Goal: Task Accomplishment & Management: Complete application form

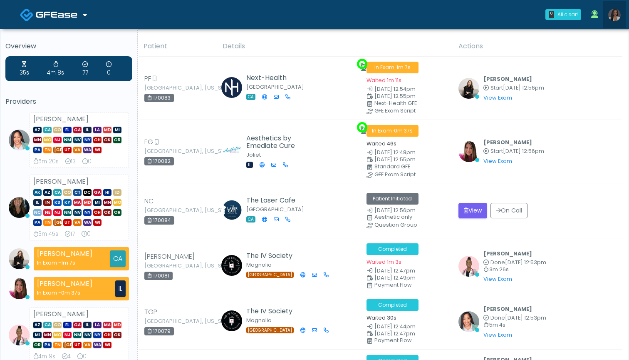
click at [614, 16] on img at bounding box center [615, 15] width 12 height 12
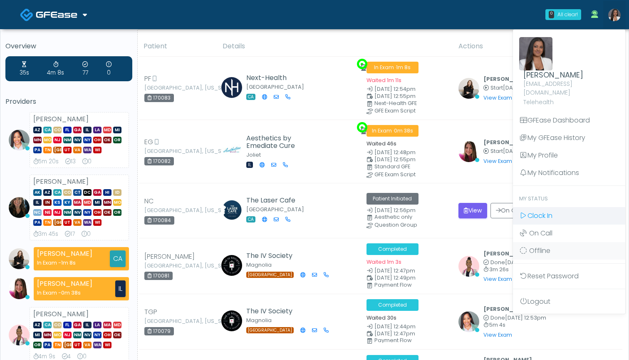
click at [564, 208] on link "Clock In" at bounding box center [569, 215] width 112 height 17
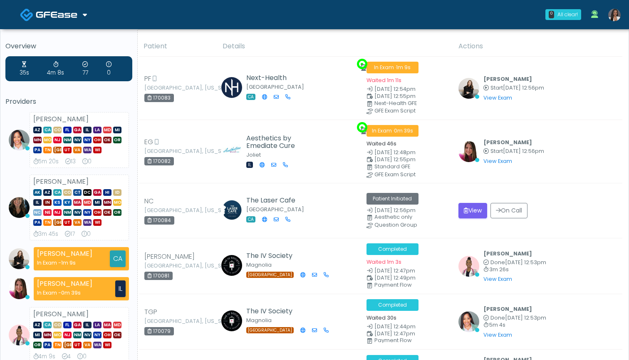
click at [478, 1] on div "0 All clear! All clear! Jennifer Ekeh AZ CA CO FL GA IL LA MD MI MN MO NJ NM NV…" at bounding box center [364, 14] width 523 height 27
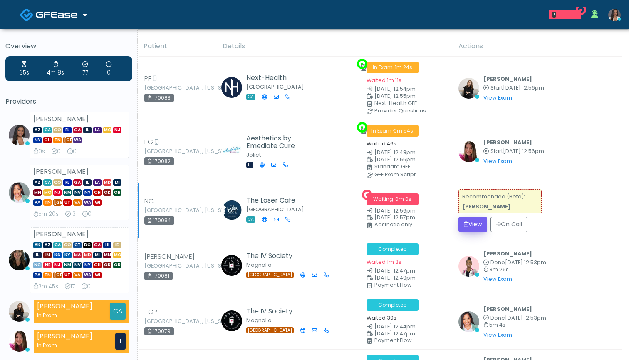
click at [472, 221] on button "View" at bounding box center [473, 223] width 29 height 15
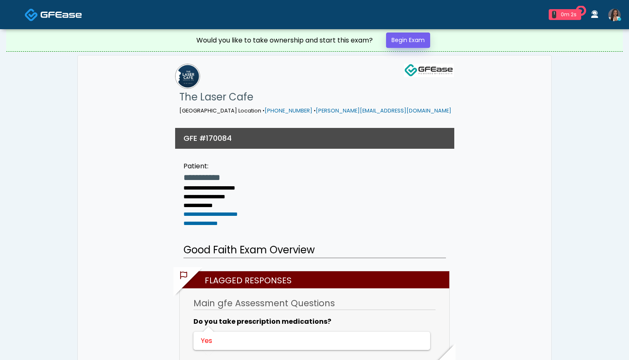
click at [403, 45] on link "Begin Exam" at bounding box center [408, 39] width 44 height 15
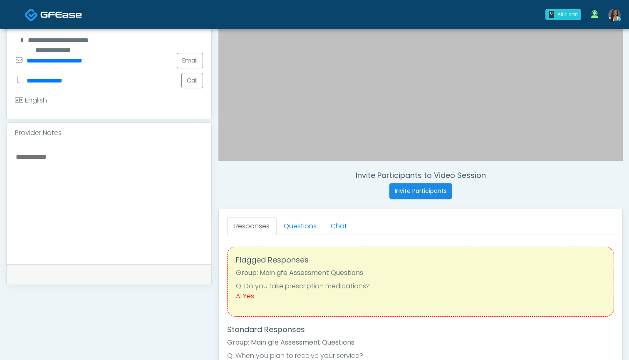
scroll to position [236, 0]
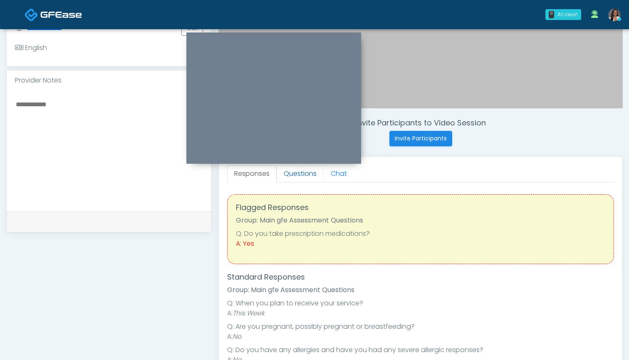
click at [297, 172] on link "Questions" at bounding box center [300, 173] width 47 height 17
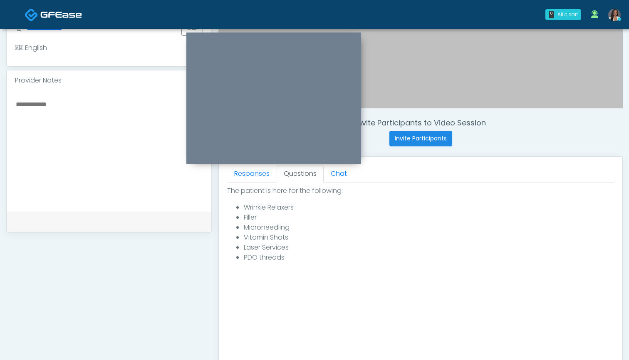
scroll to position [269, 0]
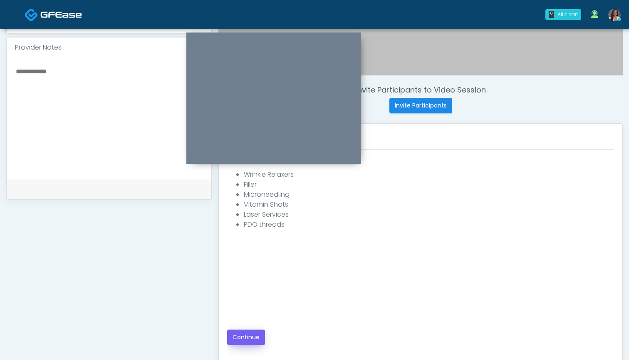
click at [234, 335] on button "Continue" at bounding box center [246, 336] width 38 height 15
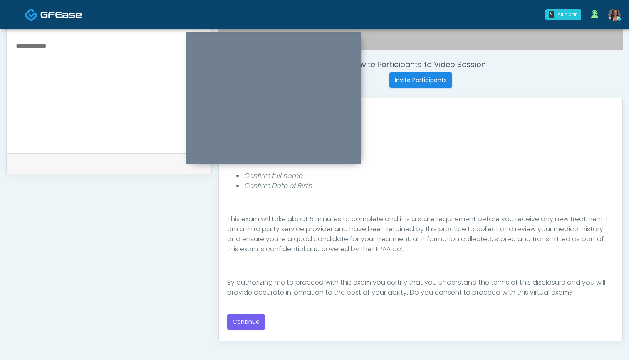
scroll to position [75, 0]
click at [246, 321] on button "Continue" at bounding box center [246, 321] width 38 height 15
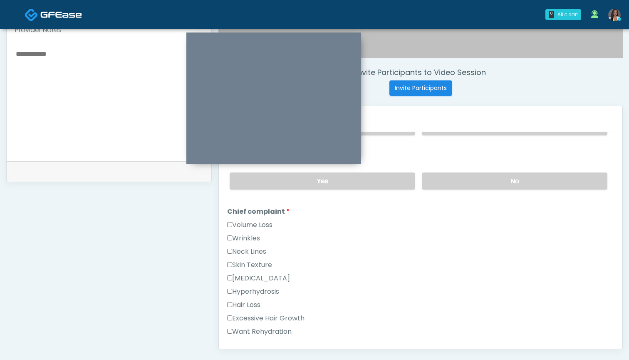
scroll to position [287, 0]
click at [283, 317] on label "Excessive Hair Growth" at bounding box center [265, 318] width 77 height 10
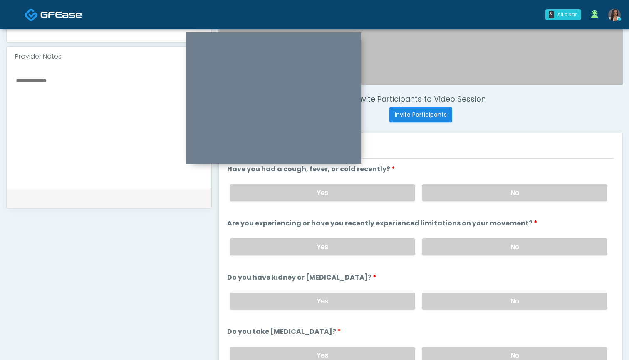
scroll to position [244, 0]
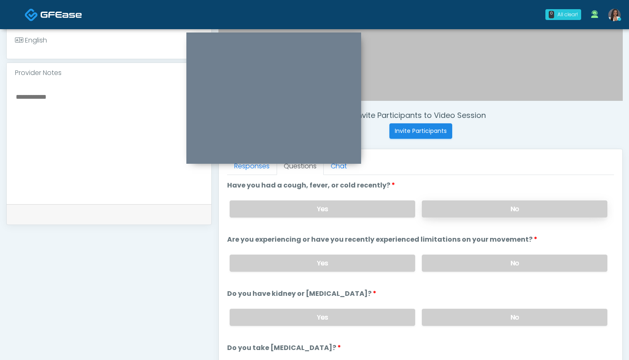
click at [469, 201] on label "No" at bounding box center [515, 208] width 186 height 17
click at [461, 261] on label "No" at bounding box center [515, 262] width 186 height 17
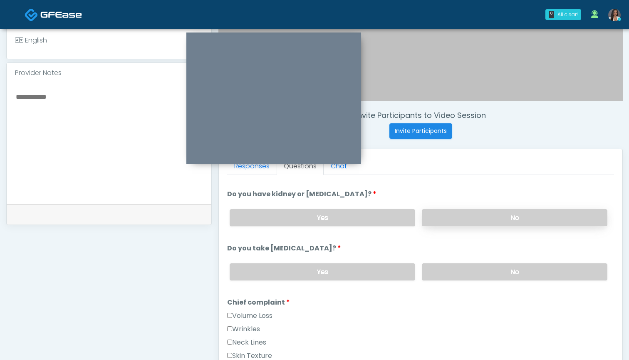
scroll to position [114, 0]
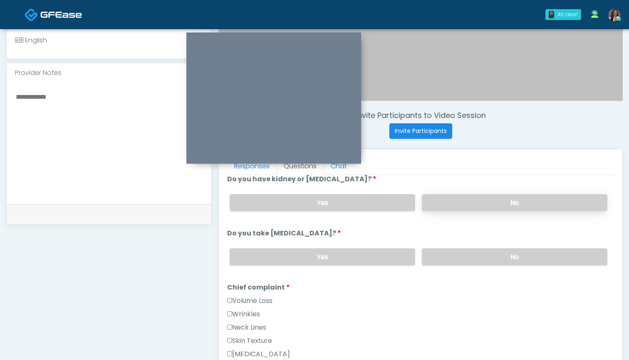
click at [454, 204] on label "No" at bounding box center [515, 202] width 186 height 17
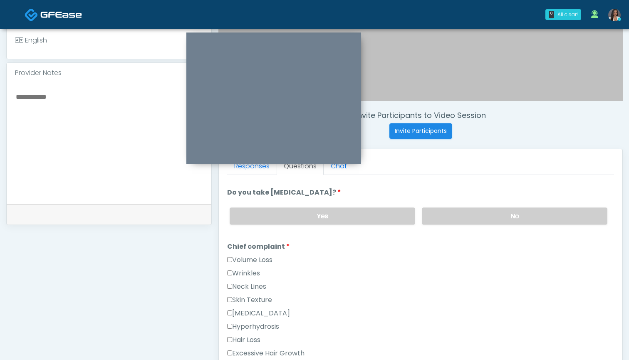
scroll to position [156, 0]
click at [452, 215] on label "No" at bounding box center [515, 215] width 186 height 17
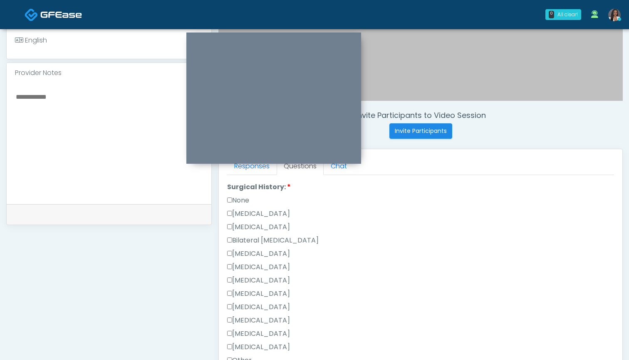
scroll to position [483, 0]
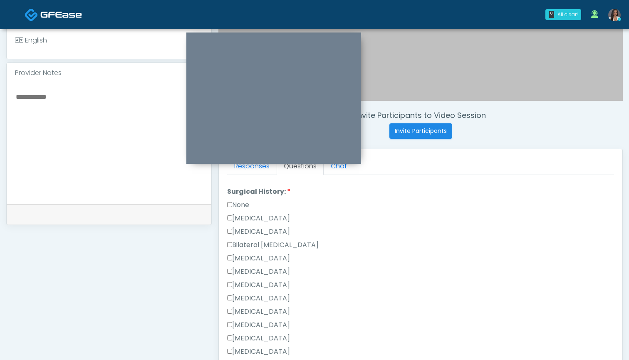
click at [245, 206] on label "None" at bounding box center [238, 205] width 22 height 10
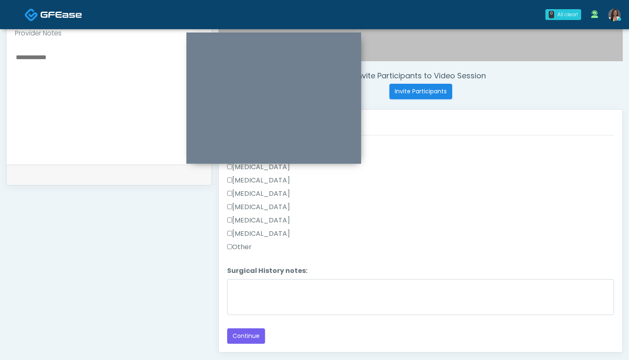
scroll to position [295, 0]
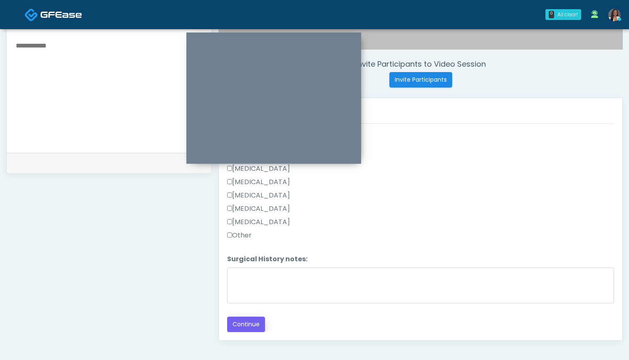
click at [249, 326] on button "Continue" at bounding box center [246, 323] width 38 height 15
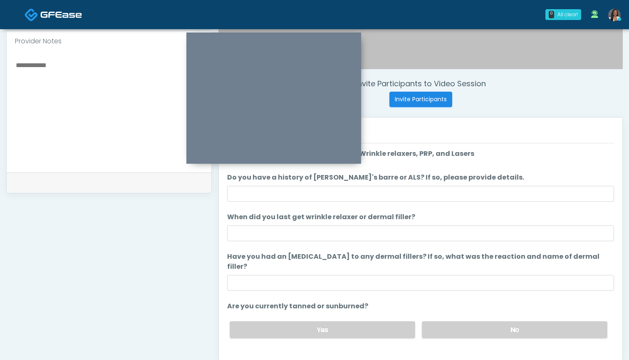
scroll to position [255, 0]
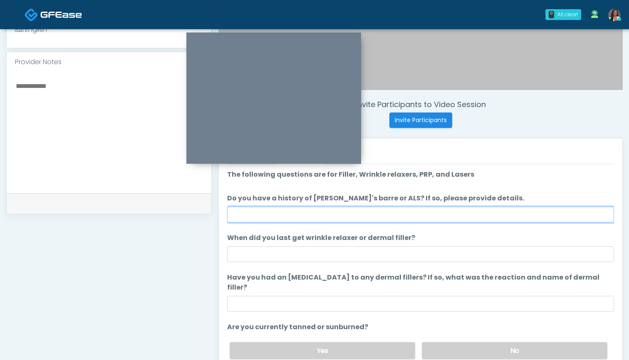
click at [419, 221] on input "Do you have a history of Guillain's barre or ALS? If so, please provide details." at bounding box center [420, 214] width 387 height 16
type input "**"
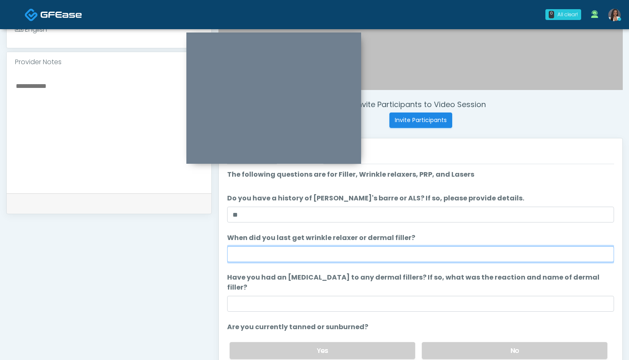
click at [407, 251] on input "When did you last get wrinkle relaxer or dermal filler?" at bounding box center [420, 254] width 387 height 16
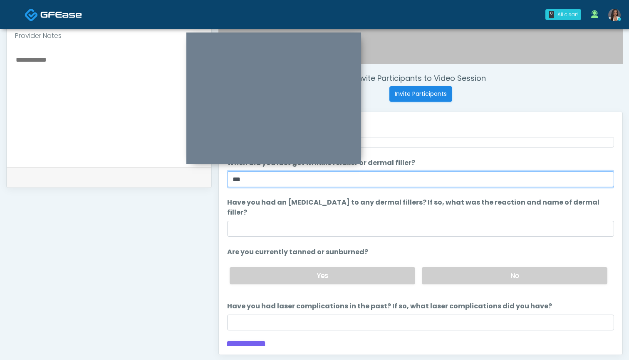
scroll to position [283, 0]
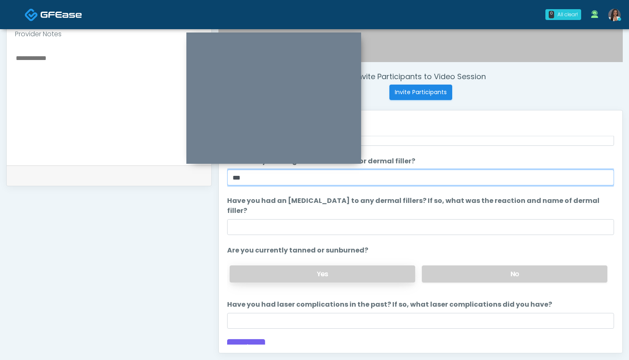
type input "***"
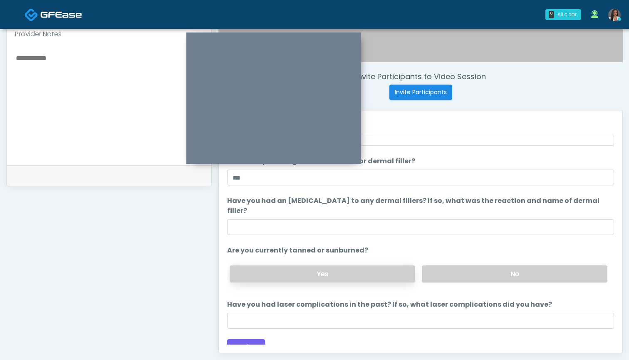
click at [358, 265] on label "Yes" at bounding box center [323, 273] width 186 height 17
click at [117, 130] on textarea at bounding box center [109, 103] width 188 height 102
type textarea "**********"
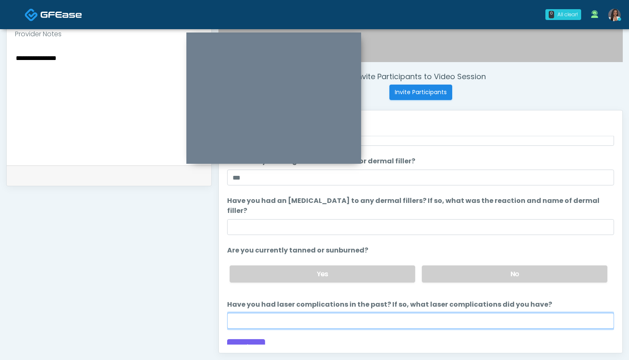
click at [315, 314] on input "Have you had laser complications in the past? If so, what laser complications d…" at bounding box center [420, 321] width 387 height 16
type input "**"
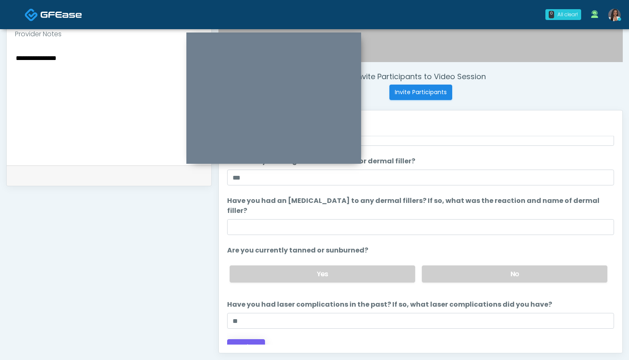
click at [248, 339] on button "Continue" at bounding box center [246, 346] width 38 height 15
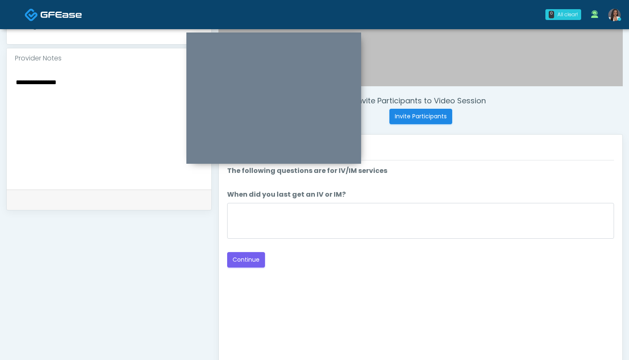
scroll to position [243, 0]
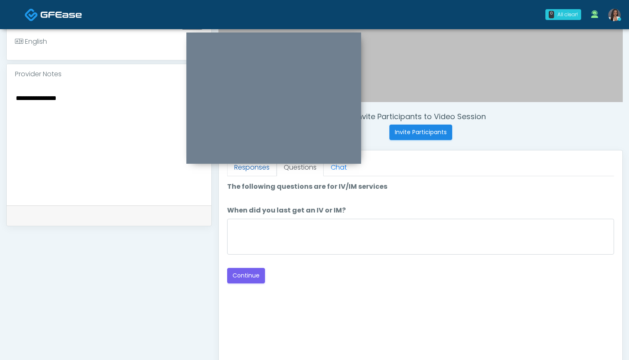
click at [247, 170] on link "Responses" at bounding box center [252, 167] width 50 height 17
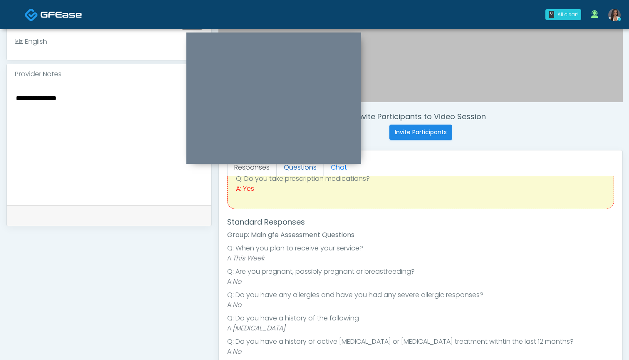
click at [307, 167] on link "Questions" at bounding box center [300, 167] width 47 height 17
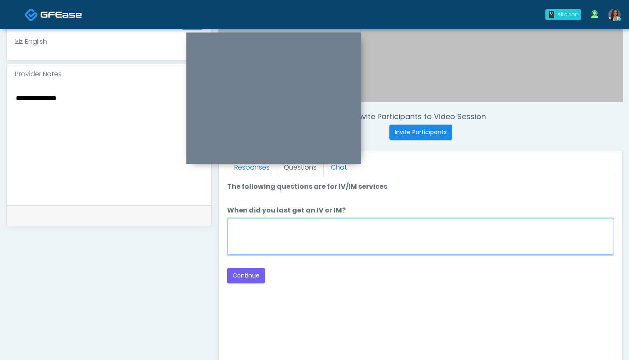
click at [350, 239] on textarea "When did you last get an IV or IM?" at bounding box center [420, 237] width 387 height 36
type textarea "***"
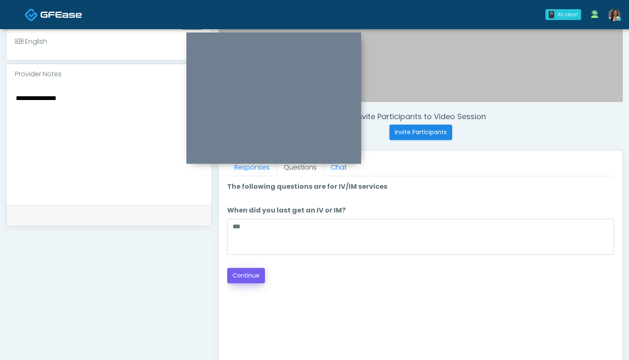
click at [249, 276] on button "Continue" at bounding box center [246, 275] width 38 height 15
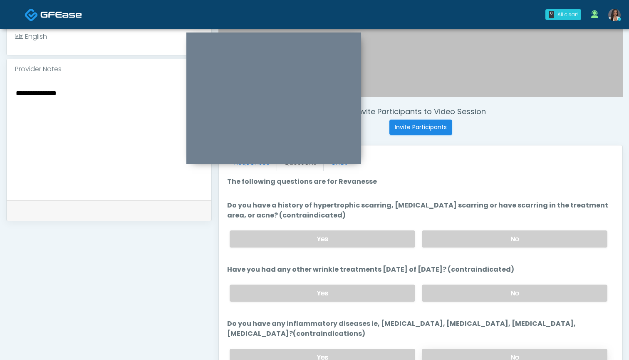
scroll to position [236, 0]
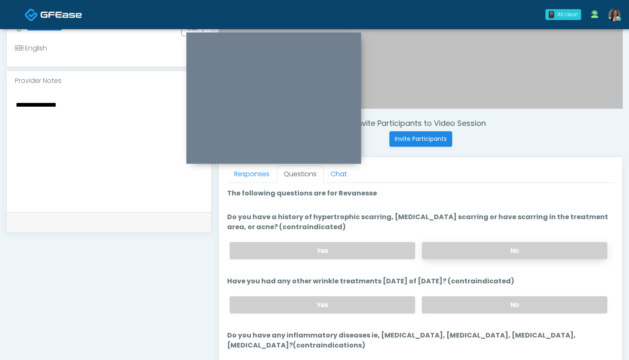
click at [471, 250] on label "No" at bounding box center [515, 250] width 186 height 17
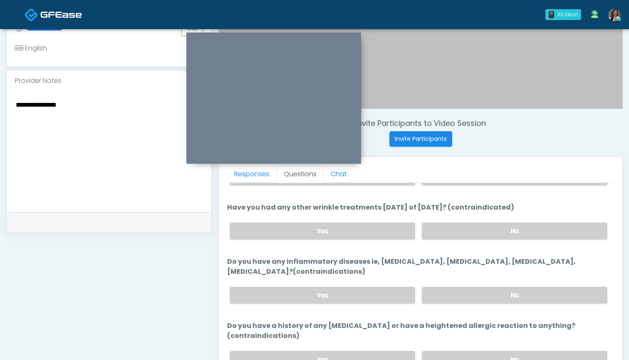
scroll to position [73, 0]
click at [492, 236] on label "No" at bounding box center [515, 231] width 186 height 17
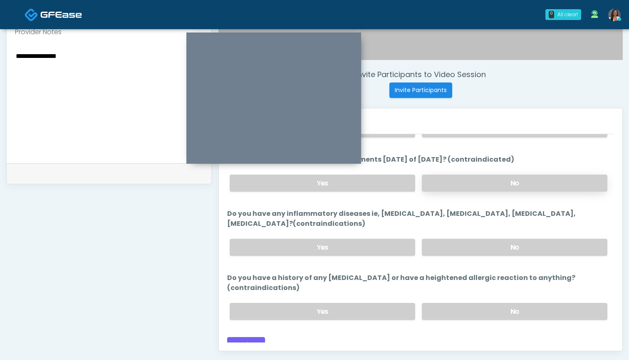
scroll to position [285, 0]
click at [457, 247] on label "No" at bounding box center [515, 247] width 186 height 17
click at [436, 303] on label "No" at bounding box center [515, 311] width 186 height 17
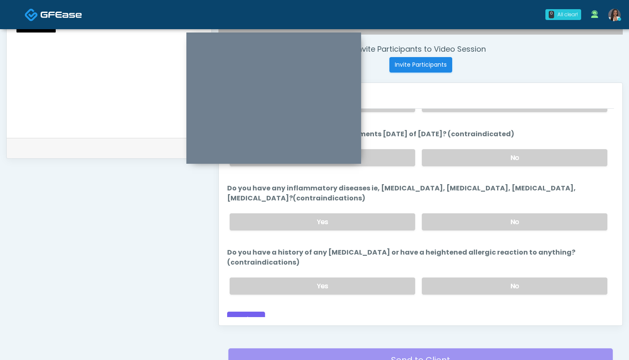
scroll to position [315, 0]
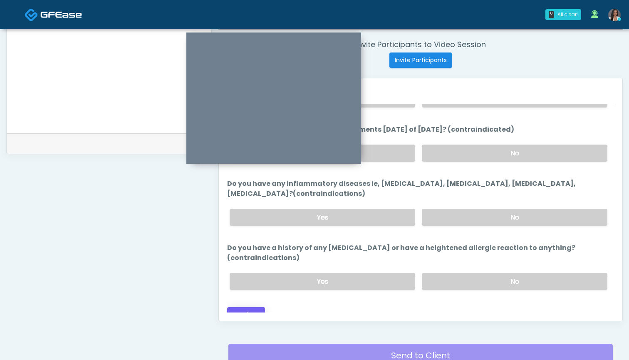
click at [254, 307] on button "Continue" at bounding box center [246, 314] width 38 height 15
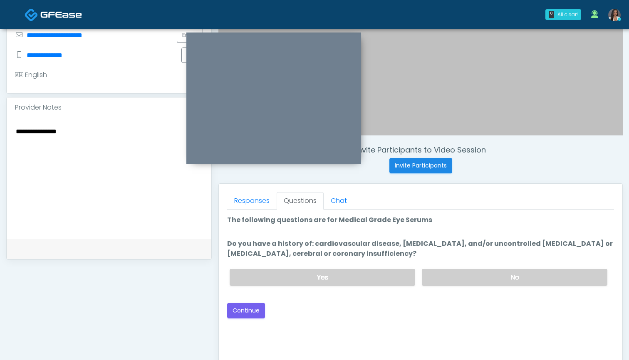
scroll to position [202, 0]
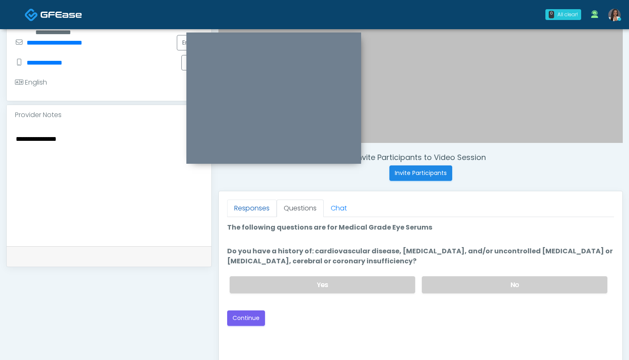
click at [264, 208] on link "Responses" at bounding box center [252, 207] width 50 height 17
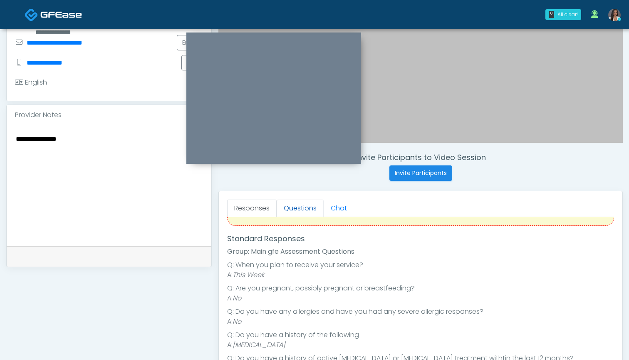
click at [295, 207] on link "Questions" at bounding box center [300, 207] width 47 height 17
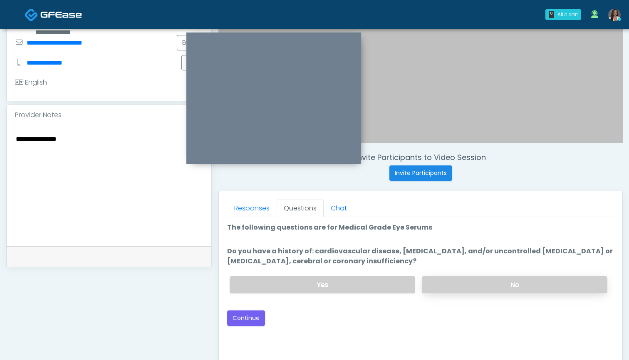
click at [459, 288] on label "No" at bounding box center [515, 284] width 186 height 17
click at [254, 323] on button "Continue" at bounding box center [246, 317] width 38 height 15
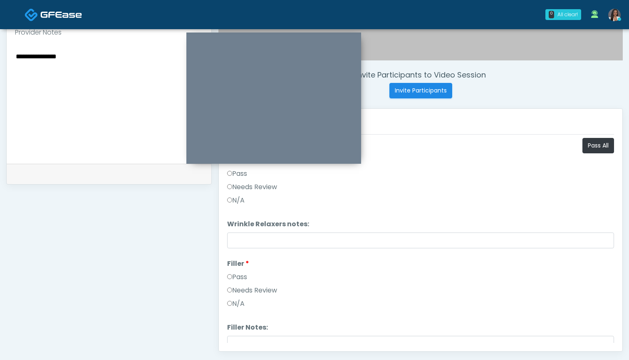
scroll to position [248, 0]
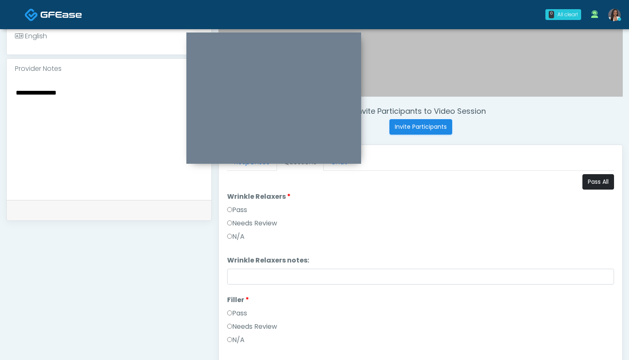
click at [597, 182] on button "Pass All" at bounding box center [599, 181] width 32 height 15
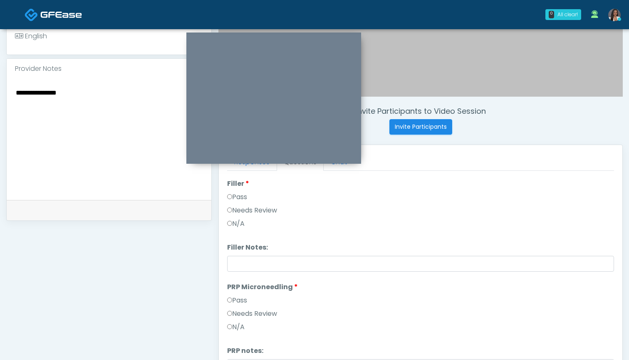
scroll to position [134, 0]
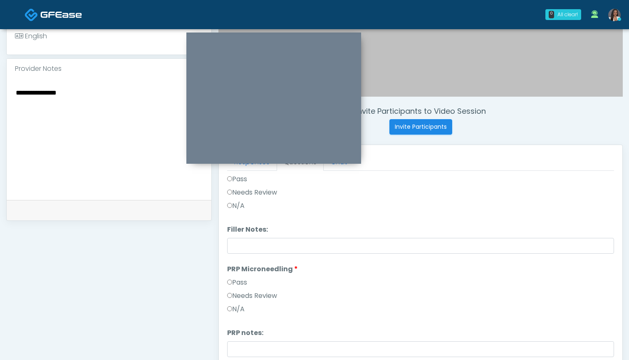
drag, startPoint x: 70, startPoint y: 95, endPoint x: 0, endPoint y: 89, distance: 69.8
click at [0, 89] on div "**********" at bounding box center [314, 127] width 629 height 693
click at [259, 289] on label "Needs Review" at bounding box center [252, 294] width 50 height 10
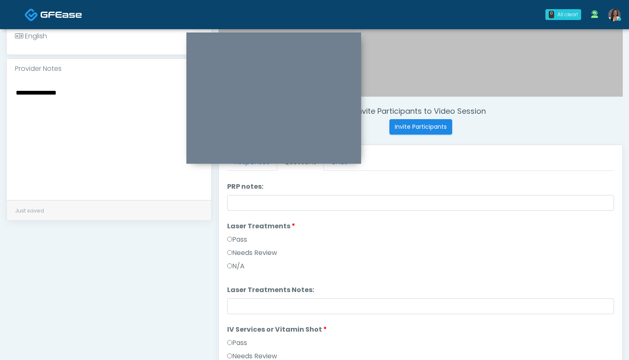
scroll to position [281, 0]
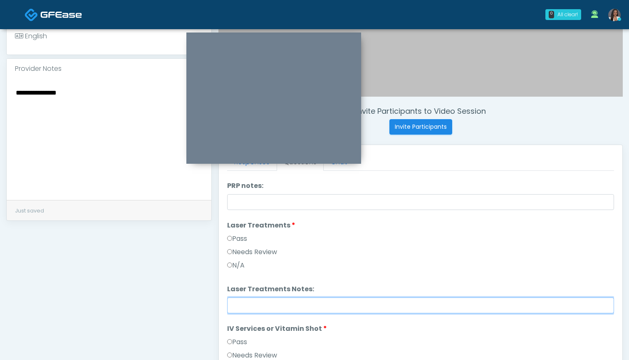
click at [260, 313] on input "Laser Treatments Notes:" at bounding box center [420, 305] width 387 height 16
paste input "**********"
click at [316, 308] on input "**********" at bounding box center [420, 305] width 387 height 16
type input "**********"
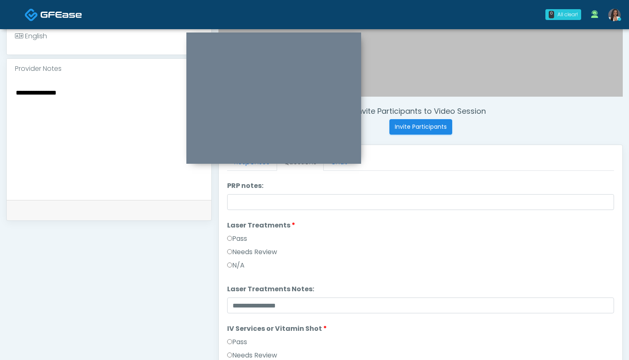
click at [16, 94] on textarea "**********" at bounding box center [109, 138] width 188 height 102
paste textarea "**********"
type textarea "**********"
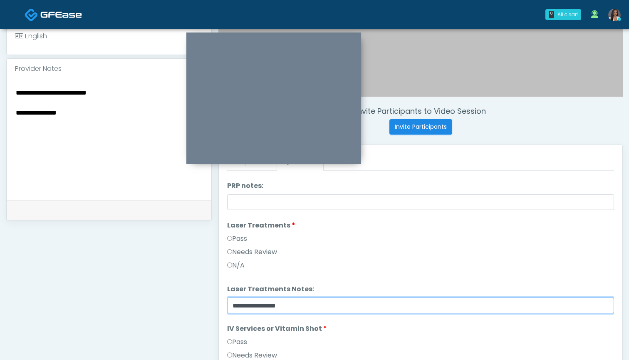
click at [234, 303] on input "**********" at bounding box center [420, 305] width 387 height 16
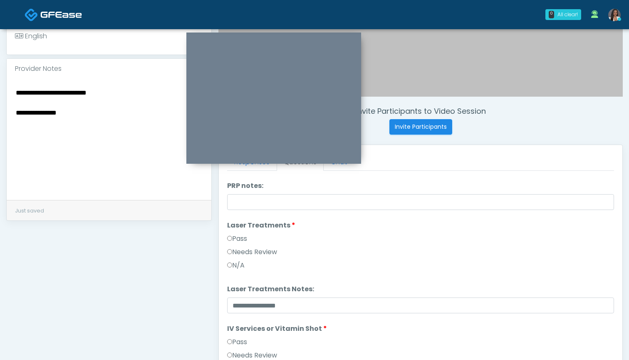
drag, startPoint x: 132, startPoint y: 93, endPoint x: 1, endPoint y: 80, distance: 131.4
click at [1, 80] on div "**********" at bounding box center [314, 127] width 629 height 693
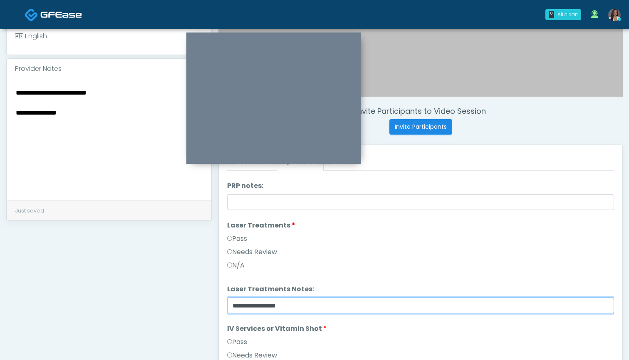
click at [230, 304] on input "**********" at bounding box center [420, 305] width 387 height 16
paste input "**********"
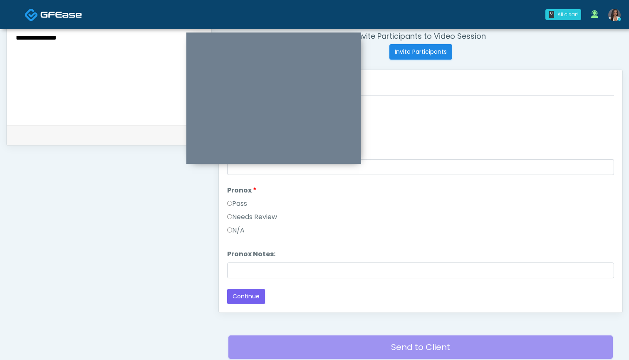
scroll to position [338, 0]
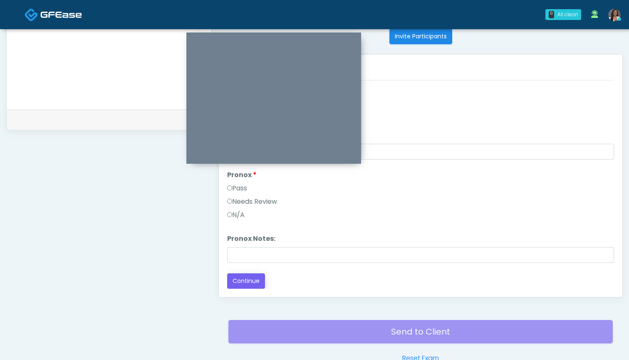
type input "**********"
click at [254, 279] on button "Continue" at bounding box center [246, 280] width 38 height 15
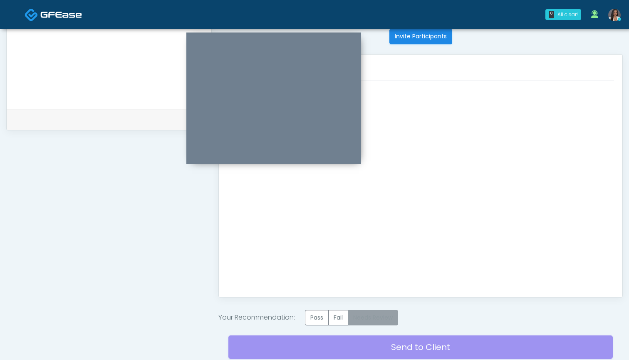
click at [387, 317] on label "Needs Review" at bounding box center [373, 317] width 50 height 15
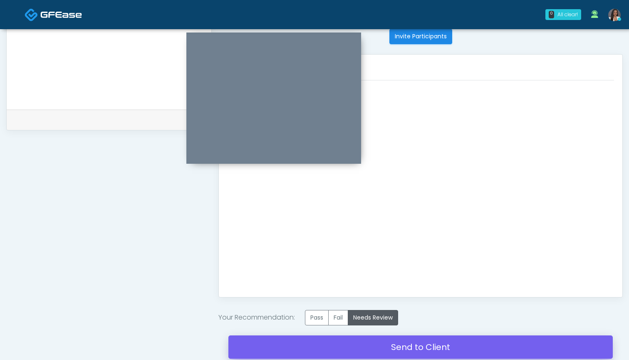
click at [415, 351] on link "Send to Client" at bounding box center [421, 346] width 385 height 23
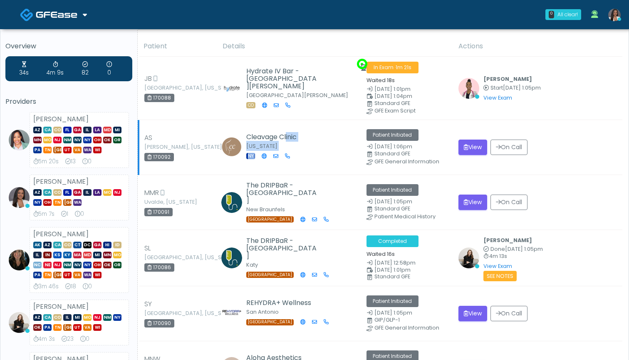
drag, startPoint x: 298, startPoint y: 135, endPoint x: 245, endPoint y: 136, distance: 53.3
click at [245, 136] on td "Cleavage Clinic New York NY" at bounding box center [290, 147] width 144 height 55
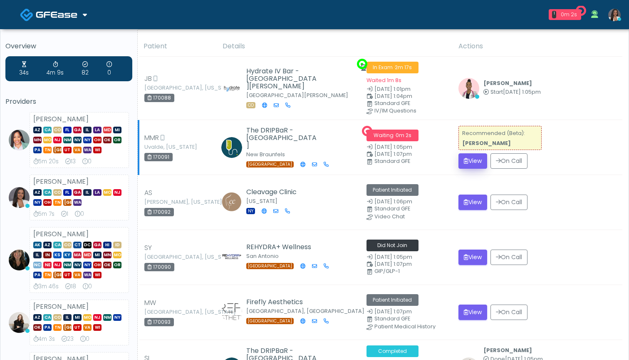
click at [466, 159] on icon "submit" at bounding box center [466, 161] width 5 height 6
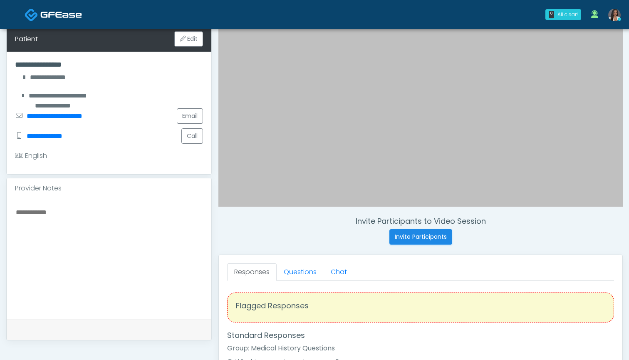
scroll to position [156, 0]
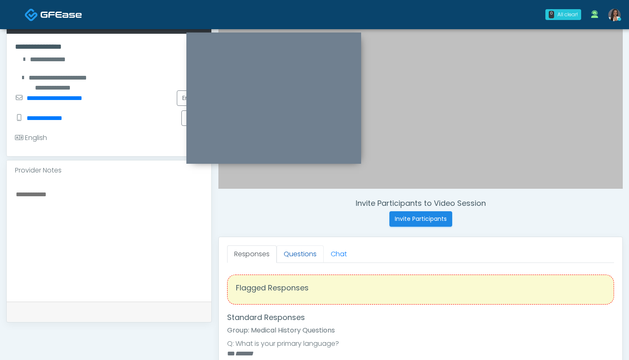
click at [301, 253] on link "Questions" at bounding box center [300, 253] width 47 height 17
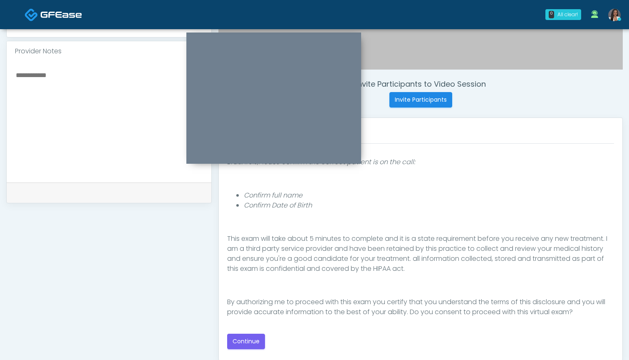
scroll to position [292, 0]
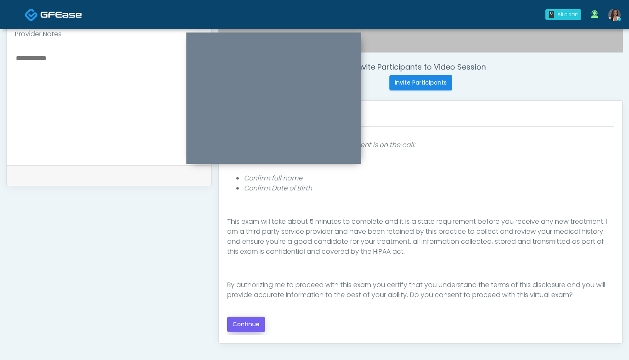
click at [248, 321] on button "Continue" at bounding box center [246, 323] width 38 height 15
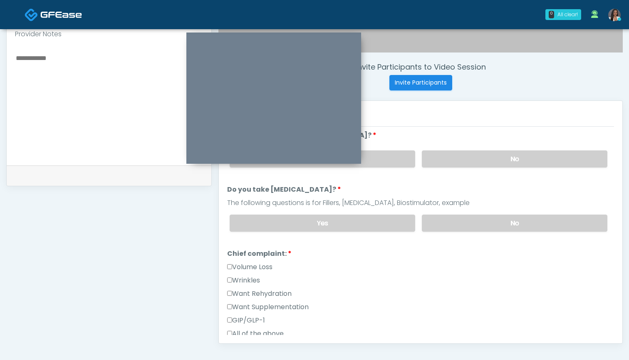
click at [244, 278] on label "Wrinkles" at bounding box center [243, 280] width 33 height 10
click at [246, 273] on div "Volume Loss" at bounding box center [420, 268] width 387 height 13
click at [249, 269] on label "Volume Loss" at bounding box center [249, 267] width 45 height 10
drag, startPoint x: 242, startPoint y: 278, endPoint x: 244, endPoint y: 272, distance: 6.0
click at [242, 278] on label "Wrinkles" at bounding box center [243, 280] width 33 height 10
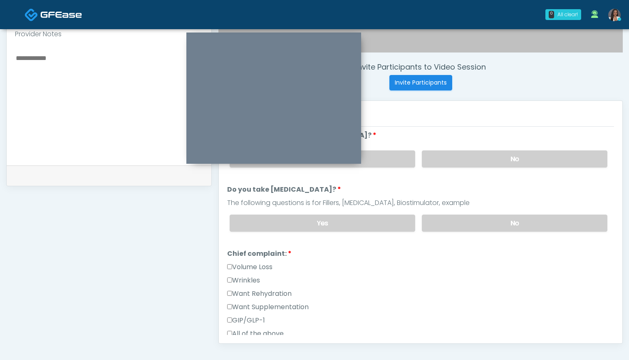
click at [245, 270] on label "Volume Loss" at bounding box center [249, 267] width 45 height 10
click at [249, 307] on label "Want Supplementation" at bounding box center [268, 307] width 82 height 10
click at [251, 295] on label "Want Rehydration" at bounding box center [259, 293] width 65 height 10
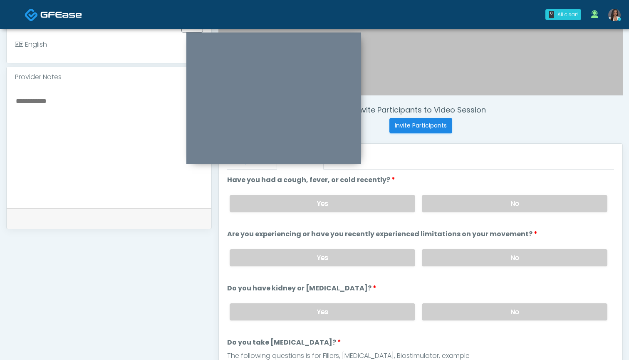
scroll to position [241, 0]
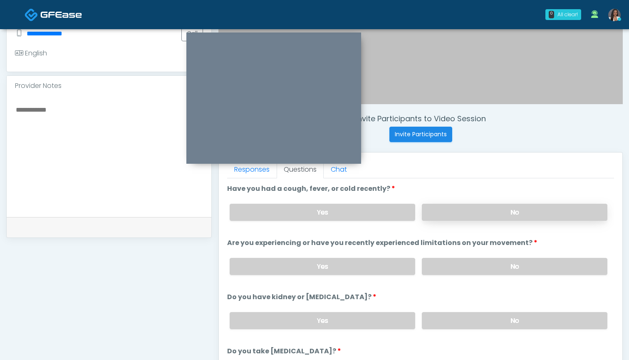
click at [456, 209] on label "No" at bounding box center [515, 212] width 186 height 17
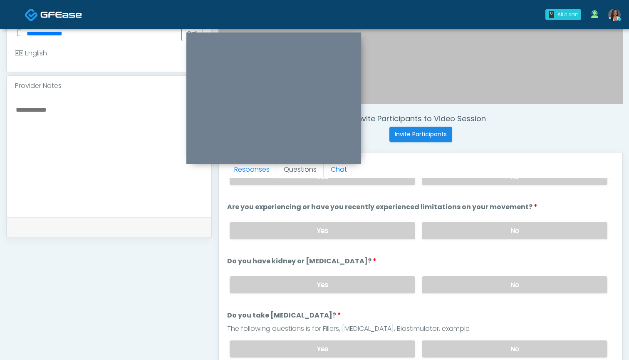
scroll to position [45, 0]
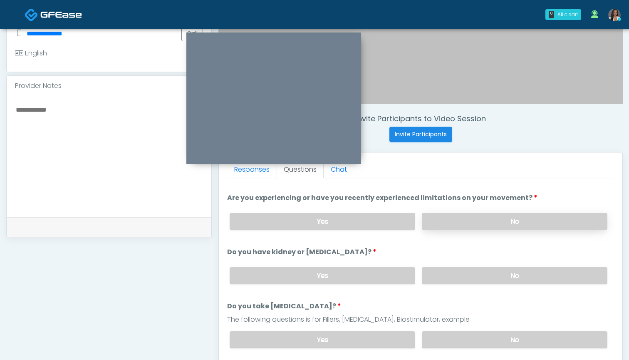
click at [452, 221] on label "No" at bounding box center [515, 221] width 186 height 17
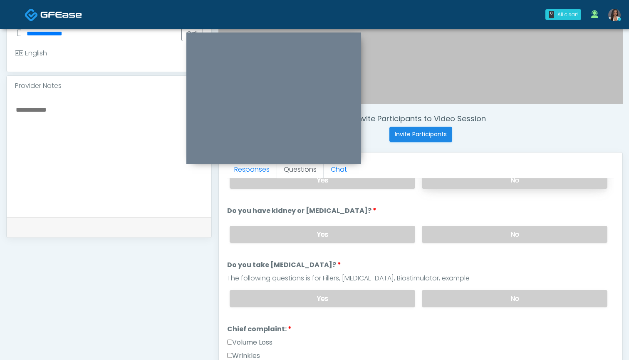
scroll to position [106, 0]
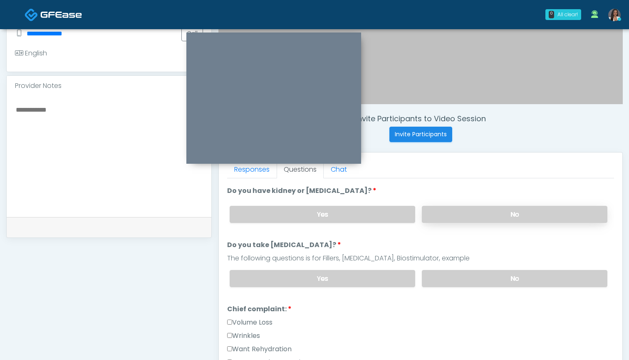
click at [452, 215] on label "No" at bounding box center [515, 214] width 186 height 17
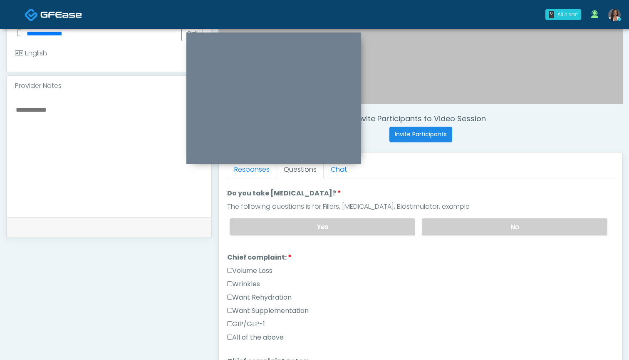
scroll to position [171, 0]
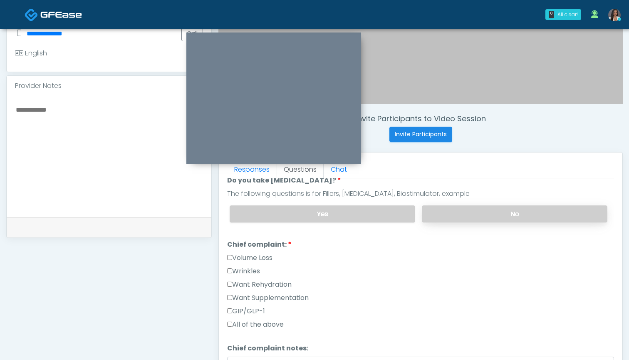
click at [447, 214] on label "No" at bounding box center [515, 213] width 186 height 17
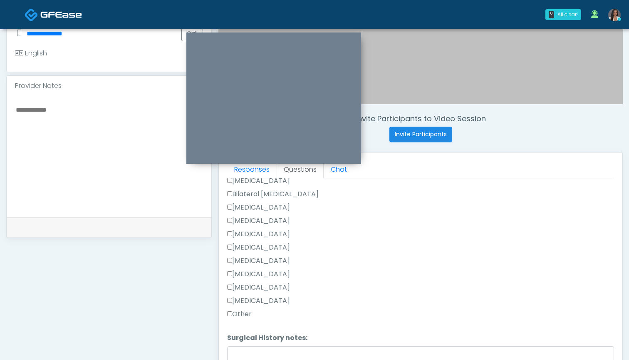
scroll to position [450, 0]
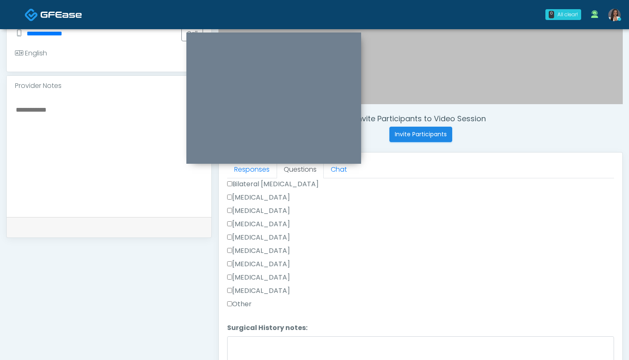
click at [242, 307] on label "Other" at bounding box center [239, 304] width 25 height 10
click at [272, 194] on label "[MEDICAL_DATA]" at bounding box center [258, 197] width 63 height 10
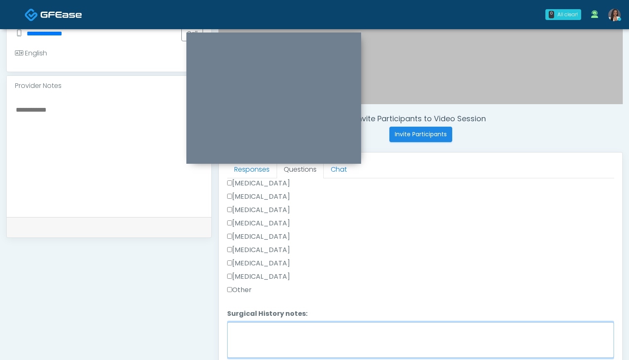
click at [295, 329] on textarea "Surgical History notes:" at bounding box center [420, 340] width 387 height 36
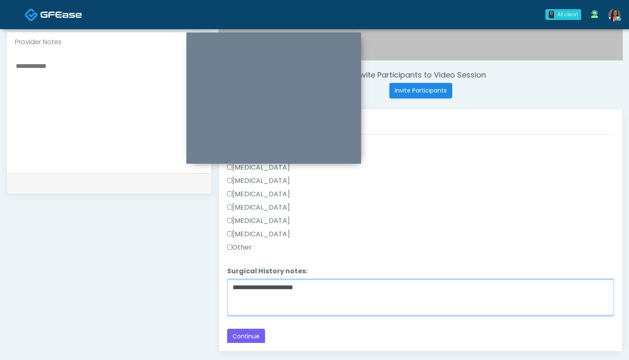
scroll to position [284, 0]
type textarea "**********"
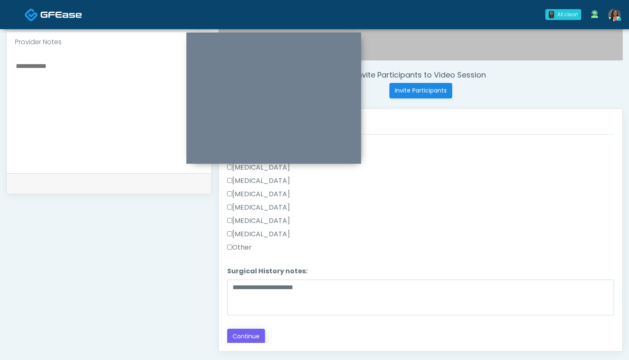
click at [249, 334] on button "Continue" at bounding box center [246, 335] width 38 height 15
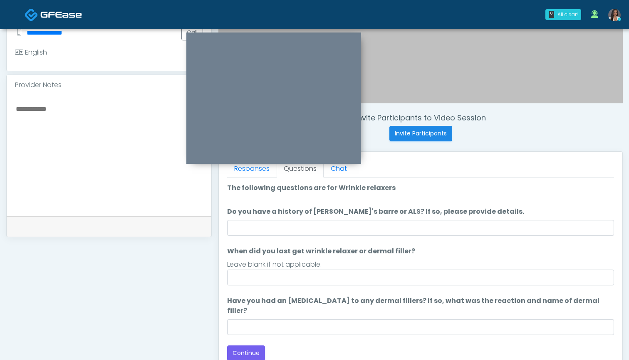
scroll to position [234, 0]
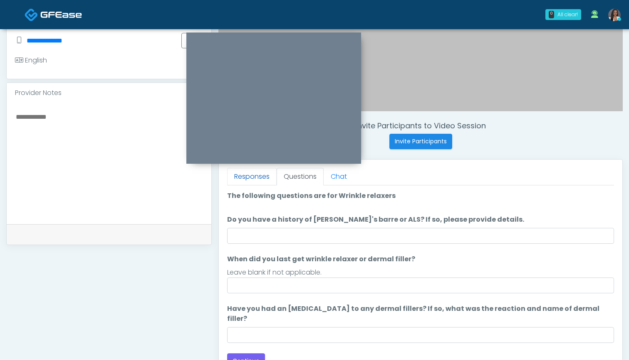
click at [256, 175] on link "Responses" at bounding box center [252, 176] width 50 height 17
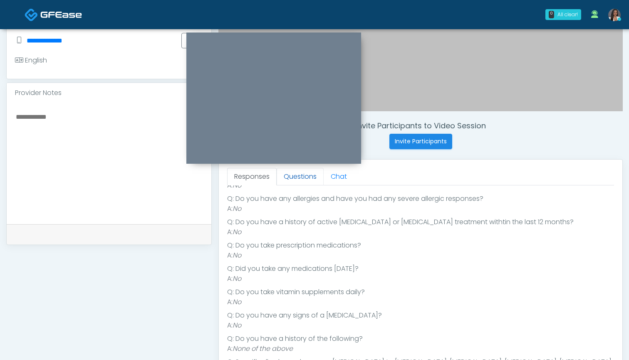
scroll to position [104, 0]
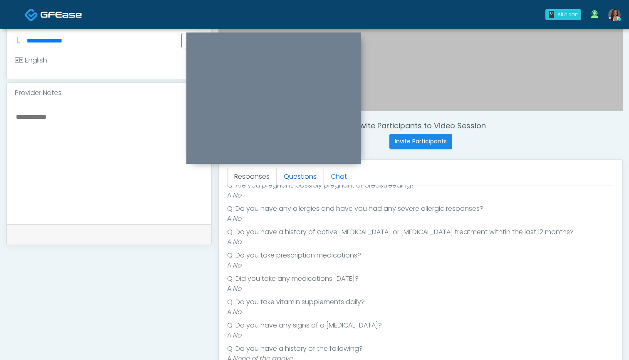
click at [285, 176] on link "Questions" at bounding box center [300, 176] width 47 height 17
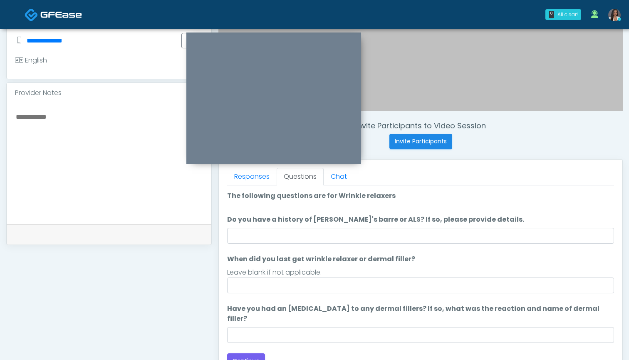
scroll to position [0, 0]
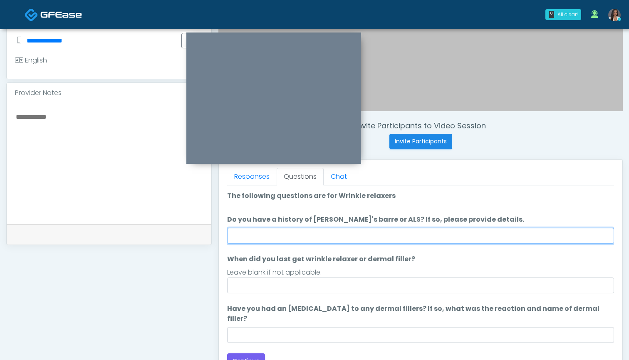
click at [358, 239] on input "Do you have a history of Guillain's barre or ALS? If so, please provide details." at bounding box center [420, 236] width 387 height 16
type input "**"
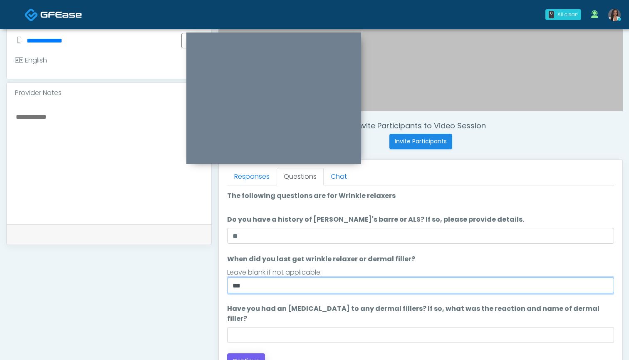
type input "***"
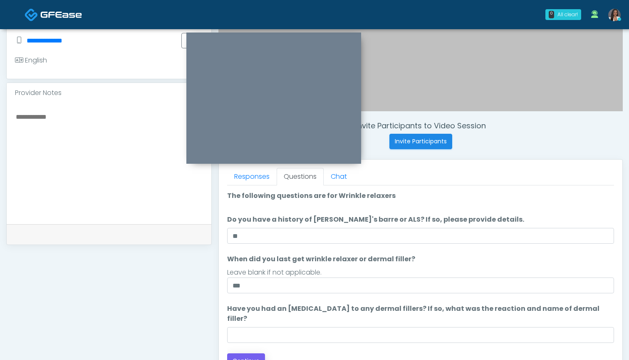
click at [251, 353] on button "Continue" at bounding box center [246, 360] width 38 height 15
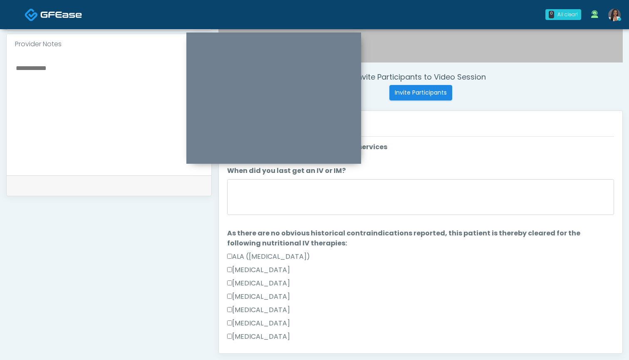
scroll to position [281, 0]
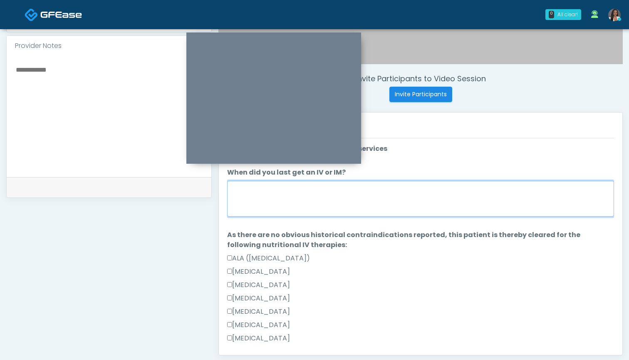
click at [370, 214] on textarea "When did you last get an IV or IM?" at bounding box center [420, 199] width 387 height 36
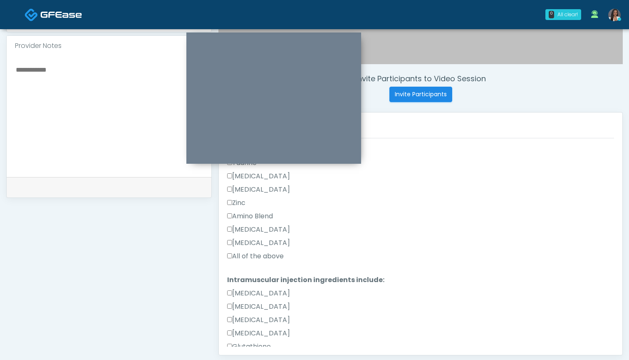
scroll to position [334, 0]
type textarea "******"
click at [264, 255] on label "All of the above" at bounding box center [255, 257] width 57 height 10
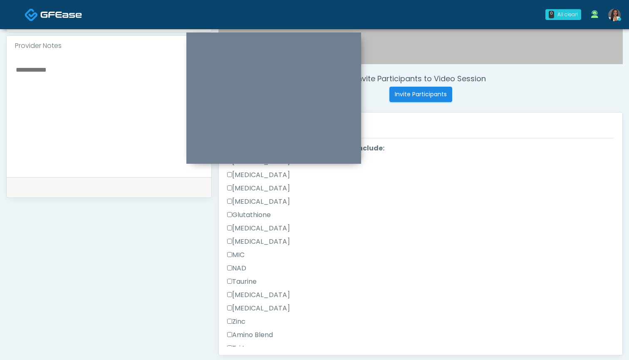
scroll to position [465, 0]
click at [91, 89] on textarea at bounding box center [109, 115] width 188 height 102
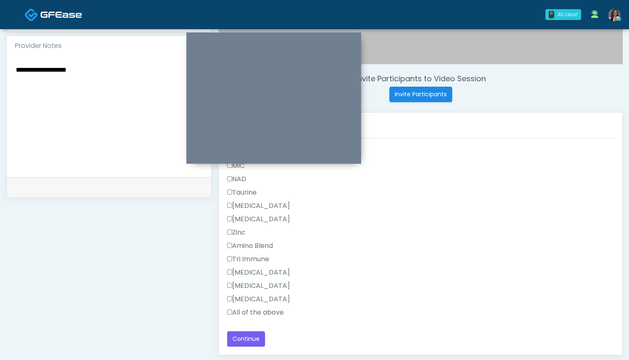
scroll to position [556, 0]
type textarea "**********"
click at [234, 338] on button "Continue" at bounding box center [246, 338] width 38 height 15
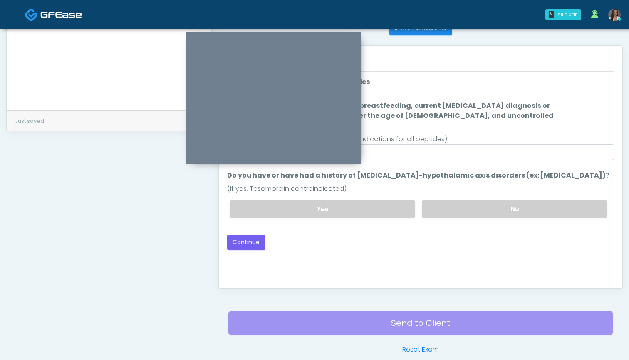
scroll to position [349, 0]
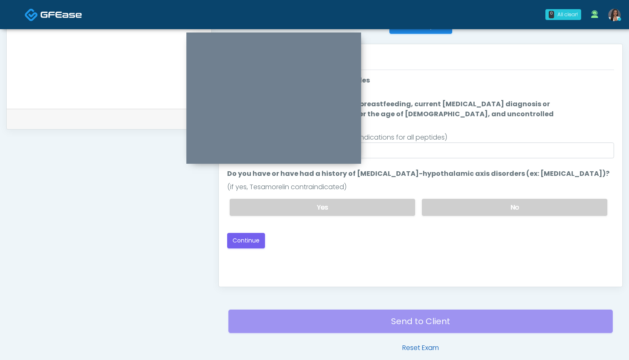
click at [417, 348] on link "Reset Exam" at bounding box center [421, 348] width 37 height 10
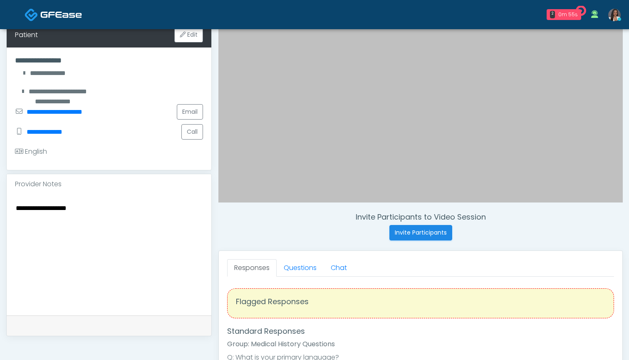
scroll to position [236, 0]
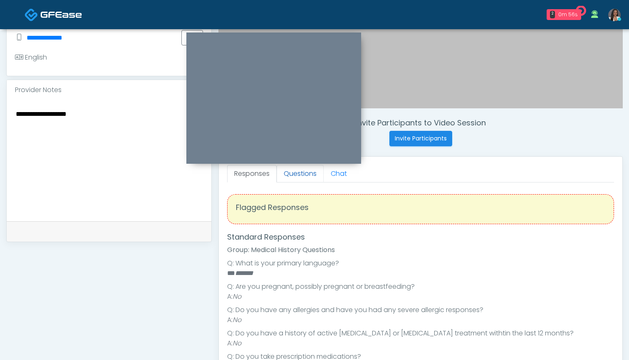
click at [299, 176] on link "Questions" at bounding box center [300, 173] width 47 height 17
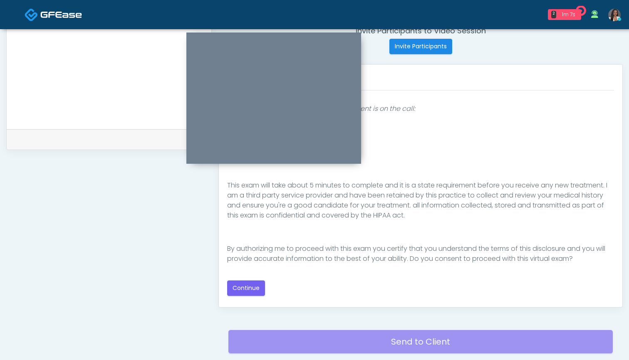
scroll to position [337, 0]
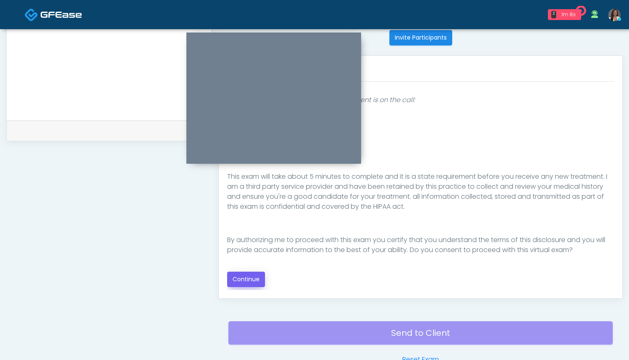
click at [254, 273] on button "Continue" at bounding box center [246, 278] width 38 height 15
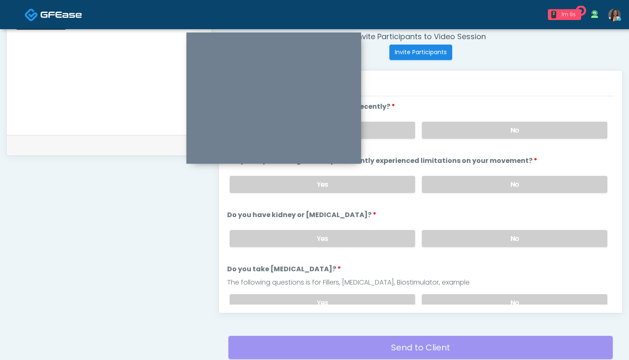
scroll to position [317, 0]
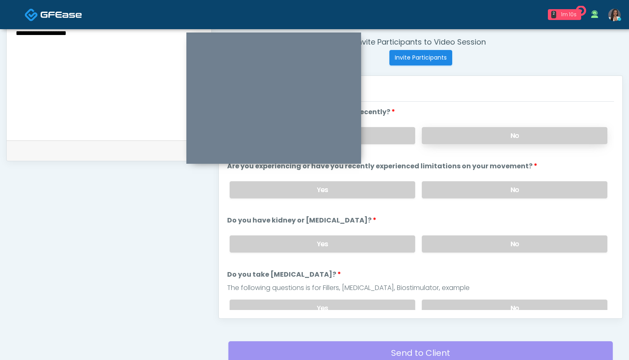
click at [456, 130] on label "No" at bounding box center [515, 135] width 186 height 17
click at [457, 186] on label "No" at bounding box center [515, 189] width 186 height 17
click at [452, 249] on label "No" at bounding box center [515, 243] width 186 height 17
click at [452, 301] on label "No" at bounding box center [515, 307] width 186 height 17
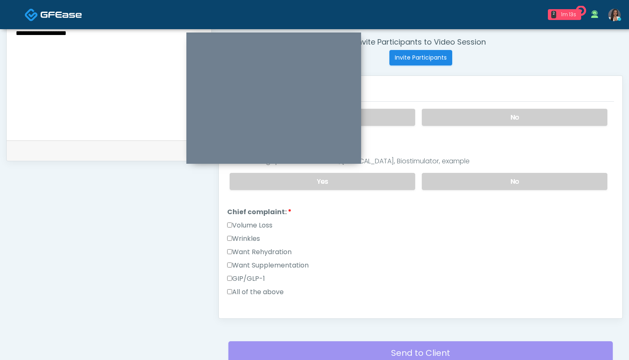
scroll to position [133, 0]
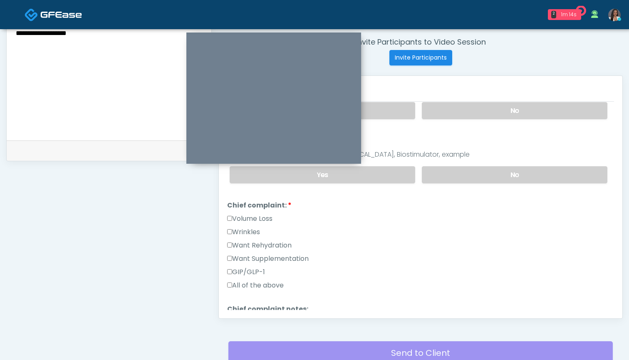
click at [258, 258] on label "Want Supplementation" at bounding box center [268, 259] width 82 height 10
click at [262, 249] on label "Want Rehydration" at bounding box center [259, 245] width 65 height 10
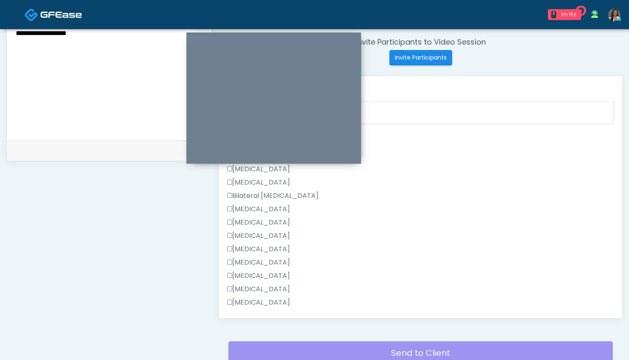
scroll to position [368, 0]
click at [268, 200] on label "[MEDICAL_DATA]" at bounding box center [258, 203] width 63 height 10
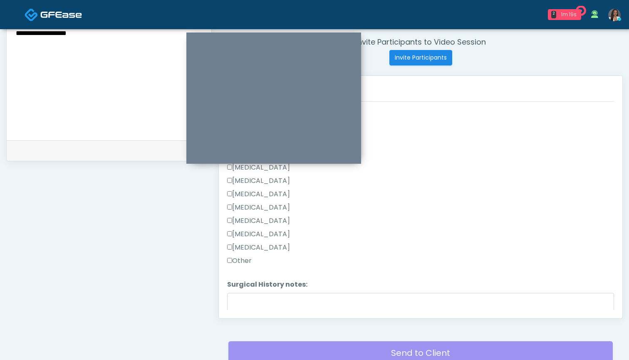
click at [244, 263] on label "Other" at bounding box center [239, 261] width 25 height 10
click at [247, 318] on div "Invite Participants to Video Session Invite Participants Responses Questions Ch…" at bounding box center [417, 66] width 411 height 635
click at [250, 307] on textarea "Surgical History notes:" at bounding box center [420, 311] width 387 height 36
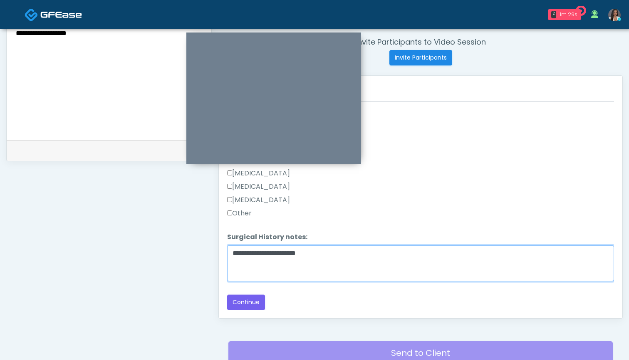
scroll to position [465, 0]
type textarea "**********"
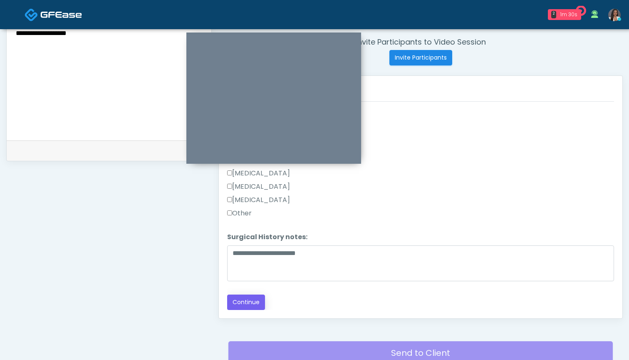
click at [251, 303] on button "Continue" at bounding box center [246, 301] width 38 height 15
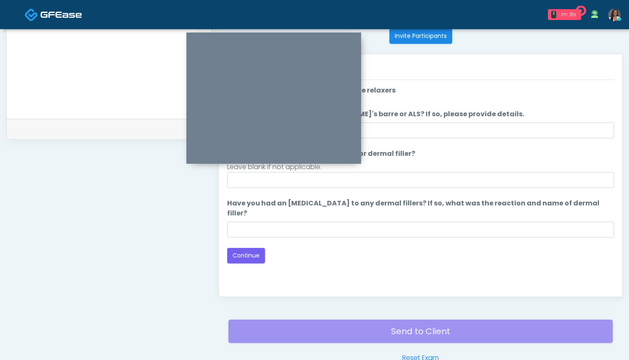
scroll to position [303, 0]
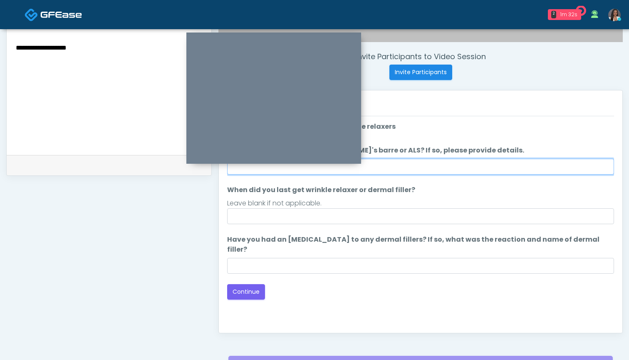
click at [422, 168] on input "Do you have a history of [PERSON_NAME]'s barre or ALS? If so, please provide de…" at bounding box center [420, 167] width 387 height 16
type input "**"
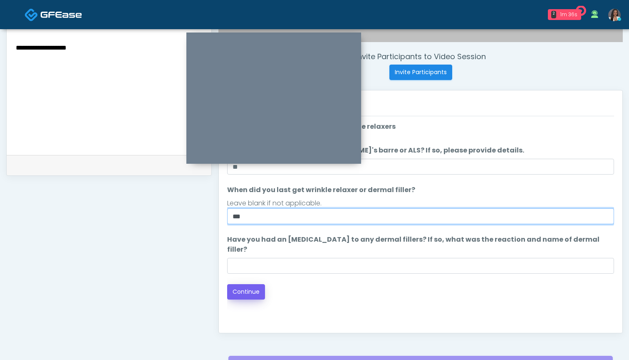
type input "***"
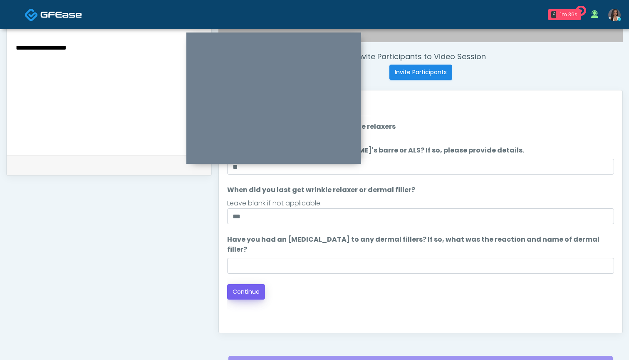
click at [240, 286] on button "Continue" at bounding box center [246, 291] width 38 height 15
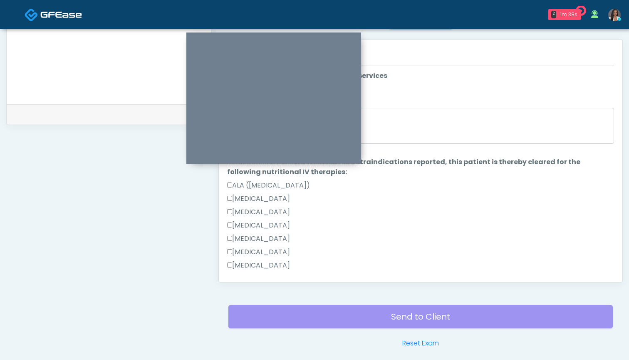
scroll to position [289, 0]
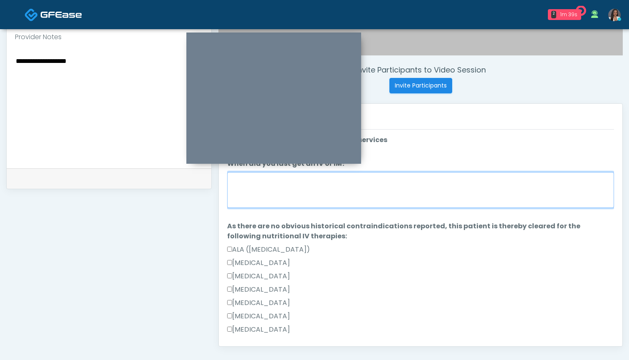
click at [369, 192] on textarea "When did you last get an IV or IM?" at bounding box center [420, 190] width 387 height 36
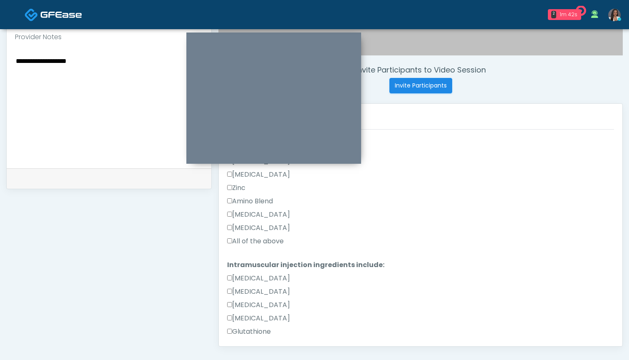
type textarea "******"
click at [268, 242] on label "All of the above" at bounding box center [255, 241] width 57 height 10
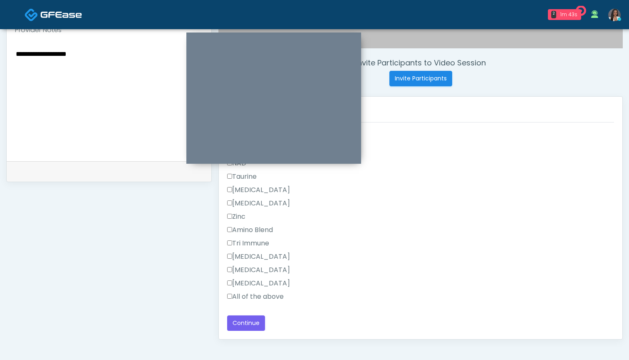
scroll to position [308, 0]
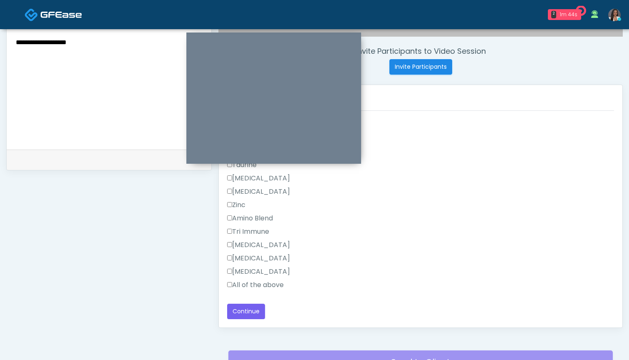
click at [262, 284] on label "All of the above" at bounding box center [255, 285] width 57 height 10
click at [251, 313] on button "Continue" at bounding box center [246, 310] width 38 height 15
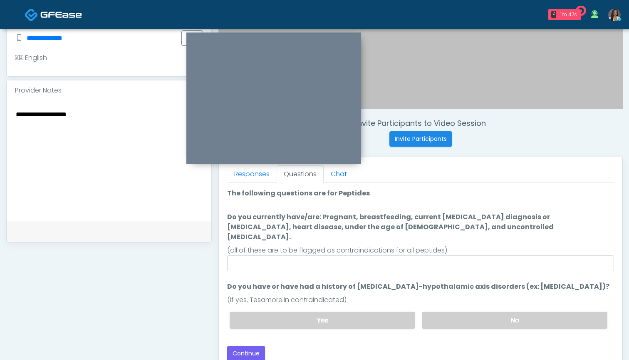
scroll to position [218, 0]
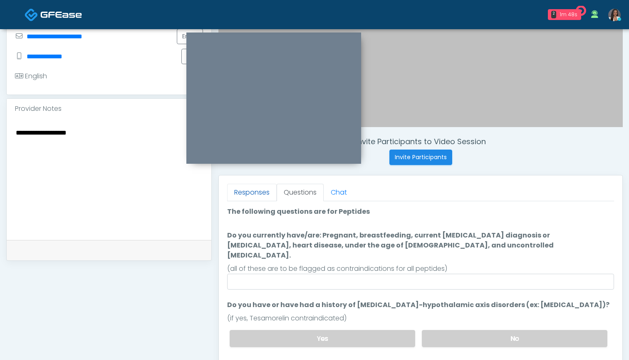
click at [258, 185] on link "Responses" at bounding box center [252, 192] width 50 height 17
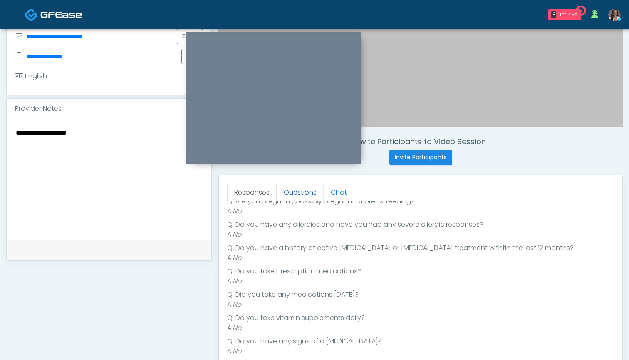
click at [297, 192] on link "Questions" at bounding box center [300, 192] width 47 height 17
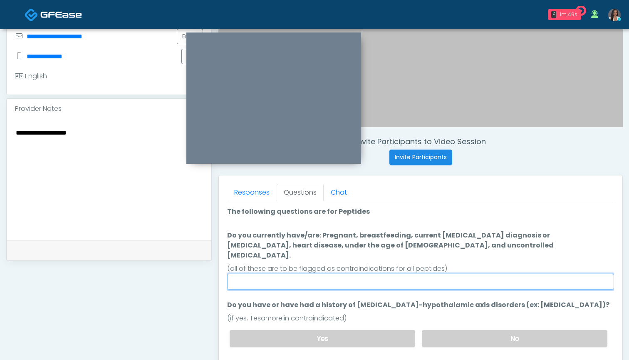
click at [380, 273] on input "Do you currently have/are: Pregnant, breastfeeding, current [MEDICAL_DATA] diag…" at bounding box center [420, 281] width 387 height 16
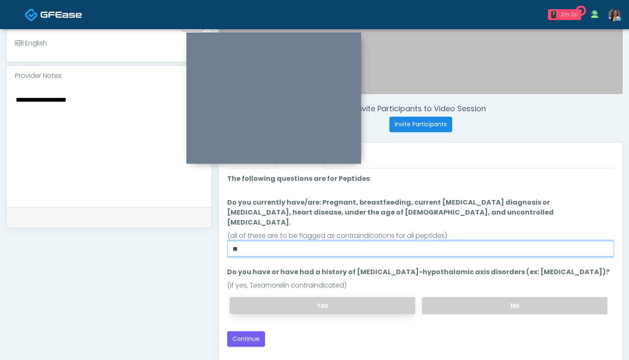
scroll to position [263, 0]
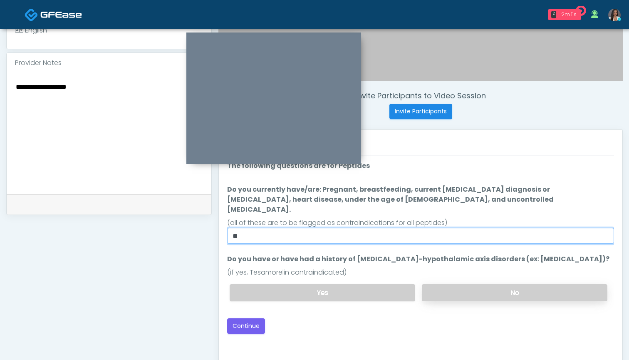
type input "**"
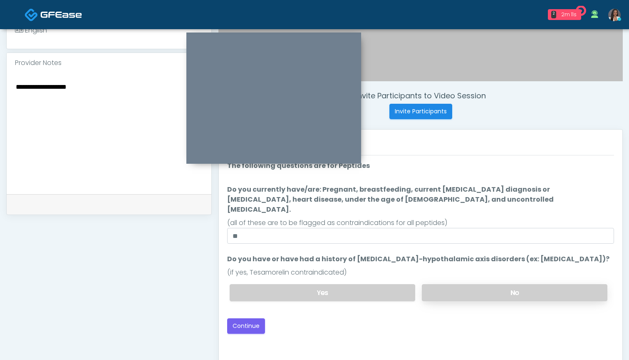
click at [451, 284] on label "No" at bounding box center [515, 292] width 186 height 17
click at [249, 318] on button "Continue" at bounding box center [246, 325] width 38 height 15
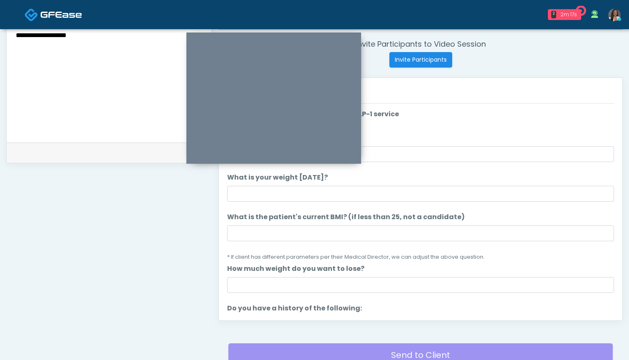
scroll to position [247, 0]
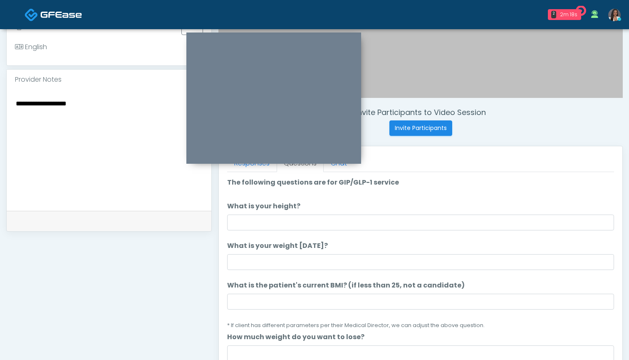
click at [347, 214] on li "What is your height? What is your height?" at bounding box center [420, 215] width 387 height 29
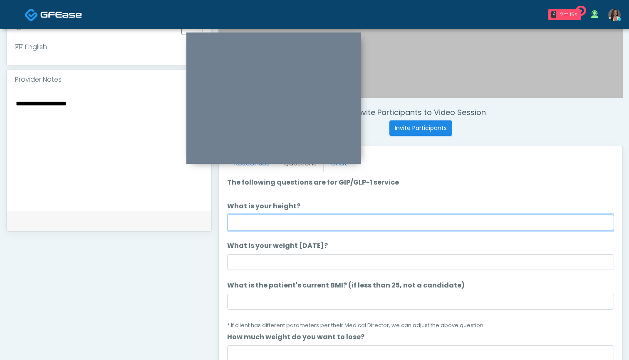
click at [343, 221] on input "What is your height?" at bounding box center [420, 222] width 387 height 16
type input "*****"
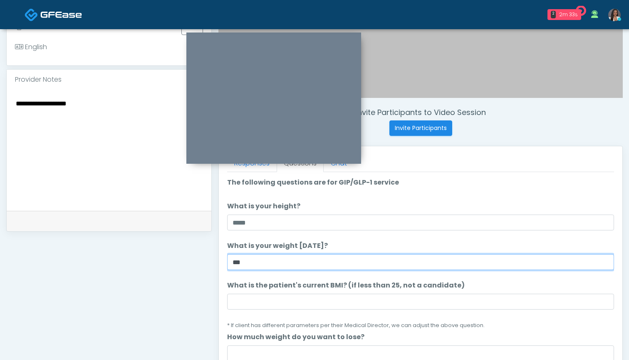
type input "***"
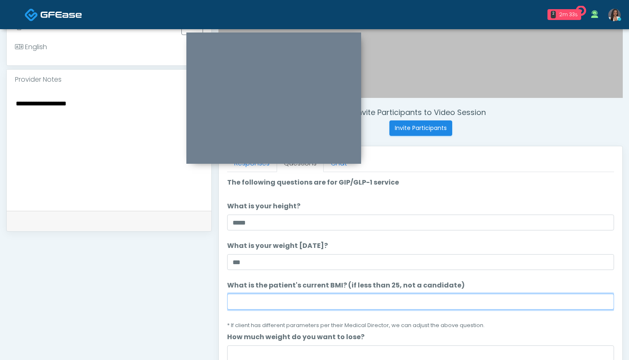
click at [267, 304] on input "What is the patient's current BMI? (if less than 25, not a candidate)" at bounding box center [420, 301] width 387 height 16
type input "****"
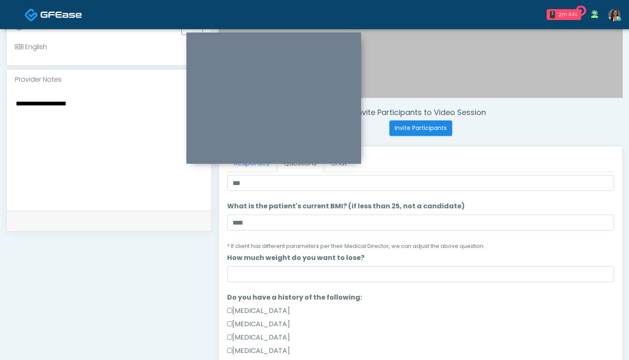
scroll to position [97, 0]
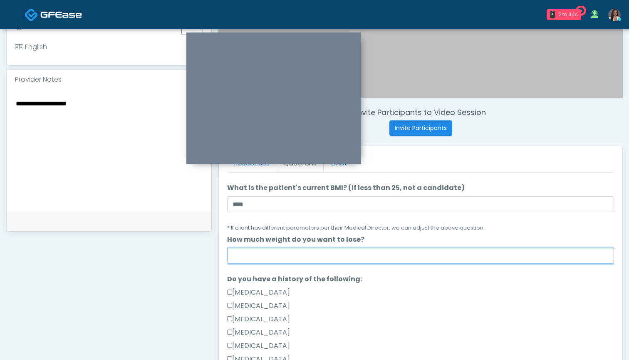
click at [344, 260] on input "How much weight do you want to lose?" at bounding box center [420, 256] width 387 height 16
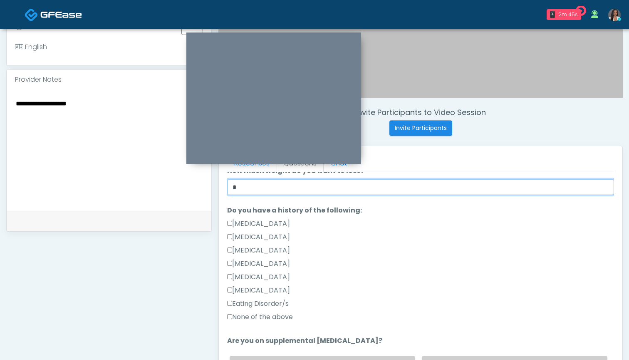
scroll to position [209, 0]
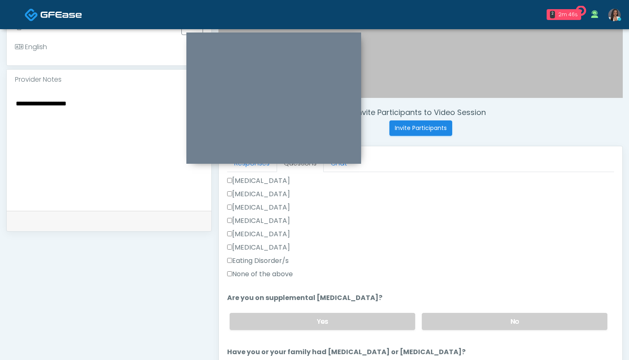
type input "*"
click at [276, 271] on label "None of the above" at bounding box center [260, 274] width 66 height 10
click at [439, 320] on label "No" at bounding box center [515, 321] width 186 height 17
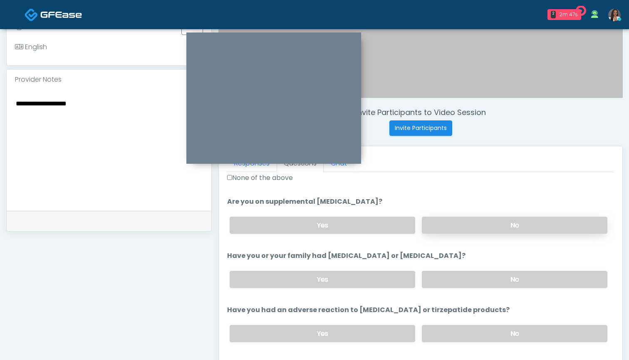
scroll to position [319, 0]
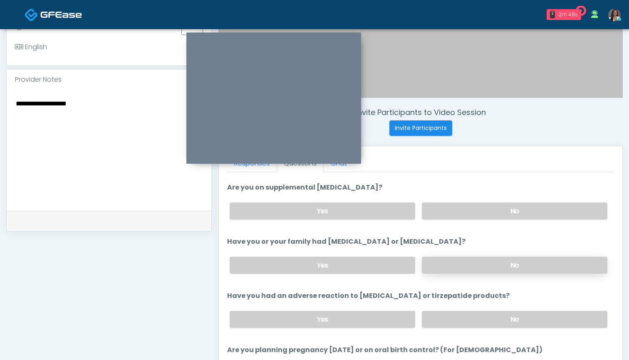
click at [442, 264] on label "No" at bounding box center [515, 264] width 186 height 17
click at [445, 319] on label "No" at bounding box center [515, 319] width 186 height 17
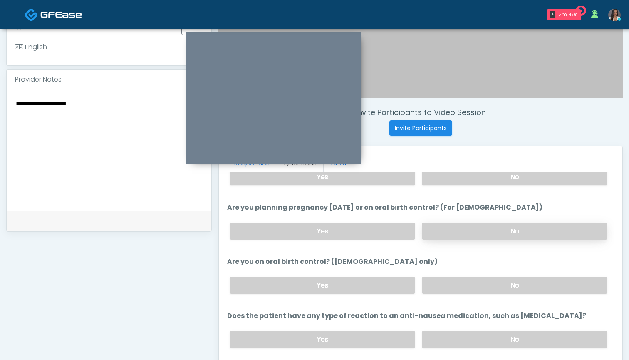
scroll to position [462, 0]
click at [438, 227] on label "No" at bounding box center [515, 230] width 186 height 17
click at [439, 285] on label "No" at bounding box center [515, 284] width 186 height 17
click at [441, 338] on label "No" at bounding box center [515, 339] width 186 height 17
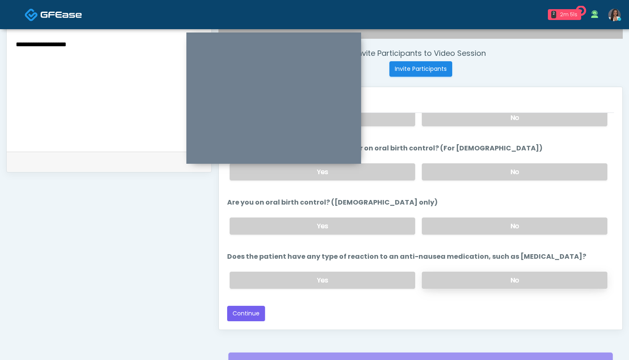
scroll to position [335, 0]
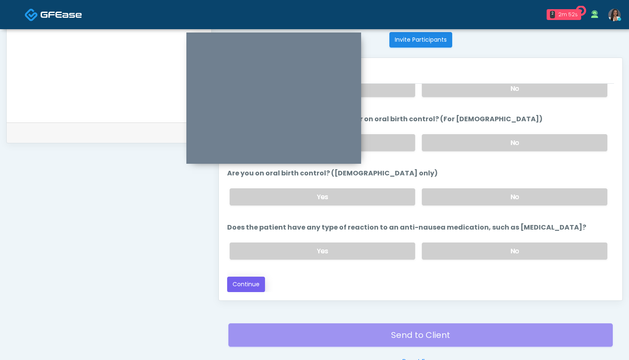
click at [258, 284] on button "Continue" at bounding box center [246, 283] width 38 height 15
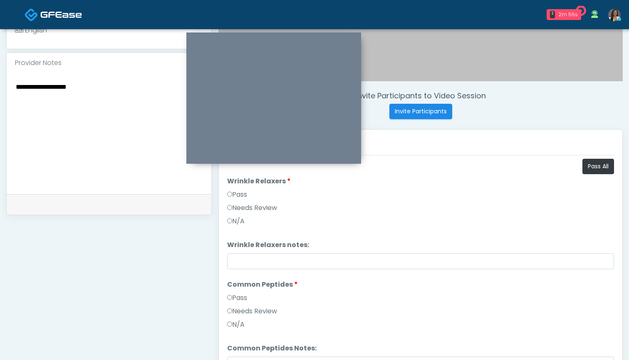
scroll to position [260, 0]
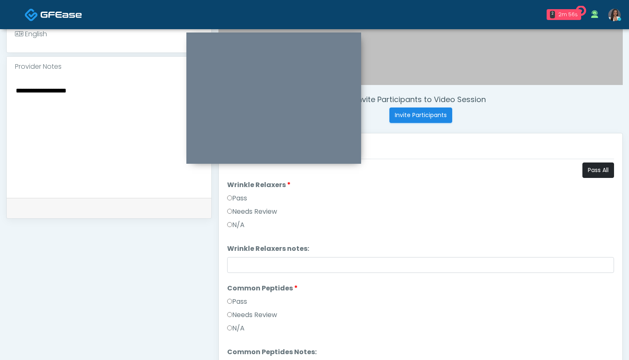
click at [601, 165] on button "Pass All" at bounding box center [599, 169] width 32 height 15
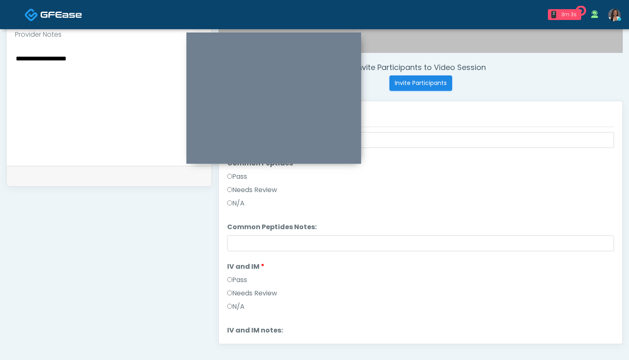
scroll to position [92, 0]
click at [266, 190] on label "Needs Review" at bounding box center [252, 191] width 50 height 10
click at [240, 181] on label "Pass" at bounding box center [237, 178] width 20 height 10
click at [259, 192] on label "Needs Review" at bounding box center [252, 191] width 50 height 10
click at [265, 252] on ol "Pass All Wrinkle Relaxers Wrinkle Relaxers Pass Needs Review N/A Wrinkle Relaxe…" at bounding box center [420, 249] width 387 height 420
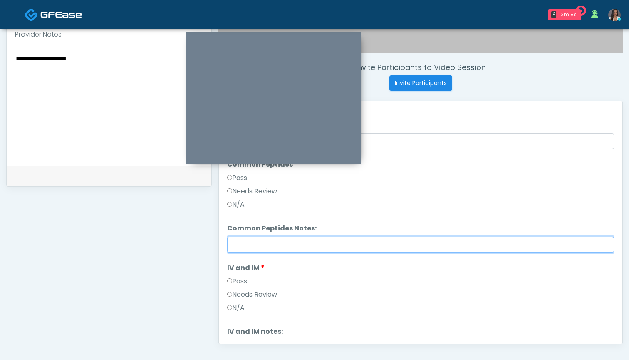
click at [266, 244] on input "Common Peptides Notes:" at bounding box center [420, 244] width 387 height 16
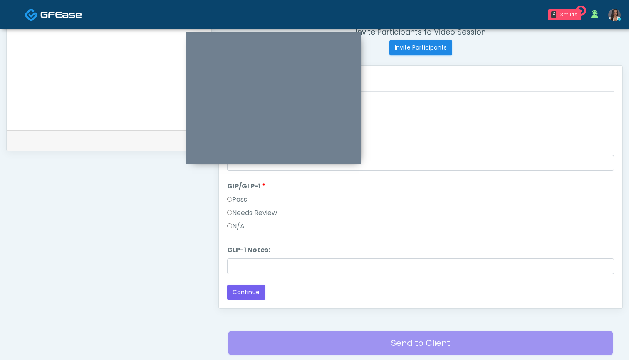
scroll to position [333, 0]
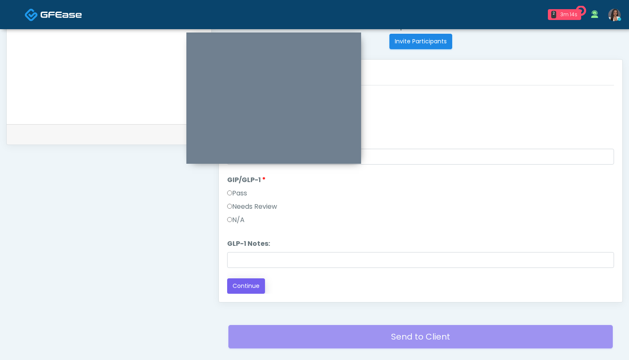
type input "**********"
click at [251, 285] on button "Continue" at bounding box center [246, 285] width 38 height 15
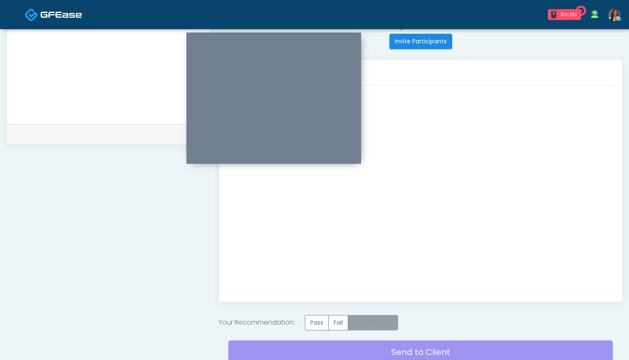
click at [367, 322] on label "Needs Review" at bounding box center [373, 322] width 50 height 15
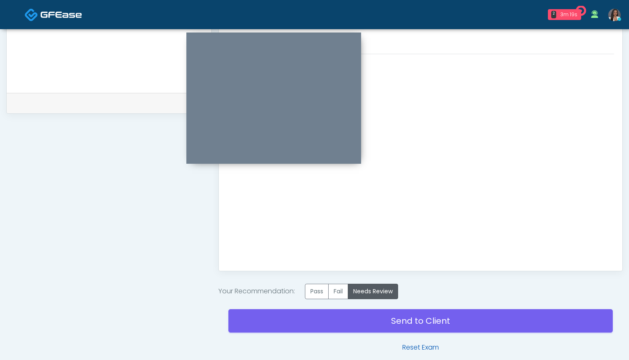
scroll to position [366, 0]
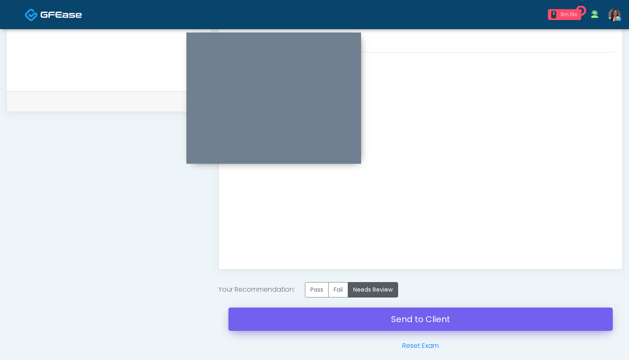
click at [414, 321] on link "Send to Client" at bounding box center [421, 318] width 385 height 23
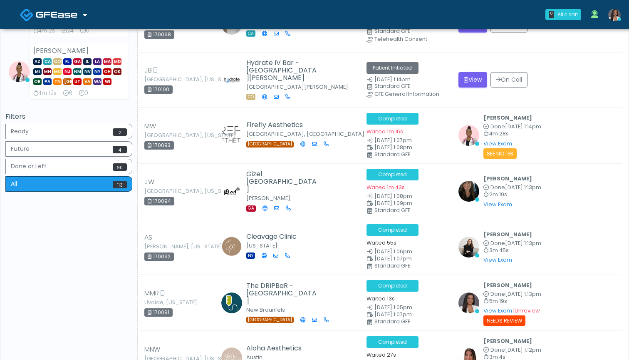
scroll to position [292, 0]
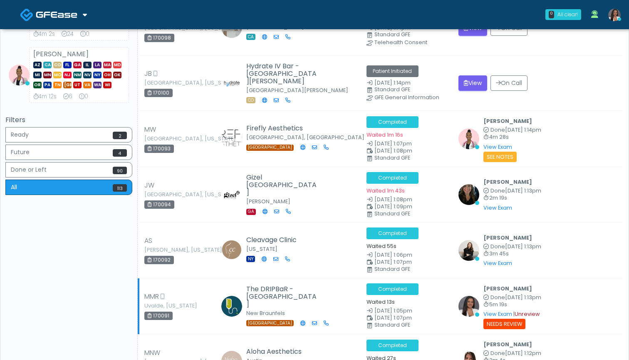
click at [532, 310] on link "Unreview" at bounding box center [527, 313] width 25 height 7
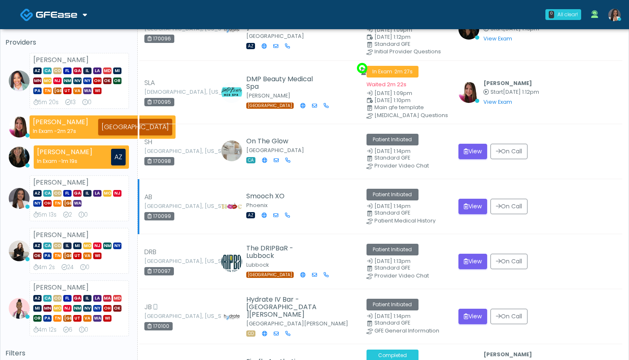
scroll to position [59, 0]
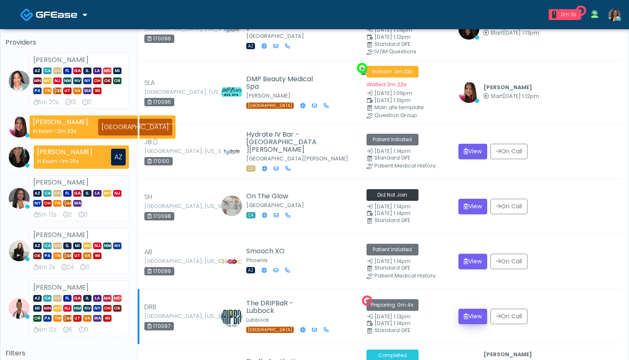
click at [470, 313] on button "View" at bounding box center [473, 315] width 29 height 15
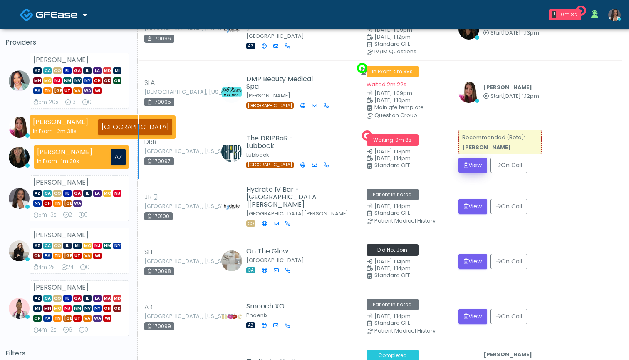
click at [470, 160] on button "View" at bounding box center [473, 164] width 29 height 15
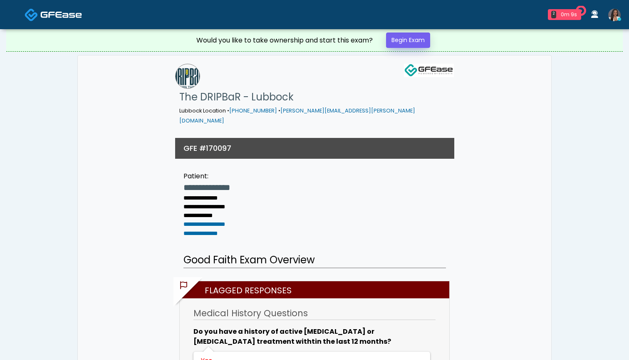
click at [393, 42] on link "Begin Exam" at bounding box center [408, 39] width 44 height 15
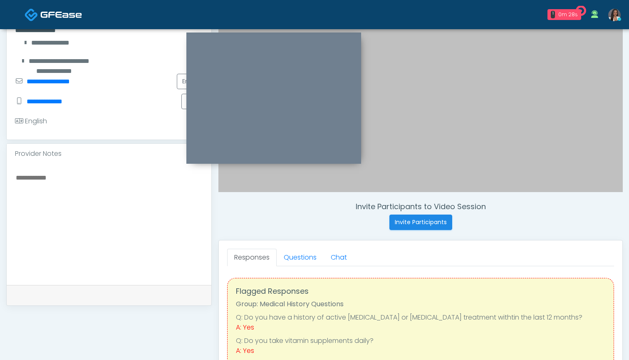
scroll to position [170, 0]
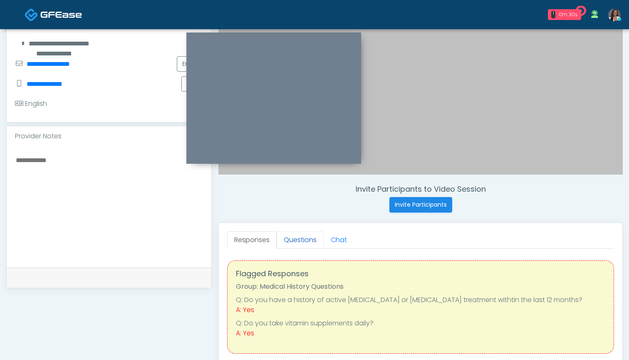
click at [295, 240] on link "Questions" at bounding box center [300, 239] width 47 height 17
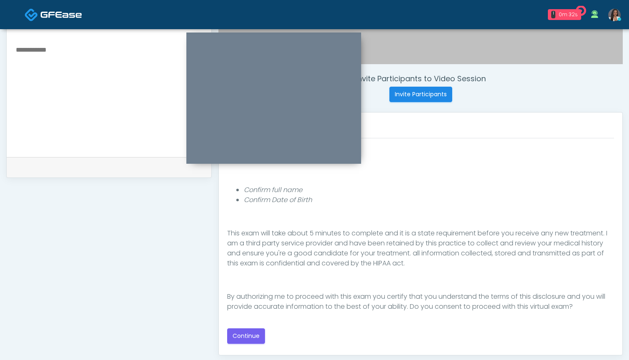
scroll to position [77, 0]
click at [248, 336] on button "Continue" at bounding box center [246, 335] width 38 height 15
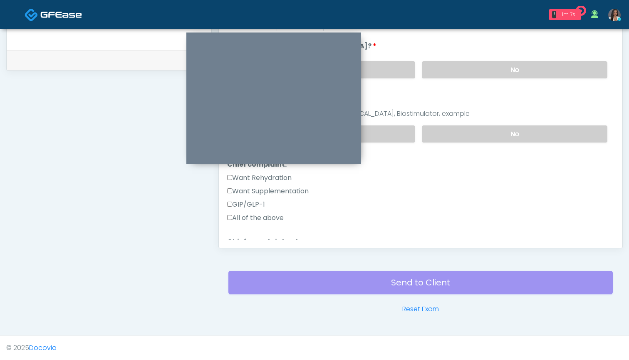
scroll to position [111, 0]
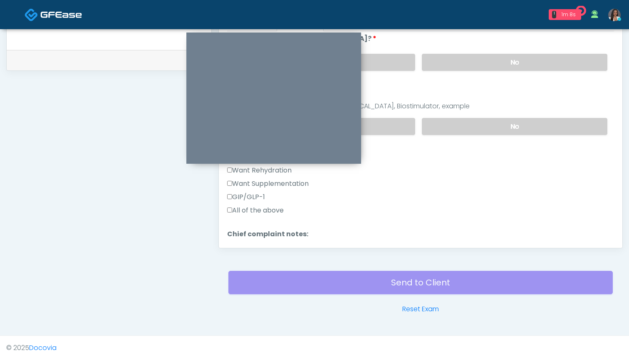
click at [283, 173] on label "Want Rehydration" at bounding box center [259, 170] width 65 height 10
click at [283, 177] on div "Want Rehydration" at bounding box center [420, 171] width 387 height 13
click at [283, 180] on label "Want Supplementation" at bounding box center [268, 184] width 82 height 10
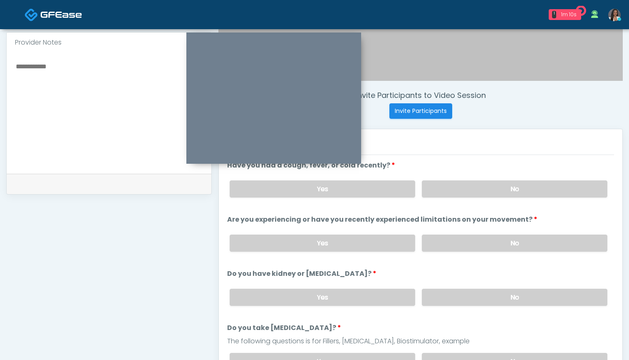
scroll to position [262, 0]
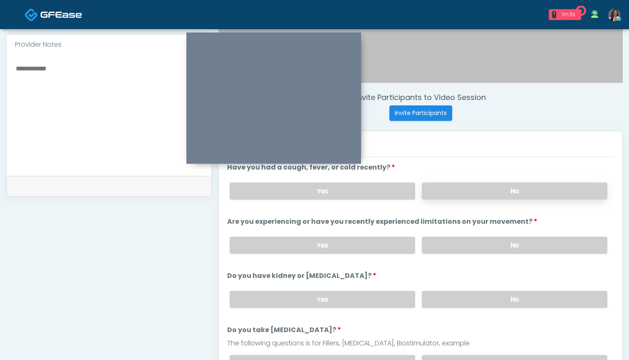
click at [457, 194] on label "No" at bounding box center [515, 190] width 186 height 17
click at [465, 241] on label "No" at bounding box center [515, 244] width 186 height 17
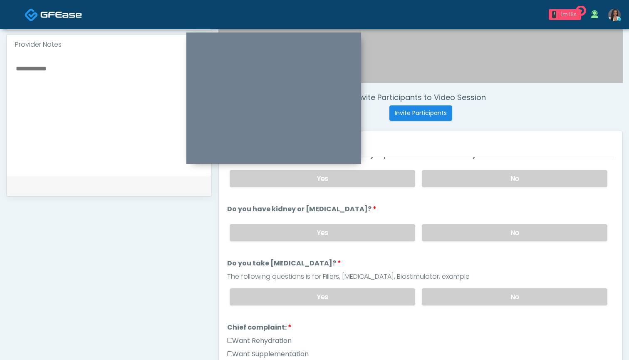
scroll to position [80, 0]
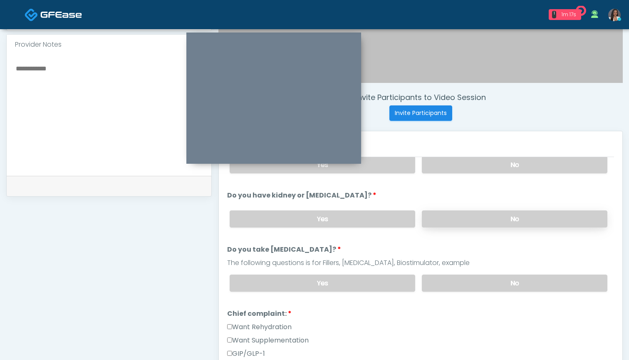
click at [461, 218] on label "No" at bounding box center [515, 218] width 186 height 17
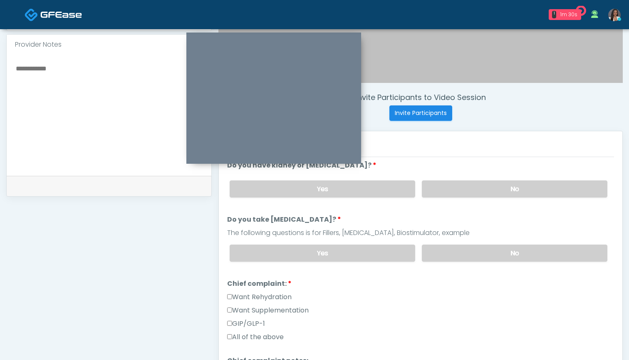
scroll to position [140, 0]
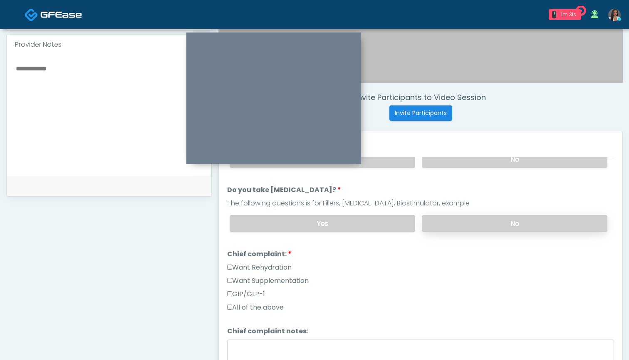
click at [450, 226] on label "No" at bounding box center [515, 223] width 186 height 17
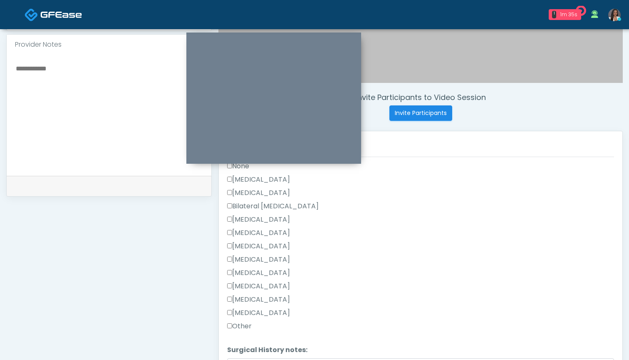
scroll to position [380, 0]
click at [239, 324] on label "Other" at bounding box center [239, 326] width 25 height 10
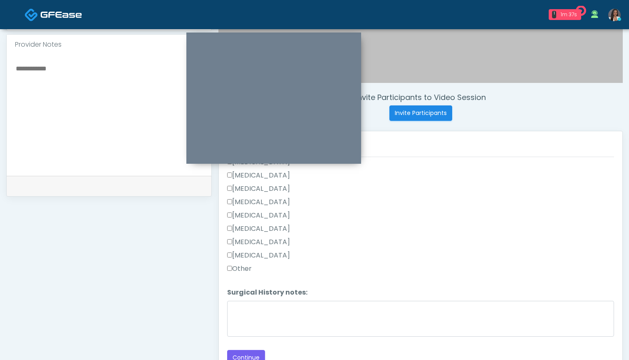
scroll to position [438, 0]
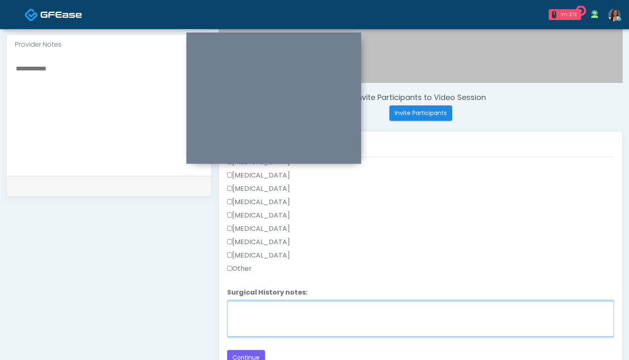
click at [250, 321] on textarea "Surgical History notes:" at bounding box center [420, 319] width 387 height 36
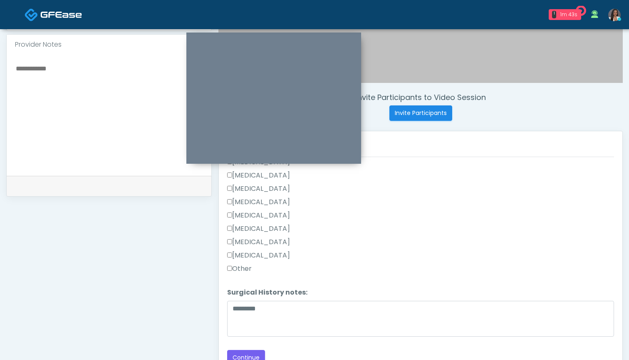
click at [253, 241] on label "Appendectomy" at bounding box center [258, 242] width 63 height 10
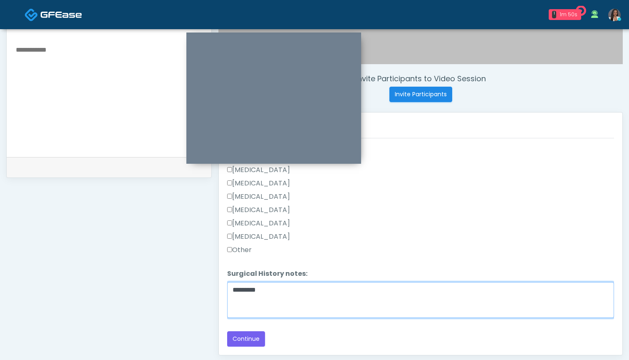
click at [300, 290] on textarea "*********" at bounding box center [420, 300] width 387 height 36
type textarea "**********"
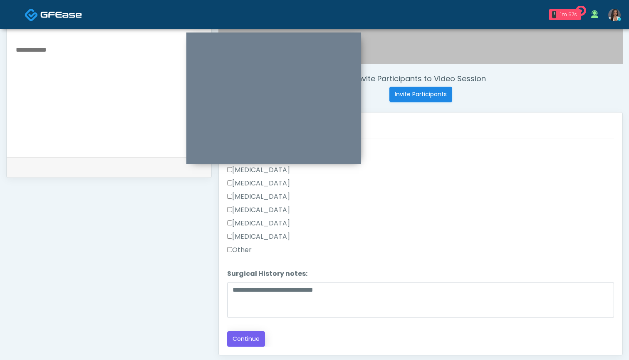
click at [244, 338] on button "Continue" at bounding box center [246, 338] width 38 height 15
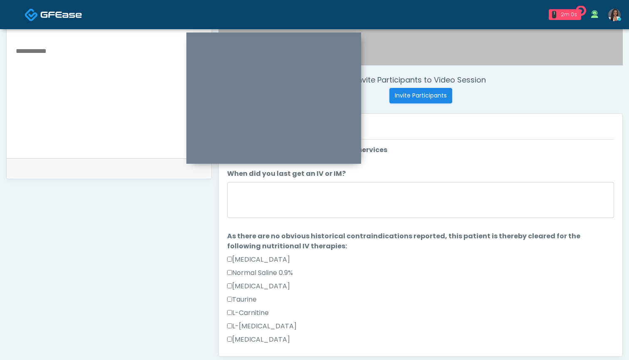
scroll to position [275, 0]
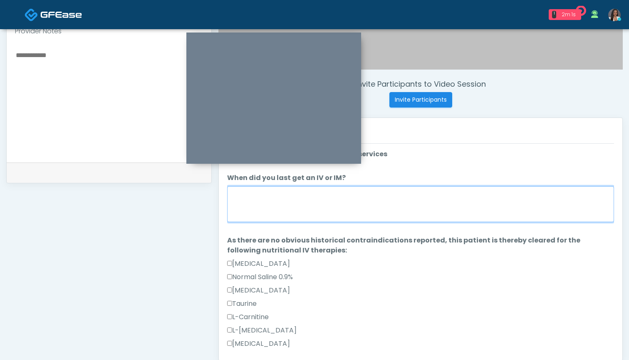
click at [397, 203] on textarea "When did you last get an IV or IM?" at bounding box center [420, 204] width 387 height 36
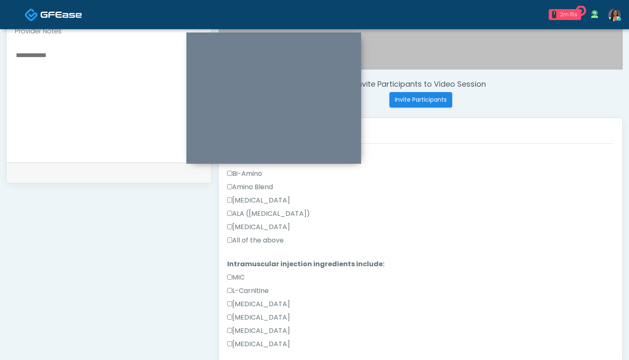
scroll to position [348, 0]
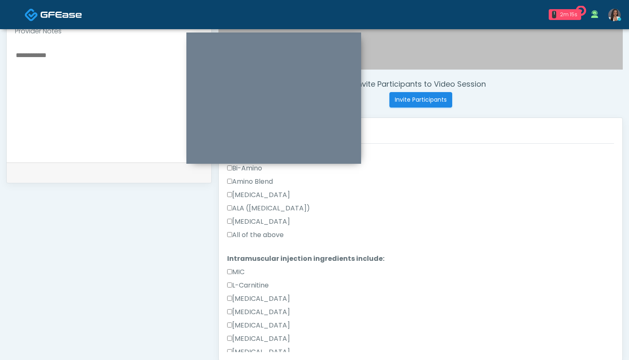
type textarea "*******"
click at [256, 232] on label "All of the above" at bounding box center [255, 235] width 57 height 10
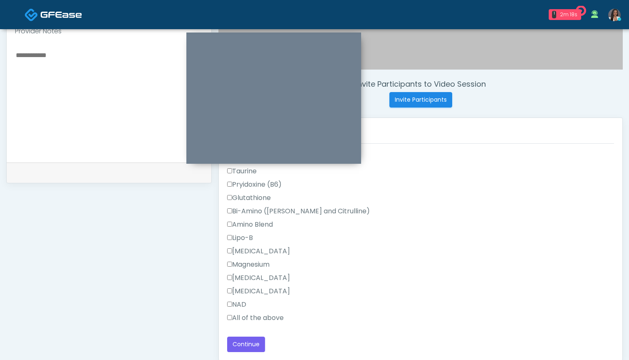
scroll to position [729, 0]
click at [263, 317] on label "All of the above" at bounding box center [255, 318] width 57 height 10
click at [249, 343] on button "Continue" at bounding box center [246, 343] width 38 height 15
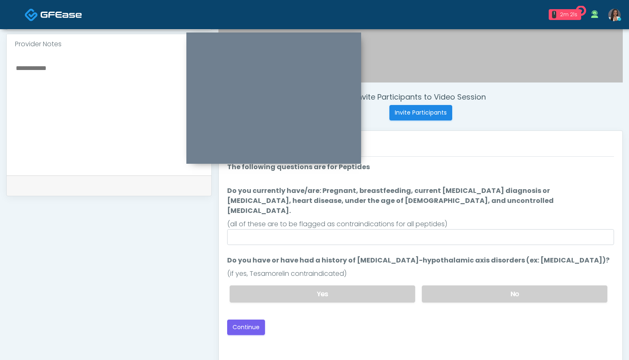
scroll to position [257, 0]
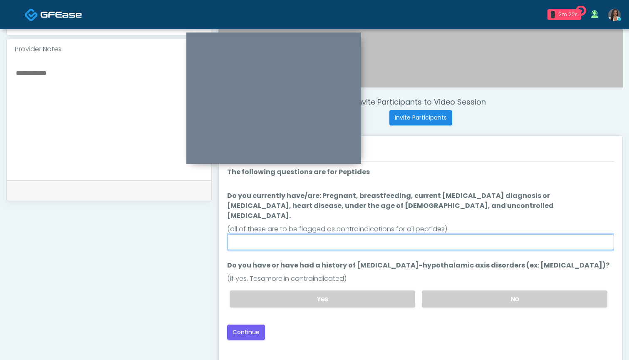
click at [390, 234] on input "Do you currently have/are: Pregnant, breastfeeding, current cancer diagnosis or…" at bounding box center [420, 242] width 387 height 16
drag, startPoint x: 330, startPoint y: 236, endPoint x: 228, endPoint y: 224, distance: 102.7
click at [228, 224] on li "**********" at bounding box center [420, 220] width 387 height 59
type input "**********"
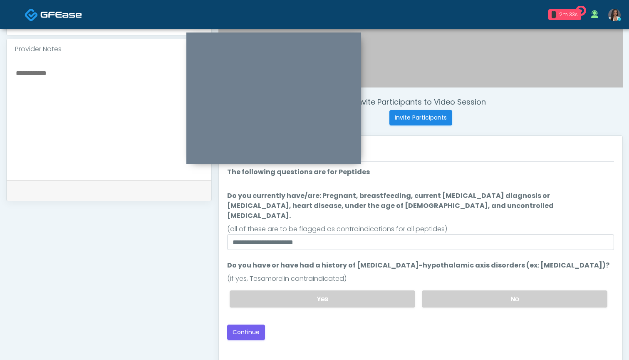
click at [108, 126] on textarea at bounding box center [109, 118] width 188 height 102
paste textarea "**********"
type textarea "**********"
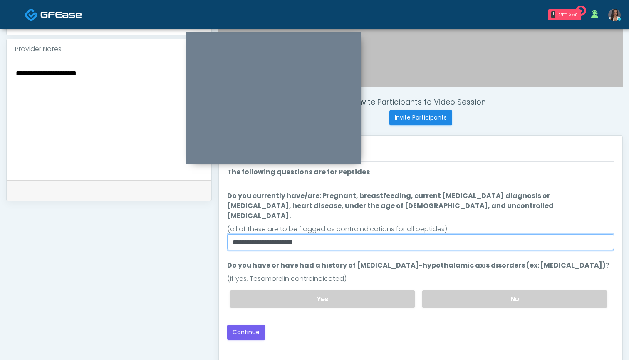
click at [386, 234] on input "**********" at bounding box center [420, 242] width 387 height 16
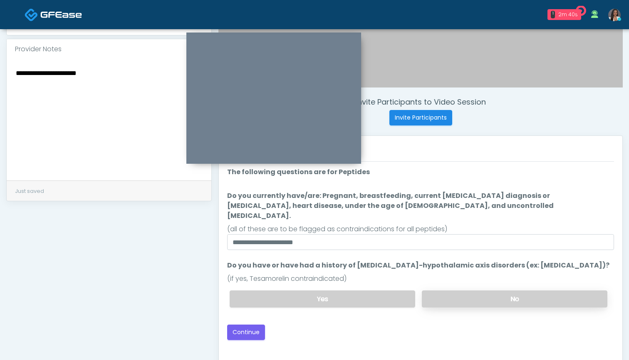
click at [481, 290] on label "No" at bounding box center [515, 298] width 186 height 17
click at [246, 327] on button "Continue" at bounding box center [246, 331] width 38 height 15
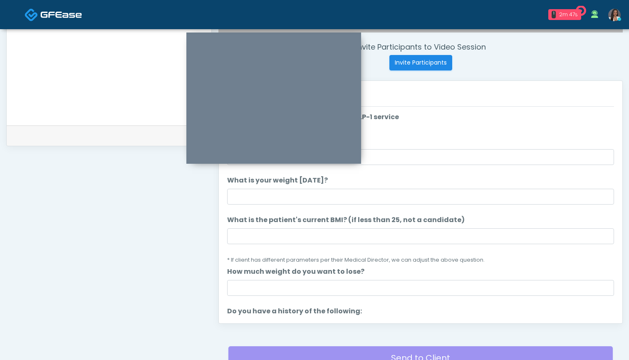
scroll to position [219, 0]
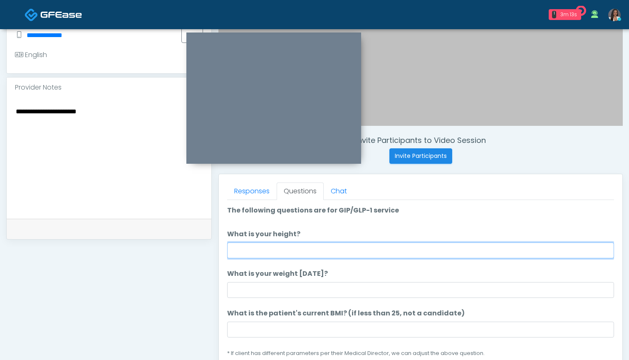
click at [313, 246] on input "What is your height?" at bounding box center [420, 250] width 387 height 16
type input "*****"
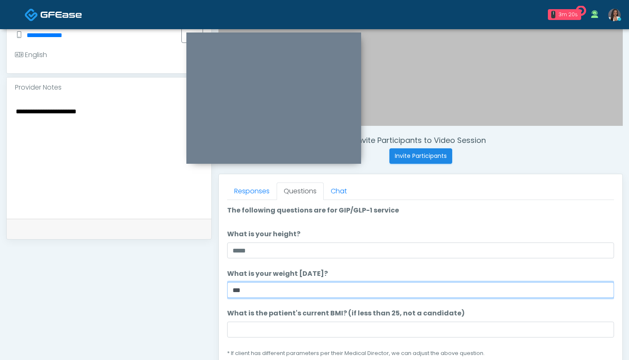
type input "***"
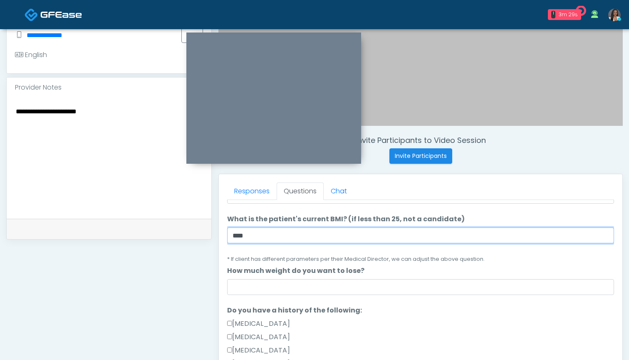
type input "****"
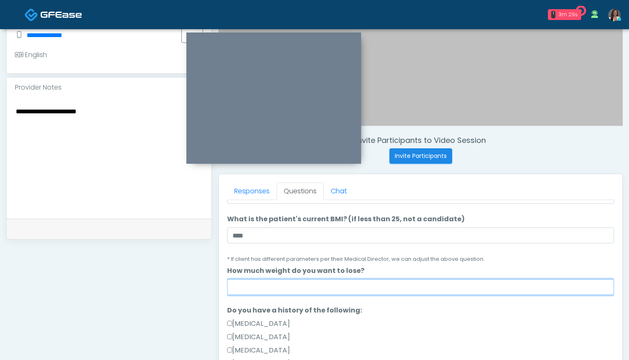
click at [300, 283] on input "How much weight do you want to lose?" at bounding box center [420, 287] width 387 height 16
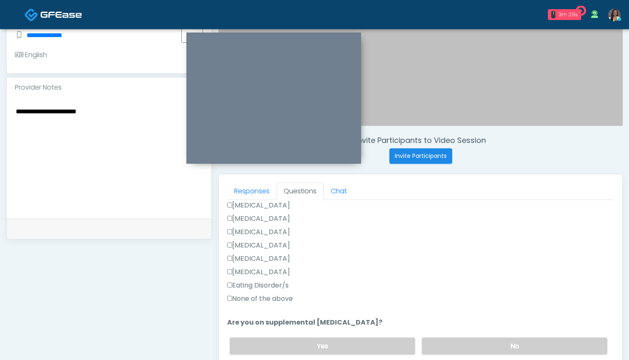
scroll to position [219, 0]
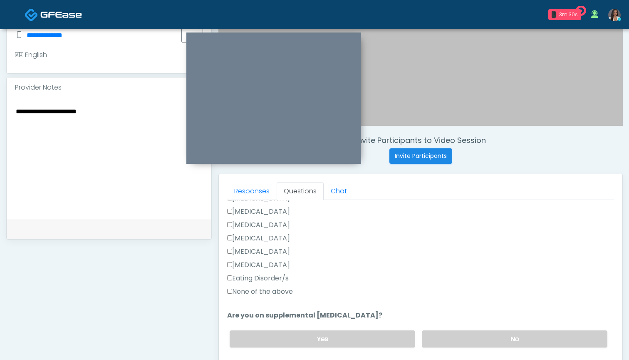
type input "*"
click at [270, 292] on label "None of the above" at bounding box center [260, 291] width 66 height 10
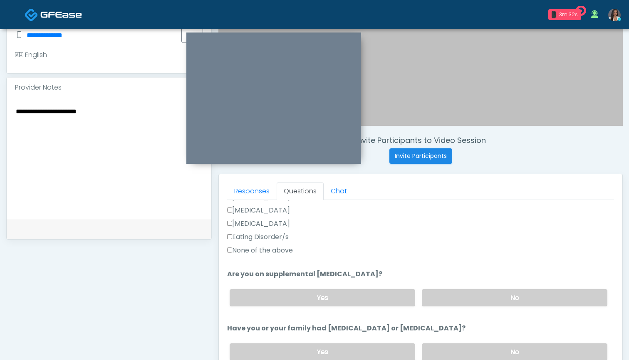
scroll to position [274, 0]
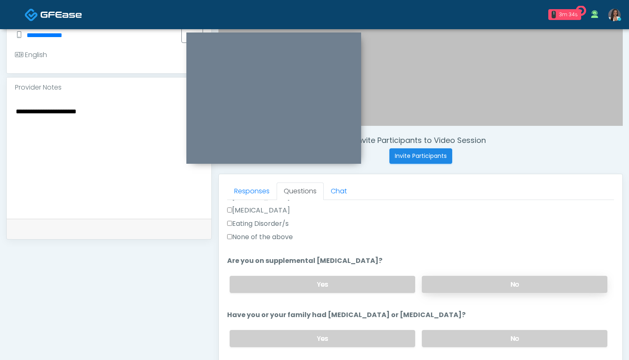
click at [456, 284] on label "No" at bounding box center [515, 284] width 186 height 17
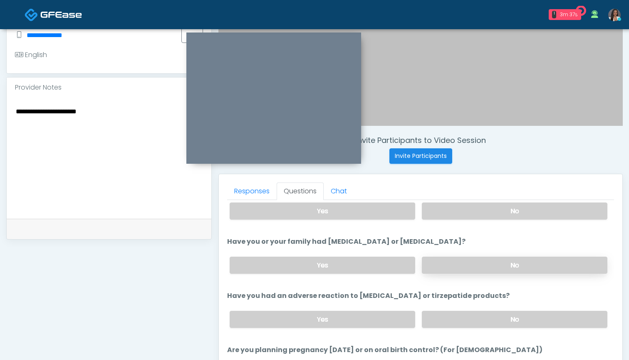
scroll to position [350, 0]
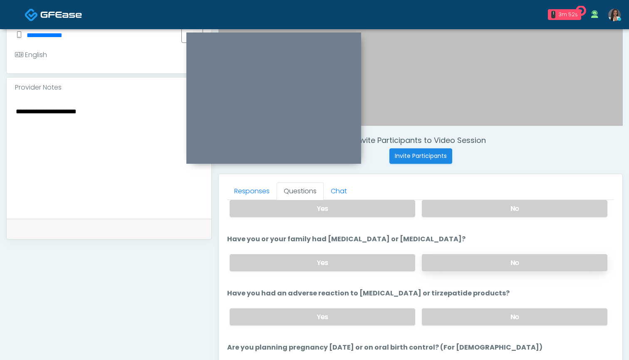
click at [465, 262] on label "No" at bounding box center [515, 262] width 186 height 17
click at [465, 319] on label "No" at bounding box center [515, 316] width 186 height 17
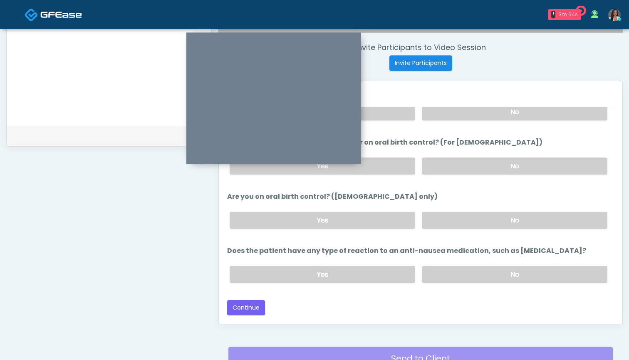
scroll to position [314, 0]
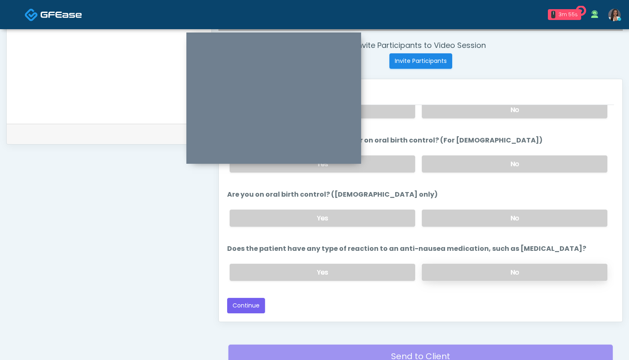
click at [462, 266] on label "No" at bounding box center [515, 271] width 186 height 17
click at [250, 303] on button "Continue" at bounding box center [246, 305] width 38 height 15
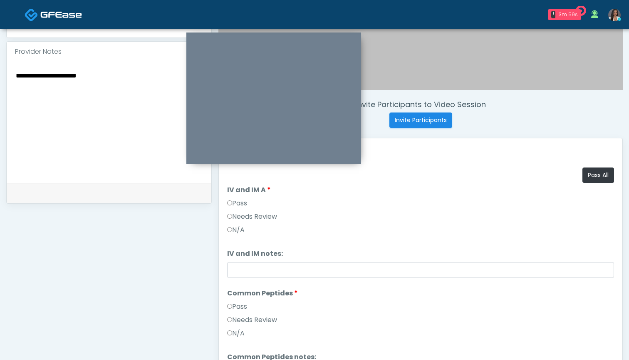
scroll to position [251, 0]
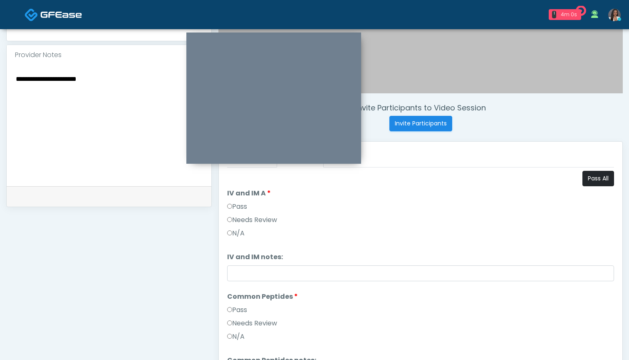
click at [591, 181] on button "Pass All" at bounding box center [599, 178] width 32 height 15
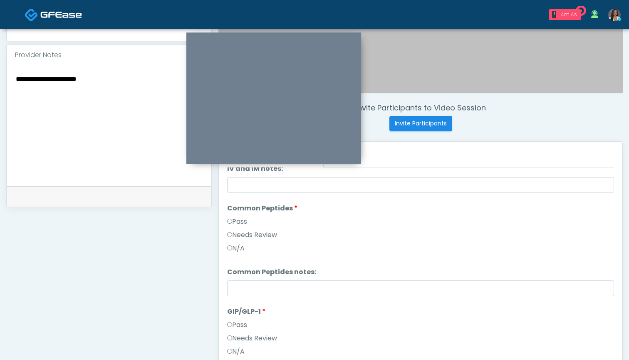
scroll to position [129, 0]
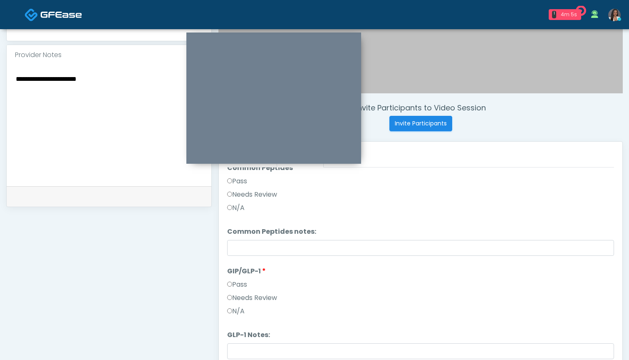
click at [266, 191] on label "Needs Review" at bounding box center [252, 194] width 50 height 10
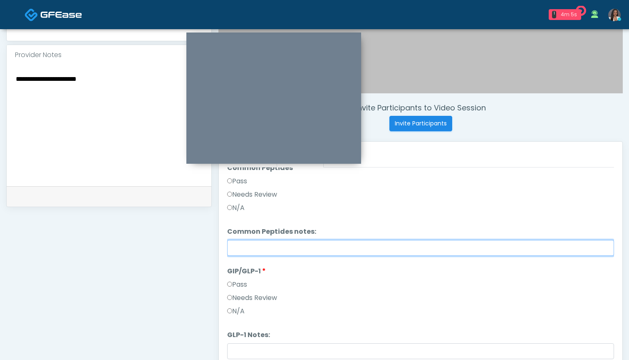
click at [268, 252] on input "Common Peptides notes:" at bounding box center [420, 248] width 387 height 16
paste input "**********"
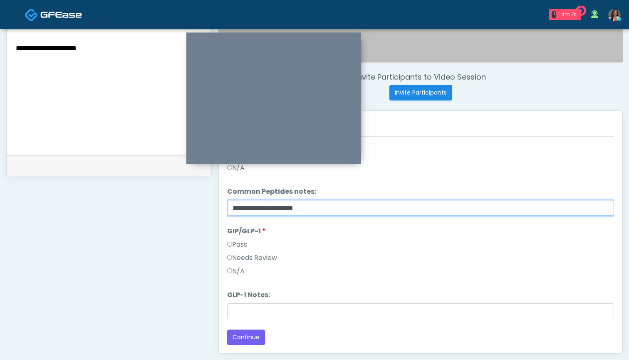
scroll to position [310, 0]
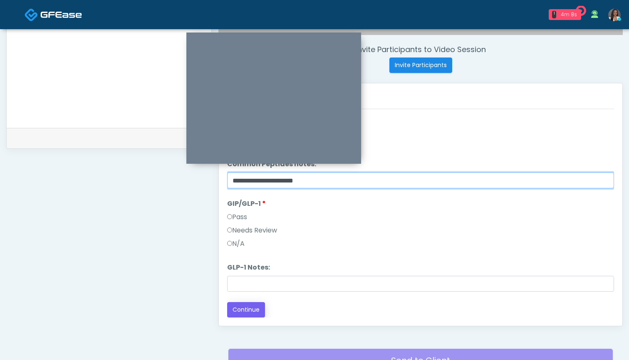
type input "**********"
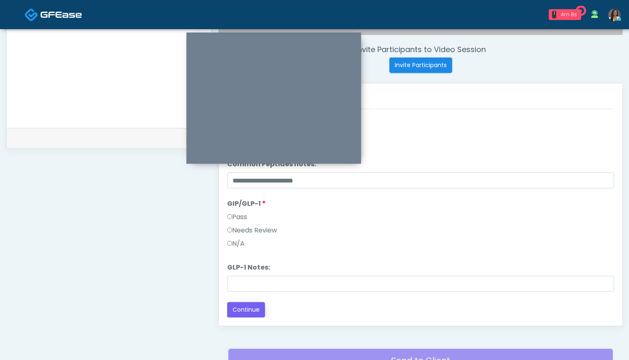
click at [238, 311] on button "Continue" at bounding box center [246, 309] width 38 height 15
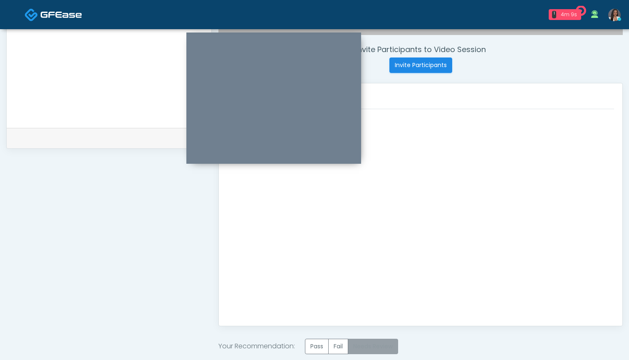
click at [384, 346] on label "Needs Review" at bounding box center [373, 345] width 50 height 15
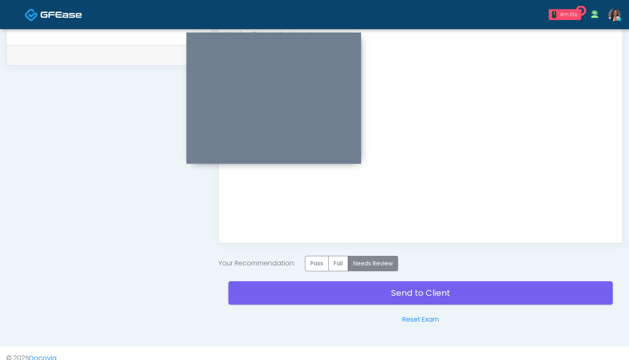
scroll to position [401, 0]
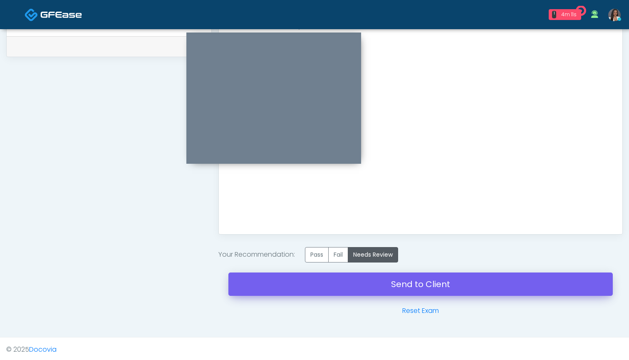
click at [410, 290] on link "Send to Client" at bounding box center [421, 283] width 385 height 23
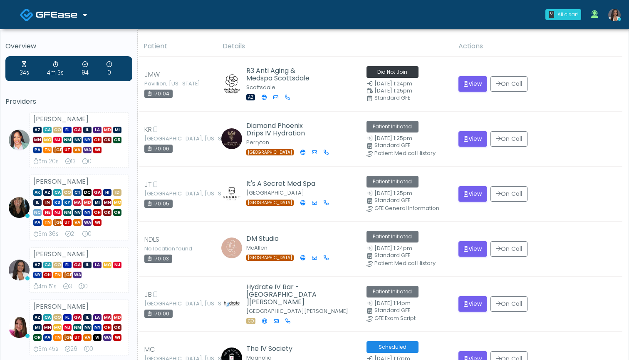
click at [311, 38] on th "Details" at bounding box center [336, 46] width 236 height 20
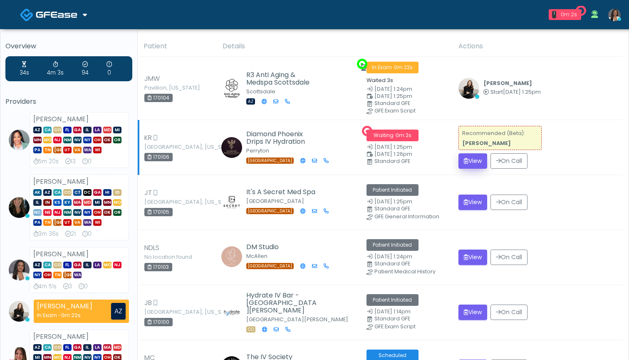
click at [468, 159] on button "View" at bounding box center [473, 160] width 29 height 15
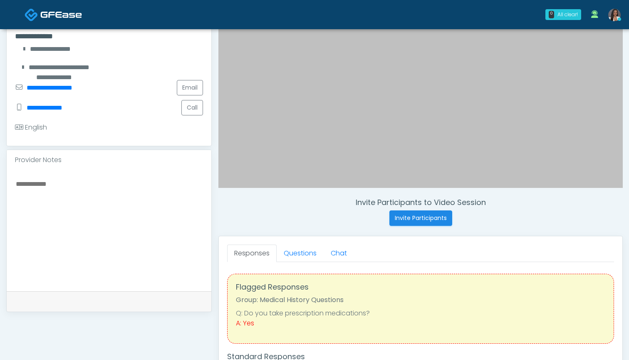
scroll to position [211, 0]
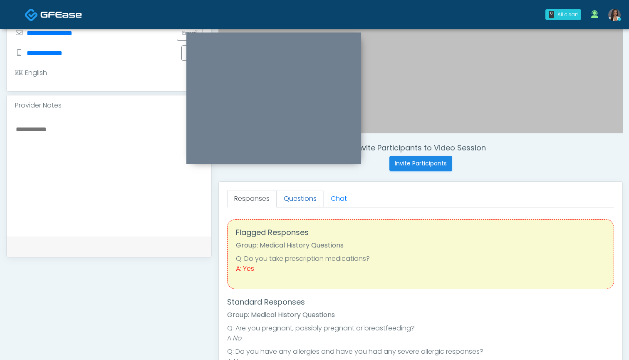
click at [307, 198] on link "Questions" at bounding box center [300, 198] width 47 height 17
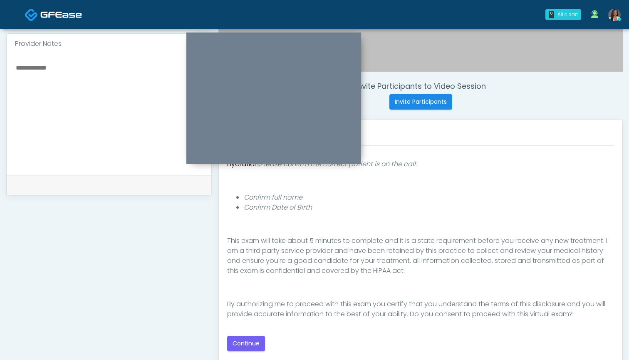
scroll to position [275, 0]
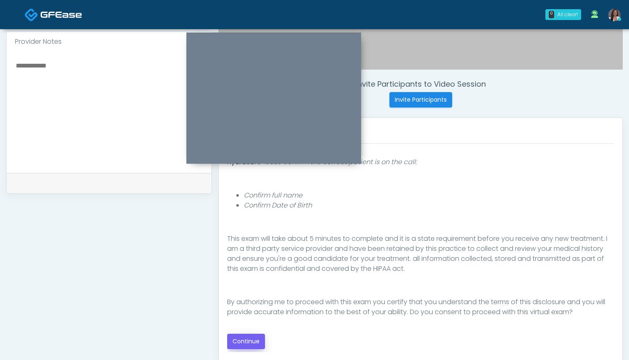
click at [242, 340] on button "Continue" at bounding box center [246, 340] width 38 height 15
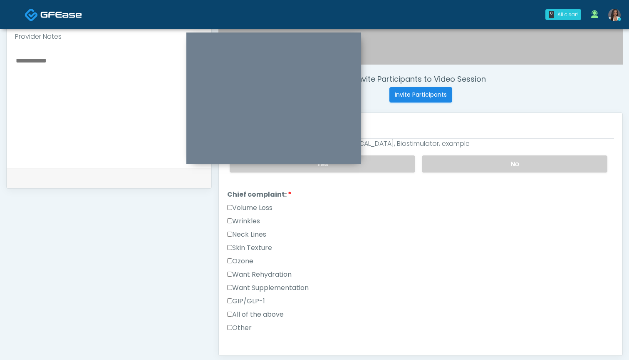
scroll to position [277, 0]
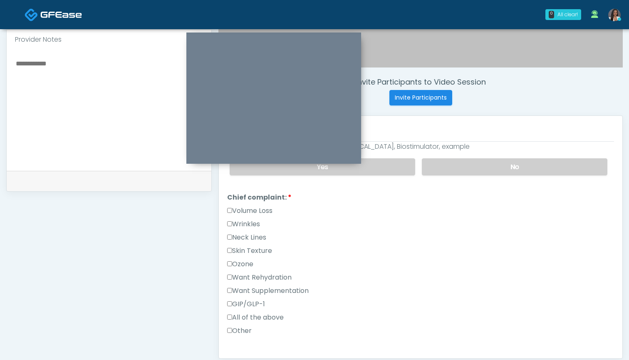
click at [271, 290] on label "Want Supplementation" at bounding box center [268, 291] width 82 height 10
click at [276, 271] on div "Ozone" at bounding box center [420, 265] width 387 height 13
click at [276, 276] on label "Want Rehydration" at bounding box center [259, 277] width 65 height 10
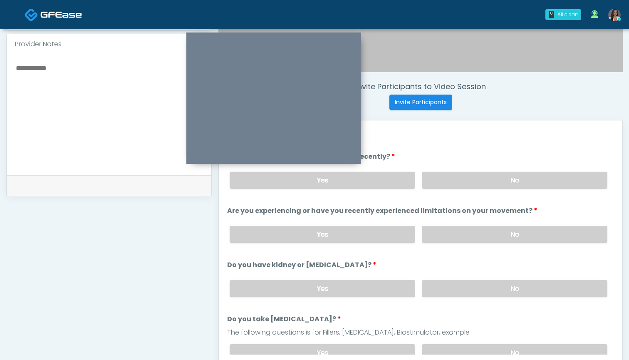
scroll to position [244, 0]
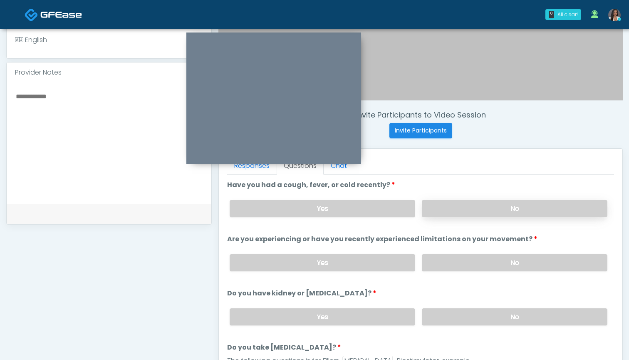
click at [460, 212] on label "No" at bounding box center [515, 208] width 186 height 17
click at [456, 261] on label "No" at bounding box center [515, 262] width 186 height 17
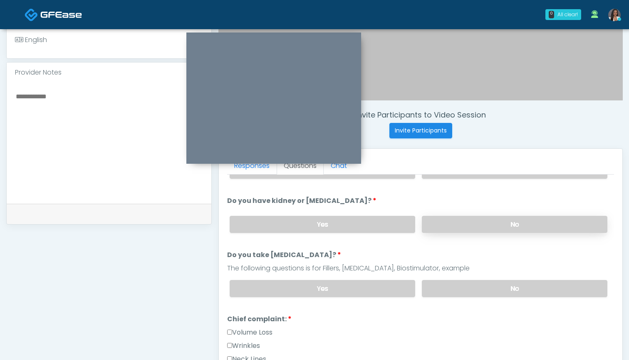
scroll to position [99, 0]
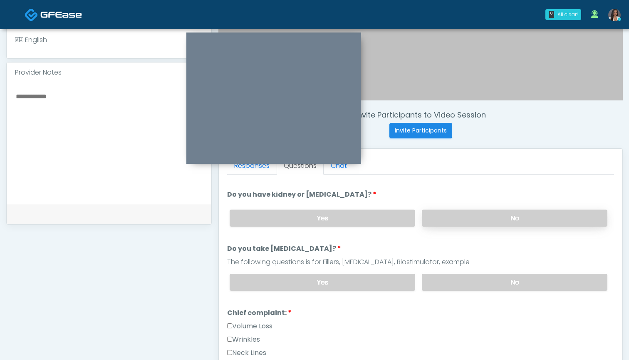
click at [445, 216] on label "No" at bounding box center [515, 217] width 186 height 17
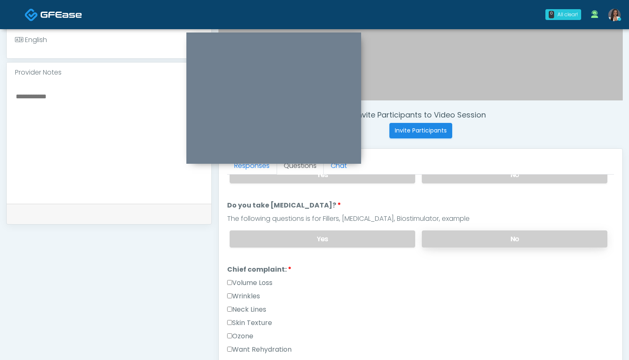
scroll to position [158, 0]
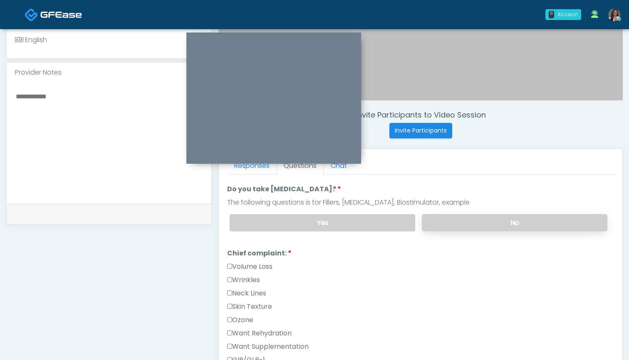
click at [450, 226] on label "No" at bounding box center [515, 222] width 186 height 17
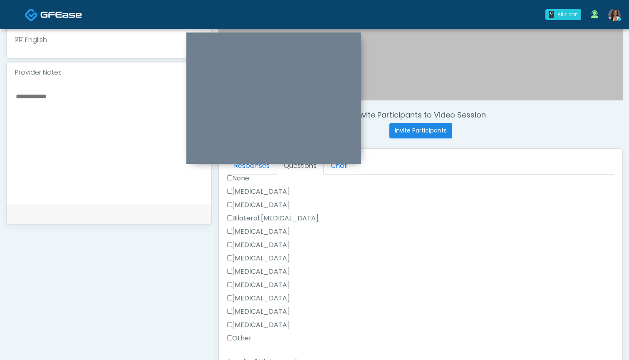
scroll to position [465, 0]
click at [250, 338] on label "Other" at bounding box center [239, 338] width 25 height 10
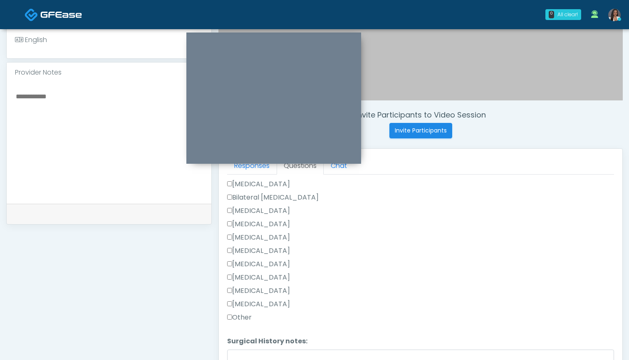
scroll to position [471, 0]
click at [287, 212] on label "Bilateral [MEDICAL_DATA]" at bounding box center [273, 213] width 92 height 10
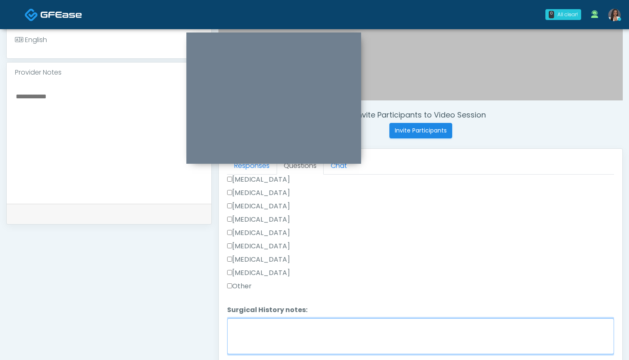
click at [309, 331] on textarea "Surgical History notes:" at bounding box center [420, 336] width 387 height 36
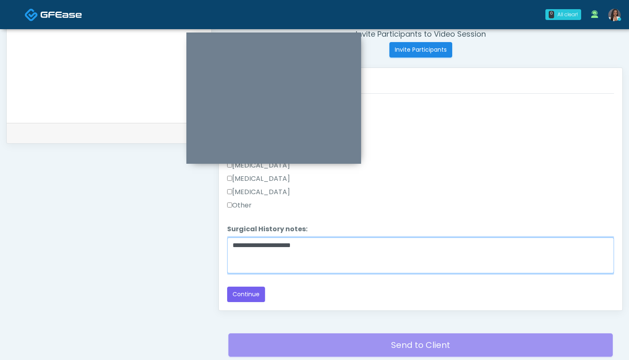
scroll to position [338, 0]
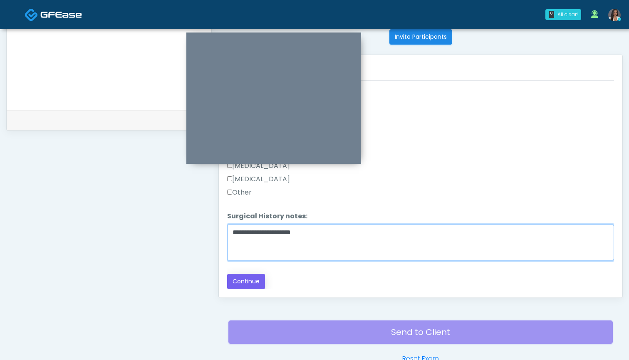
type textarea "**********"
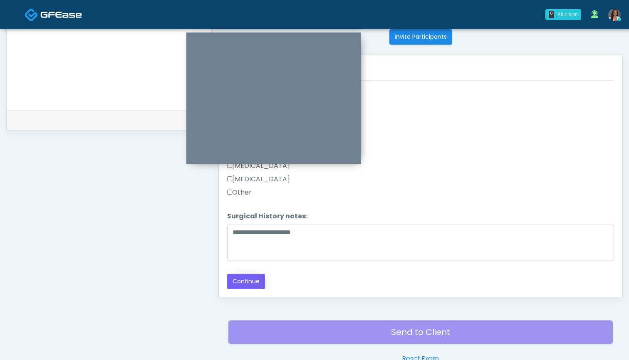
click at [246, 282] on button "Continue" at bounding box center [246, 280] width 38 height 15
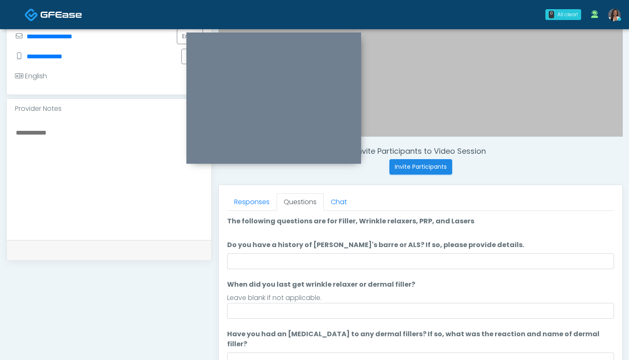
scroll to position [206, 0]
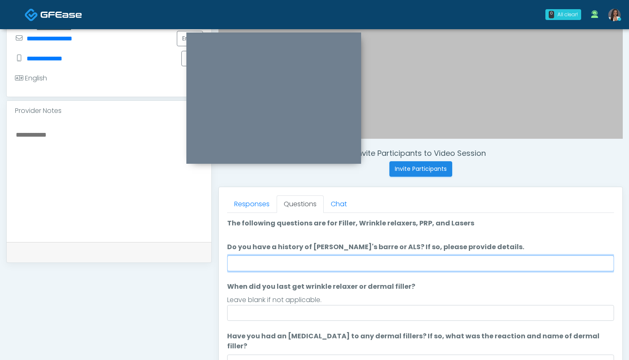
click at [418, 266] on input "Do you have a history of Guillain's barre or ALS? If so, please provide details." at bounding box center [420, 263] width 387 height 16
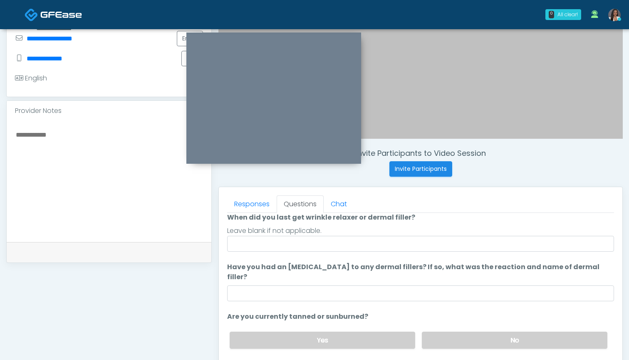
scroll to position [69, 0]
type input "**"
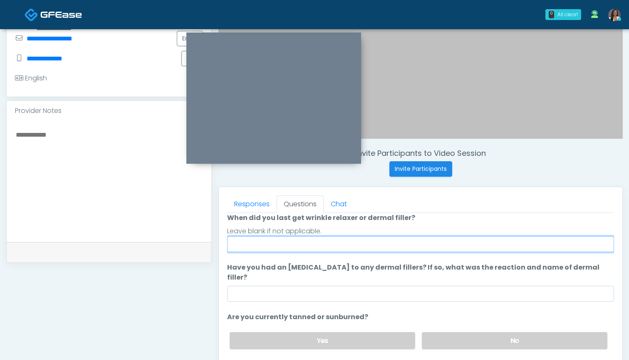
click at [414, 241] on input "When did you last get wrinkle relaxer or dermal filler?" at bounding box center [420, 244] width 387 height 16
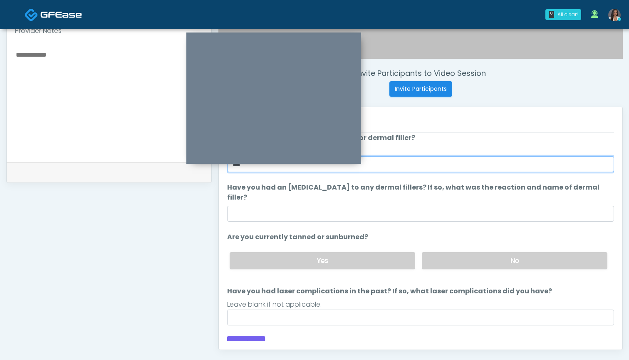
scroll to position [293, 0]
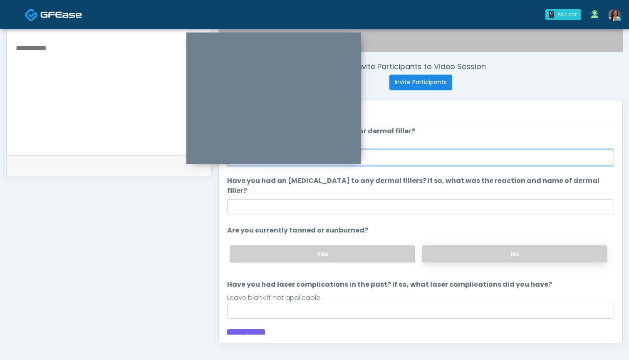
type input "***"
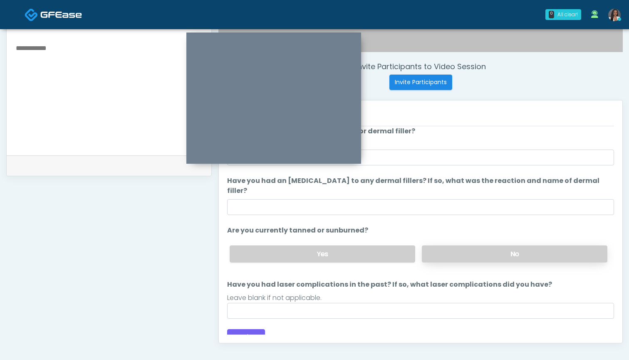
click at [456, 245] on label "No" at bounding box center [515, 253] width 186 height 17
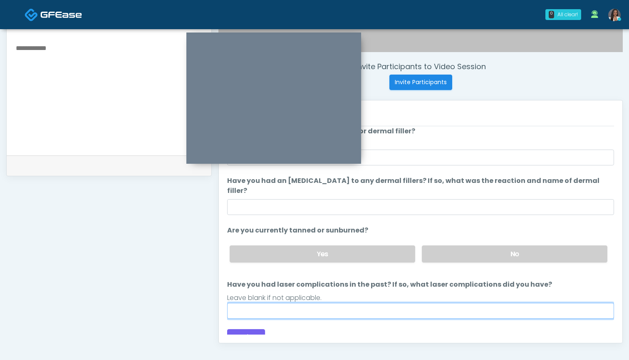
click at [358, 303] on input "Have you had laser complications in the past? If so, what laser complications d…" at bounding box center [420, 311] width 387 height 16
type input "**********"
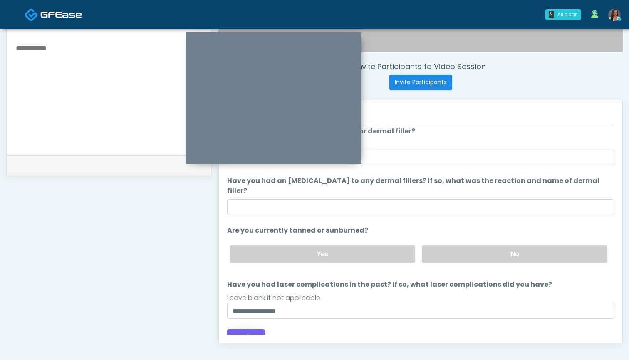
drag, startPoint x: 358, startPoint y: 300, endPoint x: 246, endPoint y: 326, distance: 114.2
click at [246, 329] on button "Continue" at bounding box center [246, 336] width 38 height 15
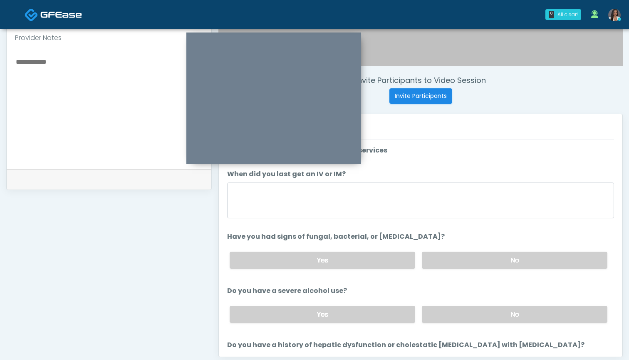
scroll to position [275, 0]
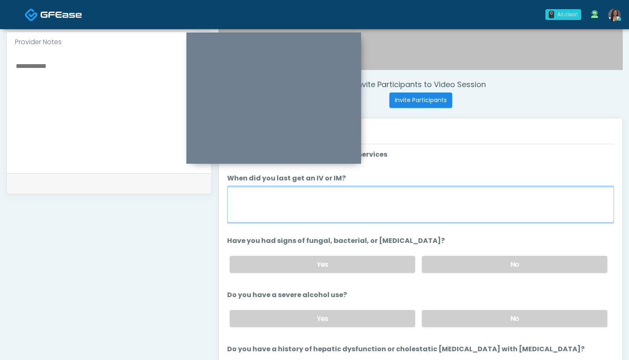
click at [426, 214] on textarea "When did you last get an IV or IM?" at bounding box center [420, 204] width 387 height 36
type textarea "***"
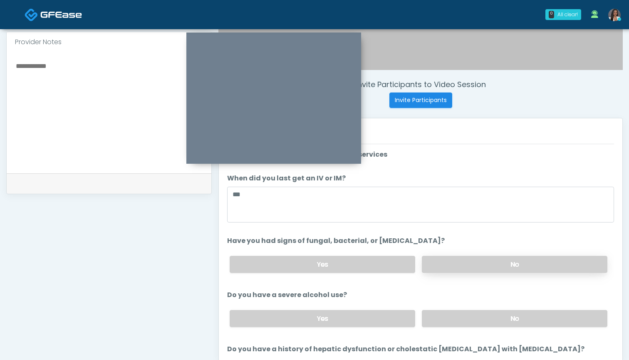
click at [485, 261] on label "No" at bounding box center [515, 264] width 186 height 17
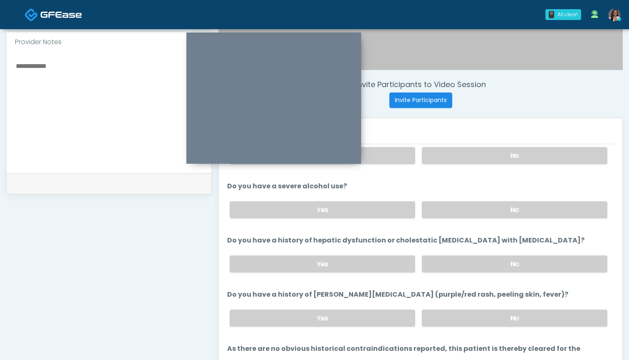
scroll to position [111, 0]
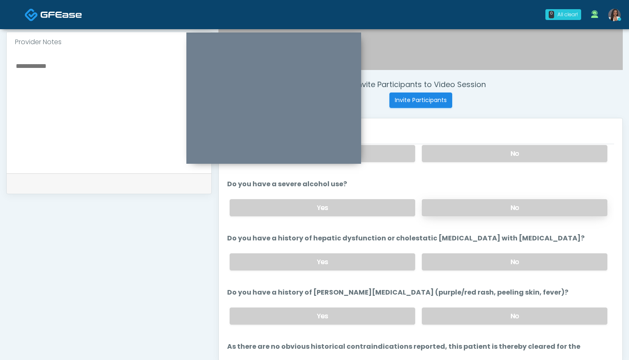
click at [452, 207] on label "No" at bounding box center [515, 207] width 186 height 17
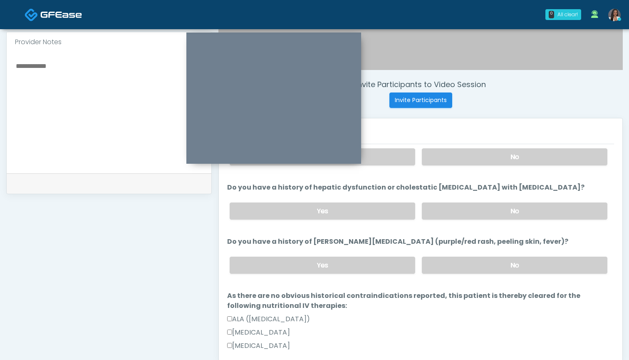
scroll to position [164, 0]
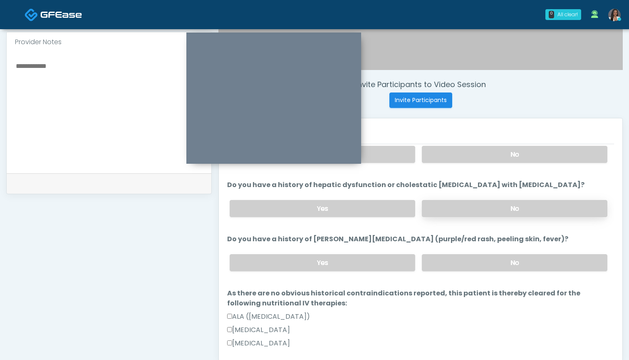
click at [456, 206] on label "No" at bounding box center [515, 208] width 186 height 17
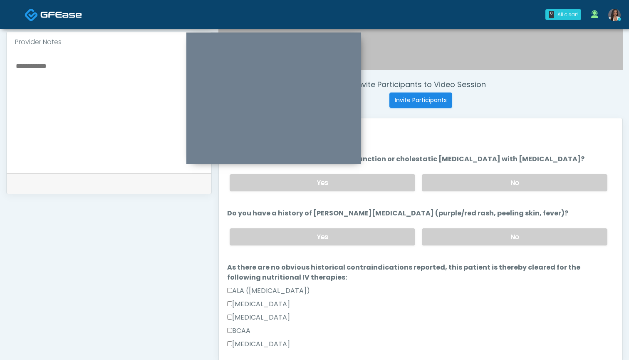
scroll to position [196, 0]
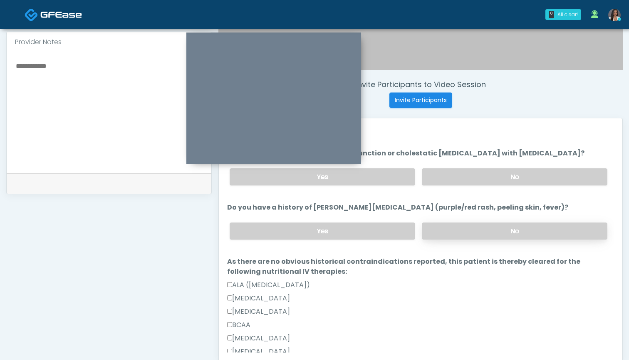
click at [462, 236] on label "No" at bounding box center [515, 230] width 186 height 17
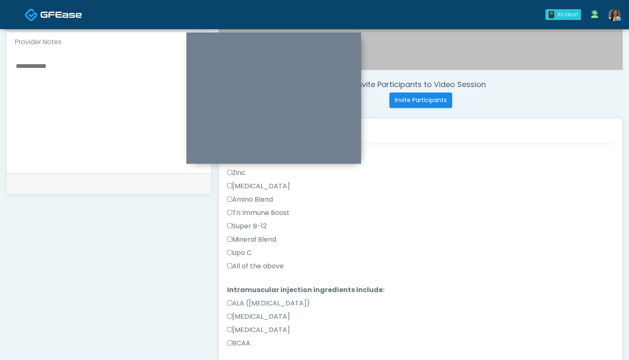
scroll to position [748, 0]
click at [249, 264] on label "All of the above" at bounding box center [255, 266] width 57 height 10
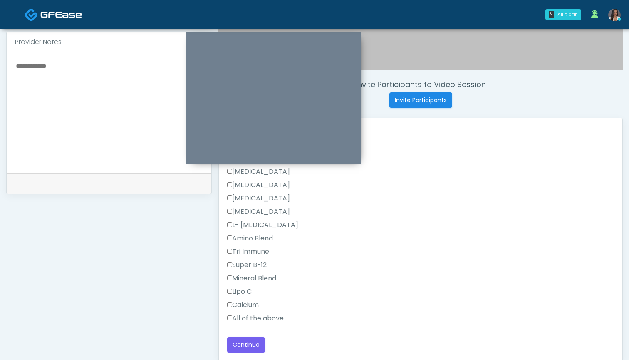
scroll to position [1145, 0]
click at [259, 319] on label "All of the above" at bounding box center [255, 318] width 57 height 10
click at [249, 345] on button "Continue" at bounding box center [246, 344] width 38 height 15
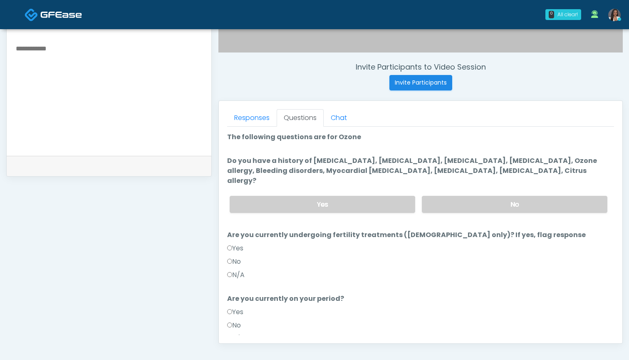
scroll to position [299, 0]
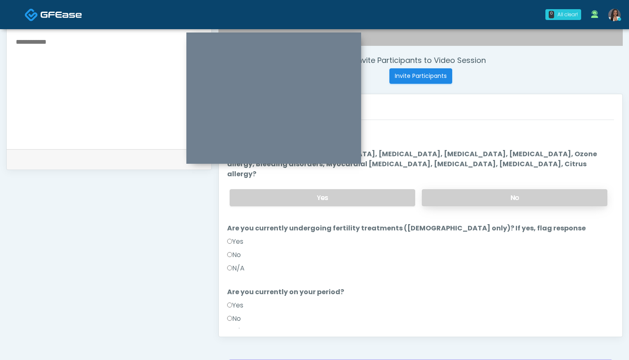
click at [461, 190] on label "No" at bounding box center [515, 197] width 186 height 17
click at [234, 250] on label "No" at bounding box center [234, 255] width 14 height 10
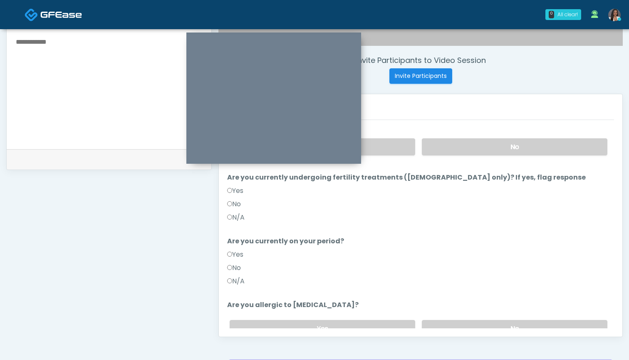
scroll to position [49, 0]
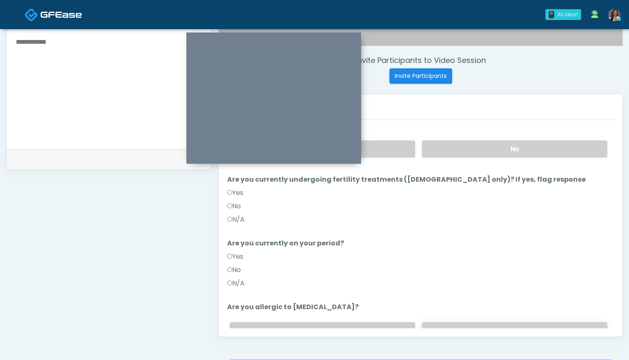
click at [445, 322] on label "No" at bounding box center [515, 330] width 186 height 17
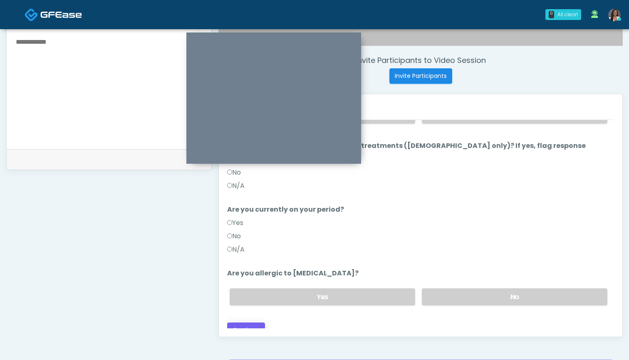
scroll to position [82, 0]
click at [248, 325] on button "Continue" at bounding box center [246, 330] width 38 height 15
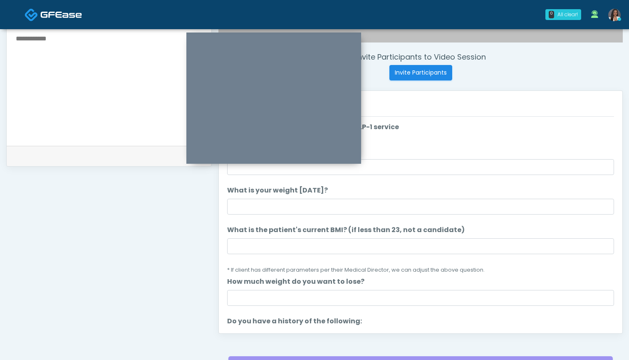
scroll to position [281, 0]
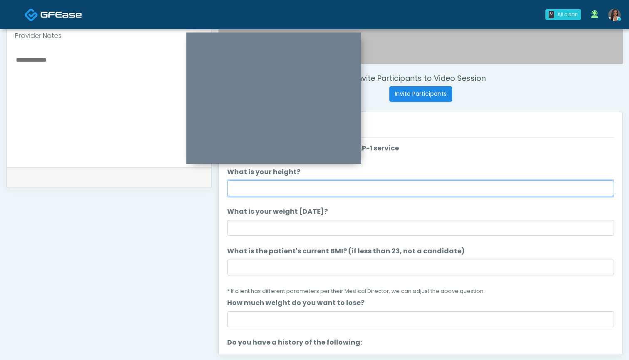
click at [293, 193] on input "What is your height?" at bounding box center [420, 188] width 387 height 16
type input "*****"
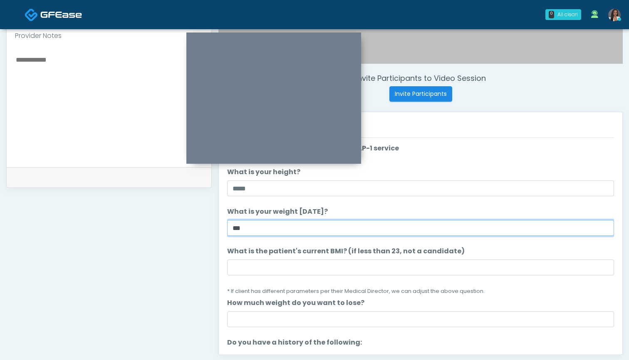
type input "***"
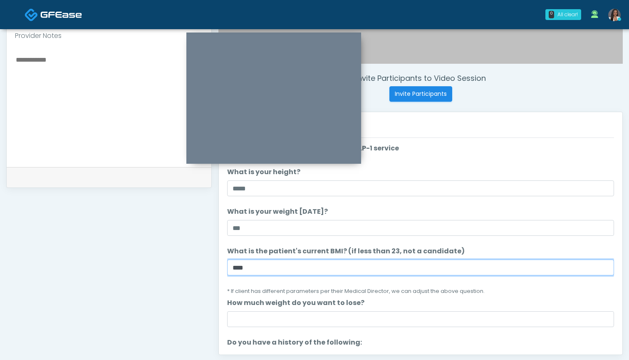
type input "****"
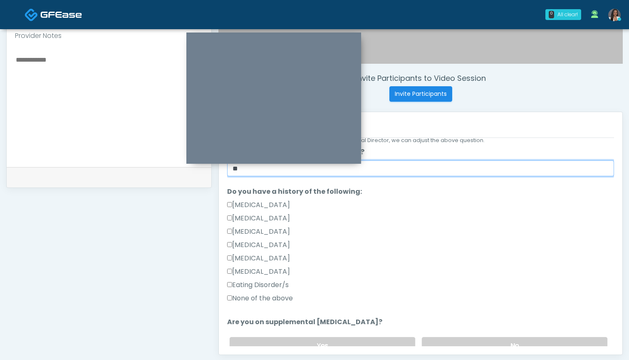
scroll to position [156, 0]
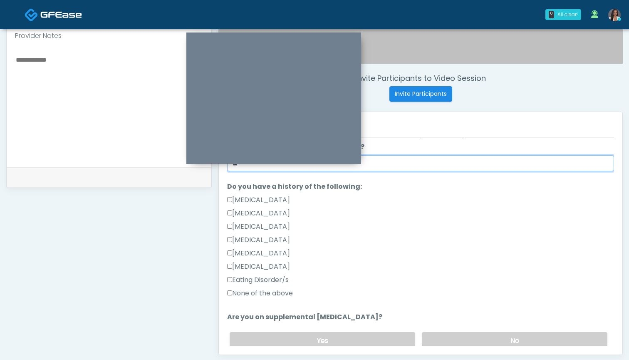
type input "**"
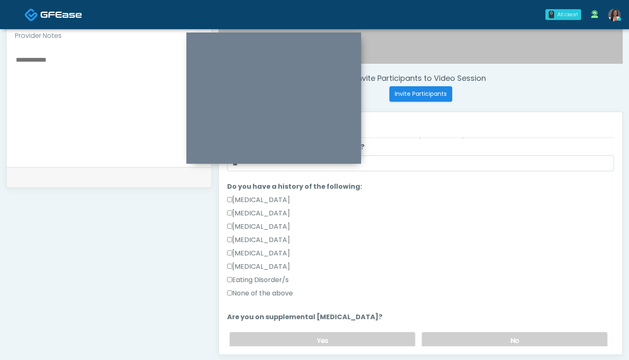
click at [274, 292] on label "None of the above" at bounding box center [260, 293] width 66 height 10
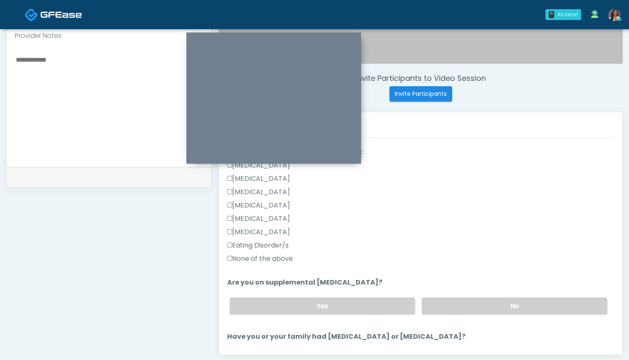
scroll to position [189, 0]
click at [478, 306] on label "No" at bounding box center [515, 306] width 186 height 17
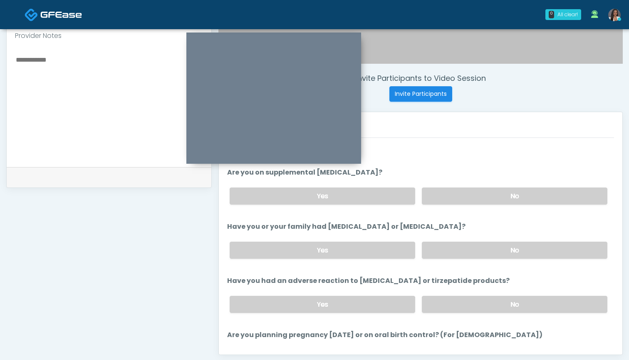
scroll to position [297, 0]
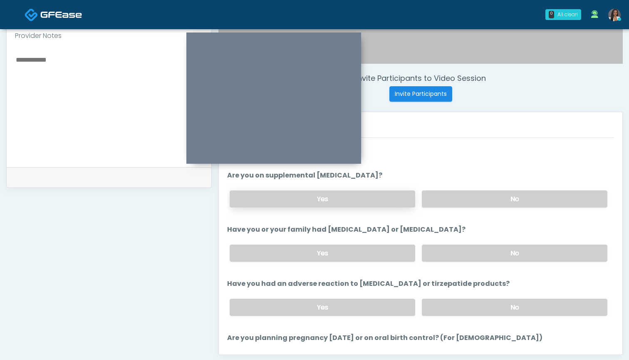
click at [364, 193] on label "Yes" at bounding box center [323, 198] width 186 height 17
click at [485, 263] on div "Yes No" at bounding box center [418, 253] width 391 height 30
click at [485, 255] on label "No" at bounding box center [515, 252] width 186 height 17
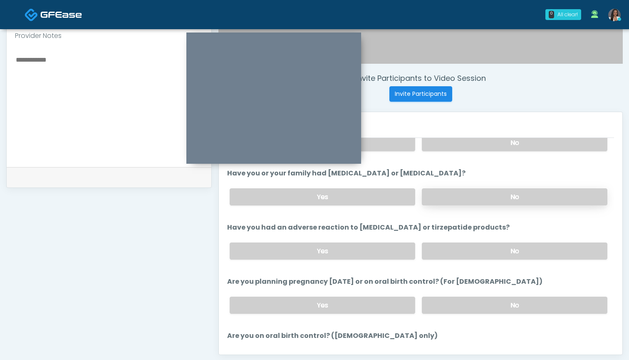
scroll to position [364, 0]
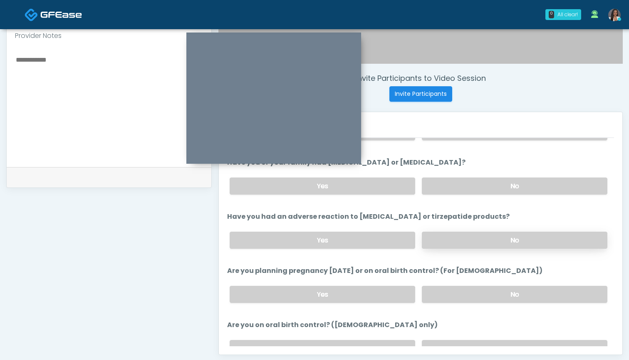
click at [469, 245] on label "No" at bounding box center [515, 239] width 186 height 17
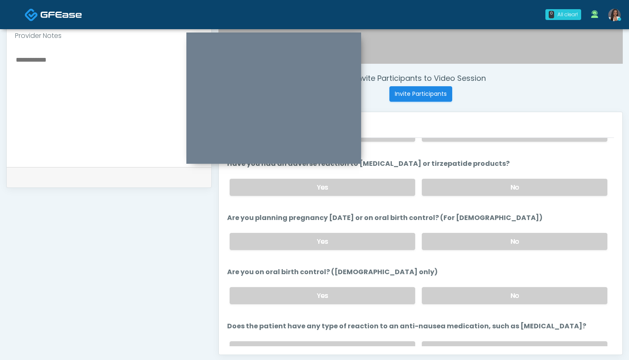
scroll to position [418, 0]
click at [460, 239] on label "No" at bounding box center [515, 240] width 186 height 17
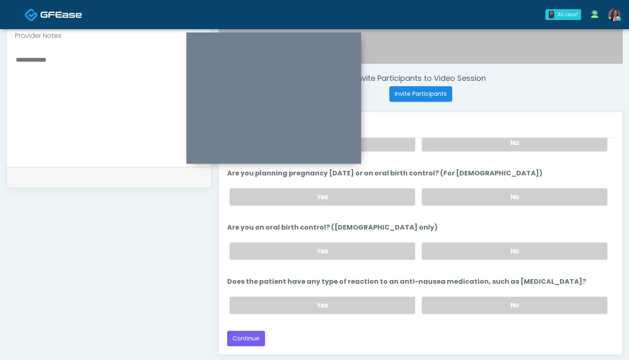
scroll to position [462, 0]
click at [442, 256] on label "No" at bounding box center [515, 250] width 186 height 17
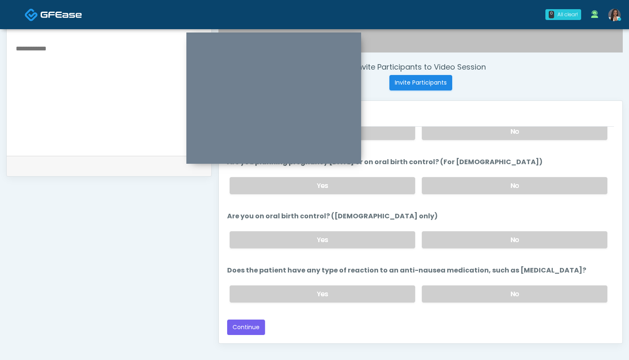
scroll to position [294, 0]
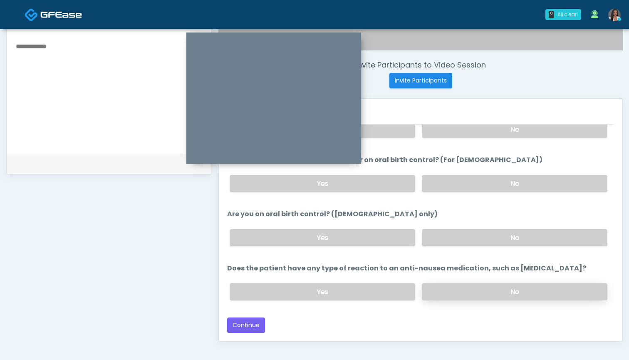
click at [450, 292] on label "No" at bounding box center [515, 291] width 186 height 17
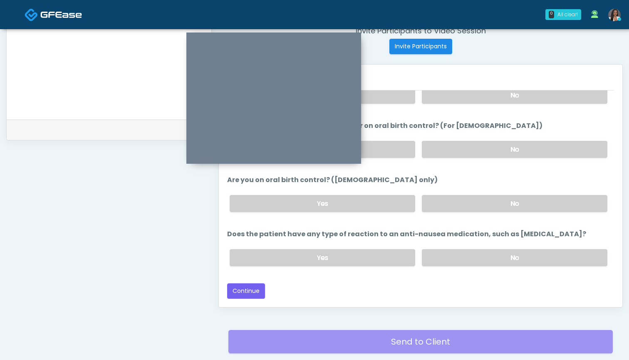
scroll to position [328, 0]
click at [241, 293] on button "Continue" at bounding box center [246, 290] width 38 height 15
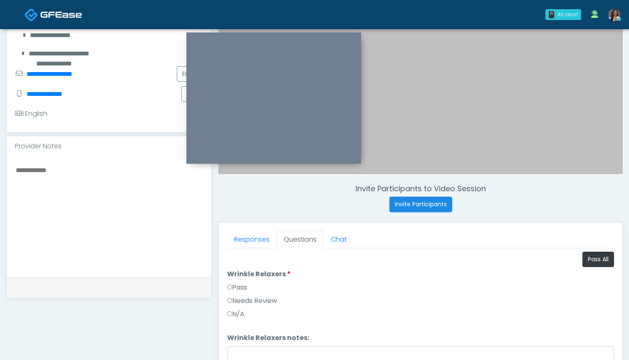
scroll to position [150, 0]
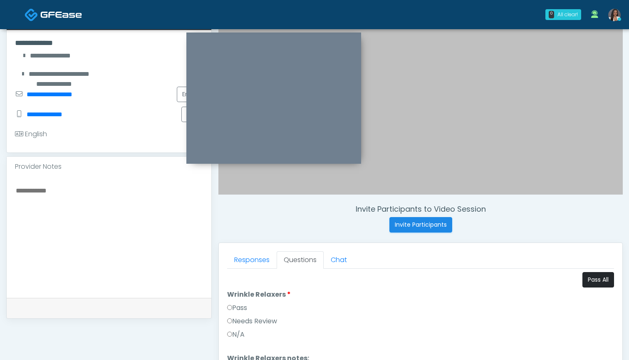
click at [587, 286] on button "Pass All" at bounding box center [599, 279] width 32 height 15
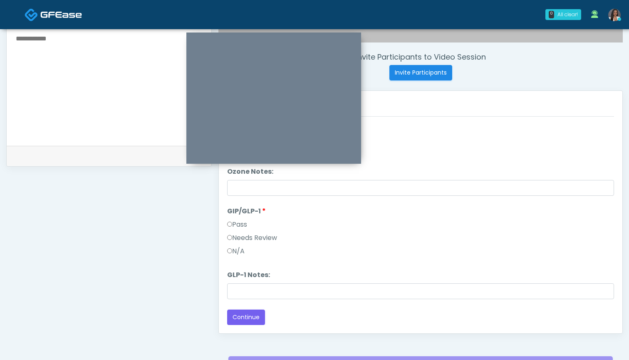
scroll to position [314, 0]
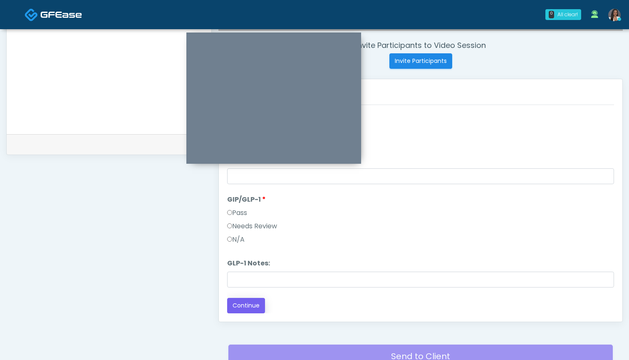
click at [255, 303] on button "Continue" at bounding box center [246, 305] width 38 height 15
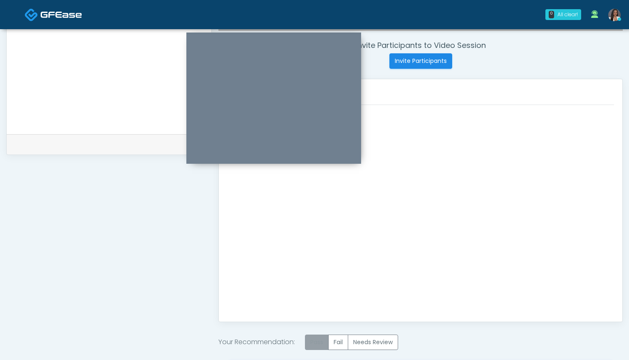
click at [316, 342] on label "Pass" at bounding box center [317, 341] width 24 height 15
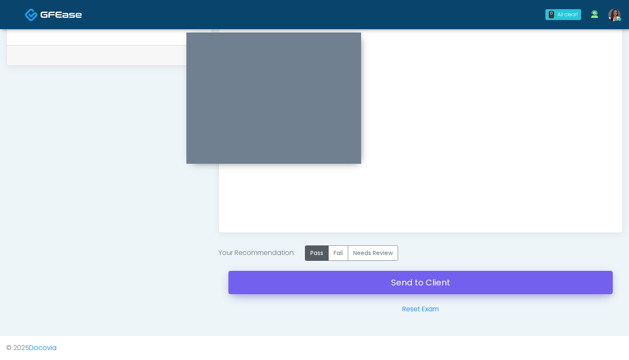
scroll to position [403, 0]
click at [377, 279] on link "Send to Client" at bounding box center [421, 282] width 385 height 23
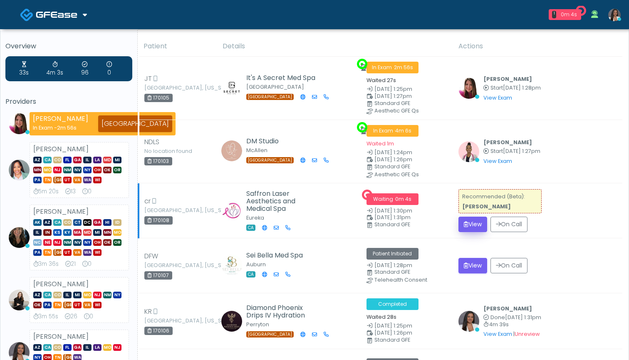
click at [472, 219] on button "View" at bounding box center [473, 223] width 29 height 15
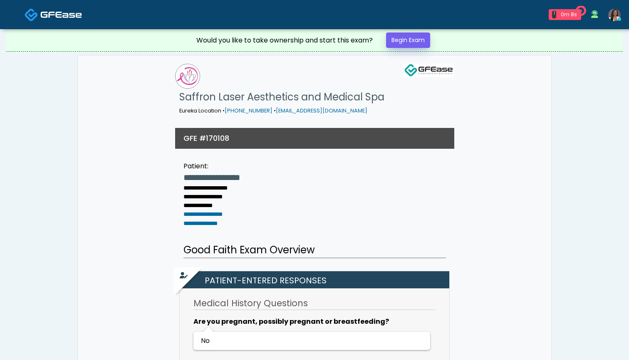
click at [415, 40] on link "Begin Exam" at bounding box center [408, 39] width 44 height 15
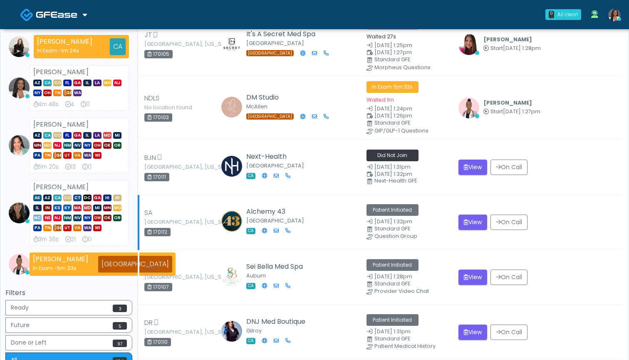
scroll to position [107, 0]
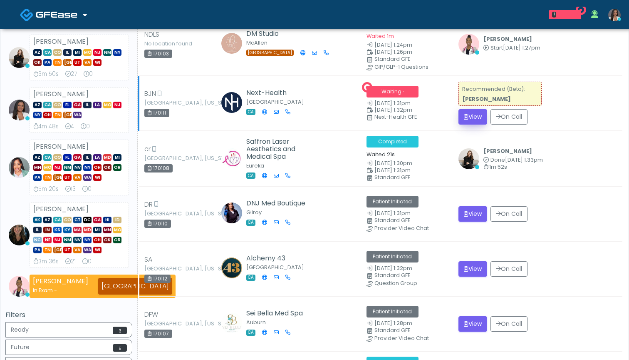
click at [472, 113] on button "View" at bounding box center [473, 116] width 29 height 15
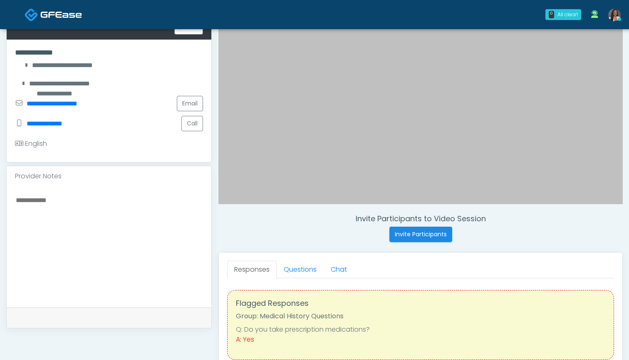
scroll to position [142, 0]
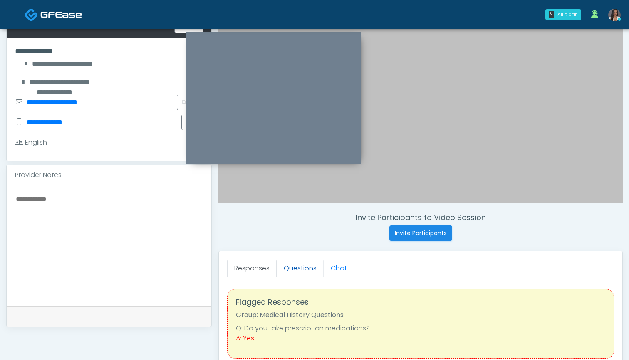
click at [306, 267] on link "Questions" at bounding box center [300, 267] width 47 height 17
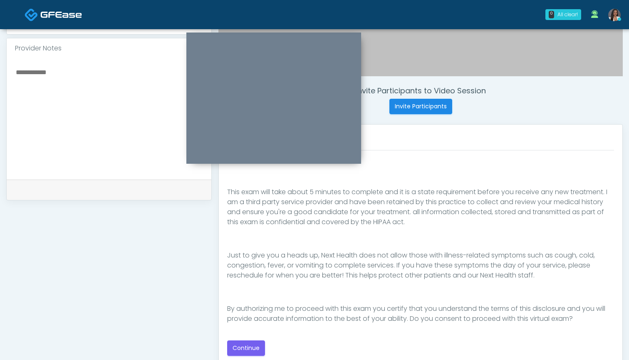
scroll to position [270, 0]
click at [244, 344] on button "Continue" at bounding box center [246, 346] width 38 height 15
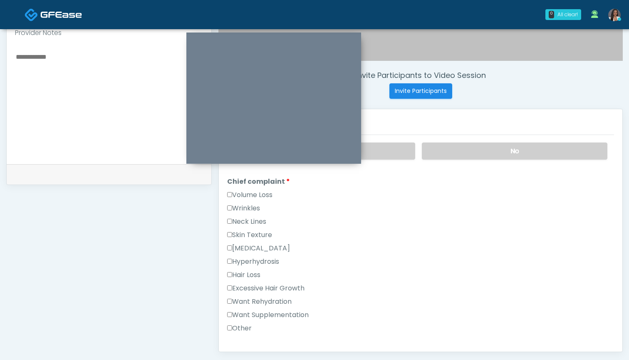
scroll to position [198, 0]
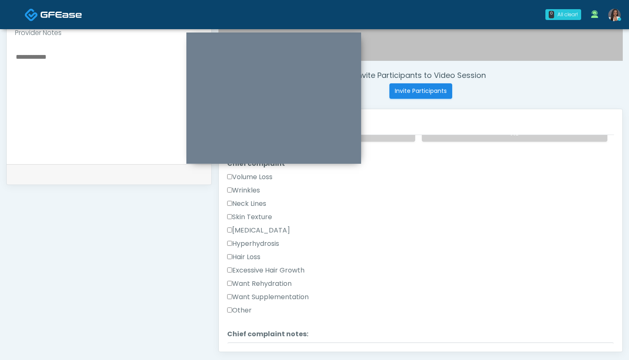
click at [294, 267] on label "Excessive Hair Growth" at bounding box center [265, 270] width 77 height 10
click at [288, 279] on label "Want Rehydration" at bounding box center [259, 283] width 65 height 10
click at [285, 268] on label "Excessive Hair Growth" at bounding box center [265, 270] width 77 height 10
click at [287, 298] on label "Want Supplementation" at bounding box center [268, 297] width 82 height 10
click at [280, 298] on label "Want Supplementation" at bounding box center [268, 297] width 82 height 10
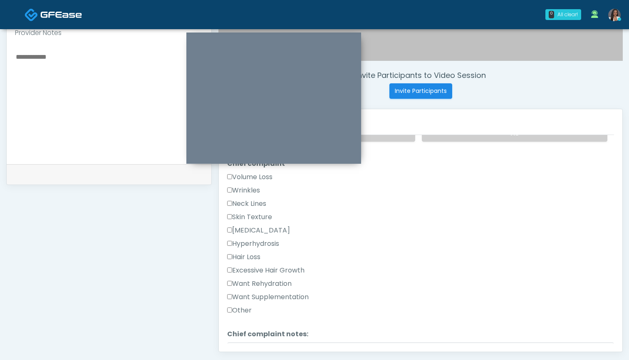
click at [280, 286] on label "Want Rehydration" at bounding box center [259, 283] width 65 height 10
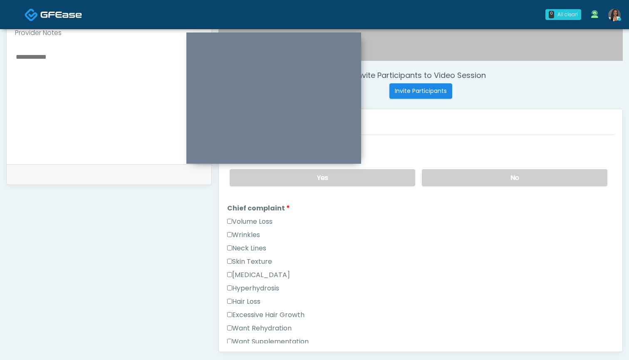
scroll to position [138, 0]
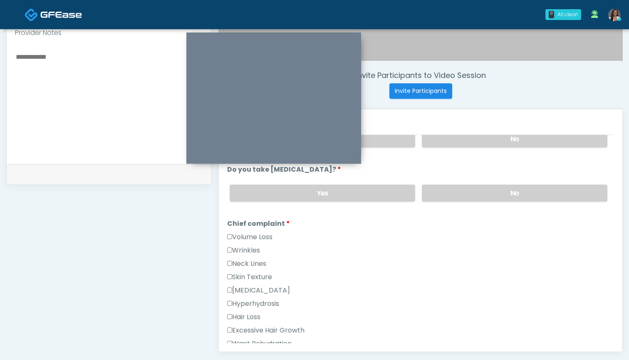
click at [247, 246] on label "Wrinkles" at bounding box center [243, 250] width 33 height 10
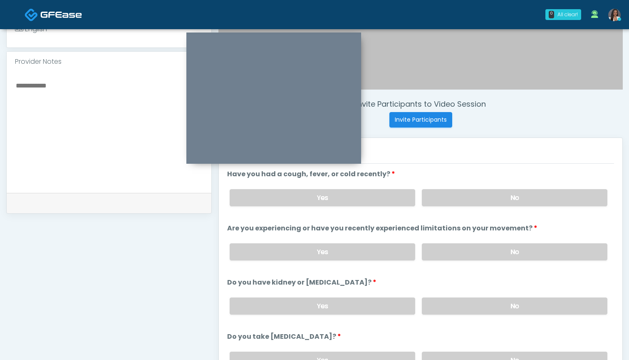
scroll to position [252, 0]
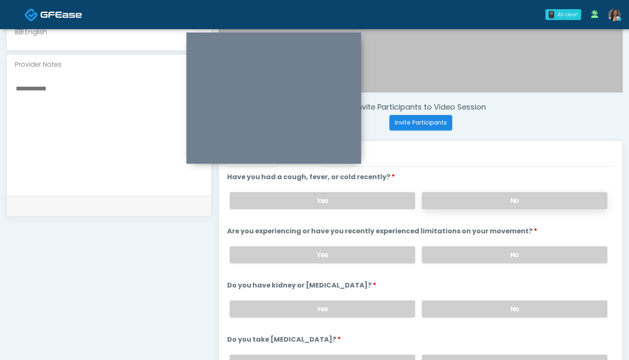
click at [441, 203] on label "No" at bounding box center [515, 200] width 186 height 17
click at [444, 256] on label "No" at bounding box center [515, 254] width 186 height 17
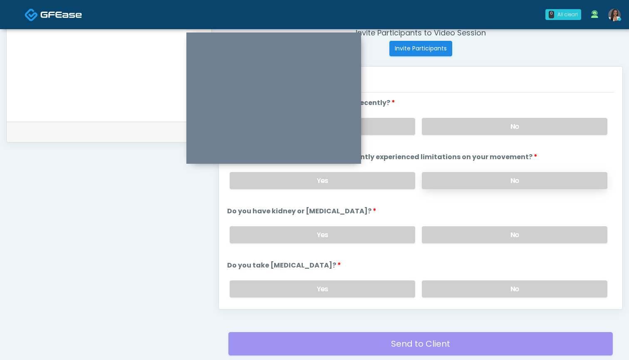
scroll to position [331, 0]
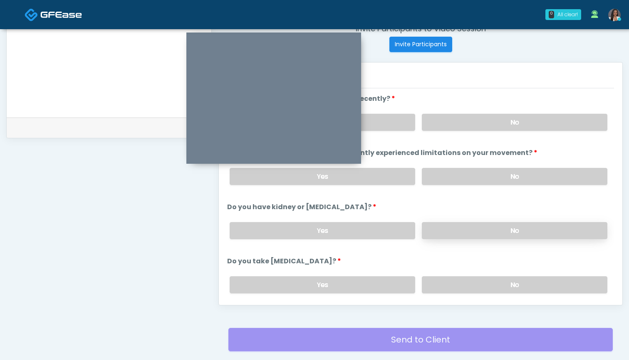
click at [454, 229] on label "No" at bounding box center [515, 230] width 186 height 17
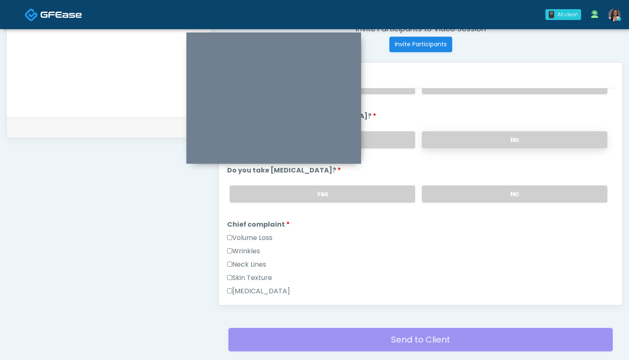
scroll to position [83, 0]
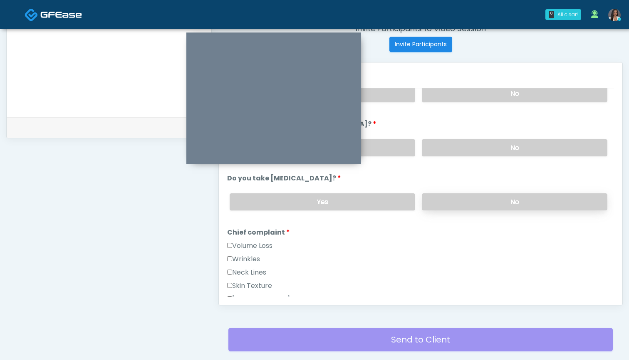
click at [455, 199] on label "No" at bounding box center [515, 201] width 186 height 17
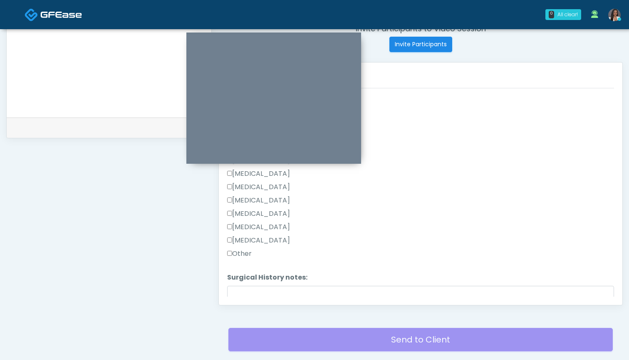
scroll to position [477, 0]
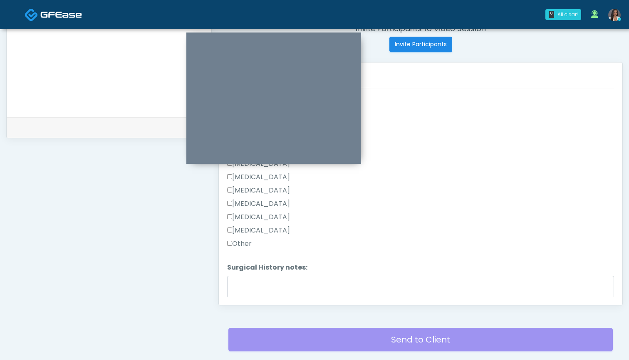
click at [239, 241] on label "Other" at bounding box center [239, 244] width 25 height 10
click at [266, 219] on label "Appendectomy" at bounding box center [258, 217] width 63 height 10
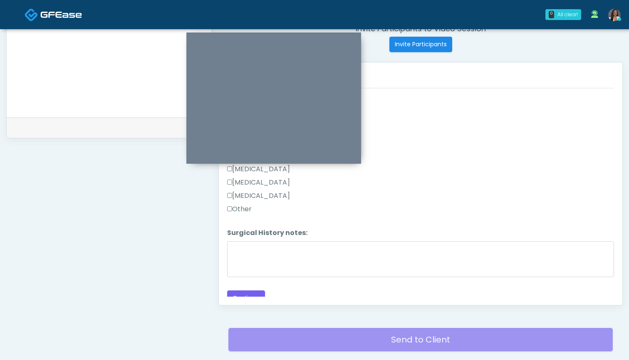
scroll to position [516, 0]
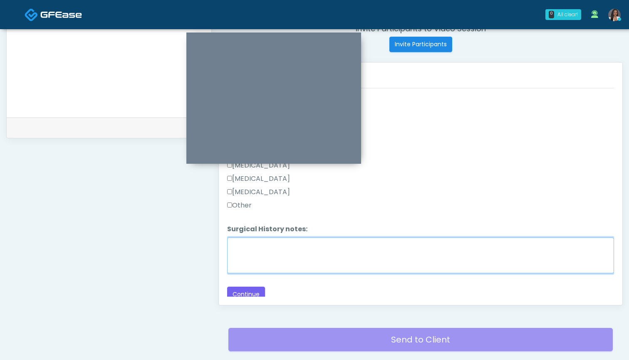
click at [313, 256] on textarea "Surgical History notes:" at bounding box center [420, 255] width 387 height 36
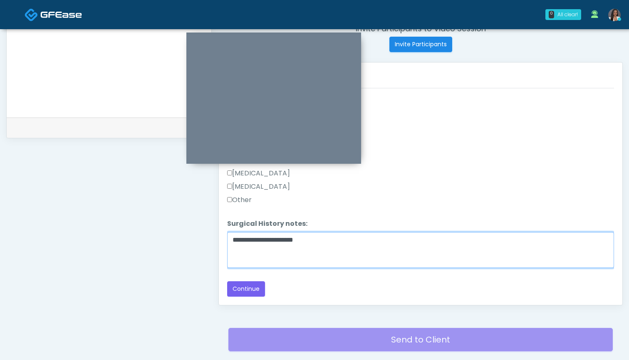
scroll to position [521, 0]
type textarea "**********"
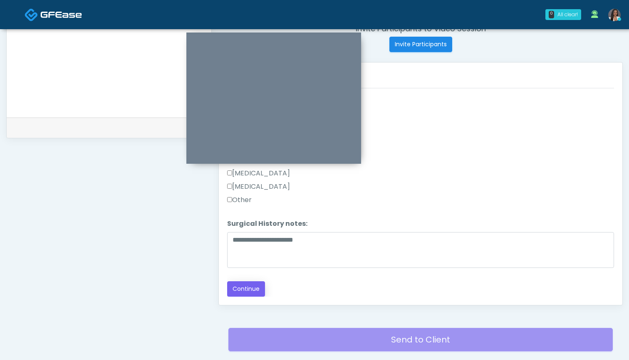
click at [254, 286] on button "Continue" at bounding box center [246, 288] width 38 height 15
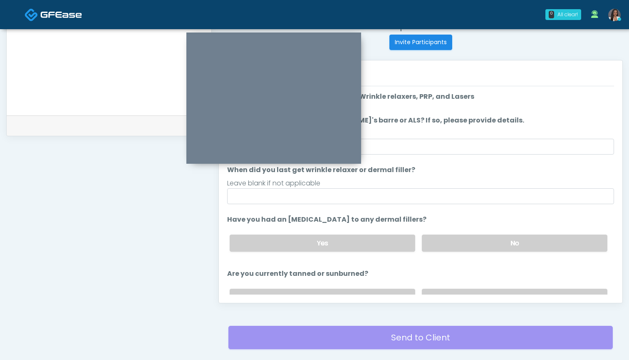
scroll to position [314, 0]
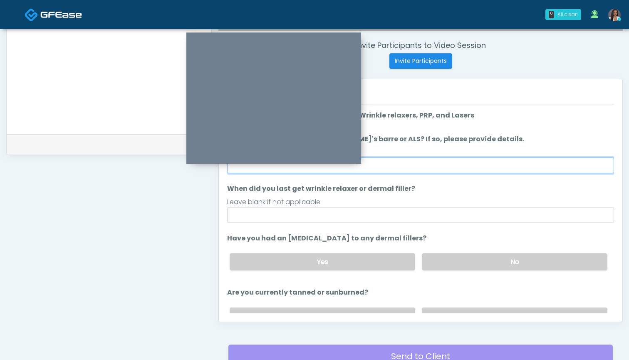
click at [426, 166] on input "Do you have a history of Guillain's barre or ALS? If so, please provide details." at bounding box center [420, 165] width 387 height 16
type input "**"
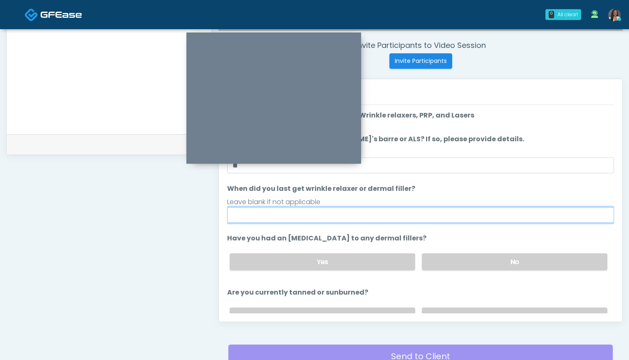
click at [425, 220] on input "When did you last get wrinkle relaxer or dermal filler?" at bounding box center [420, 215] width 387 height 16
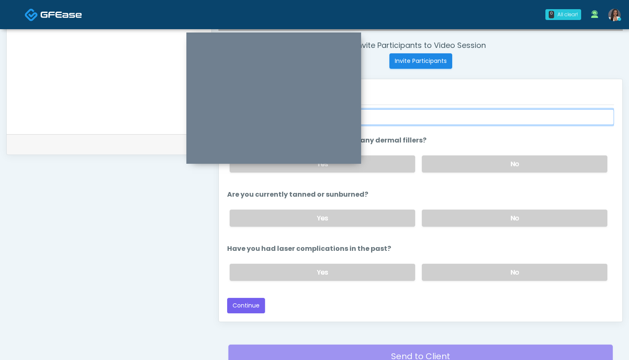
scroll to position [314, 0]
type input "**********"
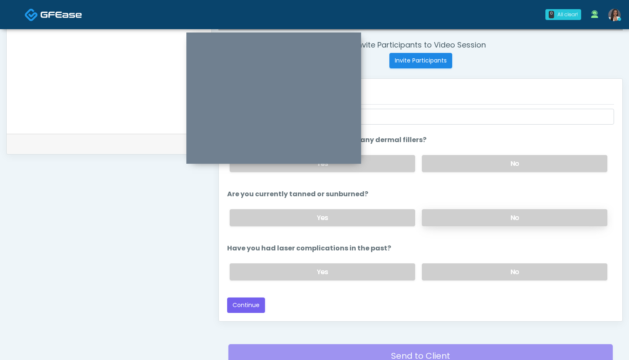
click at [451, 216] on label "No" at bounding box center [515, 217] width 186 height 17
click at [446, 272] on label "No" at bounding box center [515, 271] width 186 height 17
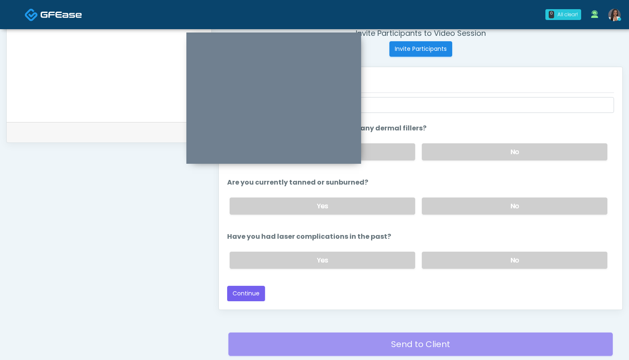
scroll to position [330, 0]
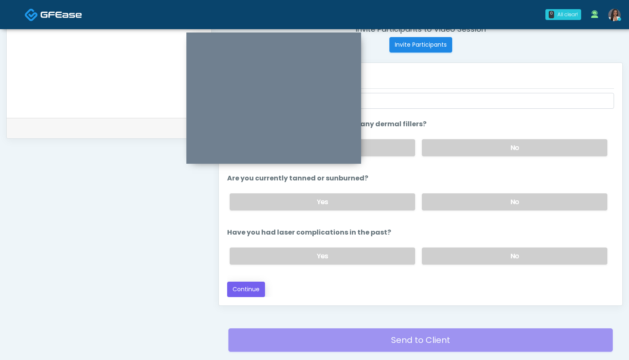
click at [249, 292] on button "Continue" at bounding box center [246, 288] width 38 height 15
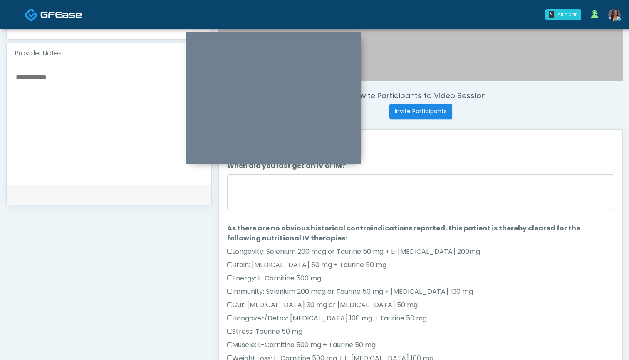
scroll to position [258, 0]
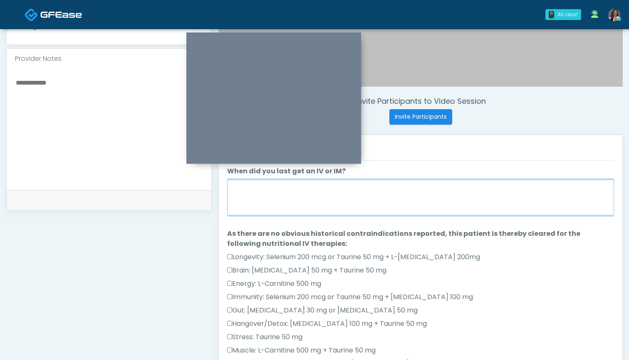
click at [417, 206] on textarea "When did you last get an IV or IM?" at bounding box center [420, 197] width 387 height 36
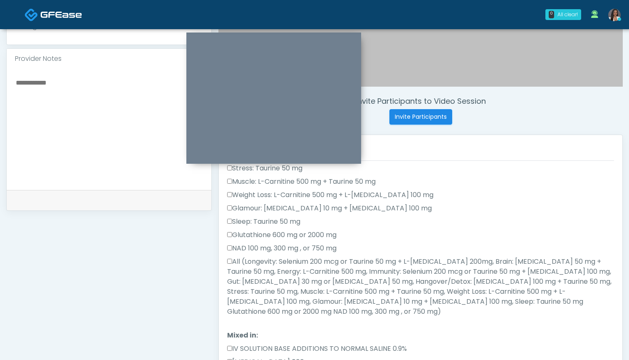
scroll to position [205, 0]
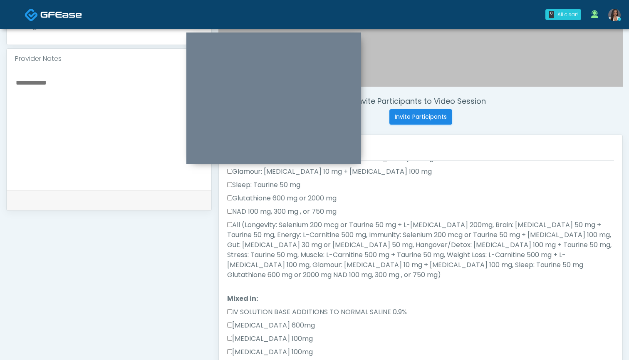
type textarea "***"
click at [348, 223] on label "All (Longevity: Selenium 200 mcg or Taurine 50 mg + L-Arginine 200mg, Brain: Gl…" at bounding box center [420, 250] width 387 height 60
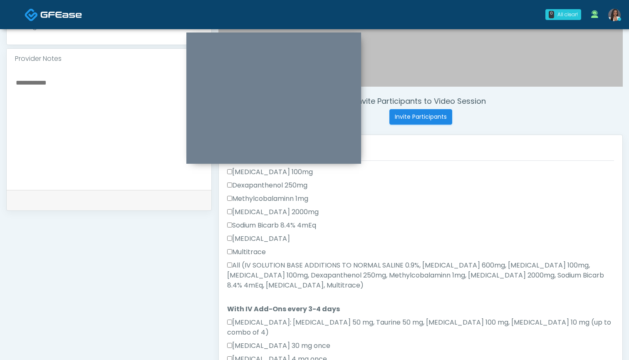
click at [326, 260] on label "All (IV SOLUTION BASE ADDITIONS TO NORMAL SALINE 0.9%, Magnesium Chloride 600mg…" at bounding box center [420, 275] width 387 height 30
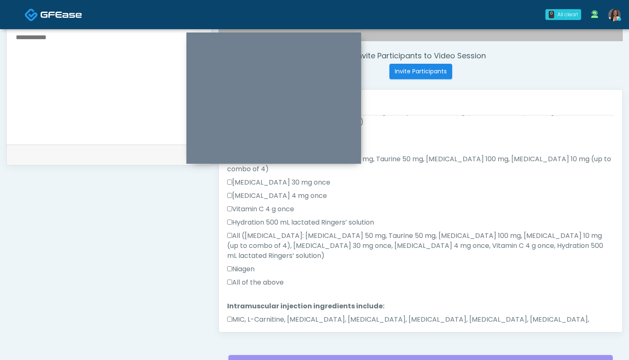
scroll to position [307, 0]
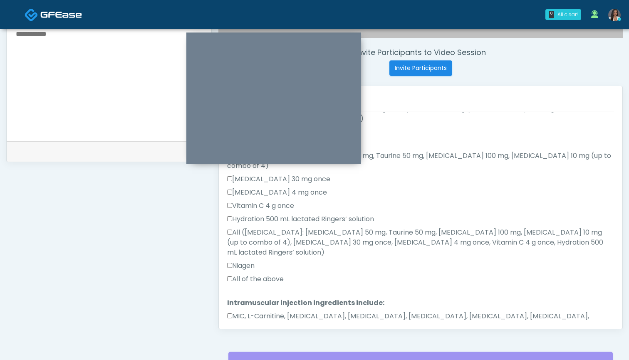
click at [276, 274] on label "All of the above" at bounding box center [255, 279] width 57 height 10
click at [278, 311] on label "MIC, L-Carnitine, Methylcobalamin, Glycine, B-Complex, Lycine, Biotin, Vitamin …" at bounding box center [420, 321] width 387 height 20
click at [246, 345] on button "Continue" at bounding box center [246, 352] width 38 height 15
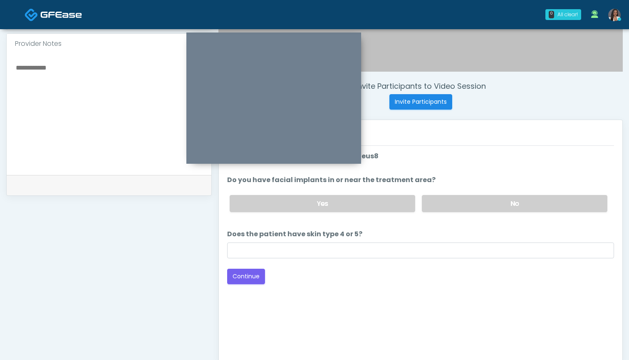
scroll to position [215, 0]
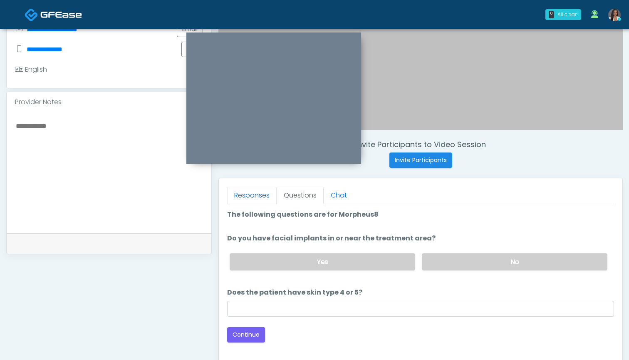
click at [261, 195] on link "Responses" at bounding box center [252, 194] width 50 height 17
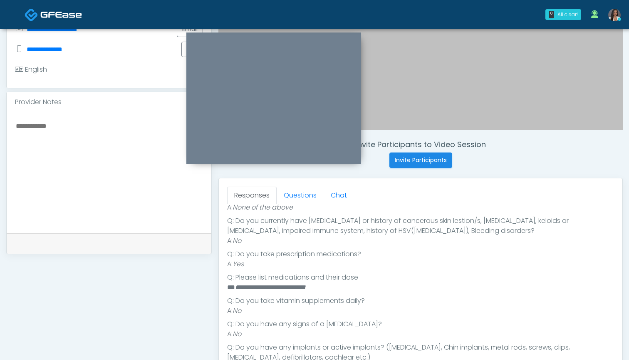
scroll to position [197, 0]
click at [294, 195] on link "Questions" at bounding box center [300, 194] width 47 height 17
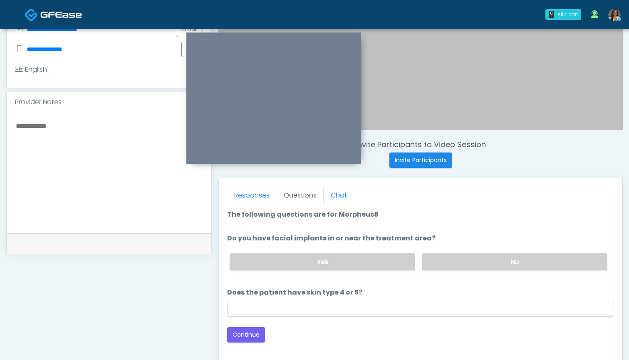
scroll to position [0, 0]
click at [454, 258] on label "No" at bounding box center [515, 261] width 186 height 17
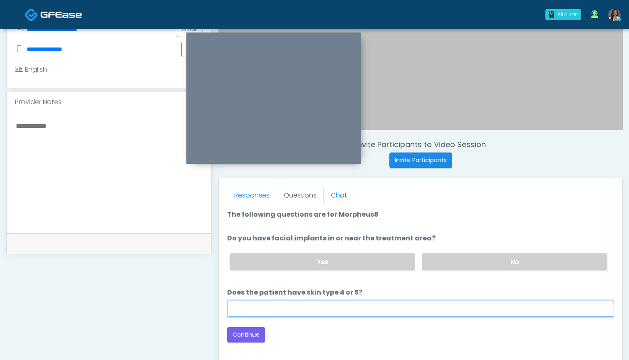
click at [418, 312] on input "Does the patient have skin type 4 or 5?" at bounding box center [420, 309] width 387 height 16
type input "**"
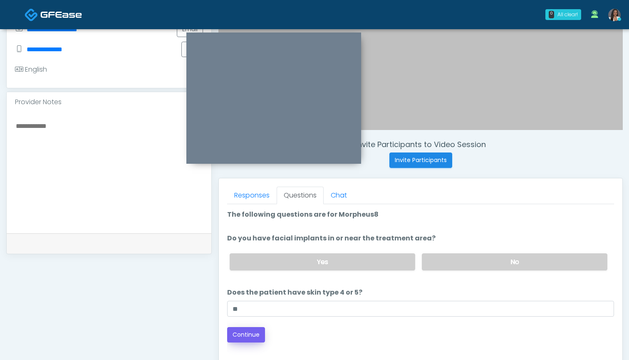
click at [246, 331] on button "Continue" at bounding box center [246, 334] width 38 height 15
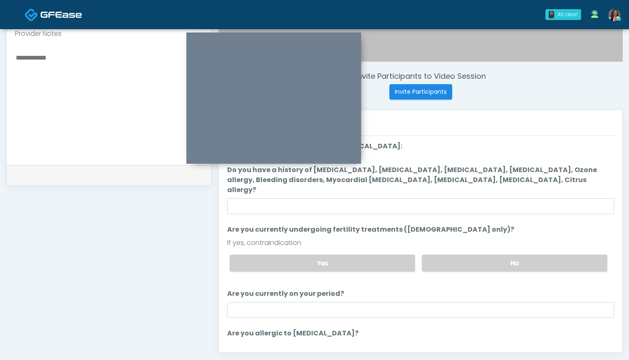
scroll to position [277, 0]
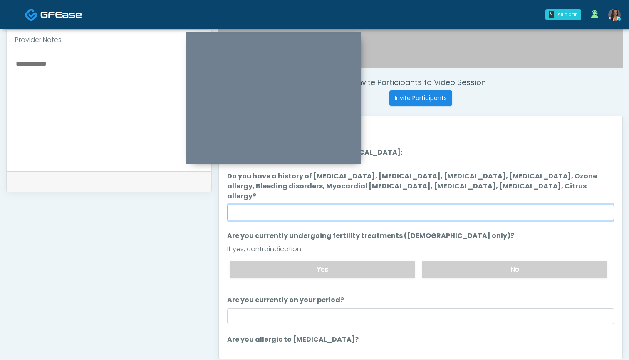
click at [393, 204] on input "Do you have a history of Hyperthyroidism, Hypotension, Hypocalcemia, Hypoglycem…" at bounding box center [420, 212] width 387 height 16
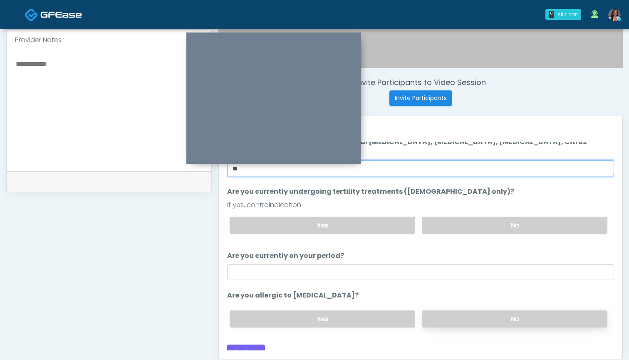
scroll to position [44, 0]
type input "**"
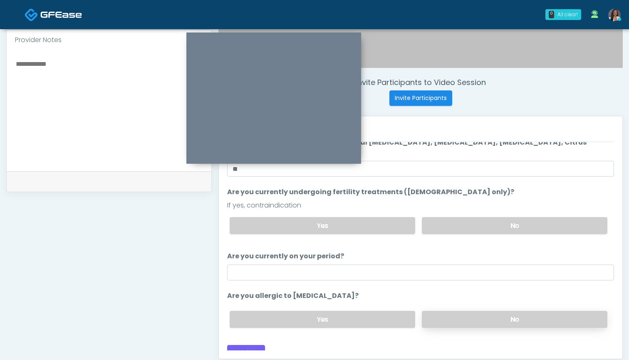
click at [435, 311] on label "No" at bounding box center [515, 319] width 186 height 17
click at [250, 345] on button "Continue" at bounding box center [246, 352] width 38 height 15
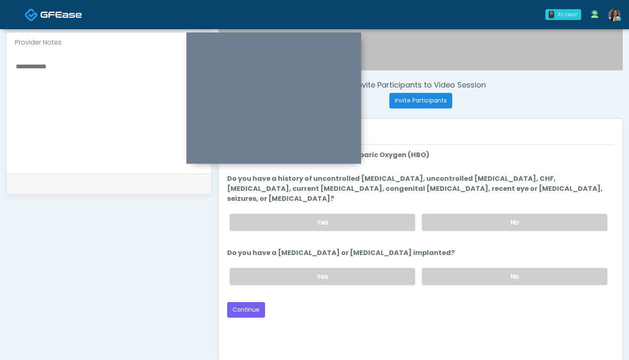
scroll to position [273, 0]
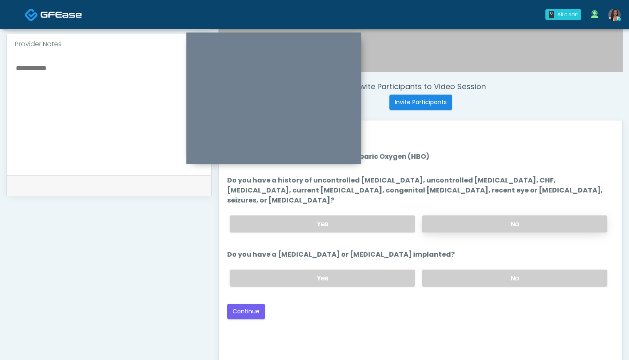
click at [453, 215] on label "No" at bounding box center [515, 223] width 186 height 17
click at [450, 269] on label "No" at bounding box center [515, 277] width 186 height 17
click at [247, 303] on button "Continue" at bounding box center [246, 310] width 38 height 15
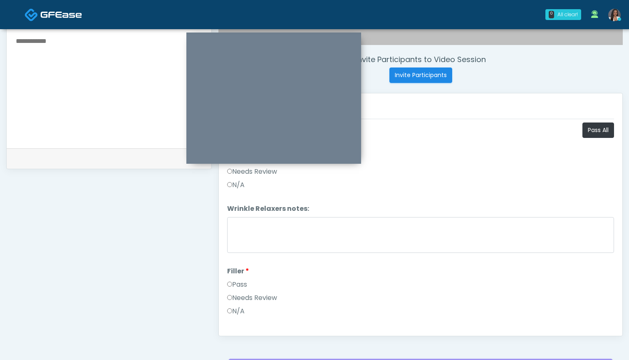
scroll to position [291, 0]
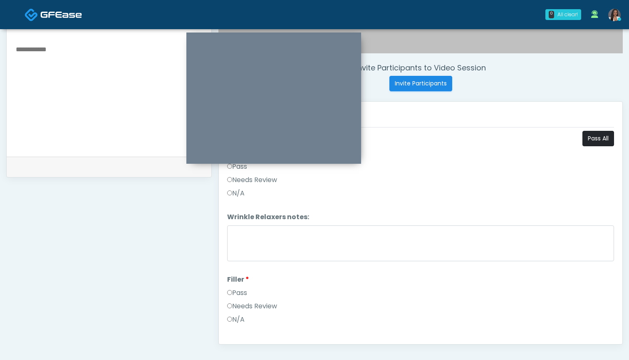
click at [594, 138] on button "Pass All" at bounding box center [599, 138] width 32 height 15
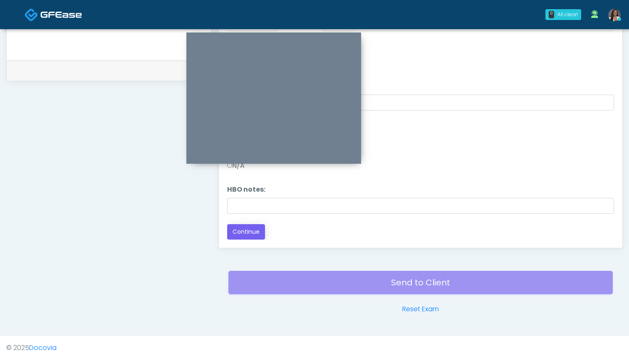
scroll to position [388, 0]
click at [252, 234] on button "Continue" at bounding box center [246, 231] width 38 height 15
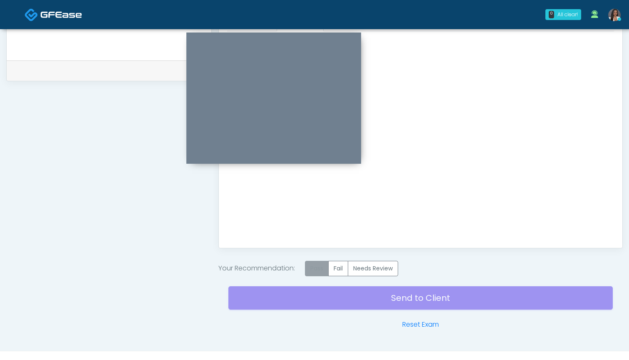
click at [312, 265] on label "Pass" at bounding box center [317, 268] width 24 height 15
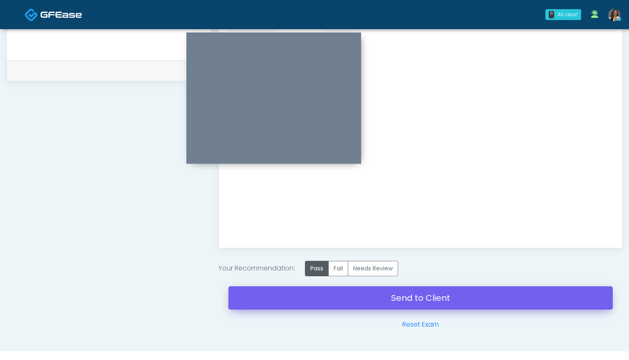
click at [355, 293] on link "Send to Client" at bounding box center [421, 297] width 385 height 23
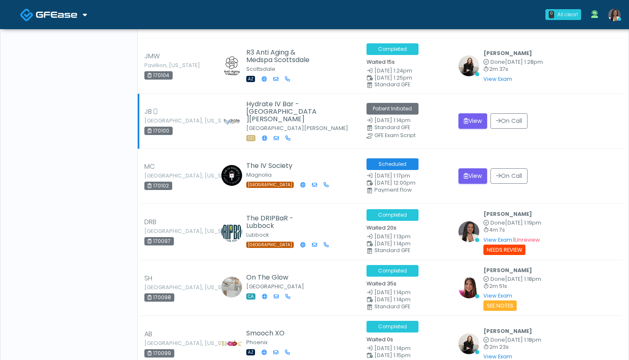
scroll to position [605, 0]
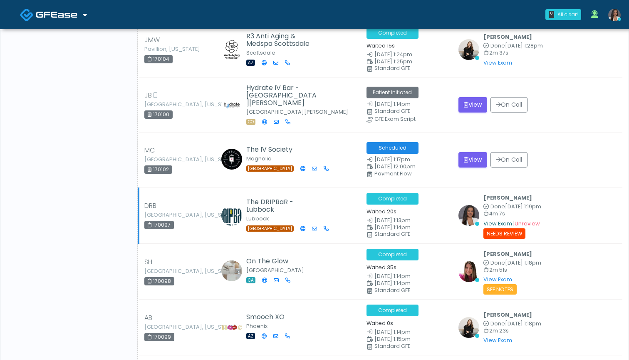
click at [500, 220] on link "View Exam" at bounding box center [498, 223] width 29 height 7
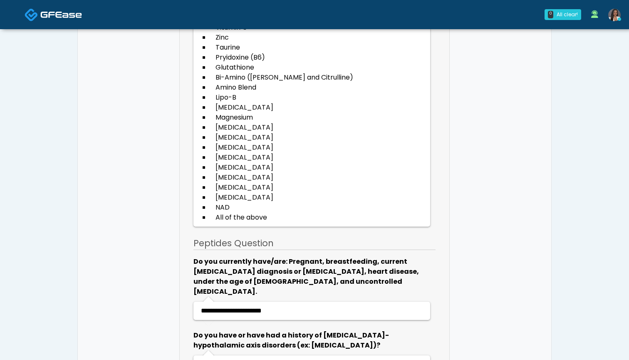
scroll to position [2026, 0]
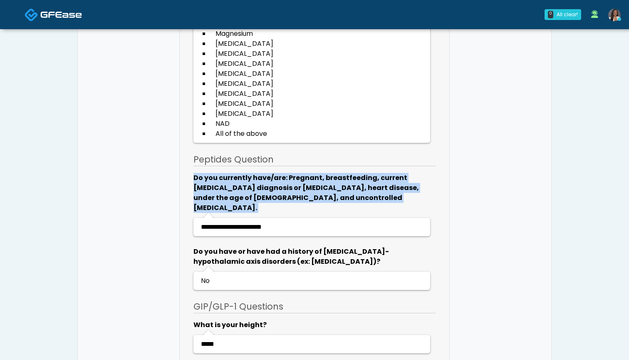
drag, startPoint x: 288, startPoint y: 159, endPoint x: 192, endPoint y: 139, distance: 97.5
click at [192, 173] on li "**********" at bounding box center [314, 231] width 253 height 117
copy ul "Do you currently have/are: Pregnant, breastfeeding, current [MEDICAL_DATA] diag…"
click at [67, 17] on img at bounding box center [61, 14] width 42 height 8
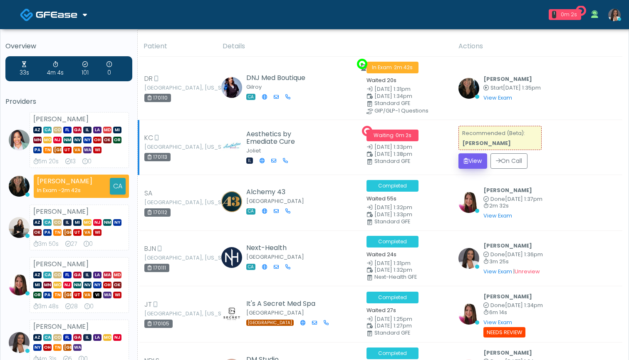
click at [475, 160] on button "View" at bounding box center [473, 160] width 29 height 15
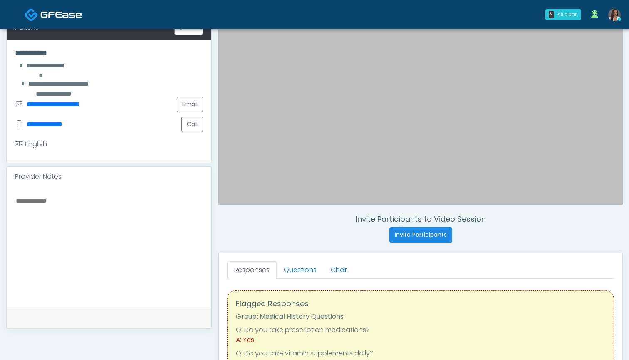
scroll to position [145, 0]
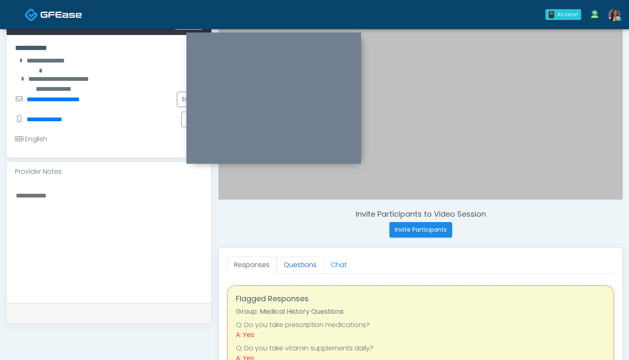
click at [298, 263] on link "Questions" at bounding box center [300, 264] width 47 height 17
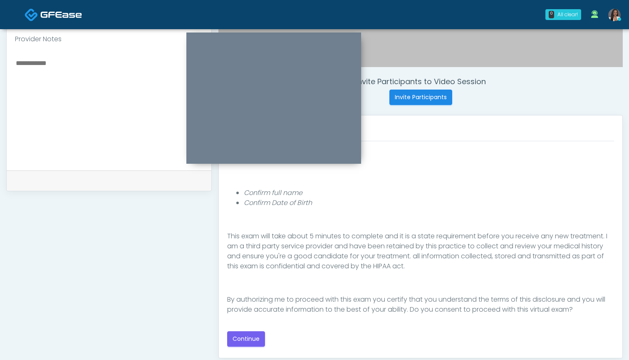
scroll to position [279, 0]
click at [245, 338] on button "Continue" at bounding box center [246, 337] width 38 height 15
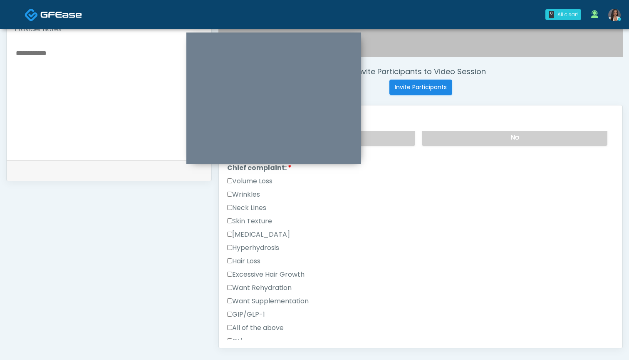
scroll to position [191, 0]
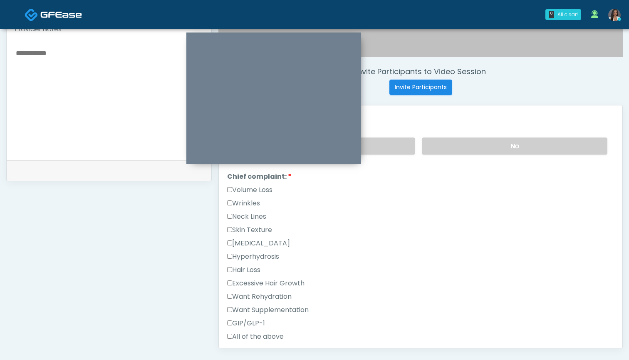
click at [256, 321] on label "GIP/GLP-1" at bounding box center [246, 323] width 38 height 10
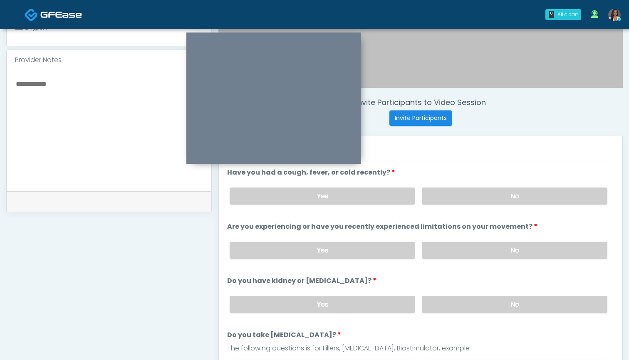
scroll to position [256, 0]
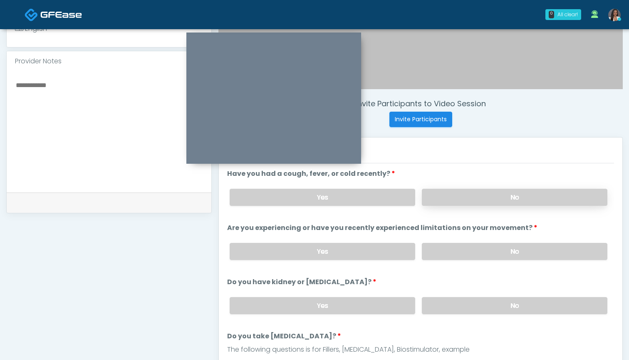
click at [462, 201] on label "No" at bounding box center [515, 197] width 186 height 17
click at [448, 250] on label "No" at bounding box center [515, 251] width 186 height 17
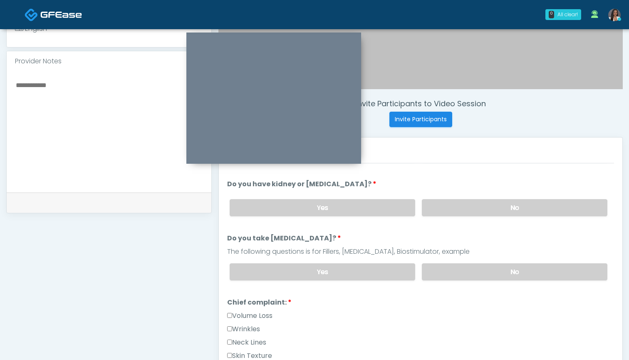
scroll to position [102, 0]
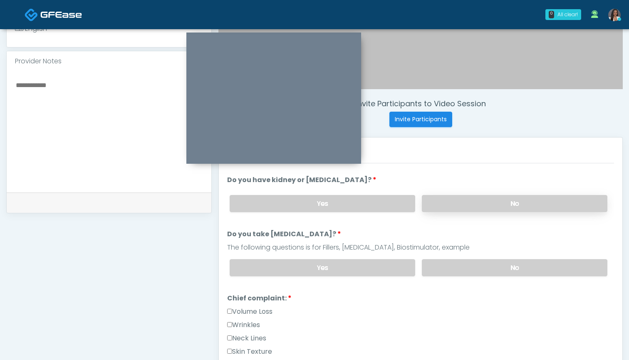
click at [450, 203] on label "No" at bounding box center [515, 203] width 186 height 17
click at [460, 273] on label "No" at bounding box center [515, 267] width 186 height 17
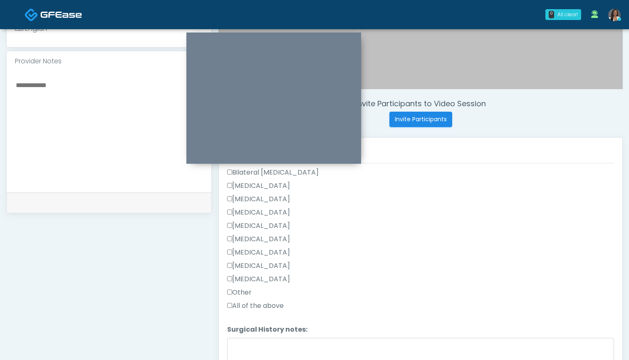
scroll to position [542, 0]
click at [247, 294] on label "Other" at bounding box center [239, 290] width 25 height 10
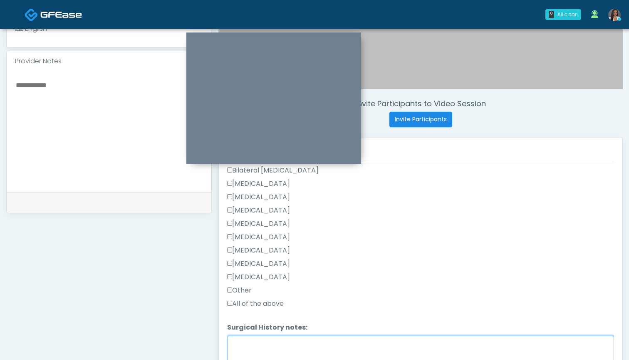
click at [296, 343] on textarea "Surgical History notes:" at bounding box center [420, 354] width 387 height 36
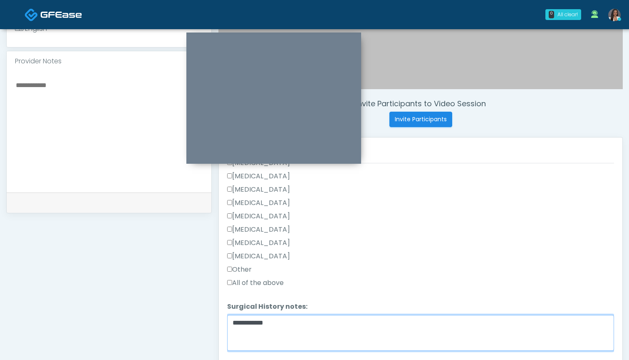
scroll to position [562, 0]
type textarea "**********"
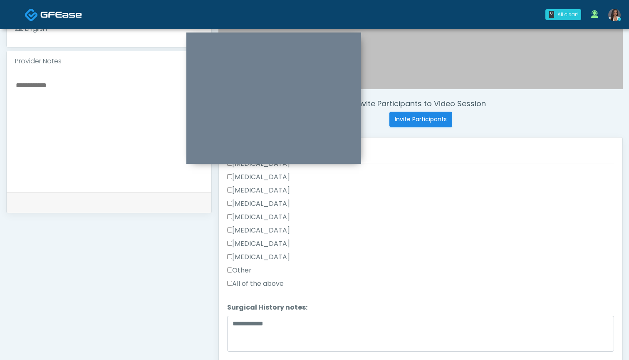
click at [258, 246] on label "[MEDICAL_DATA]" at bounding box center [258, 244] width 63 height 10
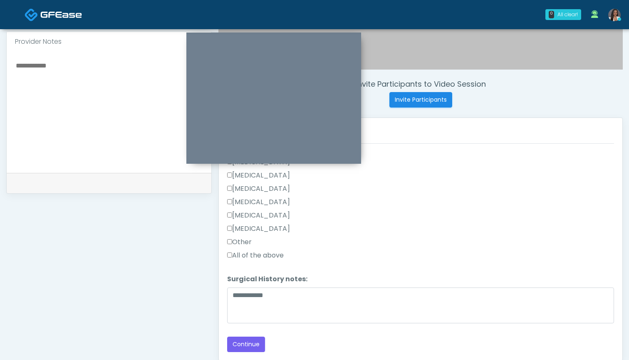
scroll to position [276, 0]
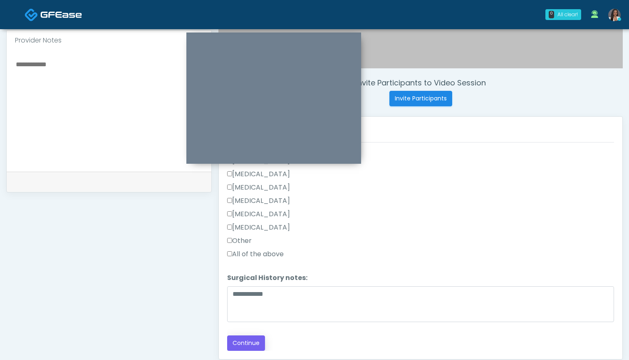
click at [248, 341] on button "Continue" at bounding box center [246, 342] width 38 height 15
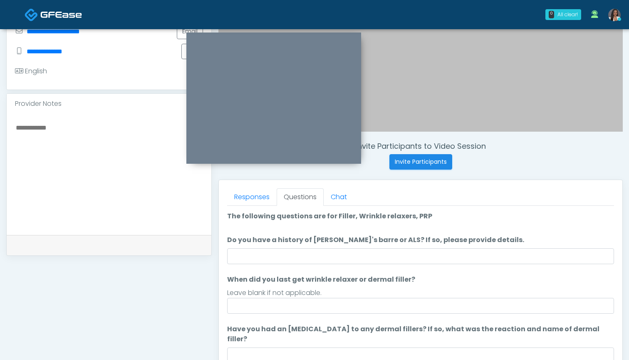
scroll to position [201, 0]
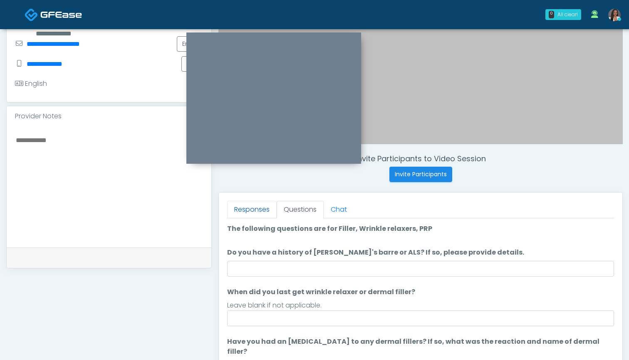
click at [250, 206] on link "Responses" at bounding box center [252, 209] width 50 height 17
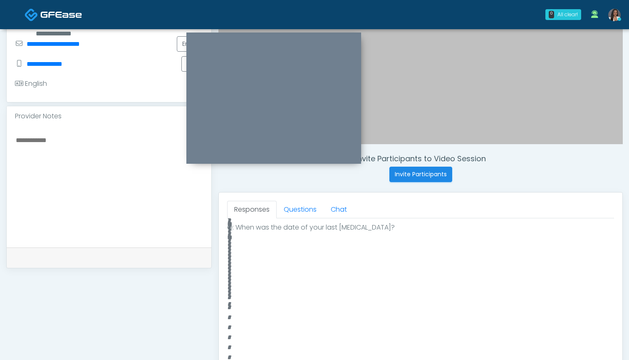
scroll to position [474, 0]
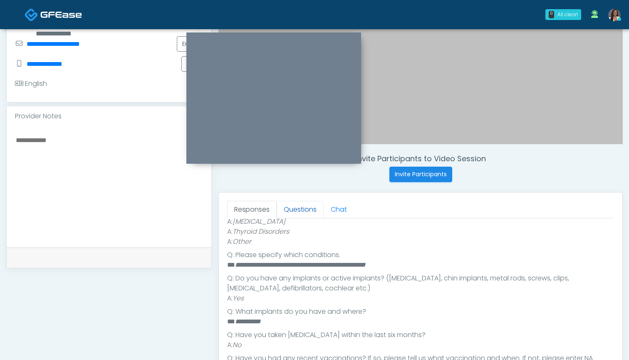
click at [296, 208] on link "Questions" at bounding box center [300, 209] width 47 height 17
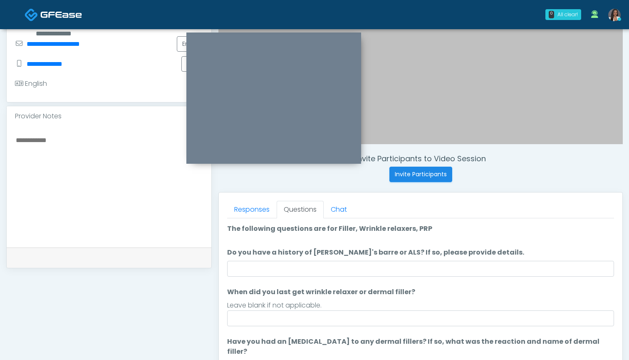
scroll to position [0, 0]
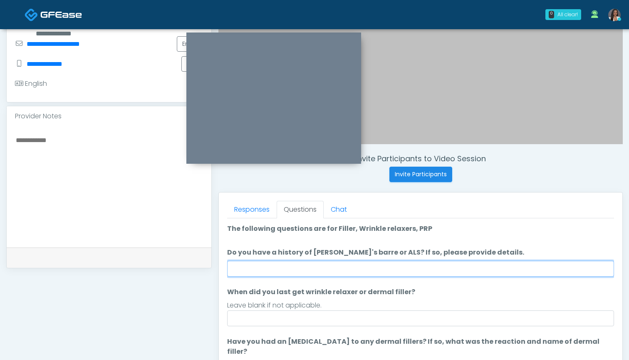
click at [316, 269] on input "Do you have a history of [PERSON_NAME]'s barre or ALS? If so, please provide de…" at bounding box center [420, 269] width 387 height 16
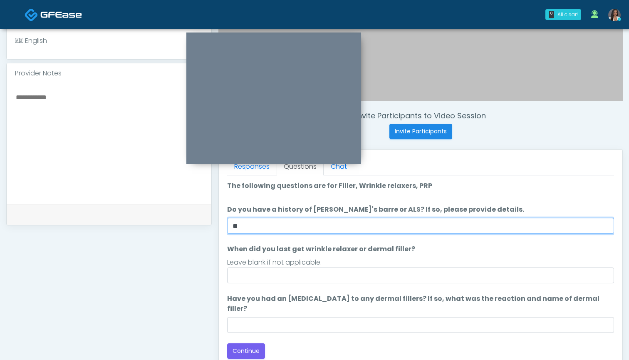
scroll to position [269, 0]
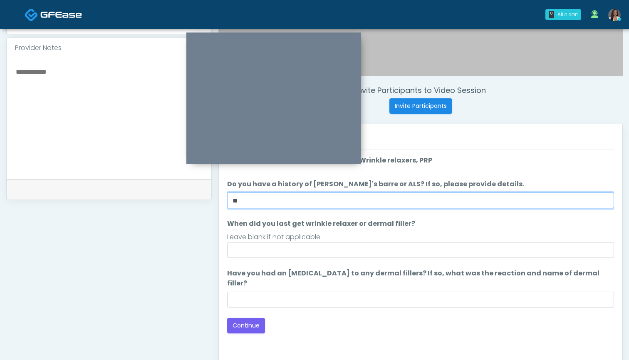
type input "**"
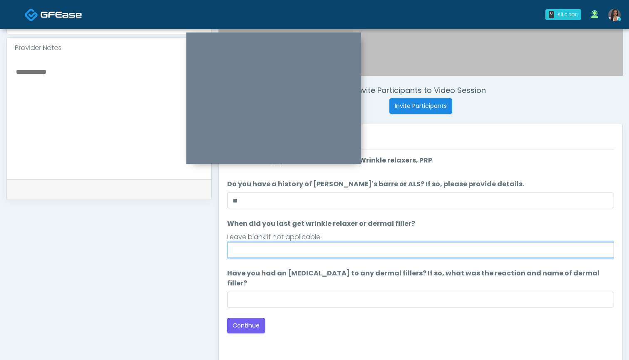
click at [320, 250] on input "When did you last get wrinkle relaxer or dermal filler?" at bounding box center [420, 250] width 387 height 16
type input "******"
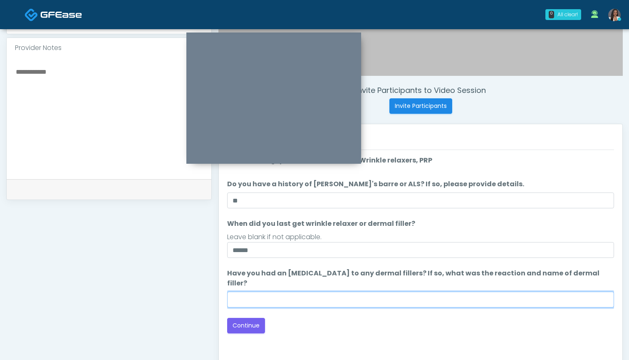
click at [320, 292] on input "Have you had an [MEDICAL_DATA] to any dermal fillers? If so, what was the react…" at bounding box center [420, 299] width 387 height 16
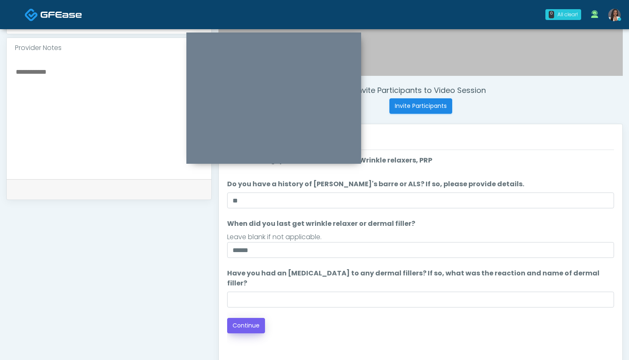
click at [241, 318] on button "Continue" at bounding box center [246, 325] width 38 height 15
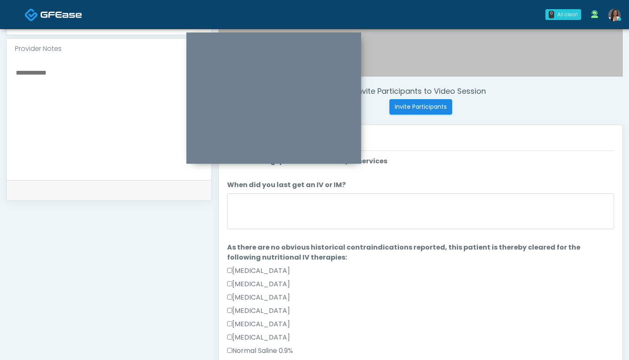
scroll to position [266, 0]
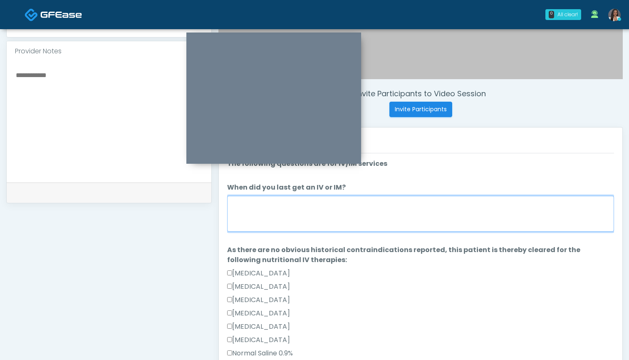
click at [424, 218] on textarea "When did you last get an IV or IM?" at bounding box center [420, 214] width 387 height 36
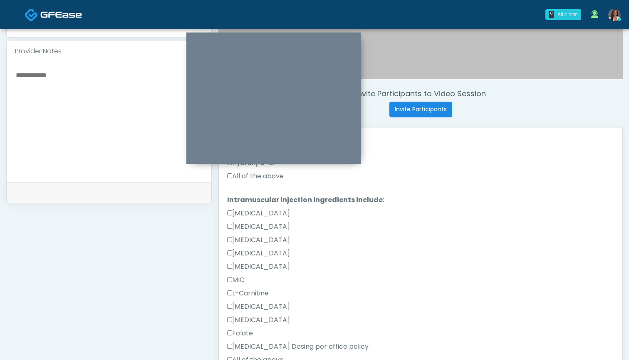
scroll to position [213, 0]
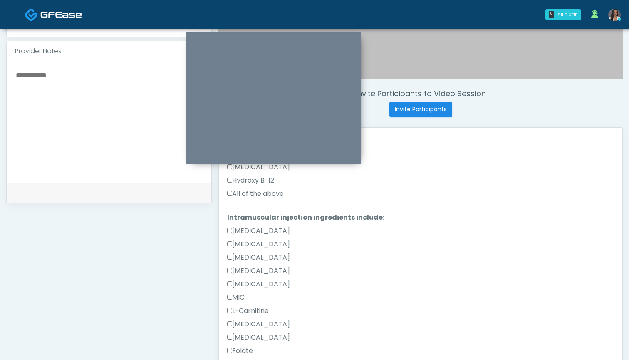
type textarea "********"
click at [265, 194] on label "All of the above" at bounding box center [255, 194] width 57 height 10
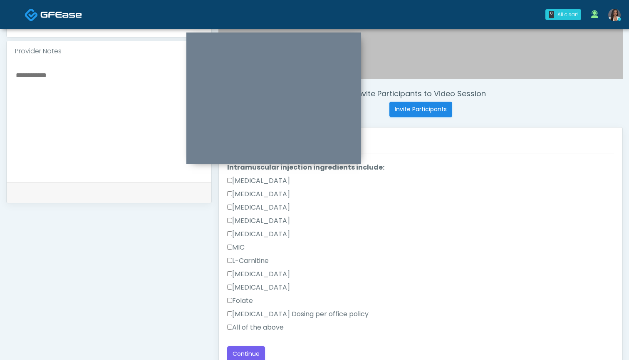
scroll to position [263, 0]
click at [86, 141] on textarea at bounding box center [109, 121] width 188 height 102
type textarea "*"
click at [261, 328] on label "All of the above" at bounding box center [255, 327] width 57 height 10
click at [149, 79] on textarea "**********" at bounding box center [109, 121] width 188 height 102
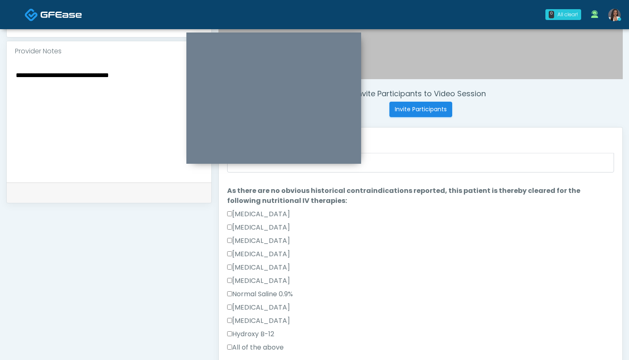
scroll to position [58, 0]
click at [160, 84] on textarea "**********" at bounding box center [109, 121] width 188 height 102
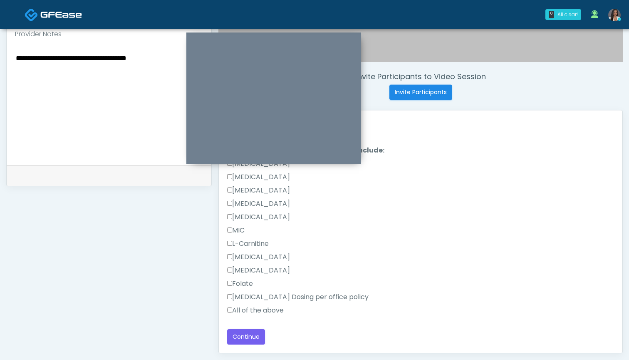
scroll to position [288, 0]
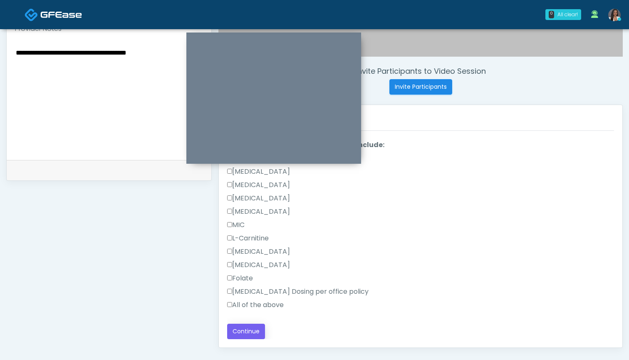
click at [246, 329] on button "Continue" at bounding box center [246, 330] width 38 height 15
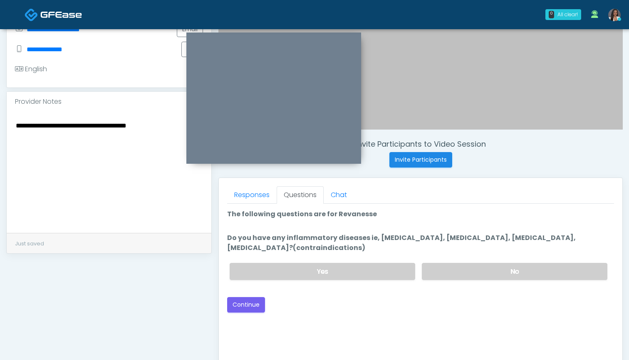
scroll to position [209, 0]
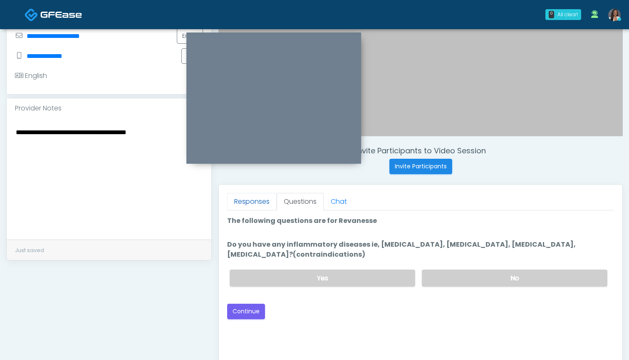
click at [258, 201] on link "Responses" at bounding box center [252, 201] width 50 height 17
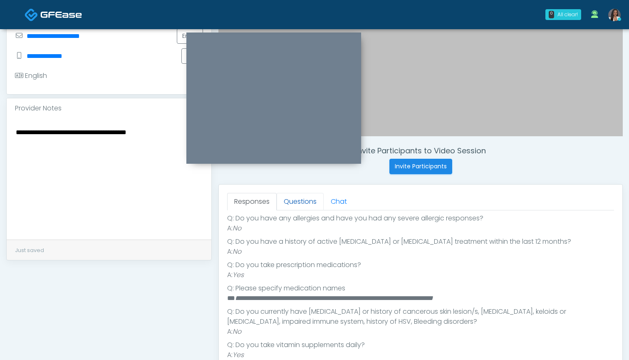
click at [307, 201] on link "Questions" at bounding box center [300, 201] width 47 height 17
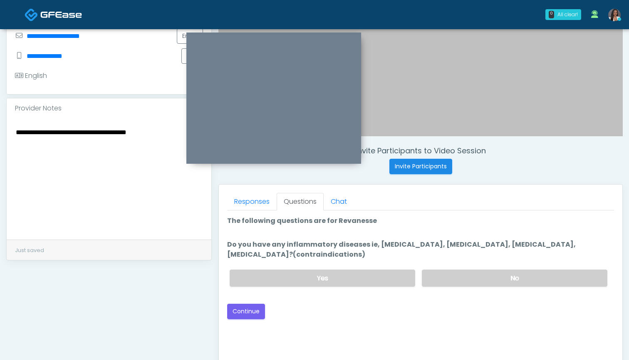
scroll to position [0, 0]
click at [371, 275] on label "Yes" at bounding box center [323, 277] width 186 height 17
drag, startPoint x: 479, startPoint y: 243, endPoint x: 410, endPoint y: 247, distance: 68.8
click at [410, 247] on label "Do you have any inflammatory diseases ie, psoriasis, rheumatoid arthritis, rosa…" at bounding box center [420, 249] width 387 height 20
copy label "rheumatoid arthritis"
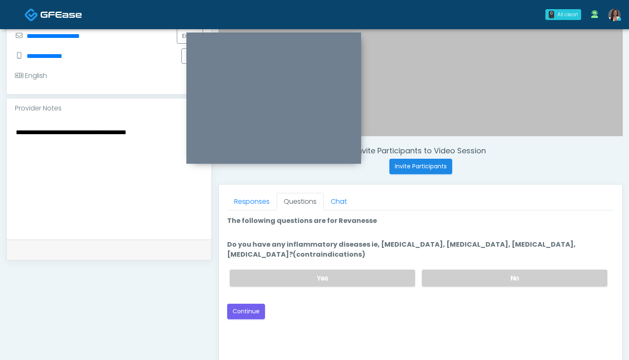
click at [159, 144] on textarea "**********" at bounding box center [109, 178] width 188 height 102
paste textarea "**********"
type textarea "**********"
click at [246, 313] on button "Continue" at bounding box center [246, 310] width 38 height 15
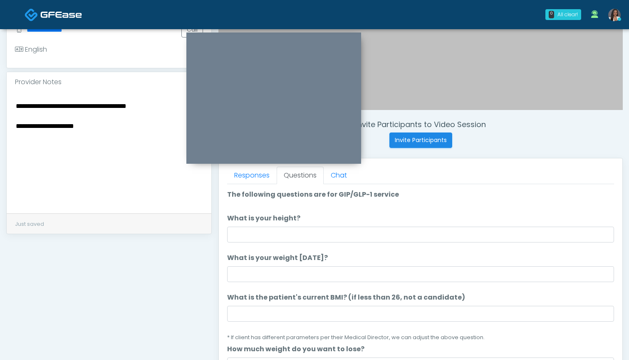
scroll to position [226, 0]
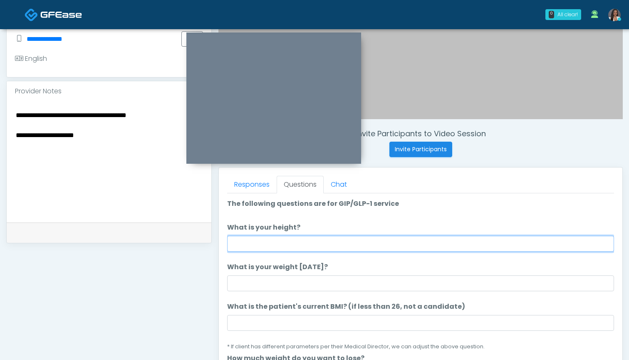
click at [274, 248] on input "What is your height?" at bounding box center [420, 244] width 387 height 16
type input "******"
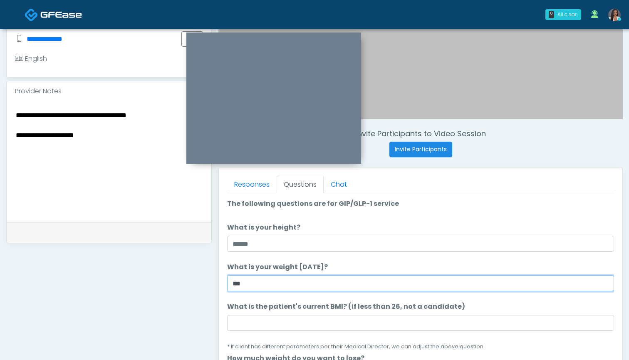
type input "***"
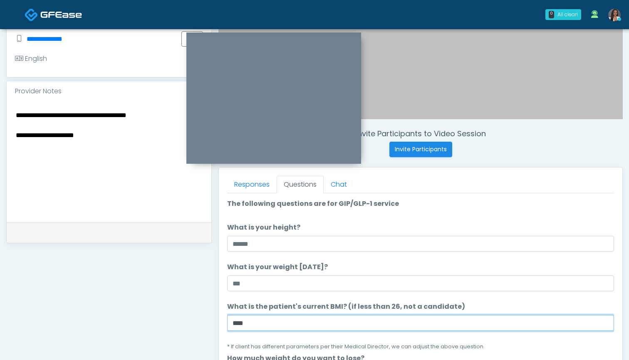
type input "****"
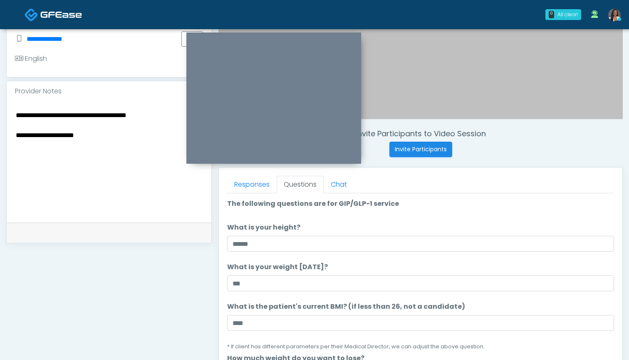
click at [101, 140] on textarea "**********" at bounding box center [109, 160] width 188 height 102
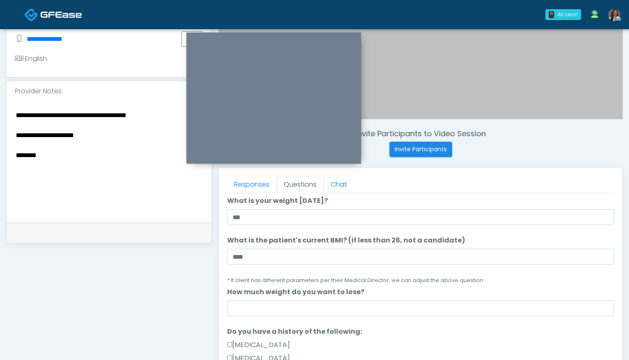
scroll to position [86, 0]
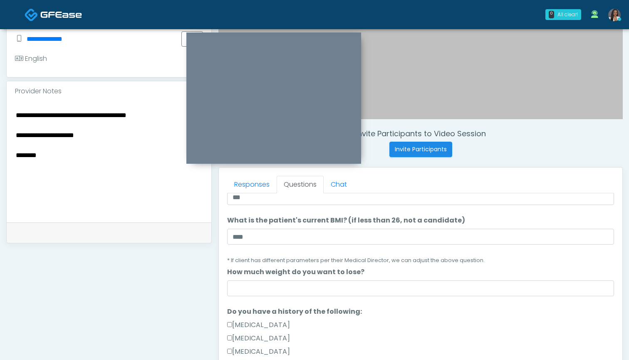
type textarea "**********"
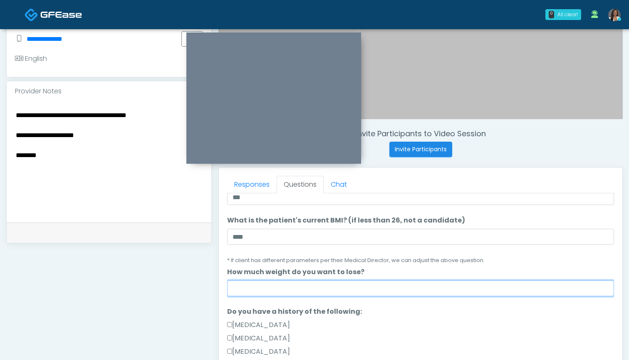
click at [259, 289] on input "How much weight do you want to lose?" at bounding box center [420, 288] width 387 height 16
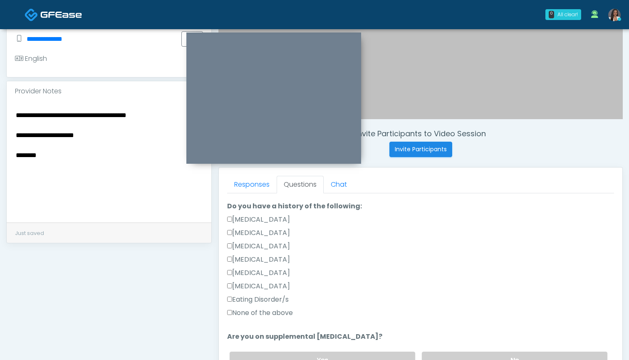
scroll to position [216, 0]
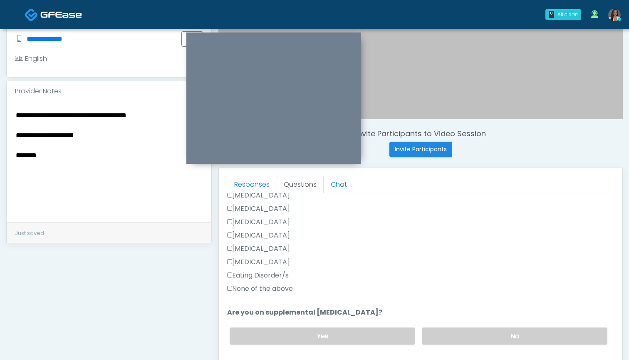
type input "**"
click at [257, 288] on label "None of the above" at bounding box center [260, 288] width 66 height 10
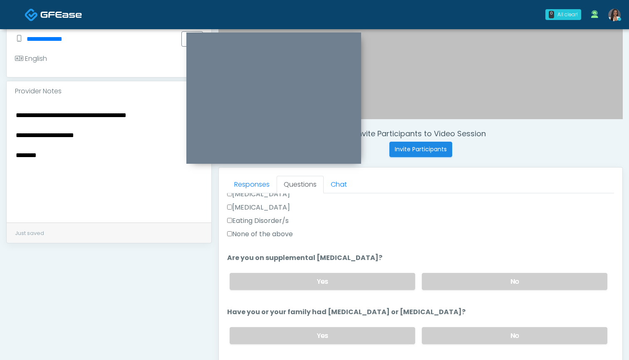
scroll to position [276, 0]
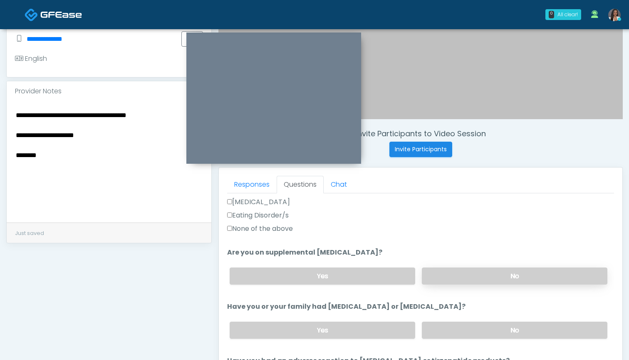
click at [463, 273] on label "No" at bounding box center [515, 275] width 186 height 17
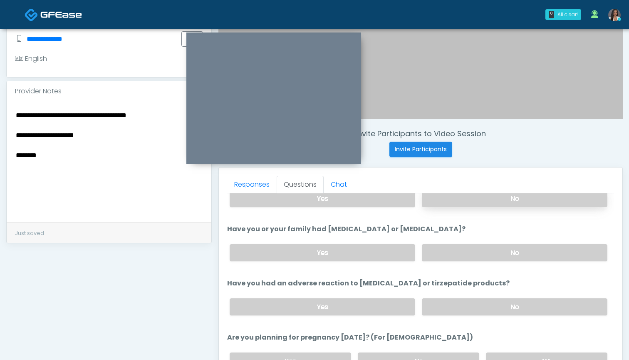
scroll to position [360, 0]
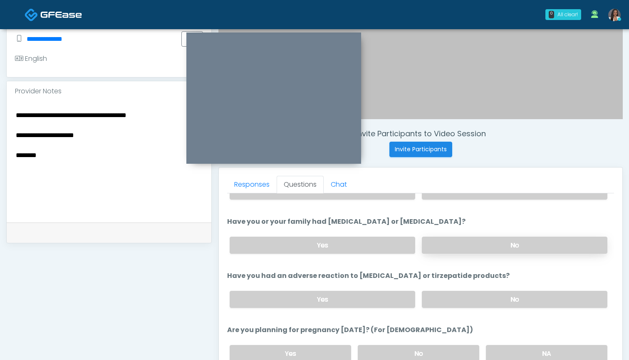
click at [464, 244] on label "No" at bounding box center [515, 244] width 186 height 17
click at [445, 298] on label "No" at bounding box center [515, 299] width 186 height 17
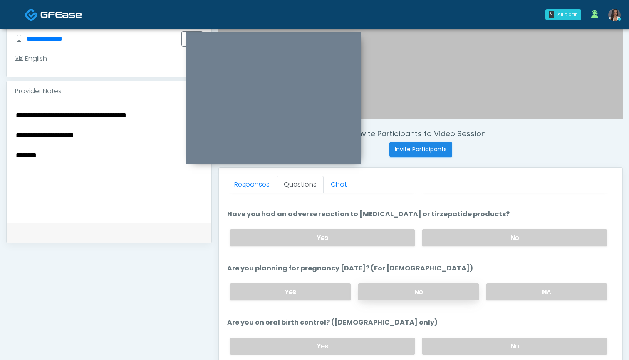
scroll to position [423, 0]
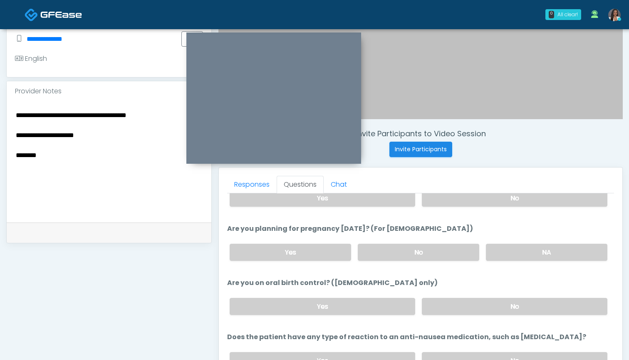
click at [417, 254] on label "No" at bounding box center [419, 252] width 122 height 17
click at [448, 302] on label "No" at bounding box center [515, 306] width 186 height 17
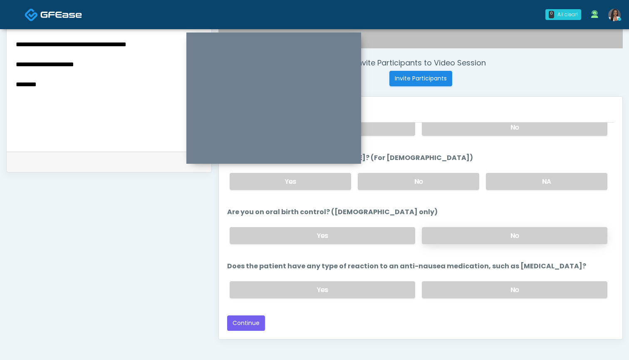
scroll to position [302, 0]
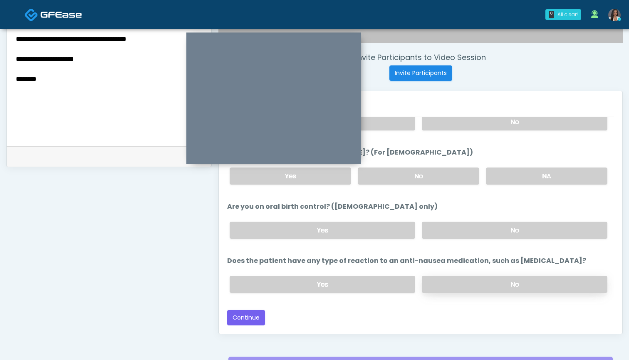
click at [453, 278] on label "No" at bounding box center [515, 284] width 186 height 17
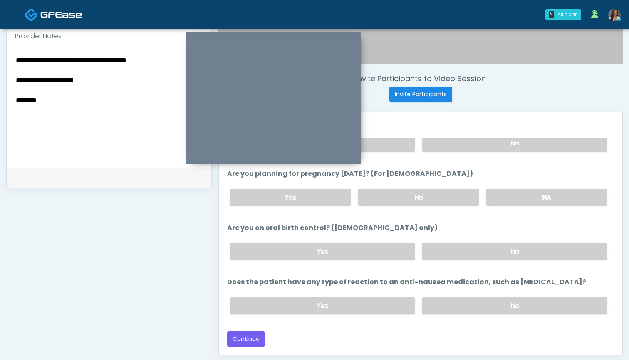
scroll to position [277, 0]
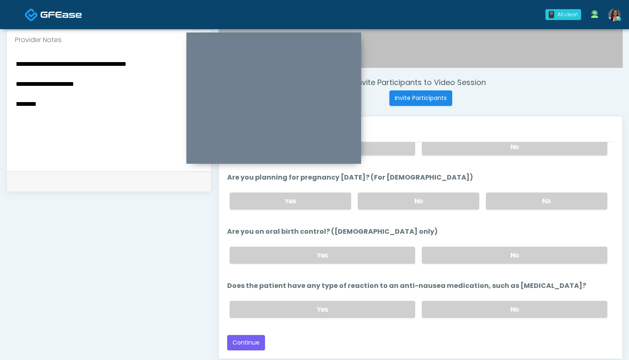
drag, startPoint x: 148, startPoint y: 64, endPoint x: 128, endPoint y: 66, distance: 20.0
click at [128, 66] on textarea "**********" at bounding box center [109, 109] width 188 height 102
paste textarea
type textarea "**********"
click at [250, 344] on button "Continue" at bounding box center [246, 342] width 38 height 15
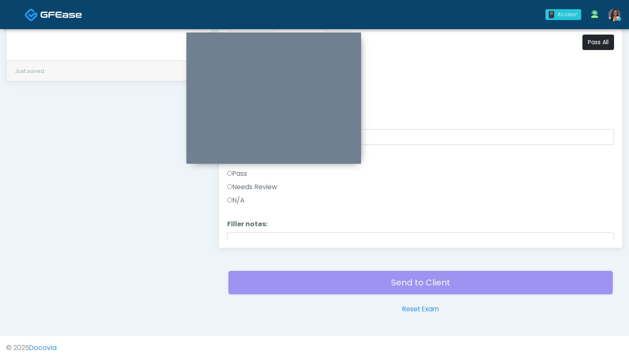
scroll to position [0, 0]
click at [589, 42] on button "Pass All" at bounding box center [599, 42] width 32 height 15
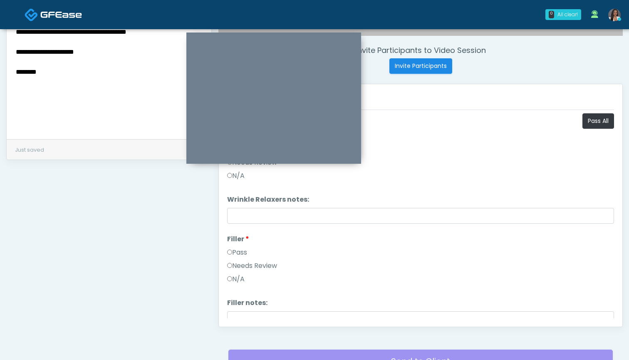
scroll to position [306, 0]
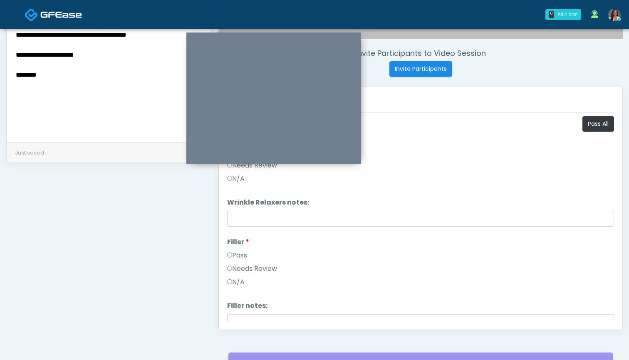
drag, startPoint x: 96, startPoint y: 55, endPoint x: 2, endPoint y: 52, distance: 93.3
click at [2, 52] on div "**********" at bounding box center [314, 69] width 629 height 693
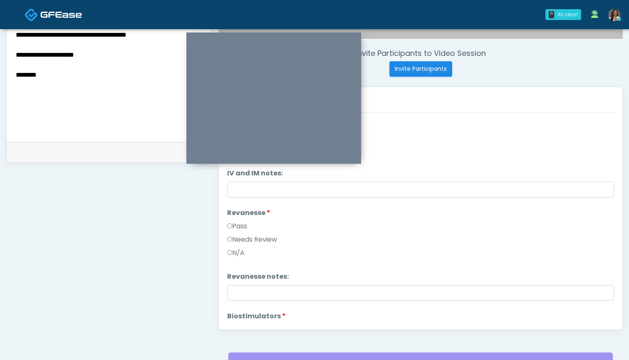
scroll to position [337, 0]
click at [252, 241] on label "Needs Review" at bounding box center [252, 241] width 50 height 10
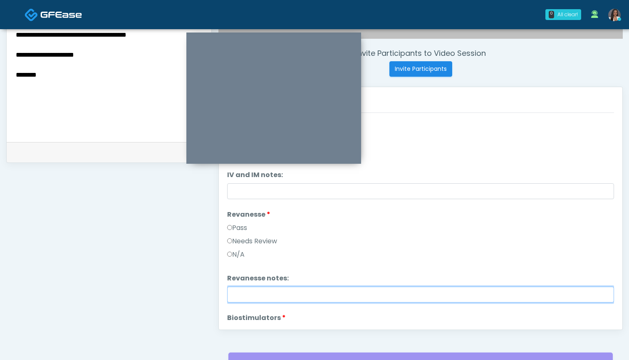
click at [259, 291] on input "Revanesse notes:" at bounding box center [420, 294] width 387 height 16
paste input "**********"
type input "**********"
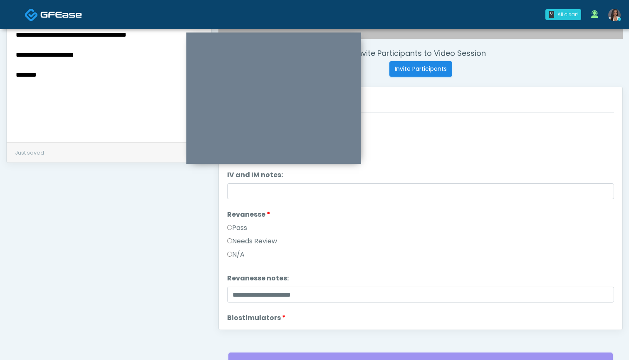
drag, startPoint x: 45, startPoint y: 80, endPoint x: 2, endPoint y: 80, distance: 43.7
click at [2, 80] on div "**********" at bounding box center [314, 69] width 629 height 693
drag, startPoint x: 46, startPoint y: 77, endPoint x: 12, endPoint y: 73, distance: 33.6
click at [12, 73] on div "**********" at bounding box center [109, 81] width 205 height 121
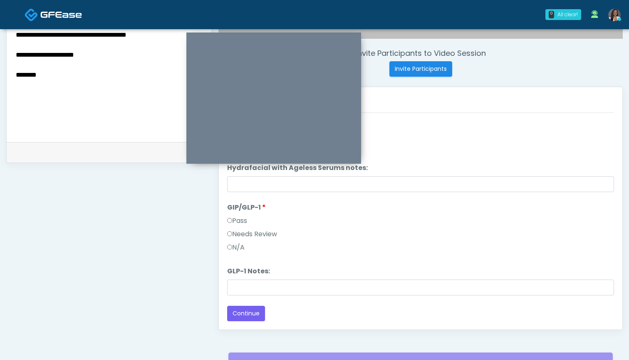
scroll to position [964, 0]
click at [273, 235] on label "Needs Review" at bounding box center [252, 234] width 50 height 10
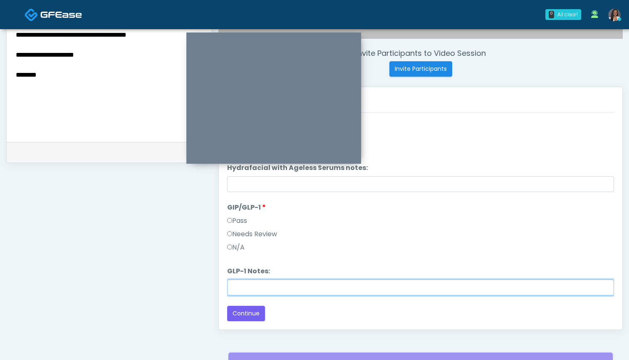
click at [273, 285] on input "GLP-1 Notes:" at bounding box center [420, 287] width 387 height 16
paste input "********"
type input "********"
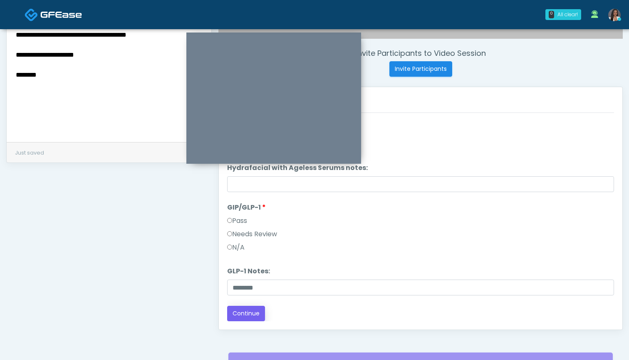
click at [250, 318] on button "Continue" at bounding box center [246, 313] width 38 height 15
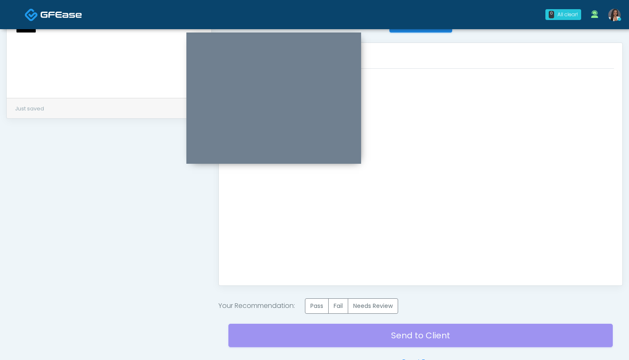
scroll to position [364, 0]
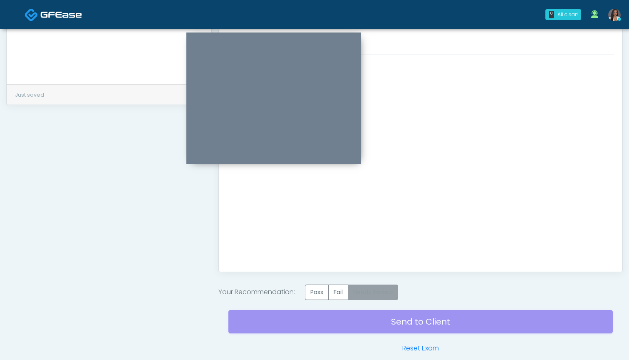
click at [385, 298] on label "Needs Review" at bounding box center [373, 291] width 50 height 15
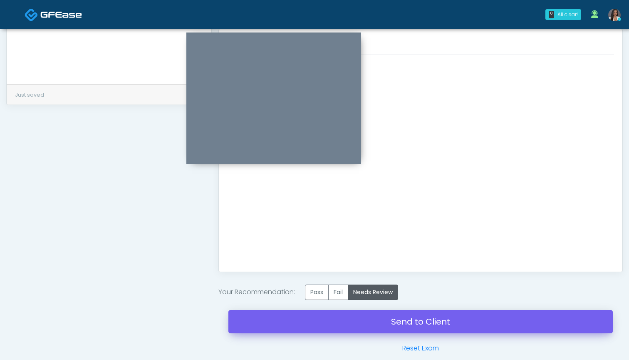
click at [420, 322] on link "Send to Client" at bounding box center [421, 321] width 385 height 23
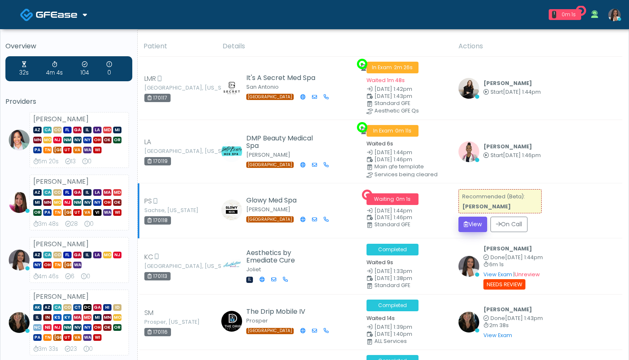
click at [473, 223] on button "View" at bounding box center [473, 223] width 29 height 15
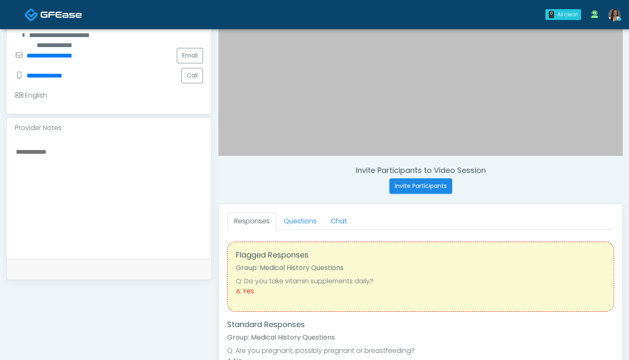
scroll to position [211, 0]
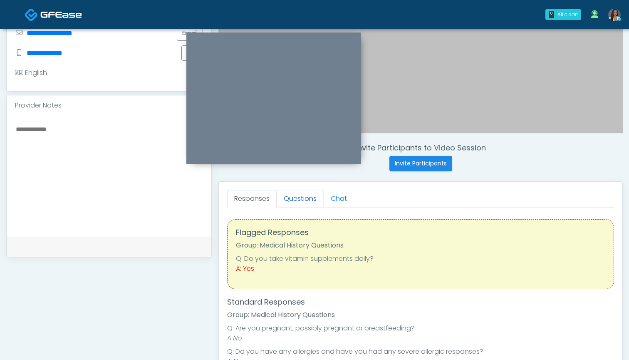
click at [292, 201] on link "Questions" at bounding box center [300, 198] width 47 height 17
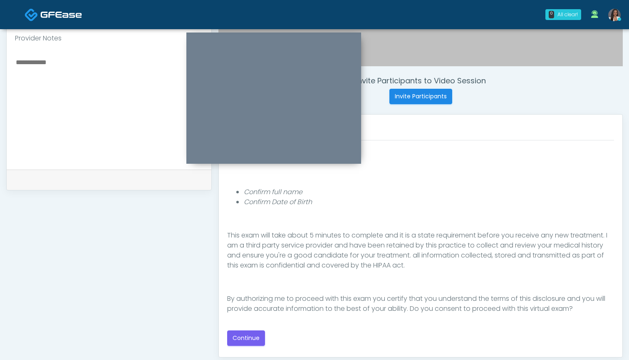
scroll to position [285, 0]
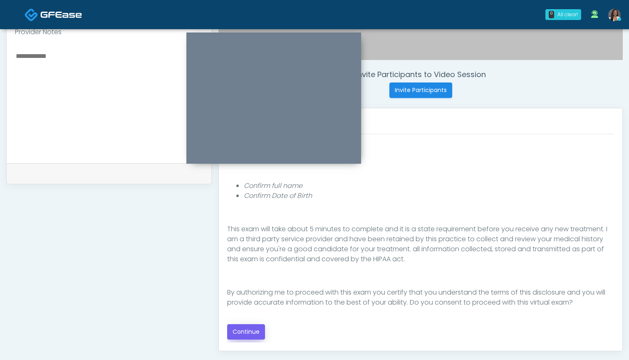
click at [244, 332] on button "Continue" at bounding box center [246, 331] width 38 height 15
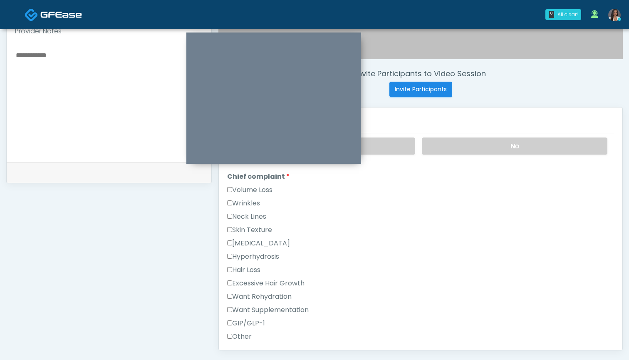
scroll to position [193, 0]
click at [265, 231] on label "Skin Texture" at bounding box center [249, 230] width 45 height 10
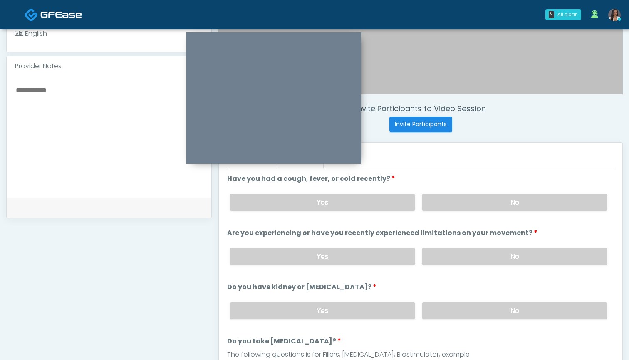
scroll to position [247, 0]
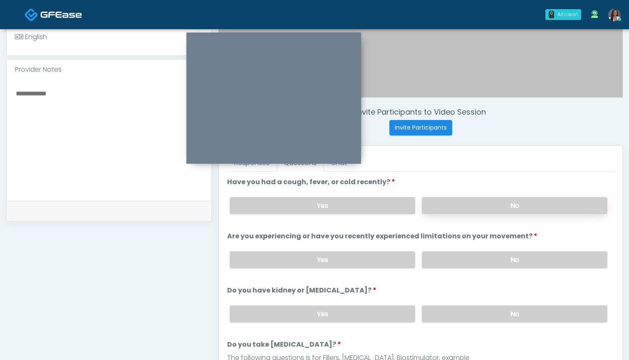
click at [448, 201] on label "No" at bounding box center [515, 205] width 186 height 17
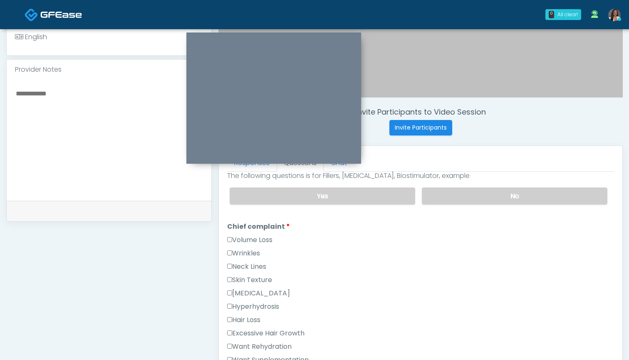
scroll to position [214, 0]
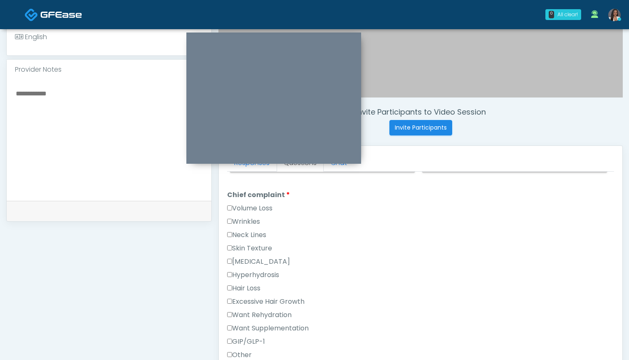
click at [254, 235] on label "Neck Lines" at bounding box center [246, 235] width 39 height 10
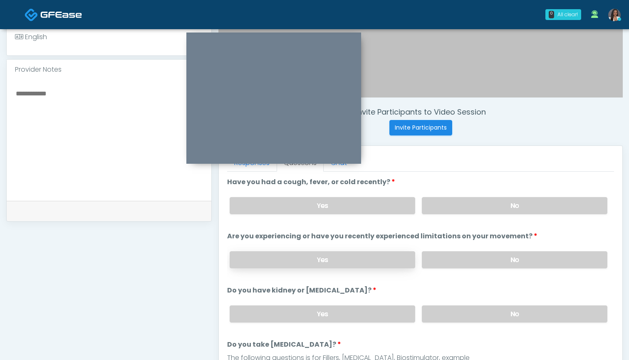
scroll to position [0, 0]
click at [461, 258] on label "No" at bounding box center [515, 259] width 186 height 17
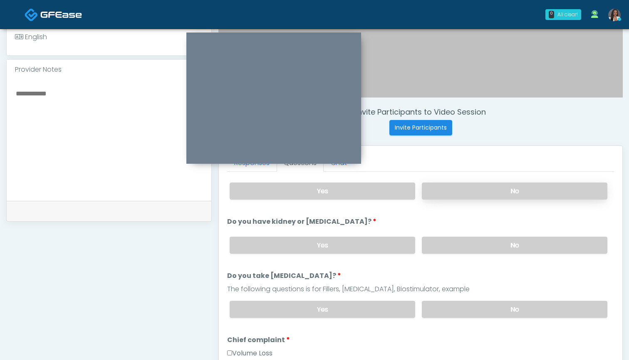
scroll to position [71, 0]
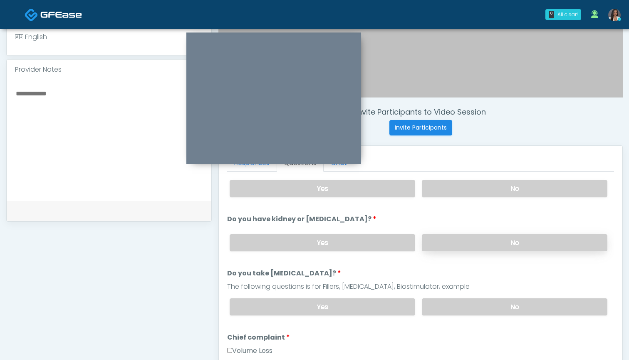
click at [465, 241] on label "No" at bounding box center [515, 242] width 186 height 17
click at [463, 307] on label "No" at bounding box center [515, 306] width 186 height 17
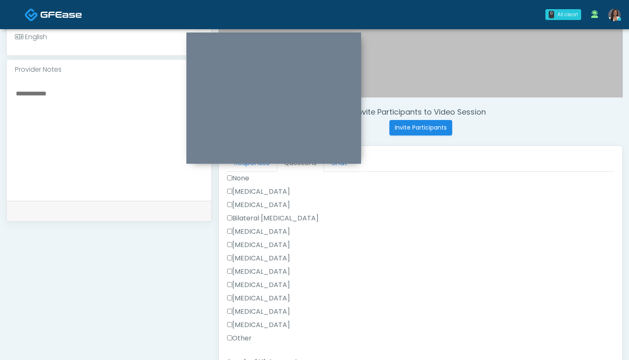
scroll to position [490, 0]
click at [241, 177] on label "None" at bounding box center [238, 178] width 22 height 10
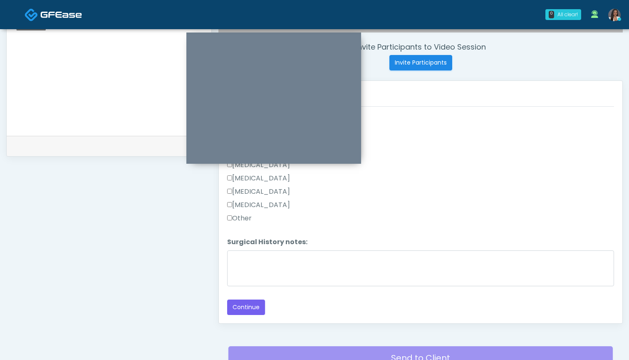
scroll to position [315, 0]
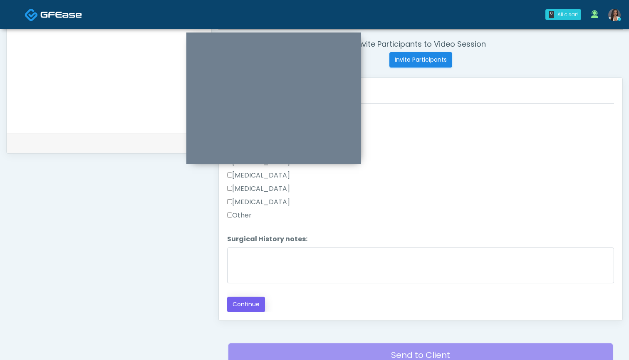
click at [249, 302] on button "Continue" at bounding box center [246, 303] width 38 height 15
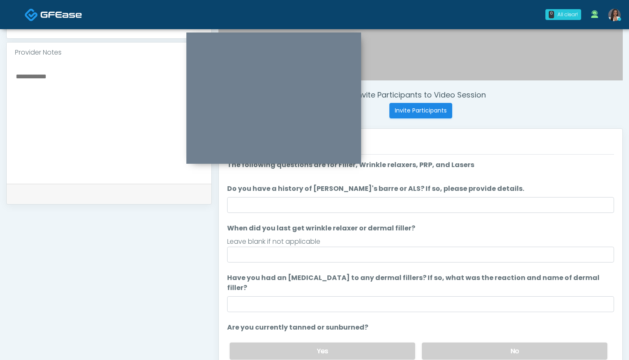
scroll to position [256, 0]
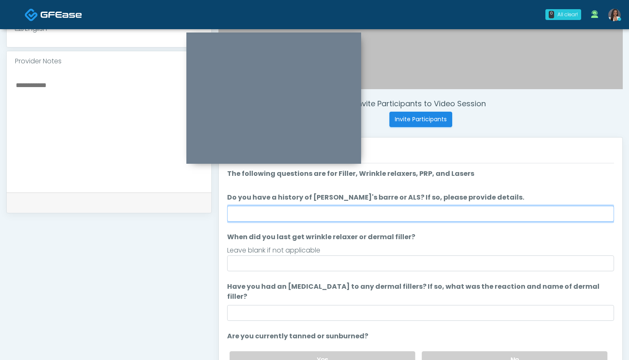
click at [436, 212] on input "Do you have a history of [PERSON_NAME]'s barre or ALS? If so, please provide de…" at bounding box center [420, 214] width 387 height 16
type input "**"
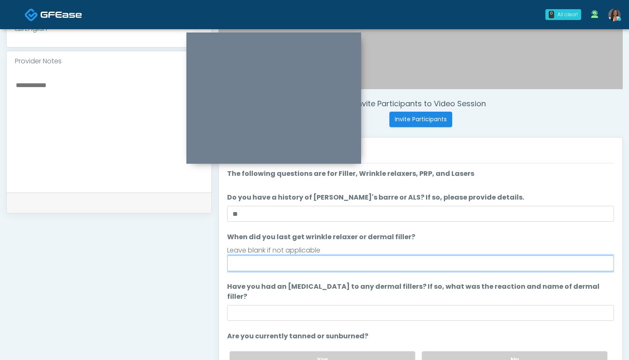
click at [425, 261] on input "When did you last get wrinkle relaxer or dermal filler?" at bounding box center [420, 263] width 387 height 16
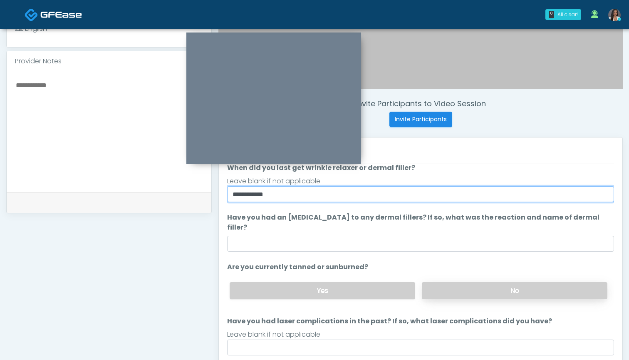
type input "**********"
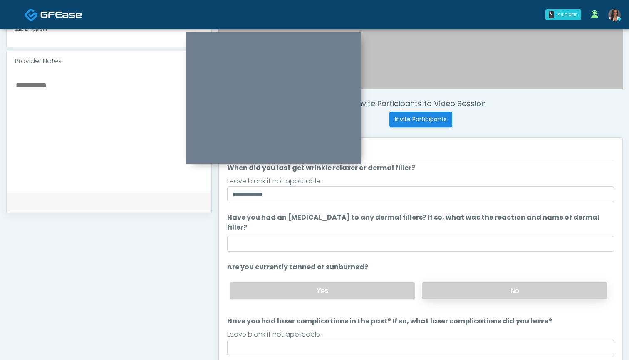
scroll to position [69, 0]
click at [455, 282] on label "No" at bounding box center [515, 290] width 186 height 17
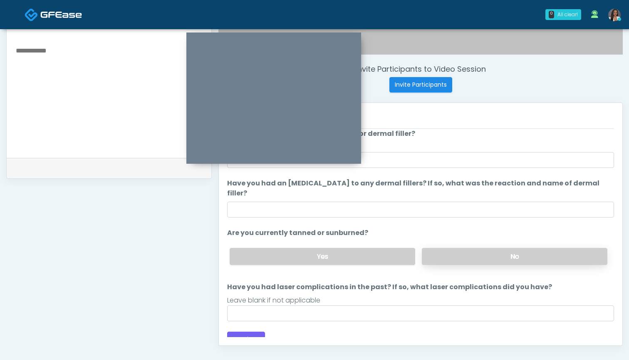
scroll to position [293, 0]
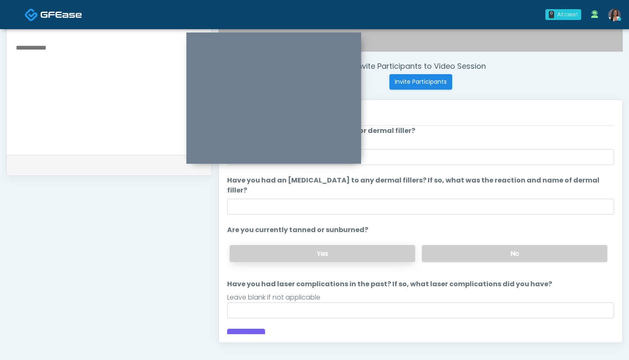
click at [347, 245] on label "Yes" at bounding box center [323, 253] width 186 height 17
click at [87, 90] on textarea at bounding box center [109, 93] width 188 height 102
type textarea "**********"
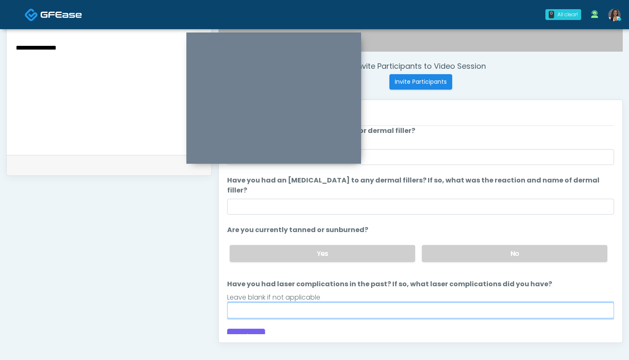
click at [298, 302] on input "Have you had laser complications in the past? If so, what laser complications d…" at bounding box center [420, 310] width 387 height 16
type input "**********"
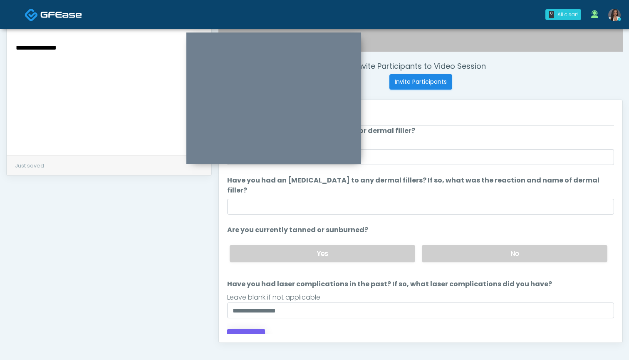
click at [253, 328] on button "Continue" at bounding box center [246, 335] width 38 height 15
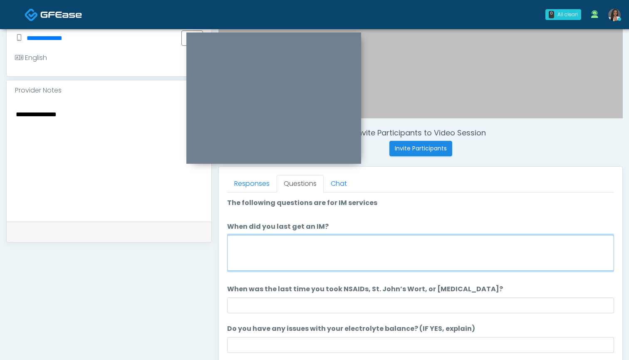
scroll to position [0, 0]
click at [265, 194] on section "Good Faith Exam Script Good Faith Exam Script INTRODUCTION Hello, my name is un…" at bounding box center [420, 285] width 387 height 186
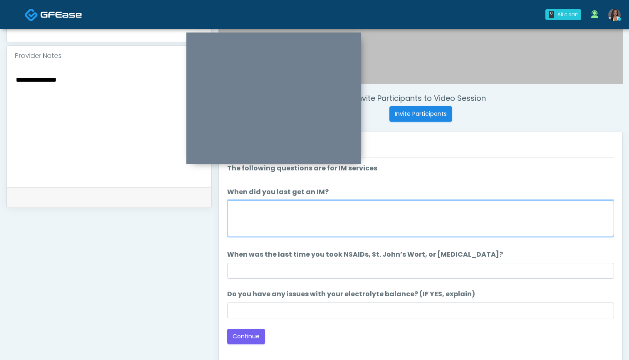
scroll to position [263, 0]
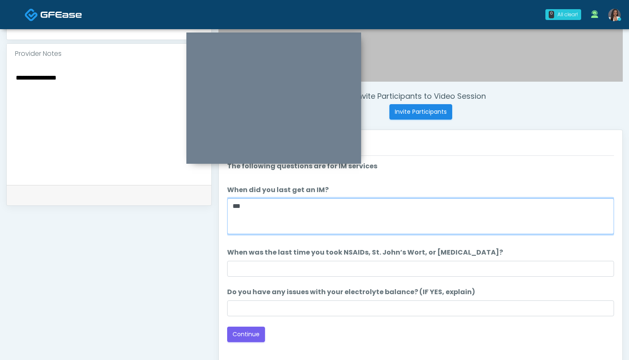
type textarea "***"
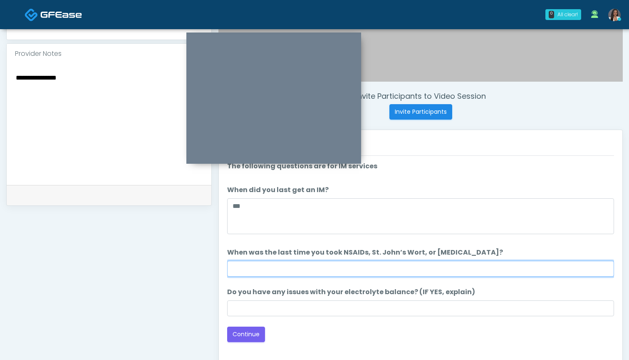
click at [362, 271] on input "When was the last time you took NSAIDs, St. John’s Wort, or [MEDICAL_DATA]?" at bounding box center [420, 269] width 387 height 16
type input "**********"
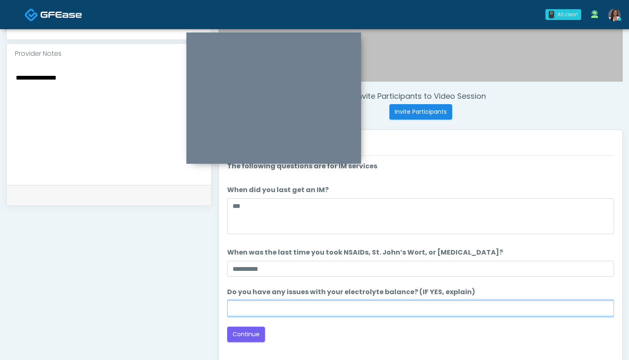
click at [385, 314] on input "Do you have any issues with your electrolyte balance? (IF YES, explain)" at bounding box center [420, 308] width 387 height 16
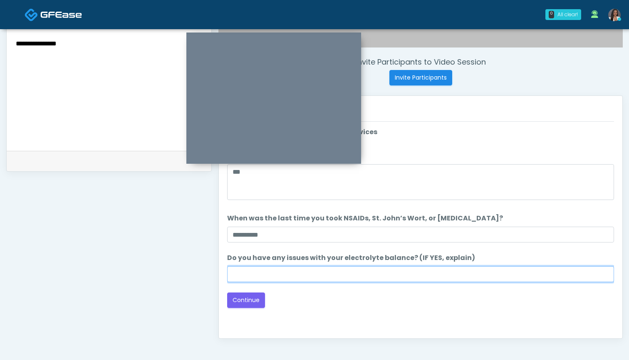
scroll to position [297, 0]
type input "**"
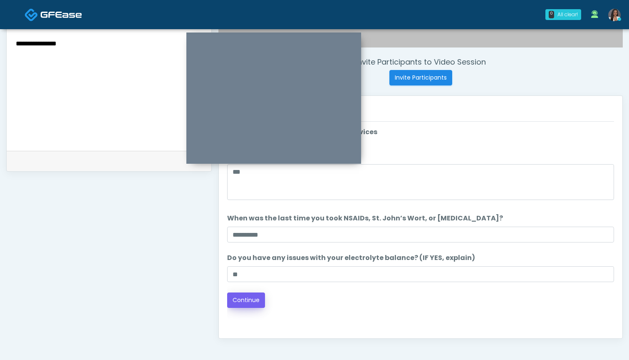
click at [245, 297] on button "Continue" at bounding box center [246, 299] width 38 height 15
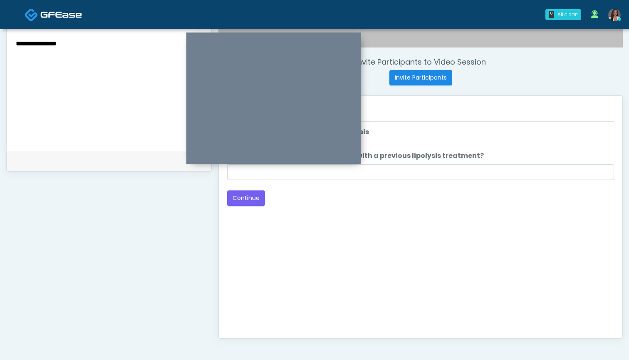
scroll to position [230, 0]
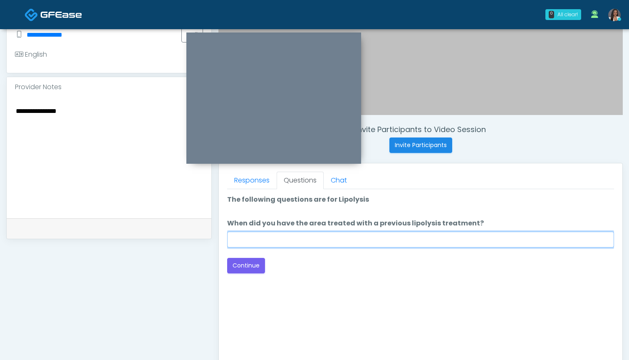
click at [304, 243] on input "When did you have the area treated with a previous lipolysis treatment?" at bounding box center [420, 239] width 387 height 16
type input "**"
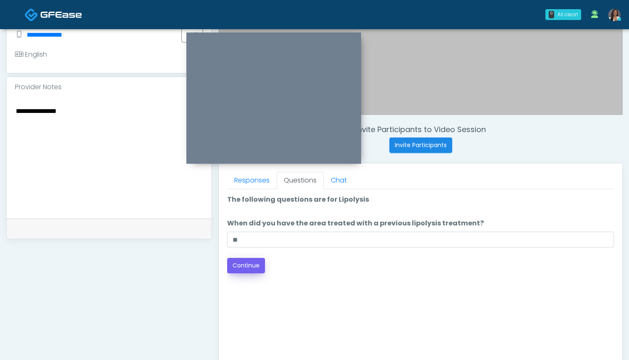
click at [251, 260] on button "Continue" at bounding box center [246, 265] width 38 height 15
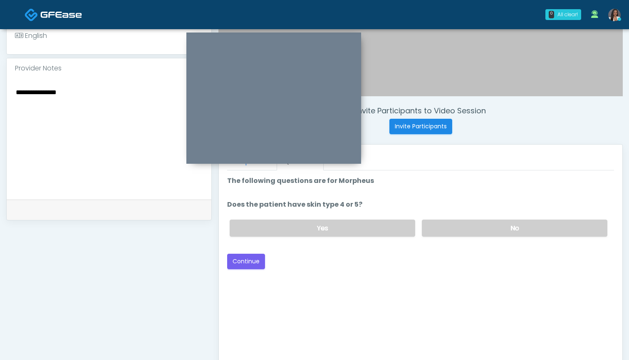
scroll to position [235, 0]
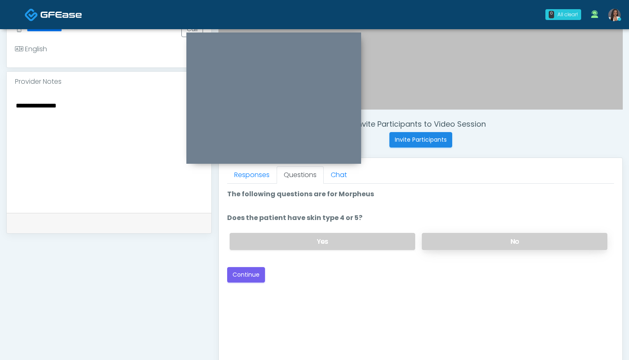
click at [448, 236] on label "No" at bounding box center [515, 241] width 186 height 17
click at [239, 274] on button "Continue" at bounding box center [246, 274] width 38 height 15
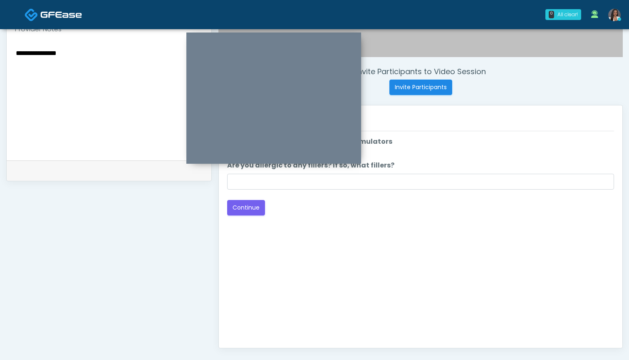
scroll to position [279, 0]
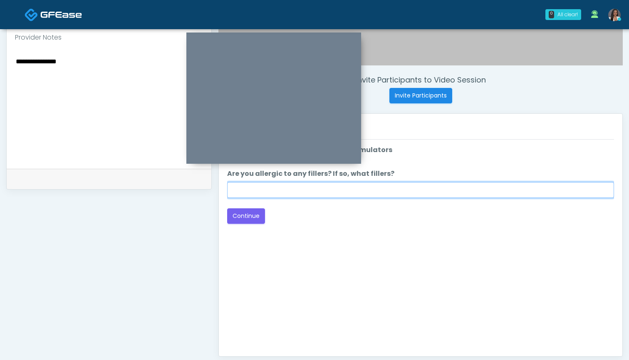
click at [387, 194] on input "Are you allergic to any fillers? If so, what fillers?" at bounding box center [420, 190] width 387 height 16
type input "*"
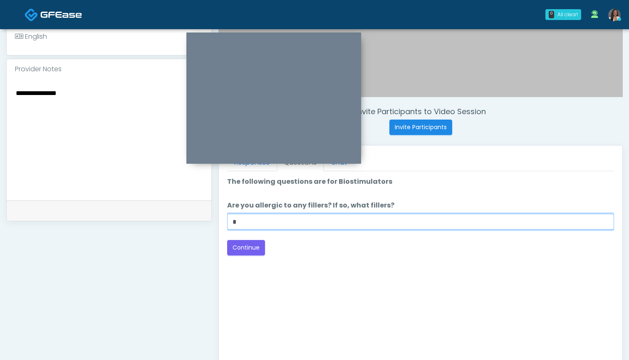
scroll to position [247, 0]
type input "**"
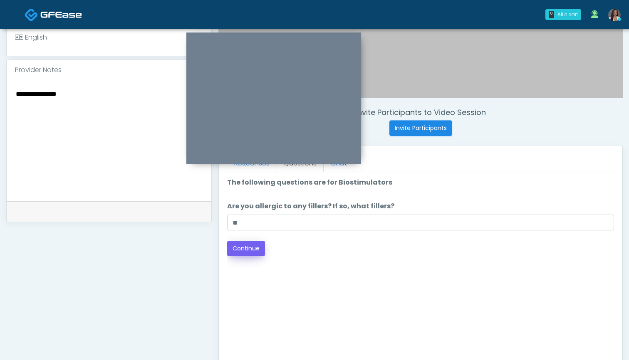
click at [252, 248] on button "Continue" at bounding box center [246, 248] width 38 height 15
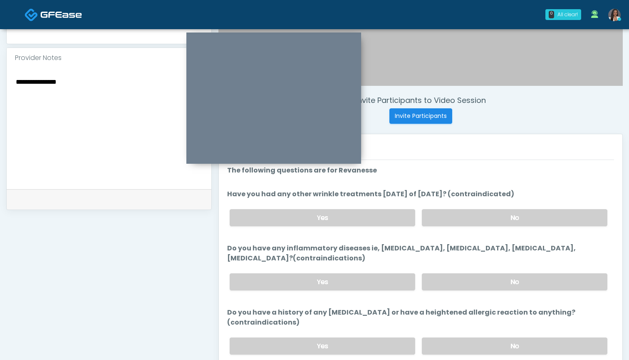
scroll to position [258, 0]
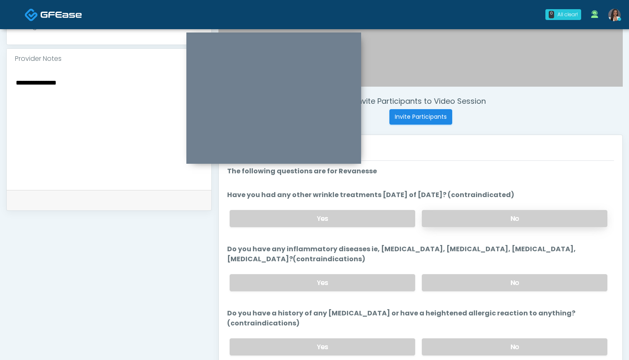
click at [455, 221] on label "No" at bounding box center [515, 218] width 186 height 17
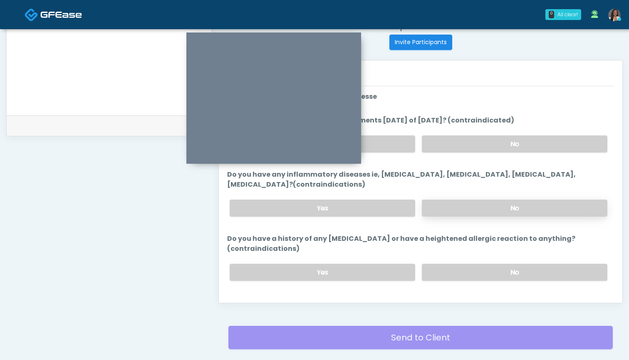
scroll to position [333, 0]
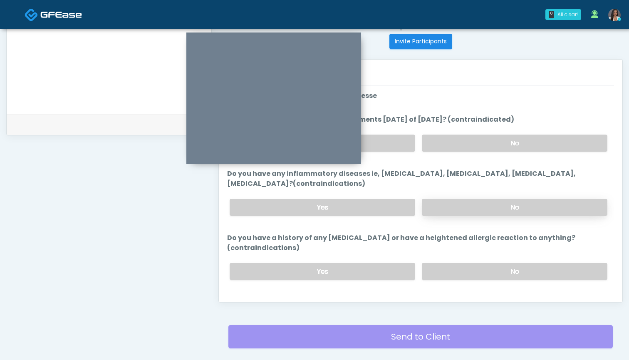
click at [451, 210] on label "No" at bounding box center [515, 207] width 186 height 17
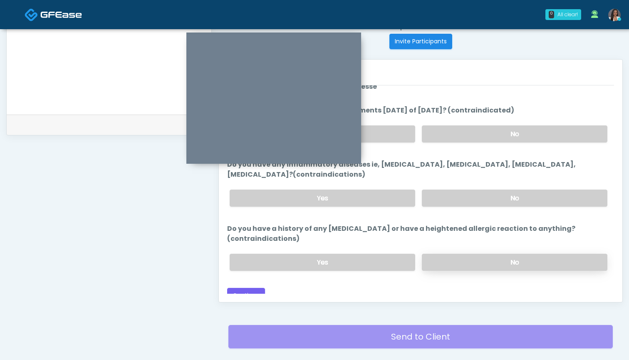
scroll to position [9, 0]
click at [475, 254] on label "No" at bounding box center [515, 262] width 186 height 17
click at [238, 288] on button "Continue" at bounding box center [246, 295] width 38 height 15
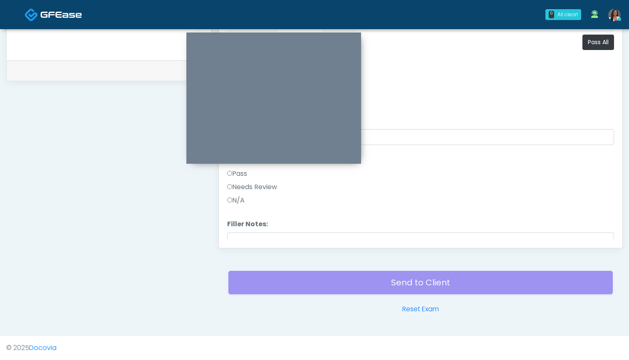
scroll to position [0, 0]
click at [595, 47] on button "Pass All" at bounding box center [599, 42] width 32 height 15
click at [249, 231] on button "Continue" at bounding box center [246, 231] width 38 height 15
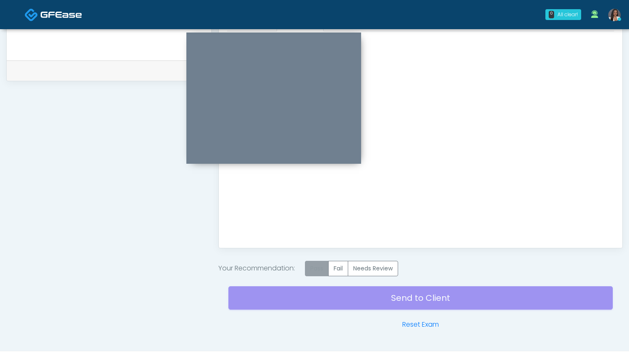
click at [328, 270] on label "Pass" at bounding box center [317, 268] width 24 height 15
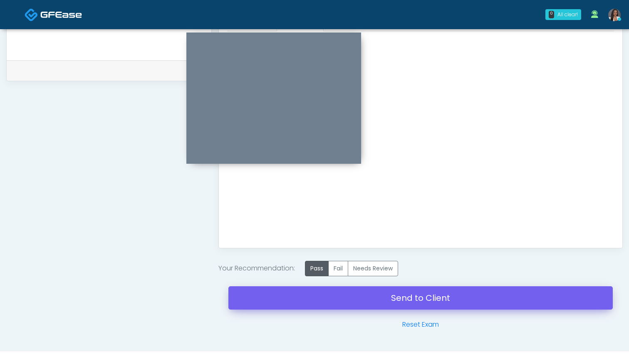
click at [425, 295] on link "Send to Client" at bounding box center [421, 297] width 385 height 23
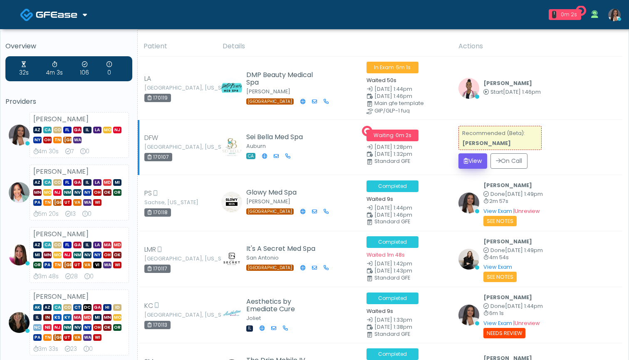
click at [473, 161] on button "View" at bounding box center [473, 160] width 29 height 15
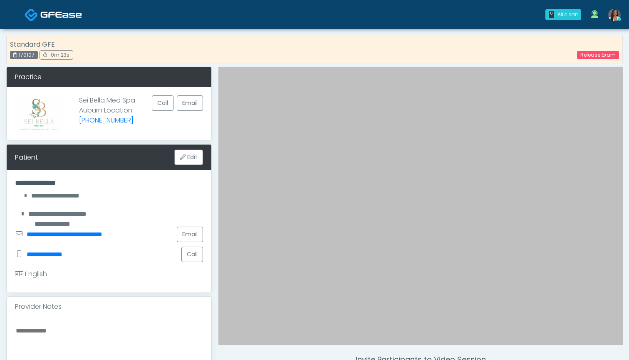
drag, startPoint x: 36, startPoint y: 55, endPoint x: 20, endPoint y: 55, distance: 16.7
click at [20, 55] on div "170107" at bounding box center [24, 55] width 28 height 8
copy div "170107"
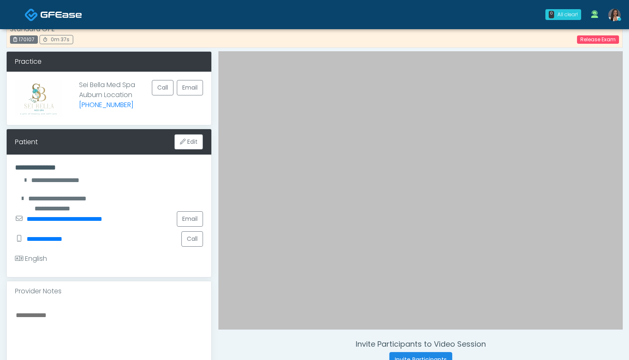
scroll to position [15, 0]
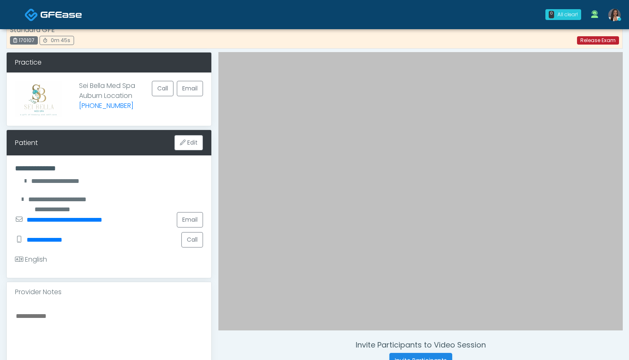
click at [586, 41] on link "Release Exam" at bounding box center [598, 40] width 42 height 8
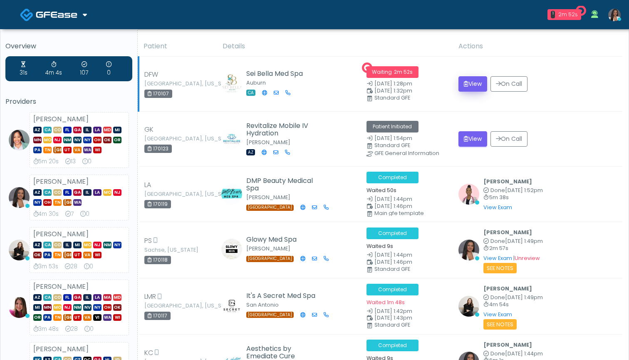
click at [474, 86] on button "View" at bounding box center [473, 83] width 29 height 15
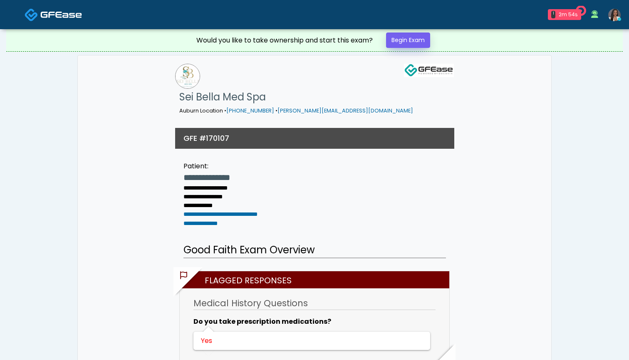
click at [410, 40] on link "Begin Exam" at bounding box center [408, 39] width 44 height 15
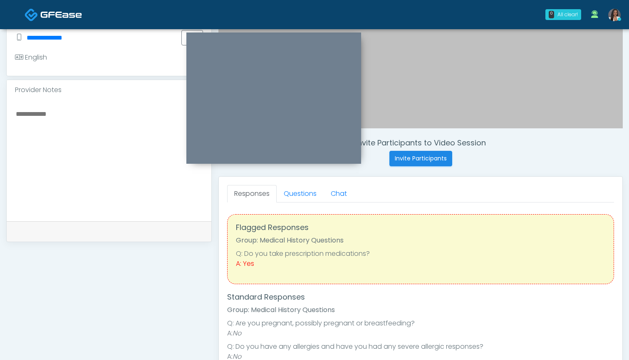
scroll to position [209, 0]
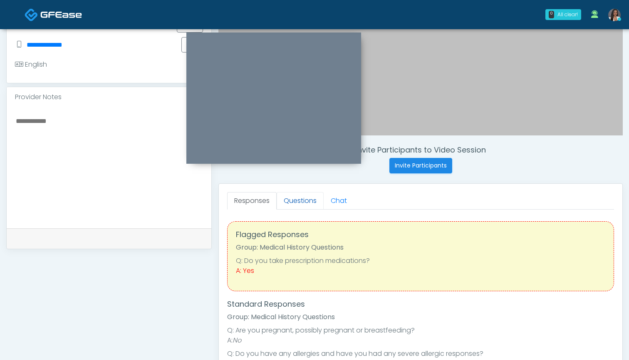
click at [294, 201] on link "Questions" at bounding box center [300, 200] width 47 height 17
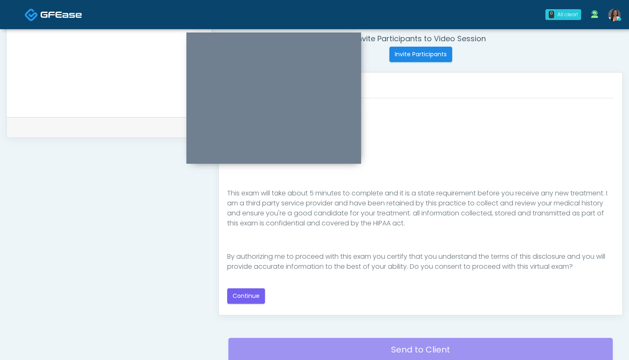
scroll to position [319, 0]
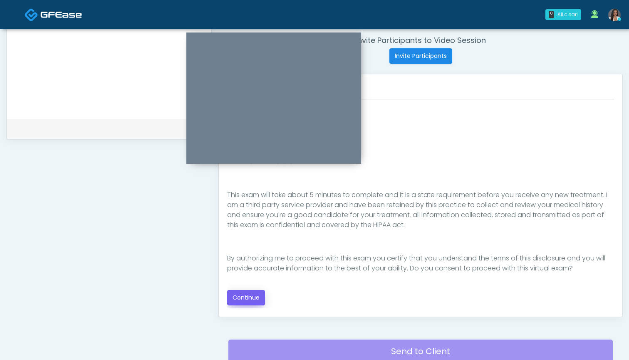
click at [241, 296] on button "Continue" at bounding box center [246, 297] width 38 height 15
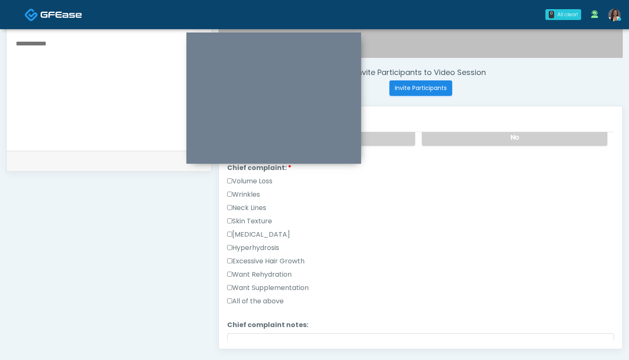
scroll to position [206, 0]
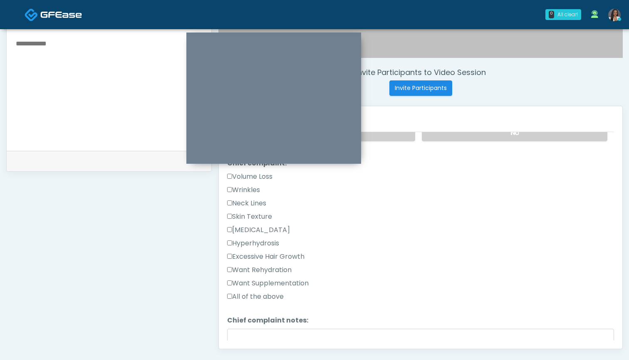
click at [276, 268] on label "Want Rehydration" at bounding box center [259, 270] width 65 height 10
click at [278, 286] on label "Want Supplementation" at bounding box center [268, 283] width 82 height 10
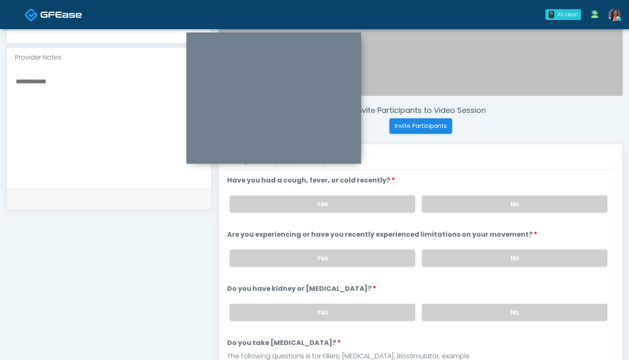
scroll to position [0, 0]
click at [455, 201] on label "No" at bounding box center [515, 203] width 186 height 17
click at [452, 261] on label "No" at bounding box center [515, 257] width 186 height 17
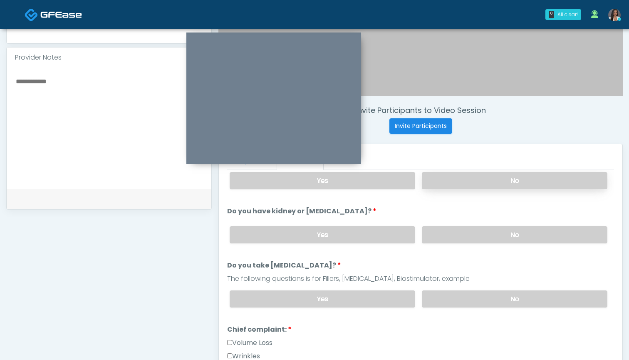
scroll to position [97, 0]
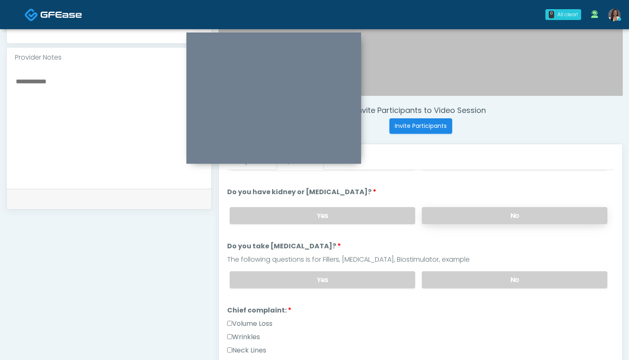
click at [443, 216] on label "No" at bounding box center [515, 215] width 186 height 17
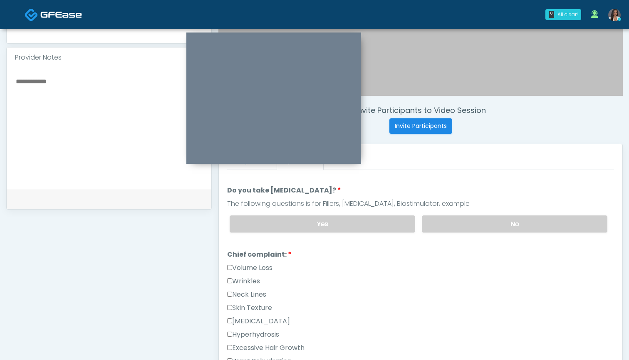
scroll to position [151, 0]
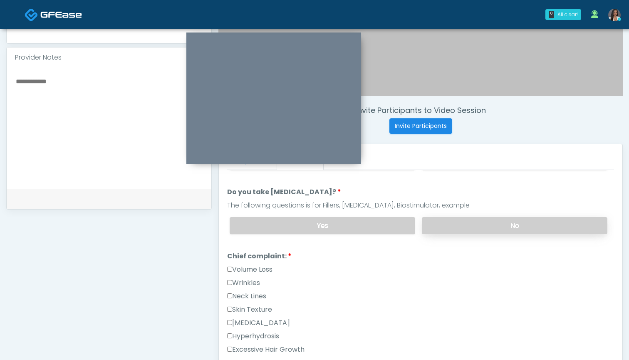
click at [451, 223] on label "No" at bounding box center [515, 225] width 186 height 17
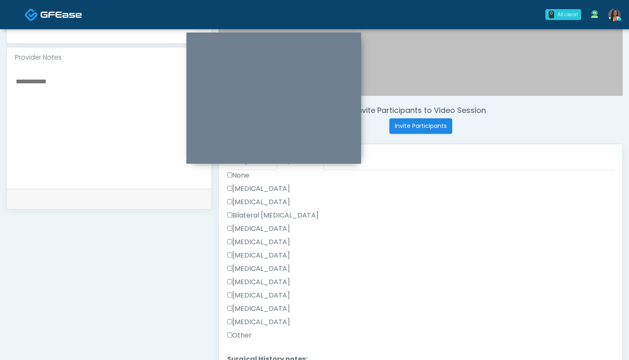
scroll to position [465, 0]
click at [235, 175] on label "None" at bounding box center [238, 175] width 22 height 10
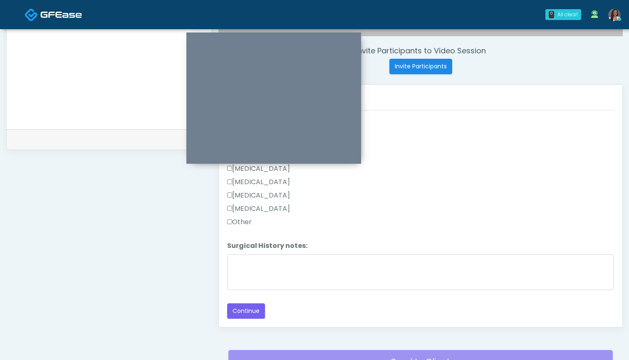
scroll to position [362, 0]
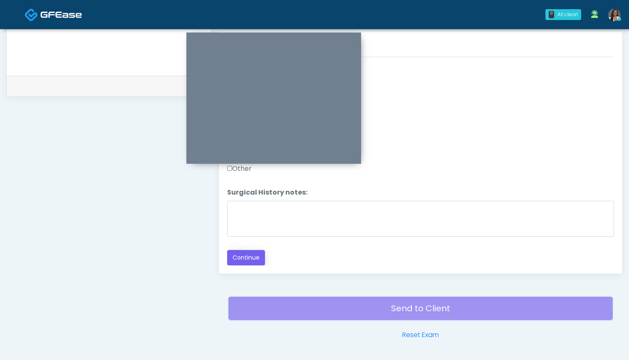
click at [246, 259] on button "Continue" at bounding box center [246, 257] width 38 height 15
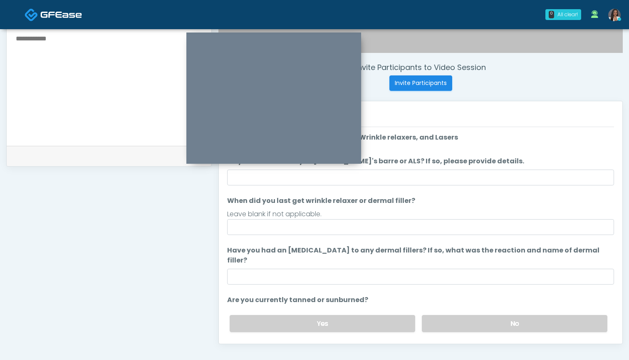
scroll to position [292, 0]
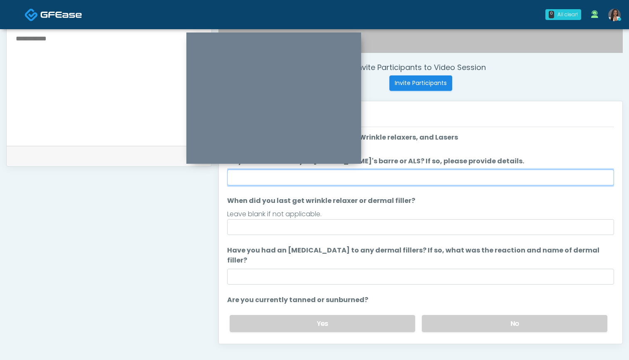
click at [414, 181] on input "Do you have a history of [PERSON_NAME]'s barre or ALS? If so, please provide de…" at bounding box center [420, 177] width 387 height 16
type input "**"
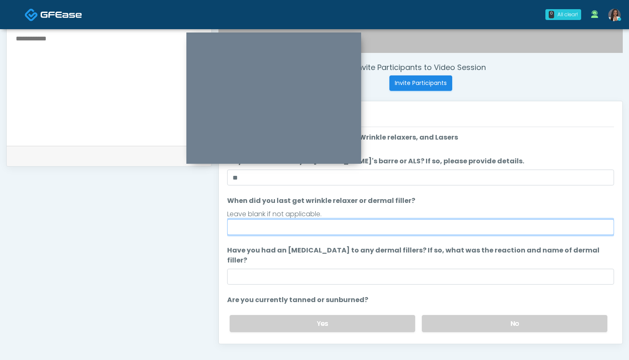
click at [405, 225] on input "When did you last get wrinkle relaxer or dermal filler?" at bounding box center [420, 227] width 387 height 16
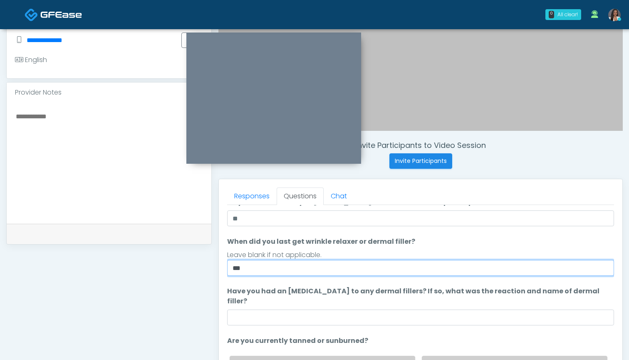
scroll to position [35, 0]
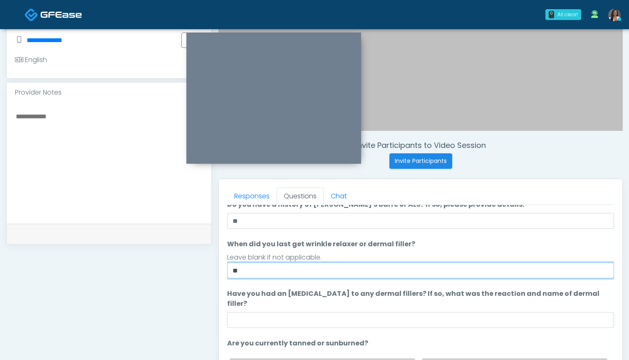
type input "*"
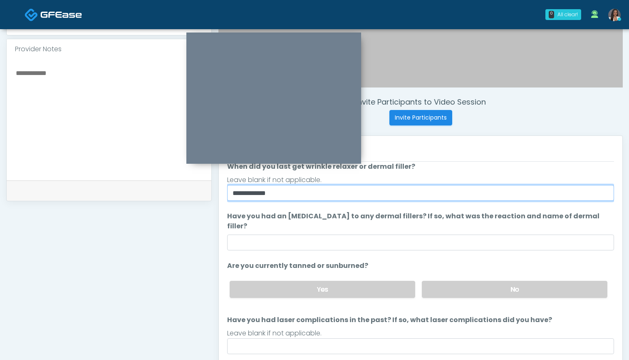
scroll to position [276, 0]
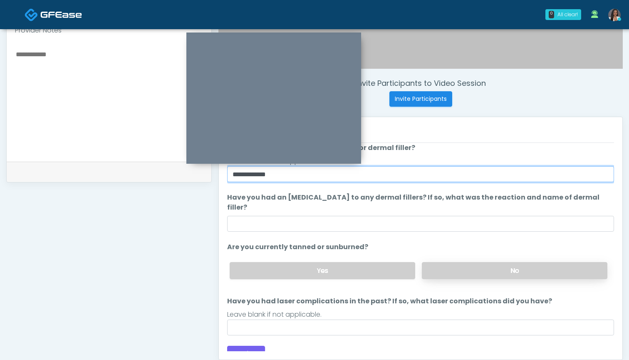
type input "**********"
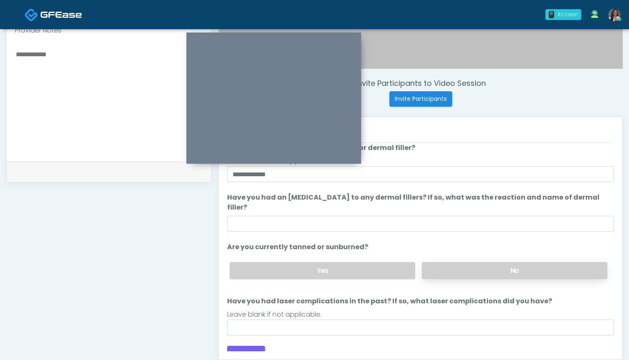
click at [436, 262] on label "No" at bounding box center [515, 270] width 186 height 17
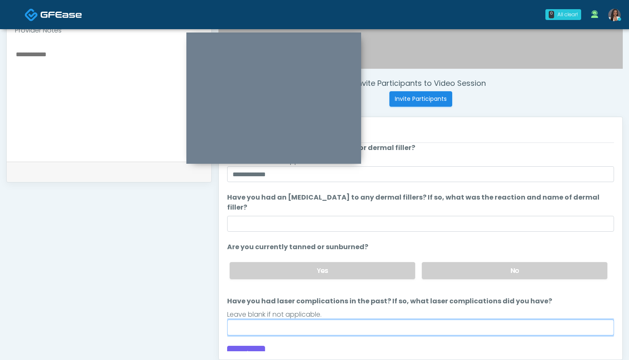
click at [346, 319] on input "Have you had laser complications in the past? If so, what laser complications d…" at bounding box center [420, 327] width 387 height 16
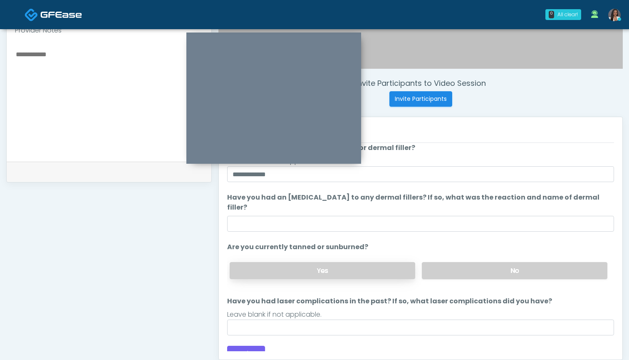
click at [337, 262] on label "Yes" at bounding box center [323, 270] width 186 height 17
click at [91, 111] on textarea at bounding box center [109, 100] width 188 height 102
type textarea "**********"
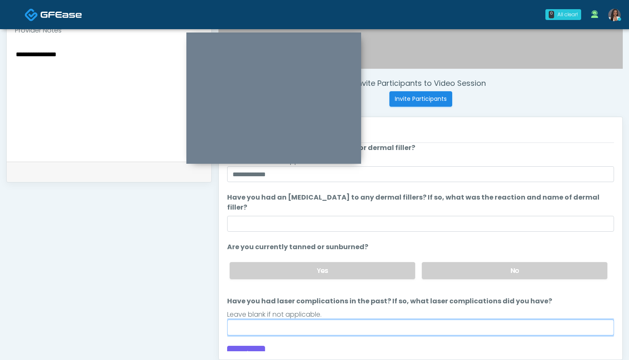
click at [252, 319] on input "Have you had laser complications in the past? If so, what laser complications d…" at bounding box center [420, 327] width 387 height 16
type input "***"
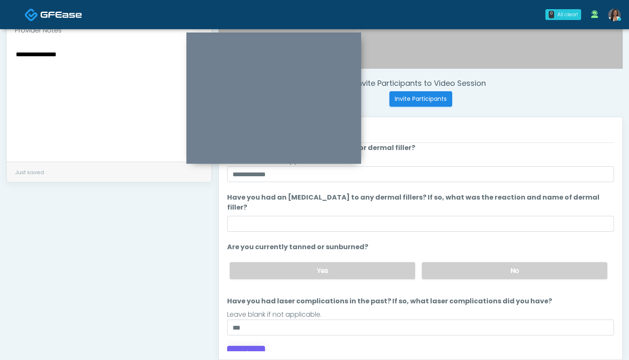
click at [236, 345] on button "Continue" at bounding box center [246, 352] width 38 height 15
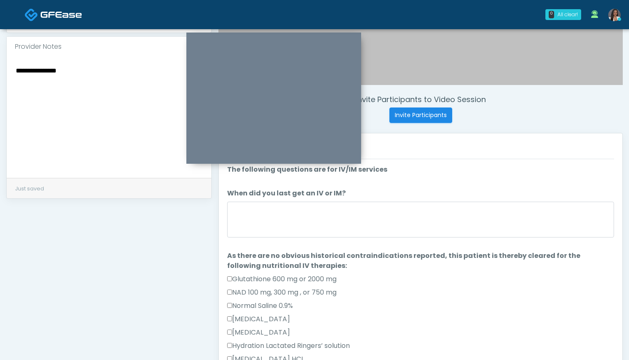
scroll to position [254, 0]
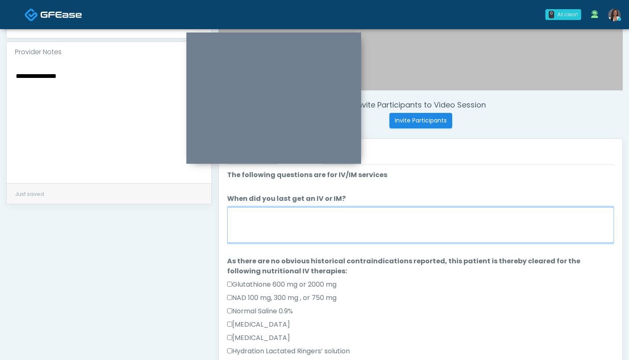
click at [435, 235] on textarea "When did you last get an IV or IM?" at bounding box center [420, 225] width 387 height 36
drag, startPoint x: 266, startPoint y: 217, endPoint x: 215, endPoint y: 216, distance: 50.8
click at [215, 216] on div "Invite Participants to Video Session Invite Participants Responses Questions Ch…" at bounding box center [417, 129] width 411 height 635
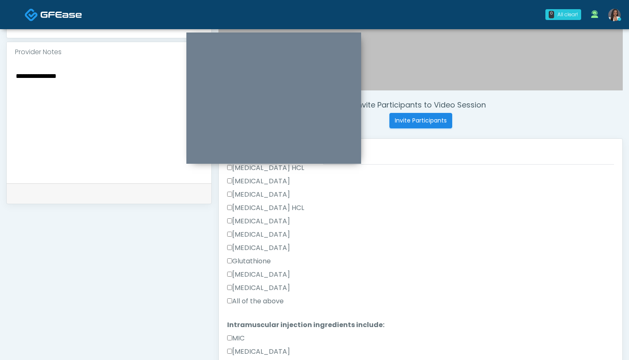
scroll to position [236, 0]
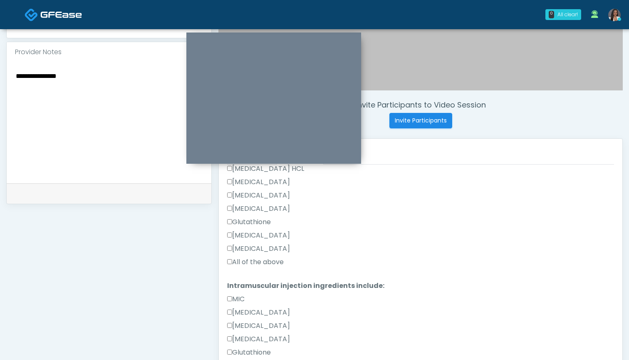
type textarea "********"
click at [266, 262] on label "All of the above" at bounding box center [255, 262] width 57 height 10
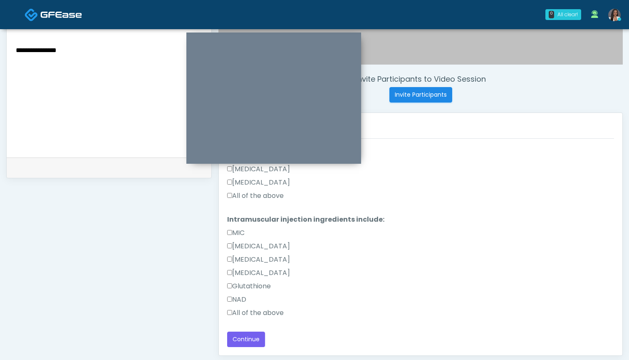
scroll to position [288, 0]
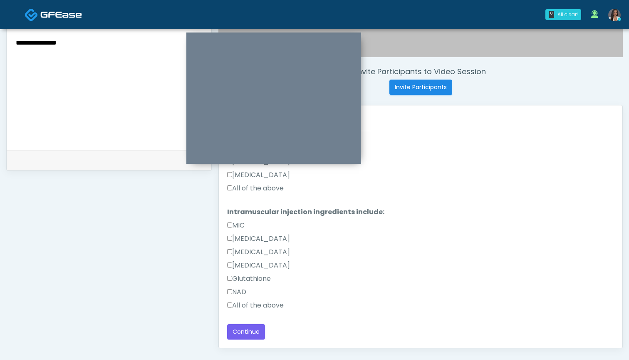
click at [262, 303] on label "All of the above" at bounding box center [255, 305] width 57 height 10
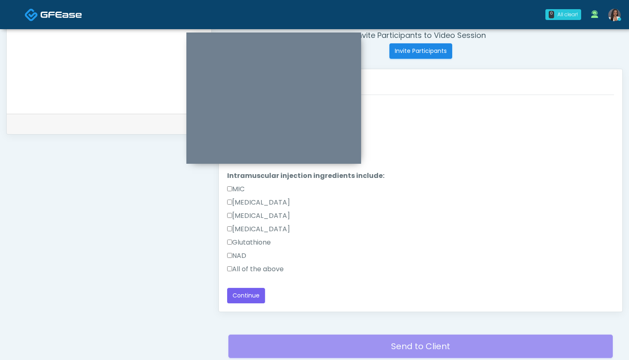
scroll to position [361, 0]
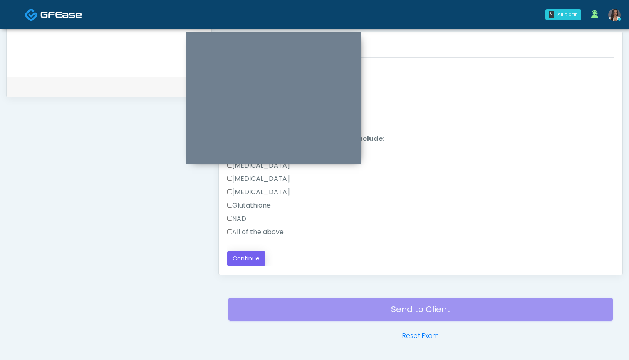
click at [255, 256] on button "Continue" at bounding box center [246, 258] width 38 height 15
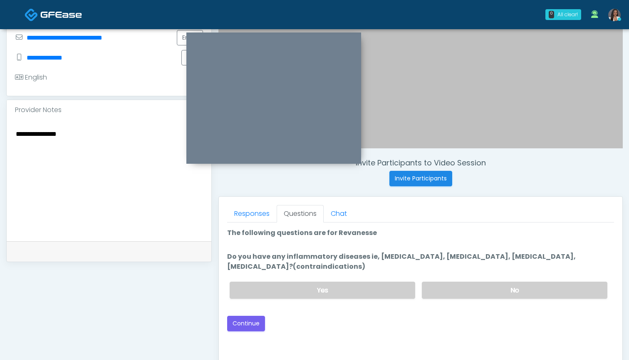
scroll to position [196, 0]
click at [249, 219] on link "Responses" at bounding box center [252, 213] width 50 height 17
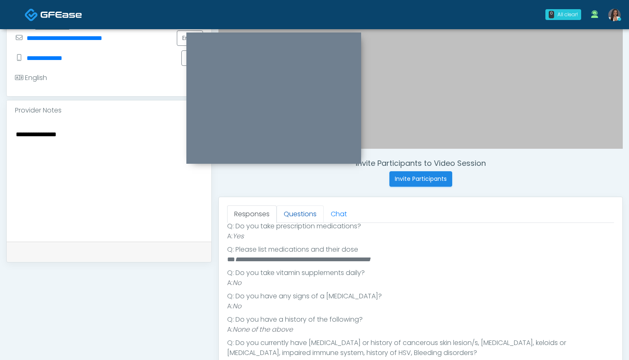
scroll to position [187, 0]
click at [306, 217] on link "Questions" at bounding box center [300, 213] width 47 height 17
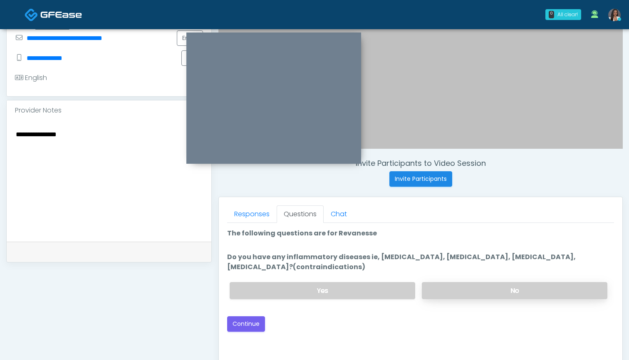
click at [445, 297] on label "No" at bounding box center [515, 290] width 186 height 17
click at [252, 320] on button "Continue" at bounding box center [246, 323] width 38 height 15
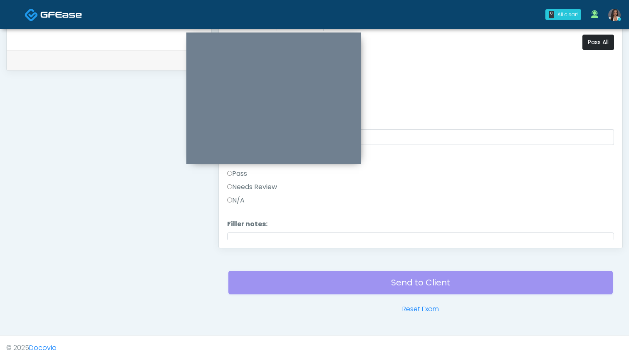
click at [592, 36] on button "Pass All" at bounding box center [599, 42] width 32 height 15
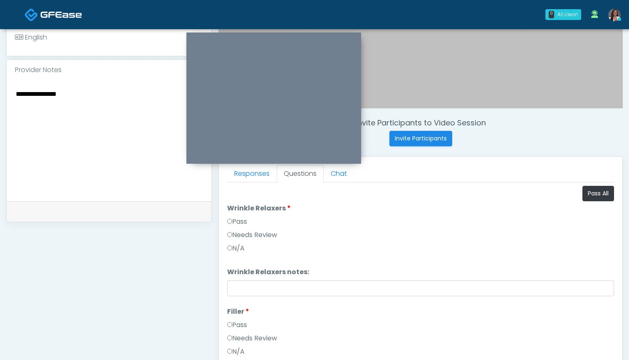
scroll to position [236, 0]
drag, startPoint x: 75, startPoint y: 94, endPoint x: 0, endPoint y: 92, distance: 74.6
click at [0, 92] on div "**********" at bounding box center [314, 139] width 629 height 693
click at [46, 148] on textarea at bounding box center [109, 139] width 188 height 102
drag, startPoint x: 48, startPoint y: 104, endPoint x: 0, endPoint y: 94, distance: 48.9
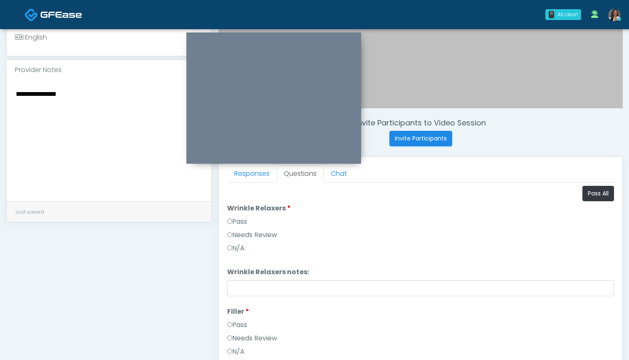
click at [0, 94] on div "**********" at bounding box center [314, 139] width 629 height 693
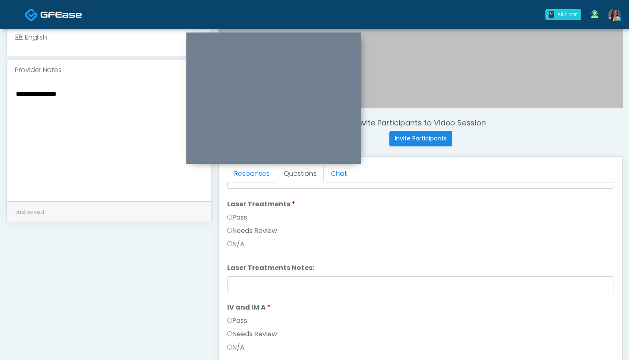
scroll to position [350, 0]
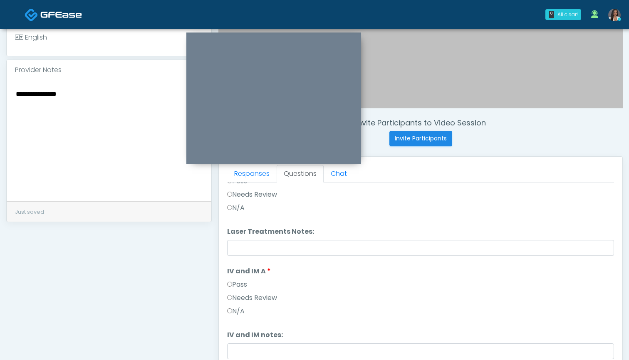
type textarea "**********"
click at [267, 194] on label "Needs Review" at bounding box center [252, 194] width 50 height 10
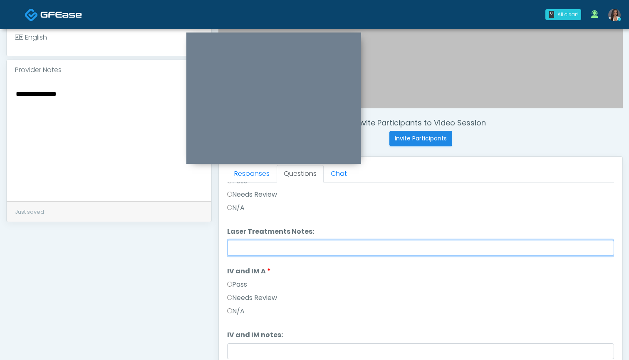
click at [276, 240] on input "Laser Treatments Notes:" at bounding box center [420, 248] width 387 height 16
paste input "**********"
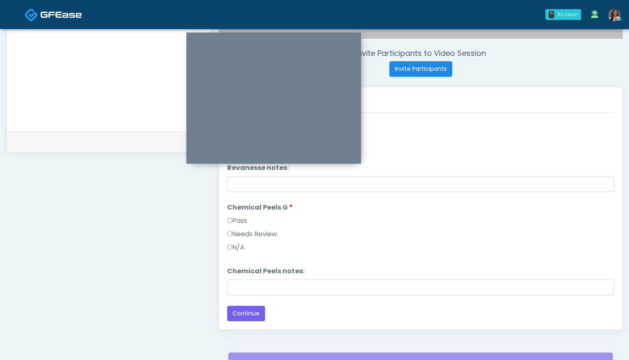
scroll to position [307, 0]
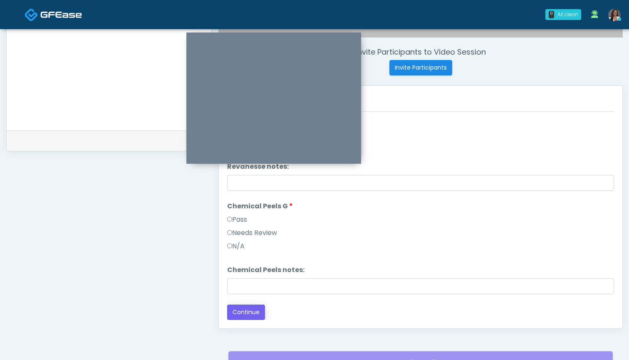
type input "**********"
click at [245, 311] on button "Continue" at bounding box center [246, 311] width 38 height 15
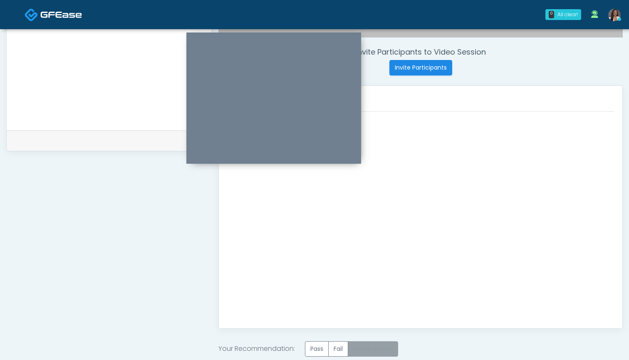
click at [371, 350] on label "Needs Review" at bounding box center [373, 348] width 50 height 15
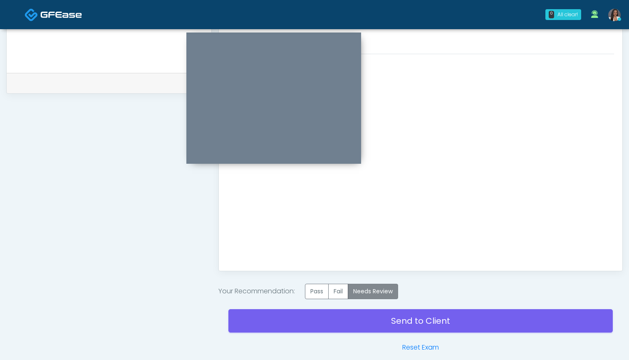
scroll to position [382, 0]
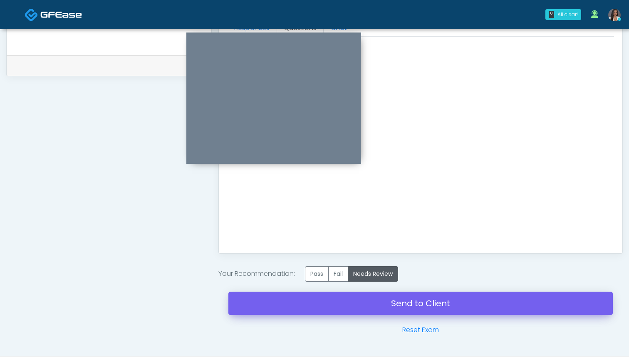
click at [379, 300] on link "Send to Client" at bounding box center [421, 302] width 385 height 23
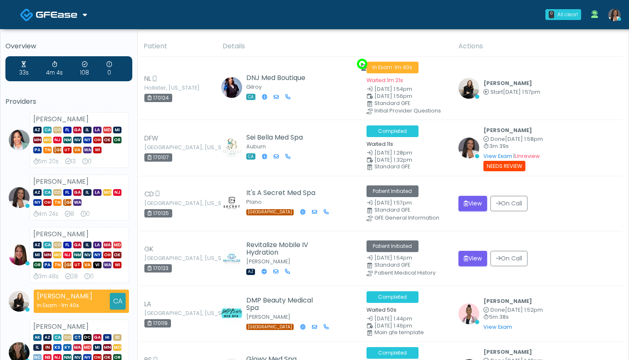
click at [316, 39] on th "Details" at bounding box center [336, 46] width 236 height 20
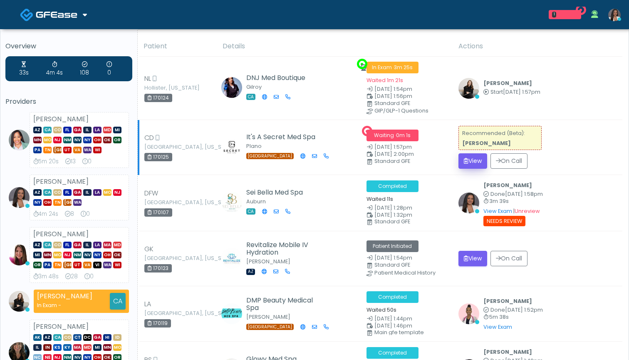
click at [469, 157] on button "View" at bounding box center [473, 160] width 29 height 15
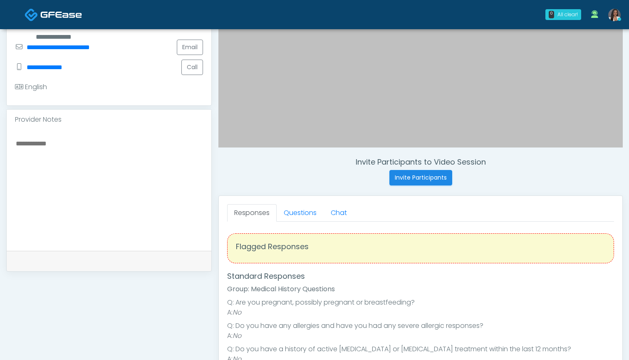
scroll to position [247, 0]
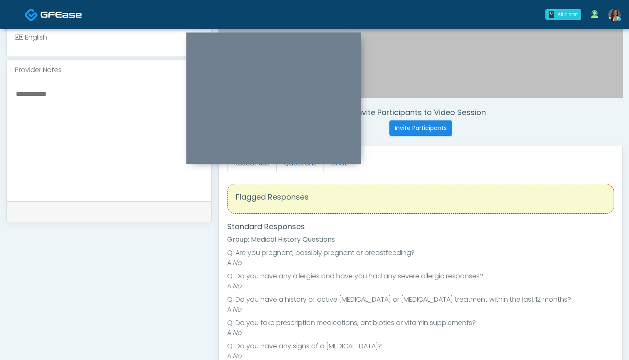
click at [303, 167] on link "Questions" at bounding box center [300, 162] width 47 height 17
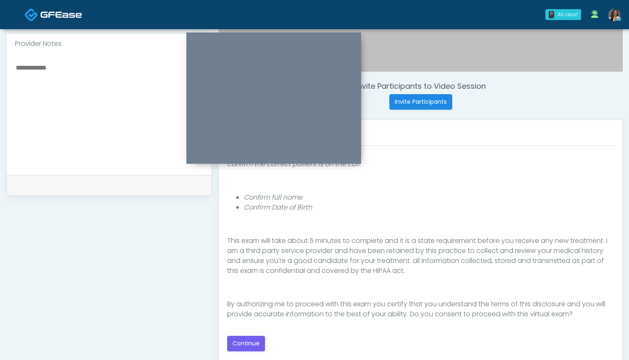
scroll to position [279, 0]
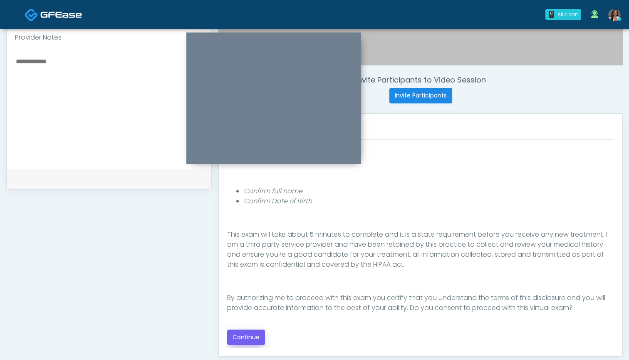
click at [247, 336] on button "Continue" at bounding box center [246, 336] width 38 height 15
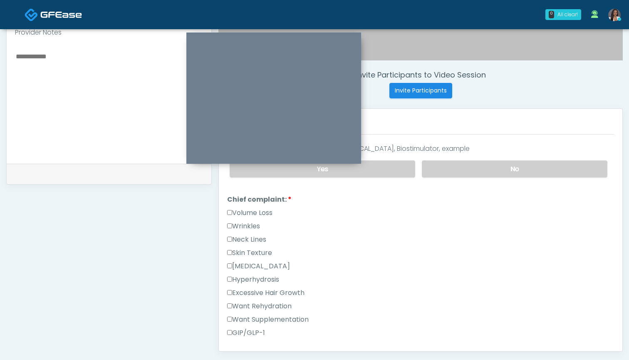
scroll to position [167, 0]
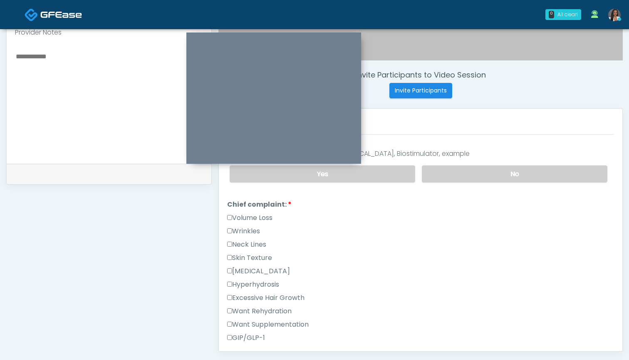
click at [239, 229] on label "Wrinkles" at bounding box center [243, 231] width 33 height 10
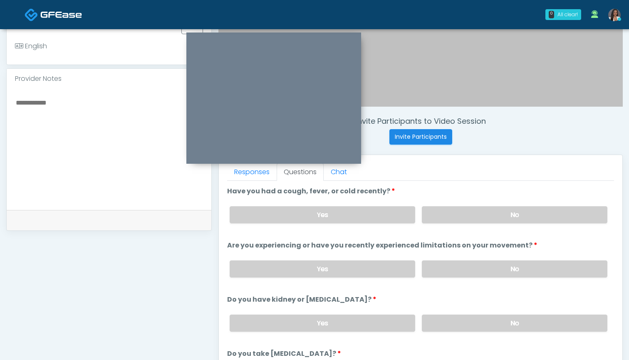
scroll to position [237, 0]
click at [444, 220] on label "No" at bounding box center [515, 215] width 186 height 17
click at [464, 266] on label "No" at bounding box center [515, 269] width 186 height 17
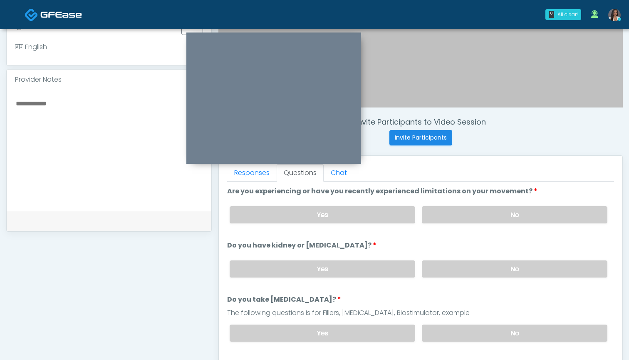
scroll to position [57, 0]
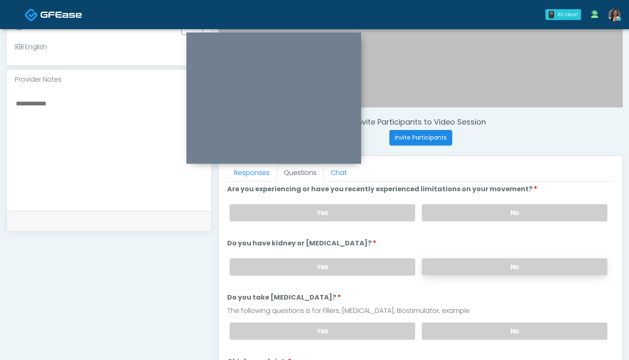
click at [463, 263] on label "No" at bounding box center [515, 266] width 186 height 17
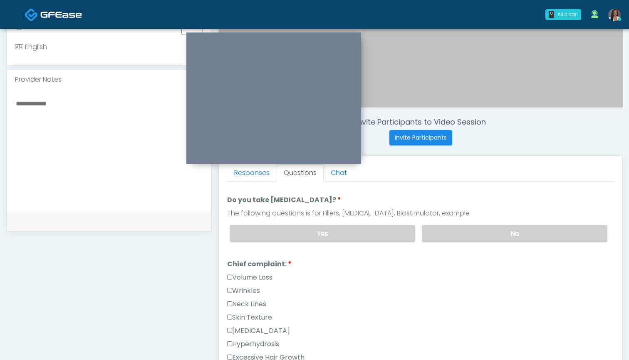
scroll to position [157, 0]
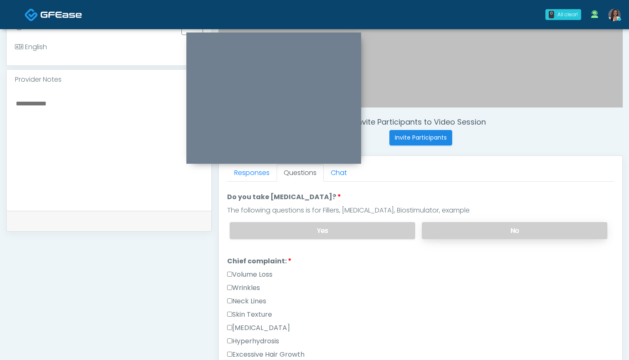
click at [460, 228] on label "No" at bounding box center [515, 230] width 186 height 17
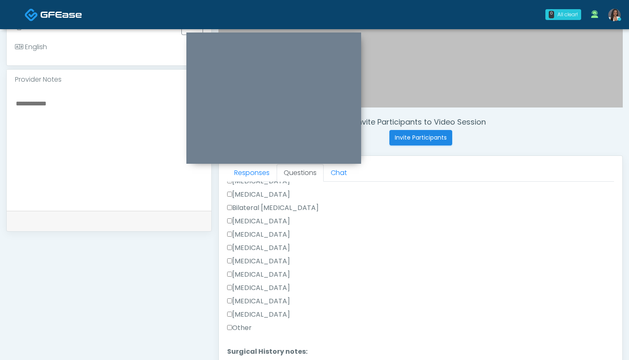
scroll to position [518, 0]
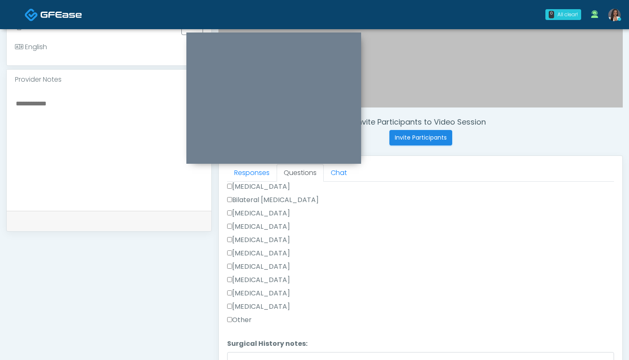
click at [246, 319] on label "Other" at bounding box center [239, 320] width 25 height 10
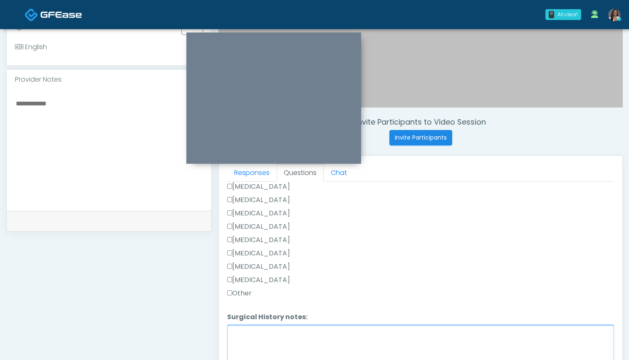
click at [311, 346] on textarea "Surgical History notes:" at bounding box center [420, 343] width 387 height 36
type textarea "**********"
click at [279, 256] on label "[MEDICAL_DATA]" at bounding box center [258, 253] width 63 height 10
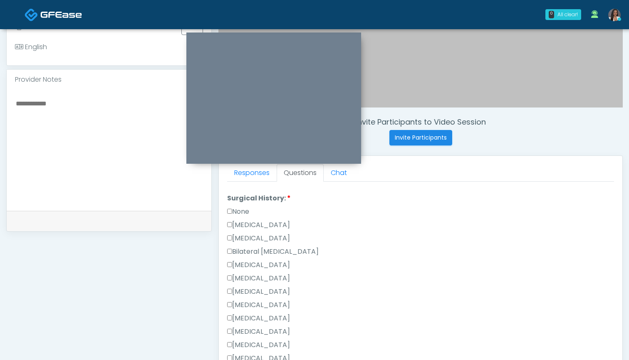
scroll to position [460, 0]
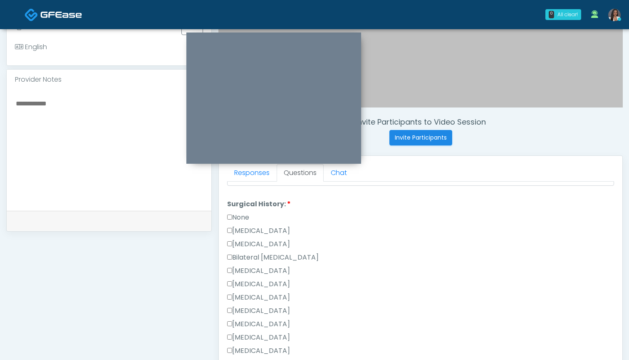
click at [266, 229] on label "[MEDICAL_DATA]" at bounding box center [258, 231] width 63 height 10
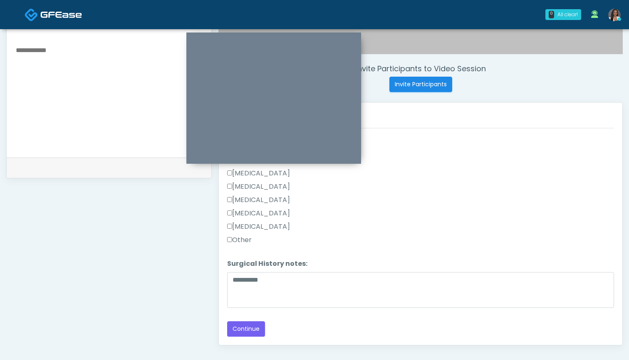
scroll to position [291, 0]
click at [255, 328] on button "Continue" at bounding box center [246, 328] width 38 height 15
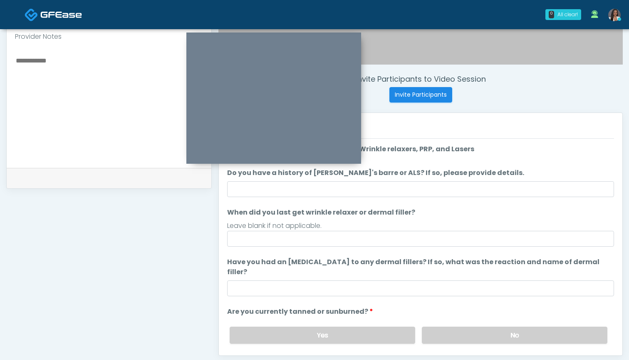
scroll to position [0, 0]
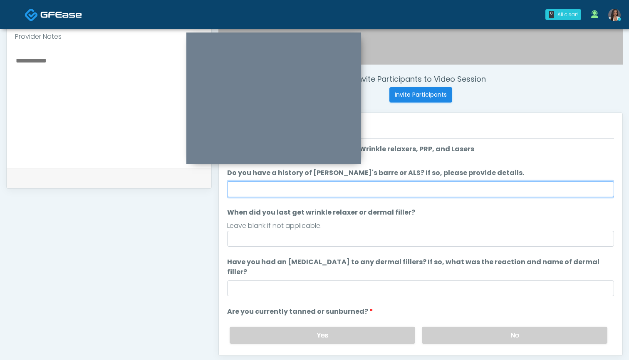
click at [374, 191] on input "Do you have a history of [PERSON_NAME]'s barre or ALS? If so, please provide de…" at bounding box center [420, 189] width 387 height 16
type input "**"
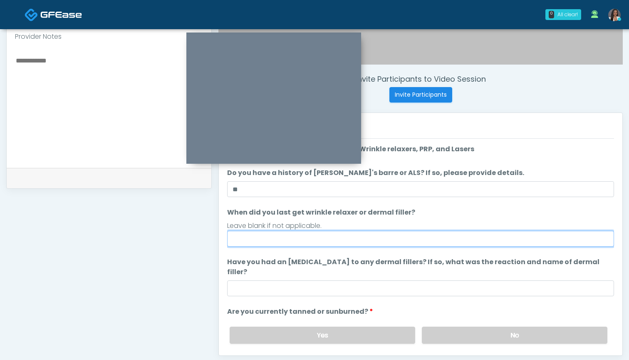
click at [370, 244] on input "When did you last get wrinkle relaxer or dermal filler?" at bounding box center [420, 239] width 387 height 16
drag, startPoint x: 253, startPoint y: 238, endPoint x: 218, endPoint y: 238, distance: 35.0
click at [218, 238] on div "Invite Participants to Video Session Invite Participants Responses Questions Ch…" at bounding box center [417, 103] width 411 height 635
type input "******"
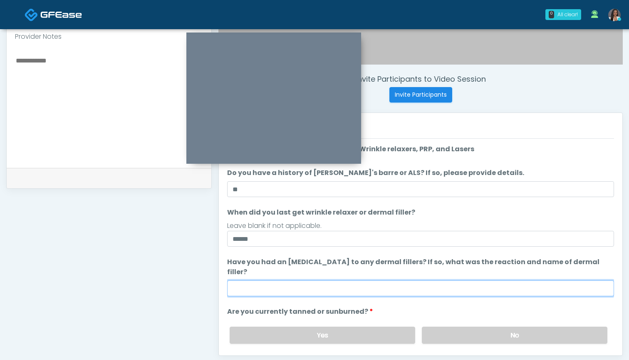
click at [256, 280] on input "Have you had an [MEDICAL_DATA] to any dermal fillers? If so, what was the react…" at bounding box center [420, 288] width 387 height 16
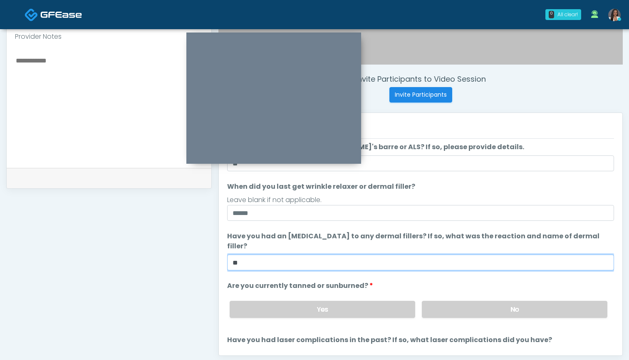
scroll to position [31, 0]
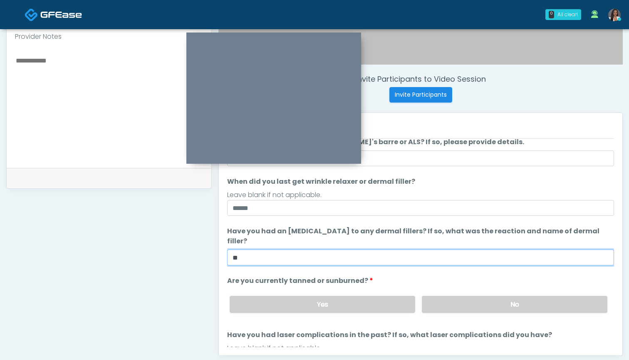
type input "**"
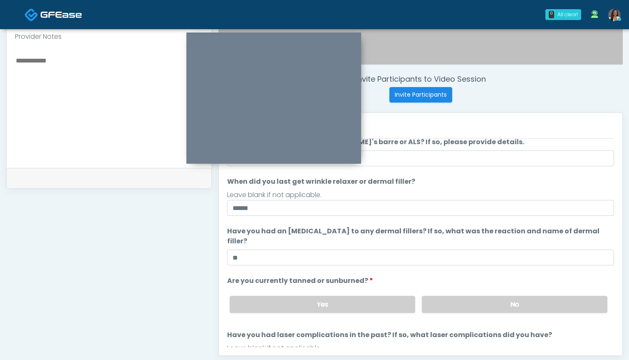
click at [460, 305] on div "Yes No" at bounding box center [418, 304] width 391 height 30
click at [460, 296] on label "No" at bounding box center [515, 304] width 186 height 17
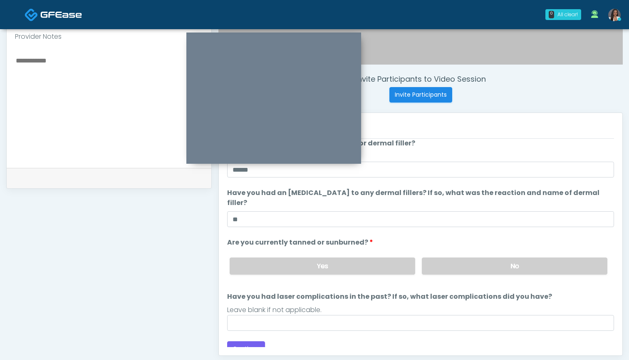
scroll to position [69, 0]
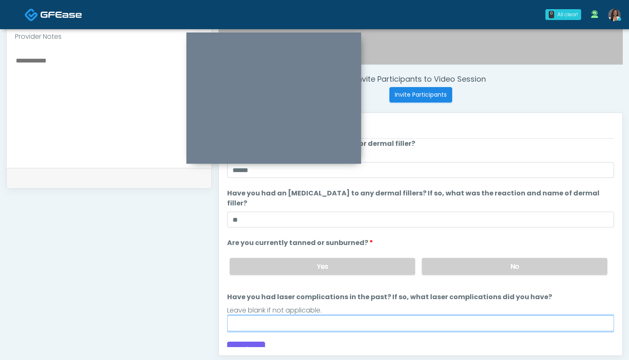
click at [401, 315] on input "Have you had laser complications in the past? If so, what laser complications d…" at bounding box center [420, 323] width 387 height 16
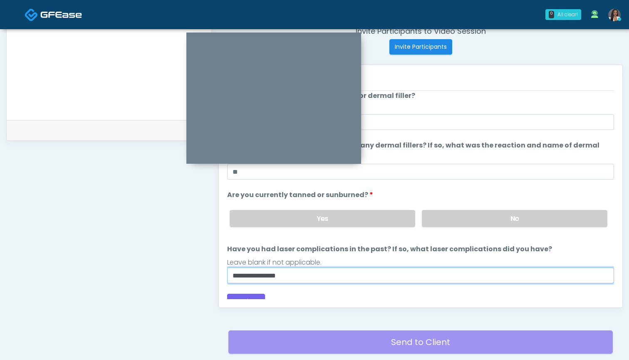
scroll to position [333, 0]
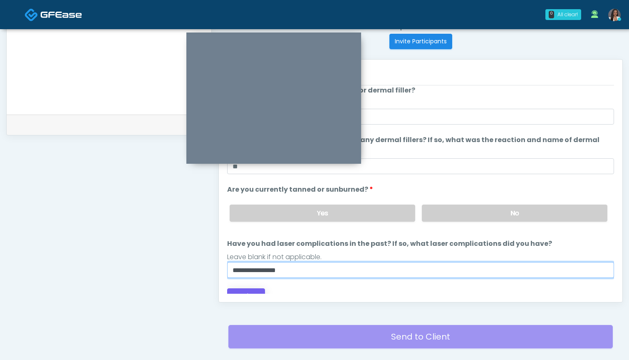
type input "**********"
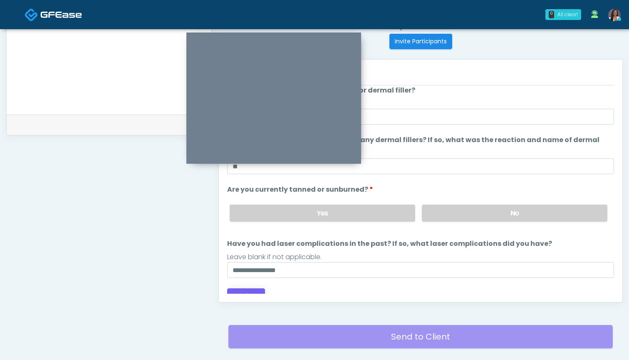
click at [251, 288] on button "Continue" at bounding box center [246, 295] width 38 height 15
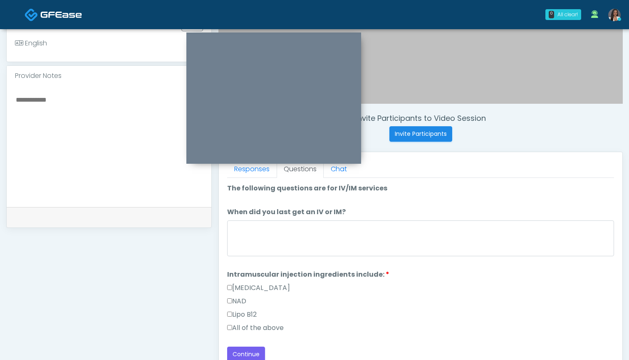
scroll to position [231, 0]
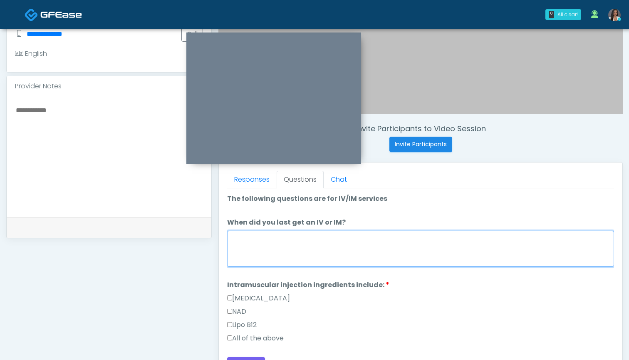
click at [394, 238] on textarea "When did you last get an IV or IM?" at bounding box center [420, 249] width 387 height 36
type textarea "*"
type textarea "***"
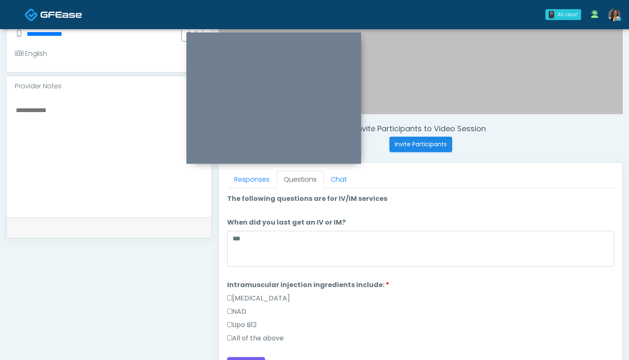
click at [281, 337] on label "All of the above" at bounding box center [255, 338] width 57 height 10
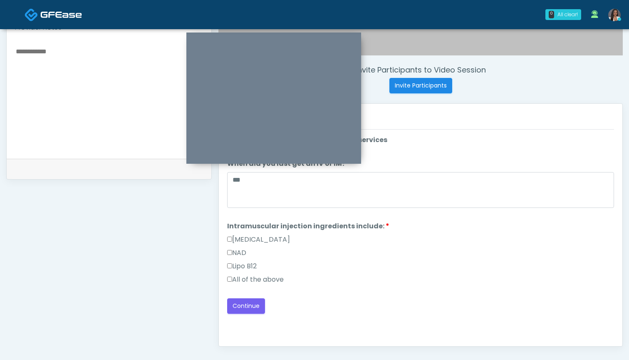
scroll to position [293, 0]
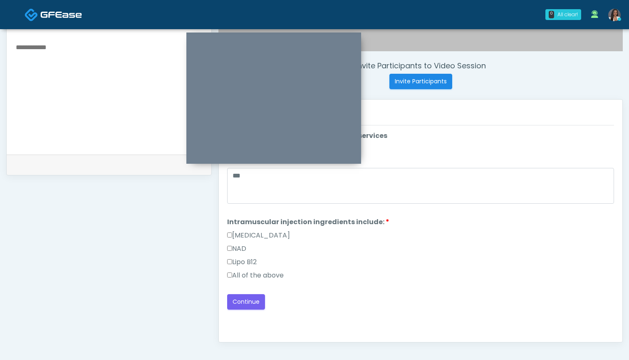
click at [100, 104] on textarea at bounding box center [109, 93] width 188 height 102
type textarea "**********"
drag, startPoint x: 100, startPoint y: 104, endPoint x: 241, endPoint y: 303, distance: 243.6
click at [241, 303] on button "Continue" at bounding box center [246, 301] width 38 height 15
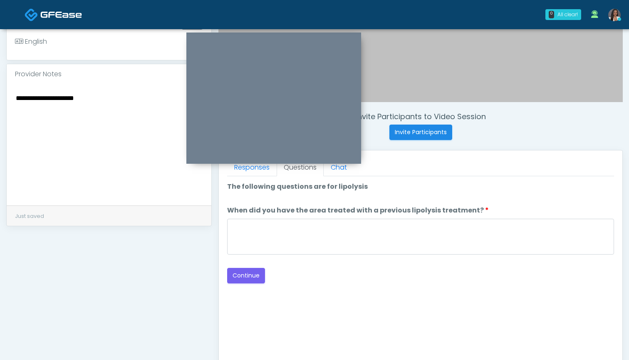
scroll to position [239, 0]
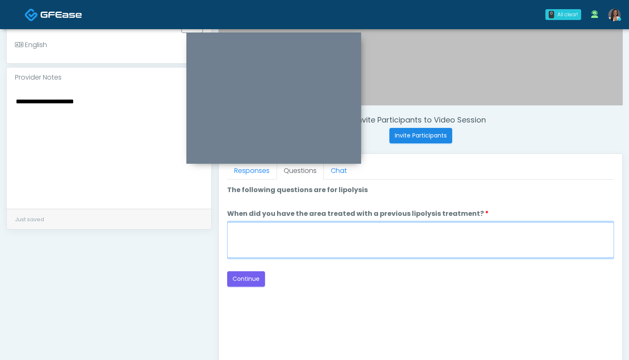
click at [358, 243] on textarea "When did you have the area treated with a previous lipolysis treatment?" at bounding box center [420, 240] width 387 height 36
type textarea "***"
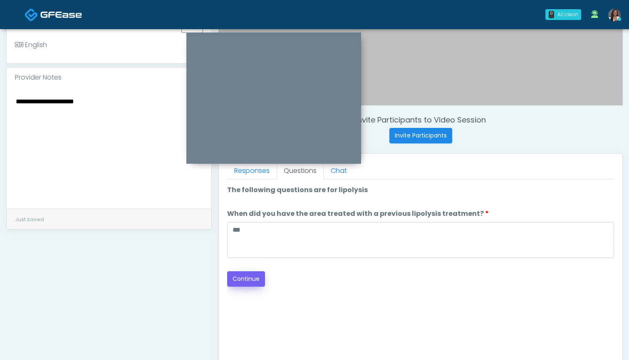
click at [243, 277] on button "Continue" at bounding box center [246, 278] width 38 height 15
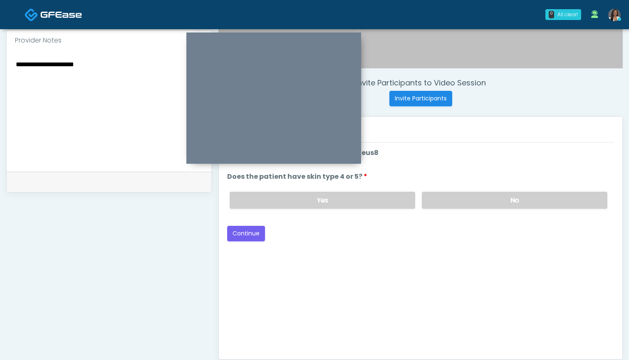
scroll to position [275, 0]
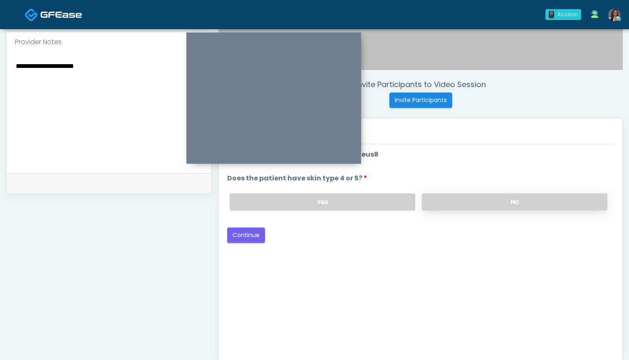
click at [465, 197] on label "No" at bounding box center [515, 201] width 186 height 17
click at [254, 241] on button "Continue" at bounding box center [246, 234] width 38 height 15
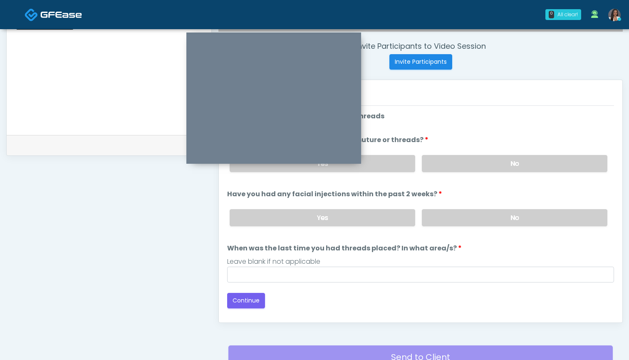
scroll to position [296, 0]
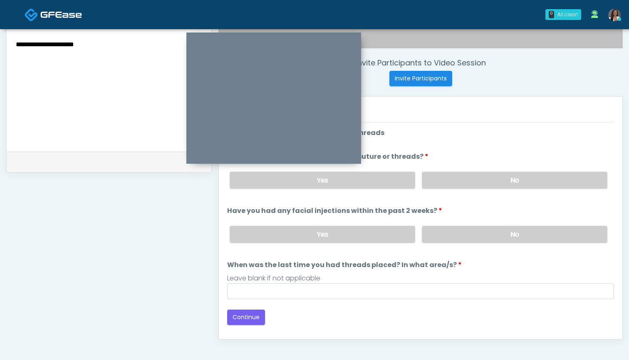
click at [448, 189] on div "Yes No" at bounding box center [418, 180] width 391 height 30
click at [449, 184] on label "No" at bounding box center [515, 179] width 186 height 17
click at [447, 244] on div "Yes No" at bounding box center [418, 234] width 391 height 30
click at [448, 237] on label "No" at bounding box center [515, 234] width 186 height 17
click at [388, 300] on div "Loading... Connecting to your agent... Please wait while we prepare your person…" at bounding box center [420, 226] width 387 height 197
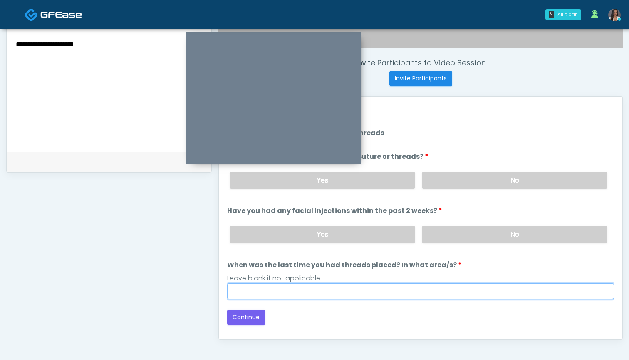
click at [390, 293] on input "When was the last time you had threads placed? In what area/s?" at bounding box center [420, 291] width 387 height 16
type input "***"
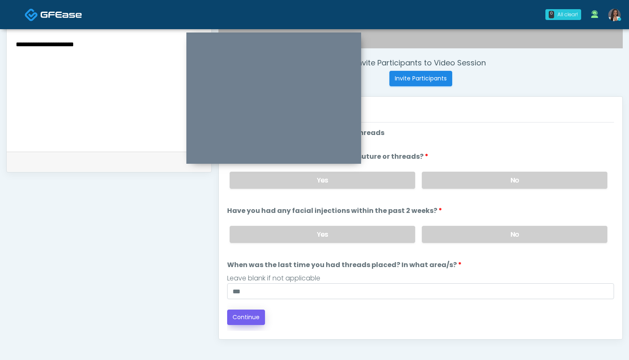
click at [240, 322] on button "Continue" at bounding box center [246, 316] width 38 height 15
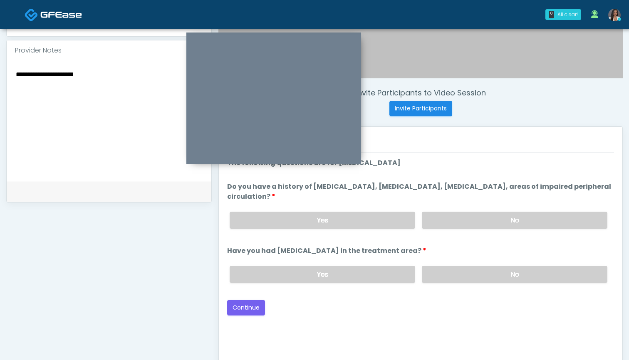
scroll to position [264, 0]
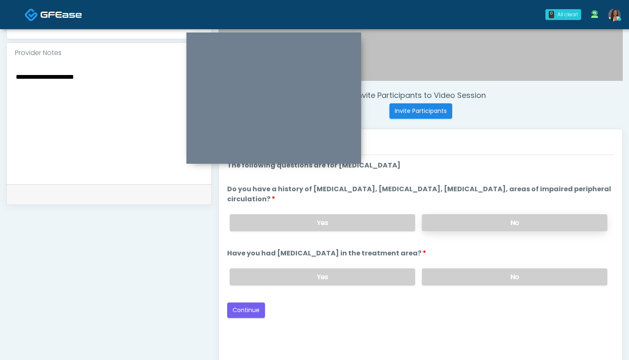
click at [457, 217] on label "No" at bounding box center [515, 222] width 186 height 17
click at [460, 285] on div "Yes No" at bounding box center [418, 276] width 391 height 30
click at [459, 280] on label "No" at bounding box center [515, 276] width 186 height 17
click at [236, 310] on button "Continue" at bounding box center [246, 309] width 38 height 15
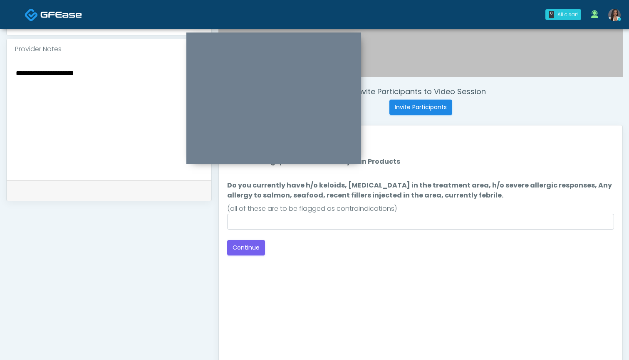
scroll to position [261, 0]
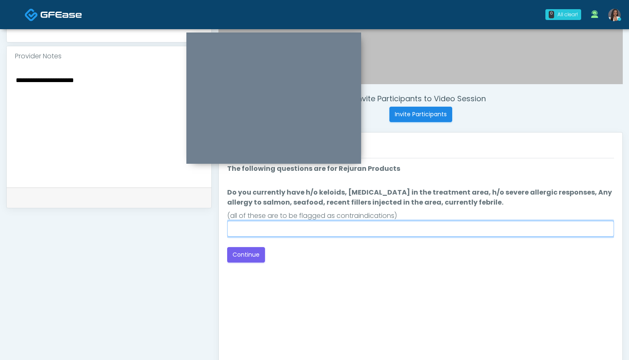
click at [399, 234] on input "Do you currently have h/o keloids, skin infection in the treatment area, h/o se…" at bounding box center [420, 229] width 387 height 16
type input "**"
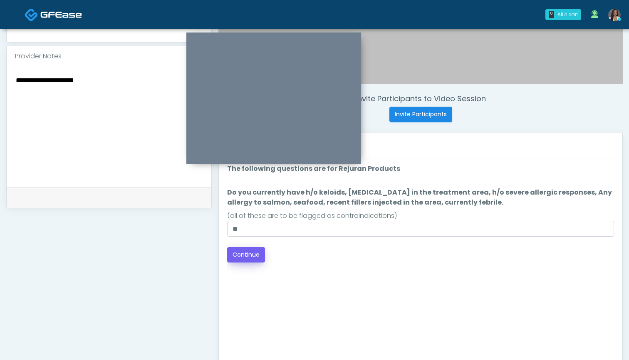
click at [238, 256] on button "Continue" at bounding box center [246, 254] width 38 height 15
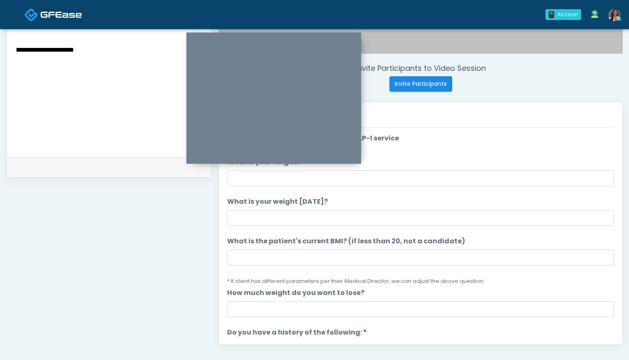
scroll to position [284, 0]
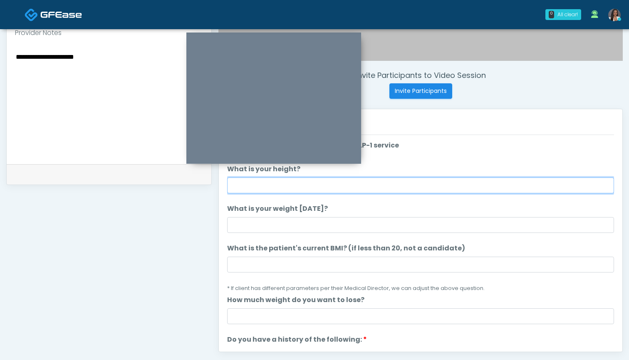
click at [320, 182] on input "What is your height?" at bounding box center [420, 185] width 387 height 16
type input "*****"
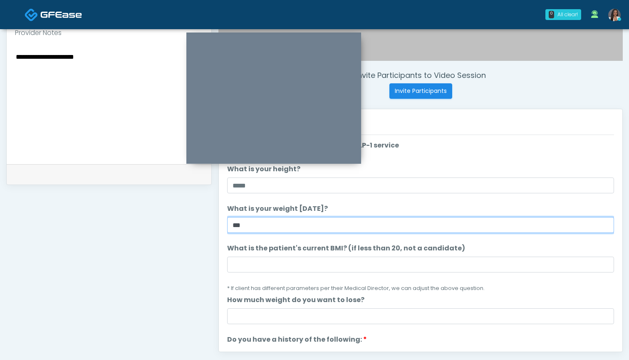
type input "***"
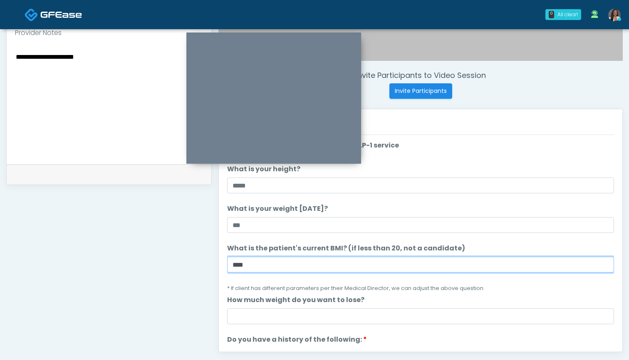
type input "****"
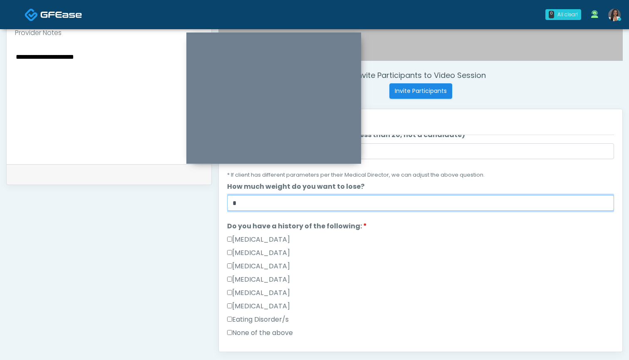
scroll to position [136, 0]
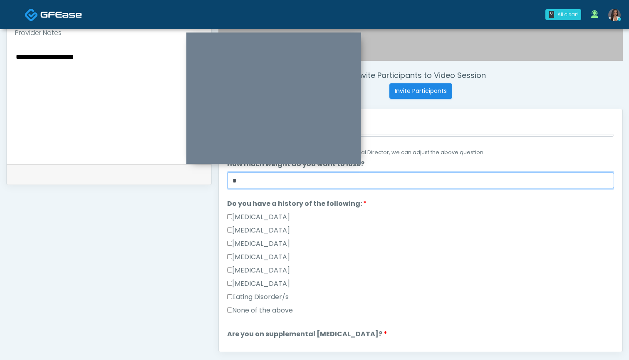
type input "*"
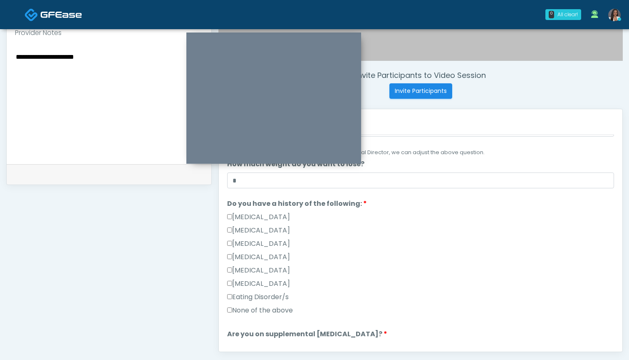
click at [267, 214] on label "[MEDICAL_DATA]" at bounding box center [258, 217] width 63 height 10
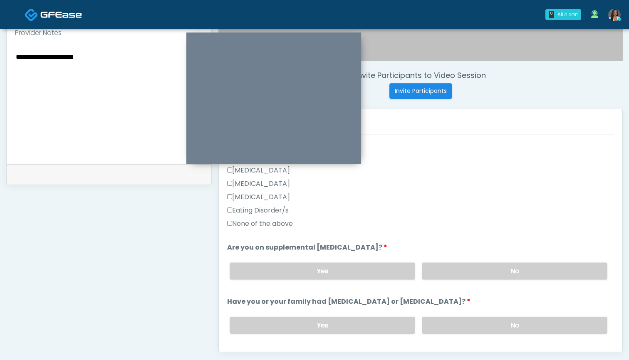
scroll to position [222, 0]
click at [466, 264] on label "No" at bounding box center [515, 271] width 186 height 17
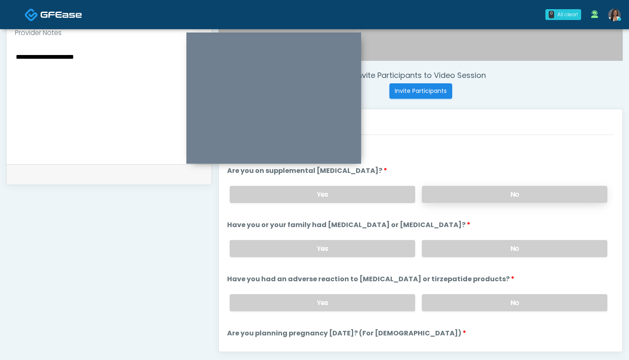
scroll to position [302, 0]
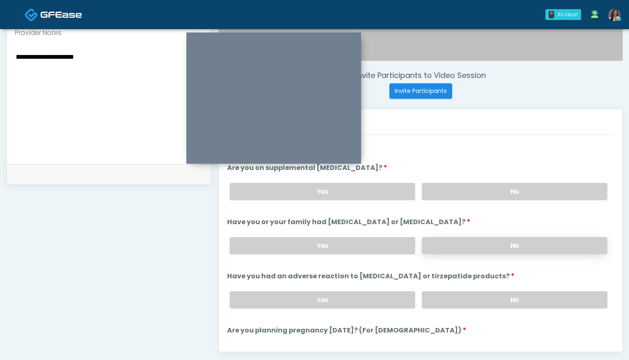
click at [464, 245] on label "No" at bounding box center [515, 245] width 186 height 17
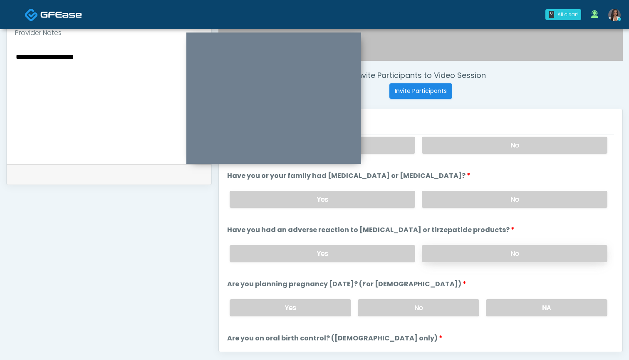
scroll to position [373, 0]
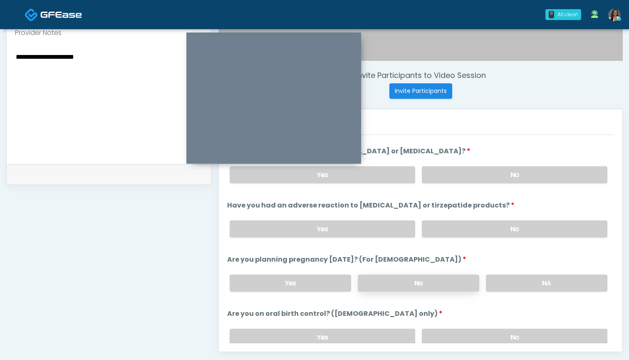
click at [432, 280] on label "No" at bounding box center [419, 282] width 122 height 17
click at [440, 333] on label "No" at bounding box center [515, 336] width 186 height 17
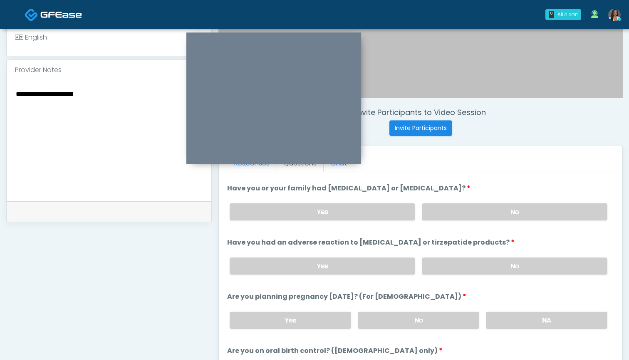
scroll to position [252, 0]
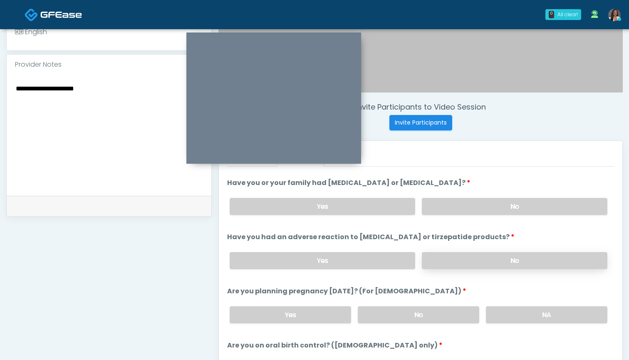
click at [446, 254] on label "No" at bounding box center [515, 260] width 186 height 17
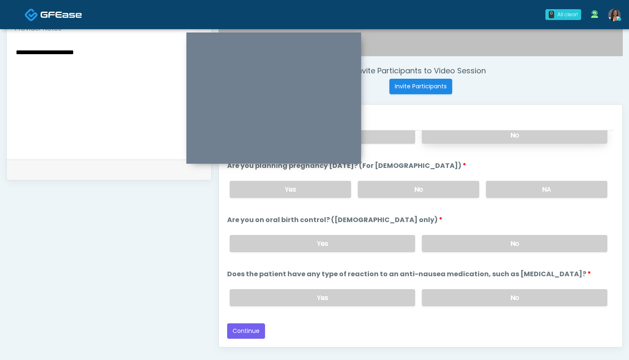
scroll to position [288, 0]
click at [456, 299] on label "No" at bounding box center [515, 297] width 186 height 17
click at [253, 329] on button "Continue" at bounding box center [246, 330] width 38 height 15
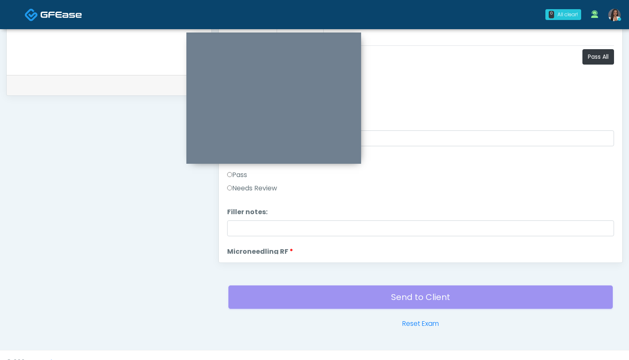
scroll to position [372, 0]
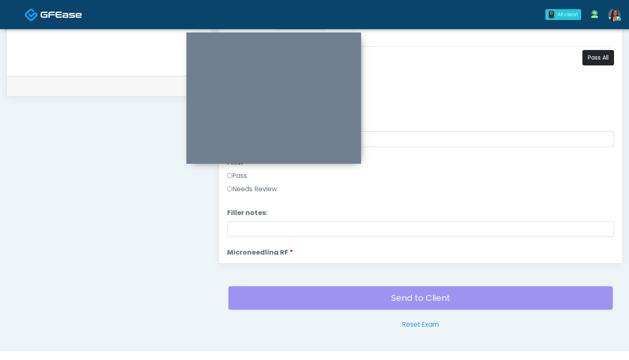
click at [592, 61] on button "Pass All" at bounding box center [599, 57] width 32 height 15
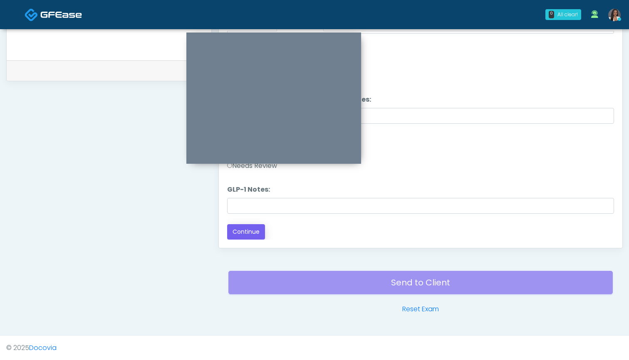
scroll to position [388, 0]
click at [252, 231] on button "Continue" at bounding box center [246, 231] width 38 height 15
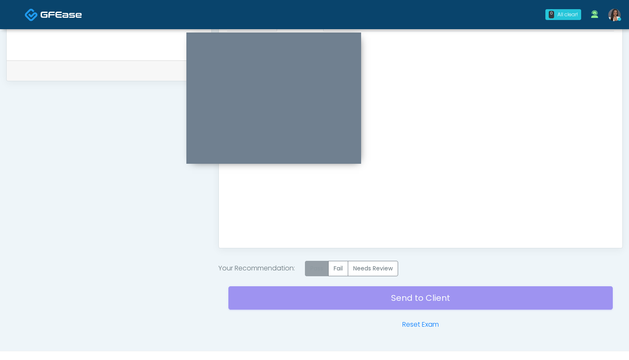
click at [316, 271] on label "Pass" at bounding box center [317, 268] width 24 height 15
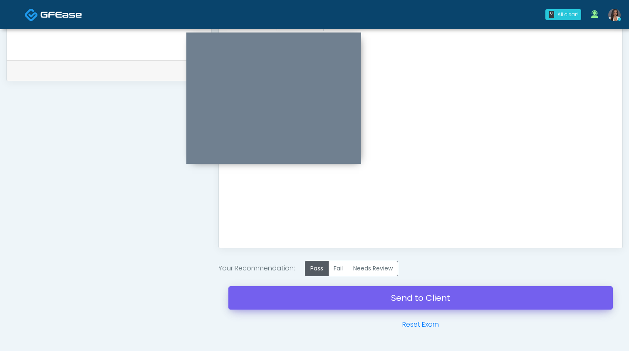
click at [418, 303] on link "Send to Client" at bounding box center [421, 297] width 385 height 23
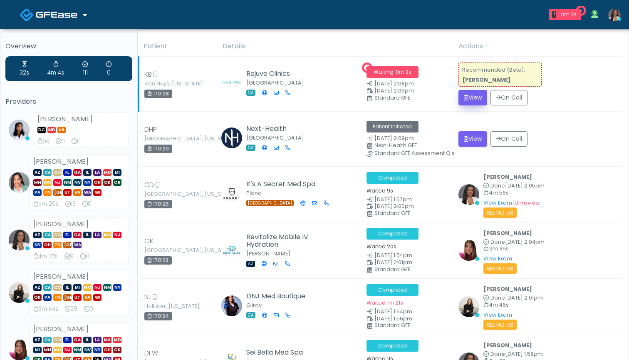
click at [465, 96] on icon "submit" at bounding box center [466, 97] width 5 height 6
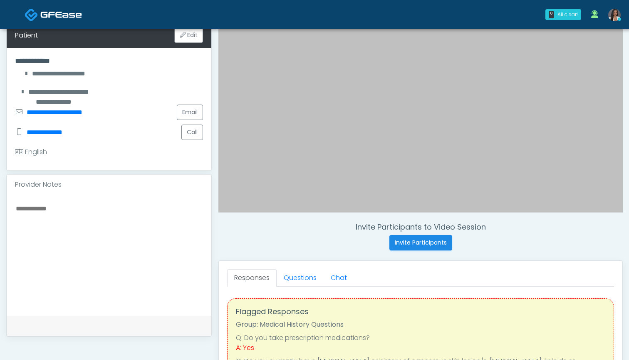
scroll to position [149, 0]
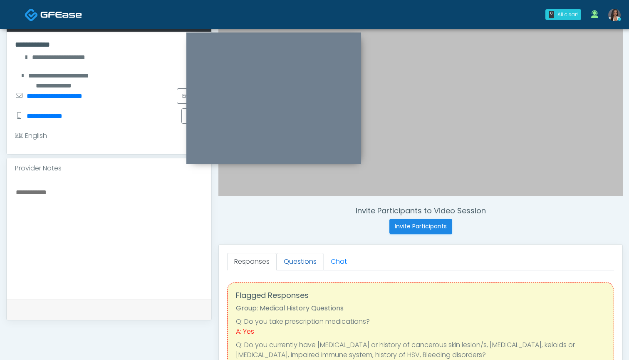
click at [308, 262] on link "Questions" at bounding box center [300, 261] width 47 height 17
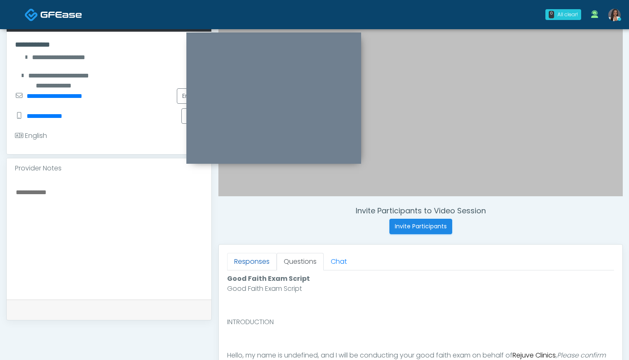
click at [253, 258] on link "Responses" at bounding box center [252, 261] width 50 height 17
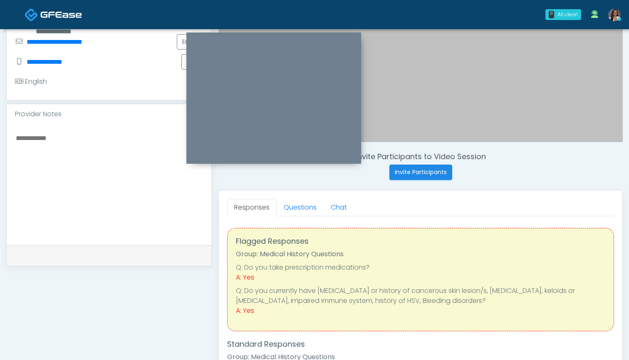
scroll to position [204, 0]
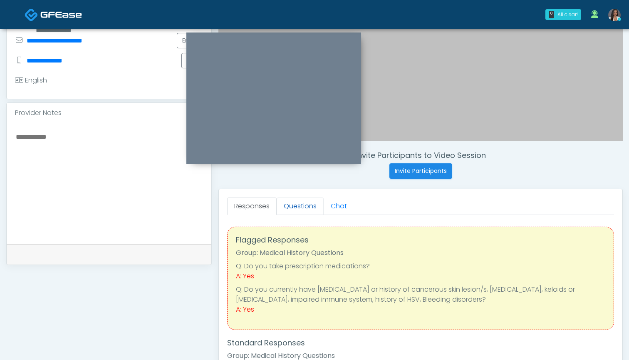
click at [303, 209] on link "Questions" at bounding box center [300, 205] width 47 height 17
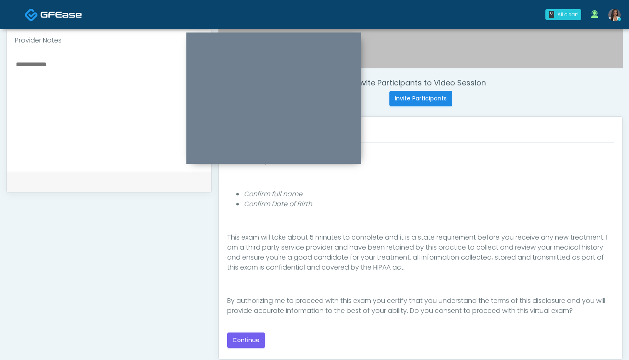
scroll to position [276, 0]
click at [243, 339] on button "Continue" at bounding box center [246, 339] width 38 height 15
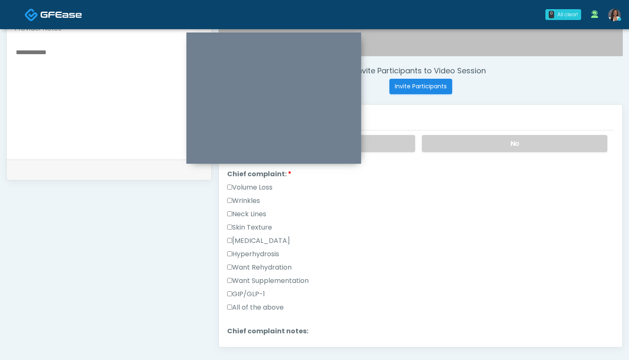
scroll to position [194, 0]
click at [278, 278] on label "Want Supplementation" at bounding box center [268, 280] width 82 height 10
click at [281, 268] on label "Want Rehydration" at bounding box center [259, 266] width 65 height 10
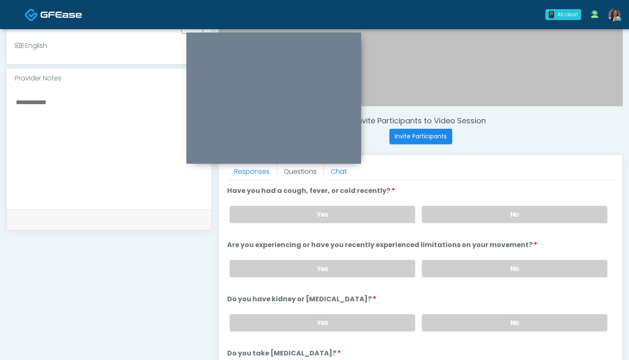
scroll to position [236, 0]
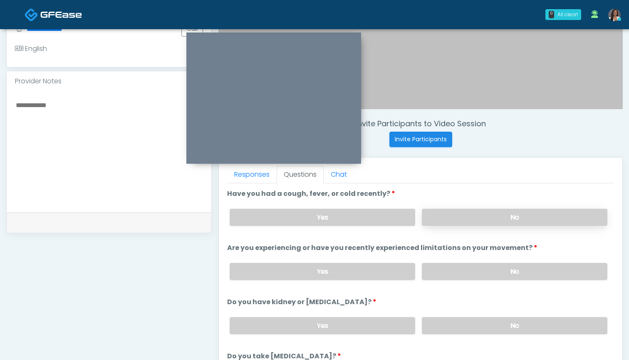
click at [447, 217] on label "No" at bounding box center [515, 217] width 186 height 17
drag, startPoint x: 457, startPoint y: 267, endPoint x: 457, endPoint y: 280, distance: 12.9
click at [457, 267] on label "No" at bounding box center [515, 271] width 186 height 17
click at [454, 327] on label "No" at bounding box center [515, 325] width 186 height 17
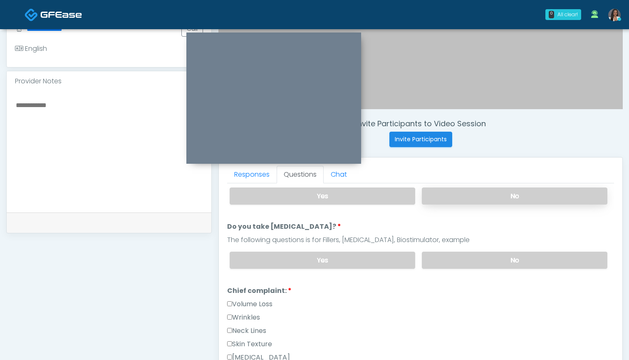
scroll to position [149, 0]
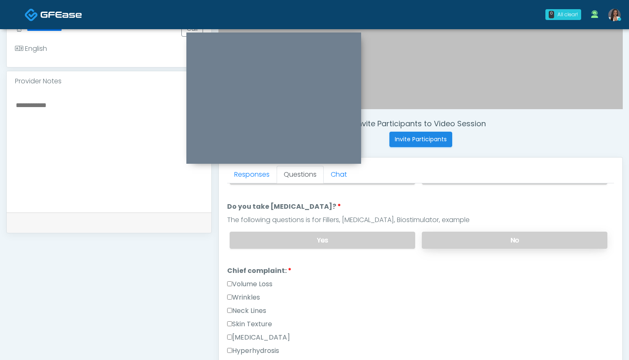
click at [452, 244] on label "No" at bounding box center [515, 239] width 186 height 17
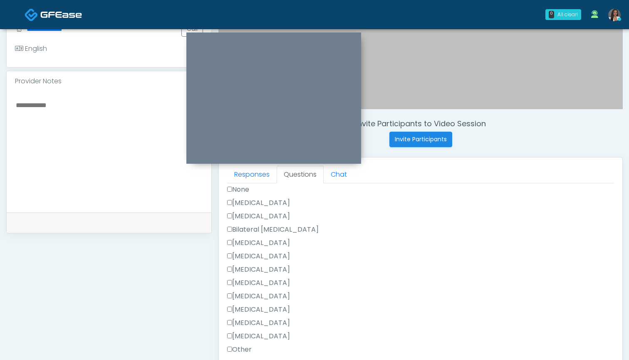
scroll to position [481, 0]
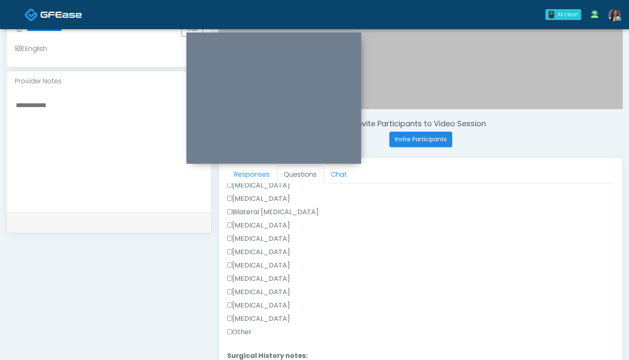
click at [274, 318] on label "[MEDICAL_DATA]" at bounding box center [258, 318] width 63 height 10
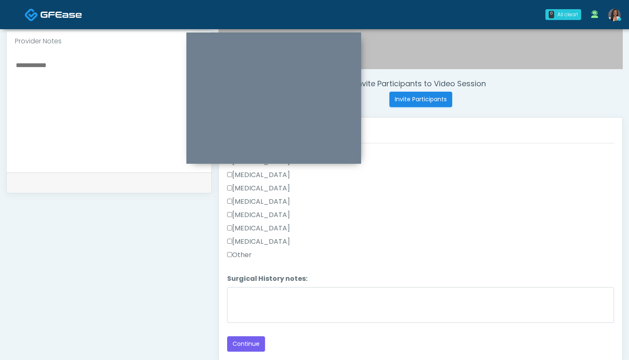
scroll to position [282, 0]
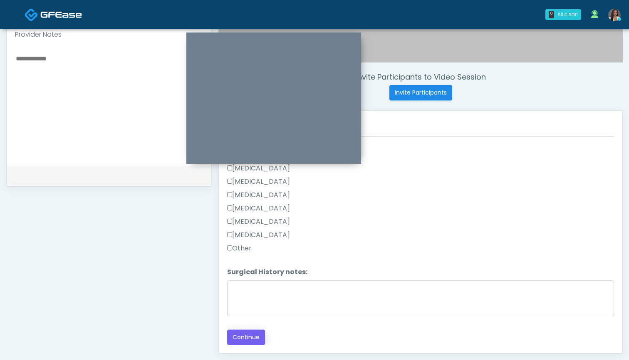
click at [246, 344] on button "Continue" at bounding box center [246, 336] width 38 height 15
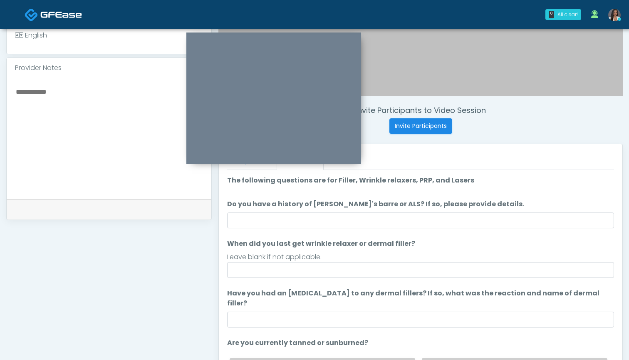
scroll to position [241, 0]
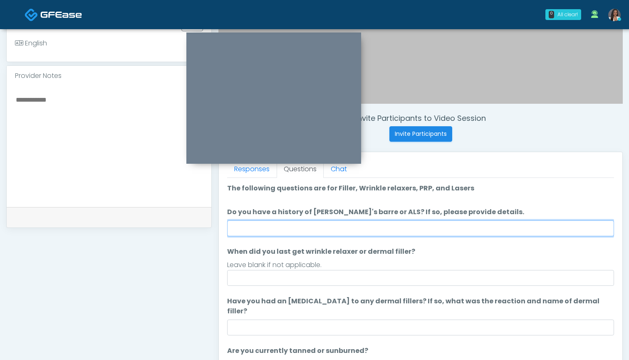
click at [402, 226] on input "Do you have a history of [PERSON_NAME]'s barre or ALS? If so, please provide de…" at bounding box center [420, 228] width 387 height 16
type input "**"
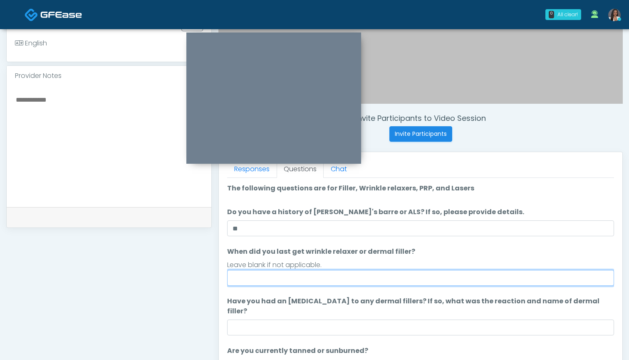
click at [381, 278] on input "When did you last get wrinkle relaxer or dermal filler?" at bounding box center [420, 278] width 387 height 16
type input "*"
type input "********"
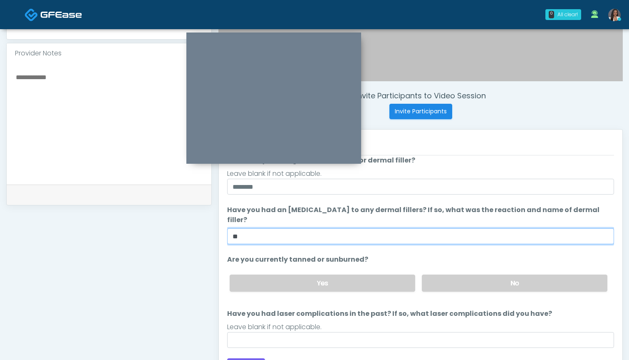
scroll to position [271, 0]
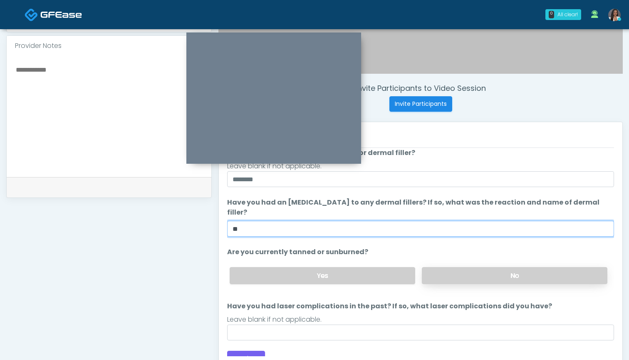
type input "**"
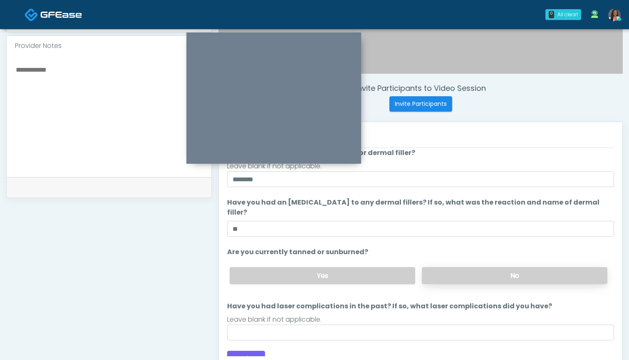
click at [493, 268] on label "No" at bounding box center [515, 275] width 186 height 17
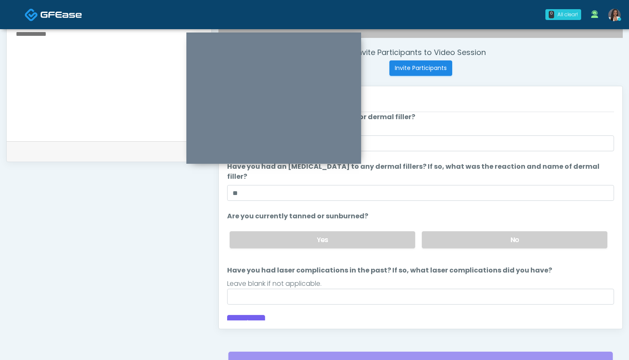
scroll to position [303, 0]
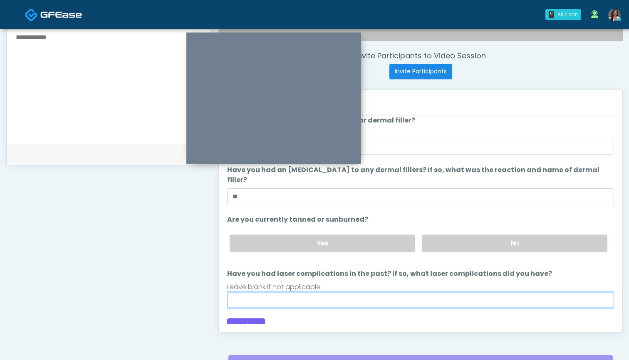
click at [366, 292] on input "Have you had laser complications in the past? If so, what laser complications d…" at bounding box center [420, 300] width 387 height 16
type input "**********"
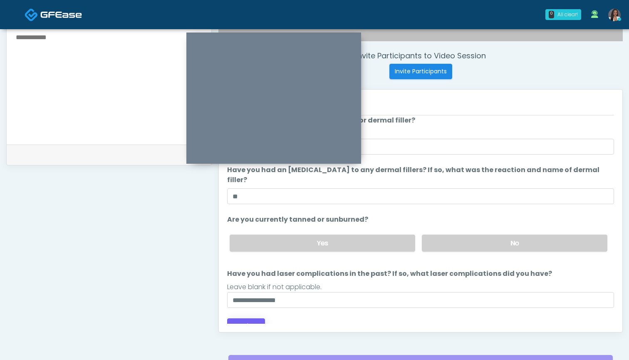
drag, startPoint x: 353, startPoint y: 287, endPoint x: 250, endPoint y: 316, distance: 107.6
click at [250, 318] on button "Continue" at bounding box center [246, 325] width 38 height 15
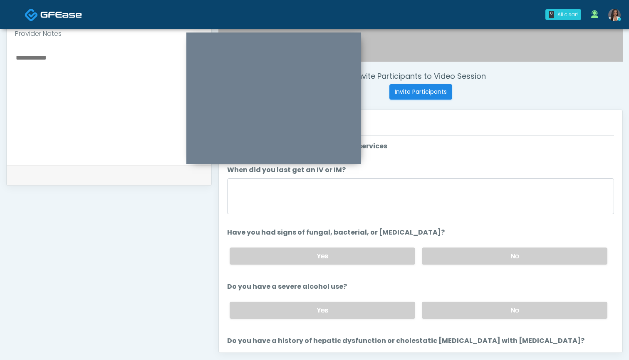
scroll to position [281, 0]
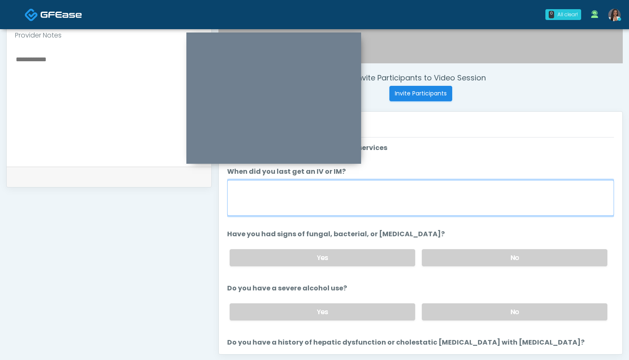
click at [427, 200] on textarea "When did you last get an IV or IM?" at bounding box center [420, 198] width 387 height 36
type textarea "***"
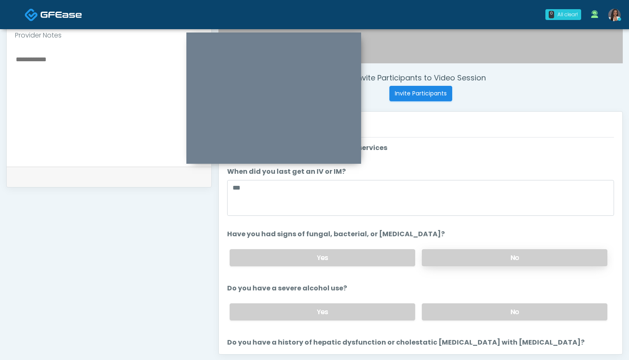
click at [450, 252] on label "No" at bounding box center [515, 257] width 186 height 17
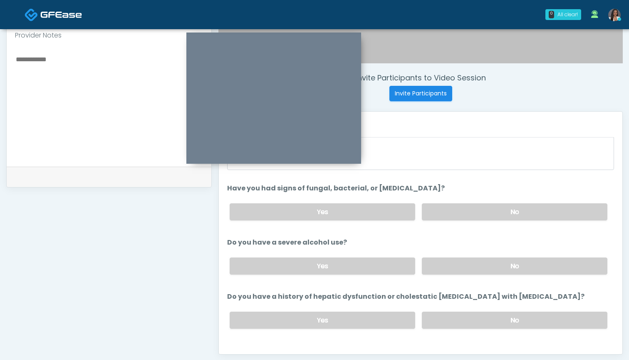
scroll to position [58, 0]
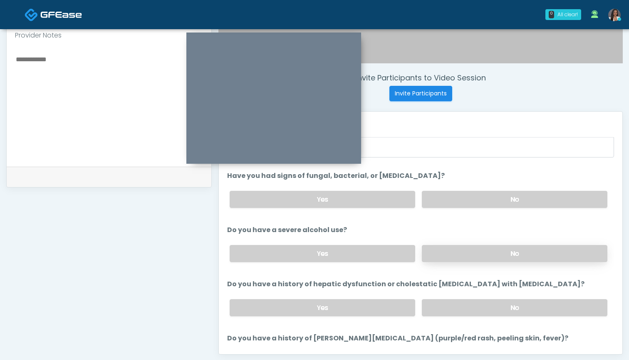
click at [445, 256] on label "No" at bounding box center [515, 253] width 186 height 17
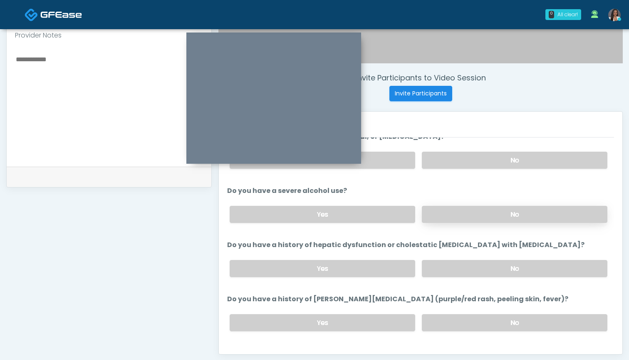
scroll to position [104, 0]
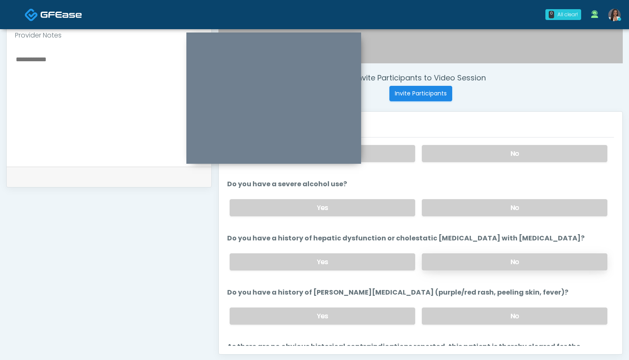
click at [459, 259] on label "No" at bounding box center [515, 261] width 186 height 17
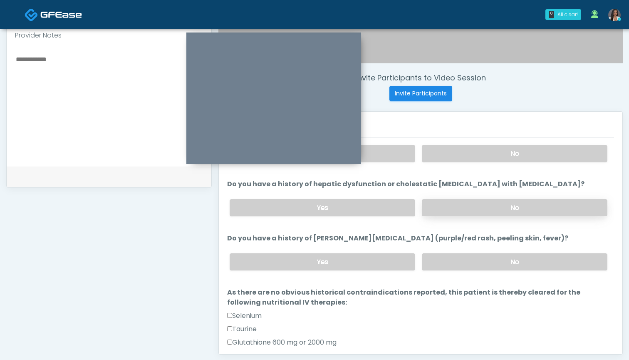
scroll to position [162, 0]
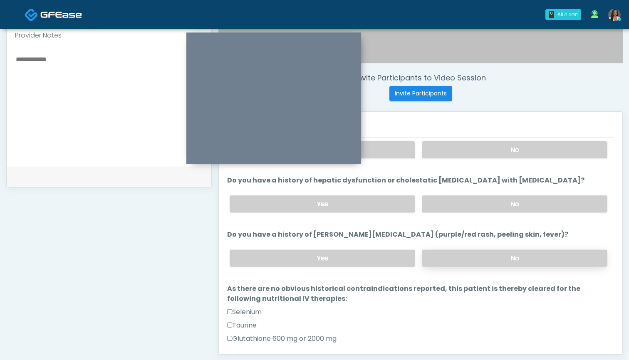
click at [459, 259] on label "No" at bounding box center [515, 257] width 186 height 17
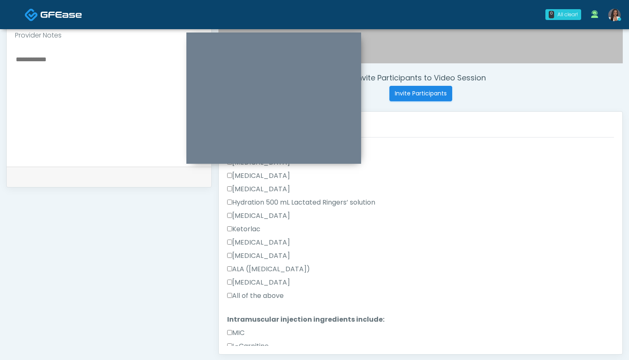
scroll to position [448, 0]
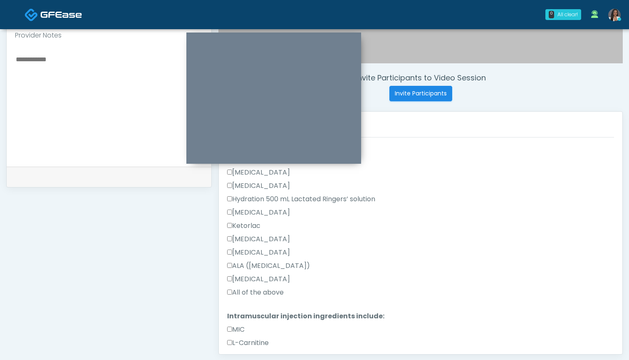
click at [260, 293] on label "All of the above" at bounding box center [255, 292] width 57 height 10
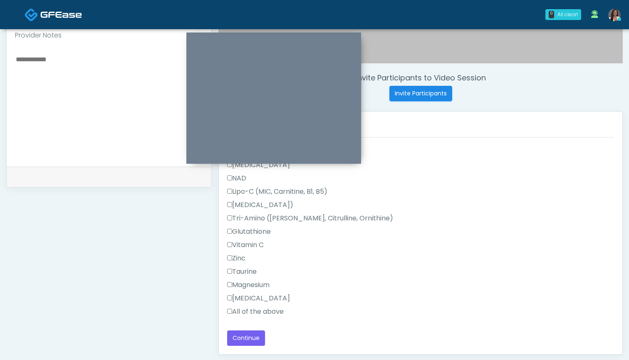
scroll to position [706, 0]
click at [273, 307] on label "All of the above" at bounding box center [255, 311] width 57 height 10
click at [248, 340] on button "Continue" at bounding box center [246, 337] width 38 height 15
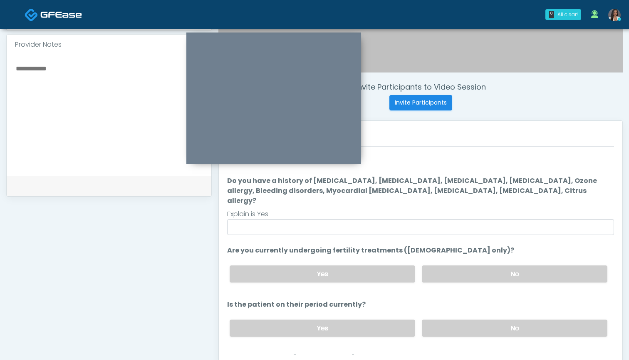
scroll to position [271, 0]
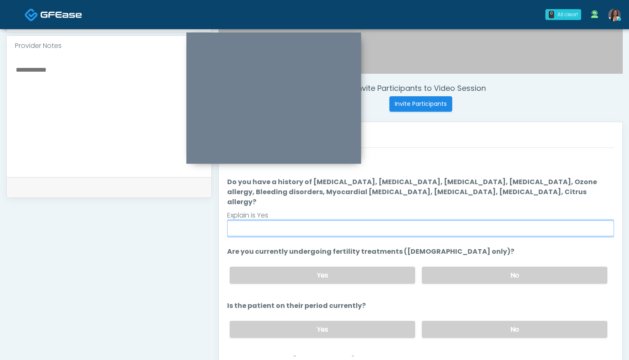
click at [393, 220] on input "Do you have a history of [MEDICAL_DATA], [MEDICAL_DATA], [MEDICAL_DATA], [MEDIC…" at bounding box center [420, 228] width 387 height 16
type input "**"
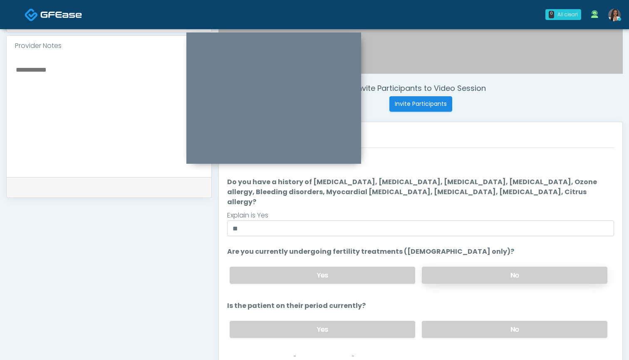
click at [464, 266] on label "No" at bounding box center [515, 274] width 186 height 17
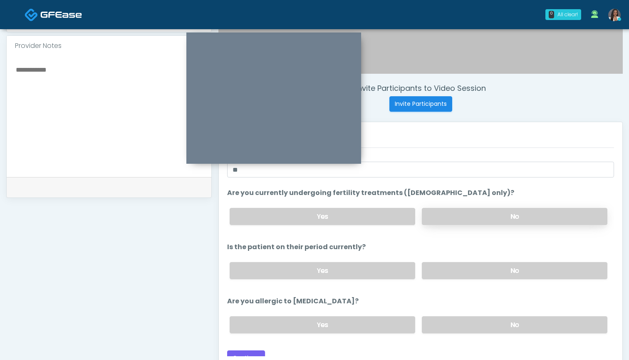
scroll to position [58, 0]
click at [471, 262] on label "No" at bounding box center [515, 270] width 186 height 17
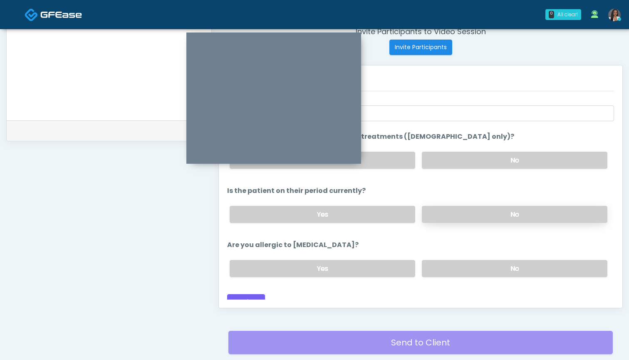
scroll to position [328, 0]
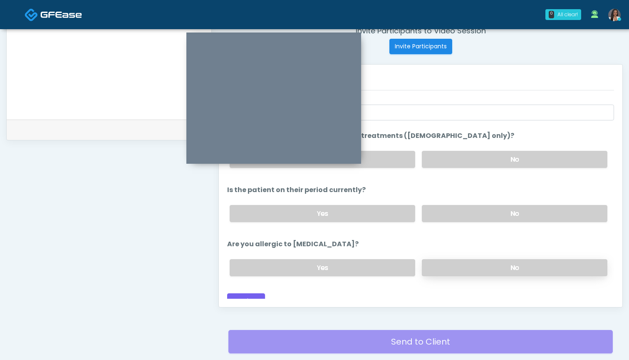
click at [462, 262] on label "No" at bounding box center [515, 267] width 186 height 17
click at [246, 296] on button "Continue" at bounding box center [246, 300] width 38 height 15
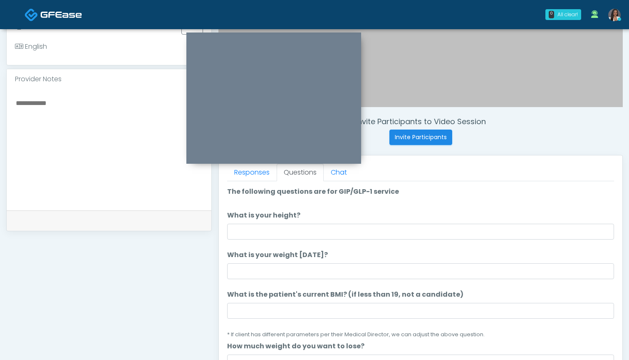
scroll to position [235, 0]
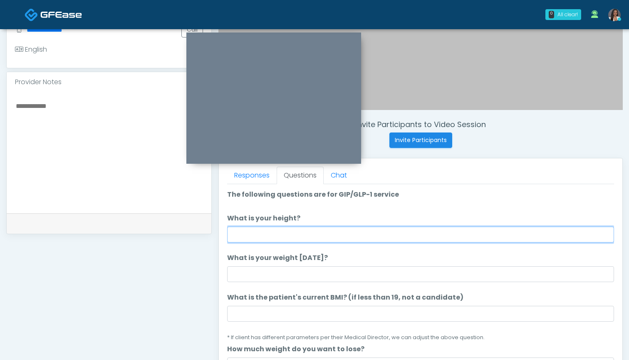
click at [340, 236] on input "What is your height?" at bounding box center [420, 234] width 387 height 16
type input "*****"
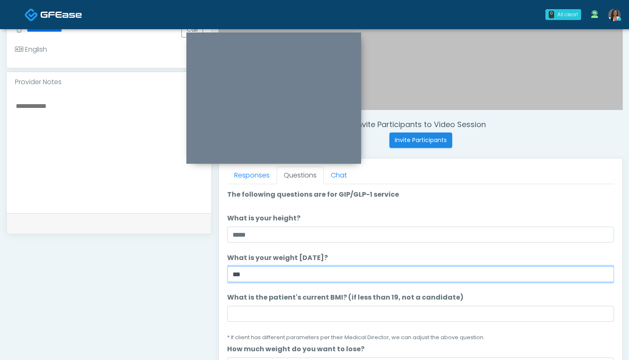
type input "***"
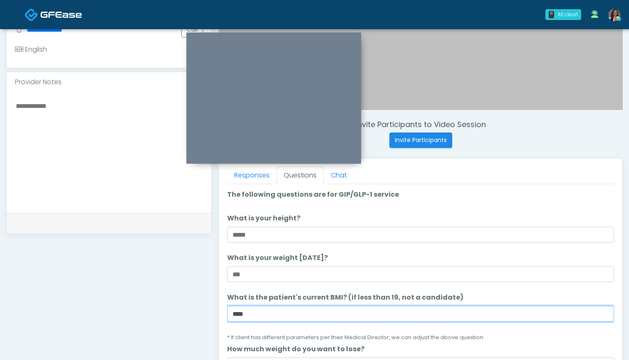
type input "****"
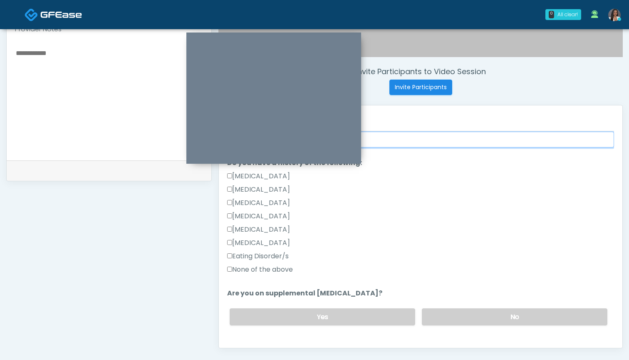
scroll to position [285, 0]
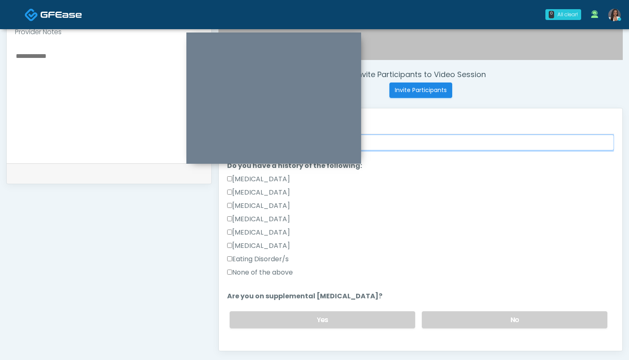
type input "*"
click at [259, 272] on label "None of the above" at bounding box center [260, 272] width 66 height 10
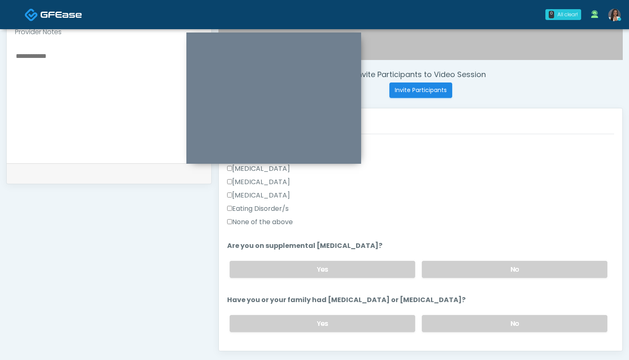
scroll to position [239, 0]
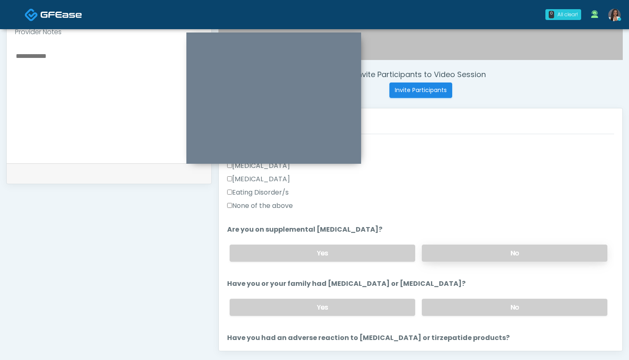
click at [462, 256] on label "No" at bounding box center [515, 252] width 186 height 17
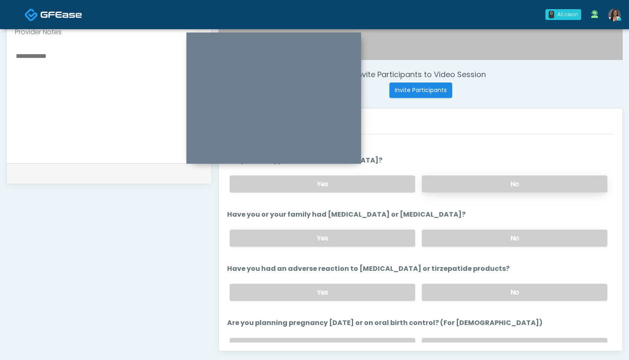
scroll to position [318, 0]
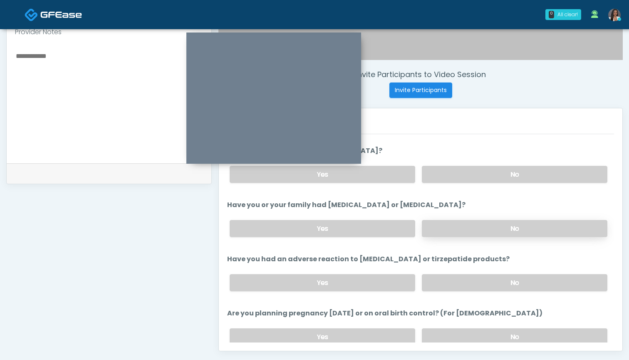
click at [459, 227] on label "No" at bounding box center [515, 228] width 186 height 17
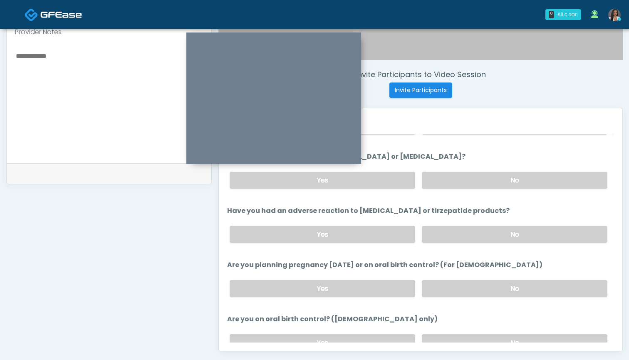
scroll to position [370, 0]
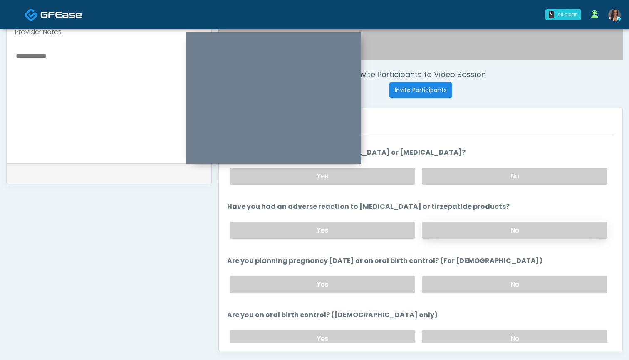
click at [462, 227] on label "No" at bounding box center [515, 229] width 186 height 17
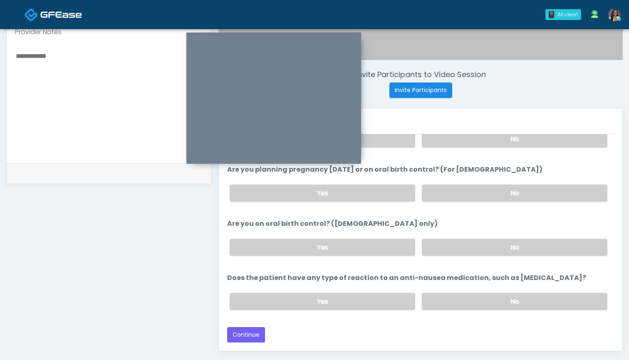
scroll to position [459, 0]
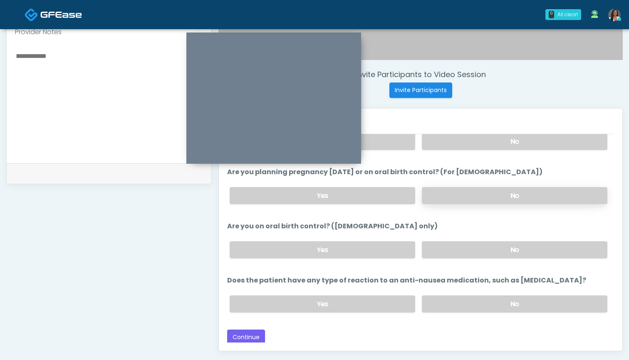
click at [454, 194] on label "No" at bounding box center [515, 195] width 186 height 17
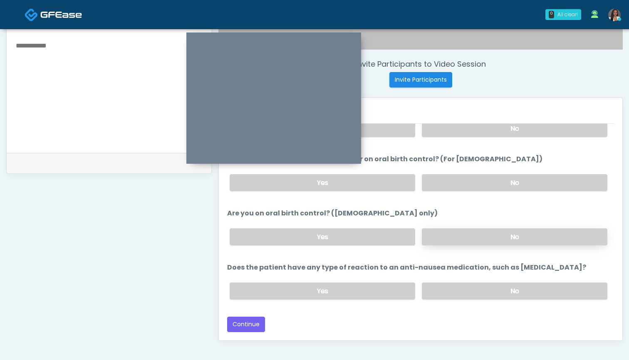
scroll to position [296, 0]
click at [358, 245] on div "Yes No" at bounding box center [418, 236] width 391 height 30
click at [363, 239] on label "Yes" at bounding box center [323, 236] width 186 height 17
click at [464, 287] on label "No" at bounding box center [515, 290] width 186 height 17
click at [242, 323] on button "Continue" at bounding box center [246, 323] width 38 height 15
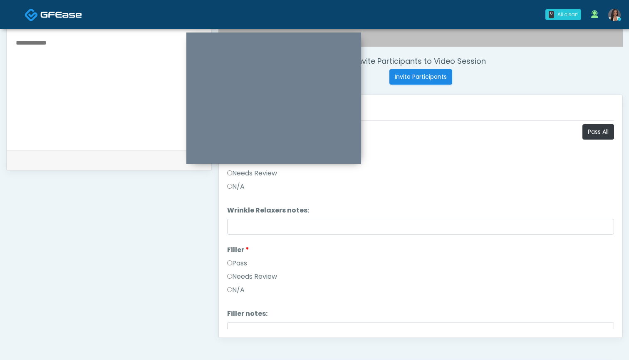
scroll to position [266, 0]
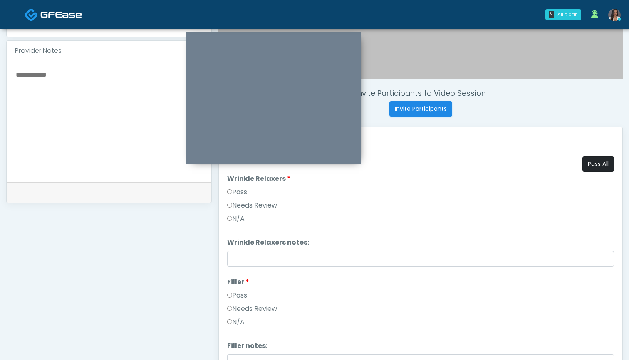
click at [606, 169] on button "Pass All" at bounding box center [599, 163] width 32 height 15
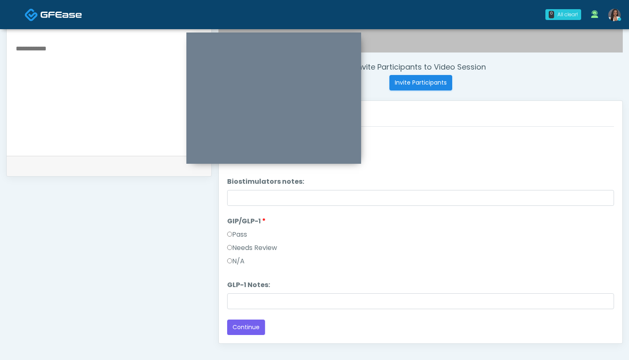
scroll to position [315, 0]
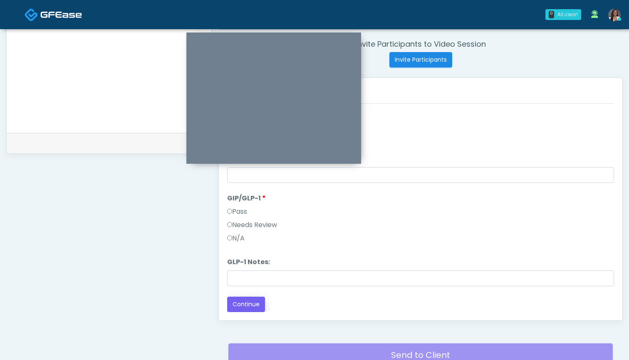
click at [253, 302] on button "Continue" at bounding box center [246, 303] width 38 height 15
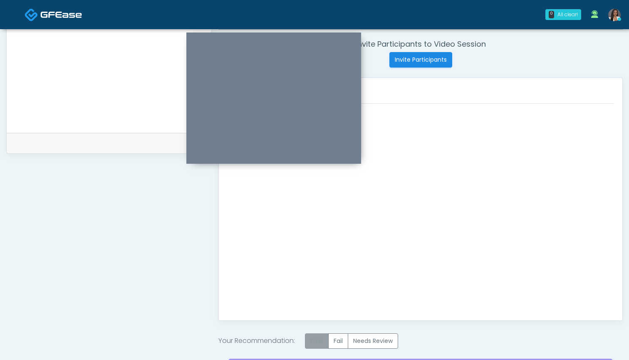
click at [321, 343] on label "Pass" at bounding box center [317, 340] width 24 height 15
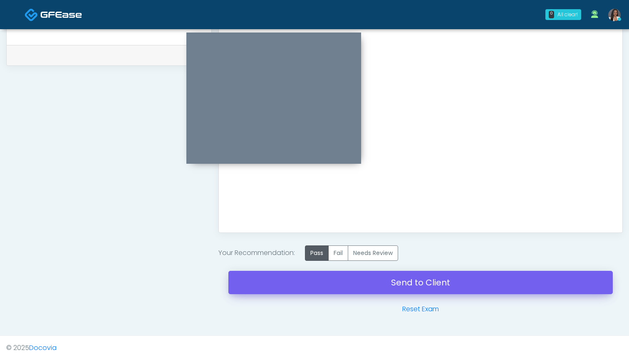
scroll to position [403, 0]
click at [355, 290] on link "Send to Client" at bounding box center [421, 282] width 385 height 23
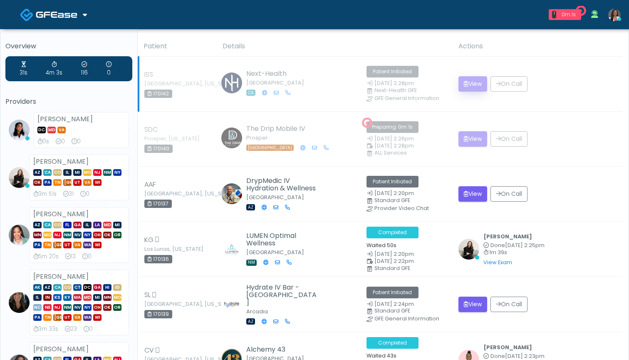
click at [472, 85] on button "View" at bounding box center [473, 83] width 29 height 15
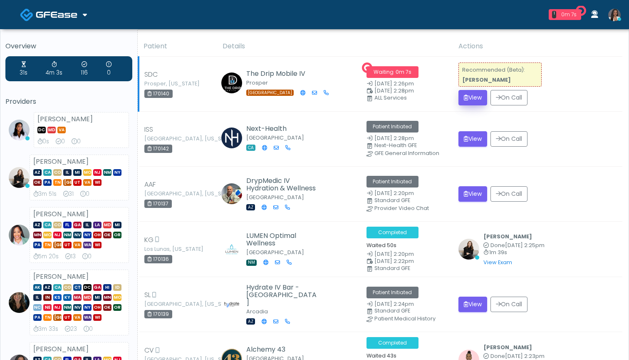
click at [472, 97] on button "View" at bounding box center [473, 97] width 29 height 15
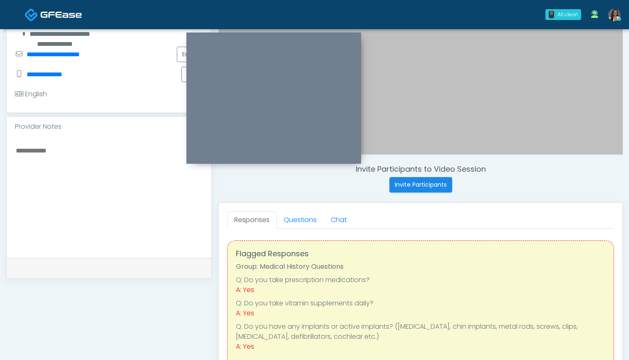
scroll to position [195, 0]
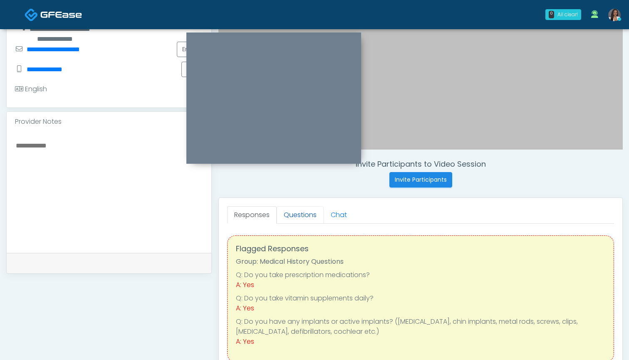
click at [292, 213] on link "Questions" at bounding box center [300, 214] width 47 height 17
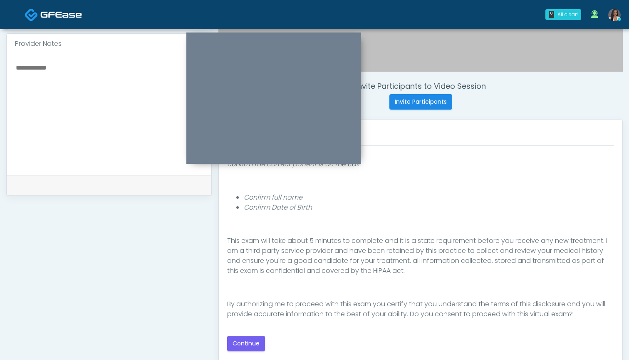
scroll to position [275, 0]
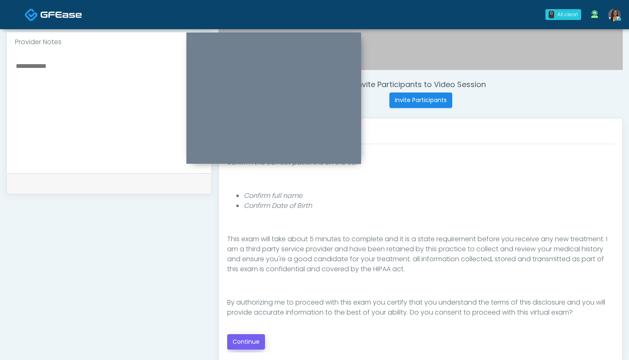
click at [249, 339] on button "Continue" at bounding box center [246, 341] width 38 height 15
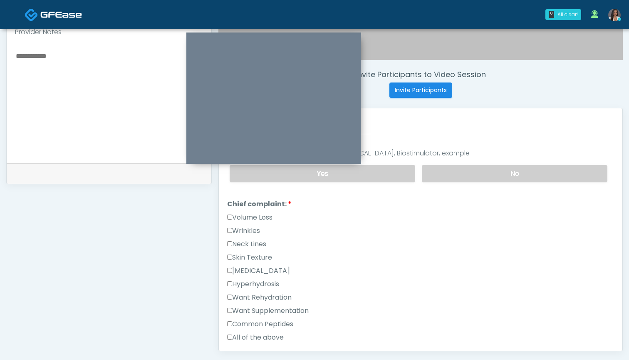
scroll to position [286, 0]
click at [260, 335] on label "All of the above" at bounding box center [255, 336] width 57 height 10
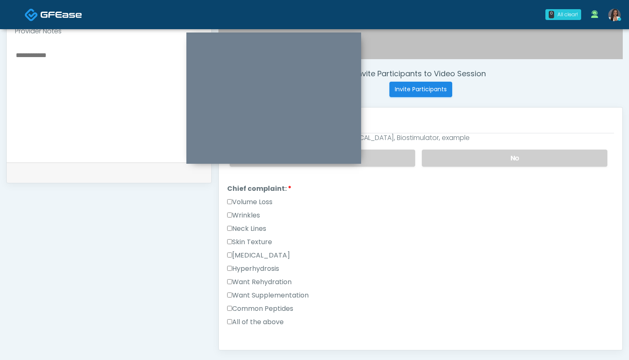
scroll to position [187, 0]
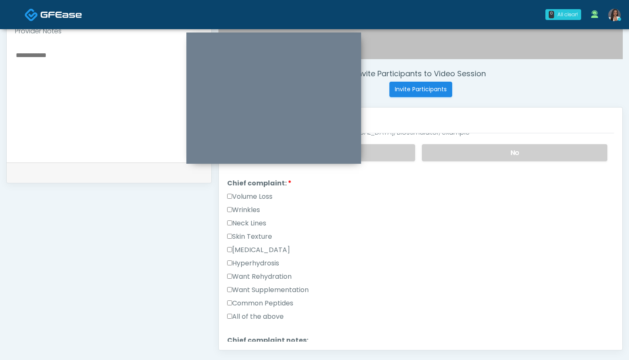
click at [258, 313] on label "All of the above" at bounding box center [255, 316] width 57 height 10
click at [255, 235] on label "Skin Texture" at bounding box center [249, 236] width 45 height 10
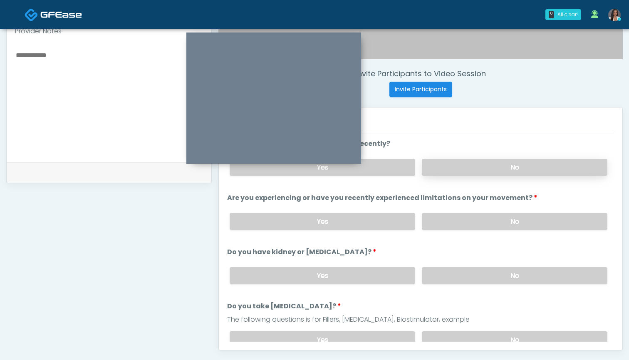
scroll to position [0, 0]
click at [456, 169] on label "No" at bounding box center [515, 167] width 186 height 17
click at [455, 226] on label "No" at bounding box center [515, 221] width 186 height 17
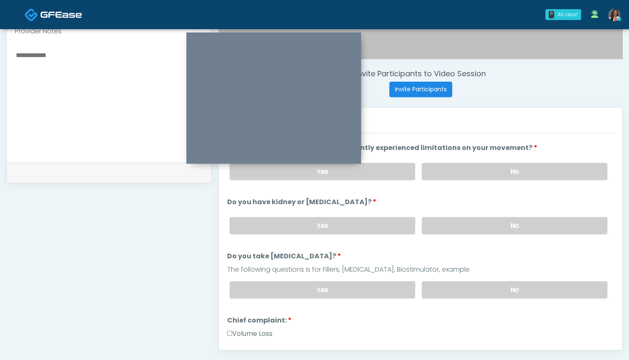
scroll to position [57, 0]
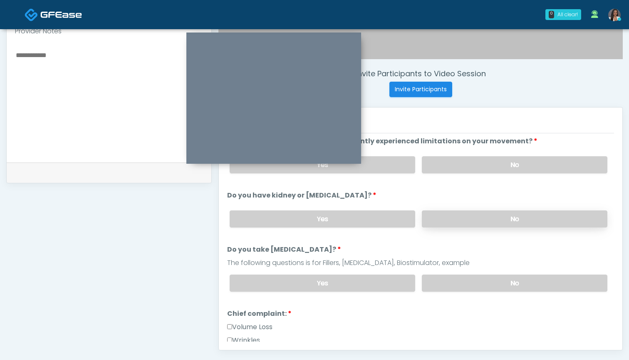
click at [444, 221] on label "No" at bounding box center [515, 218] width 186 height 17
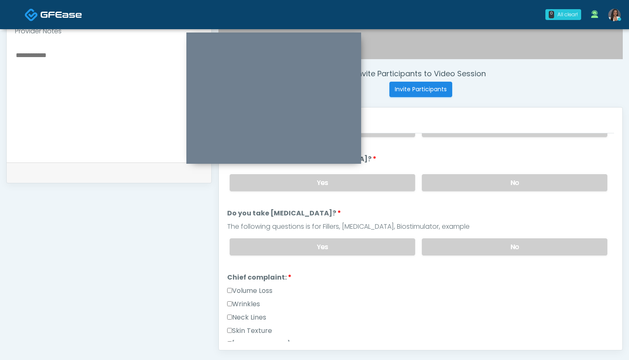
scroll to position [95, 0]
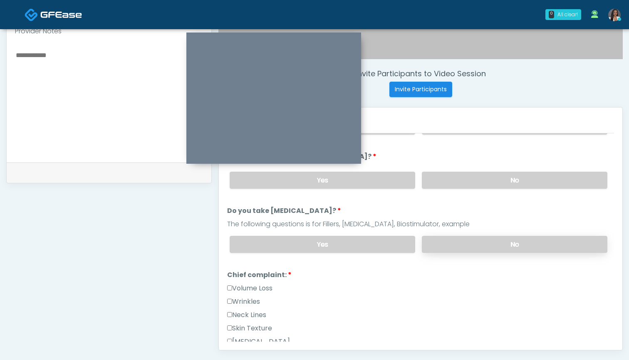
click at [452, 244] on label "No" at bounding box center [515, 244] width 186 height 17
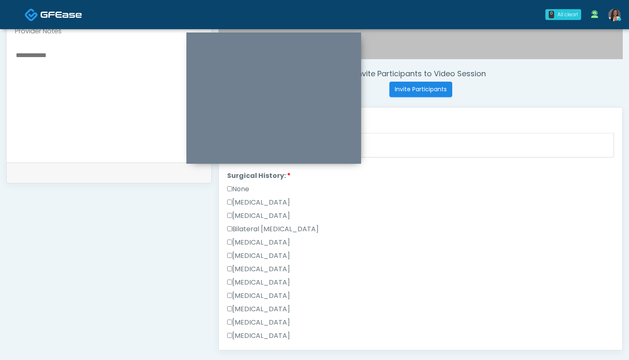
scroll to position [415, 0]
click at [281, 233] on label "Breast Augmentation" at bounding box center [258, 230] width 63 height 10
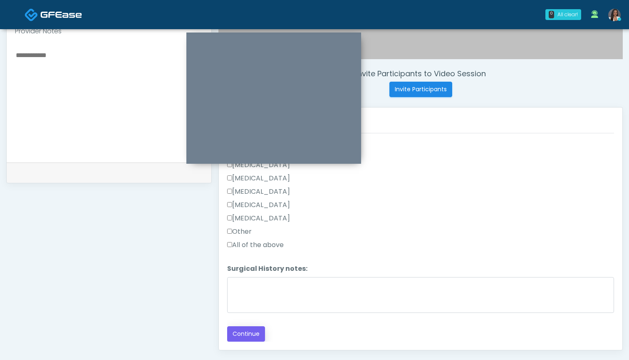
scroll to position [531, 0]
click at [244, 332] on button "Continue" at bounding box center [246, 333] width 38 height 15
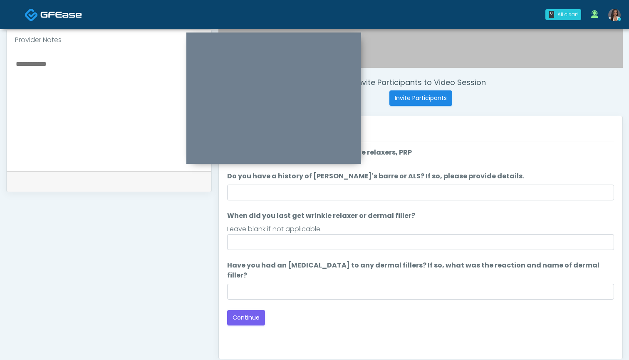
scroll to position [225, 0]
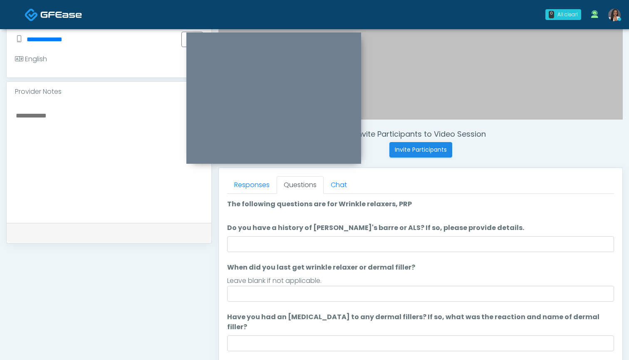
click at [410, 235] on li "Do you have a history of Guillain's barre or ALS? If so, please provide details…" at bounding box center [420, 237] width 387 height 29
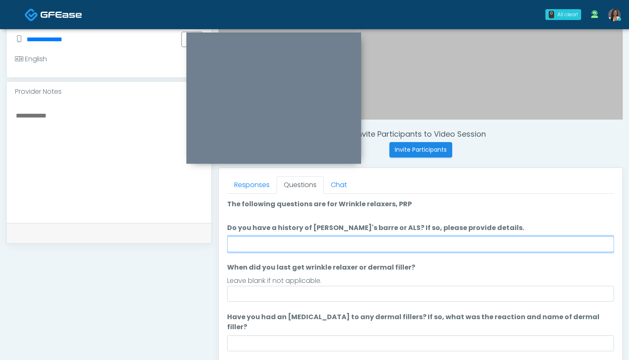
click at [410, 241] on input "Do you have a history of Guillain's barre or ALS? If so, please provide details." at bounding box center [420, 244] width 387 height 16
type input "**"
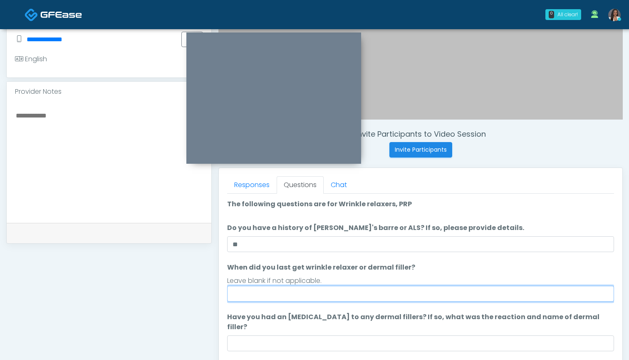
click at [402, 296] on input "When did you last get wrinkle relaxer or dermal filler?" at bounding box center [420, 294] width 387 height 16
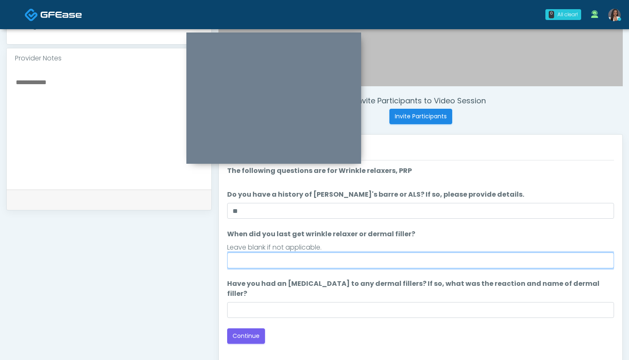
scroll to position [258, 0]
type input "**********"
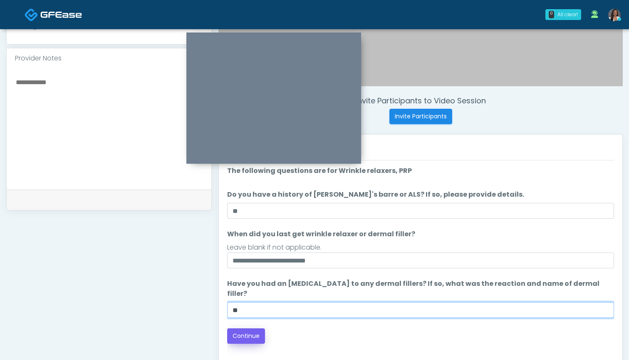
type input "**"
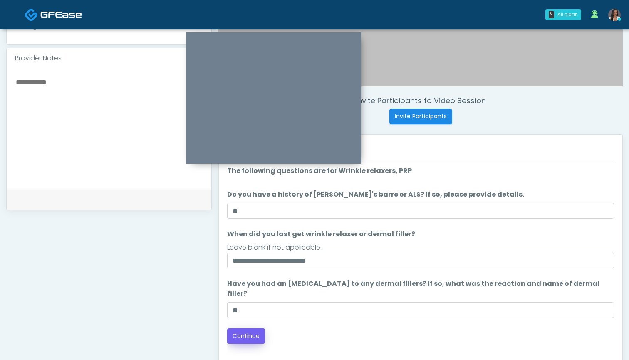
click at [234, 328] on button "Continue" at bounding box center [246, 335] width 38 height 15
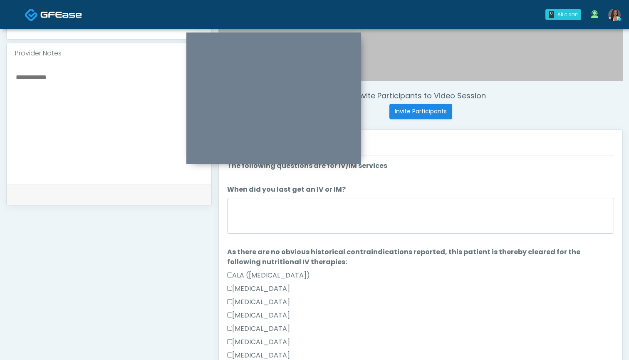
scroll to position [258, 0]
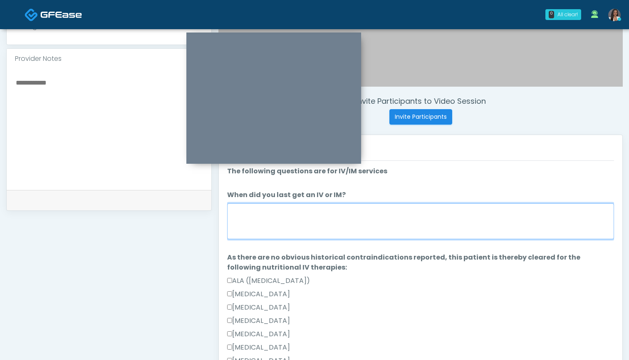
click at [393, 223] on textarea "When did you last get an IV or IM?" at bounding box center [420, 221] width 387 height 36
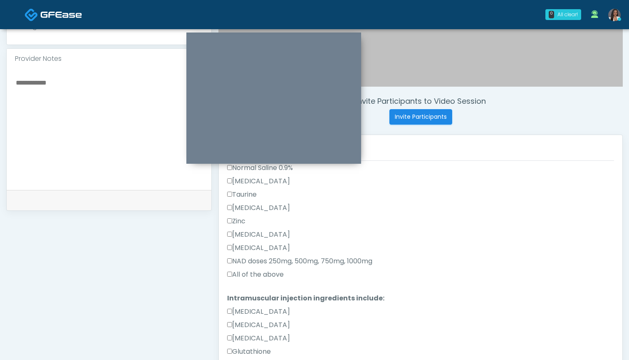
scroll to position [286, 0]
type textarea "*******"
click at [271, 271] on label "All of the above" at bounding box center [255, 274] width 57 height 10
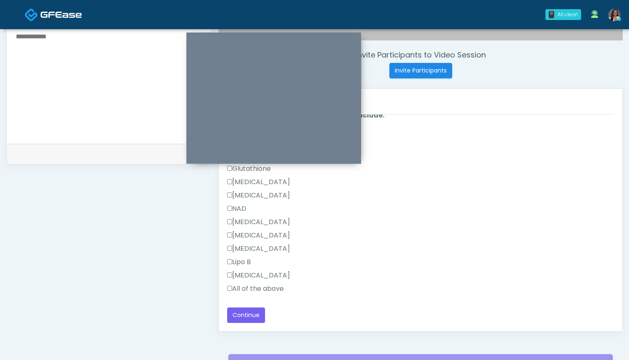
scroll to position [305, 0]
click at [260, 292] on label "All of the above" at bounding box center [255, 288] width 57 height 10
click at [251, 307] on button "Continue" at bounding box center [246, 313] width 38 height 15
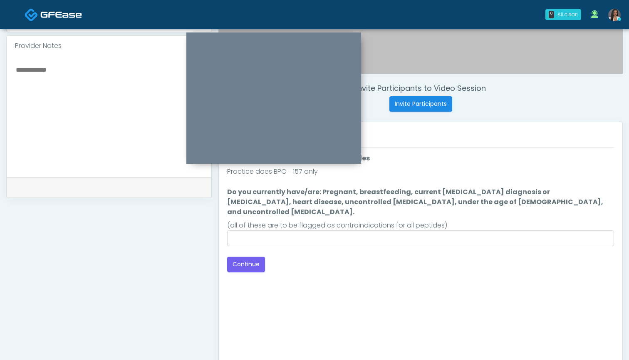
scroll to position [224, 0]
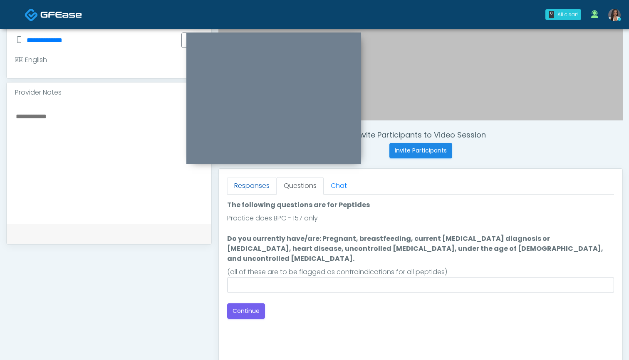
click at [253, 187] on link "Responses" at bounding box center [252, 185] width 50 height 17
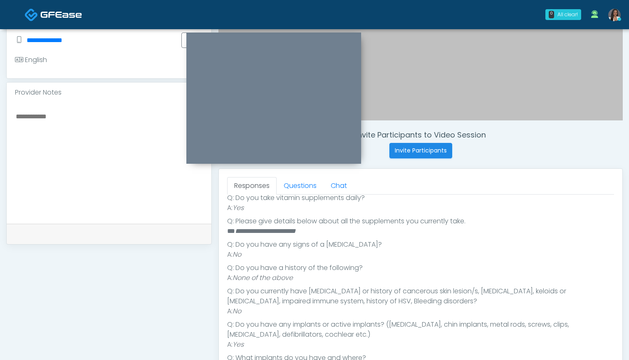
scroll to position [291, 0]
click at [303, 182] on link "Questions" at bounding box center [300, 185] width 47 height 17
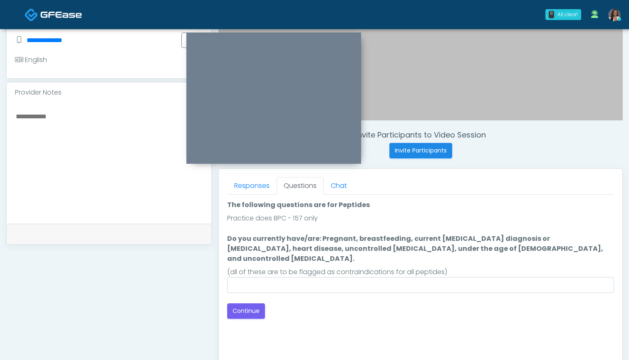
scroll to position [0, 0]
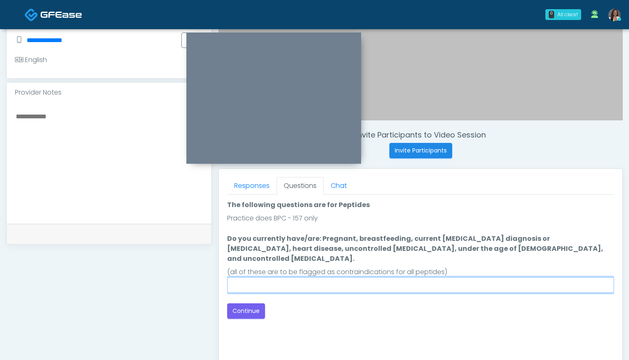
click at [365, 277] on input "Do you currently have/are: Pregnant, breastfeeding, current cancer diagnosis or…" at bounding box center [420, 285] width 387 height 16
type input "**"
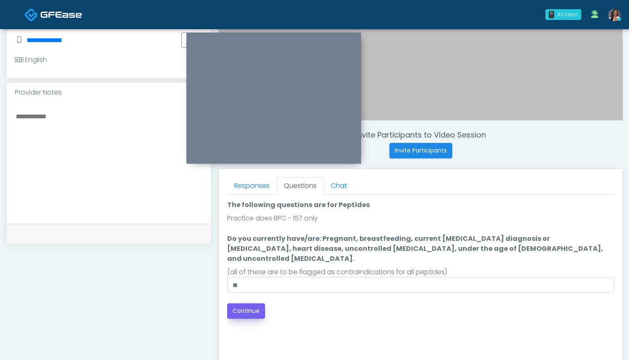
click at [245, 303] on button "Continue" at bounding box center [246, 310] width 38 height 15
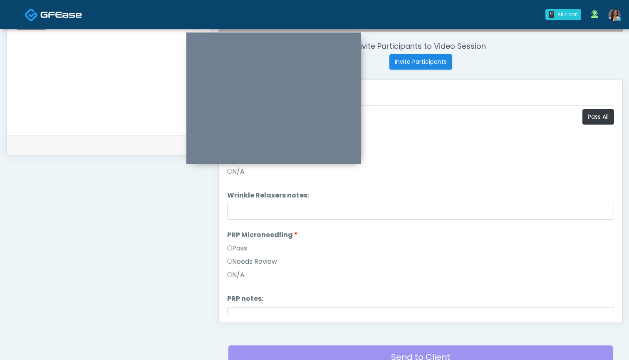
scroll to position [293, 0]
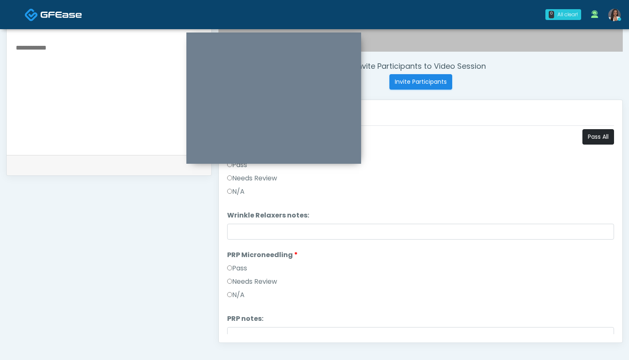
click at [590, 134] on button "Pass All" at bounding box center [599, 136] width 32 height 15
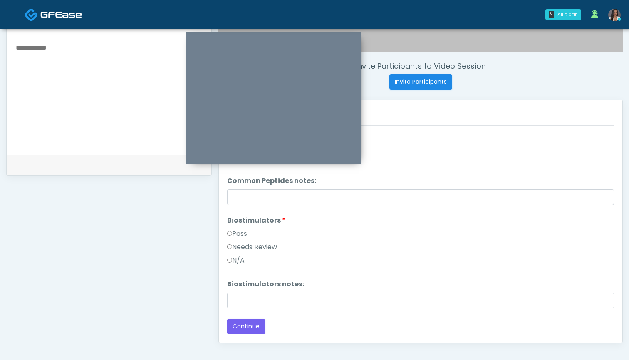
scroll to position [344, 0]
click at [246, 321] on button "Continue" at bounding box center [246, 325] width 38 height 15
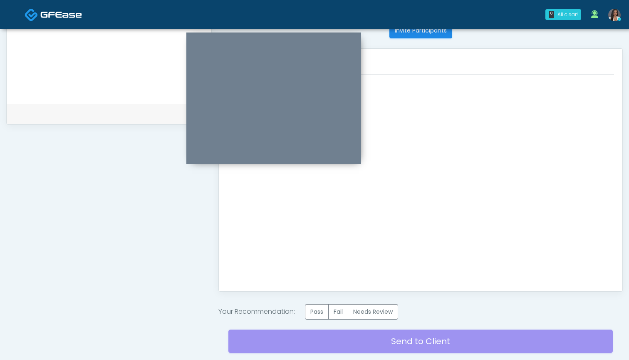
scroll to position [374, 0]
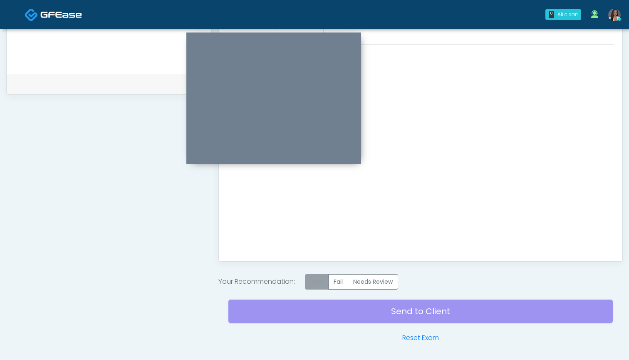
click at [321, 282] on label "Pass" at bounding box center [317, 281] width 24 height 15
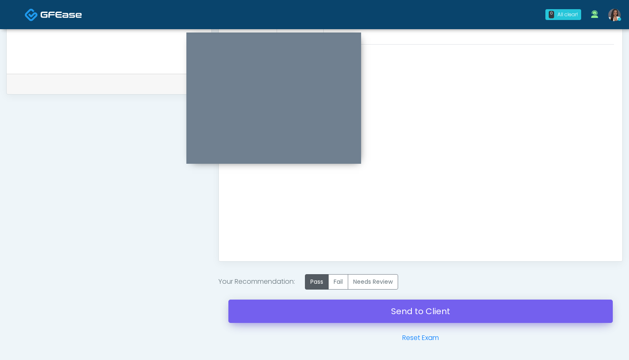
click at [414, 313] on link "Send to Client" at bounding box center [421, 310] width 385 height 23
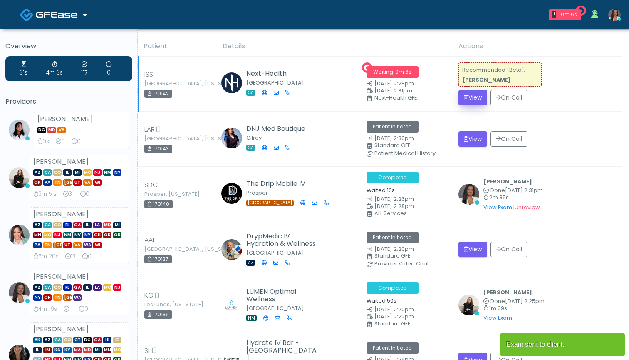
click at [473, 94] on button "View" at bounding box center [473, 97] width 29 height 15
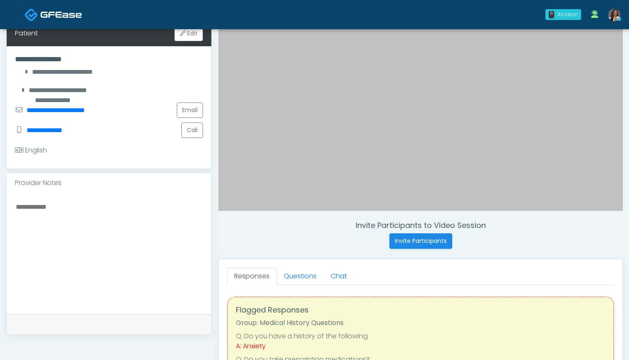
scroll to position [137, 0]
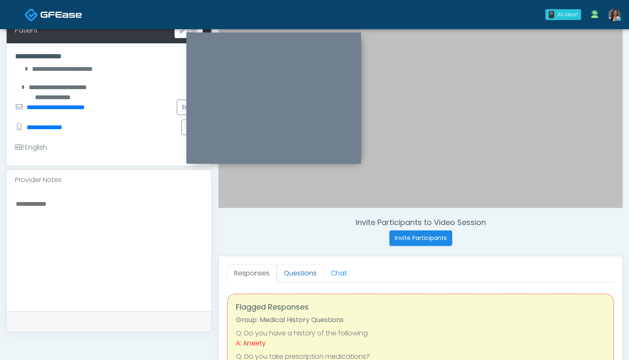
click at [291, 272] on link "Questions" at bounding box center [300, 272] width 47 height 17
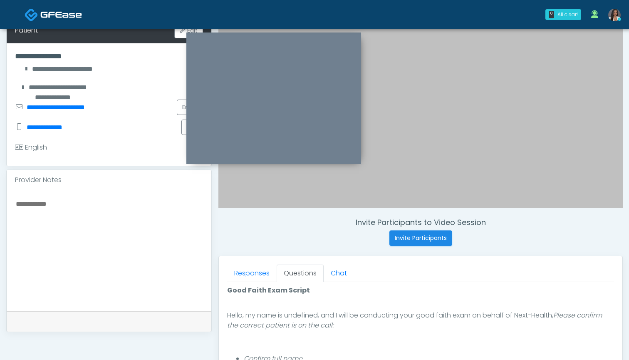
scroll to position [61, 0]
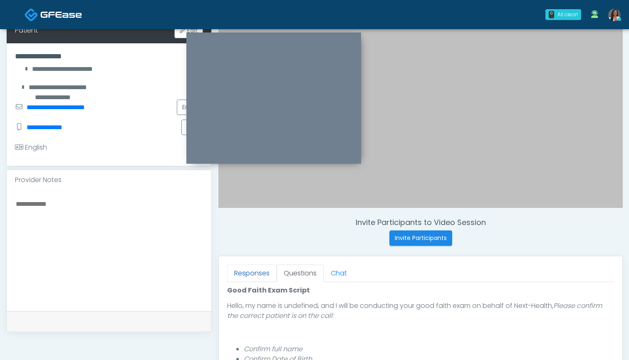
click at [258, 277] on link "Responses" at bounding box center [252, 272] width 50 height 17
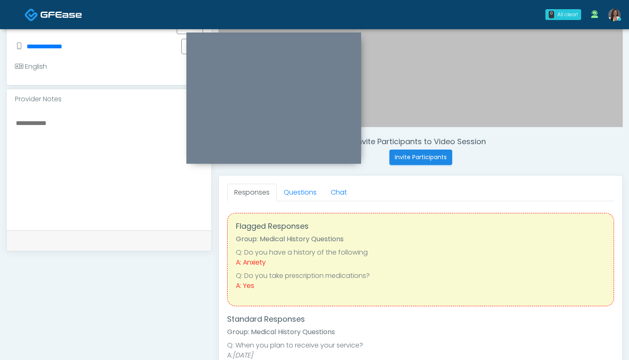
scroll to position [219, 0]
click at [297, 192] on link "Questions" at bounding box center [300, 191] width 47 height 17
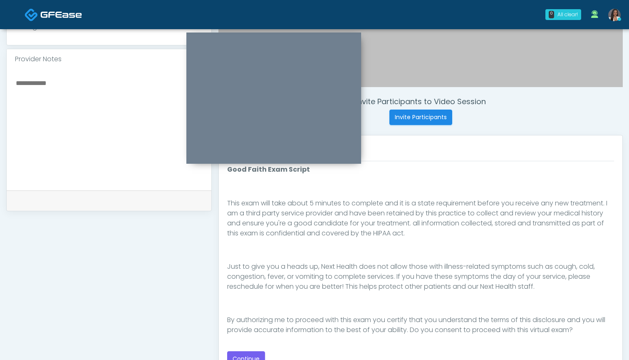
scroll to position [267, 0]
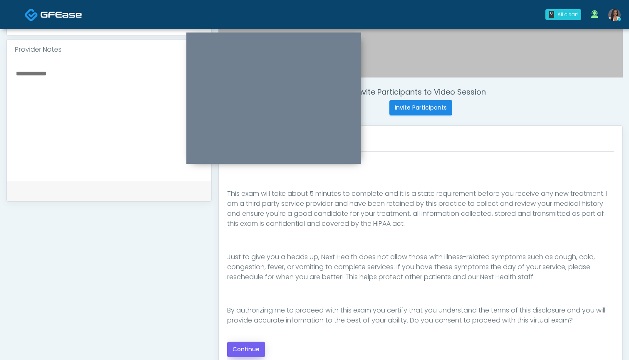
click at [251, 348] on button "Continue" at bounding box center [246, 348] width 38 height 15
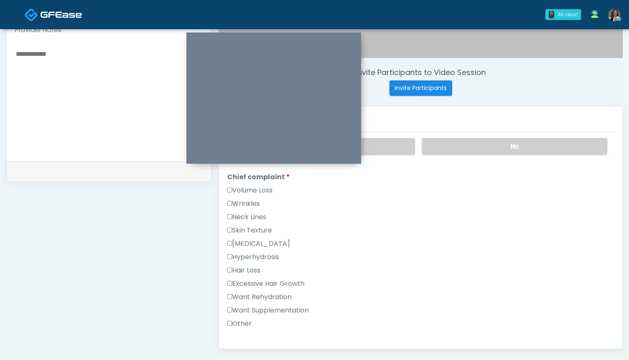
scroll to position [192, 0]
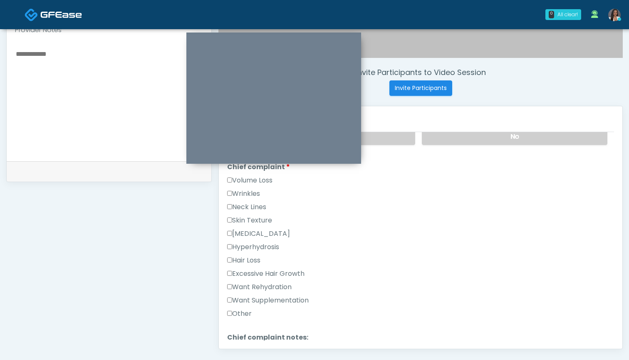
click at [273, 293] on div "Want Rehydration" at bounding box center [420, 288] width 387 height 13
click at [273, 288] on label "Want Rehydration" at bounding box center [259, 287] width 65 height 10
click at [273, 300] on label "Want Supplementation" at bounding box center [268, 300] width 82 height 10
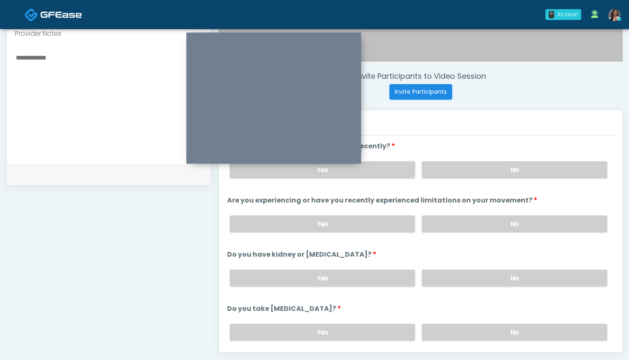
scroll to position [263, 0]
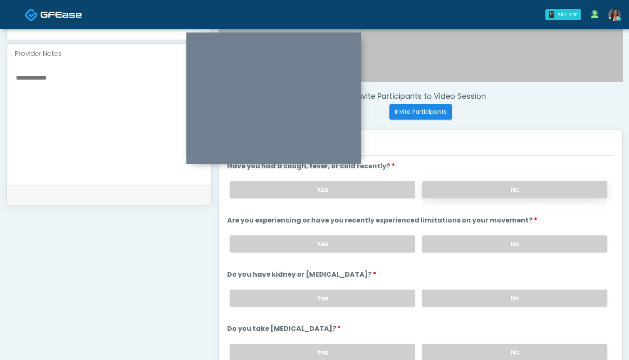
click at [458, 189] on label "No" at bounding box center [515, 189] width 186 height 17
click at [460, 243] on label "No" at bounding box center [515, 243] width 186 height 17
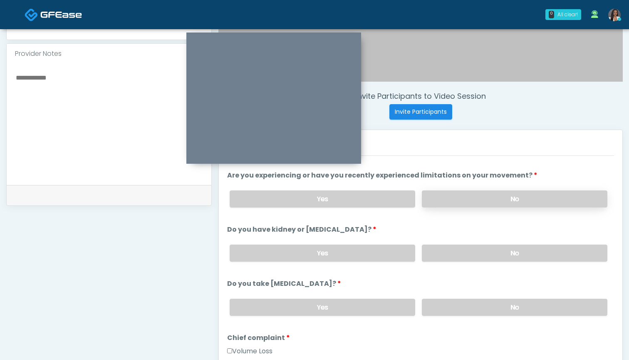
scroll to position [45, 0]
click at [450, 251] on label "No" at bounding box center [515, 252] width 186 height 17
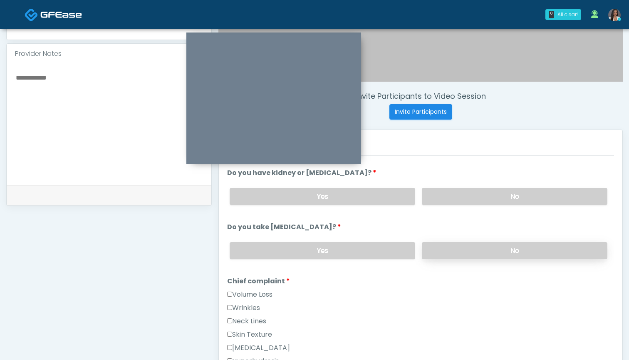
scroll to position [99, 0]
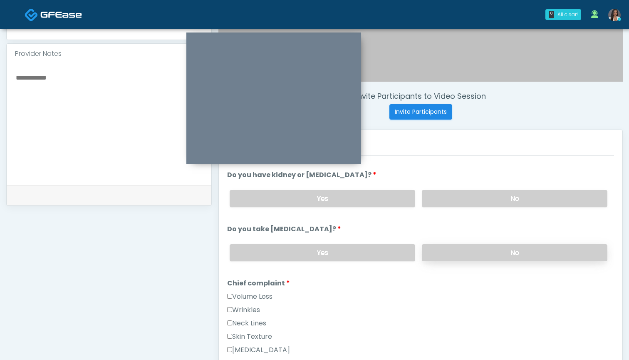
click at [450, 251] on label "No" at bounding box center [515, 252] width 186 height 17
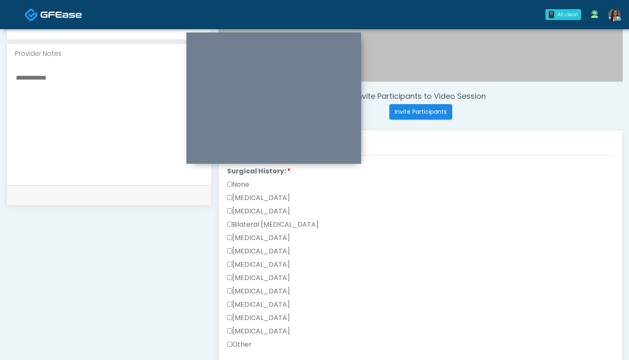
scroll to position [455, 0]
click at [236, 332] on label "Other" at bounding box center [239, 333] width 25 height 10
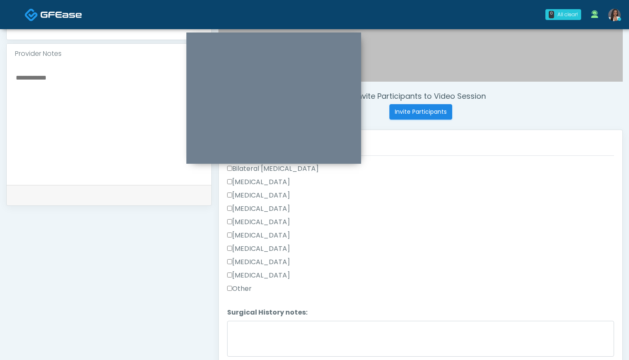
scroll to position [511, 0]
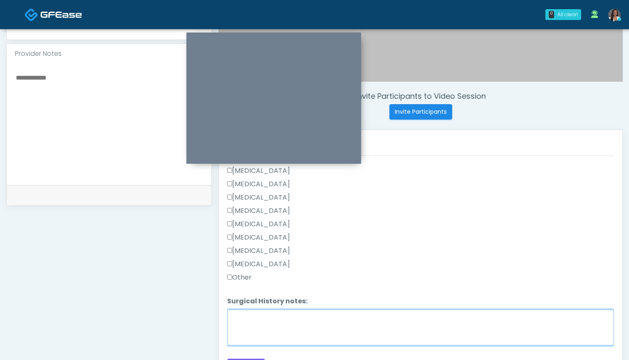
click at [299, 319] on textarea "Surgical History notes:" at bounding box center [420, 327] width 387 height 36
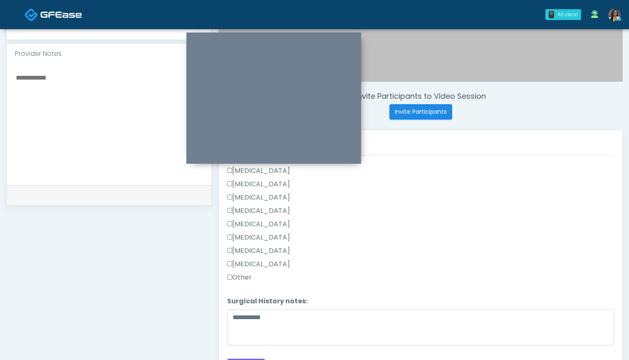
click at [265, 197] on label "[MEDICAL_DATA]" at bounding box center [258, 197] width 63 height 10
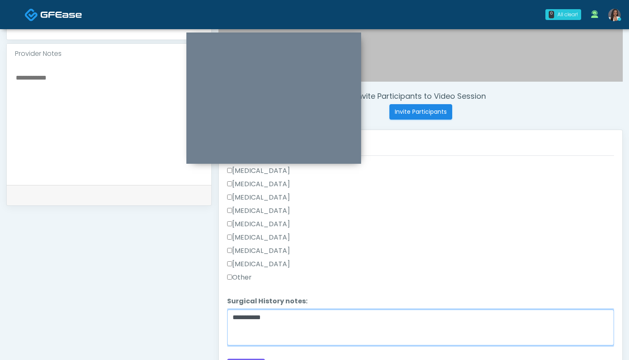
click at [337, 320] on textarea "**********" at bounding box center [420, 327] width 387 height 36
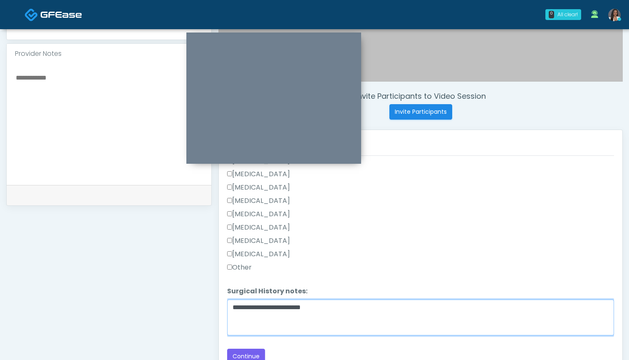
scroll to position [304, 0]
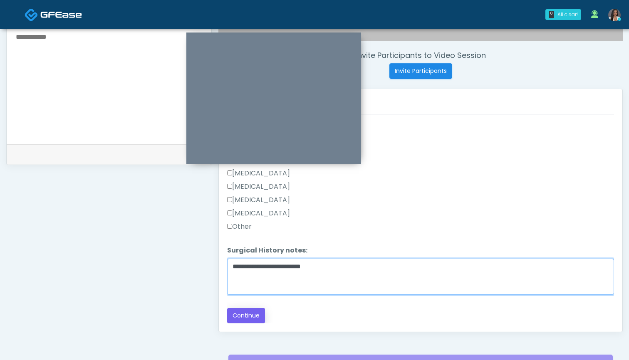
type textarea "**********"
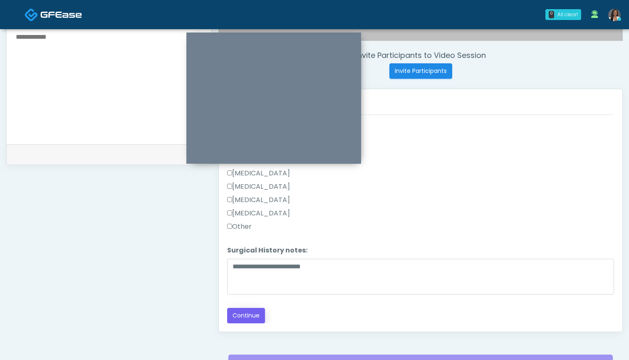
click at [250, 316] on button "Continue" at bounding box center [246, 315] width 38 height 15
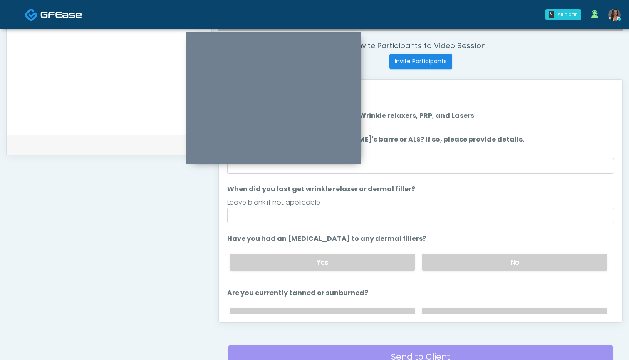
scroll to position [313, 0]
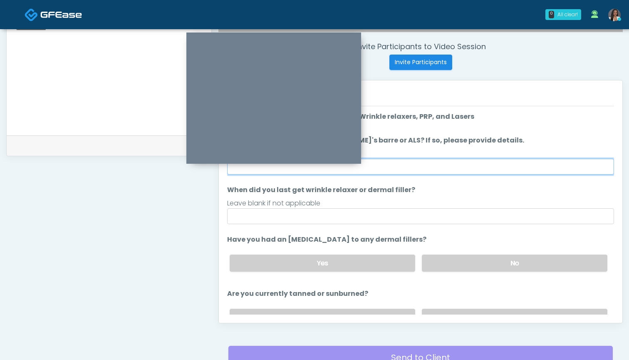
click at [418, 169] on input "Do you have a history of Guillain's barre or ALS? If so, please provide details." at bounding box center [420, 167] width 387 height 16
type input "**"
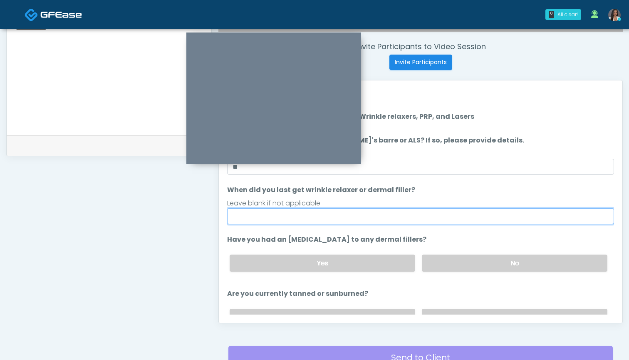
click at [420, 223] on input "When did you last get wrinkle relaxer or dermal filler?" at bounding box center [420, 216] width 387 height 16
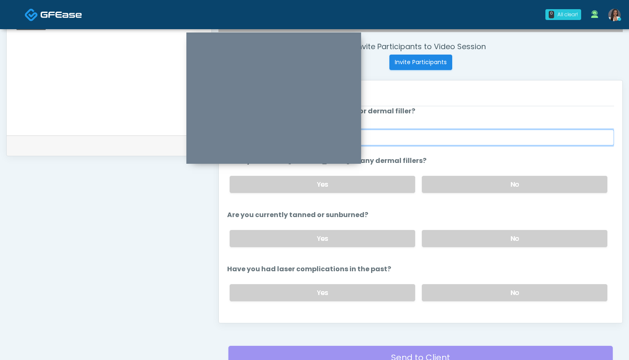
scroll to position [94, 0]
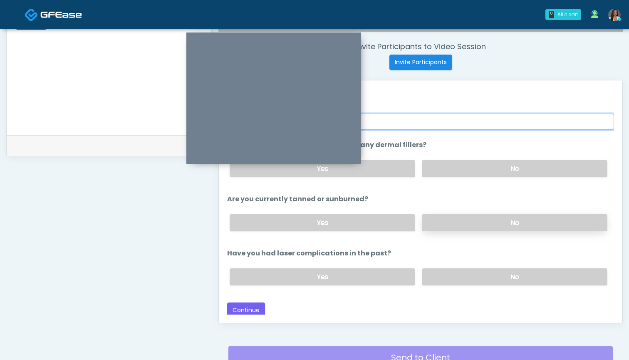
type input "***"
click at [475, 227] on label "No" at bounding box center [515, 222] width 186 height 17
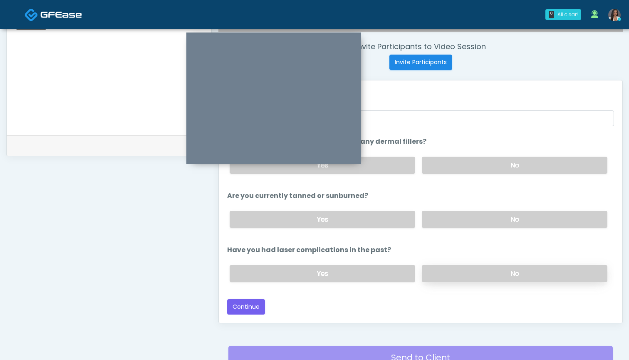
scroll to position [98, 0]
click at [345, 223] on label "Yes" at bounding box center [323, 219] width 186 height 17
click at [111, 85] on textarea at bounding box center [109, 73] width 188 height 102
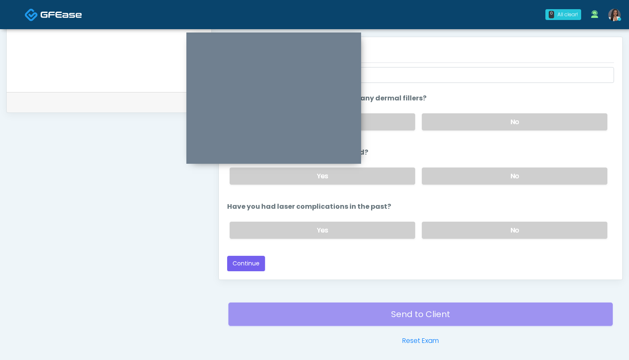
scroll to position [358, 0]
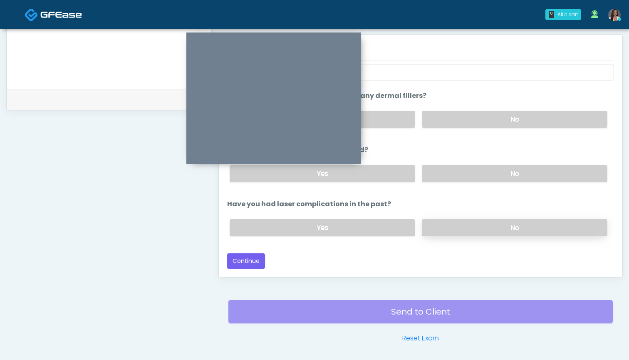
type textarea "**********"
click at [438, 232] on label "No" at bounding box center [515, 227] width 186 height 17
click at [241, 263] on button "Continue" at bounding box center [246, 260] width 38 height 15
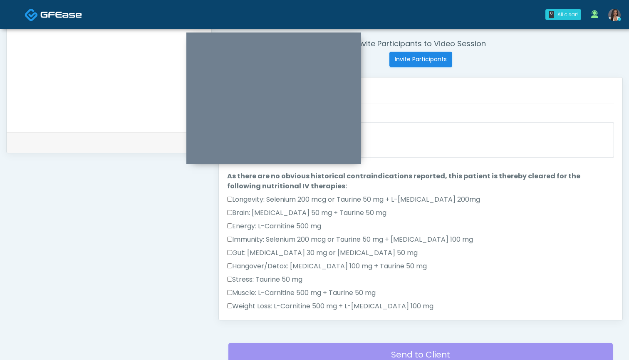
scroll to position [238, 0]
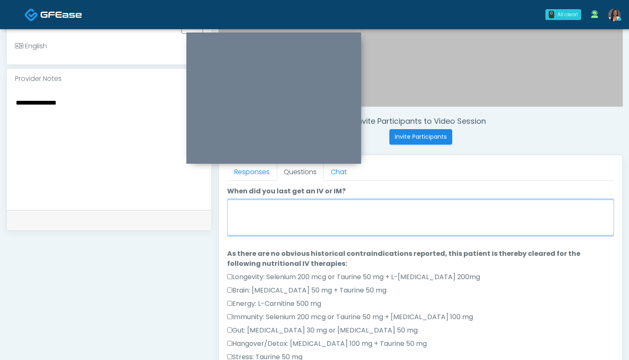
click at [410, 216] on textarea "When did you last get an IV or IM?" at bounding box center [420, 217] width 387 height 36
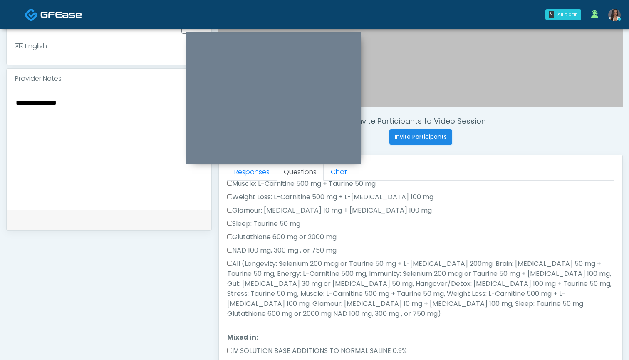
scroll to position [187, 0]
type textarea "*******"
click at [370, 263] on label "All (Longevity: Selenium 200 mcg or Taurine 50 mg + L-Arginine 200mg, Brain: Gl…" at bounding box center [420, 288] width 387 height 60
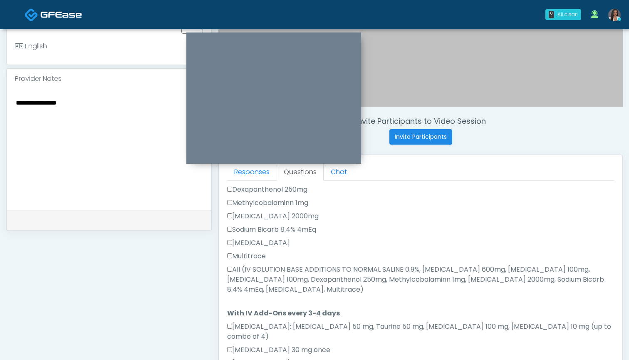
click at [335, 264] on label "All (IV SOLUTION BASE ADDITIONS TO NORMAL SALINE 0.9%, Magnesium Chloride 600mg…" at bounding box center [420, 279] width 387 height 30
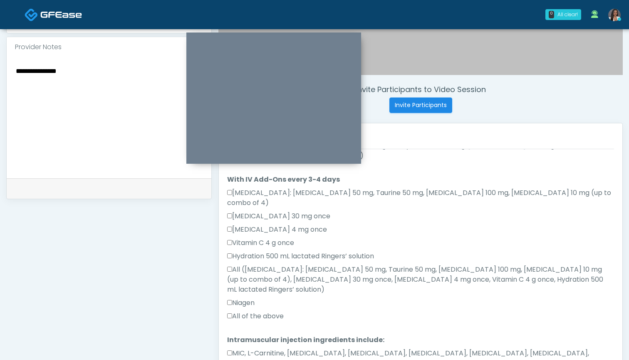
scroll to position [271, 0]
click at [276, 310] on label "All of the above" at bounding box center [255, 315] width 57 height 10
click at [283, 347] on label "MIC, L-Carnitine, Methylcobalamin, Glycine, B-Complex, Lycine, Biotin, Vitamin …" at bounding box center [420, 357] width 387 height 20
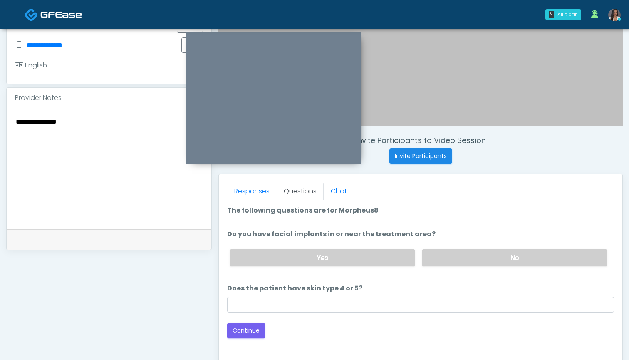
scroll to position [213, 0]
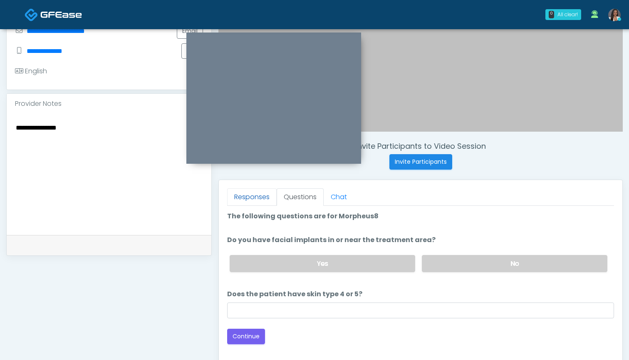
click at [263, 203] on link "Responses" at bounding box center [252, 196] width 50 height 17
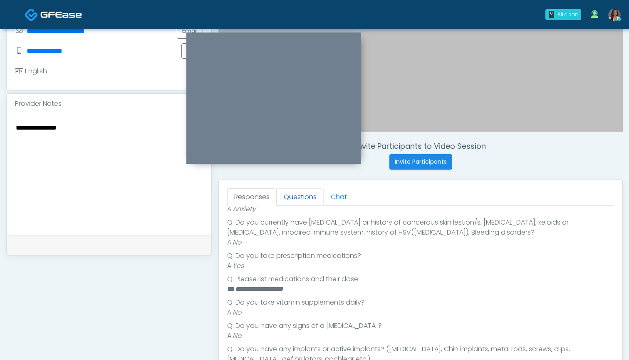
click at [301, 201] on link "Questions" at bounding box center [300, 196] width 47 height 17
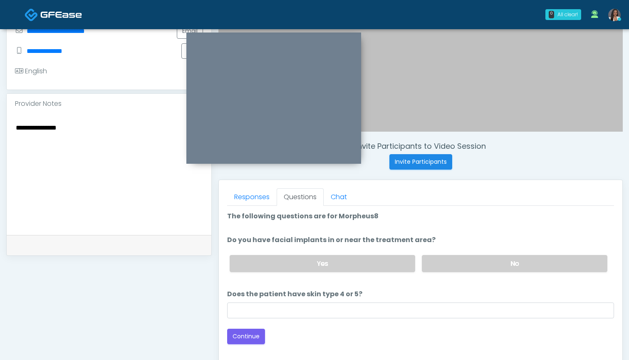
scroll to position [0, 0]
click at [436, 261] on label "No" at bounding box center [515, 263] width 186 height 17
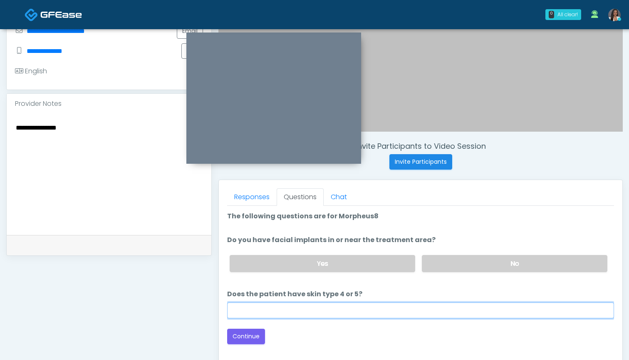
click at [418, 307] on input "Does the patient have skin type 4 or 5?" at bounding box center [420, 310] width 387 height 16
type input "**"
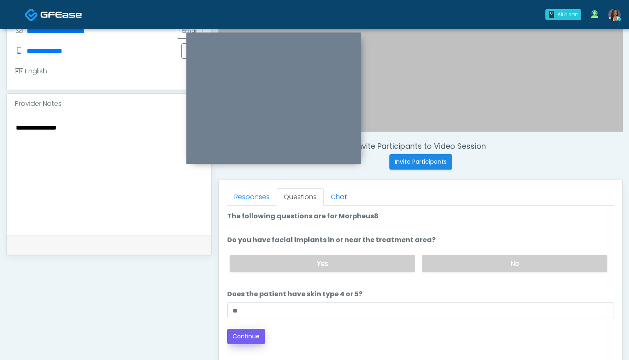
click at [254, 333] on button "Continue" at bounding box center [246, 335] width 38 height 15
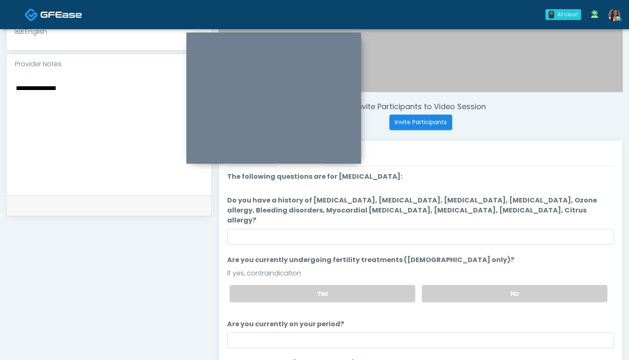
scroll to position [256, 0]
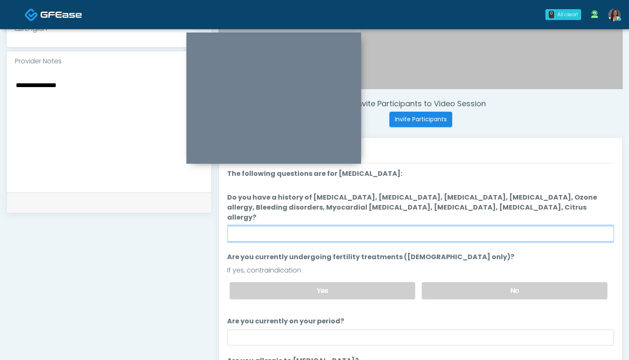
click at [472, 226] on input "Do you have a history of Hyperthyroidism, Hypotension, Hypocalcemia, Hypoglycem…" at bounding box center [420, 234] width 387 height 16
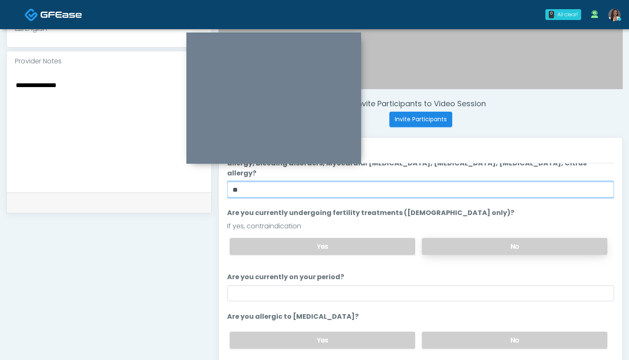
scroll to position [44, 0]
type input "**"
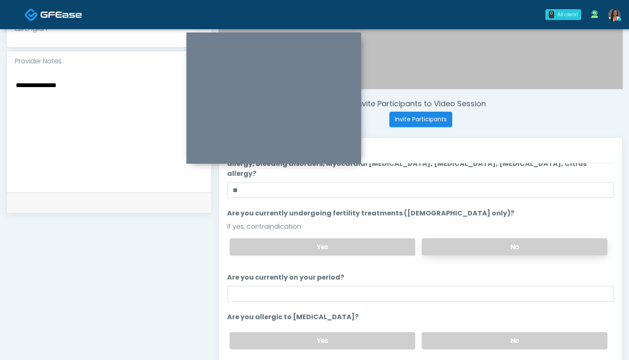
click at [471, 238] on label "No" at bounding box center [515, 246] width 186 height 17
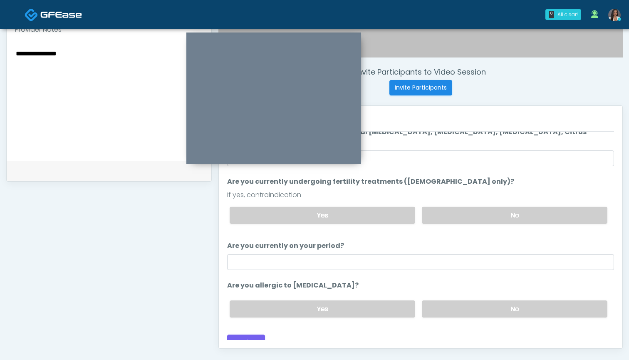
scroll to position [289, 0]
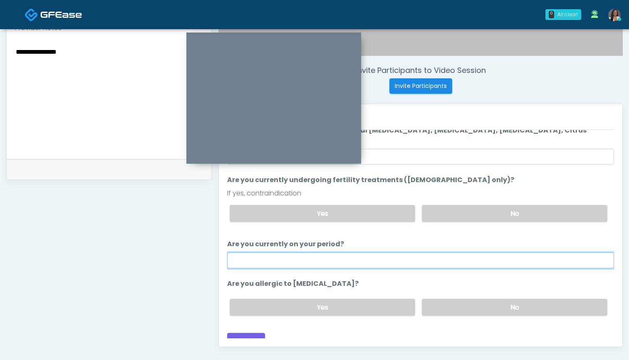
click at [254, 255] on input "Are you currently on your period?" at bounding box center [420, 260] width 387 height 16
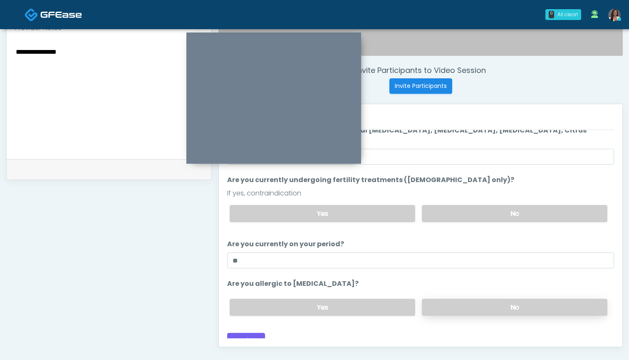
click at [435, 298] on label "No" at bounding box center [515, 306] width 186 height 17
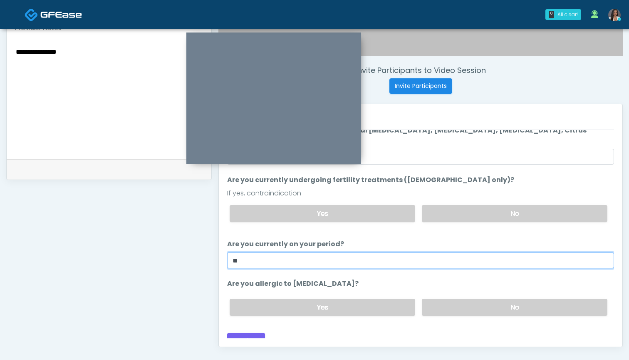
drag, startPoint x: 256, startPoint y: 250, endPoint x: 191, endPoint y: 250, distance: 64.9
click at [191, 250] on div "**********" at bounding box center [314, 95] width 617 height 635
type input "***"
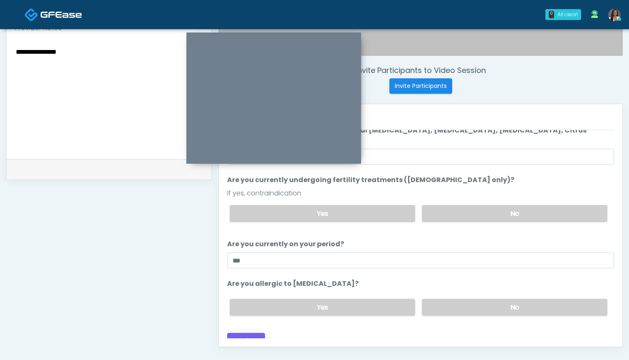
click at [244, 333] on button "Continue" at bounding box center [246, 340] width 38 height 15
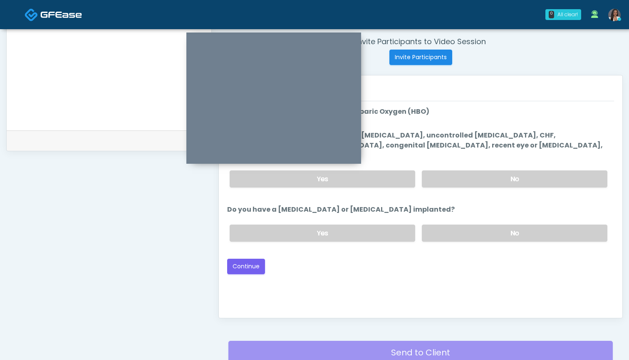
scroll to position [274, 0]
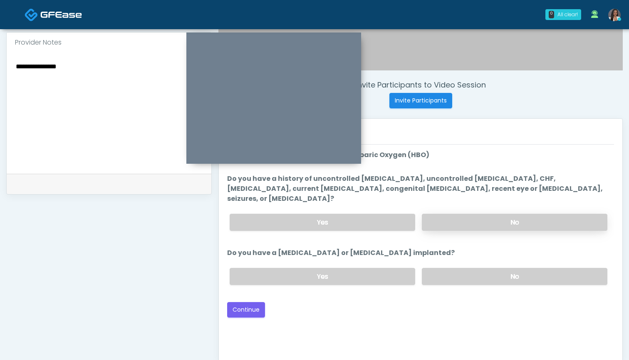
click at [468, 214] on label "No" at bounding box center [515, 222] width 186 height 17
click at [449, 268] on label "No" at bounding box center [515, 276] width 186 height 17
click at [254, 302] on button "Continue" at bounding box center [246, 309] width 38 height 15
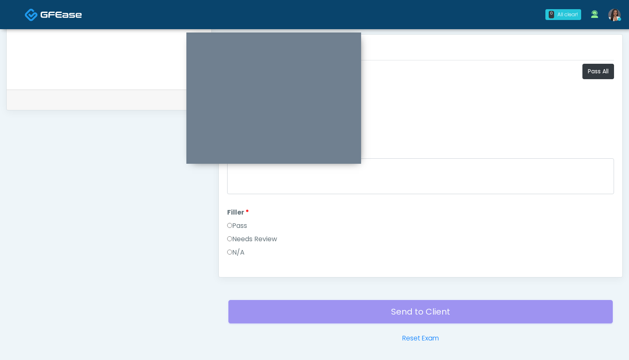
scroll to position [351, 0]
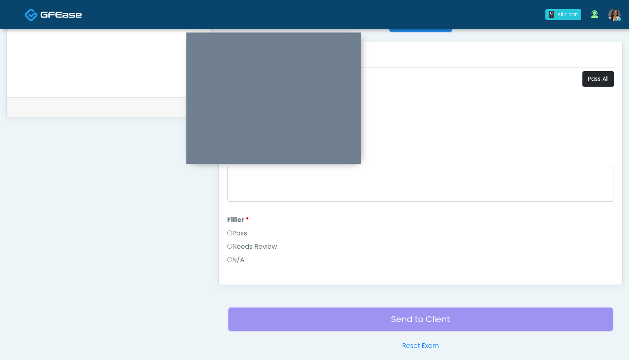
click at [599, 76] on button "Pass All" at bounding box center [599, 78] width 32 height 15
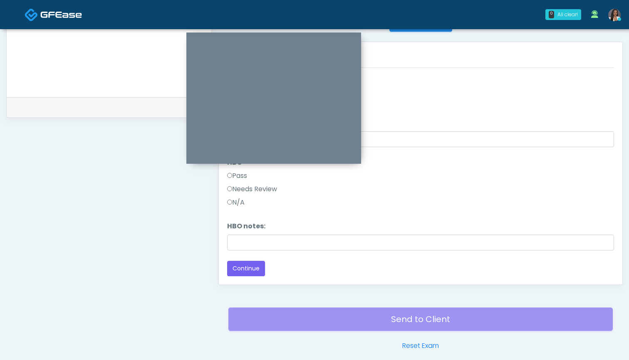
scroll to position [1044, 0]
click at [253, 267] on button "Continue" at bounding box center [246, 268] width 38 height 15
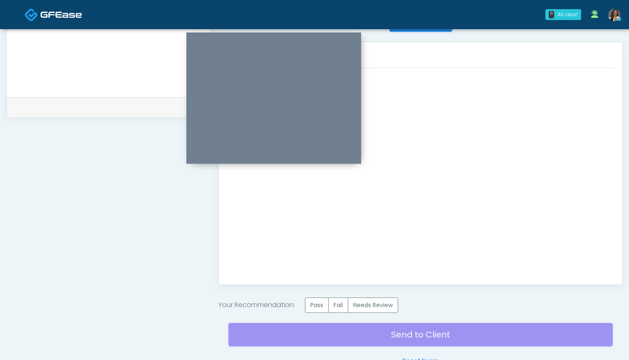
scroll to position [0, 0]
click at [317, 307] on label "Pass" at bounding box center [317, 304] width 24 height 15
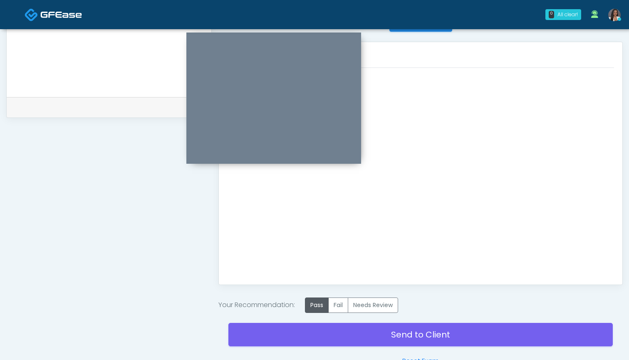
click at [410, 333] on link "Send to Client" at bounding box center [421, 334] width 385 height 23
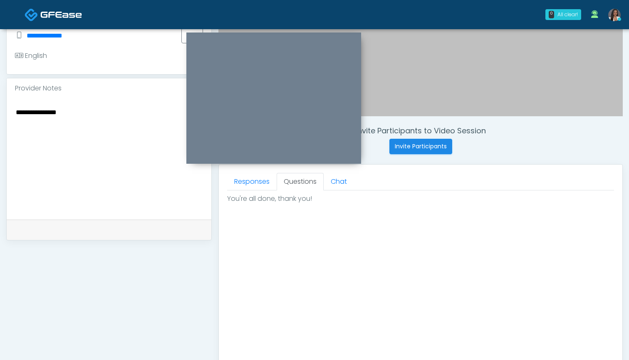
scroll to position [224, 0]
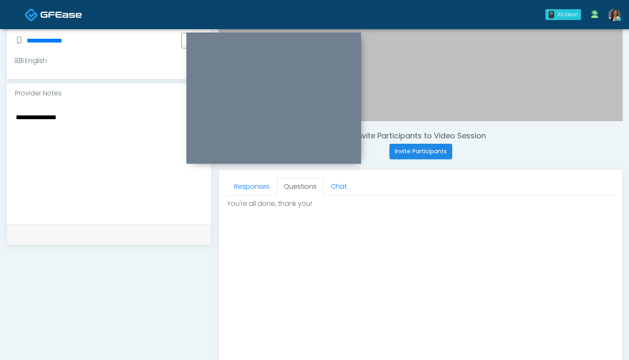
drag, startPoint x: 77, startPoint y: 119, endPoint x: 0, endPoint y: 117, distance: 77.0
click at [0, 117] on div "**********" at bounding box center [314, 160] width 629 height 708
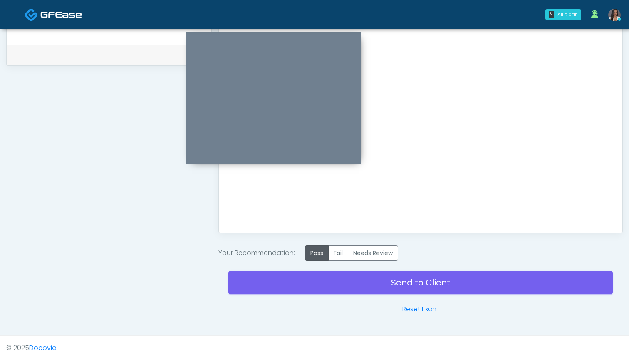
scroll to position [403, 0]
click at [351, 285] on link "Send to Client" at bounding box center [421, 282] width 385 height 23
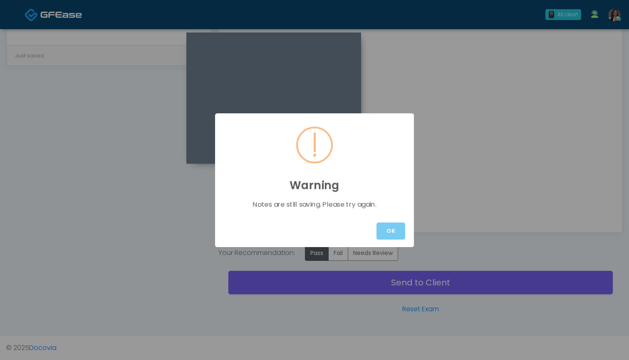
click at [388, 227] on button "OK" at bounding box center [391, 230] width 29 height 17
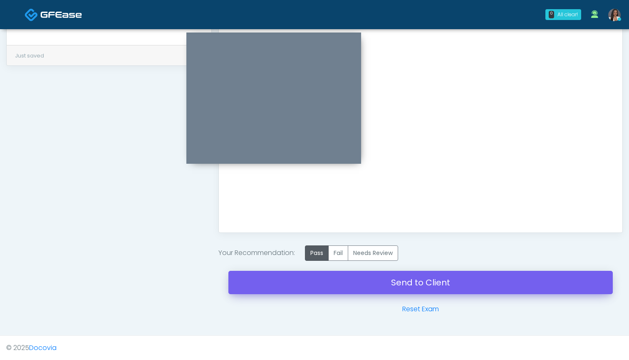
click at [407, 280] on link "Send to Client" at bounding box center [421, 282] width 385 height 23
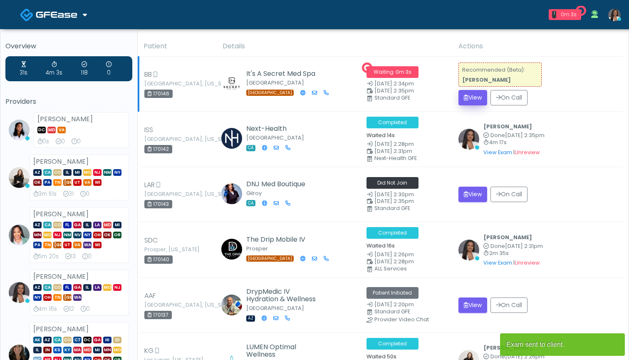
click at [478, 98] on button "View" at bounding box center [473, 97] width 29 height 15
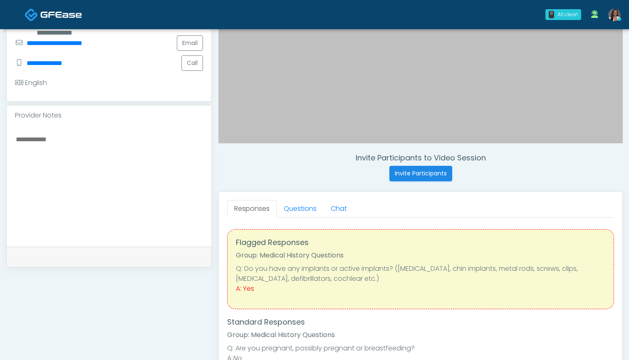
scroll to position [211, 0]
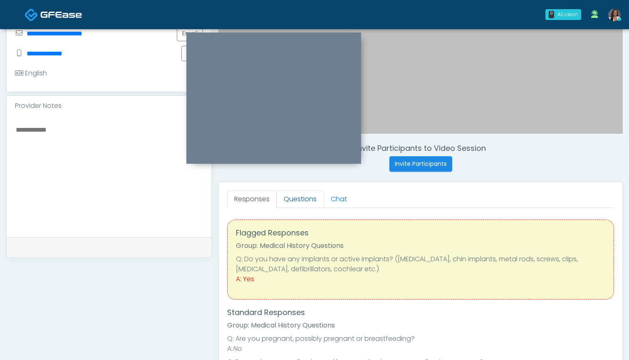
click at [294, 203] on link "Questions" at bounding box center [300, 198] width 47 height 17
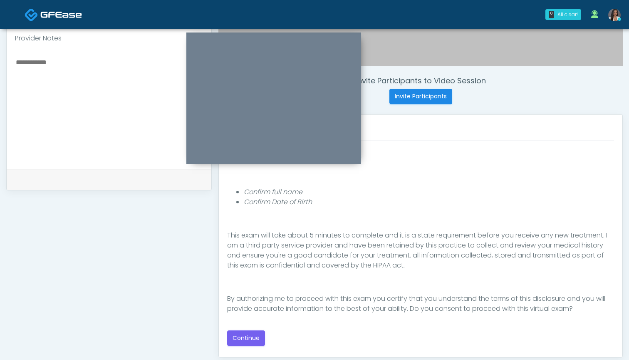
scroll to position [278, 0]
click at [247, 337] on button "Continue" at bounding box center [246, 338] width 38 height 15
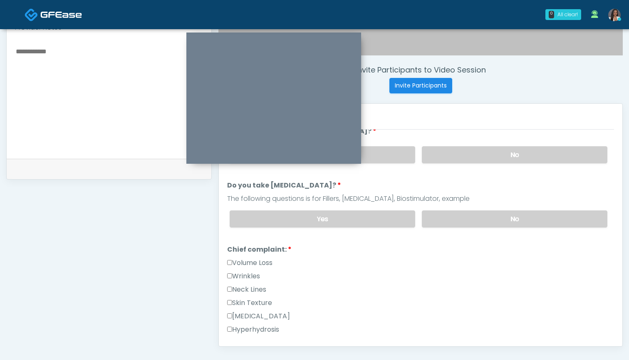
scroll to position [288, 0]
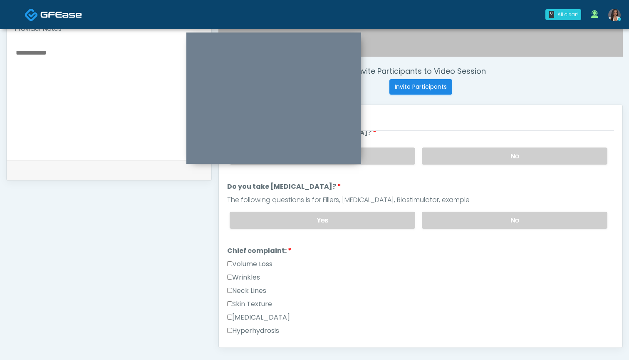
click at [241, 276] on label "Wrinkles" at bounding box center [243, 277] width 33 height 10
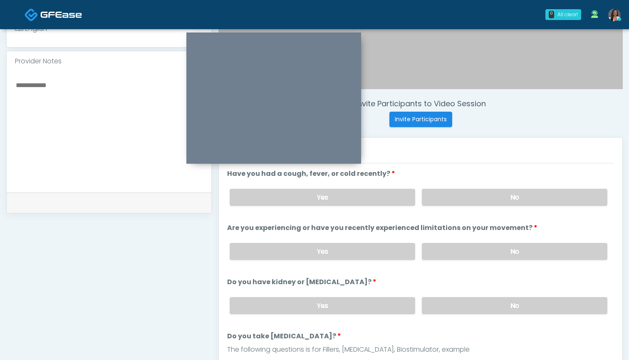
scroll to position [253, 0]
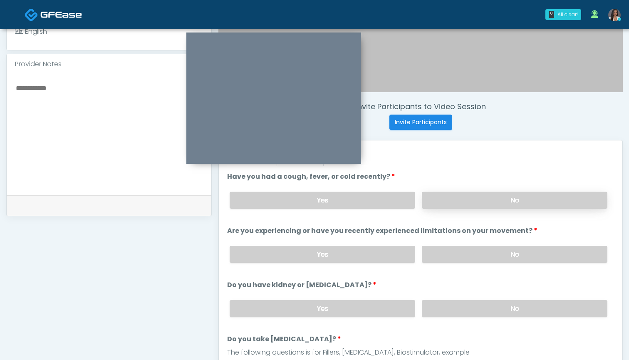
click at [448, 201] on label "No" at bounding box center [515, 199] width 186 height 17
click at [446, 252] on label "No" at bounding box center [515, 254] width 186 height 17
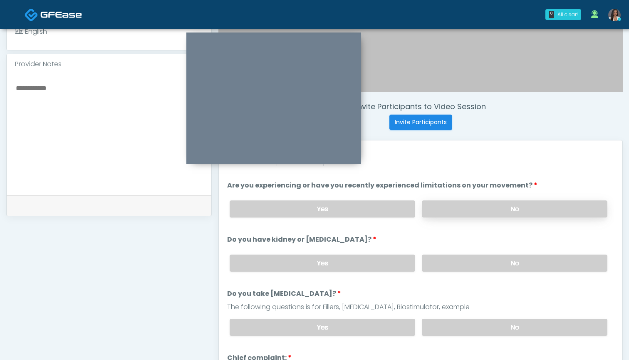
scroll to position [48, 0]
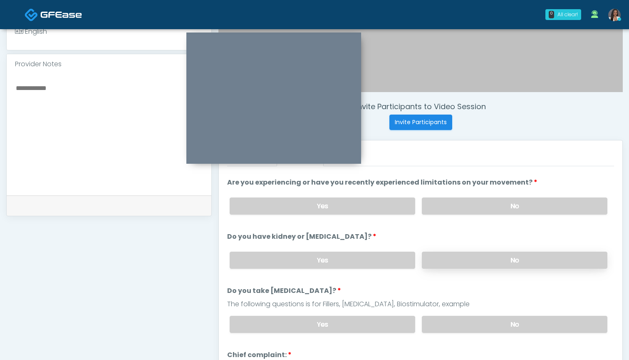
click at [447, 259] on label "No" at bounding box center [515, 259] width 186 height 17
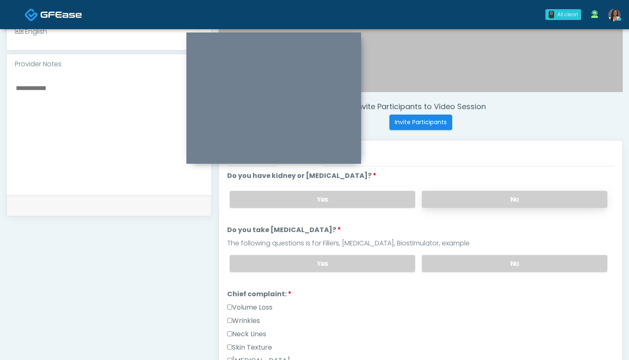
scroll to position [110, 0]
click at [447, 263] on label "No" at bounding box center [515, 262] width 186 height 17
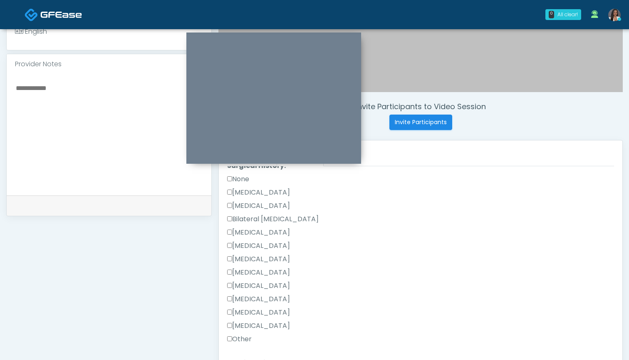
scroll to position [483, 0]
click at [250, 336] on label "Other" at bounding box center [239, 339] width 25 height 10
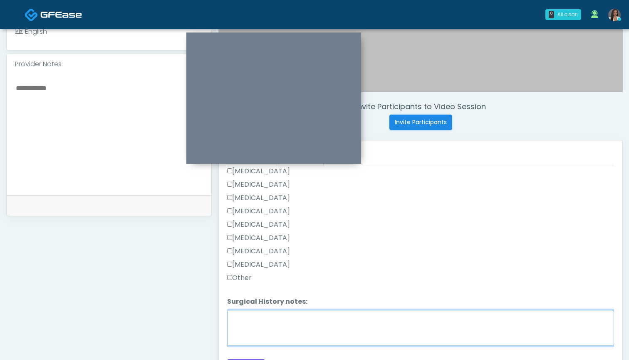
scroll to position [544, 0]
click at [254, 326] on textarea "Surgical History notes:" at bounding box center [420, 328] width 387 height 36
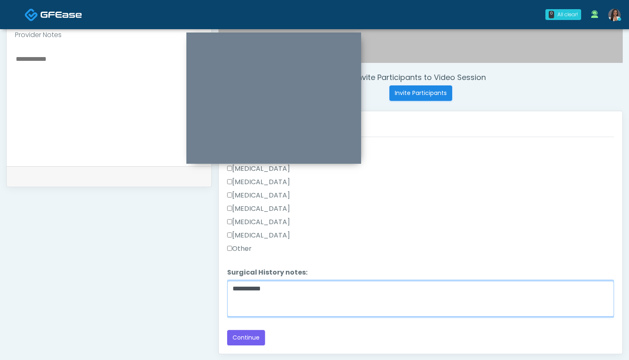
scroll to position [282, 0]
type textarea "**********"
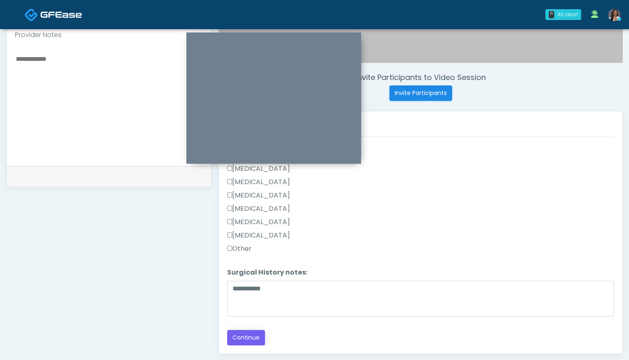
click at [241, 338] on button "Continue" at bounding box center [246, 337] width 38 height 15
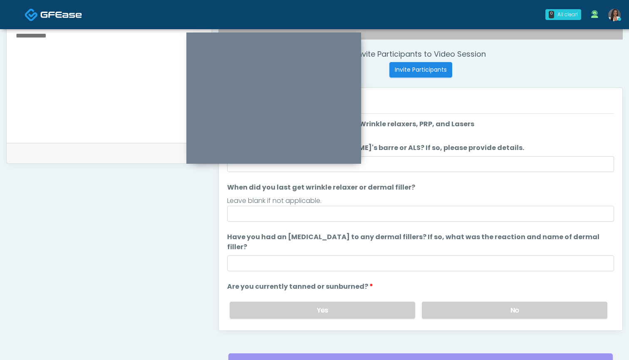
scroll to position [243, 0]
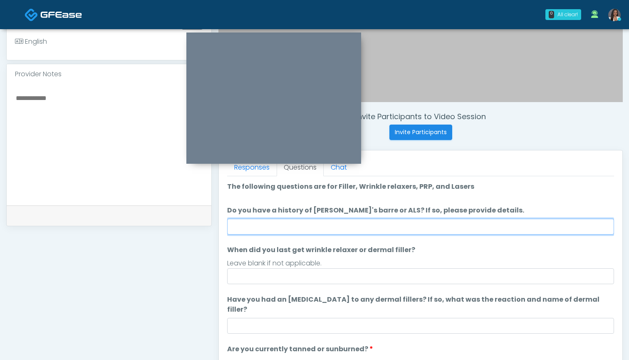
click at [427, 223] on input "Do you have a history of [PERSON_NAME]'s barre or ALS? If so, please provide de…" at bounding box center [420, 227] width 387 height 16
type input "**"
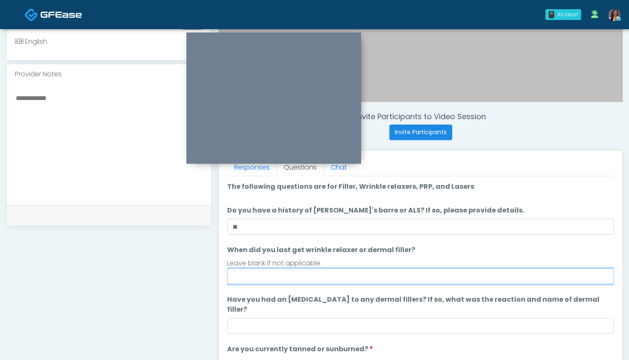
click at [425, 277] on input "When did you last get wrinkle relaxer or dermal filler?" at bounding box center [420, 276] width 387 height 16
type input "**********"
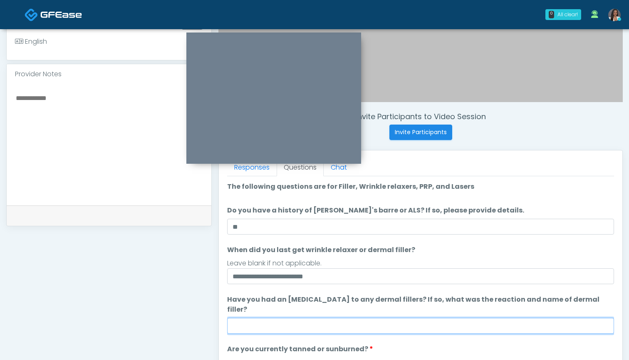
click at [420, 318] on input "Have you had an [MEDICAL_DATA] to any dermal fillers? If so, what was the react…" at bounding box center [420, 326] width 387 height 16
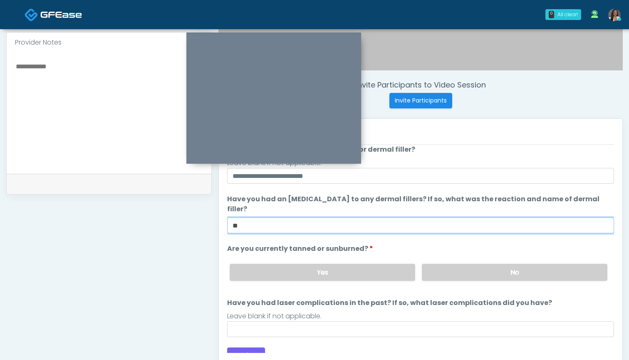
scroll to position [276, 0]
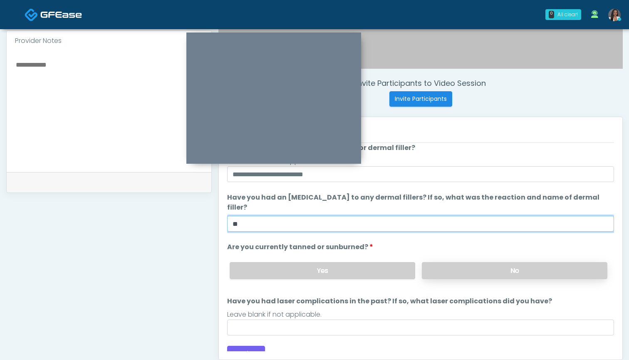
type input "**"
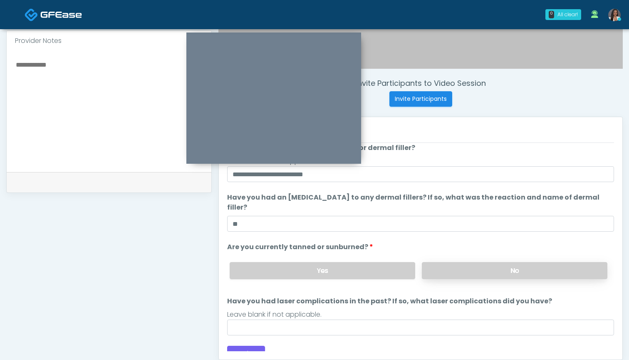
click at [474, 263] on label "No" at bounding box center [515, 270] width 186 height 17
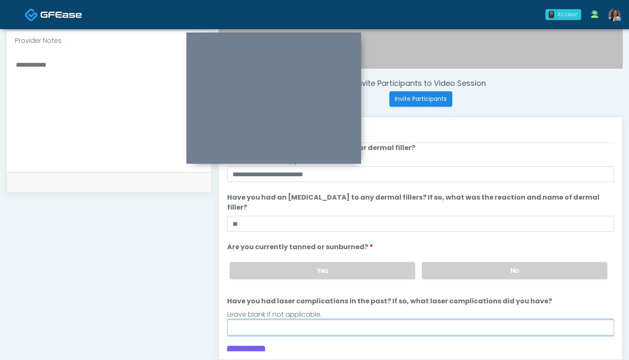
click at [391, 319] on input "Have you had laser complications in the past? If so, what laser complications d…" at bounding box center [420, 327] width 387 height 16
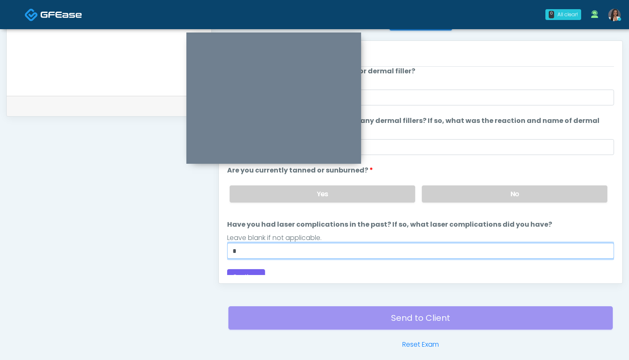
scroll to position [69, 0]
type input "***"
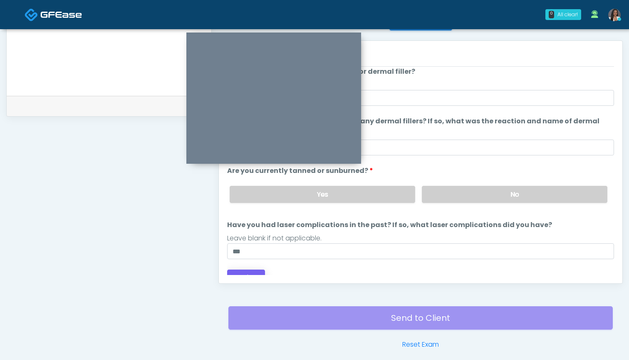
click at [257, 269] on button "Continue" at bounding box center [246, 276] width 38 height 15
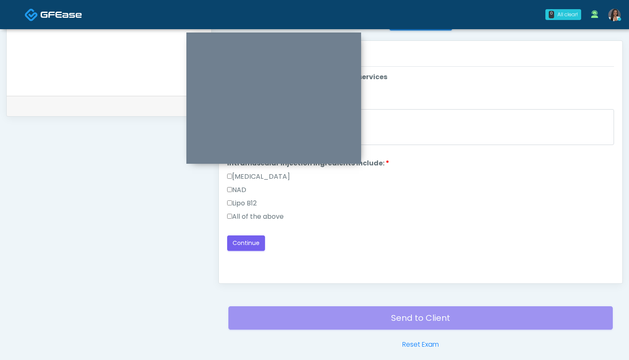
scroll to position [0, 0]
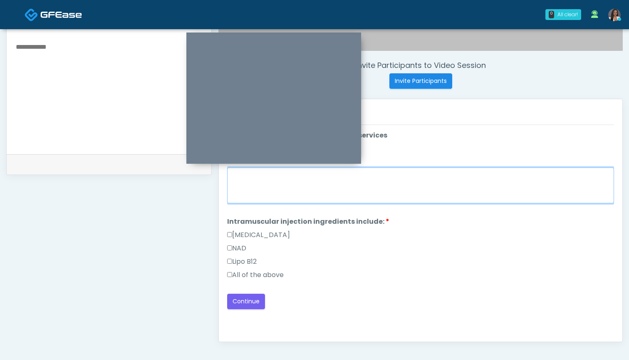
click at [487, 185] on textarea "When did you last get an IV or IM?" at bounding box center [420, 185] width 387 height 36
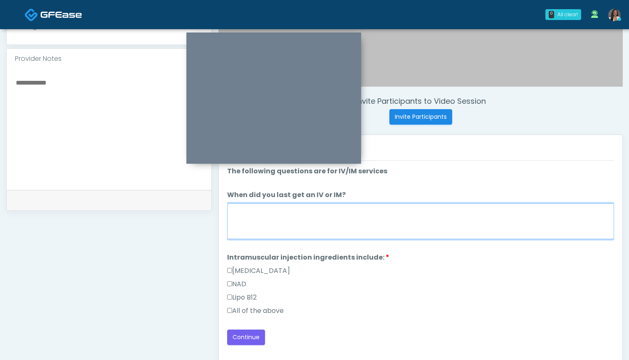
scroll to position [257, 0]
type textarea "******"
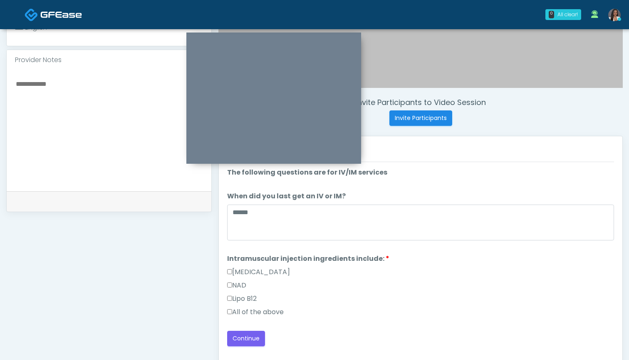
click at [269, 313] on label "All of the above" at bounding box center [255, 312] width 57 height 10
click at [249, 341] on button "Continue" at bounding box center [246, 338] width 38 height 15
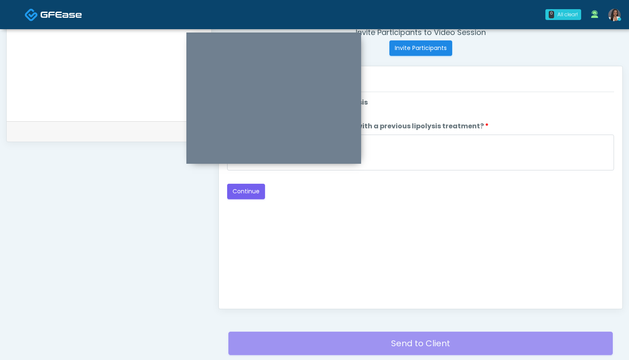
scroll to position [281, 0]
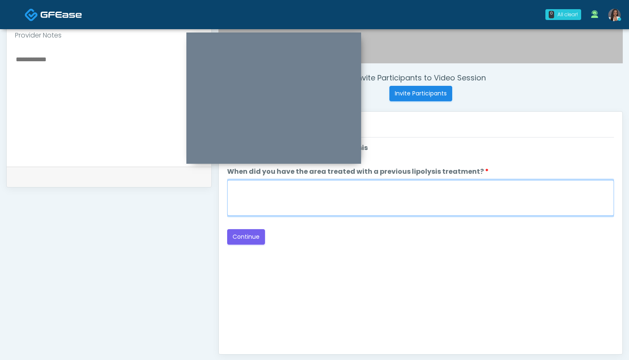
click at [389, 200] on textarea "When did you have the area treated with a previous lipolysis treatment?" at bounding box center [420, 198] width 387 height 36
type textarea "***"
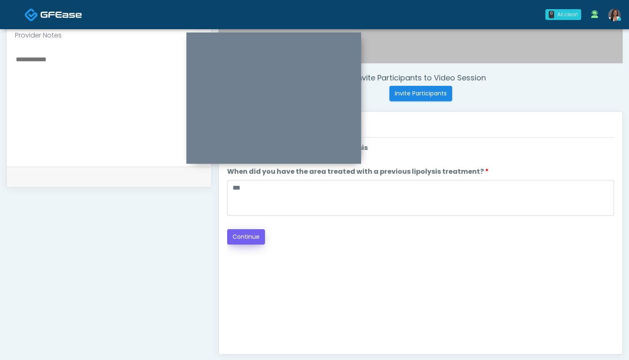
click at [253, 240] on button "Continue" at bounding box center [246, 236] width 38 height 15
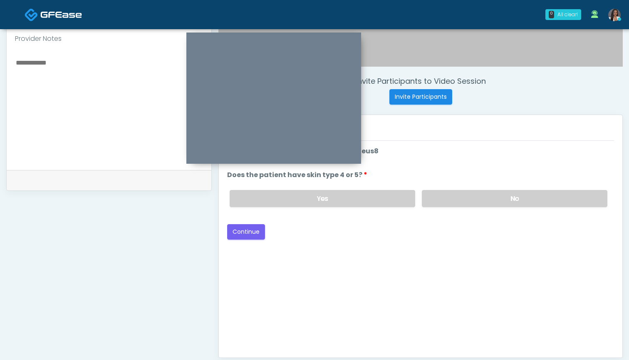
scroll to position [274, 0]
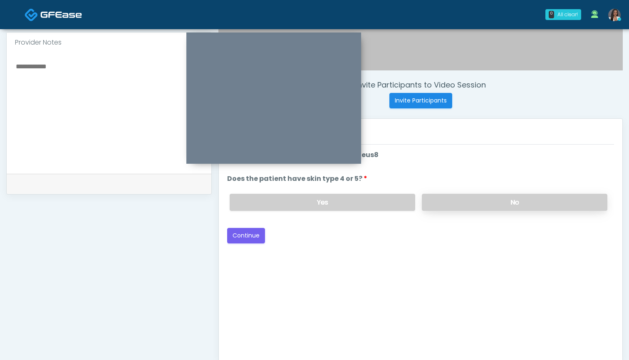
click at [456, 203] on label "No" at bounding box center [515, 202] width 186 height 17
click at [249, 234] on button "Continue" at bounding box center [246, 235] width 38 height 15
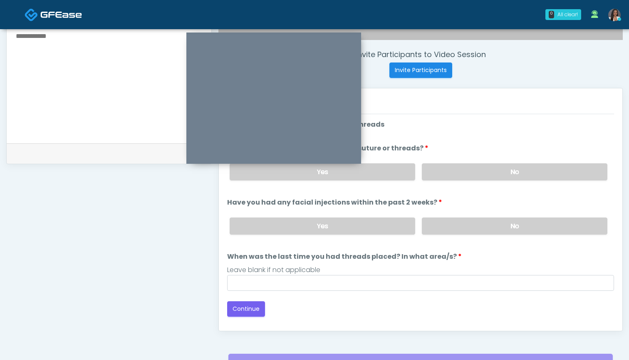
scroll to position [298, 0]
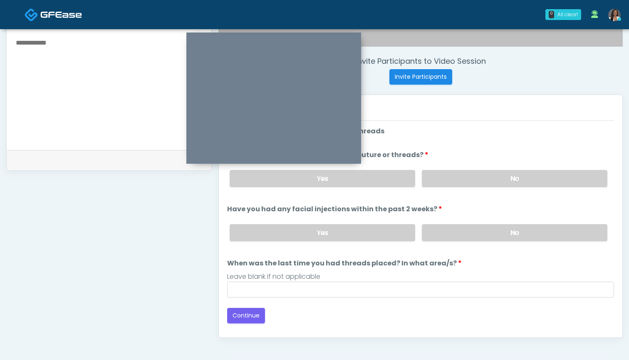
click at [440, 187] on div "Yes No" at bounding box center [418, 178] width 391 height 30
click at [442, 178] on label "No" at bounding box center [515, 178] width 186 height 17
click at [440, 235] on label "No" at bounding box center [515, 232] width 186 height 17
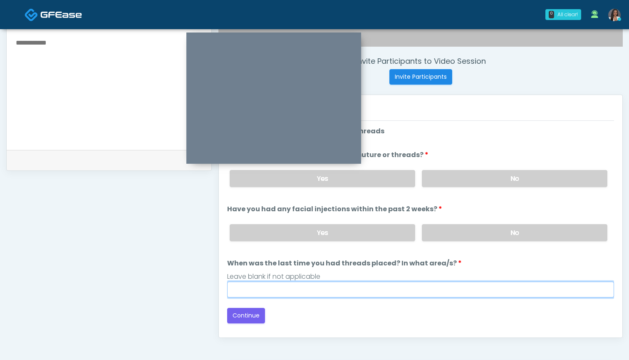
click at [407, 287] on input "When was the last time you had threads placed? In what area/s?" at bounding box center [420, 289] width 387 height 16
type input "***"
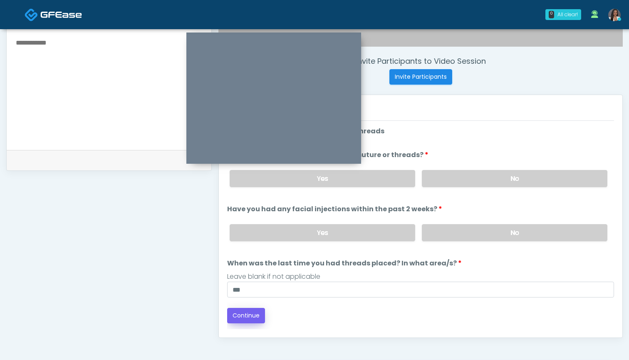
click at [259, 318] on button "Continue" at bounding box center [246, 315] width 38 height 15
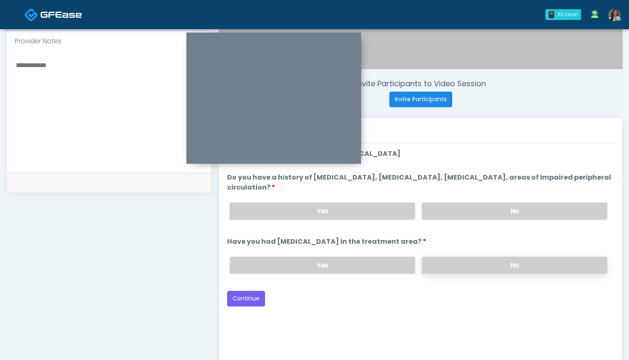
scroll to position [274, 0]
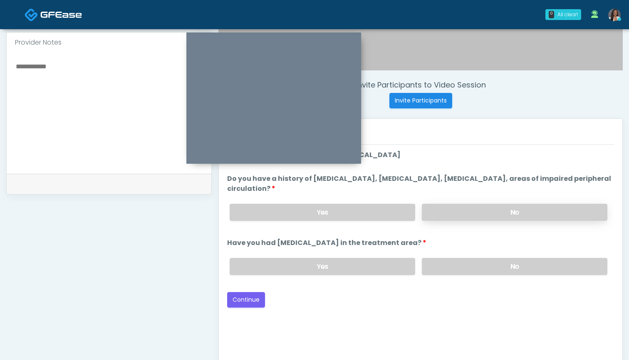
click at [447, 215] on label "No" at bounding box center [515, 212] width 186 height 17
click at [436, 270] on label "No" at bounding box center [515, 266] width 186 height 17
click at [245, 297] on button "Continue" at bounding box center [246, 299] width 38 height 15
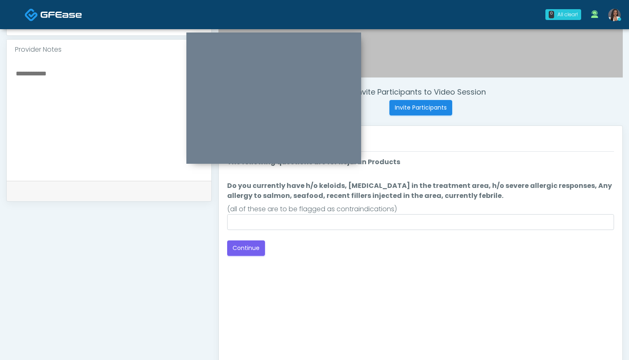
scroll to position [264, 0]
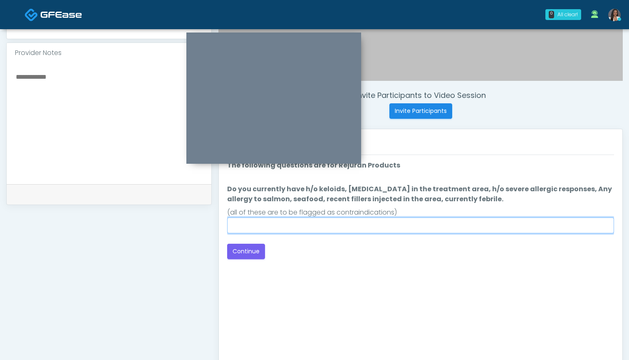
click at [419, 227] on input "Do you currently have h/o keloids, [MEDICAL_DATA] in the treatment area, h/o se…" at bounding box center [420, 225] width 387 height 16
type input "**"
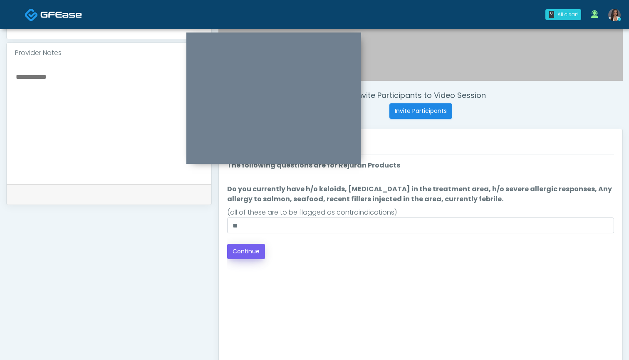
click at [250, 252] on button "Continue" at bounding box center [246, 251] width 38 height 15
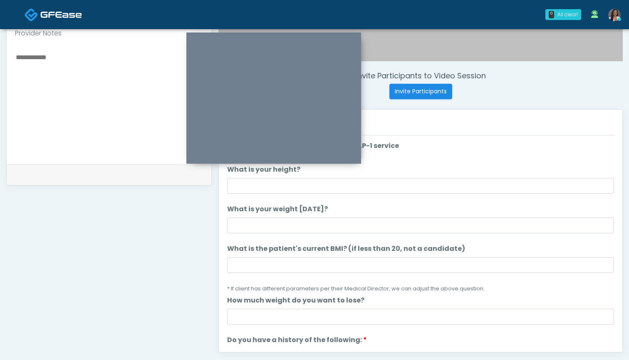
scroll to position [281, 0]
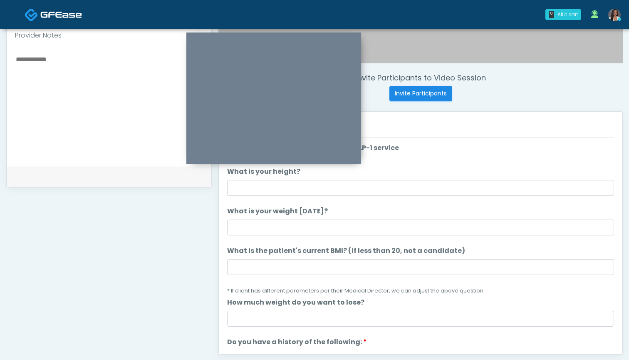
click at [313, 1] on div "0 All clear! All clear! [PERSON_NAME] DC MD VA 0s 0 0 [PERSON_NAME] AZ CA CO IL…" at bounding box center [364, 14] width 523 height 27
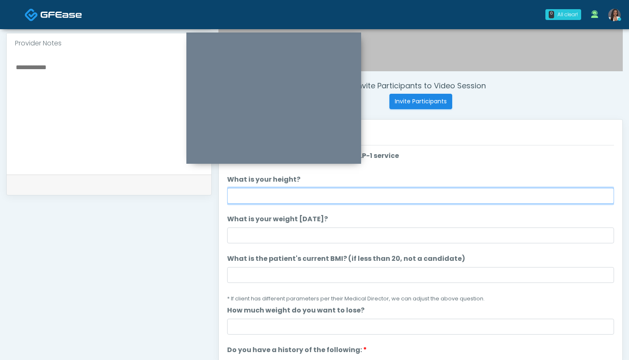
click at [345, 195] on input "What is your height?" at bounding box center [420, 196] width 387 height 16
type input "*****"
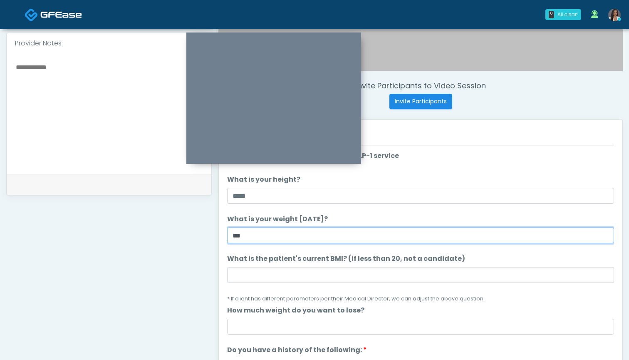
type input "***"
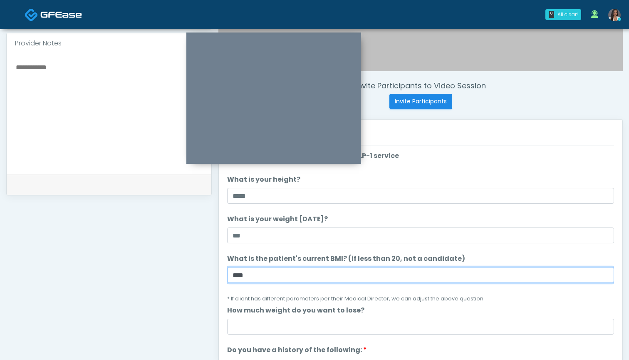
type input "****"
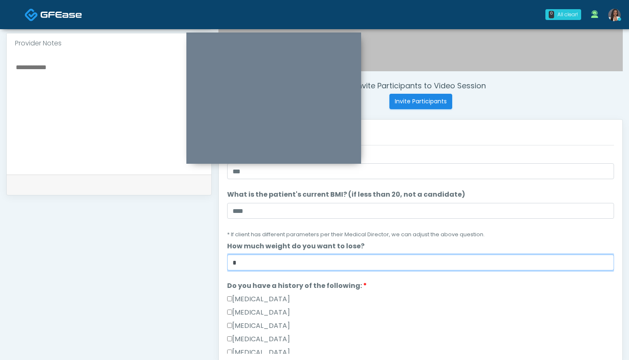
scroll to position [120, 0]
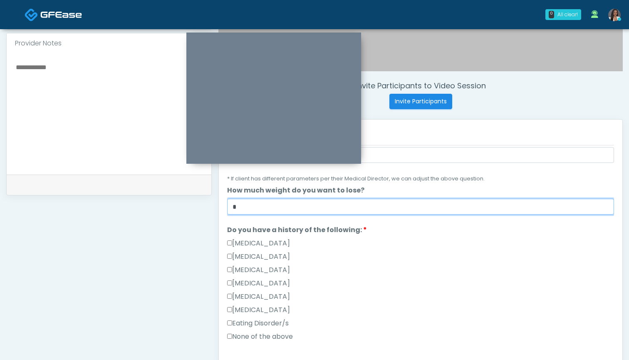
type input "*"
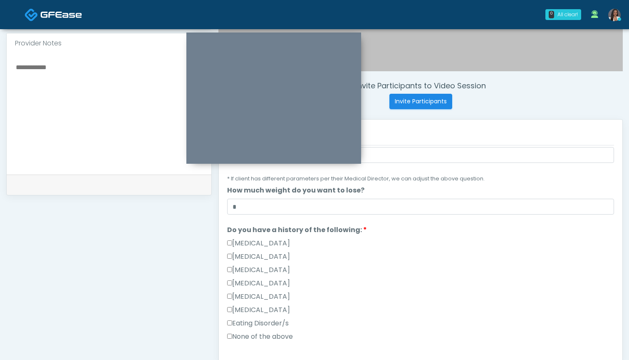
click at [256, 335] on label "None of the above" at bounding box center [260, 336] width 66 height 10
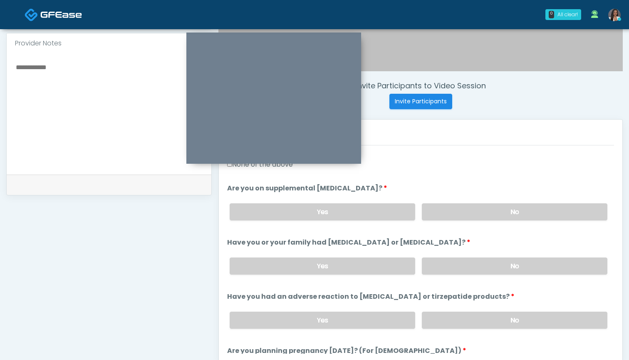
scroll to position [301, 0]
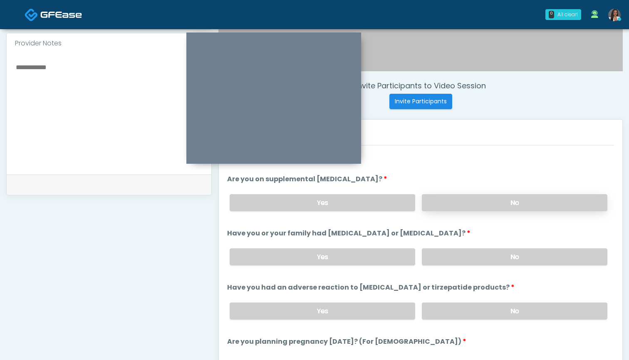
click at [438, 210] on label "No" at bounding box center [515, 202] width 186 height 17
click at [481, 261] on label "No" at bounding box center [515, 256] width 186 height 17
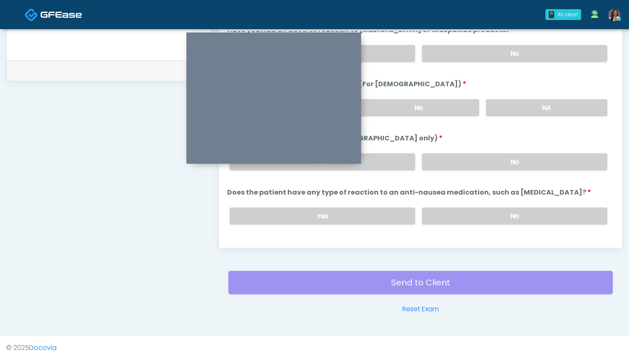
scroll to position [437, 0]
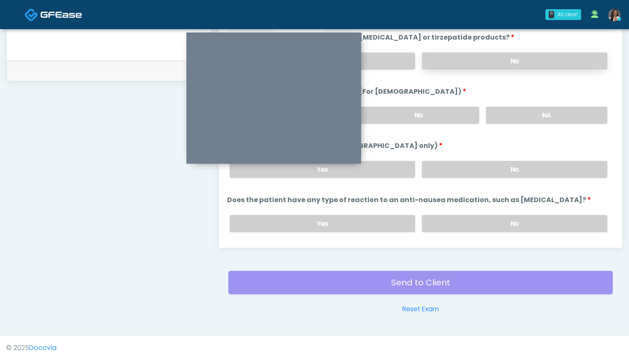
click at [456, 53] on label "No" at bounding box center [515, 60] width 186 height 17
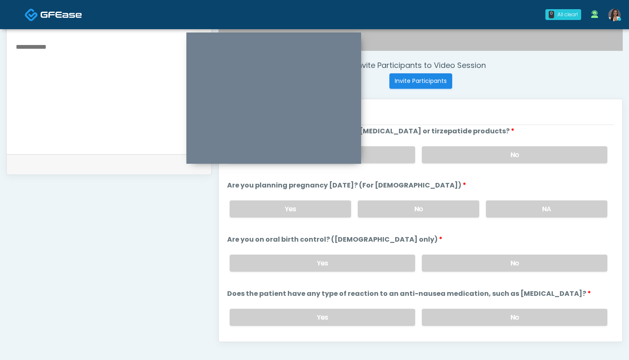
scroll to position [293, 0]
click at [400, 209] on label "No" at bounding box center [419, 209] width 122 height 17
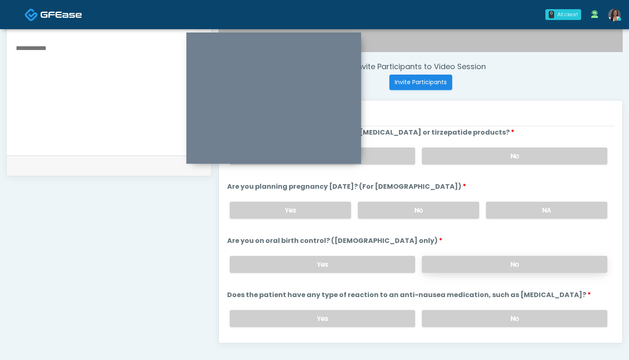
click at [456, 269] on label "No" at bounding box center [515, 264] width 186 height 17
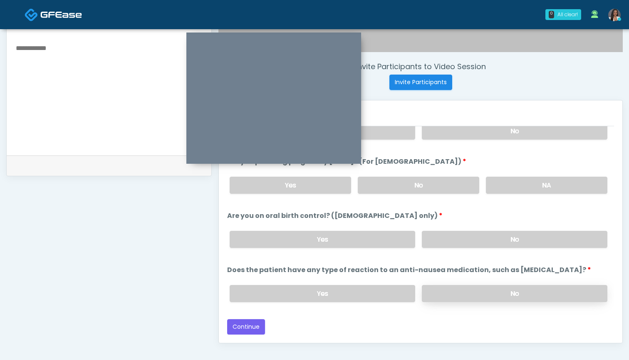
scroll to position [462, 0]
click at [450, 290] on label "No" at bounding box center [515, 293] width 186 height 17
click at [239, 325] on button "Continue" at bounding box center [246, 326] width 38 height 15
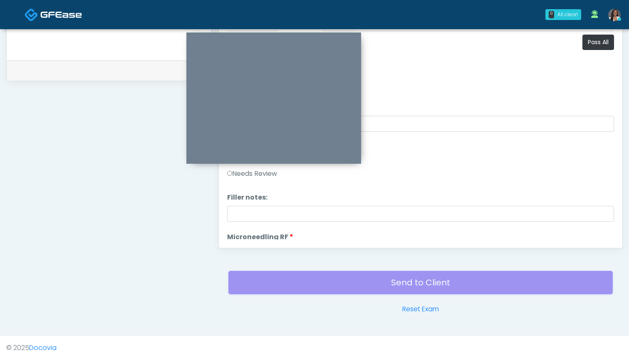
scroll to position [0, 0]
click at [596, 41] on button "Pass All" at bounding box center [599, 42] width 32 height 15
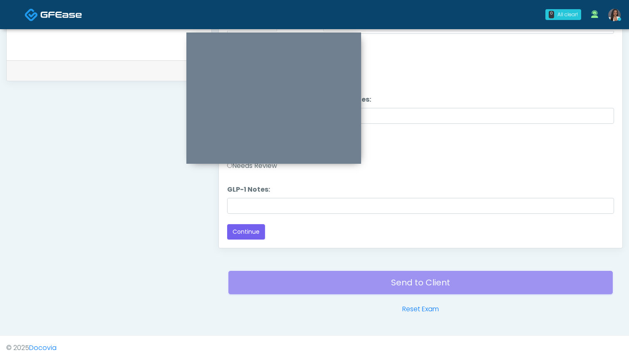
scroll to position [1640, 0]
click at [244, 228] on button "Continue" at bounding box center [246, 231] width 38 height 15
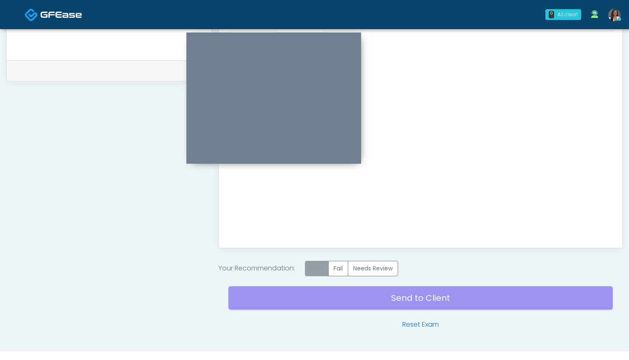
click at [315, 267] on label "Pass" at bounding box center [317, 268] width 24 height 15
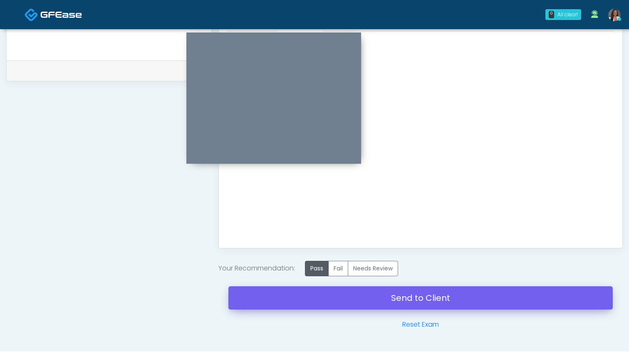
click at [417, 295] on link "Send to Client" at bounding box center [421, 297] width 385 height 23
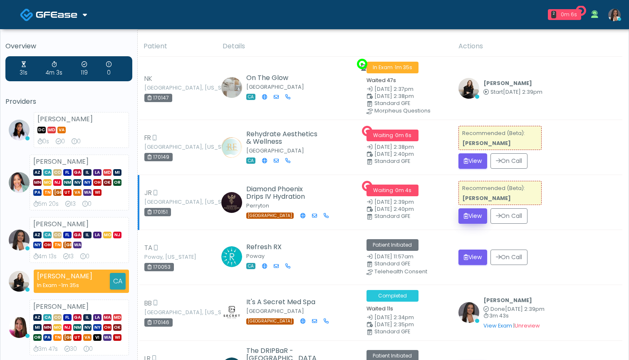
click at [475, 215] on button "View" at bounding box center [473, 215] width 29 height 15
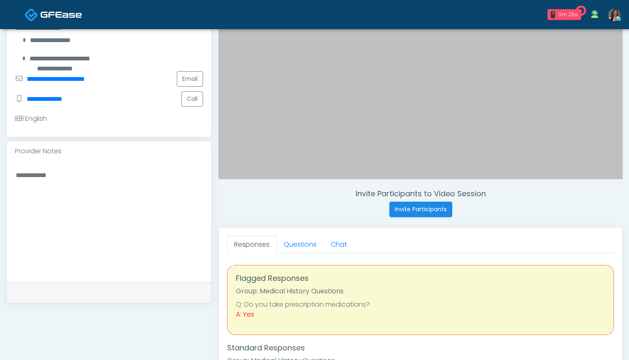
scroll to position [174, 0]
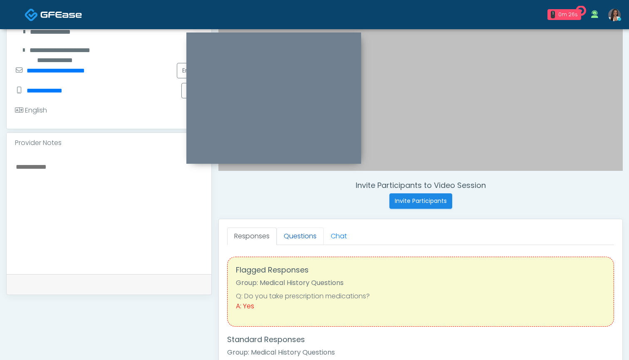
click at [295, 234] on link "Questions" at bounding box center [300, 235] width 47 height 17
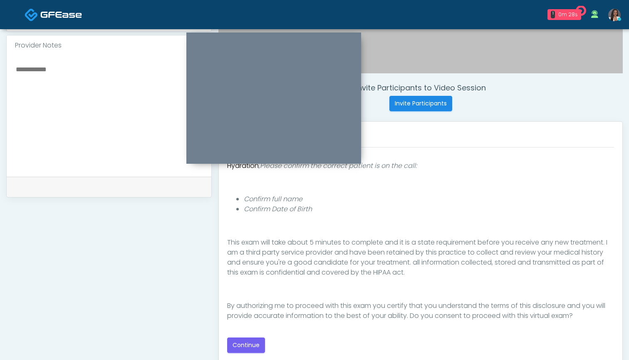
scroll to position [281, 0]
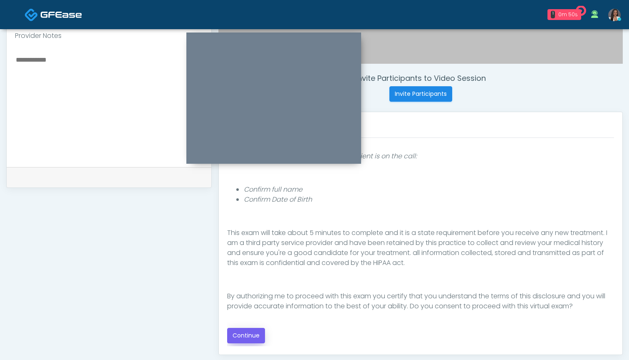
click at [242, 333] on button "Continue" at bounding box center [246, 335] width 38 height 15
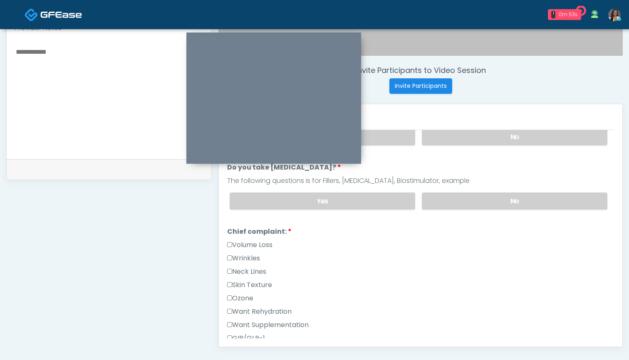
scroll to position [285, 0]
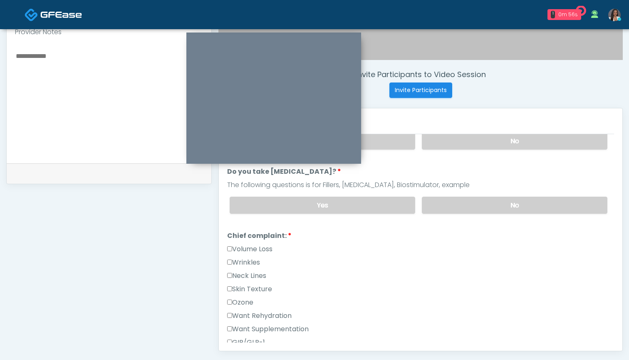
click at [272, 315] on label "Want Rehydration" at bounding box center [259, 316] width 65 height 10
click at [274, 333] on div "Want Supplementation" at bounding box center [420, 330] width 387 height 13
click at [281, 326] on label "Want Supplementation" at bounding box center [268, 329] width 82 height 10
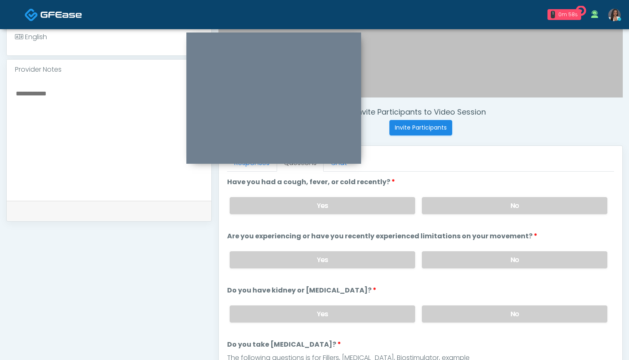
scroll to position [246, 0]
click at [462, 209] on label "No" at bounding box center [515, 206] width 186 height 17
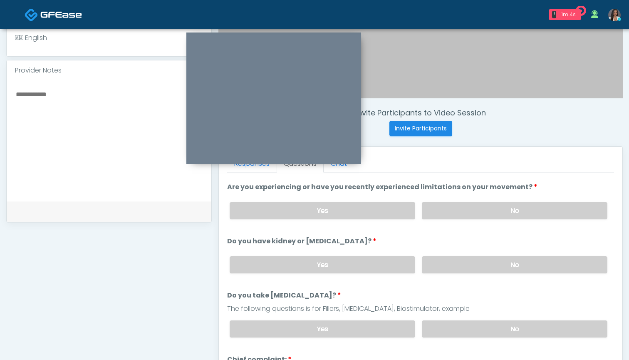
scroll to position [54, 0]
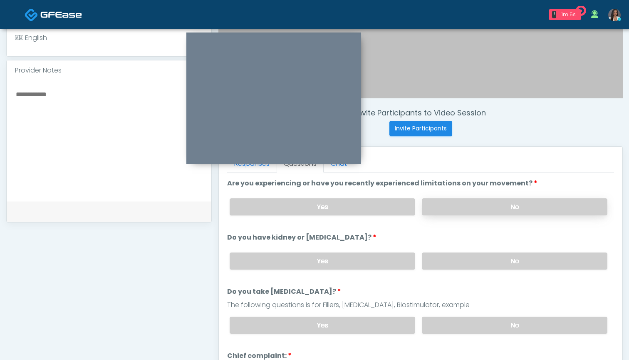
click at [454, 206] on label "No" at bounding box center [515, 206] width 186 height 17
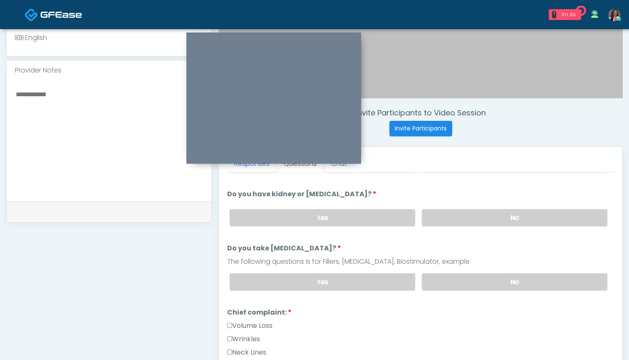
scroll to position [98, 0]
click at [449, 213] on label "No" at bounding box center [515, 216] width 186 height 17
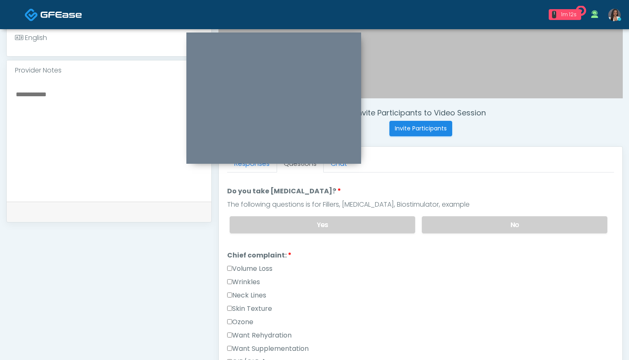
scroll to position [156, 0]
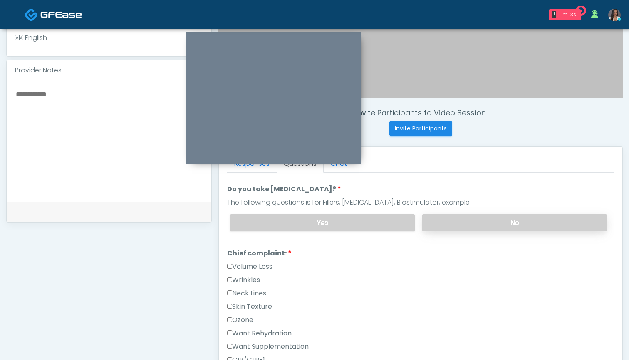
click at [458, 217] on label "No" at bounding box center [515, 222] width 186 height 17
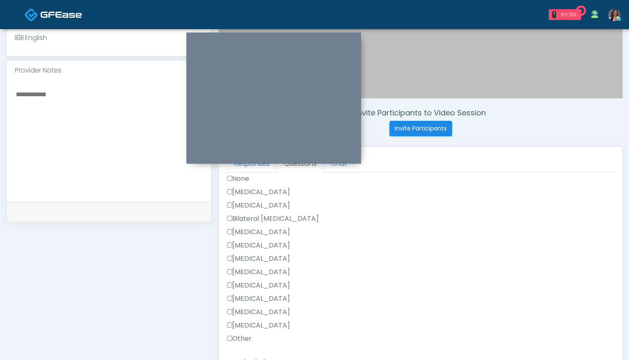
scroll to position [461, 0]
click at [243, 341] on label "Other" at bounding box center [239, 341] width 25 height 10
click at [266, 325] on label "[MEDICAL_DATA]" at bounding box center [258, 328] width 63 height 10
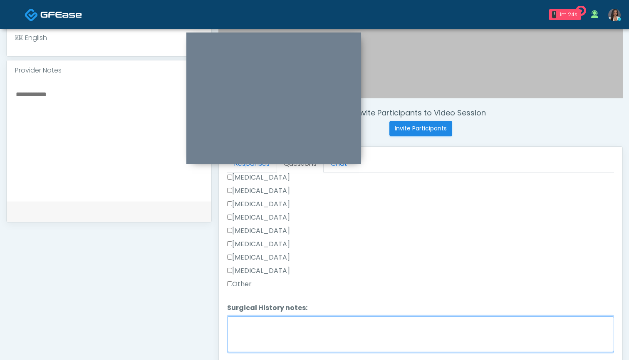
scroll to position [518, 0]
click at [266, 325] on textarea "Surgical History notes:" at bounding box center [420, 334] width 387 height 36
type textarea "**********"
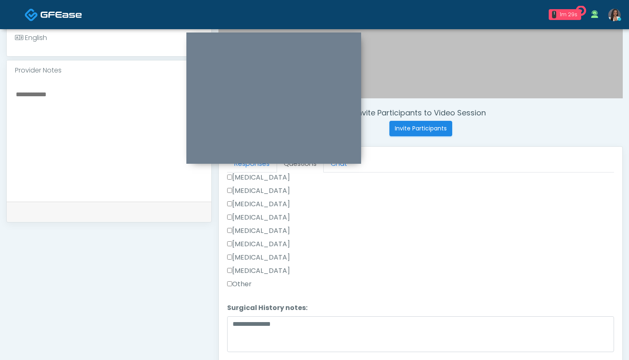
click at [238, 283] on label "Other" at bounding box center [239, 284] width 25 height 10
click at [236, 284] on label "Other" at bounding box center [239, 284] width 25 height 10
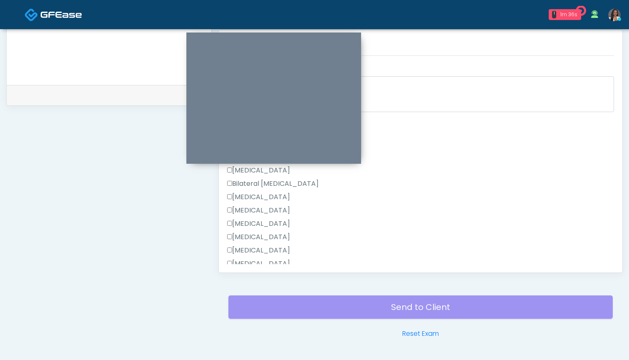
scroll to position [366, 0]
click at [280, 214] on label "Breast Augmentation" at bounding box center [258, 213] width 63 height 10
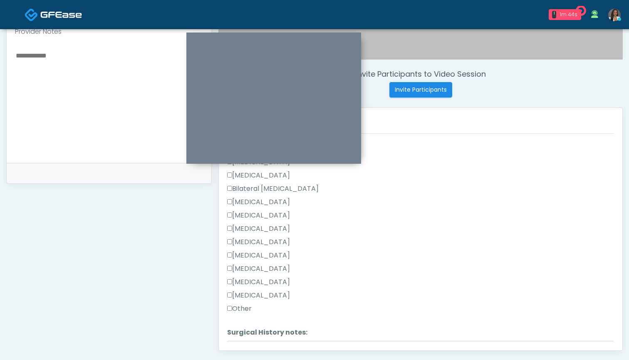
scroll to position [456, 0]
click at [270, 266] on label "[MEDICAL_DATA]" at bounding box center [258, 267] width 63 height 10
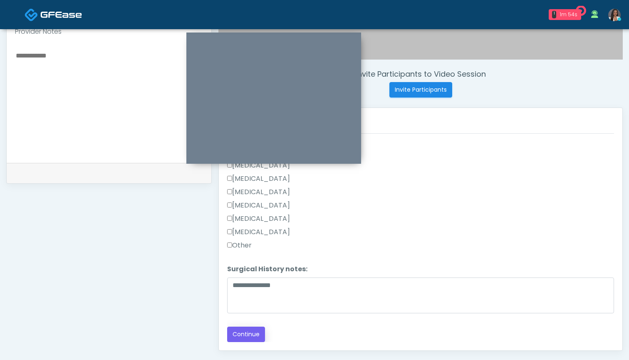
scroll to position [518, 0]
click at [242, 332] on button "Continue" at bounding box center [246, 333] width 38 height 15
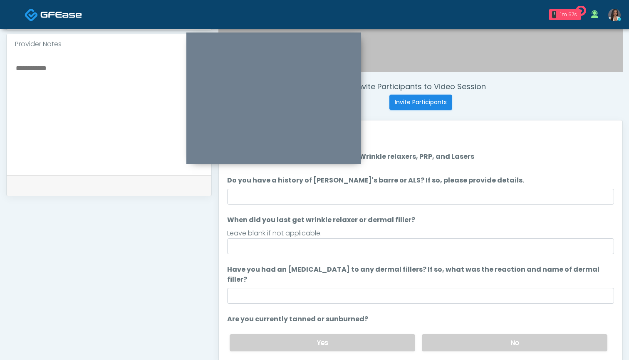
scroll to position [271, 0]
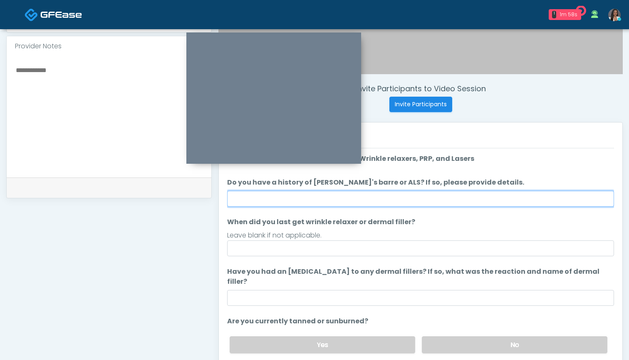
click at [413, 201] on input "Do you have a history of Guillain's barre or ALS? If so, please provide details." at bounding box center [420, 199] width 387 height 16
type input "**"
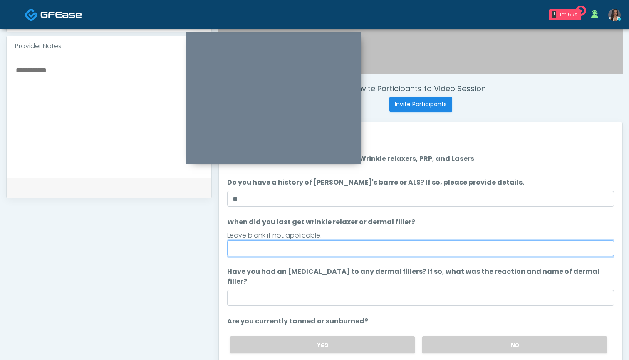
click at [399, 251] on input "When did you last get wrinkle relaxer or dermal filler?" at bounding box center [420, 248] width 387 height 16
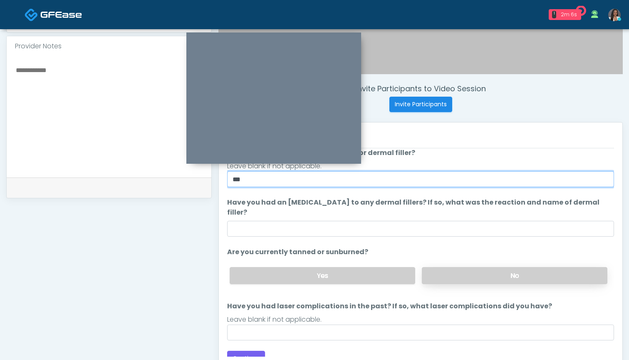
scroll to position [69, 0]
type input "***"
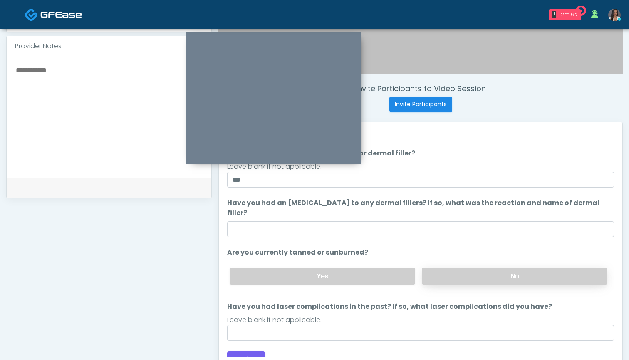
click at [469, 267] on label "No" at bounding box center [515, 275] width 186 height 17
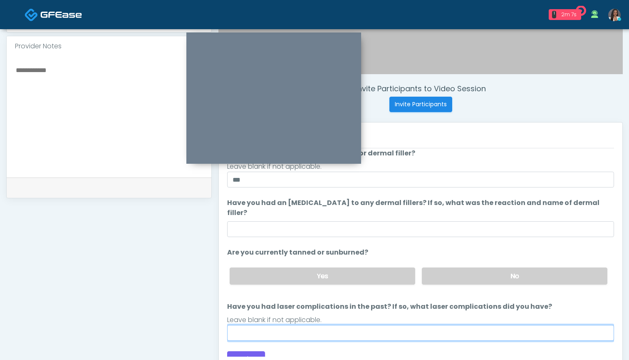
click at [388, 325] on input "Have you had laser complications in the past? If so, what laser complications d…" at bounding box center [420, 333] width 387 height 16
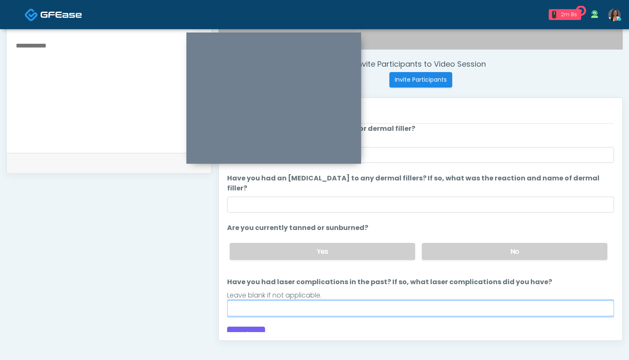
scroll to position [294, 0]
type input "***"
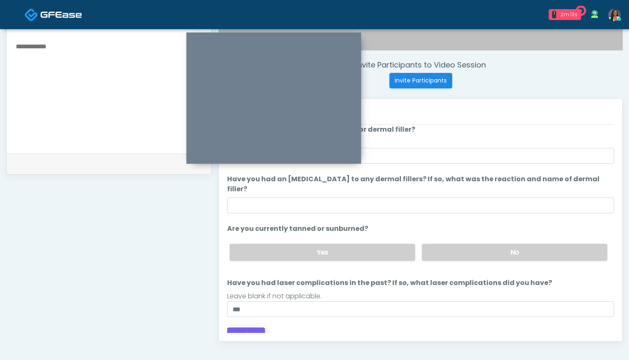
click at [243, 327] on button "Continue" at bounding box center [246, 334] width 38 height 15
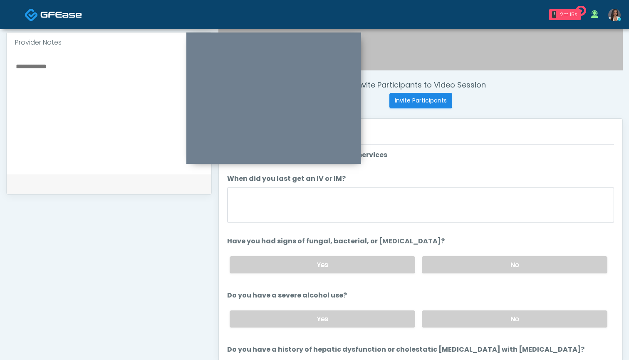
scroll to position [268, 0]
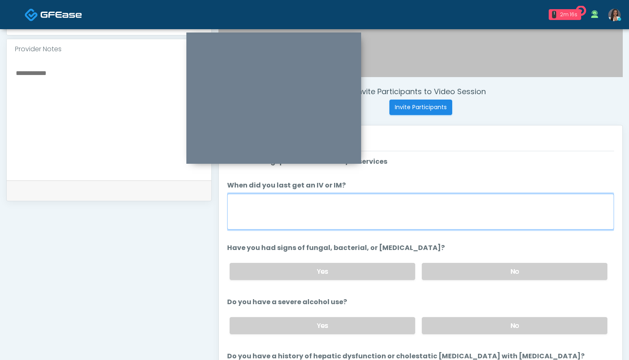
click at [435, 213] on textarea "When did you last get an IV or IM?" at bounding box center [420, 212] width 387 height 36
type textarea "********"
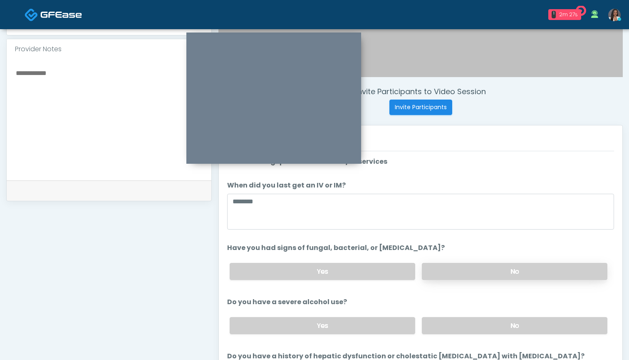
click at [484, 275] on label "No" at bounding box center [515, 271] width 186 height 17
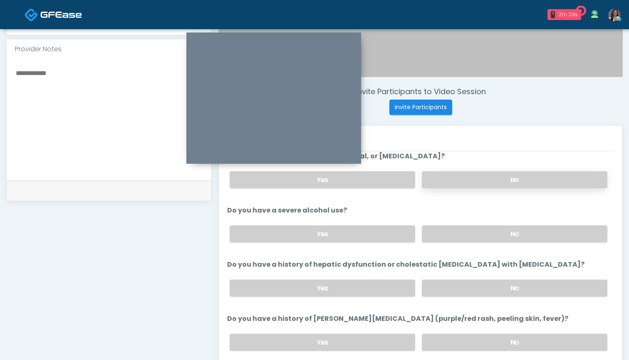
scroll to position [96, 0]
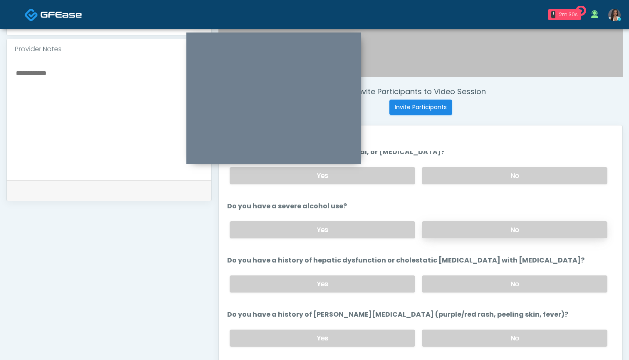
click at [464, 233] on label "No" at bounding box center [515, 229] width 186 height 17
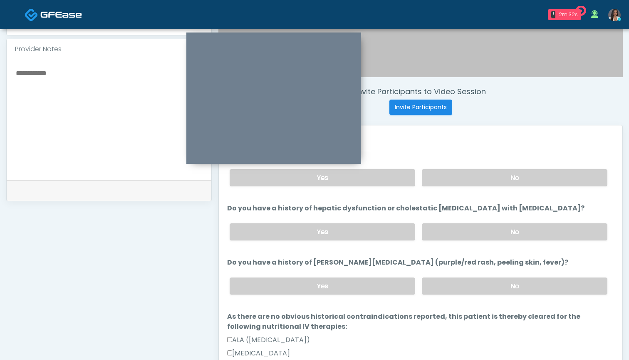
scroll to position [150, 0]
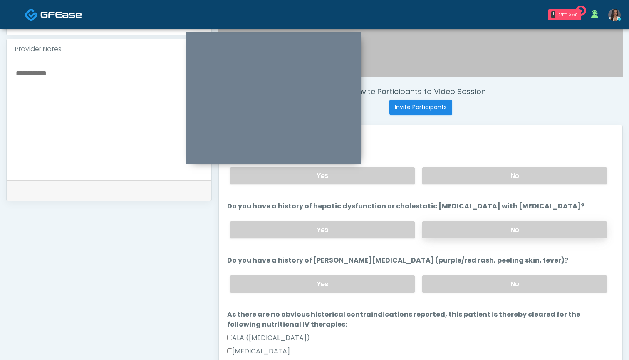
click at [456, 232] on label "No" at bounding box center [515, 229] width 186 height 17
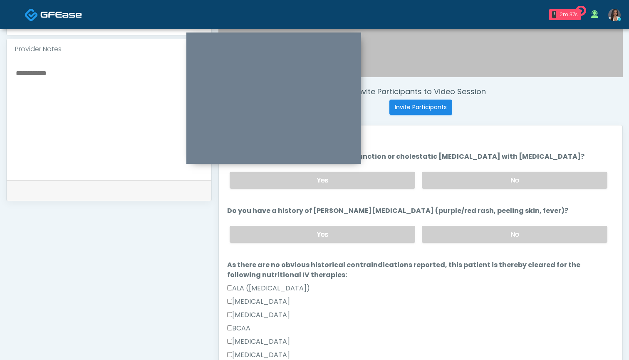
scroll to position [207, 0]
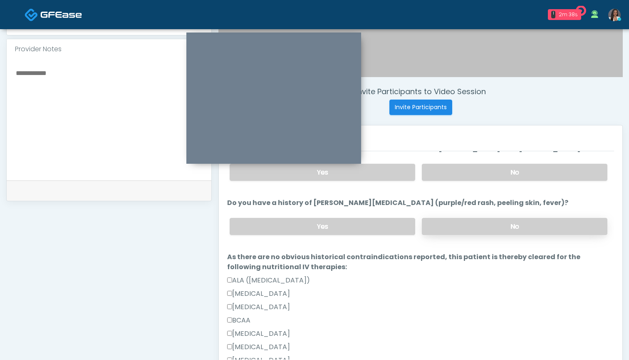
click at [456, 228] on label "No" at bounding box center [515, 226] width 186 height 17
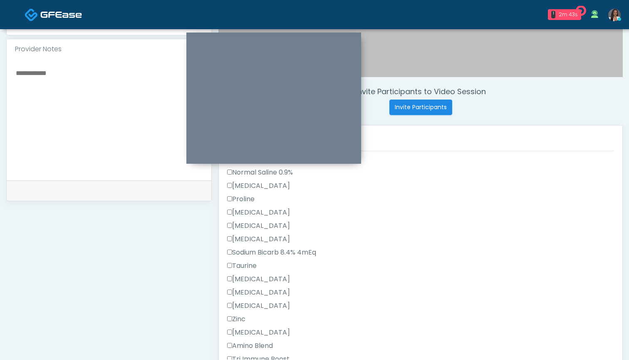
scroll to position [623, 0]
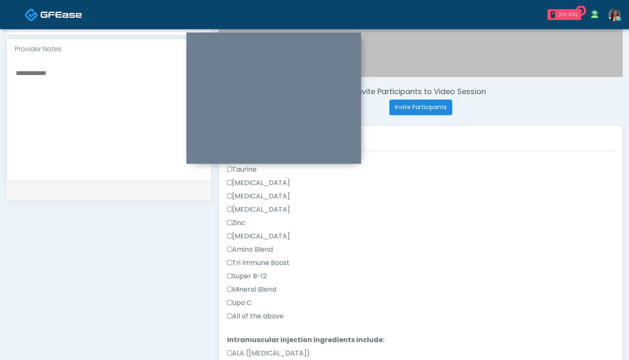
click at [264, 315] on label "All of the above" at bounding box center [255, 316] width 57 height 10
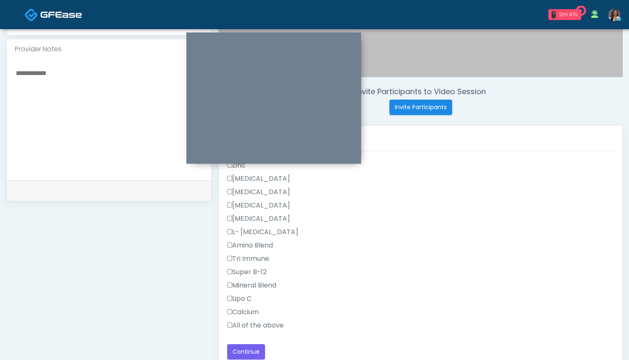
scroll to position [1145, 0]
click at [255, 325] on label "All of the above" at bounding box center [255, 325] width 57 height 10
click at [249, 350] on button "Continue" at bounding box center [246, 351] width 38 height 15
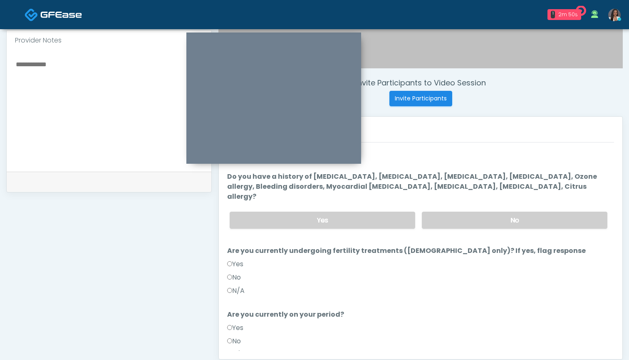
scroll to position [270, 0]
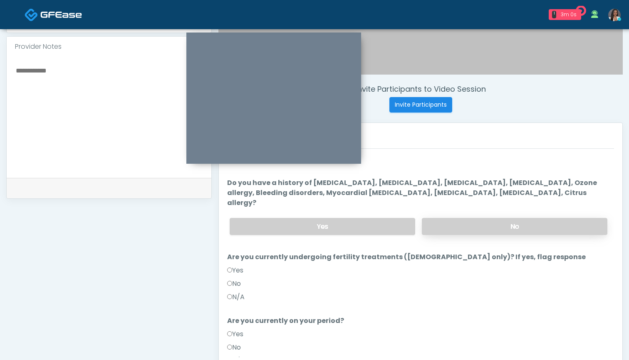
click at [445, 218] on label "No" at bounding box center [515, 226] width 186 height 17
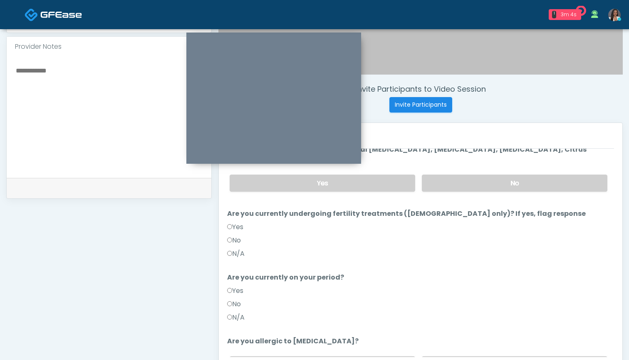
scroll to position [45, 0]
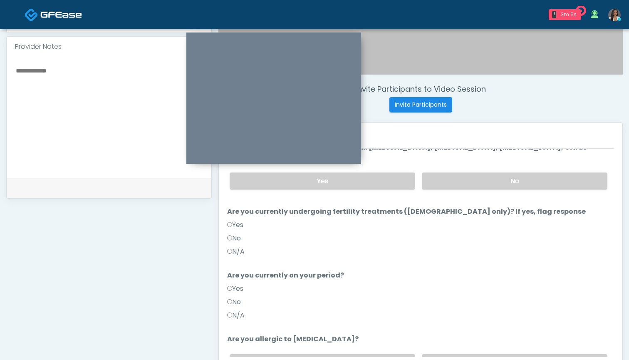
click at [241, 233] on label "No" at bounding box center [234, 238] width 14 height 10
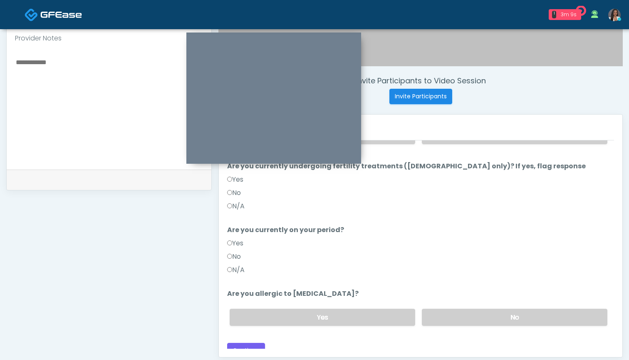
scroll to position [82, 0]
click at [238, 252] on label "No" at bounding box center [234, 257] width 14 height 10
click at [480, 312] on label "No" at bounding box center [515, 317] width 186 height 17
click at [251, 343] on button "Continue" at bounding box center [246, 350] width 38 height 15
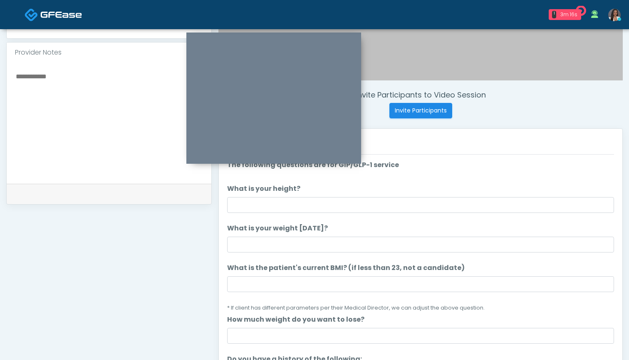
scroll to position [258, 0]
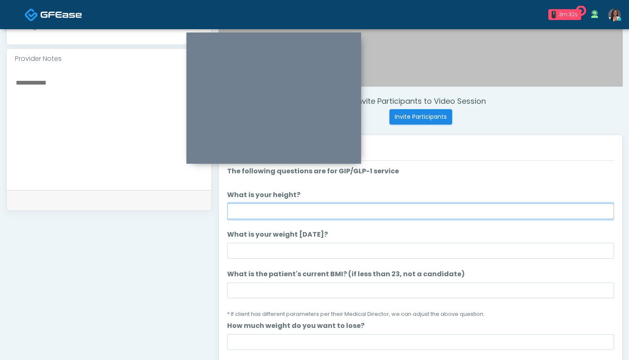
click at [266, 209] on input "What is your height?" at bounding box center [420, 211] width 387 height 16
type input "*****"
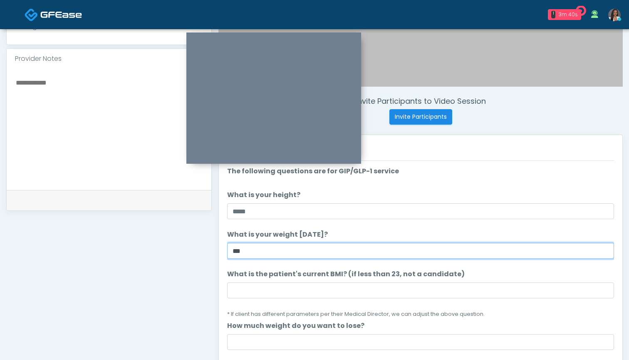
type input "***"
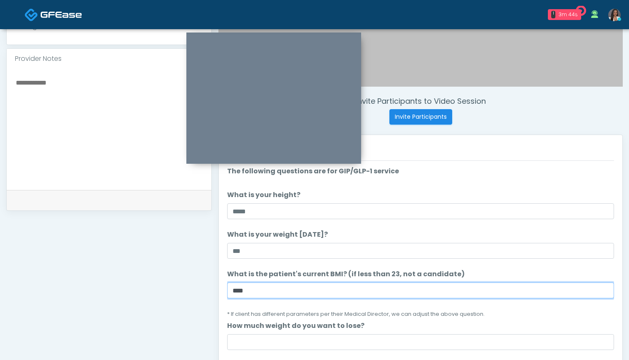
type input "****"
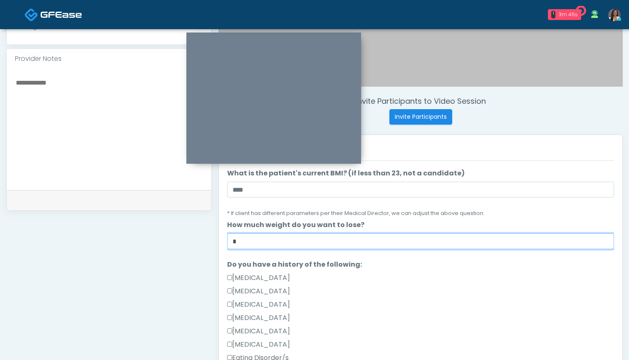
scroll to position [130, 0]
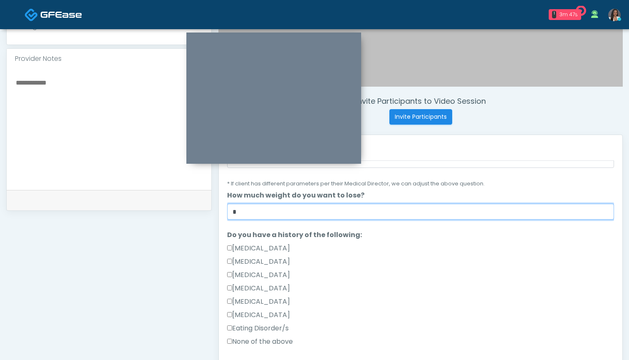
type input "*"
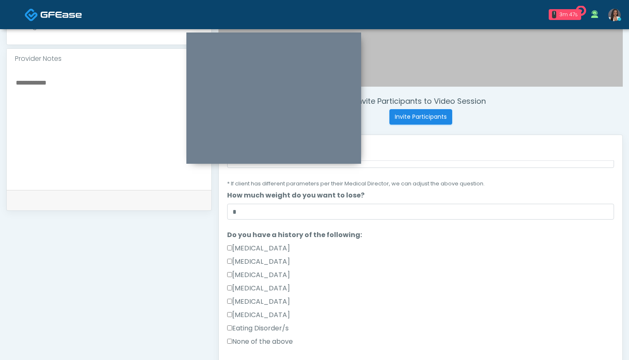
click at [252, 340] on label "None of the above" at bounding box center [260, 341] width 66 height 10
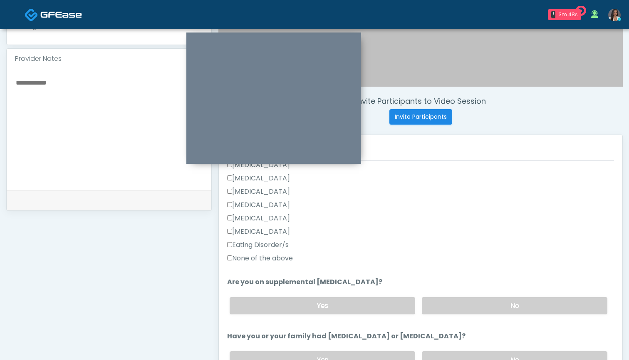
scroll to position [300, 0]
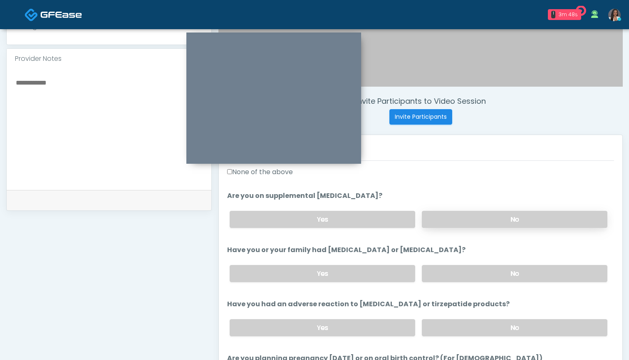
click at [465, 219] on label "No" at bounding box center [515, 219] width 186 height 17
click at [457, 275] on label "No" at bounding box center [515, 273] width 186 height 17
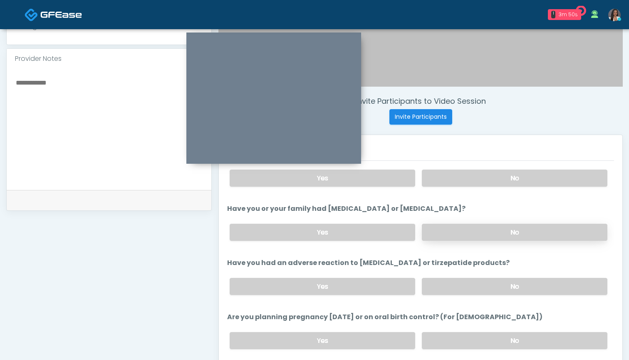
scroll to position [357, 0]
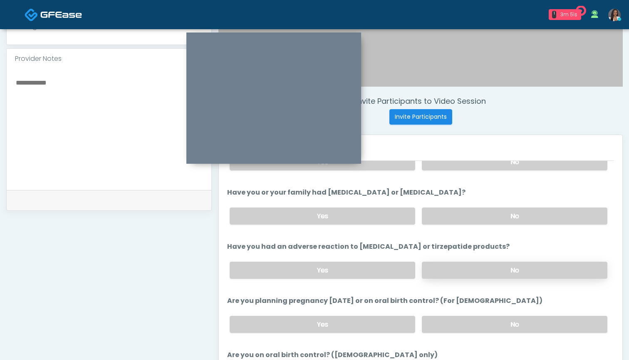
click at [458, 271] on label "No" at bounding box center [515, 269] width 186 height 17
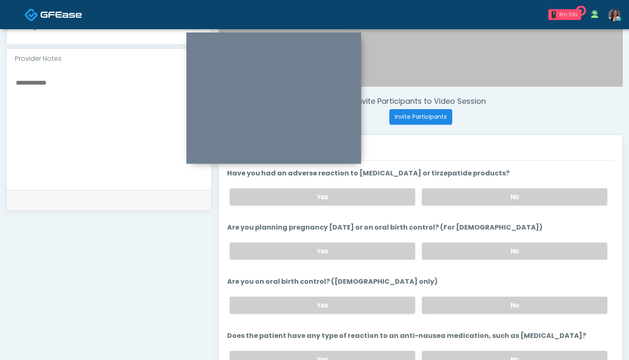
scroll to position [428, 0]
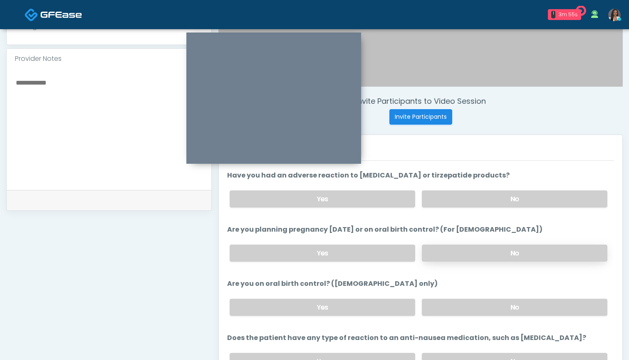
click at [452, 253] on label "No" at bounding box center [515, 252] width 186 height 17
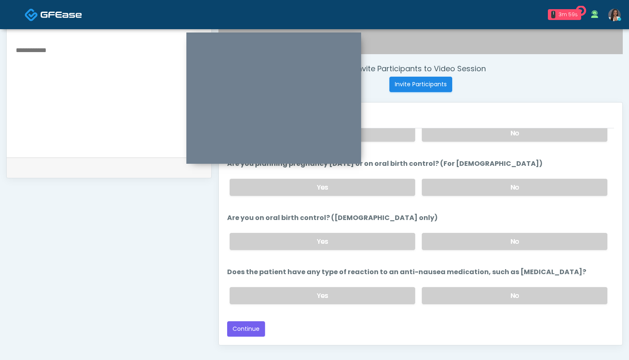
scroll to position [456, 0]
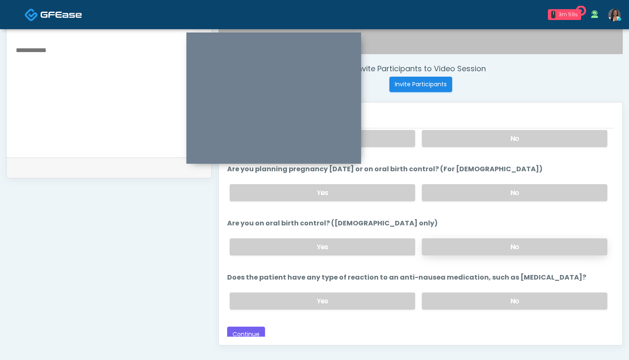
click at [448, 245] on label "No" at bounding box center [515, 246] width 186 height 17
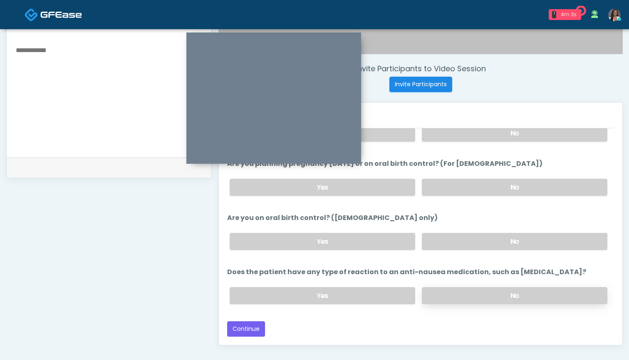
scroll to position [462, 0]
click at [472, 292] on label "No" at bounding box center [515, 295] width 186 height 17
click at [238, 333] on button "Continue" at bounding box center [246, 328] width 38 height 15
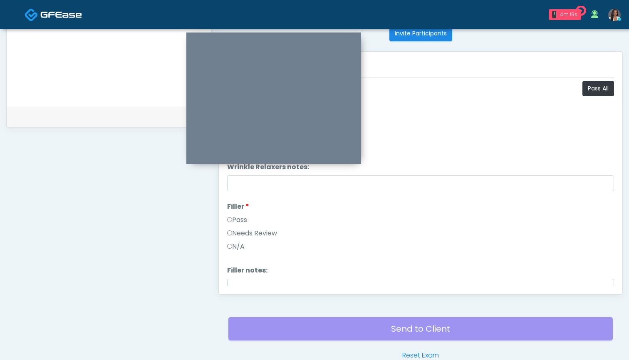
scroll to position [331, 0]
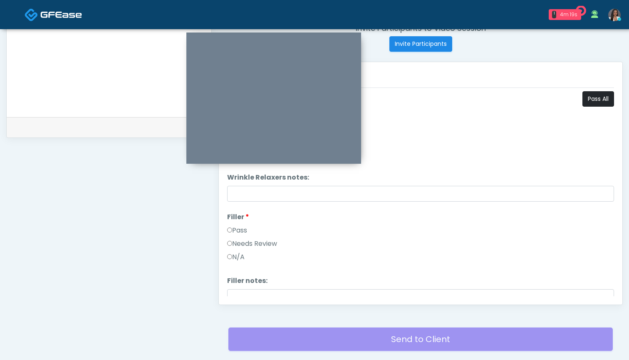
click at [599, 94] on button "Pass All" at bounding box center [599, 98] width 32 height 15
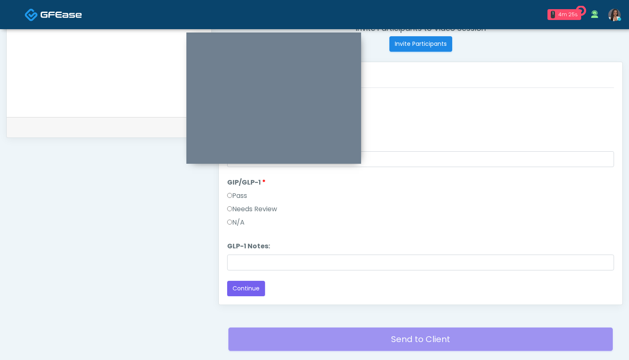
scroll to position [344, 0]
click at [250, 288] on button "Continue" at bounding box center [246, 288] width 38 height 15
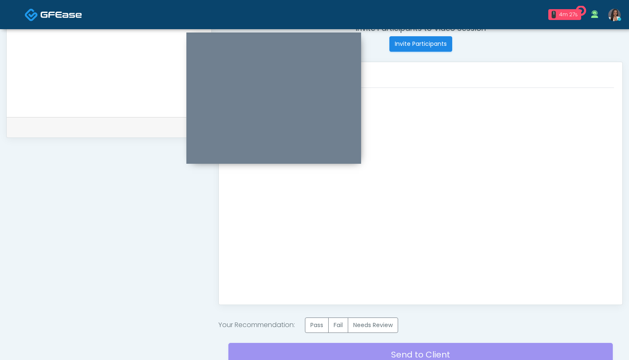
scroll to position [0, 0]
click at [321, 325] on label "Pass" at bounding box center [317, 324] width 24 height 15
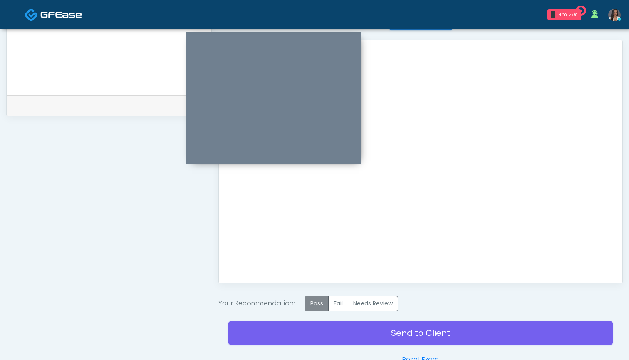
scroll to position [375, 0]
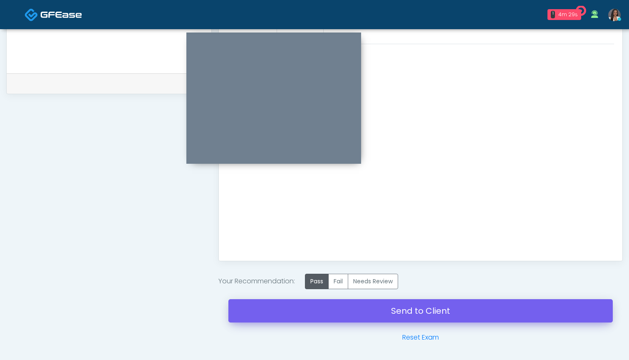
click at [342, 311] on link "Send to Client" at bounding box center [421, 310] width 385 height 23
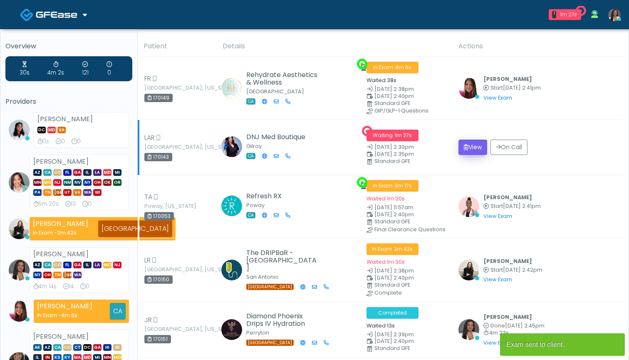
click at [476, 144] on button "View" at bounding box center [473, 146] width 29 height 15
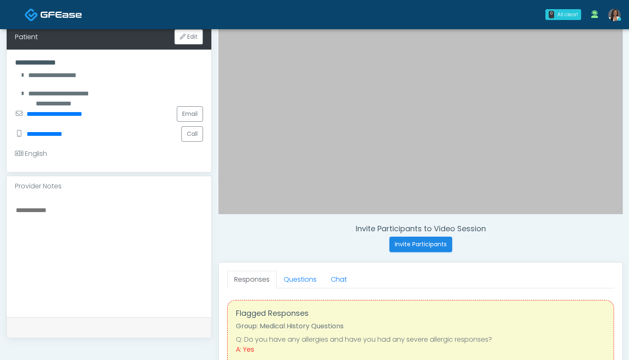
scroll to position [140, 0]
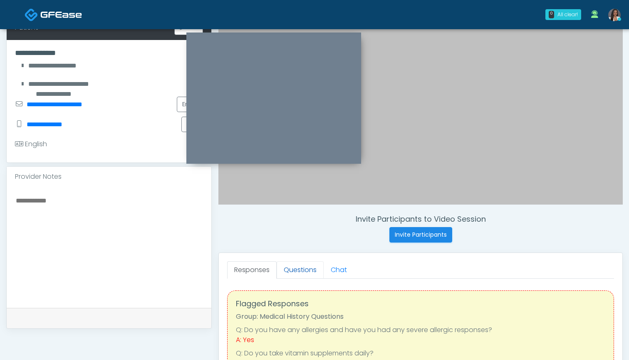
click at [301, 269] on link "Questions" at bounding box center [300, 269] width 47 height 17
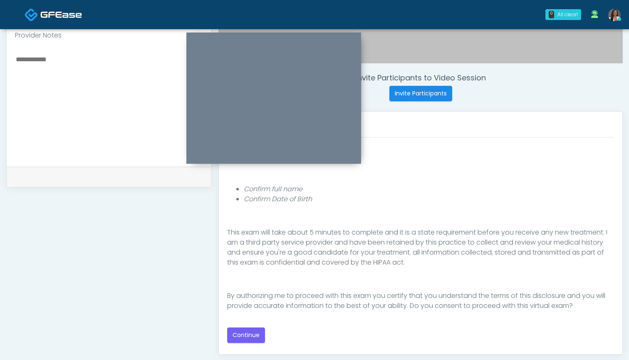
scroll to position [283, 0]
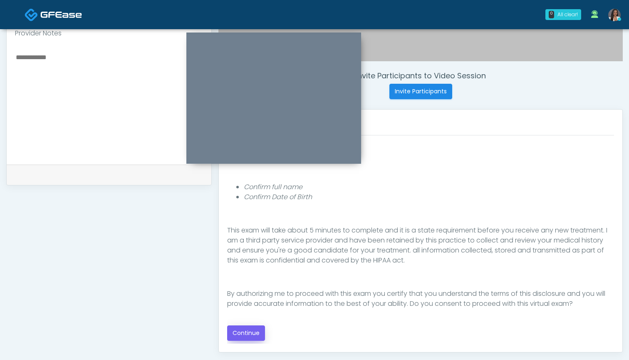
click at [244, 330] on button "Continue" at bounding box center [246, 332] width 38 height 15
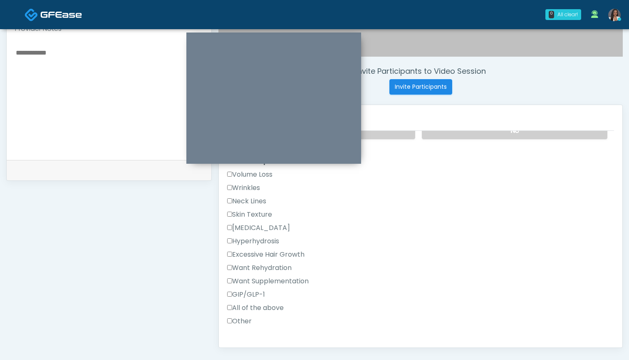
scroll to position [229, 0]
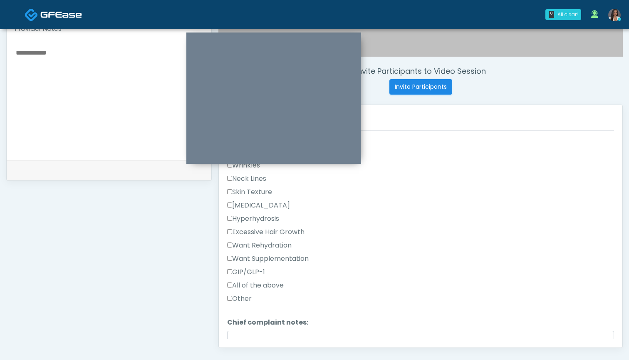
click at [267, 258] on label "Want Supplementation" at bounding box center [268, 259] width 82 height 10
click at [269, 245] on label "Want Rehydration" at bounding box center [259, 245] width 65 height 10
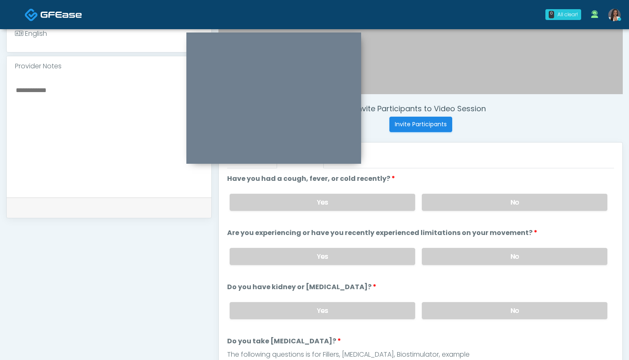
scroll to position [250, 0]
click at [463, 204] on label "No" at bounding box center [515, 202] width 186 height 17
click at [467, 258] on label "No" at bounding box center [515, 257] width 186 height 17
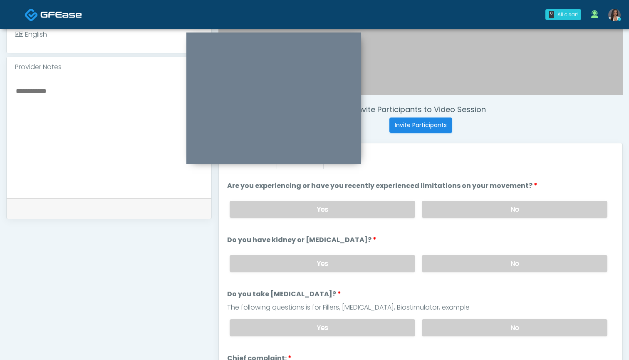
scroll to position [48, 0]
click at [446, 257] on label "No" at bounding box center [515, 262] width 186 height 17
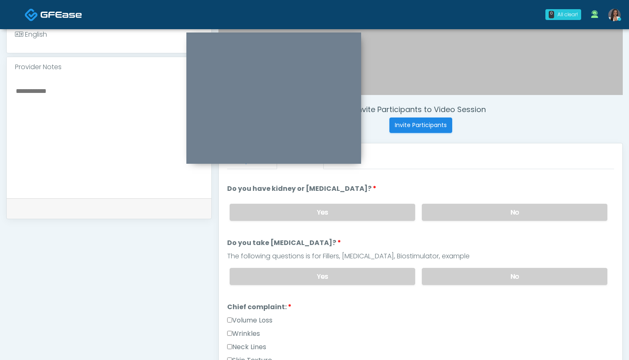
scroll to position [104, 0]
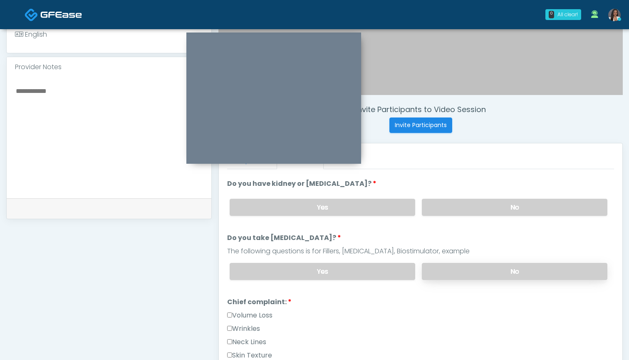
click at [445, 273] on label "No" at bounding box center [515, 271] width 186 height 17
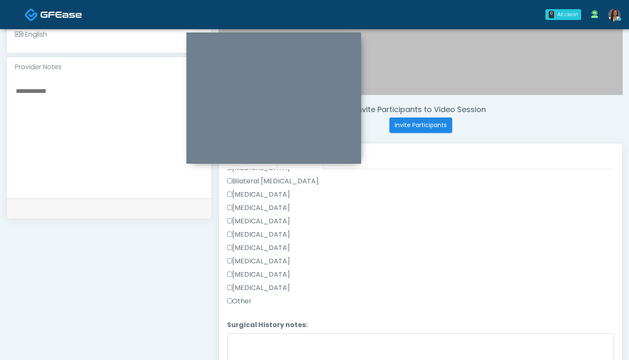
scroll to position [536, 0]
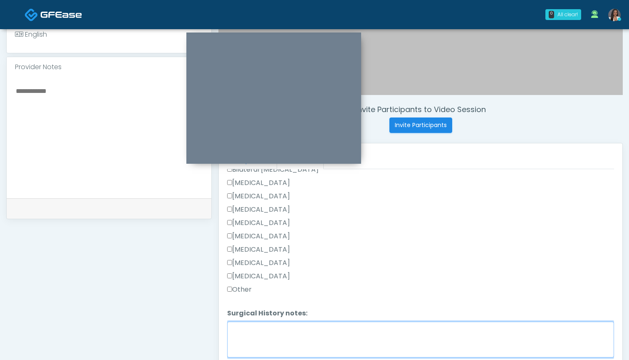
click at [279, 328] on textarea "Surgical History notes:" at bounding box center [420, 339] width 387 height 36
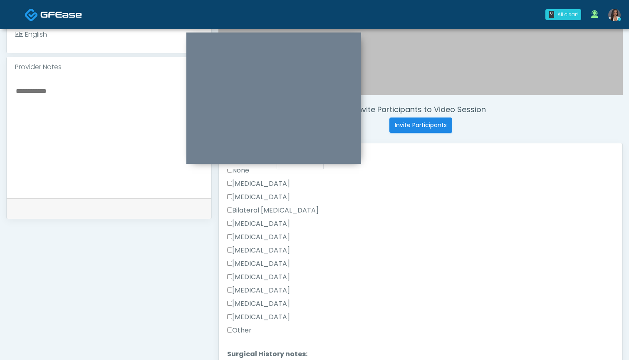
scroll to position [475, 0]
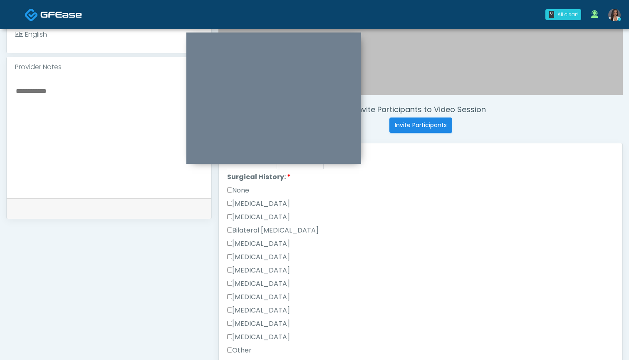
click at [285, 232] on label "Bilateral Tubal Ligation" at bounding box center [273, 230] width 92 height 10
click at [274, 219] on label "Hysterectomy" at bounding box center [258, 217] width 63 height 10
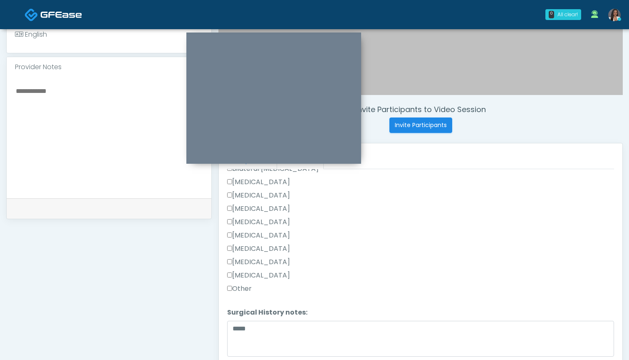
scroll to position [538, 0]
click at [281, 184] on label "Breast Augmentation" at bounding box center [258, 181] width 63 height 10
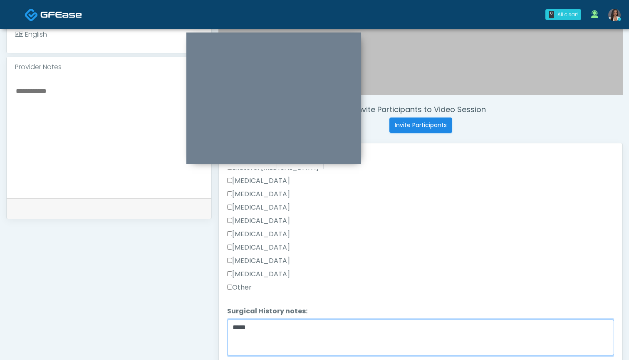
click at [277, 329] on textarea "*****" at bounding box center [420, 337] width 387 height 36
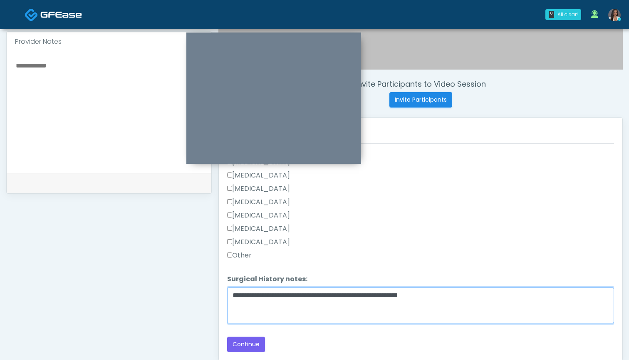
scroll to position [275, 0]
type textarea "**********"
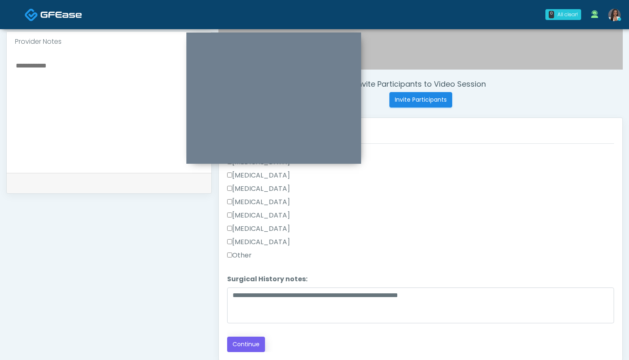
click at [242, 343] on button "Continue" at bounding box center [246, 343] width 38 height 15
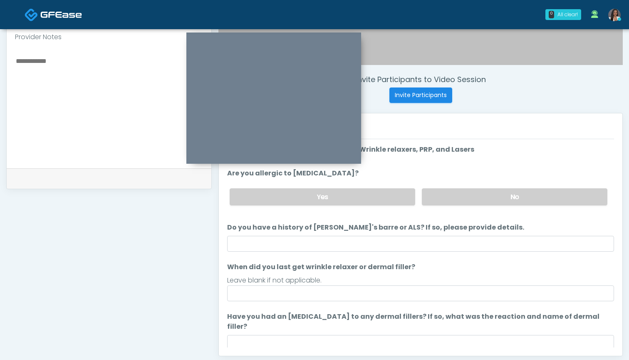
scroll to position [265, 0]
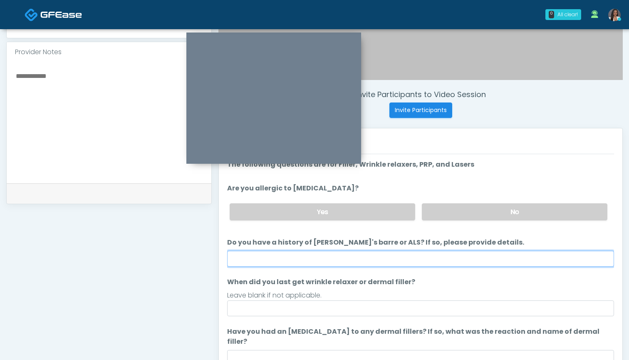
click at [413, 260] on input "Do you have a history of Guillain's barre or ALS? If so, please provide details." at bounding box center [420, 259] width 387 height 16
type input "**"
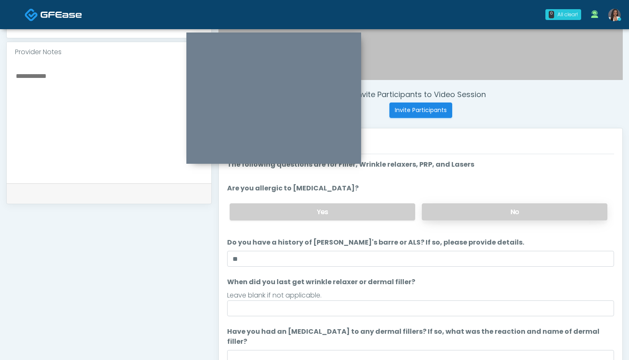
click at [451, 209] on label "No" at bounding box center [515, 211] width 186 height 17
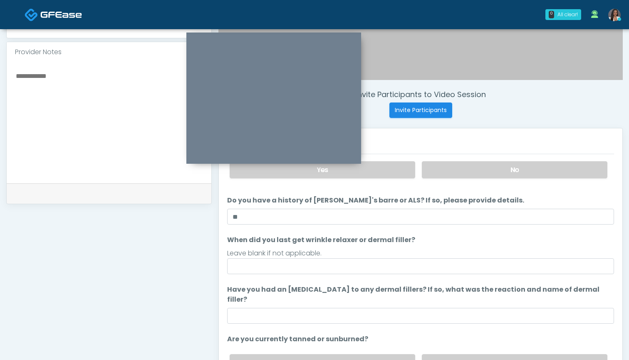
scroll to position [50, 0]
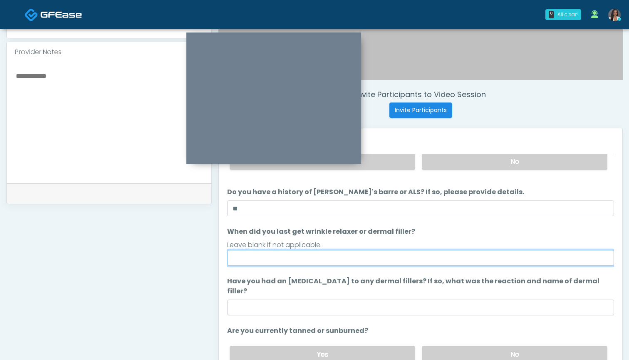
click at [429, 257] on input "When did you last get wrinkle relaxer or dermal filler?" at bounding box center [420, 258] width 387 height 16
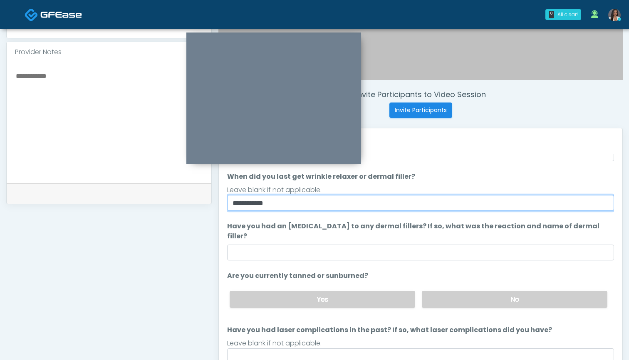
scroll to position [109, 0]
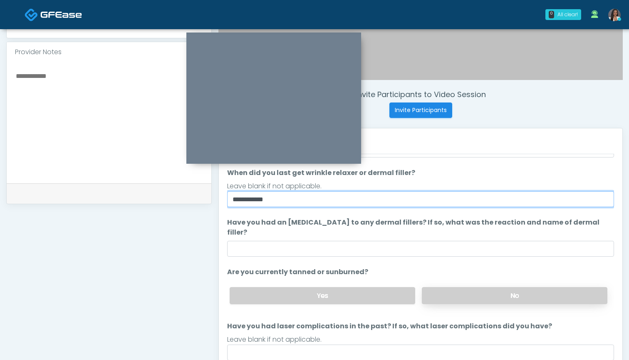
type input "**********"
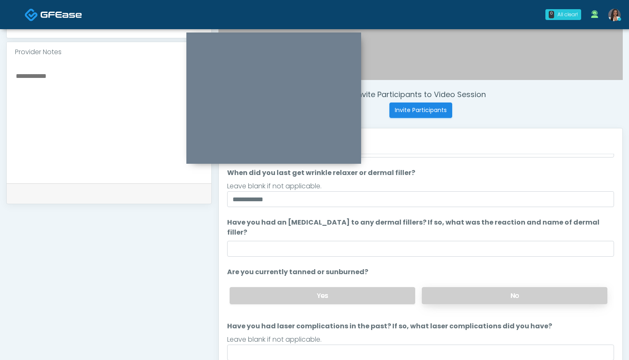
click at [465, 287] on label "No" at bounding box center [515, 295] width 186 height 17
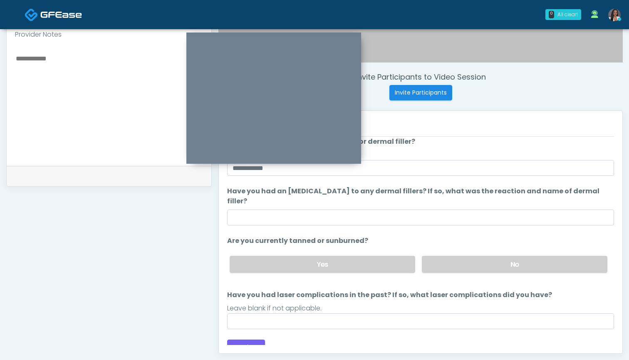
scroll to position [283, 0]
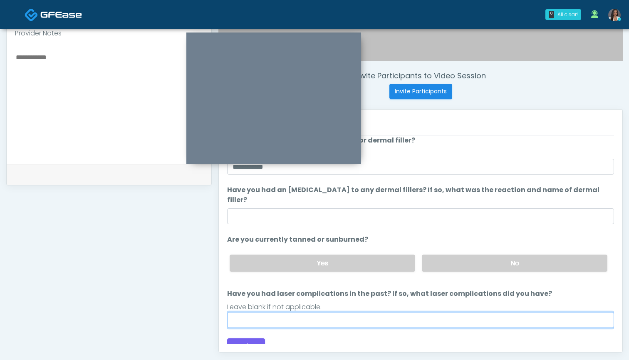
click at [437, 312] on input "Have you had laser complications in the past? If so, what laser complications d…" at bounding box center [420, 320] width 387 height 16
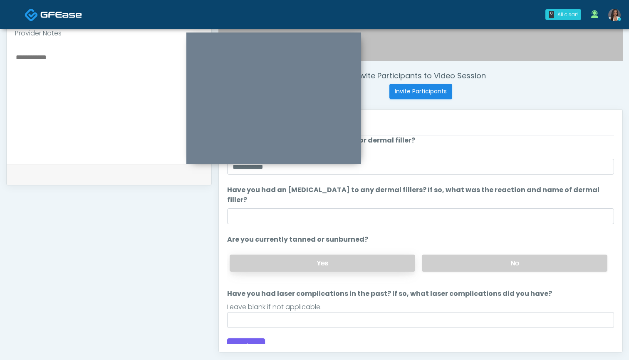
click at [368, 258] on label "Yes" at bounding box center [323, 262] width 186 height 17
click at [85, 104] on textarea at bounding box center [109, 103] width 188 height 102
type textarea "**********"
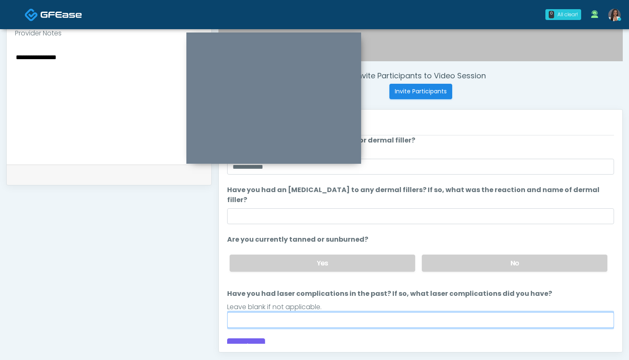
click at [316, 312] on input "Have you had laser complications in the past? If so, what laser complications d…" at bounding box center [420, 320] width 387 height 16
type input "**********"
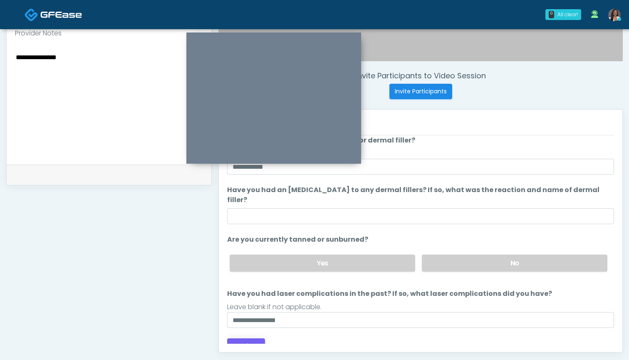
drag, startPoint x: 316, startPoint y: 308, endPoint x: 253, endPoint y: 335, distance: 67.7
click at [253, 338] on button "Continue" at bounding box center [246, 345] width 38 height 15
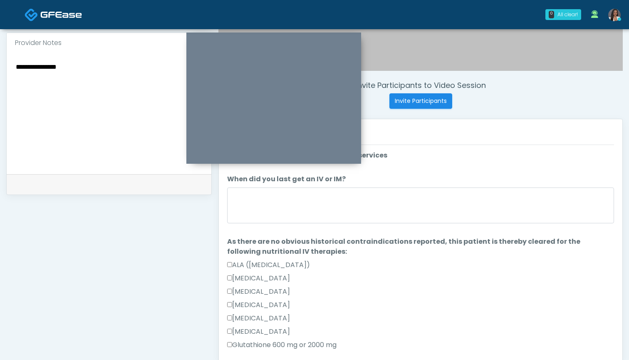
scroll to position [258, 0]
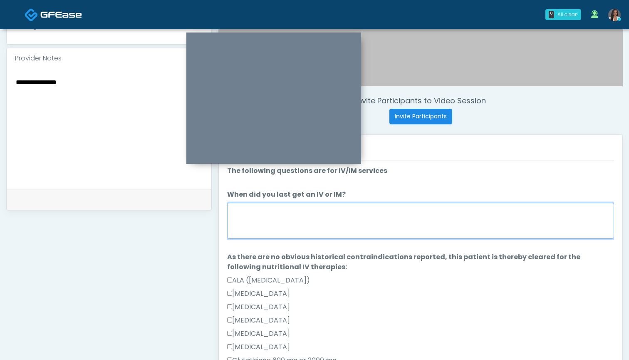
click at [413, 216] on textarea "When did you last get an IV or IM?" at bounding box center [420, 221] width 387 height 36
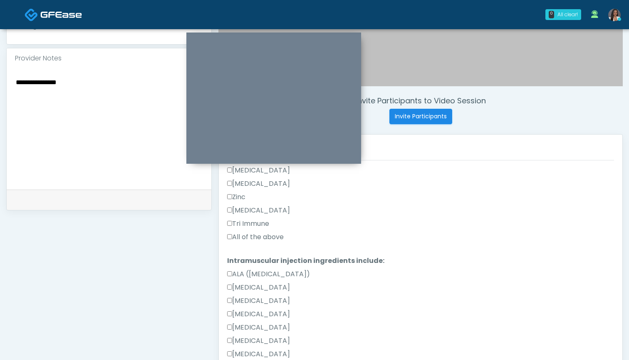
scroll to position [287, 0]
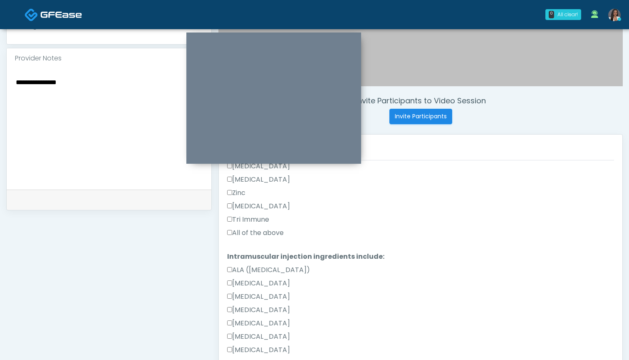
type textarea "***"
click at [259, 232] on label "All of the above" at bounding box center [255, 233] width 57 height 10
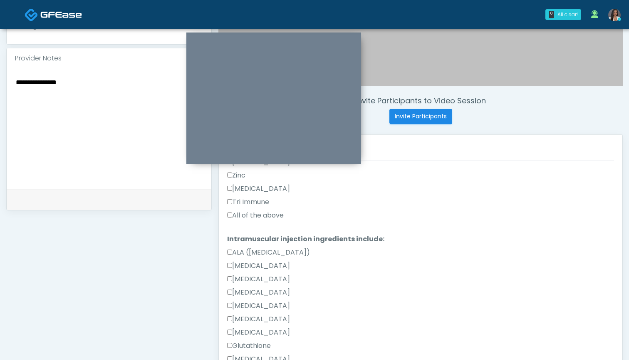
scroll to position [304, 0]
click at [15, 85] on div "**********" at bounding box center [109, 128] width 205 height 121
click at [15, 85] on textarea "**********" at bounding box center [109, 128] width 188 height 102
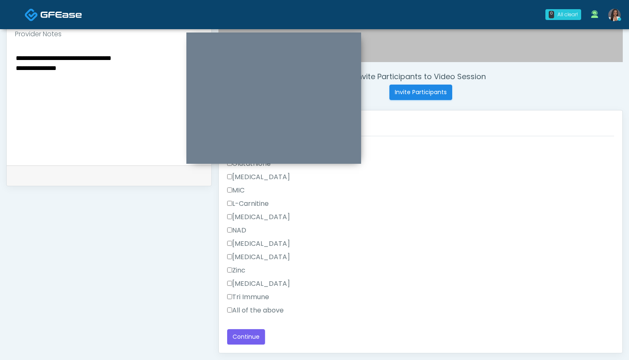
scroll to position [287, 0]
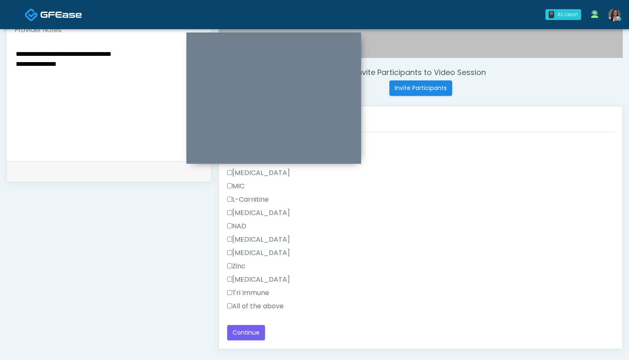
type textarea "**********"
click at [255, 305] on label "All of the above" at bounding box center [255, 306] width 57 height 10
click at [251, 331] on button "Continue" at bounding box center [246, 332] width 38 height 15
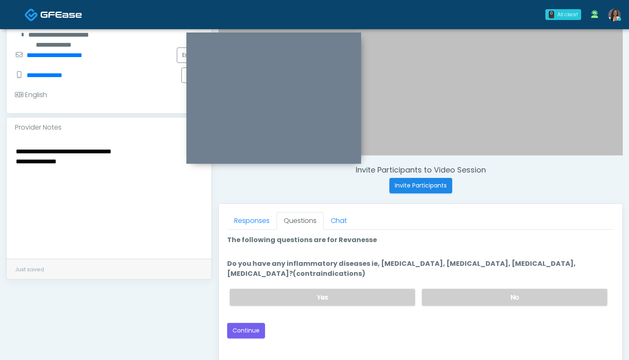
scroll to position [181, 0]
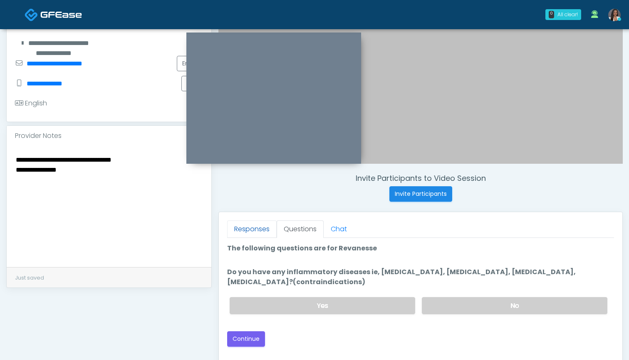
click at [236, 226] on link "Responses" at bounding box center [252, 228] width 50 height 17
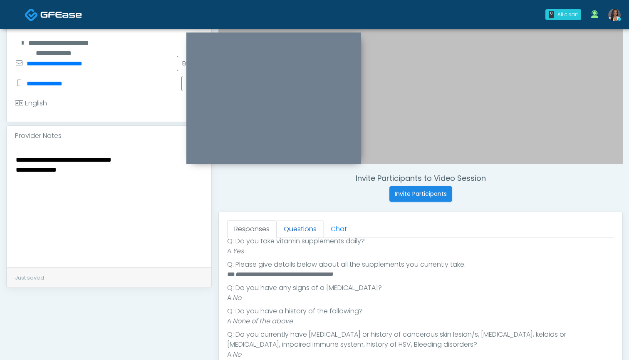
click at [304, 227] on link "Questions" at bounding box center [300, 228] width 47 height 17
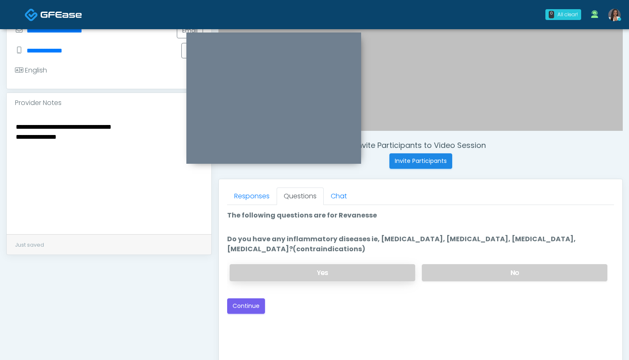
scroll to position [214, 0]
click at [449, 264] on label "No" at bounding box center [515, 272] width 186 height 17
click at [255, 304] on button "Continue" at bounding box center [246, 305] width 38 height 15
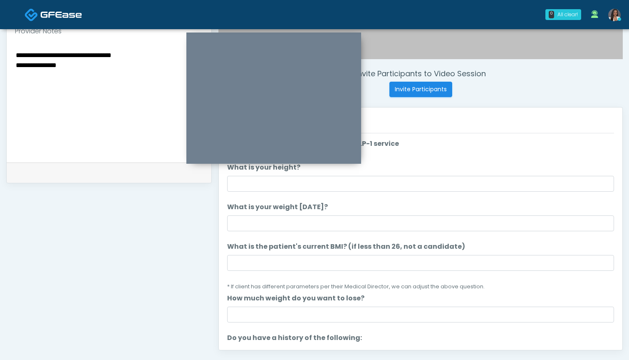
scroll to position [277, 0]
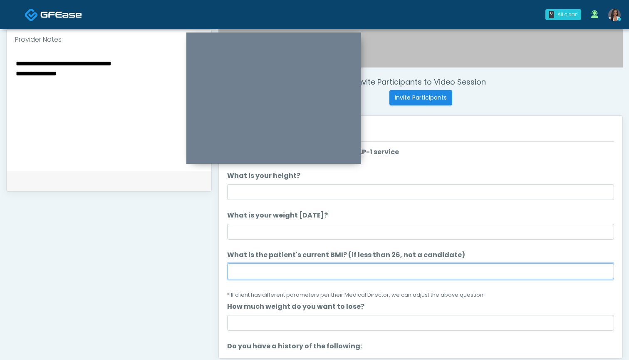
click at [324, 268] on input "What is the patient's current BMI? (if less than 26, not a candidate)" at bounding box center [420, 271] width 387 height 16
type input "****"
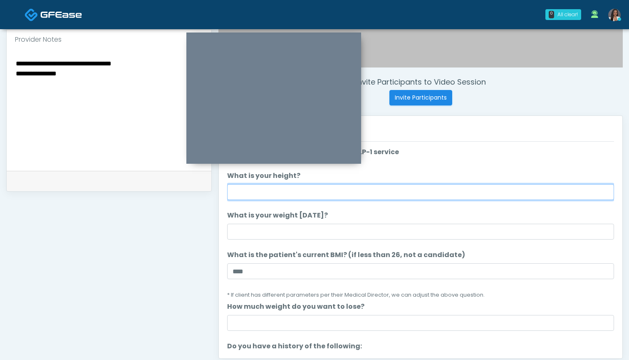
click at [338, 199] on input "What is your height?" at bounding box center [420, 192] width 387 height 16
type input "*****"
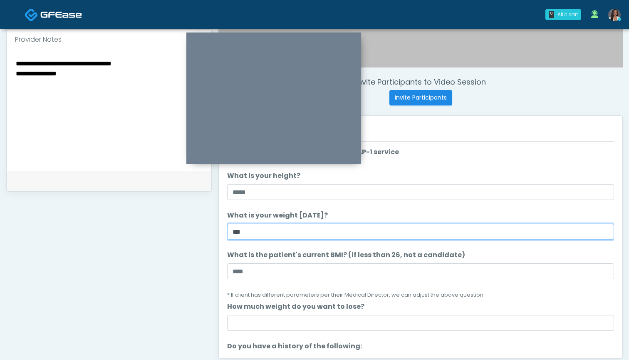
type input "***"
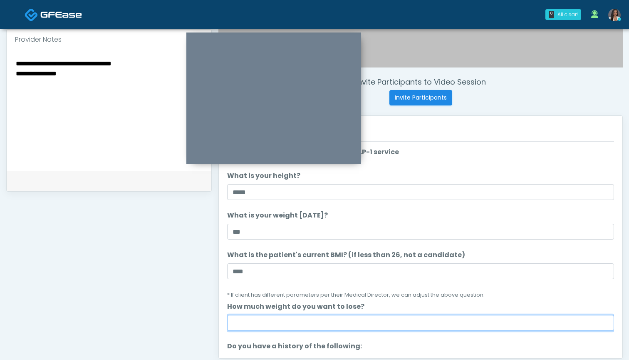
click at [312, 323] on input "How much weight do you want to lose?" at bounding box center [420, 323] width 387 height 16
type input "*"
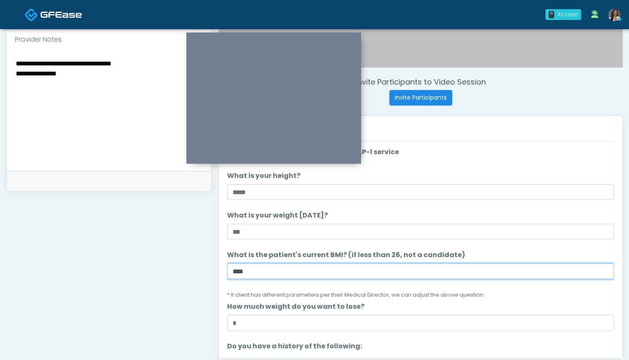
drag, startPoint x: 274, startPoint y: 265, endPoint x: 223, endPoint y: 266, distance: 51.2
click at [220, 265] on div "Responses Questions Chat Good Faith Exam Script Good Faith Exam Script INTRODUC…" at bounding box center [421, 237] width 404 height 242
drag, startPoint x: 263, startPoint y: 273, endPoint x: 222, endPoint y: 271, distance: 41.2
click at [222, 272] on div "Responses Questions Chat Good Faith Exam Script Good Faith Exam Script INTRODUC…" at bounding box center [421, 237] width 404 height 242
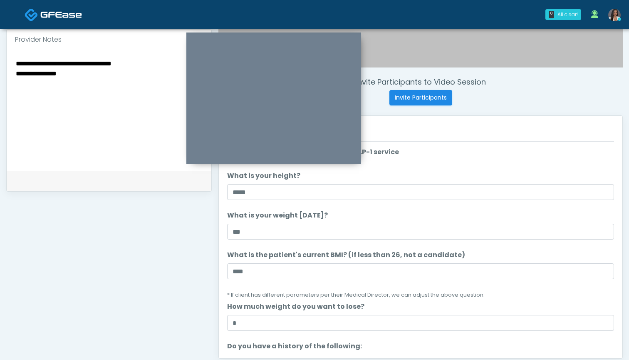
click at [151, 71] on textarea "**********" at bounding box center [109, 109] width 188 height 102
paste textarea "*****"
click at [51, 94] on textarea "**********" at bounding box center [109, 109] width 188 height 102
drag, startPoint x: 51, startPoint y: 85, endPoint x: 15, endPoint y: 85, distance: 36.2
click at [15, 85] on textarea "**********" at bounding box center [109, 109] width 188 height 102
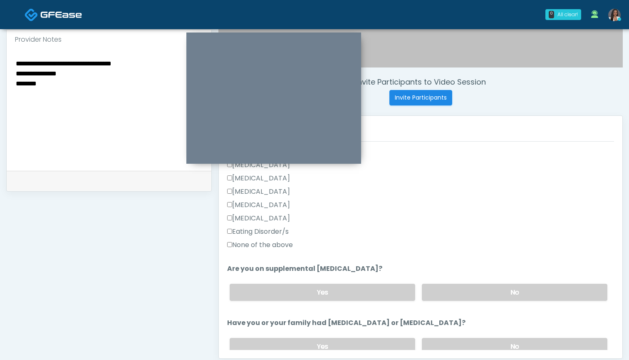
scroll to position [215, 0]
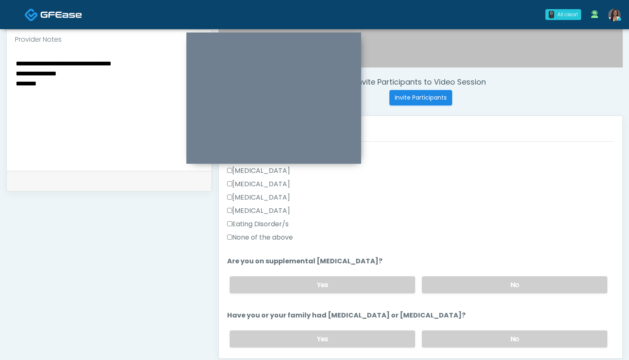
type textarea "**********"
click at [272, 237] on label "None of the above" at bounding box center [260, 237] width 66 height 10
click at [452, 283] on label "No" at bounding box center [515, 284] width 186 height 17
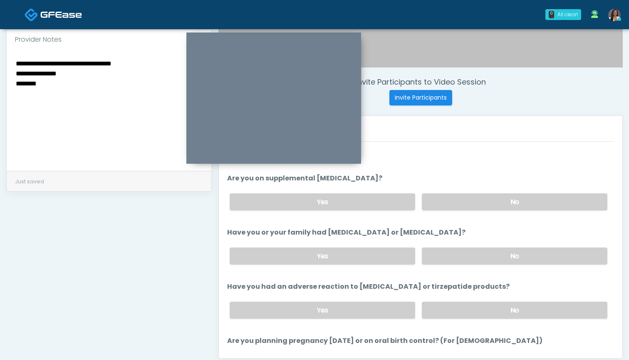
scroll to position [304, 0]
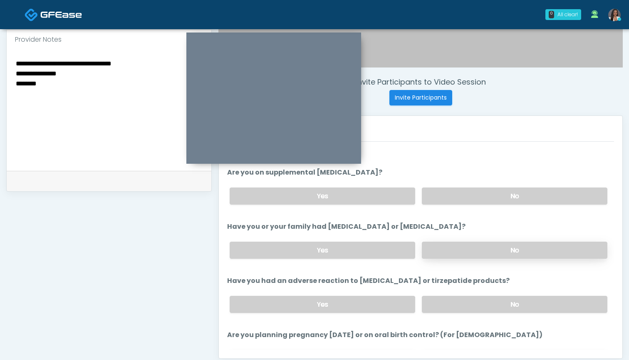
click at [488, 249] on label "No" at bounding box center [515, 249] width 186 height 17
click at [472, 315] on div "Yes No" at bounding box center [418, 304] width 391 height 30
click at [473, 302] on label "No" at bounding box center [515, 304] width 186 height 17
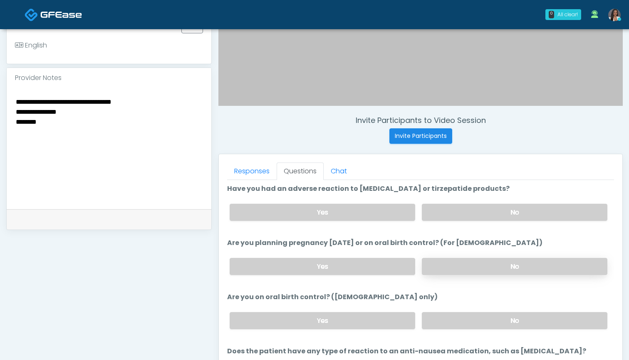
scroll to position [241, 0]
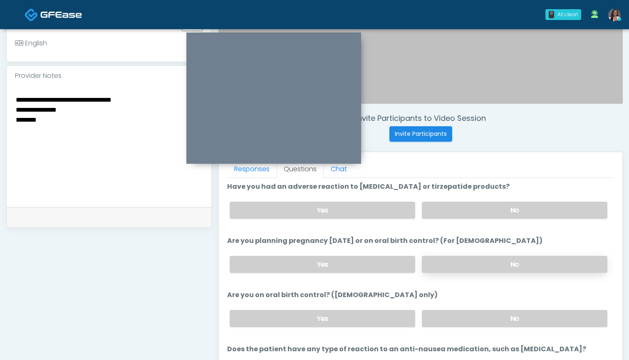
click at [482, 269] on label "No" at bounding box center [515, 264] width 186 height 17
click at [478, 325] on label "No" at bounding box center [515, 318] width 186 height 17
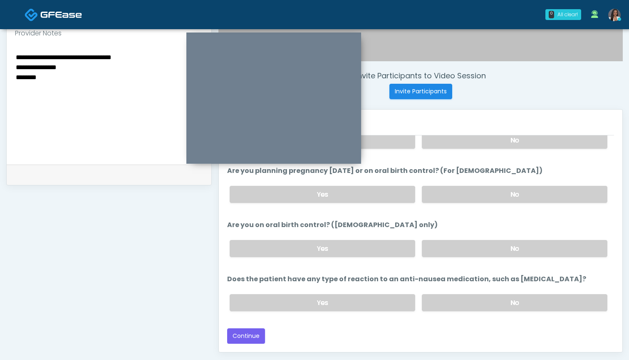
scroll to position [283, 0]
click at [464, 299] on label "No" at bounding box center [515, 302] width 186 height 17
click at [255, 336] on button "Continue" at bounding box center [246, 335] width 38 height 15
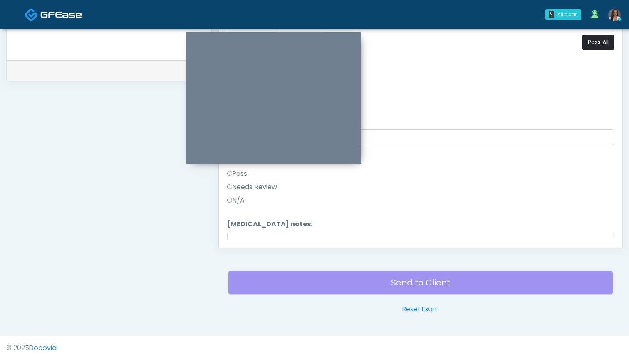
scroll to position [0, 0]
click at [595, 42] on button "Pass All" at bounding box center [599, 42] width 32 height 15
click at [273, 215] on label "Needs Review" at bounding box center [252, 218] width 50 height 10
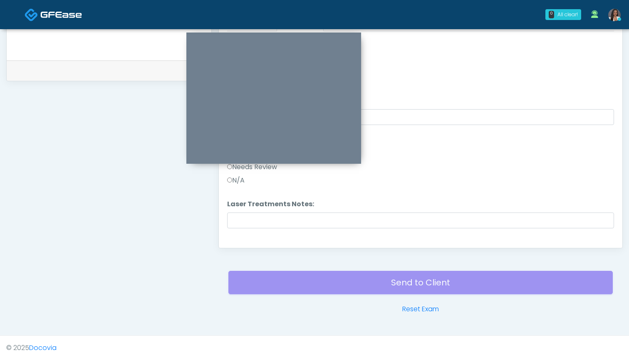
scroll to position [237, 0]
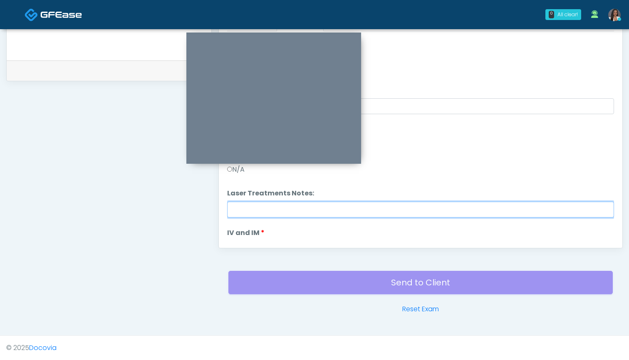
click at [273, 215] on input "Laser Treatments Notes:" at bounding box center [420, 209] width 387 height 16
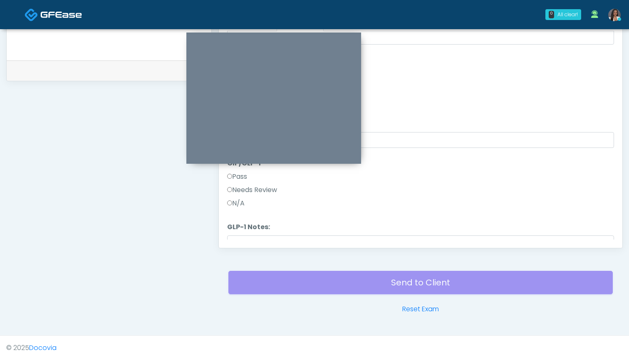
scroll to position [925, 0]
type input "**********"
click at [259, 192] on label "Needs Review" at bounding box center [252, 191] width 50 height 10
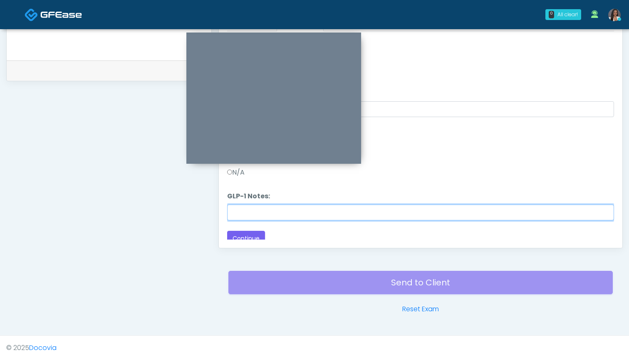
click at [258, 214] on input "GLP-1 Notes:" at bounding box center [420, 212] width 387 height 16
paste input "********"
type input "********"
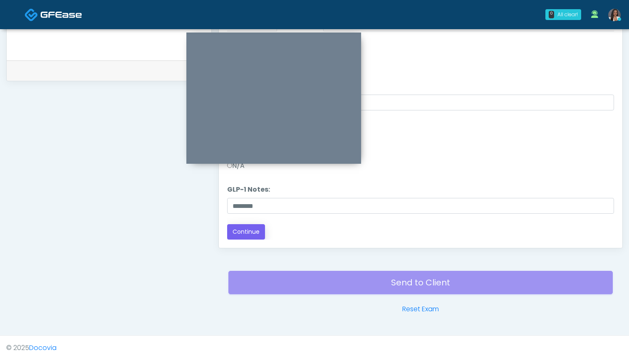
scroll to position [964, 0]
click at [243, 230] on button "Continue" at bounding box center [246, 231] width 38 height 15
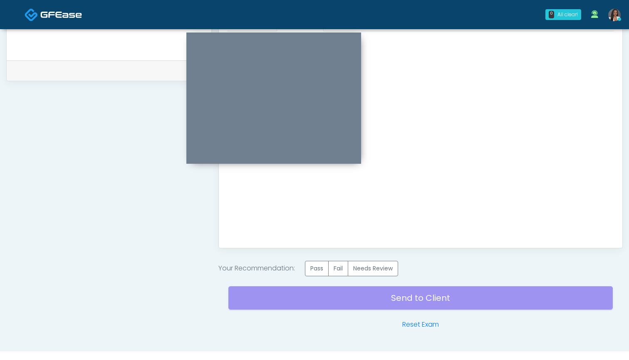
scroll to position [0, 0]
click at [379, 270] on label "Needs Review" at bounding box center [373, 268] width 50 height 15
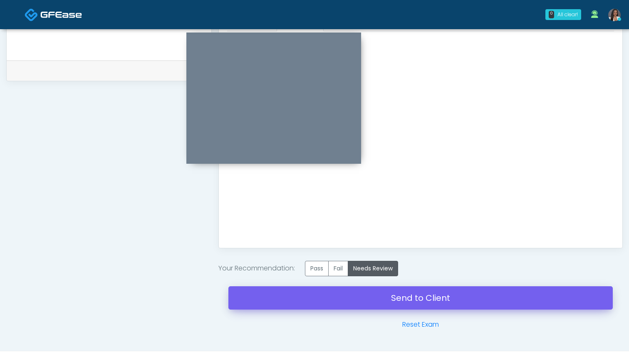
click at [412, 296] on link "Send to Client" at bounding box center [421, 297] width 385 height 23
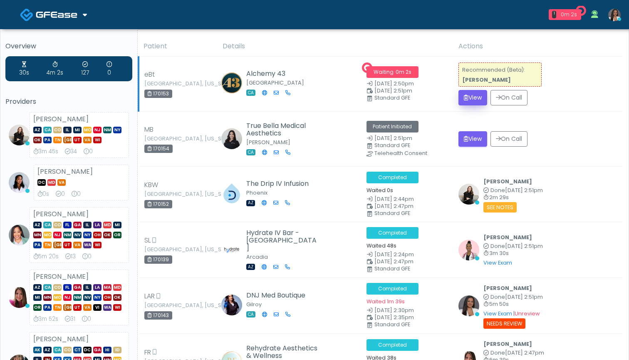
click at [481, 96] on button "View" at bounding box center [473, 97] width 29 height 15
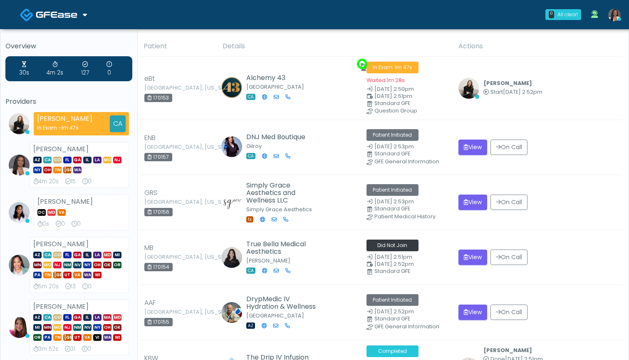
click at [312, 37] on th "Details" at bounding box center [336, 46] width 236 height 20
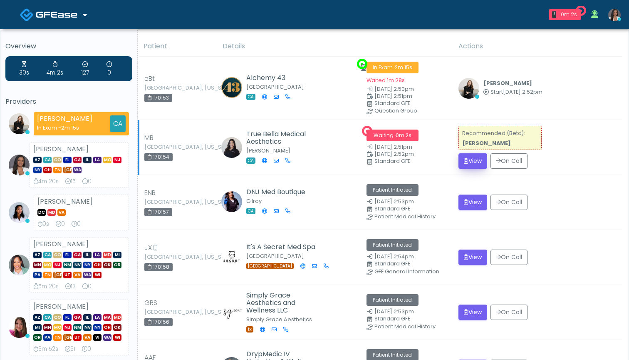
click at [477, 160] on button "View" at bounding box center [473, 160] width 29 height 15
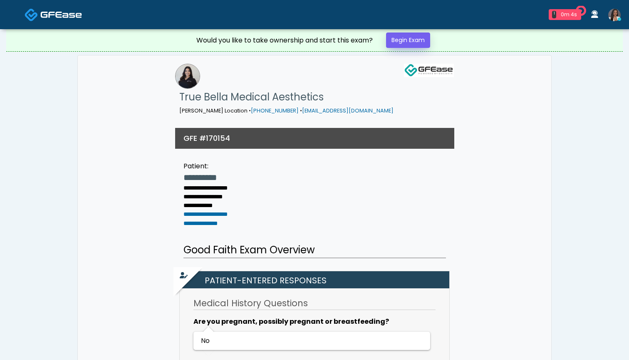
click at [401, 40] on link "Begin Exam" at bounding box center [408, 39] width 44 height 15
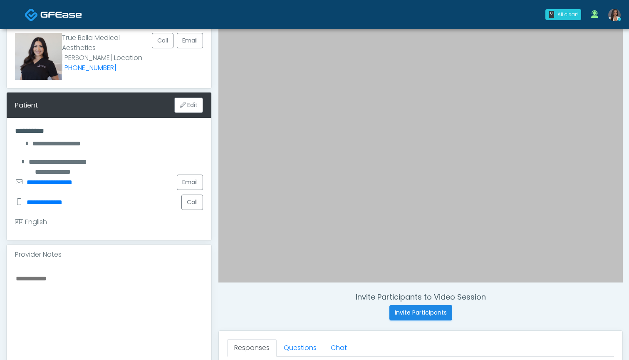
scroll to position [62, 0]
click at [187, 104] on button "Edit" at bounding box center [188, 105] width 29 height 15
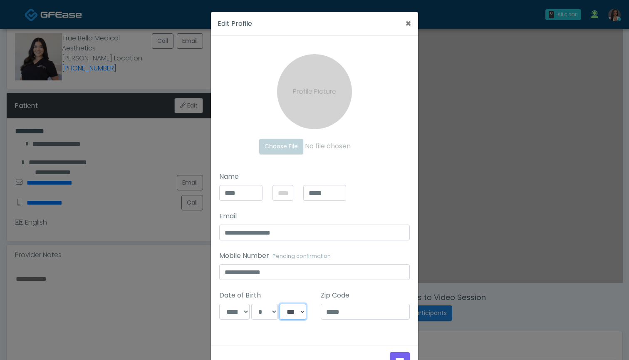
select select "****"
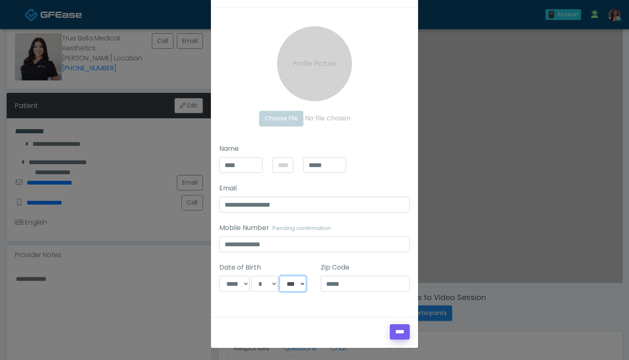
scroll to position [28, 0]
click at [393, 334] on input "****" at bounding box center [400, 331] width 20 height 15
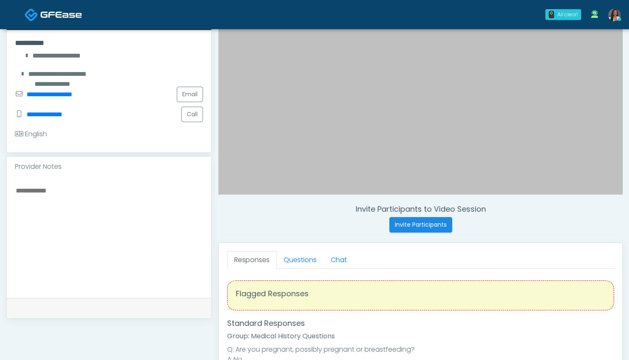
scroll to position [169, 0]
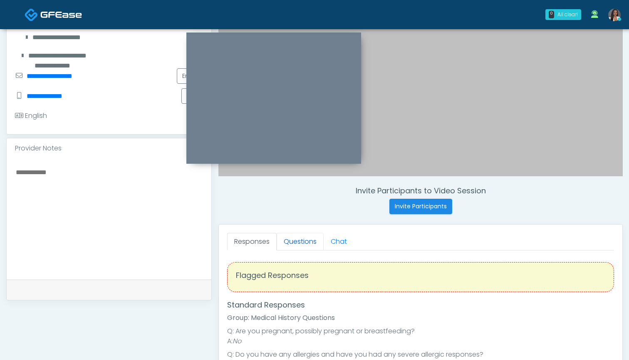
click at [301, 241] on link "Questions" at bounding box center [300, 241] width 47 height 17
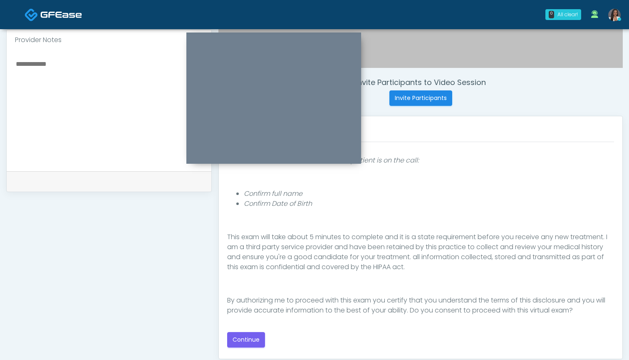
scroll to position [276, 0]
click at [244, 339] on button "Continue" at bounding box center [246, 339] width 38 height 15
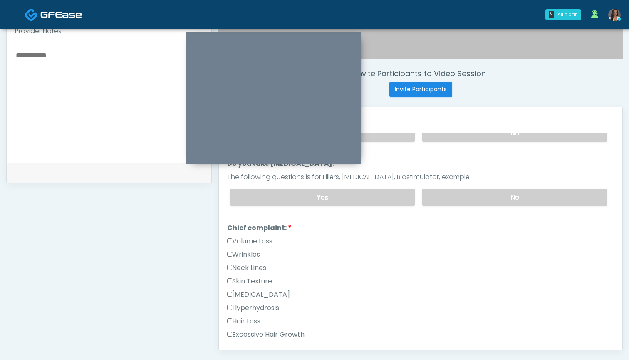
scroll to position [285, 0]
click at [250, 254] on label "Wrinkles" at bounding box center [243, 255] width 33 height 10
click at [260, 235] on li "Chief complaint: Chief complaint: Volume Loss Wrinkles Neck Lines Skin Texture …" at bounding box center [420, 304] width 387 height 160
click at [259, 241] on label "Volume Loss" at bounding box center [249, 242] width 45 height 10
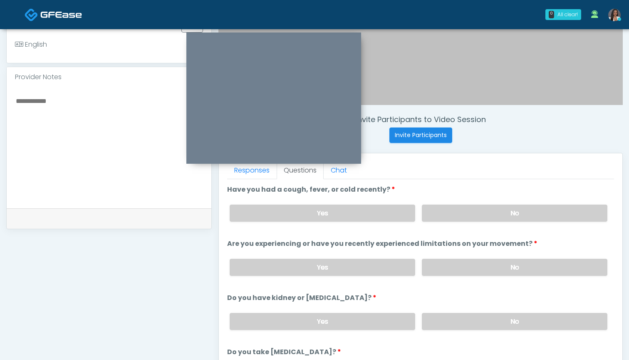
scroll to position [239, 0]
click at [479, 211] on label "No" at bounding box center [515, 213] width 186 height 17
click at [460, 268] on label "No" at bounding box center [515, 267] width 186 height 17
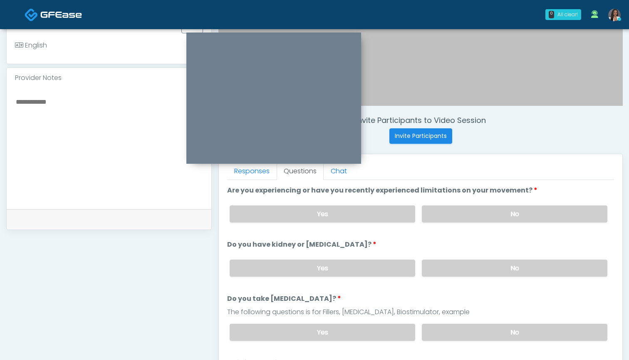
scroll to position [62, 0]
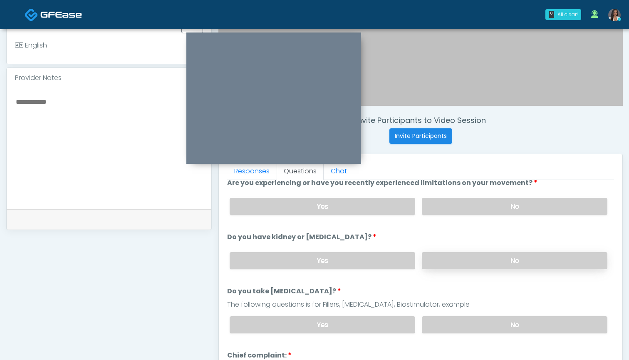
click at [459, 259] on label "No" at bounding box center [515, 260] width 186 height 17
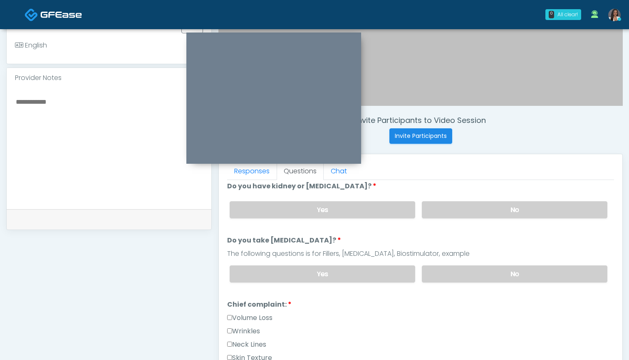
scroll to position [119, 0]
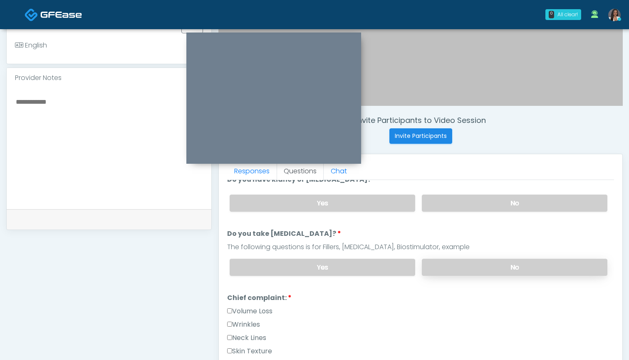
click at [465, 267] on label "No" at bounding box center [515, 266] width 186 height 17
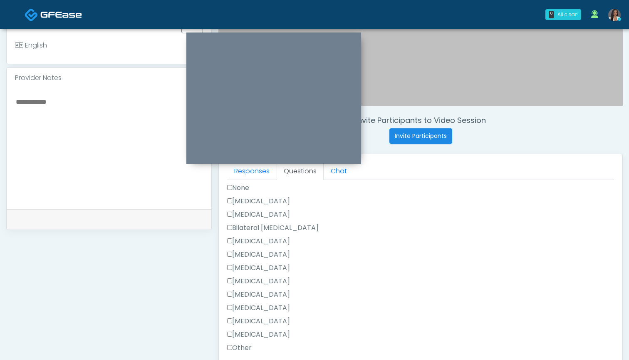
scroll to position [487, 0]
click at [244, 333] on label "Other" at bounding box center [239, 335] width 25 height 10
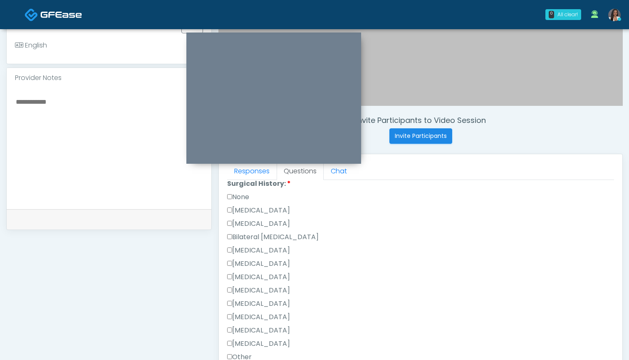
drag, startPoint x: 246, startPoint y: 195, endPoint x: 256, endPoint y: 244, distance: 50.5
click at [246, 195] on label "None" at bounding box center [238, 197] width 22 height 10
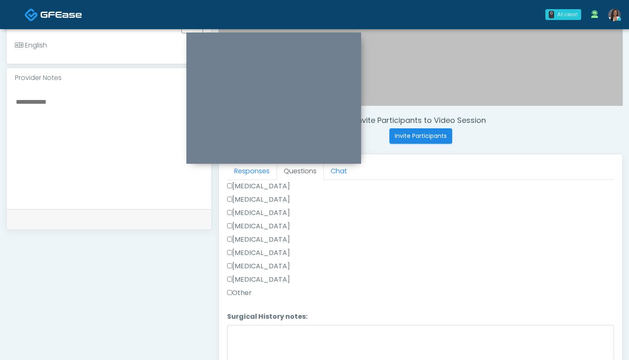
click at [245, 291] on label "Other" at bounding box center [239, 293] width 25 height 10
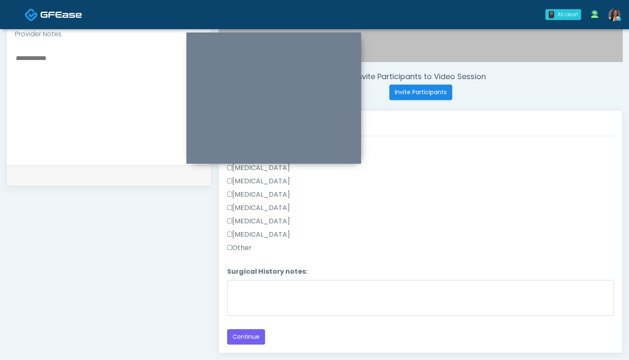
scroll to position [290, 0]
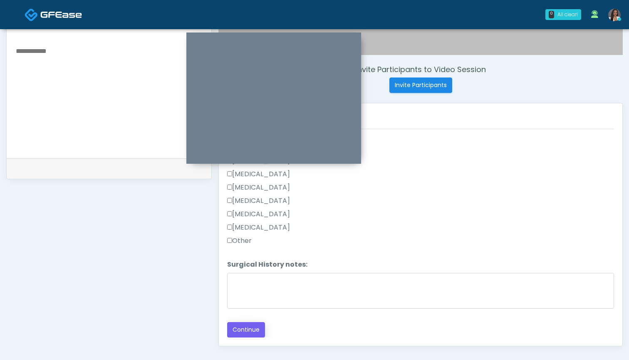
click at [245, 332] on button "Continue" at bounding box center [246, 329] width 38 height 15
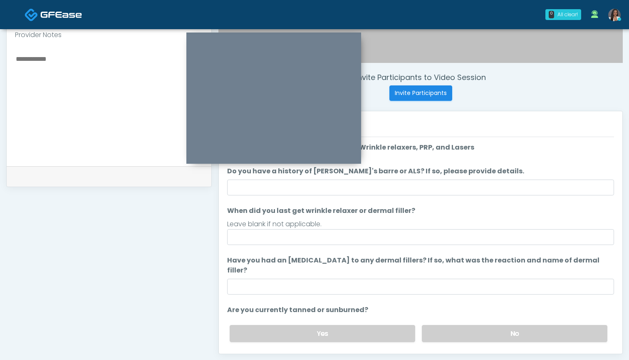
scroll to position [273, 0]
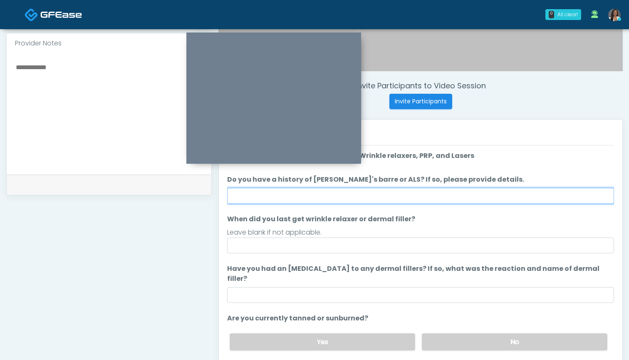
click at [407, 195] on input "Do you have a history of Guillain's barre or ALS? If so, please provide details." at bounding box center [420, 196] width 387 height 16
type input "**"
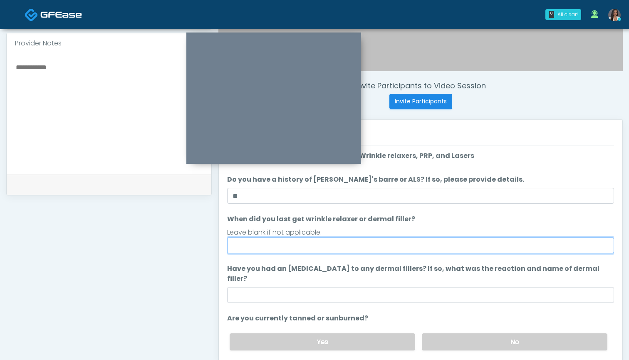
click at [409, 246] on input "When did you last get wrinkle relaxer or dermal filler?" at bounding box center [420, 245] width 387 height 16
type input "*"
type input "**********"
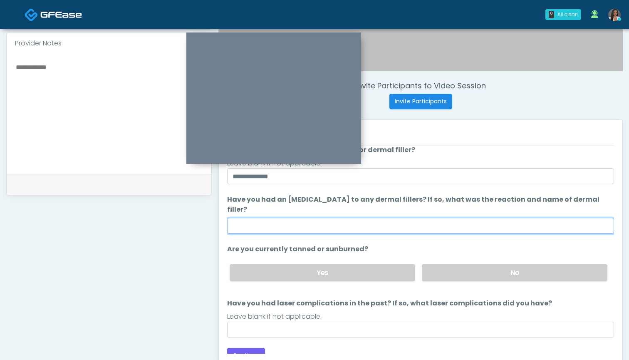
scroll to position [69, 0]
type input "**"
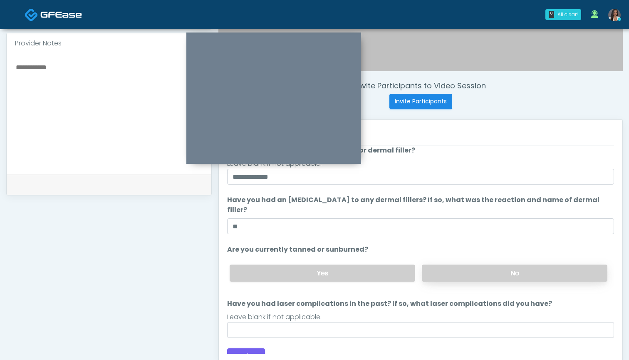
click at [452, 264] on label "No" at bounding box center [515, 272] width 186 height 17
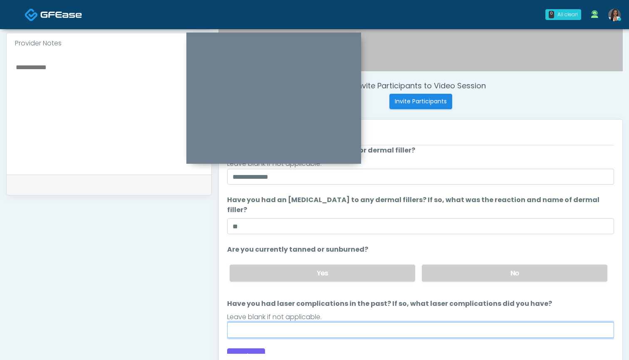
click at [404, 322] on input "Have you had laser complications in the past? If so, what laser complications d…" at bounding box center [420, 330] width 387 height 16
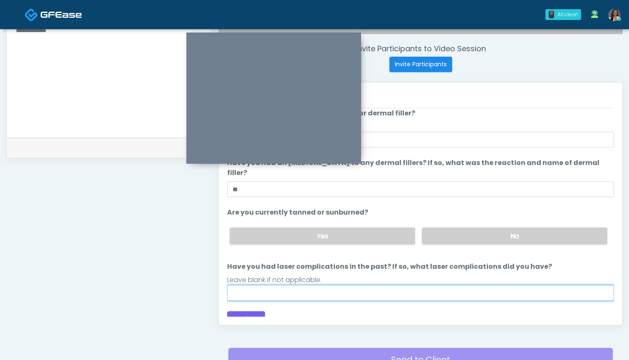
scroll to position [311, 0]
type input "***"
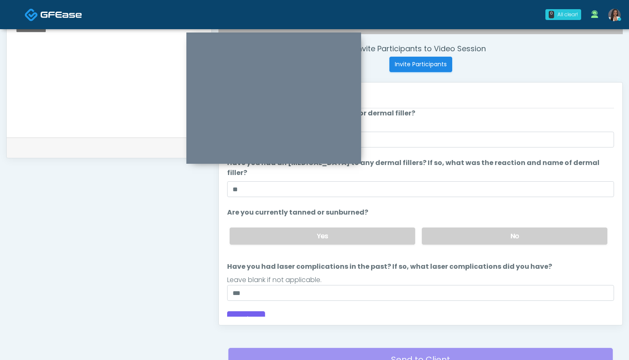
click at [265, 311] on div "Back Continue" at bounding box center [420, 318] width 387 height 15
click at [248, 311] on button "Continue" at bounding box center [246, 318] width 38 height 15
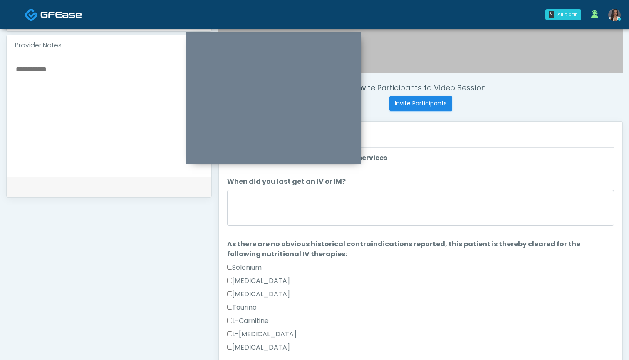
scroll to position [266, 0]
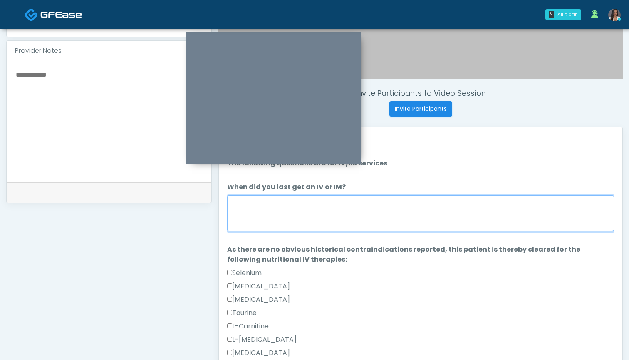
click at [437, 217] on textarea "When did you last get an IV or IM?" at bounding box center [420, 213] width 387 height 36
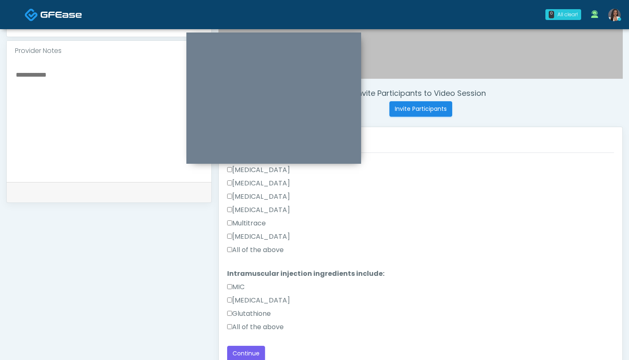
scroll to position [276, 0]
type textarea "***"
click at [271, 249] on label "All of the above" at bounding box center [255, 250] width 57 height 10
click at [271, 328] on label "All of the above" at bounding box center [255, 327] width 57 height 10
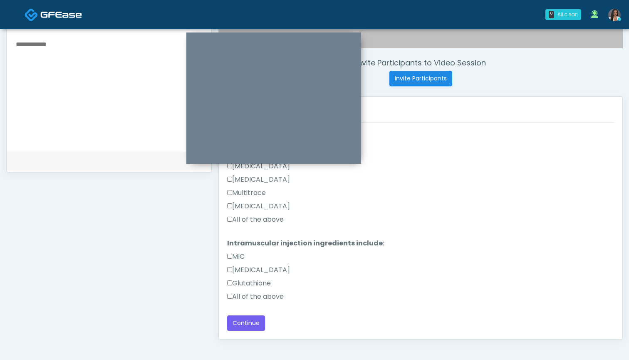
scroll to position [302, 0]
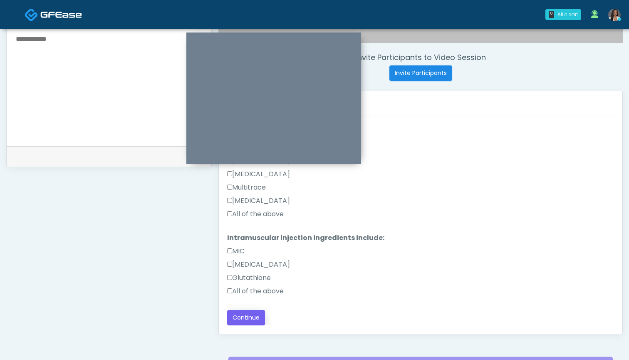
click at [248, 319] on button "Continue" at bounding box center [246, 317] width 38 height 15
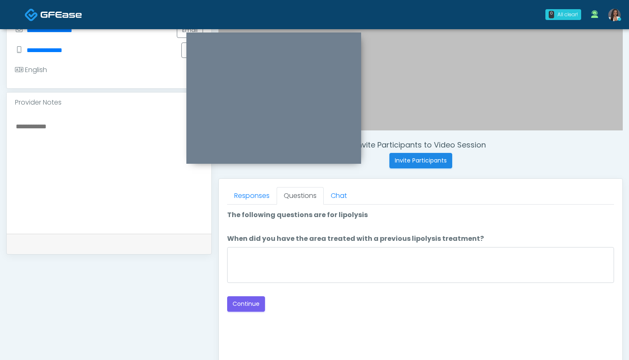
scroll to position [199, 0]
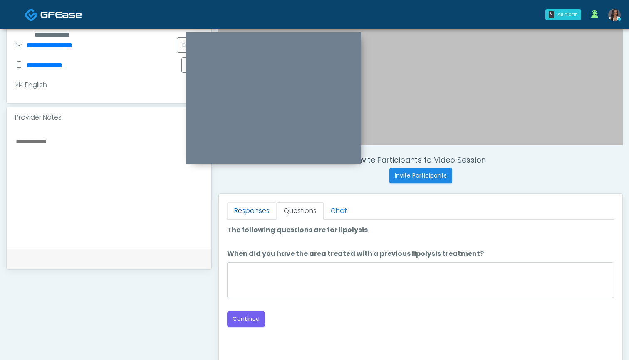
click at [254, 209] on link "Responses" at bounding box center [252, 210] width 50 height 17
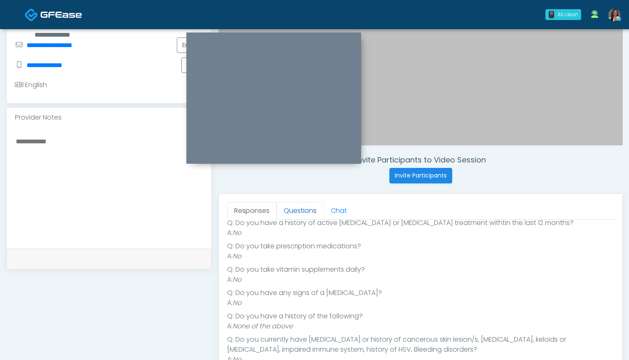
scroll to position [124, 0]
click at [286, 210] on link "Questions" at bounding box center [300, 210] width 47 height 17
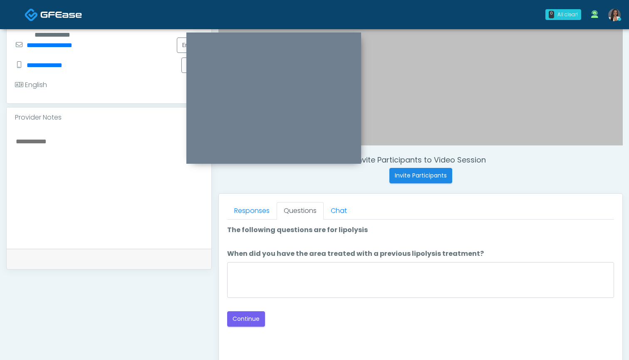
scroll to position [0, 0]
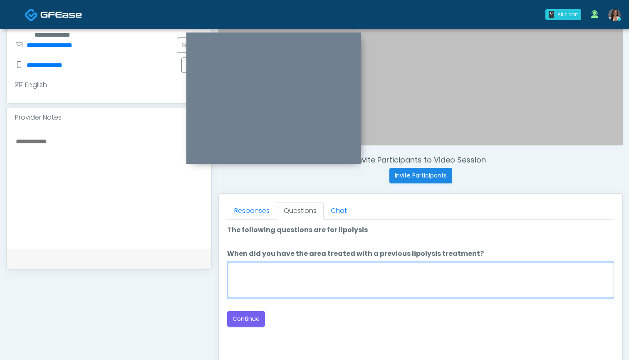
click at [368, 280] on textarea "When did you have the area treated with a previous lipolysis treatment?" at bounding box center [420, 280] width 387 height 36
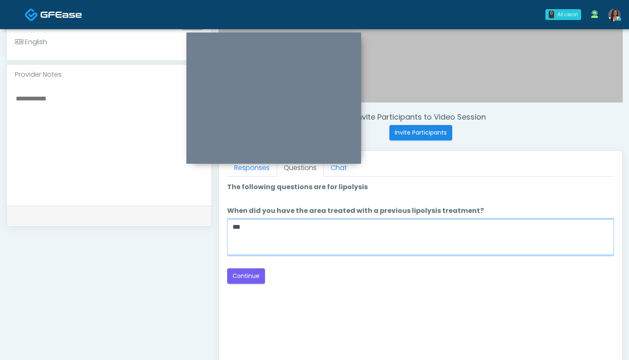
scroll to position [252, 0]
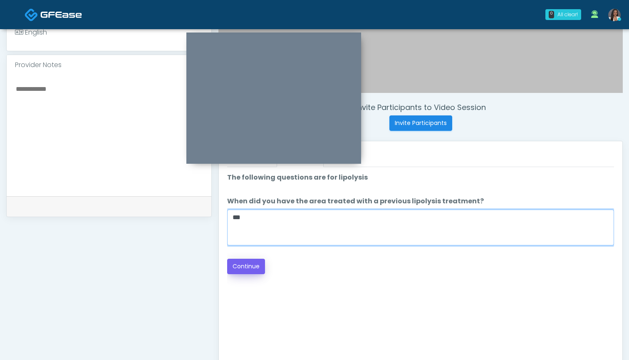
type textarea "***"
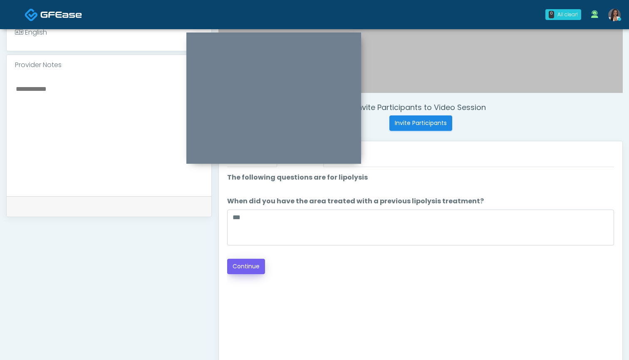
click at [244, 266] on button "Continue" at bounding box center [246, 265] width 38 height 15
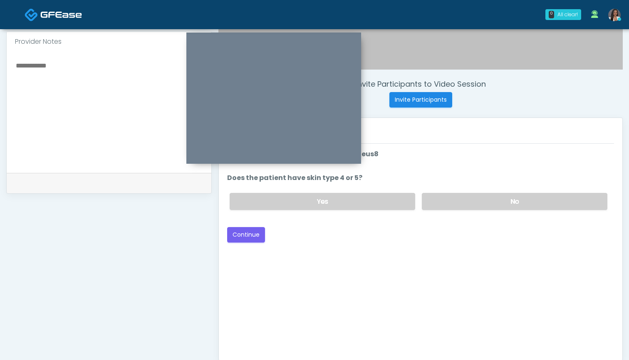
scroll to position [269, 0]
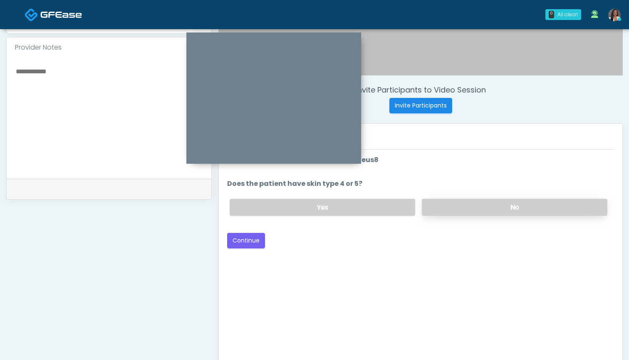
click at [445, 209] on label "No" at bounding box center [515, 207] width 186 height 17
click at [237, 238] on button "Continue" at bounding box center [246, 240] width 38 height 15
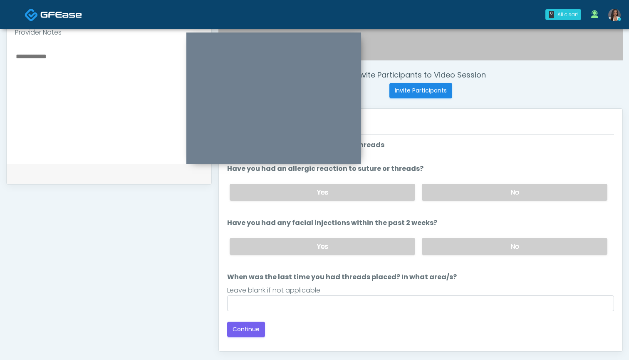
scroll to position [283, 0]
click at [445, 192] on label "No" at bounding box center [515, 192] width 186 height 17
click at [450, 247] on label "No" at bounding box center [515, 247] width 186 height 17
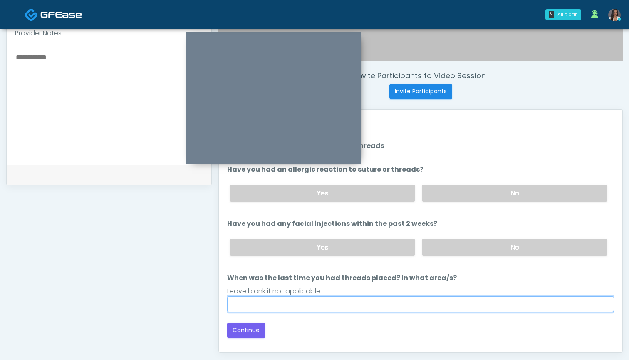
click at [423, 305] on input "When was the last time you had threads placed? In what area/s?" at bounding box center [420, 304] width 387 height 16
type input "***"
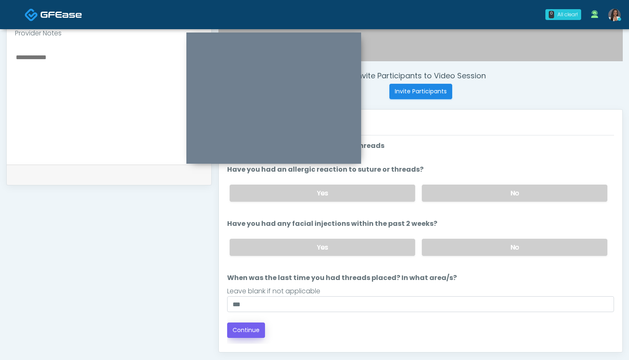
click at [253, 336] on button "Continue" at bounding box center [246, 329] width 38 height 15
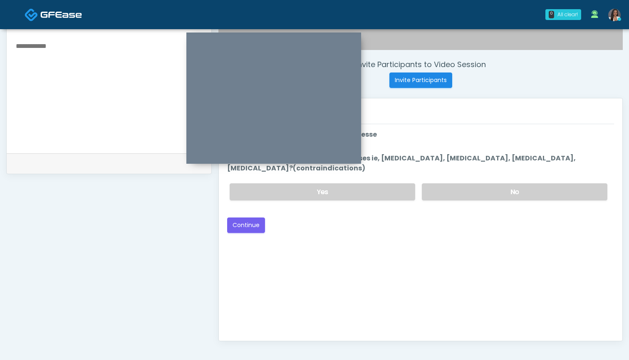
scroll to position [246, 0]
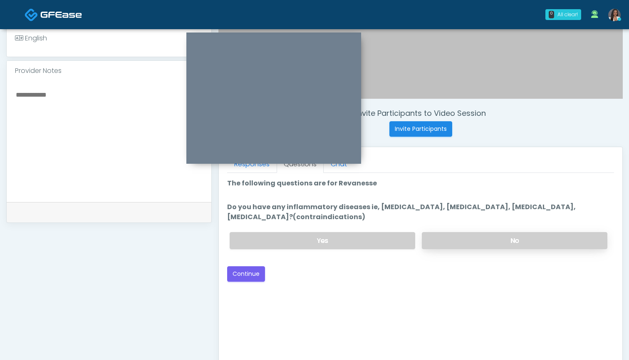
click at [449, 244] on label "No" at bounding box center [515, 240] width 186 height 17
click at [243, 274] on button "Continue" at bounding box center [246, 273] width 38 height 15
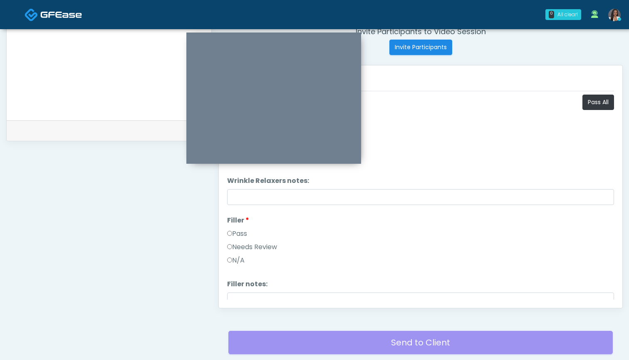
scroll to position [320, 0]
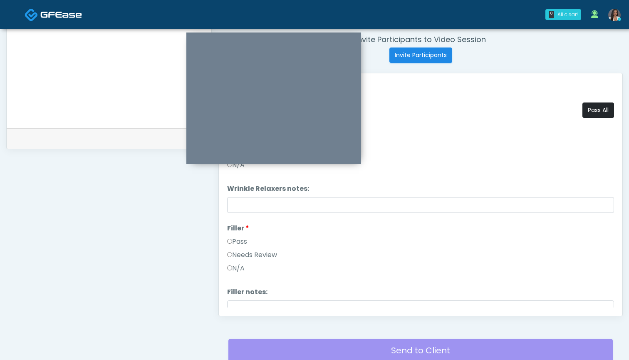
click at [593, 114] on button "Pass All" at bounding box center [599, 109] width 32 height 15
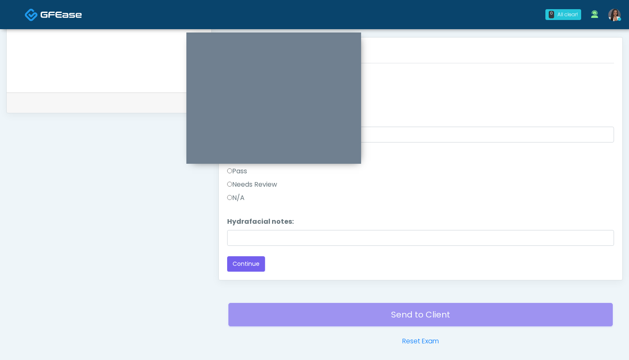
scroll to position [357, 0]
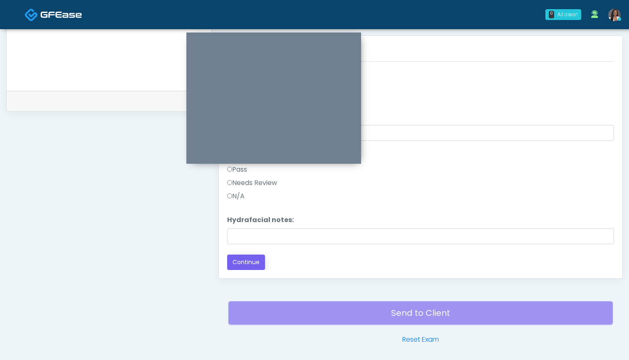
click at [247, 261] on button "Continue" at bounding box center [246, 261] width 38 height 15
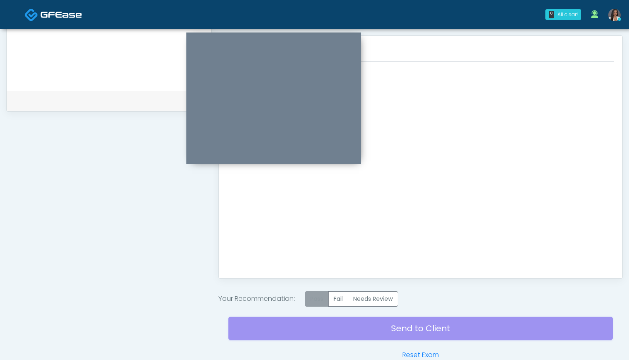
click at [323, 301] on label "Pass" at bounding box center [317, 298] width 24 height 15
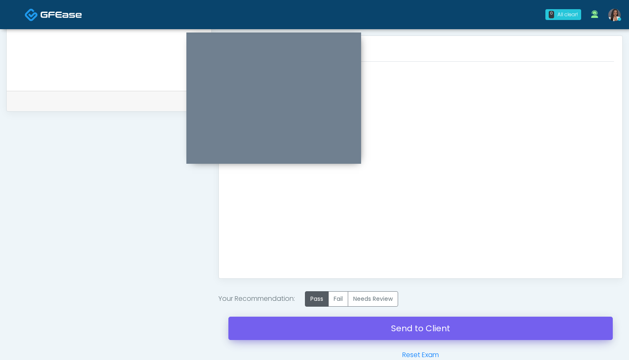
click at [415, 326] on link "Send to Client" at bounding box center [421, 327] width 385 height 23
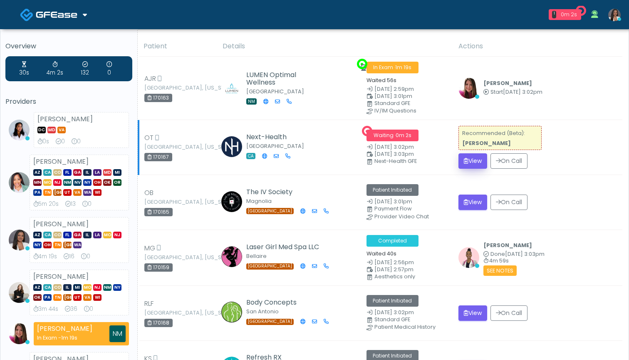
click at [473, 160] on button "View" at bounding box center [473, 160] width 29 height 15
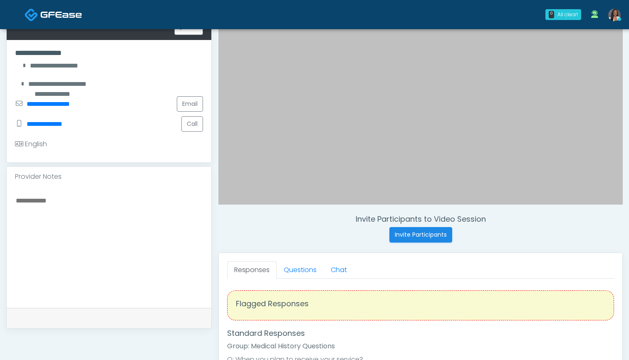
scroll to position [163, 0]
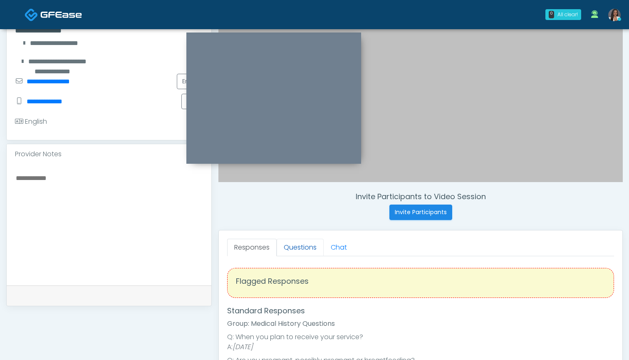
click at [305, 248] on link "Questions" at bounding box center [300, 247] width 47 height 17
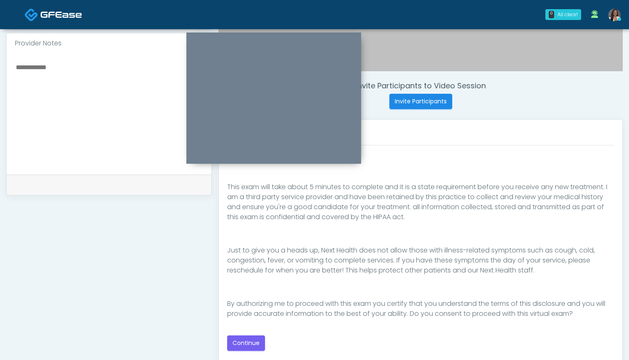
scroll to position [129, 0]
click at [243, 339] on button "Continue" at bounding box center [246, 342] width 38 height 15
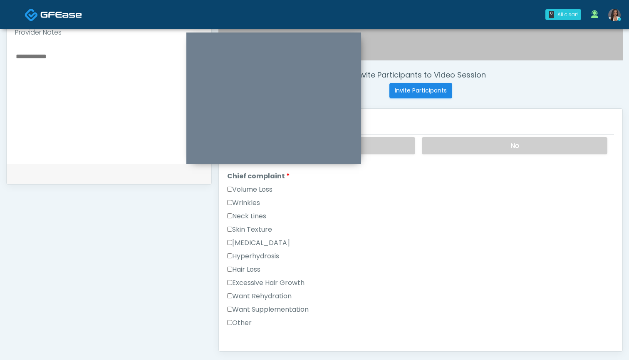
scroll to position [188, 0]
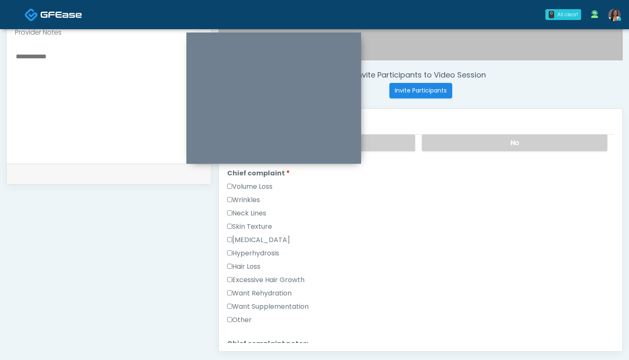
drag, startPoint x: 281, startPoint y: 294, endPoint x: 281, endPoint y: 304, distance: 10.4
click at [281, 295] on label "Want Rehydration" at bounding box center [259, 293] width 65 height 10
click at [281, 304] on label "Want Supplementation" at bounding box center [268, 306] width 82 height 10
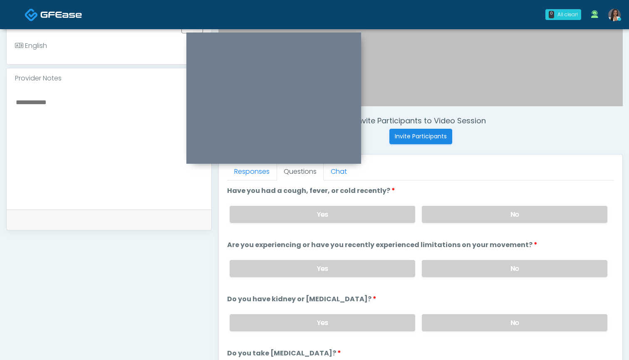
scroll to position [236, 0]
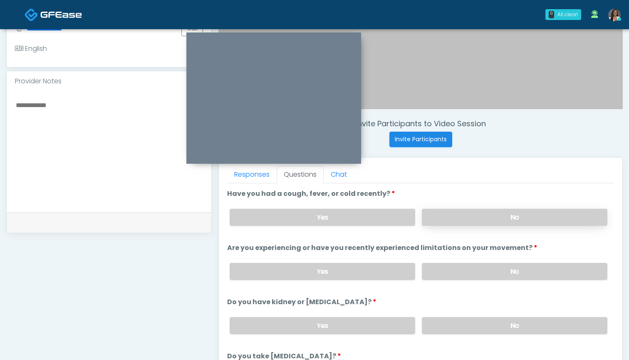
click at [472, 216] on label "No" at bounding box center [515, 217] width 186 height 17
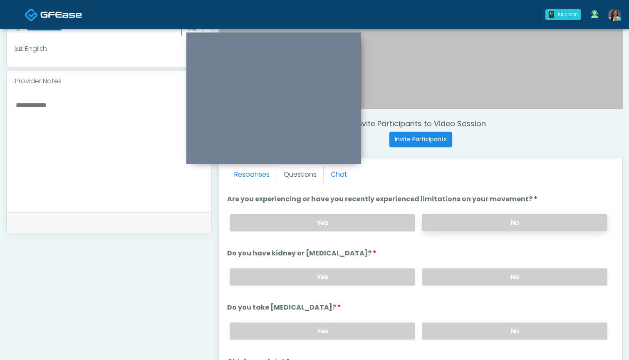
click at [468, 224] on label "No" at bounding box center [515, 222] width 186 height 17
click at [462, 273] on label "No" at bounding box center [515, 276] width 186 height 17
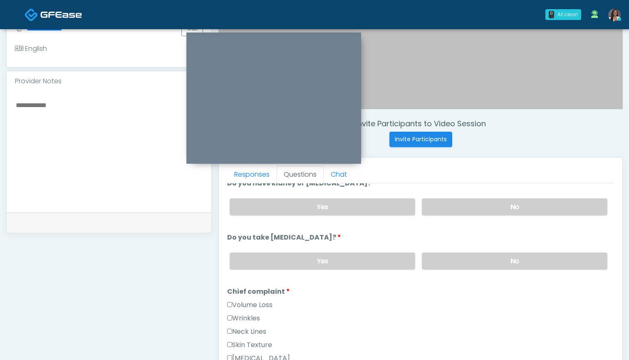
scroll to position [118, 0]
click at [463, 259] on label "No" at bounding box center [515, 261] width 186 height 17
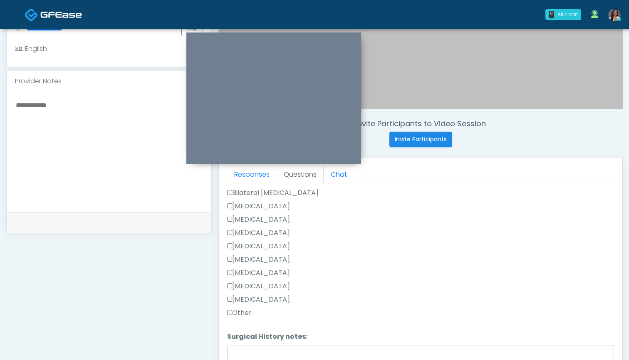
scroll to position [503, 0]
click at [243, 315] on label "Other" at bounding box center [239, 313] width 25 height 10
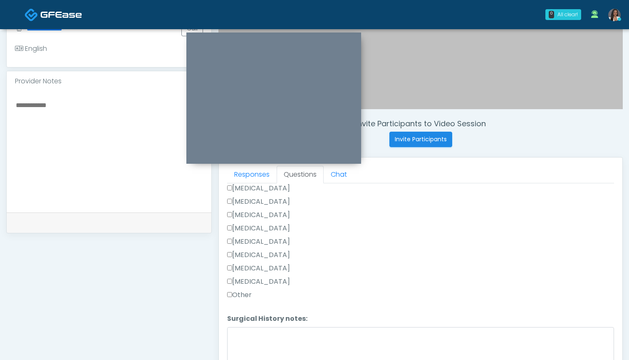
scroll to position [248, 0]
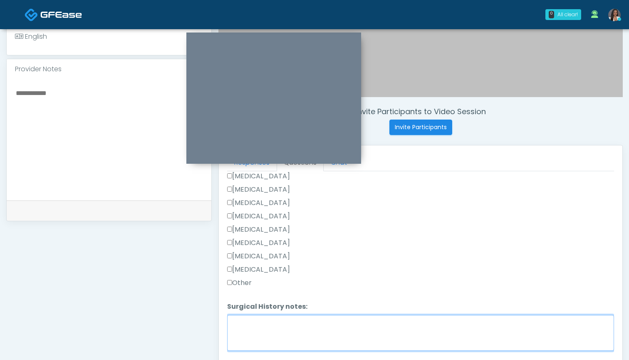
click at [321, 326] on textarea "Surgical History notes:" at bounding box center [420, 333] width 387 height 36
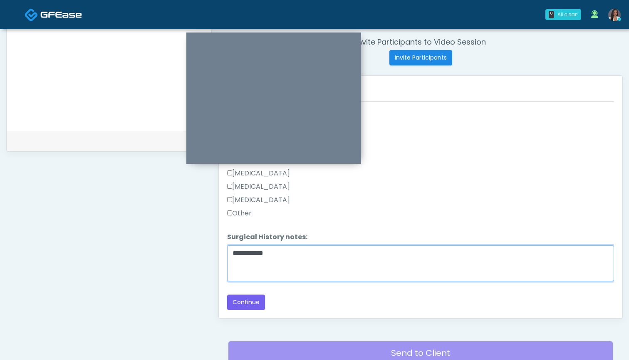
scroll to position [318, 0]
type textarea "**********"
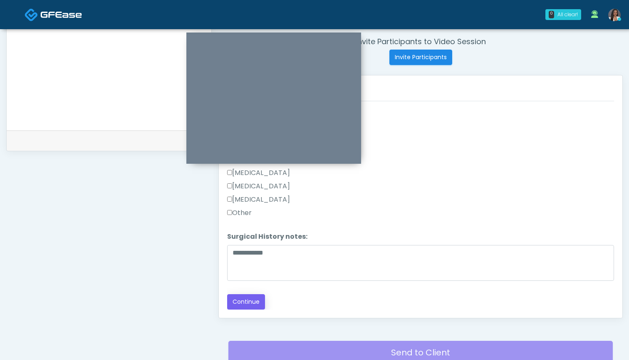
click at [231, 300] on button "Continue" at bounding box center [246, 301] width 38 height 15
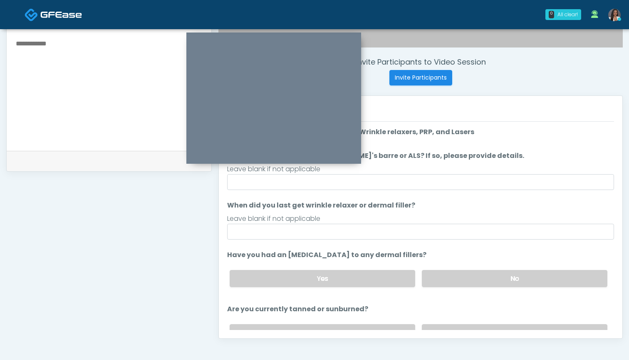
scroll to position [291, 0]
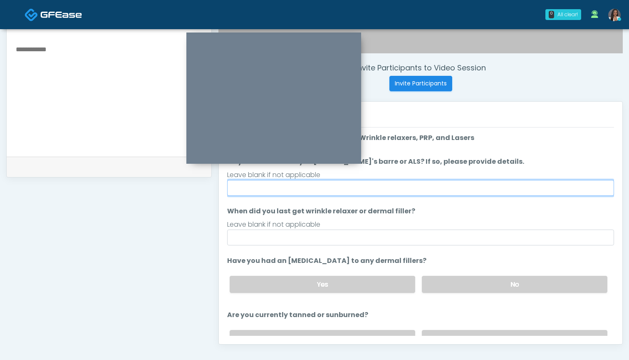
click at [449, 182] on input "Do you have a history of Guillain's barre or ALS? If so, please provide details." at bounding box center [420, 188] width 387 height 16
type input "**"
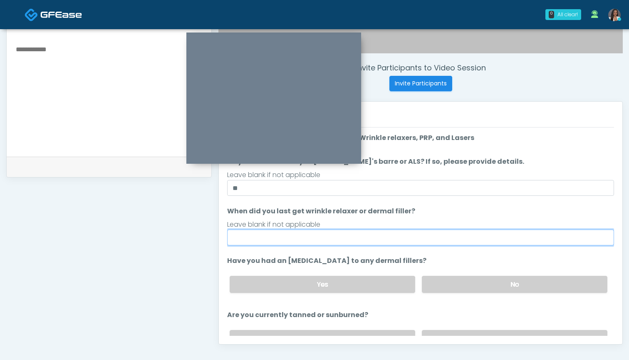
click at [423, 238] on input "When did you last get wrinkle relaxer or dermal filler?" at bounding box center [420, 237] width 387 height 16
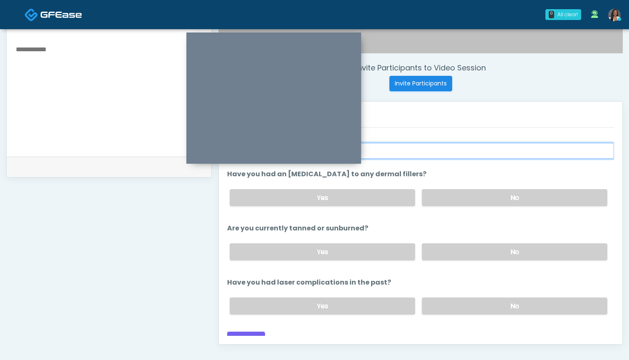
scroll to position [92, 0]
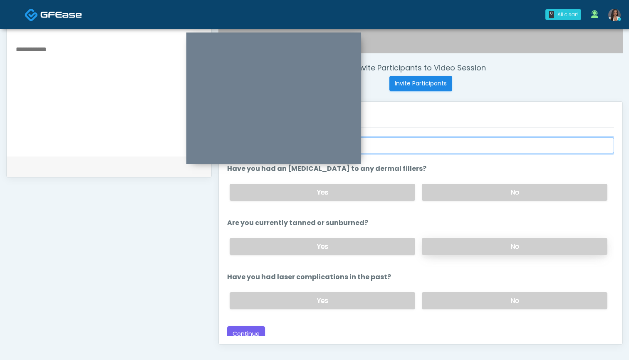
type input "***"
click at [455, 251] on label "No" at bounding box center [515, 246] width 186 height 17
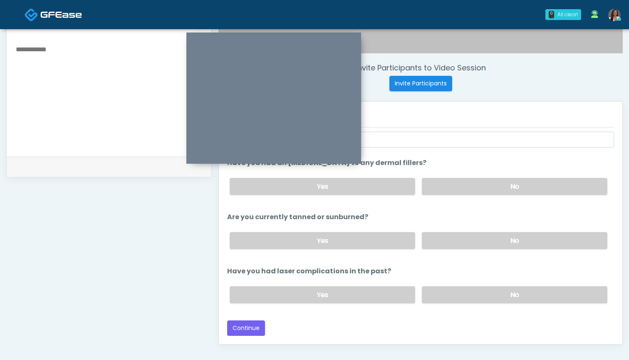
scroll to position [98, 0]
click at [438, 287] on label "No" at bounding box center [515, 294] width 186 height 17
click at [243, 327] on button "Continue" at bounding box center [246, 327] width 38 height 15
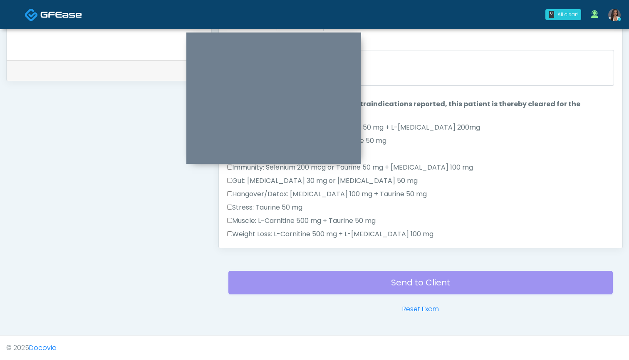
scroll to position [0, 0]
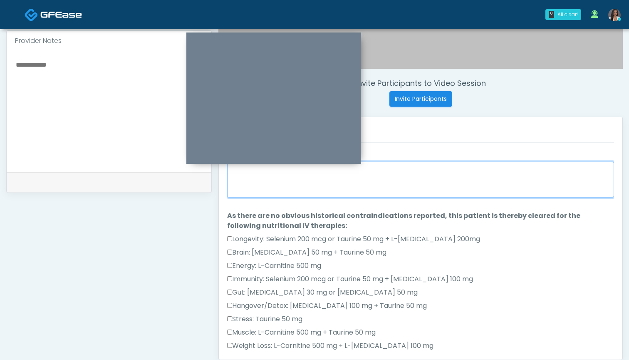
click at [419, 175] on textarea "When did you last get an IV or IM?" at bounding box center [420, 180] width 387 height 36
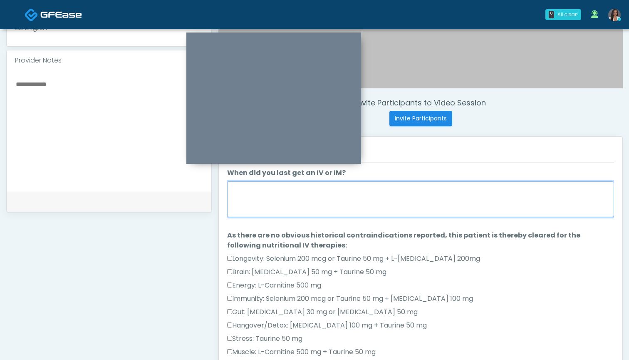
scroll to position [254, 0]
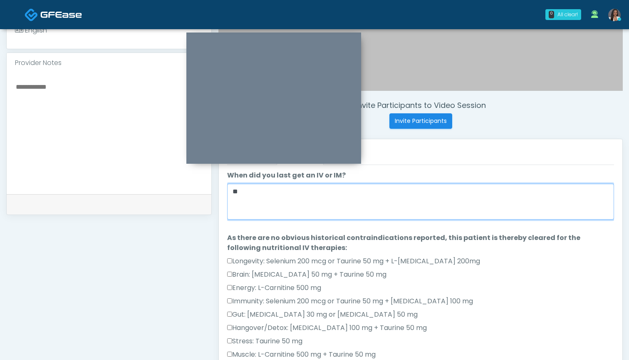
type textarea "*"
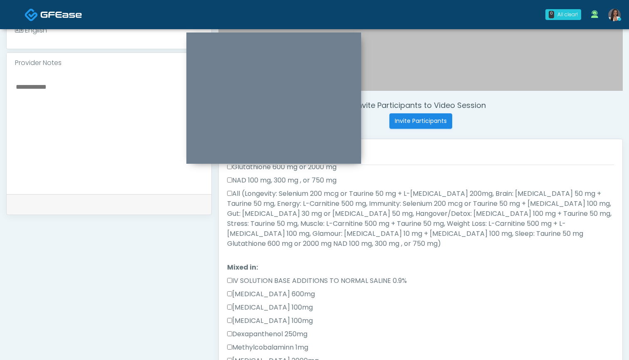
scroll to position [245, 0]
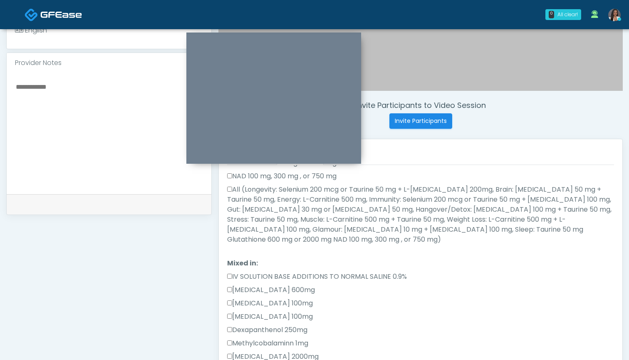
type textarea "*******"
click at [345, 187] on label "All (Longevity: Selenium 200 mcg or Taurine 50 mg + L-Arginine 200mg, Brain: Gl…" at bounding box center [420, 214] width 387 height 60
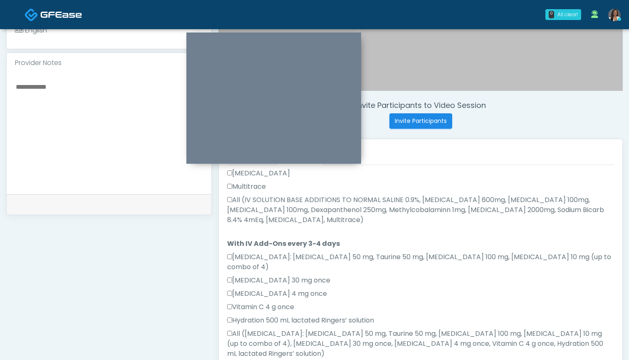
scroll to position [452, 0]
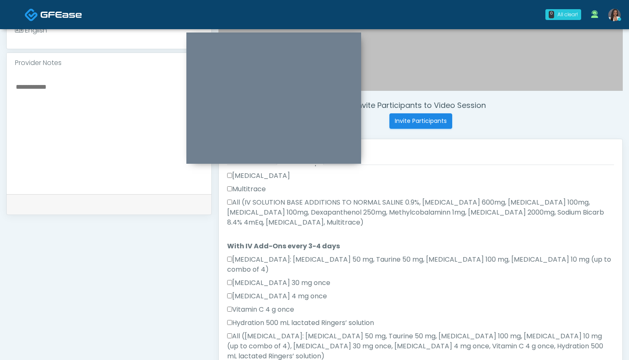
click at [282, 201] on label "All (IV SOLUTION BASE ADDITIONS TO NORMAL SALINE 0.9%, Magnesium Chloride 600mg…" at bounding box center [420, 212] width 387 height 30
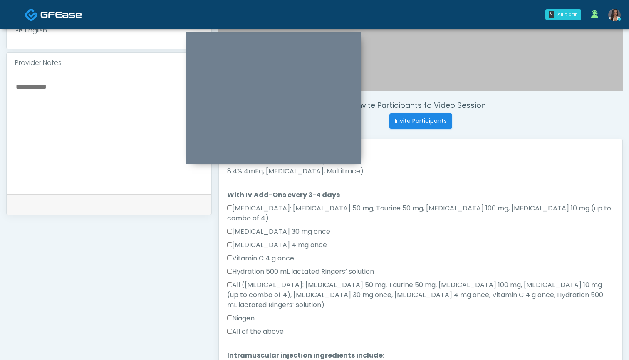
scroll to position [503, 0]
click at [249, 327] on label "All of the above" at bounding box center [255, 332] width 57 height 10
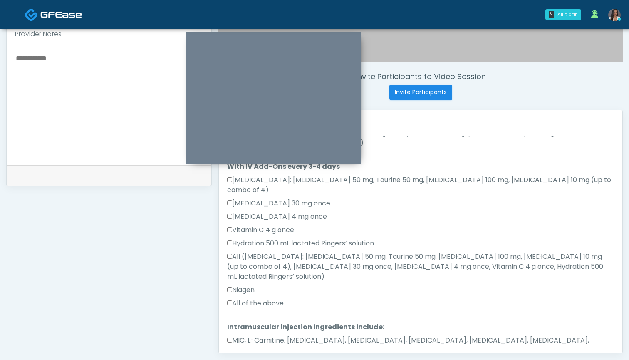
scroll to position [297, 0]
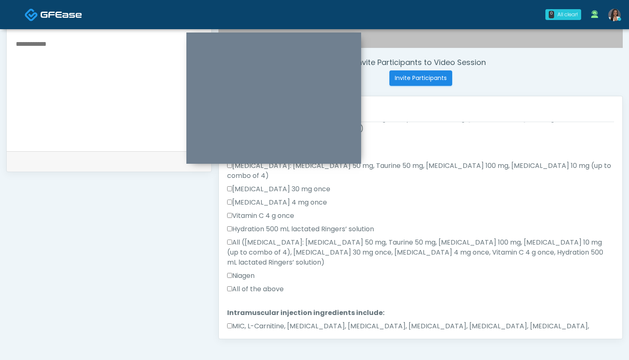
click at [241, 355] on button "Continue" at bounding box center [246, 362] width 38 height 15
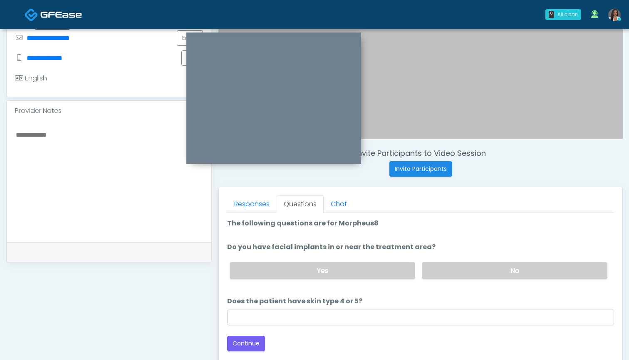
scroll to position [182, 0]
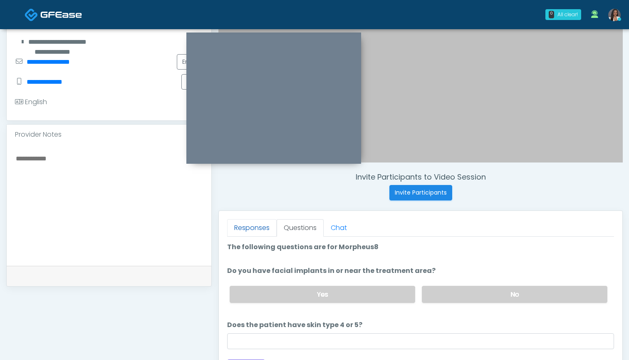
click at [246, 232] on link "Responses" at bounding box center [252, 227] width 50 height 17
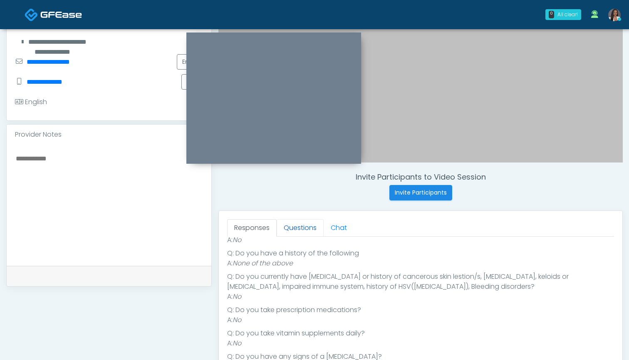
click at [282, 231] on link "Questions" at bounding box center [300, 227] width 47 height 17
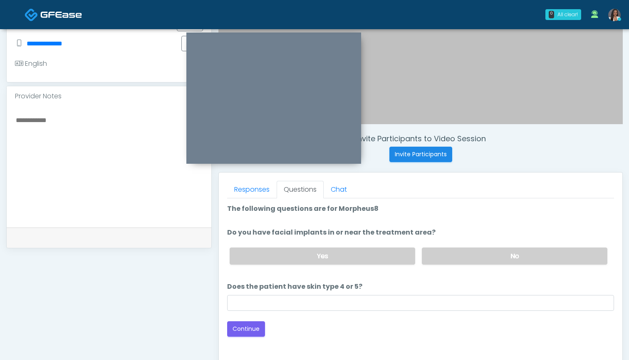
scroll to position [228, 0]
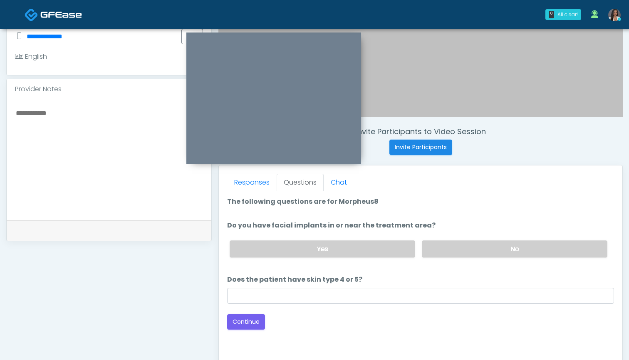
click at [451, 240] on div "Yes No" at bounding box center [418, 249] width 391 height 30
click at [441, 244] on label "No" at bounding box center [515, 248] width 186 height 17
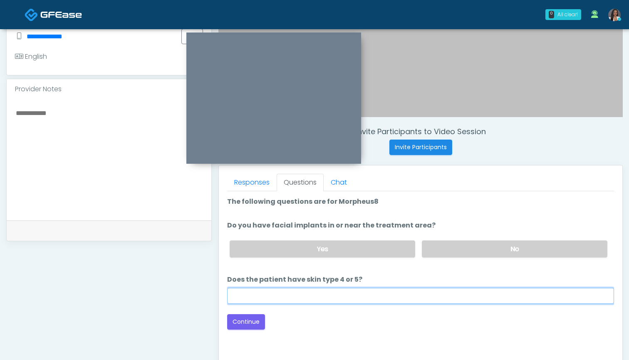
click at [416, 288] on input "Does the patient have skin type 4 or 5?" at bounding box center [420, 296] width 387 height 16
type input "**"
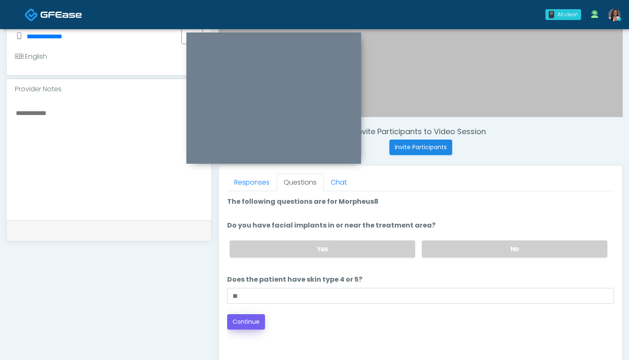
click at [246, 321] on button "Continue" at bounding box center [246, 321] width 38 height 15
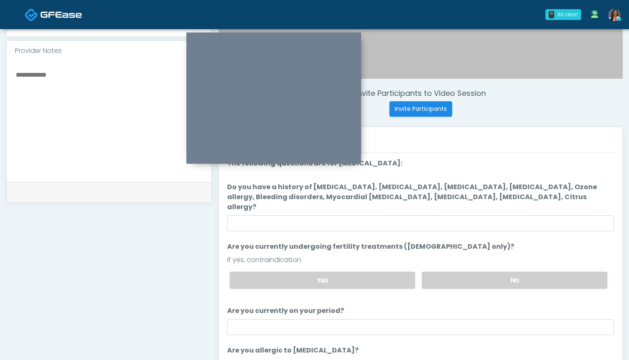
scroll to position [241, 0]
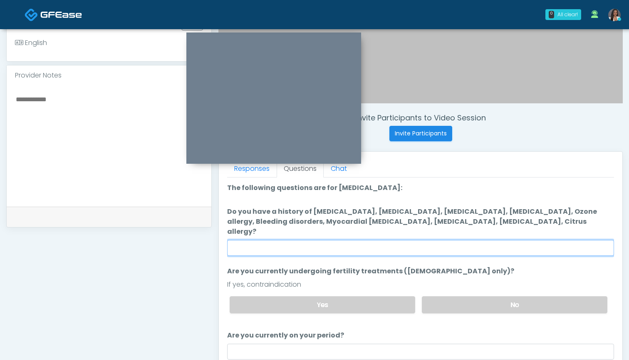
click at [405, 240] on input "Do you have a history of Hyperthyroidism, Hypotension, Hypocalcemia, Hypoglycem…" at bounding box center [420, 248] width 387 height 16
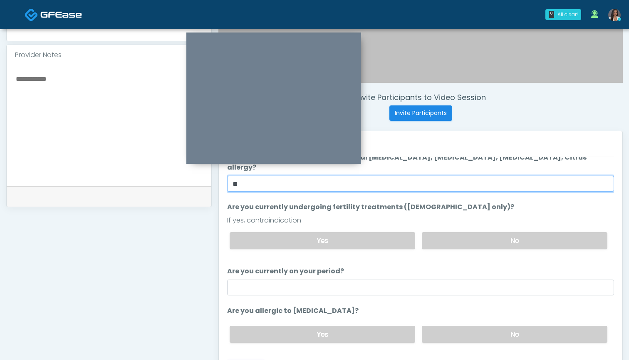
scroll to position [273, 0]
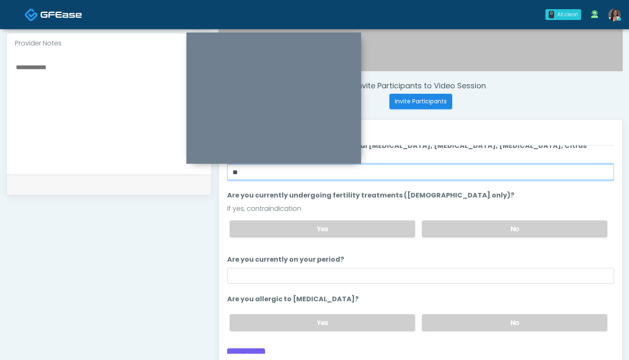
type input "**"
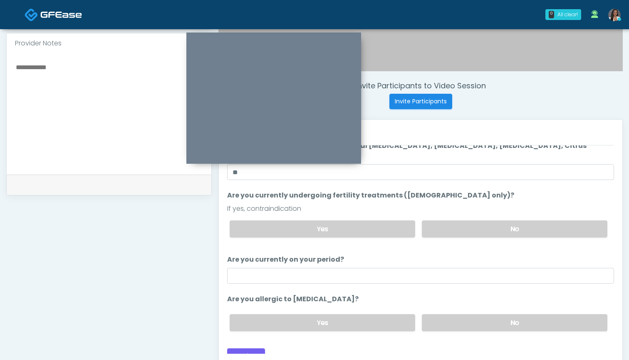
click at [446, 297] on li "Are you allergic to Heparin? Are you allergic to Heparin? Yes No" at bounding box center [420, 316] width 387 height 44
click at [442, 314] on label "No" at bounding box center [515, 322] width 186 height 17
click at [232, 348] on button "Continue" at bounding box center [246, 355] width 38 height 15
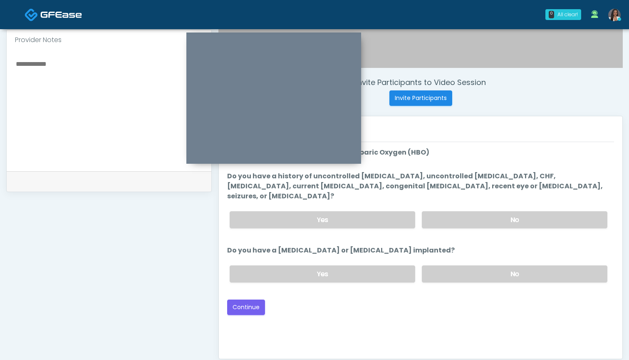
scroll to position [273, 0]
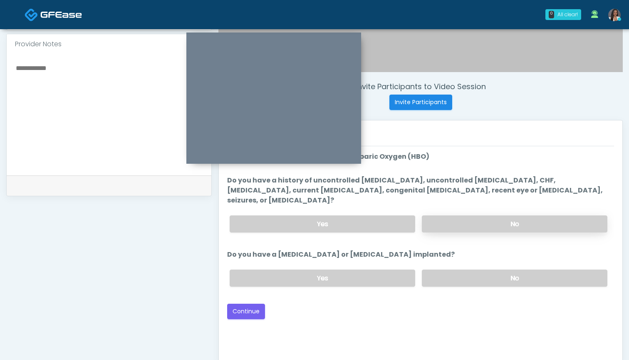
click at [450, 218] on label "No" at bounding box center [515, 223] width 186 height 17
click at [452, 269] on label "No" at bounding box center [515, 277] width 186 height 17
click at [243, 303] on button "Continue" at bounding box center [246, 310] width 38 height 15
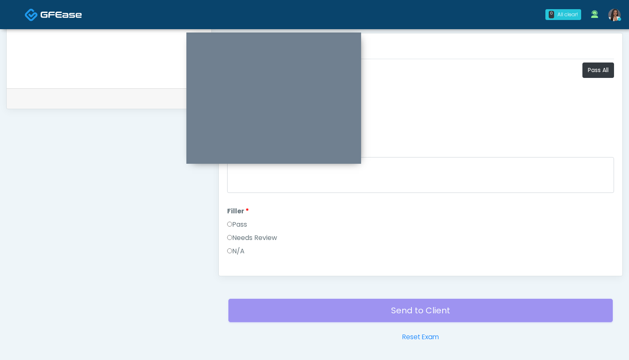
scroll to position [352, 0]
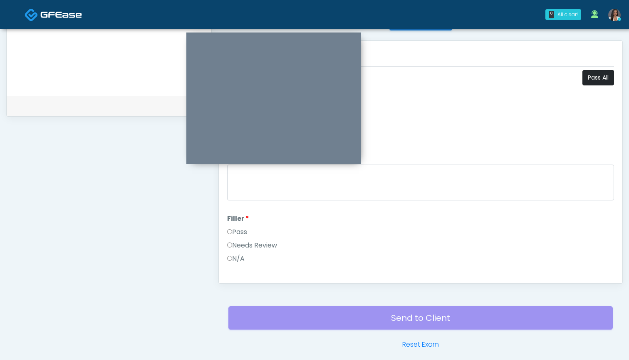
click at [593, 78] on button "Pass All" at bounding box center [599, 77] width 32 height 15
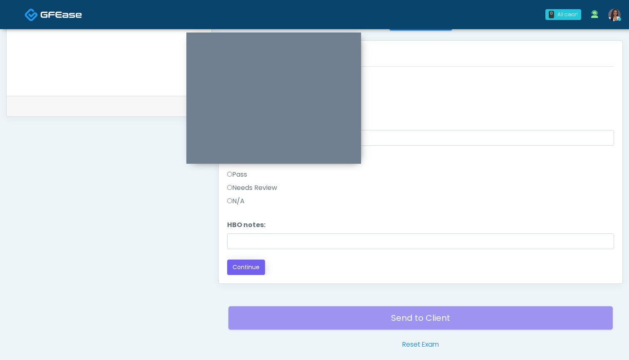
scroll to position [1044, 0]
click at [252, 264] on button "Continue" at bounding box center [246, 266] width 38 height 15
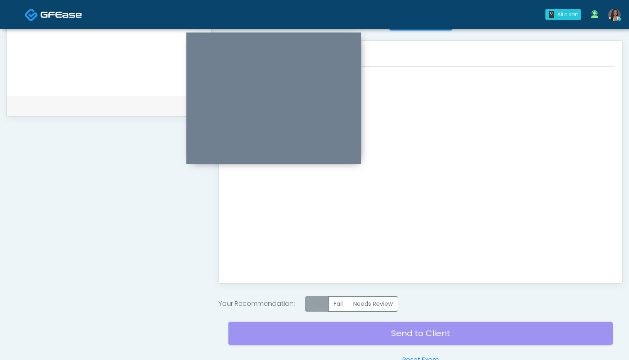
click at [322, 304] on label "Pass" at bounding box center [317, 303] width 24 height 15
click at [413, 333] on div "Send to Client Reset Exam" at bounding box center [421, 337] width 385 height 53
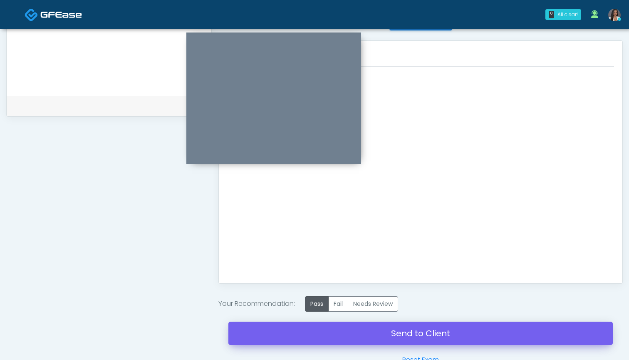
click at [414, 332] on link "Send to Client" at bounding box center [421, 332] width 385 height 23
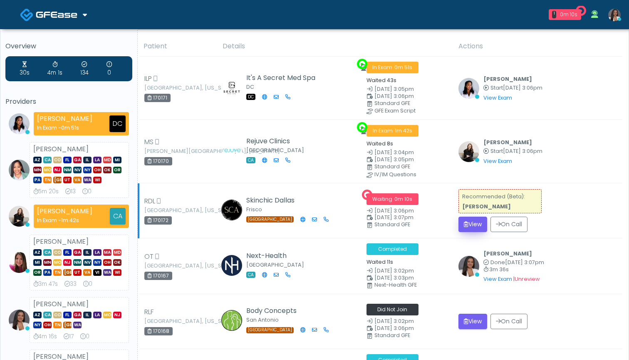
click at [472, 226] on button "View" at bounding box center [473, 223] width 29 height 15
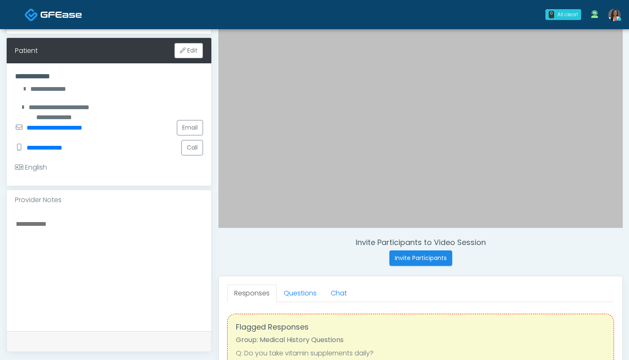
scroll to position [127, 0]
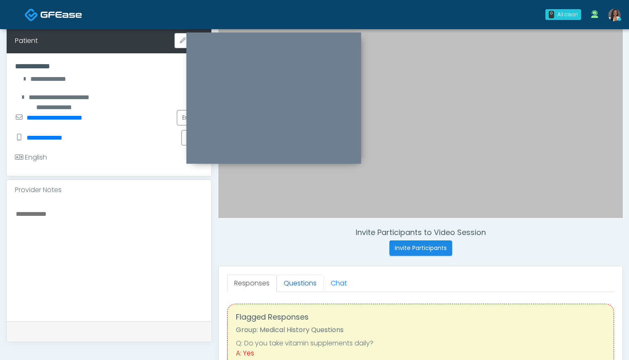
click at [298, 281] on link "Questions" at bounding box center [300, 282] width 47 height 17
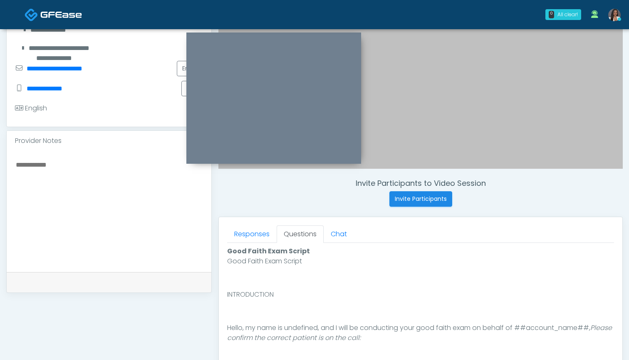
scroll to position [174, 0]
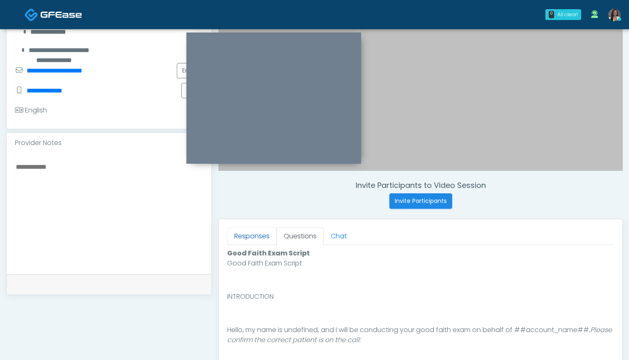
click at [236, 236] on link "Responses" at bounding box center [252, 235] width 50 height 17
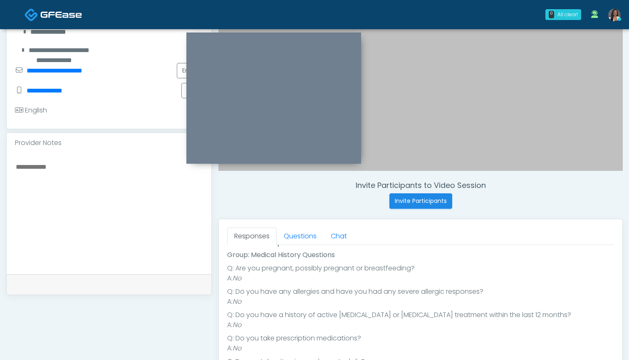
scroll to position [100, 0]
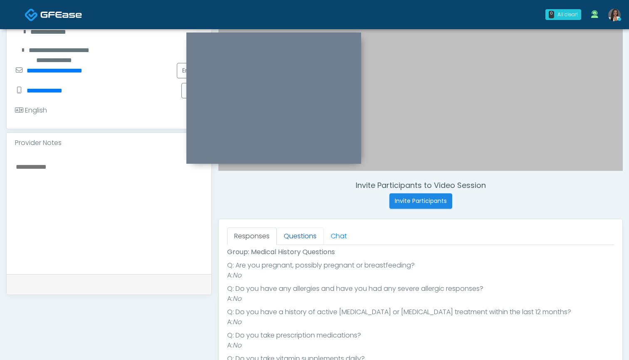
click at [300, 234] on link "Questions" at bounding box center [300, 235] width 47 height 17
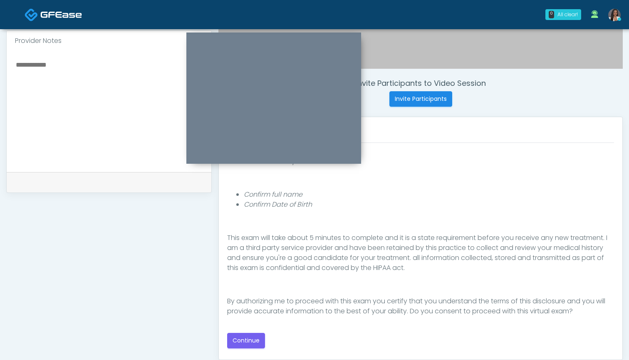
scroll to position [281, 0]
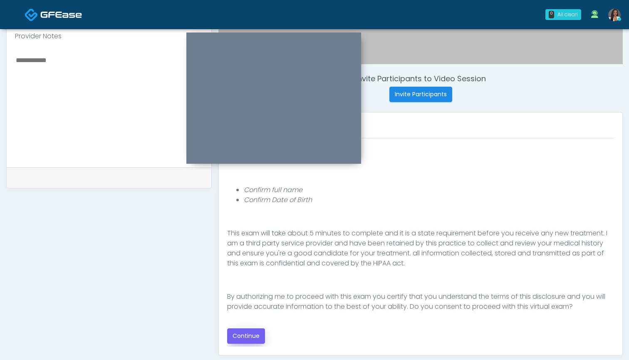
click at [249, 333] on button "Continue" at bounding box center [246, 335] width 38 height 15
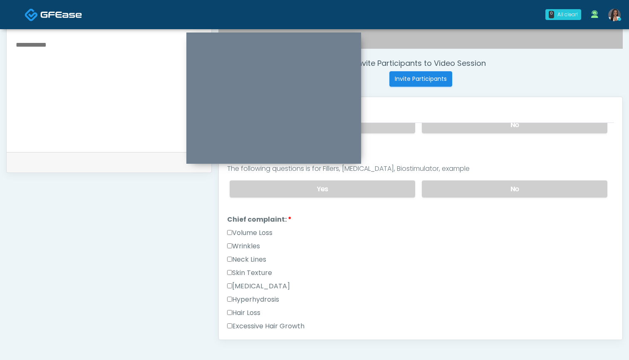
scroll to position [289, 0]
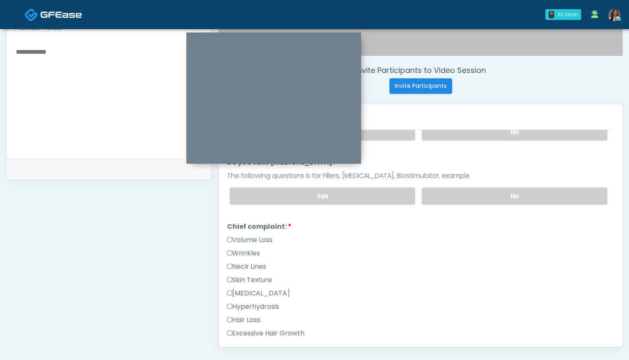
click at [248, 253] on label "Wrinkles" at bounding box center [243, 253] width 33 height 10
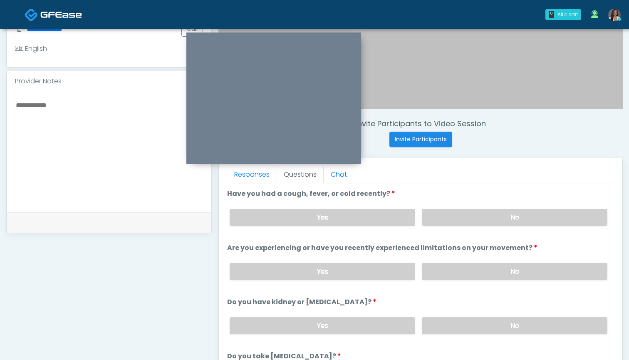
scroll to position [234, 0]
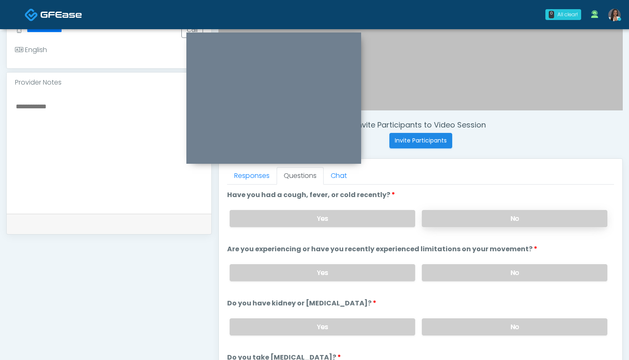
click at [453, 219] on label "No" at bounding box center [515, 218] width 186 height 17
click at [458, 268] on label "No" at bounding box center [515, 272] width 186 height 17
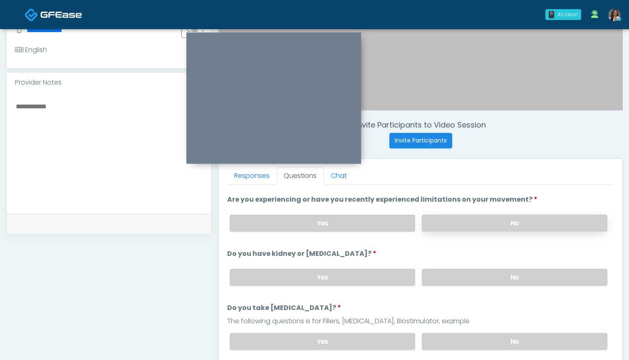
scroll to position [50, 0]
click at [462, 274] on label "No" at bounding box center [515, 276] width 186 height 17
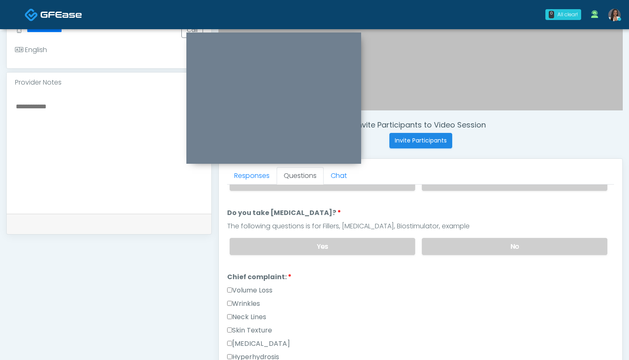
scroll to position [153, 0]
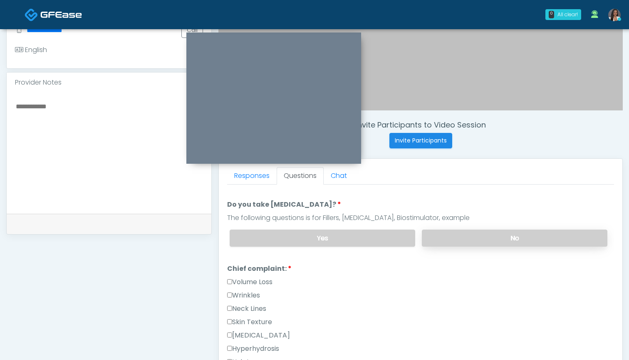
click at [465, 236] on label "No" at bounding box center [515, 237] width 186 height 17
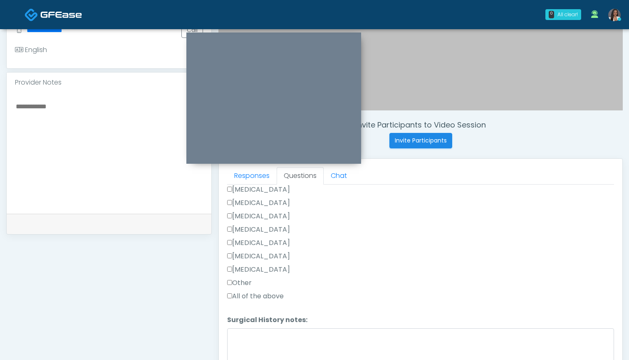
scroll to position [571, 0]
click at [246, 281] on label "Other" at bounding box center [239, 283] width 25 height 10
click at [248, 328] on li "Surgical History notes: Surgical History notes:" at bounding box center [420, 341] width 387 height 52
click at [248, 333] on textarea "Surgical History notes:" at bounding box center [420, 346] width 387 height 36
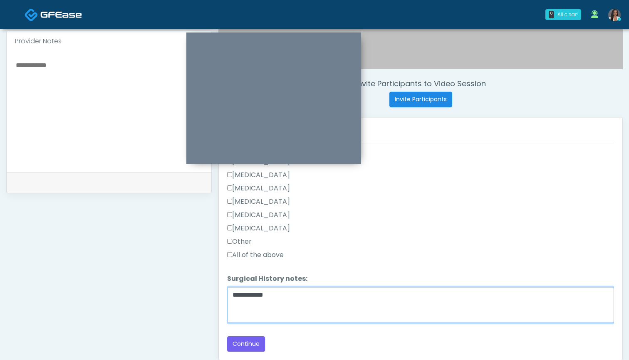
scroll to position [276, 0]
type textarea "**********"
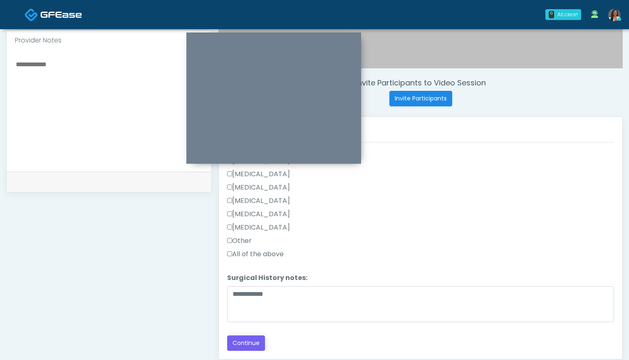
click at [246, 345] on button "Continue" at bounding box center [246, 342] width 38 height 15
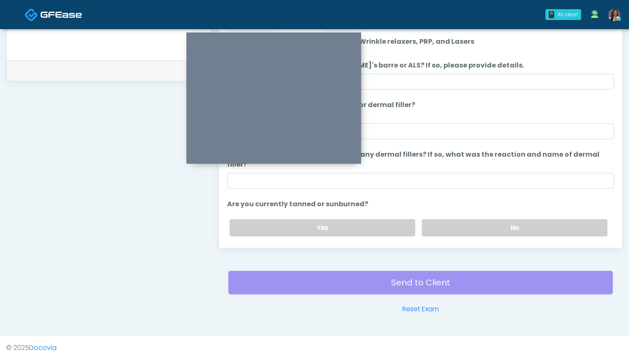
scroll to position [0, 0]
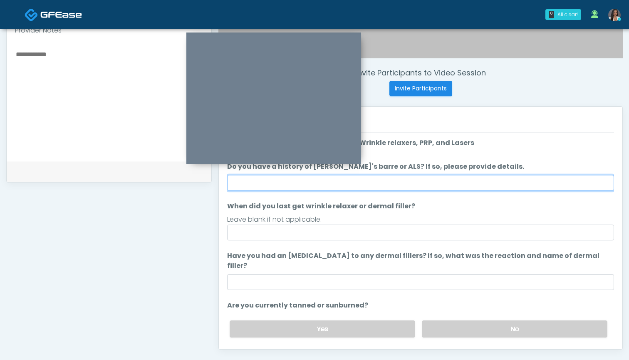
click at [396, 182] on input "Do you have a history of Guillain's barre or ALS? If so, please provide details." at bounding box center [420, 183] width 387 height 16
type input "**"
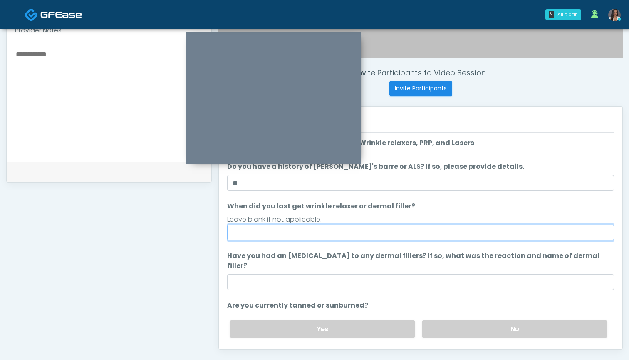
click at [382, 235] on input "When did you last get wrinkle relaxer or dermal filler?" at bounding box center [420, 232] width 387 height 16
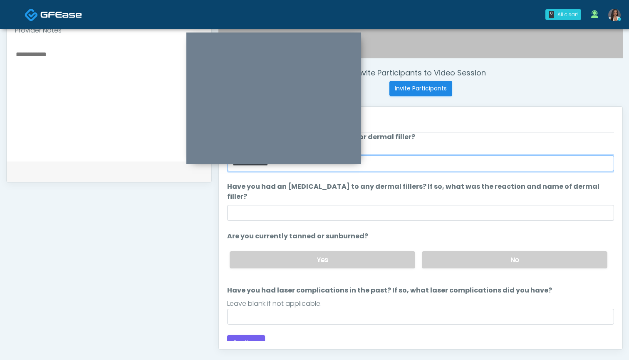
scroll to position [69, 0]
type input "**********"
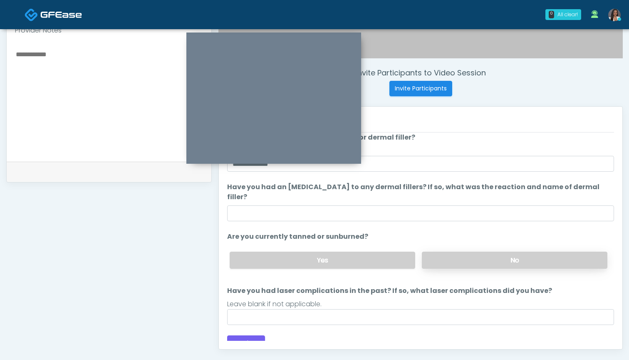
click at [460, 251] on label "No" at bounding box center [515, 259] width 186 height 17
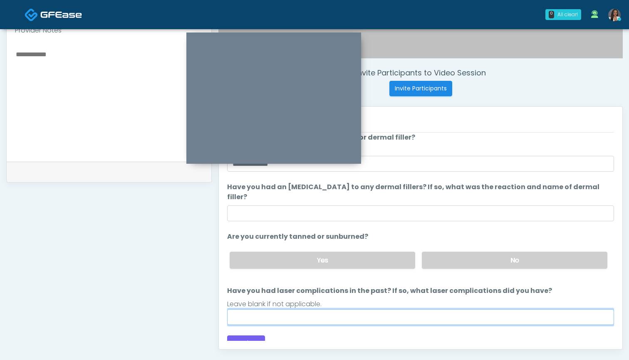
click at [423, 309] on input "Have you had laser complications in the past? If so, what laser complications d…" at bounding box center [420, 317] width 387 height 16
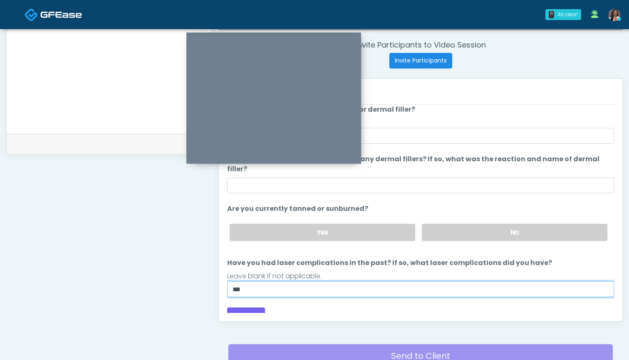
scroll to position [316, 0]
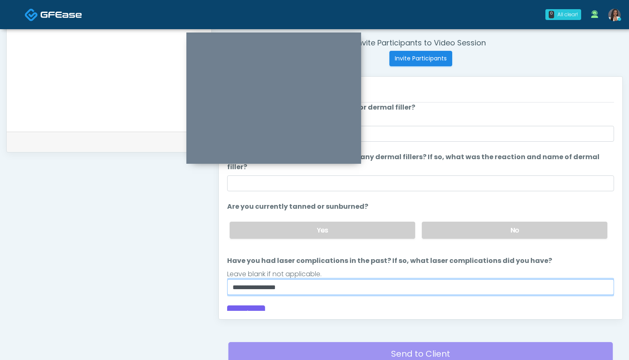
type input "**********"
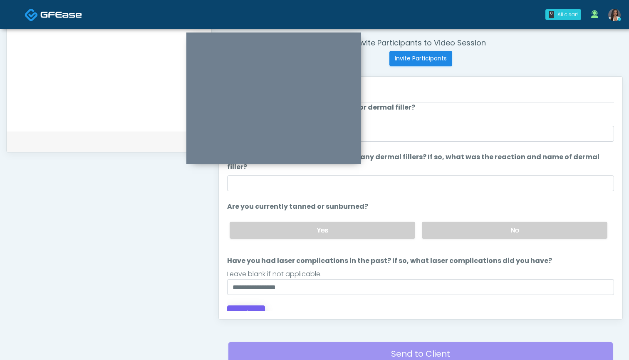
drag, startPoint x: 274, startPoint y: 278, endPoint x: 242, endPoint y: 308, distance: 43.0
click at [242, 308] on button "Continue" at bounding box center [246, 312] width 38 height 15
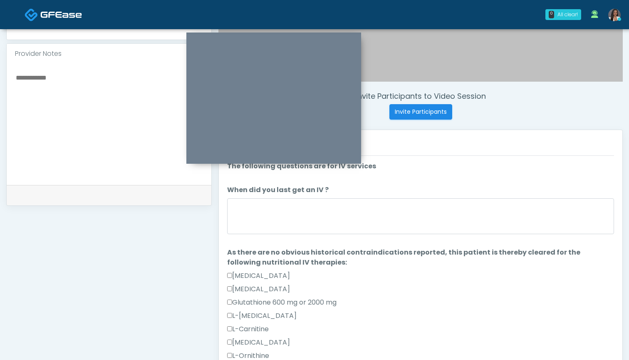
scroll to position [262, 0]
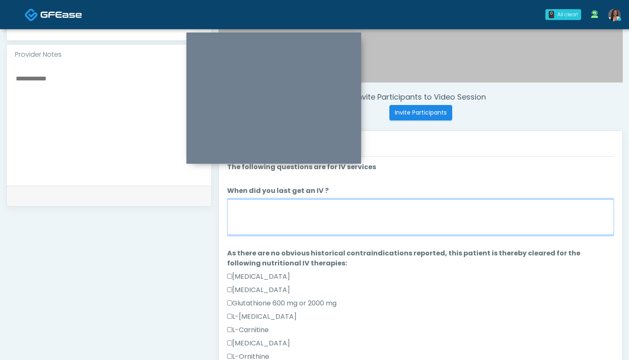
click at [375, 222] on textarea "When did you last get an IV ?" at bounding box center [420, 217] width 387 height 36
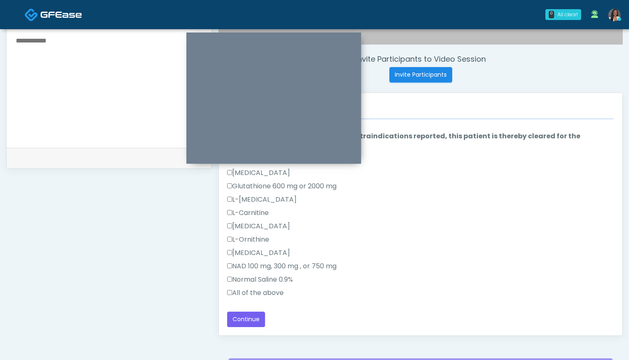
scroll to position [305, 0]
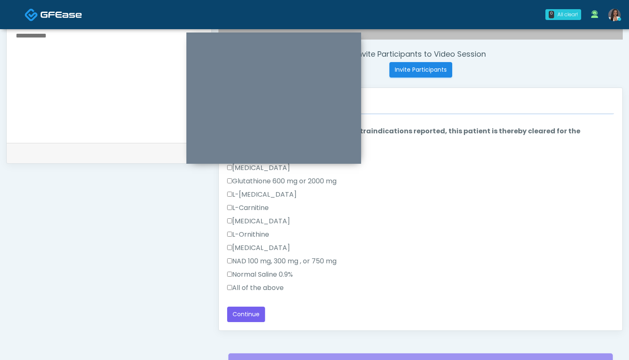
type textarea "***"
click at [274, 288] on label "All of the above" at bounding box center [255, 288] width 57 height 10
click at [253, 309] on button "Continue" at bounding box center [246, 313] width 38 height 15
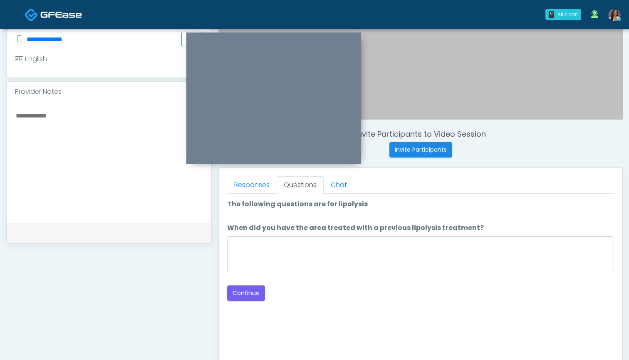
scroll to position [213, 0]
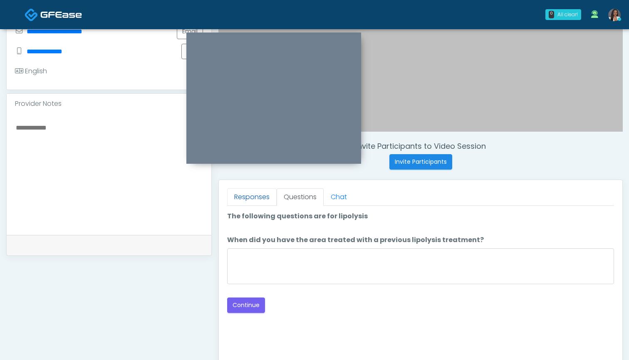
click at [270, 194] on link "Responses" at bounding box center [252, 196] width 50 height 17
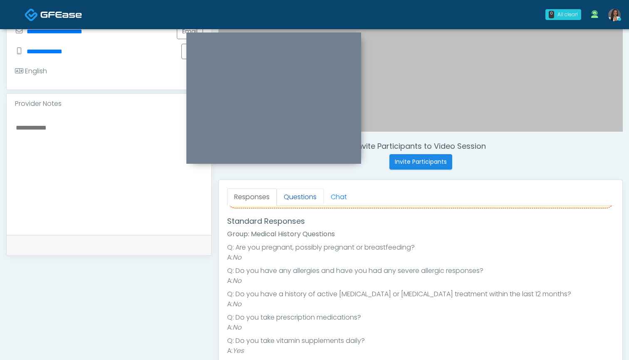
click at [296, 196] on link "Questions" at bounding box center [300, 196] width 47 height 17
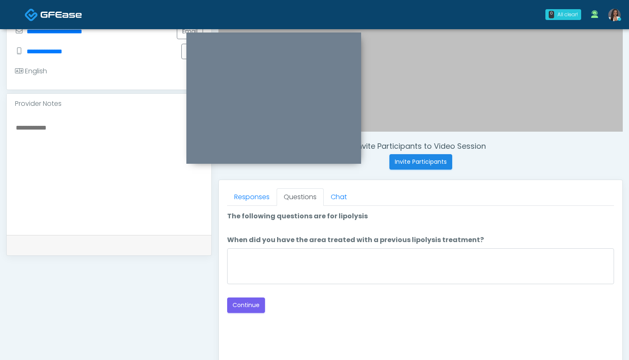
scroll to position [0, 0]
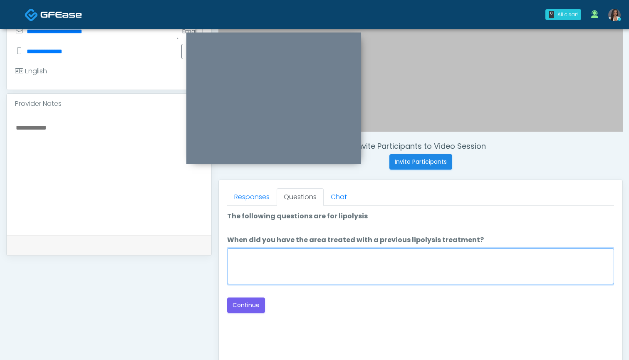
click at [380, 263] on textarea "When did you have the area treated with a previous lipolysis treatment?" at bounding box center [420, 266] width 387 height 36
type textarea "***"
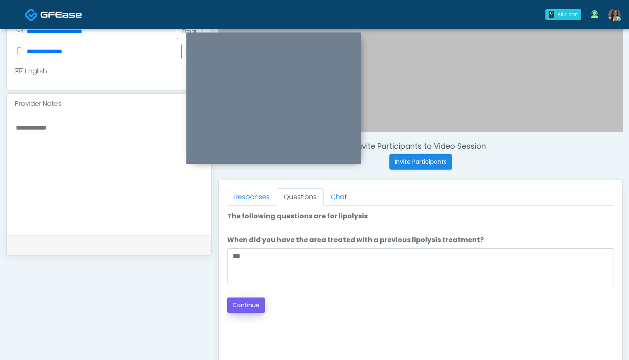
click at [249, 307] on button "Continue" at bounding box center [246, 304] width 38 height 15
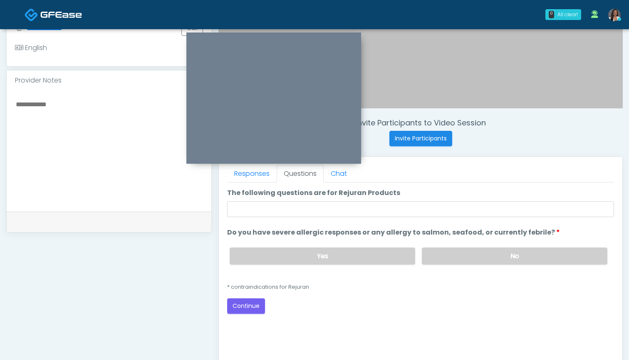
scroll to position [234, 0]
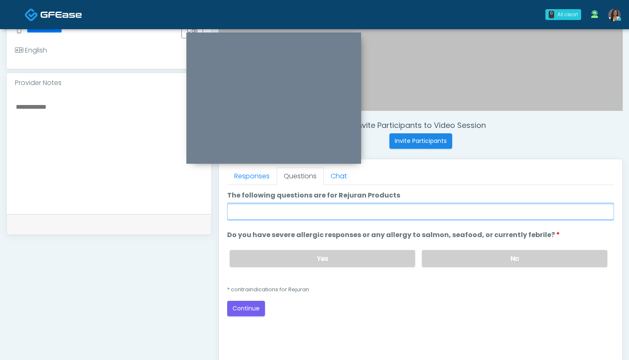
click at [389, 211] on input "The following questions are for Rejuran Products" at bounding box center [420, 212] width 387 height 16
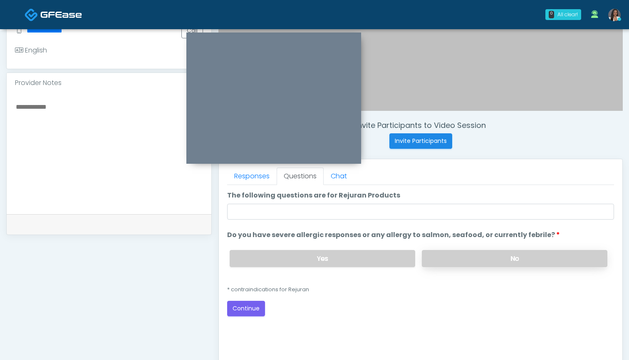
click at [446, 254] on label "No" at bounding box center [515, 258] width 186 height 17
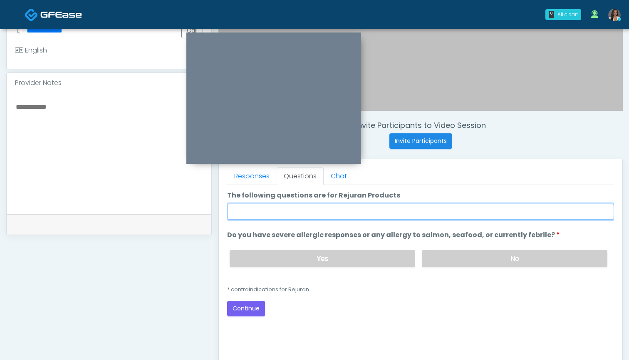
click at [329, 217] on input "The following questions are for Rejuran Products" at bounding box center [420, 212] width 387 height 16
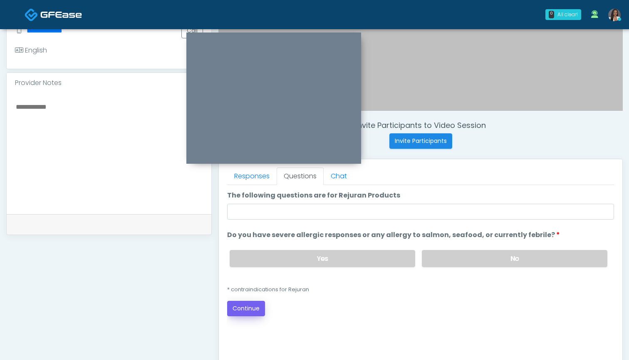
click at [252, 307] on button "Continue" at bounding box center [246, 308] width 38 height 15
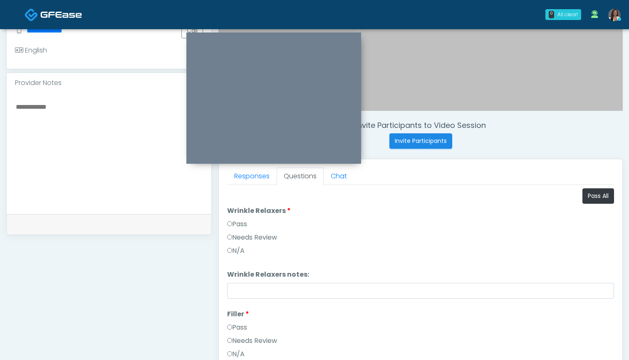
scroll to position [388, 0]
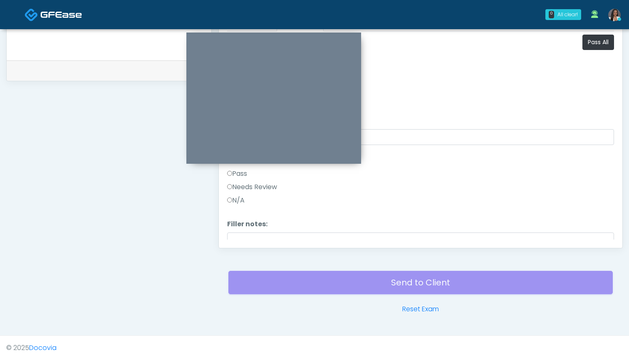
click at [595, 38] on button "Pass All" at bounding box center [599, 42] width 32 height 15
click at [242, 236] on button "Continue" at bounding box center [246, 231] width 38 height 15
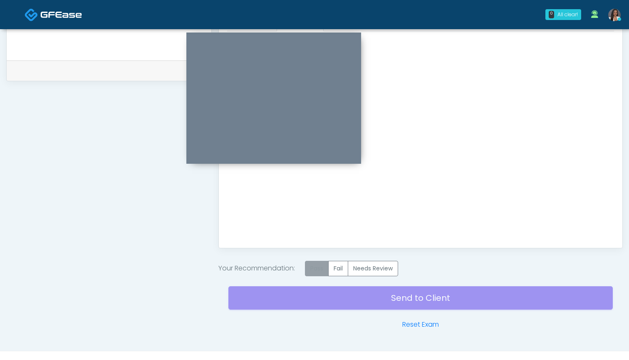
click at [317, 273] on label "Pass" at bounding box center [317, 268] width 24 height 15
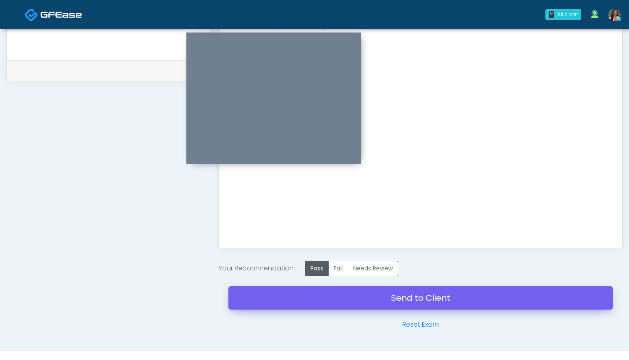
click at [411, 298] on link "Send to Client" at bounding box center [421, 297] width 385 height 23
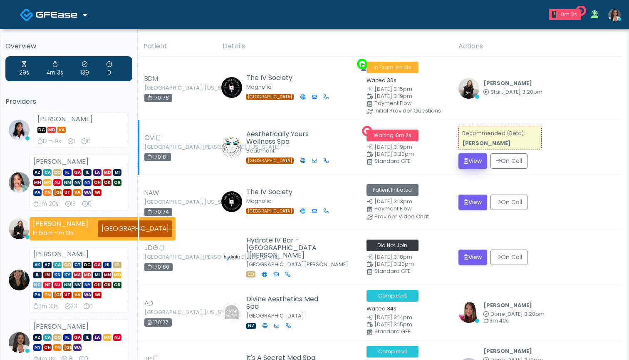
click at [468, 160] on button "View" at bounding box center [473, 160] width 29 height 15
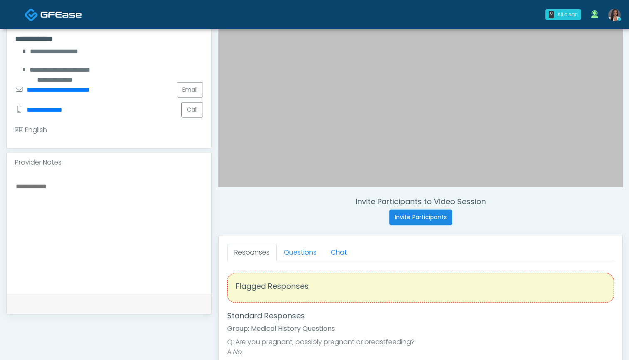
scroll to position [175, 0]
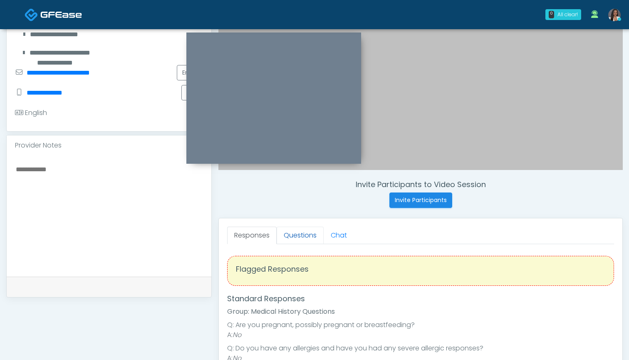
click at [308, 239] on link "Questions" at bounding box center [300, 234] width 47 height 17
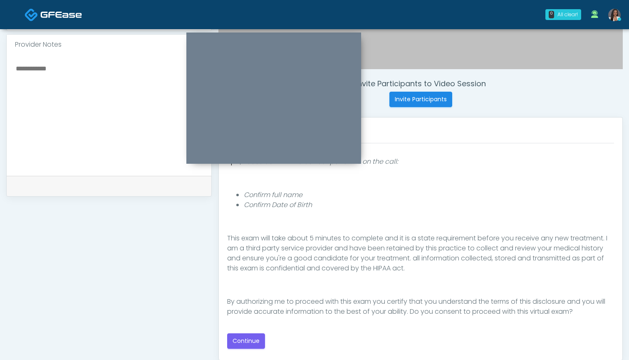
scroll to position [276, 0]
click at [242, 345] on button "Continue" at bounding box center [246, 340] width 38 height 15
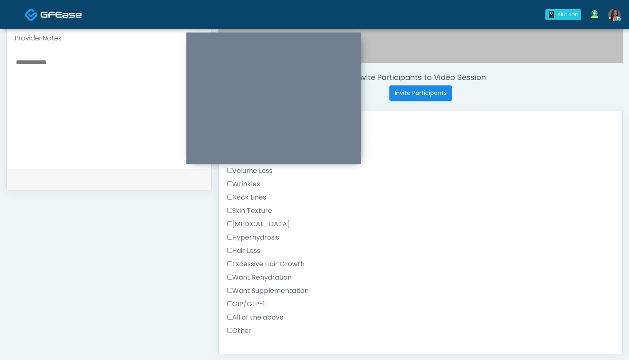
scroll to position [221, 0]
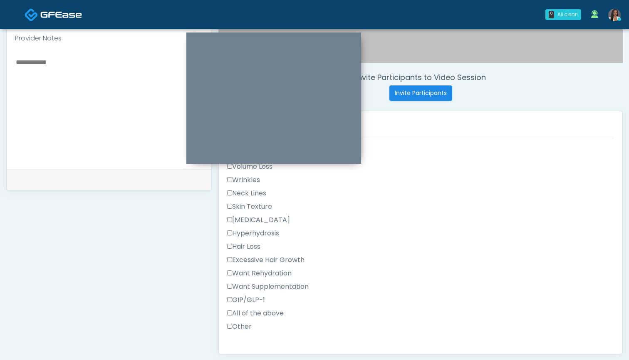
click at [257, 301] on label "GIP/GLP-1" at bounding box center [246, 300] width 38 height 10
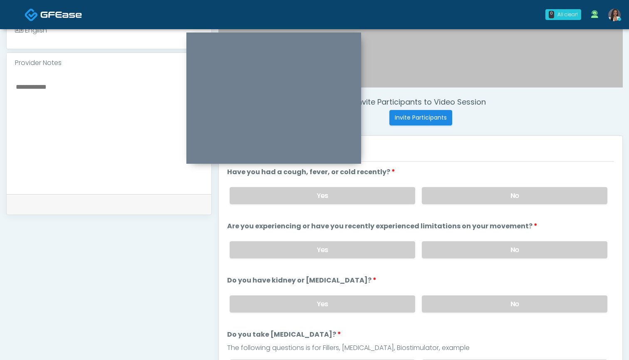
scroll to position [256, 0]
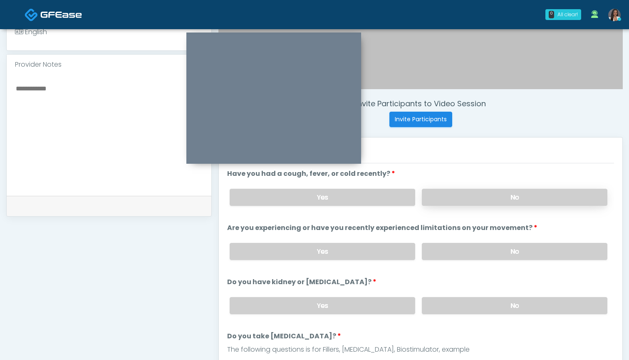
click at [465, 194] on label "No" at bounding box center [515, 197] width 186 height 17
click at [458, 253] on label "No" at bounding box center [515, 251] width 186 height 17
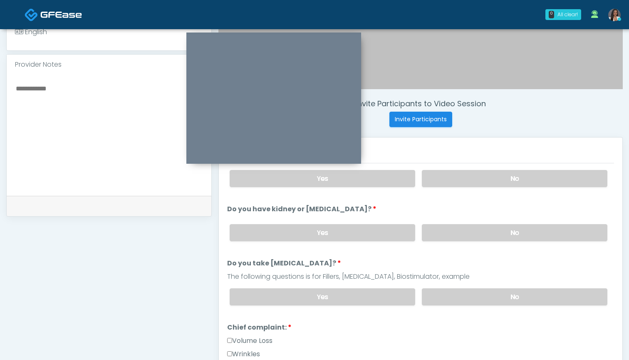
scroll to position [73, 0]
click at [447, 233] on label "No" at bounding box center [515, 232] width 186 height 17
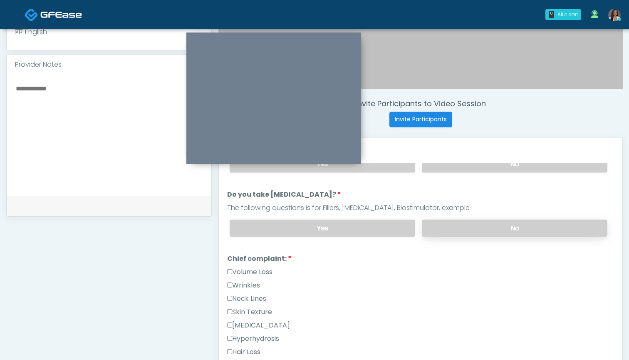
scroll to position [148, 0]
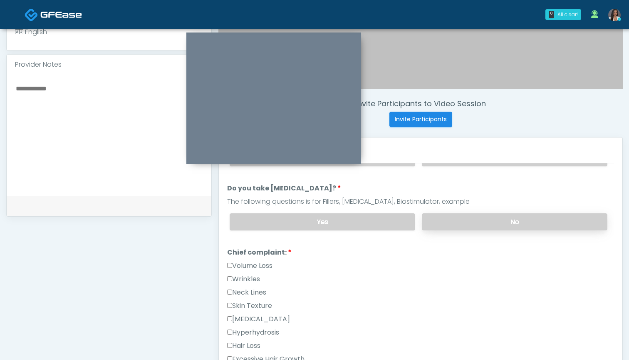
click at [447, 223] on label "No" at bounding box center [515, 221] width 186 height 17
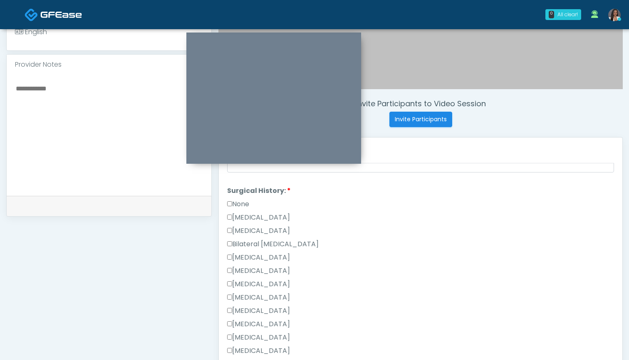
scroll to position [482, 0]
click at [244, 189] on label "None" at bounding box center [238, 191] width 22 height 10
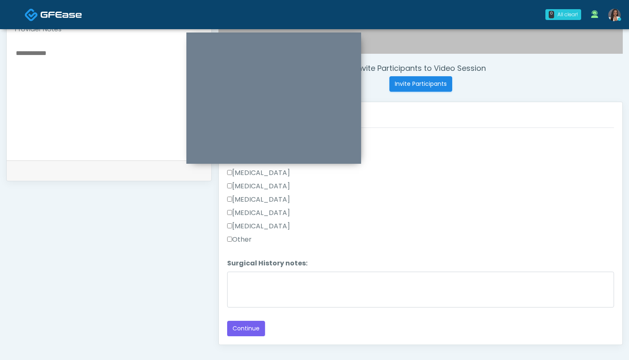
scroll to position [294, 0]
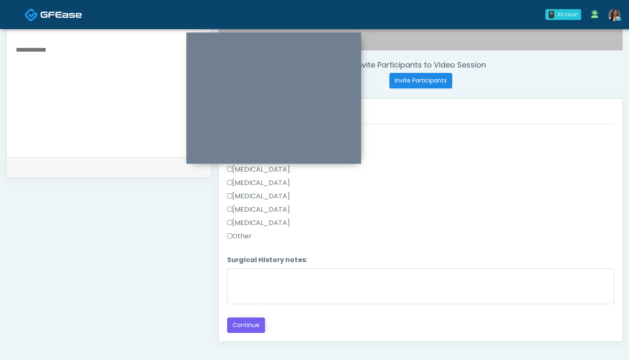
click at [236, 324] on button "Continue" at bounding box center [246, 324] width 38 height 15
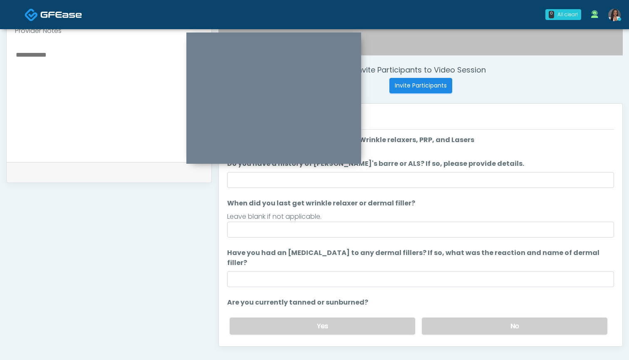
scroll to position [283, 0]
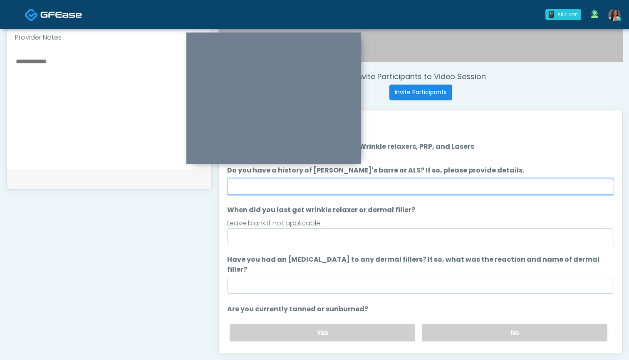
click at [425, 189] on input "Do you have a history of [PERSON_NAME]'s barre or ALS? If so, please provide de…" at bounding box center [420, 187] width 387 height 16
type input "**"
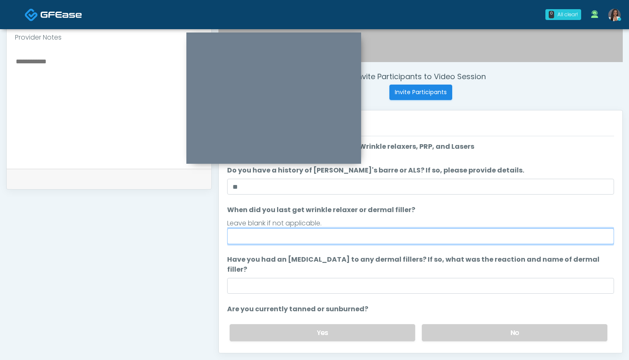
click at [415, 234] on input "When did you last get wrinkle relaxer or dermal filler?" at bounding box center [420, 236] width 387 height 16
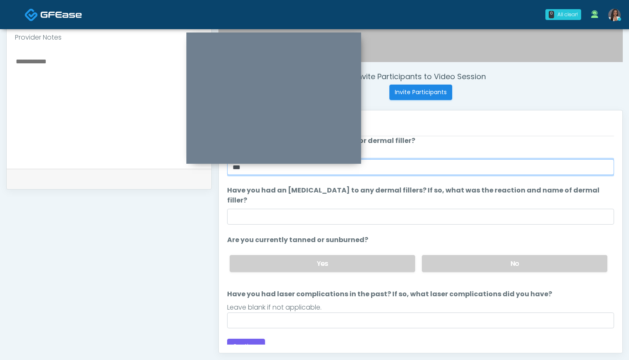
scroll to position [69, 0]
type input "***"
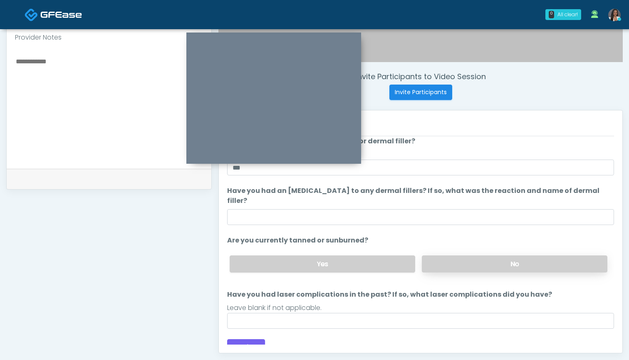
click at [454, 255] on label "No" at bounding box center [515, 263] width 186 height 17
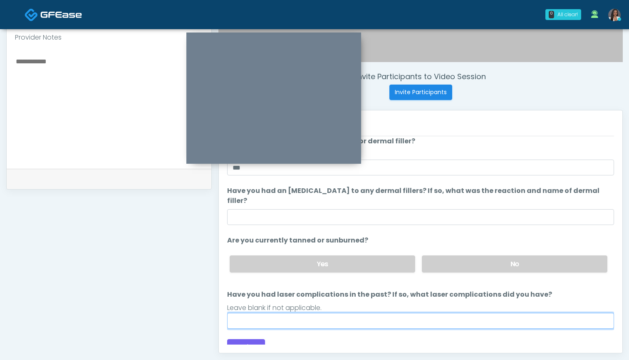
click at [433, 313] on input "Have you had laser complications in the past? If so, what laser complications d…" at bounding box center [420, 321] width 387 height 16
click at [315, 313] on input "Have you had laser complications in the past? If so, what laser complications d…" at bounding box center [420, 321] width 387 height 16
type input "***"
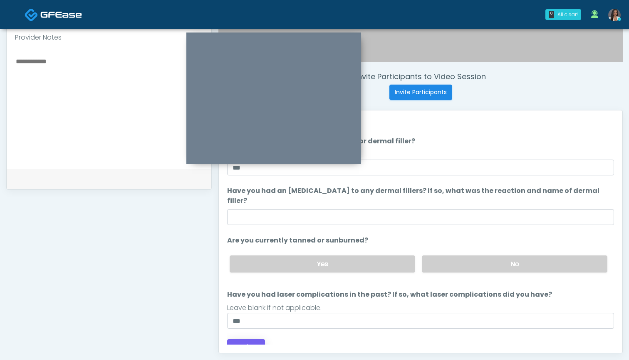
click at [246, 339] on button "Continue" at bounding box center [246, 346] width 38 height 15
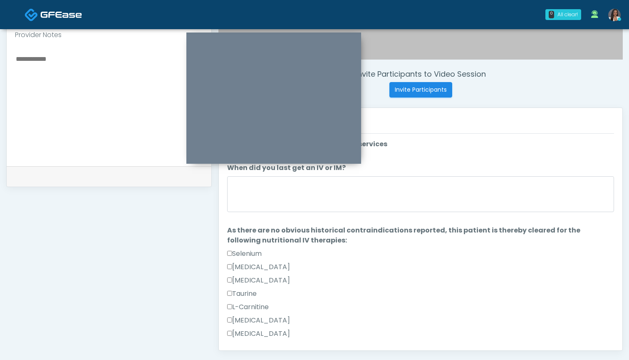
scroll to position [274, 0]
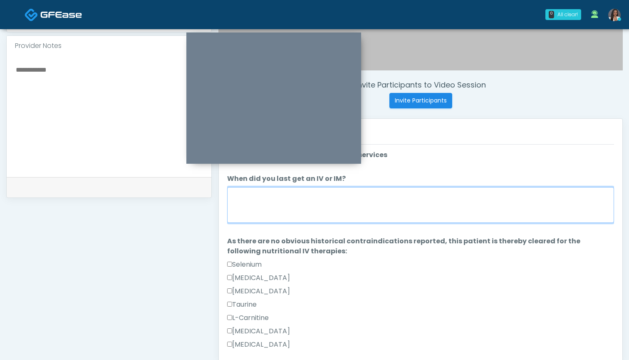
click at [435, 211] on textarea "When did you last get an IV or IM?" at bounding box center [420, 205] width 387 height 36
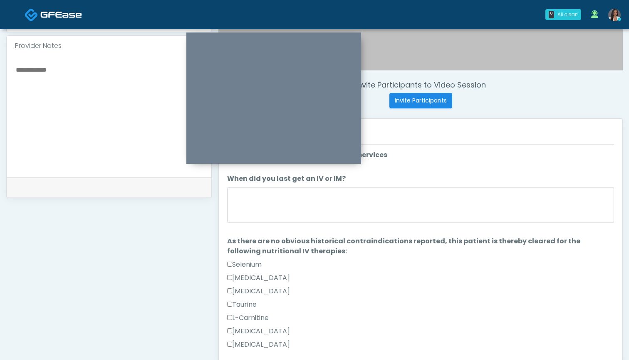
click at [100, 122] on textarea at bounding box center [109, 115] width 188 height 102
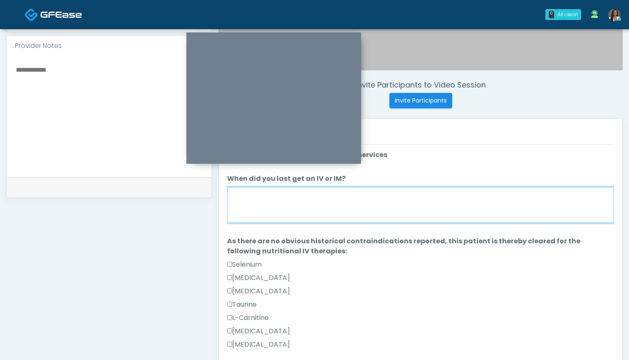
click at [262, 201] on textarea "When did you last get an IV or IM?" at bounding box center [420, 205] width 387 height 36
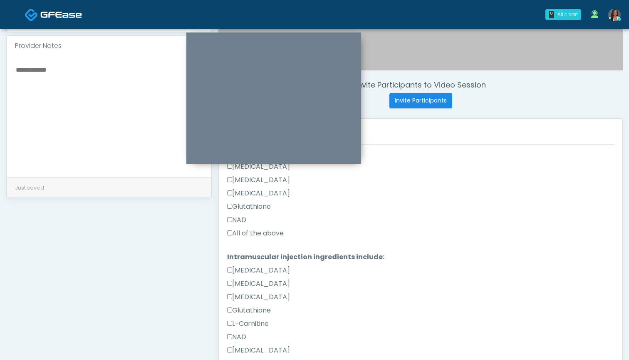
scroll to position [165, 0]
type textarea "***"
click at [271, 234] on label "All of the above" at bounding box center [255, 232] width 57 height 10
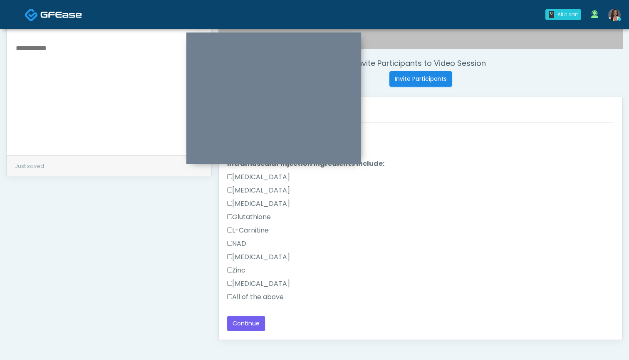
scroll to position [297, 0]
click at [259, 301] on div "All of the above" at bounding box center [420, 297] width 387 height 13
click at [260, 295] on label "All of the above" at bounding box center [255, 296] width 57 height 10
click at [249, 323] on button "Continue" at bounding box center [246, 322] width 38 height 15
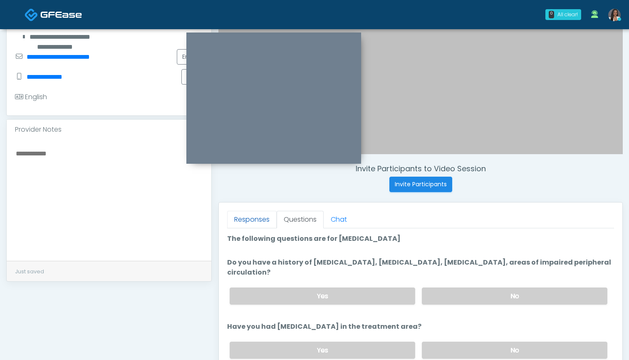
scroll to position [193, 0]
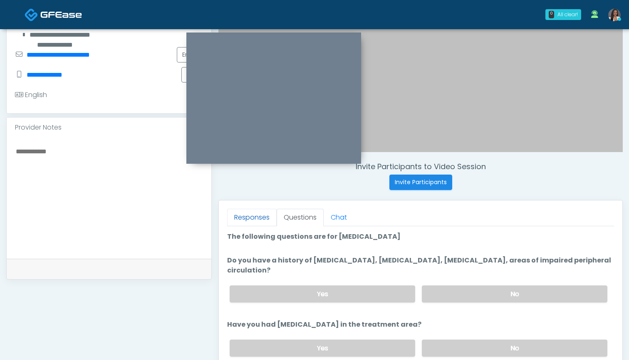
click at [259, 216] on link "Responses" at bounding box center [252, 217] width 50 height 17
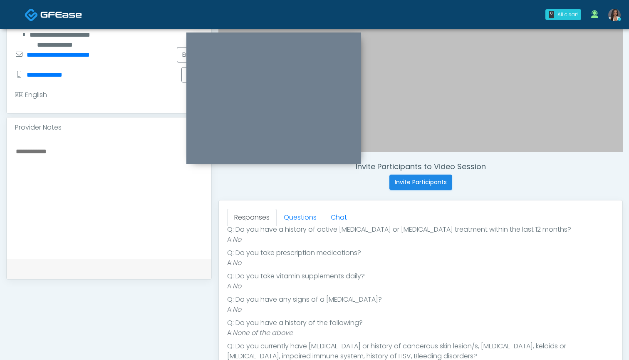
scroll to position [124, 0]
click at [298, 223] on link "Questions" at bounding box center [300, 217] width 47 height 17
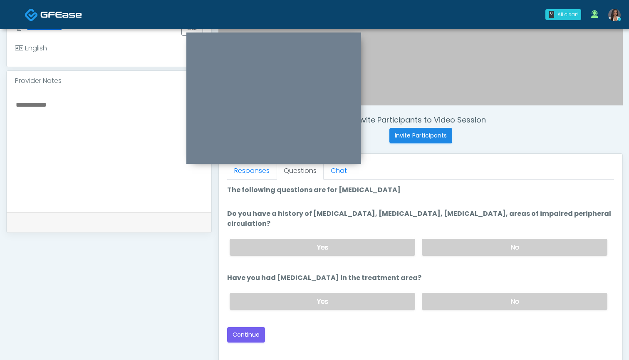
scroll to position [240, 0]
click at [457, 246] on label "No" at bounding box center [515, 246] width 186 height 17
click at [449, 303] on label "No" at bounding box center [515, 300] width 186 height 17
click at [241, 335] on button "Continue" at bounding box center [246, 333] width 38 height 15
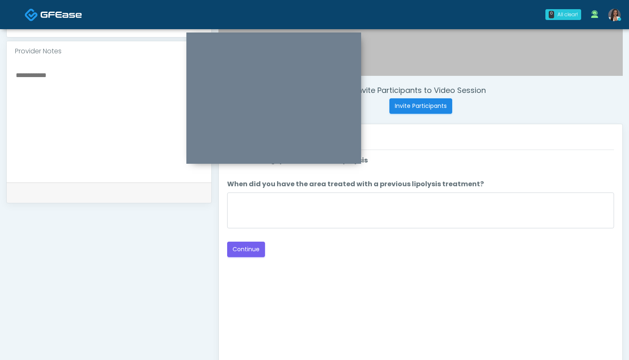
scroll to position [250, 0]
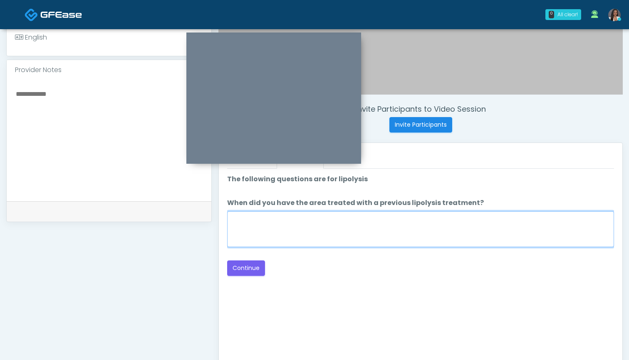
click at [389, 230] on textarea "When did you have the area treated with a previous lipolysis treatment?" at bounding box center [420, 229] width 387 height 36
type textarea "***"
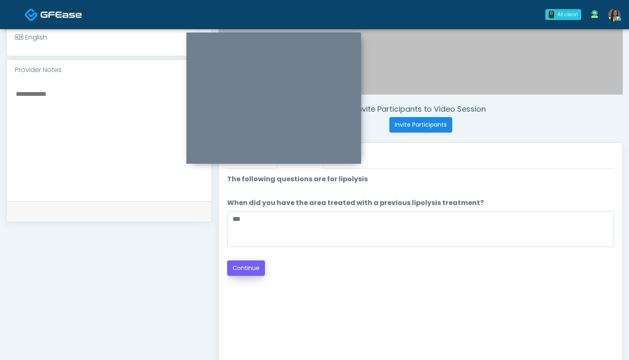
click at [244, 266] on button "Continue" at bounding box center [246, 267] width 38 height 15
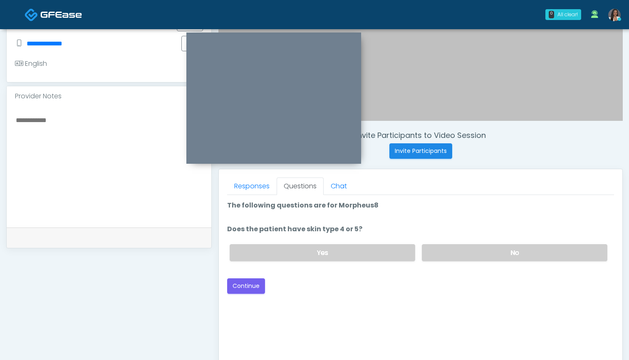
scroll to position [221, 0]
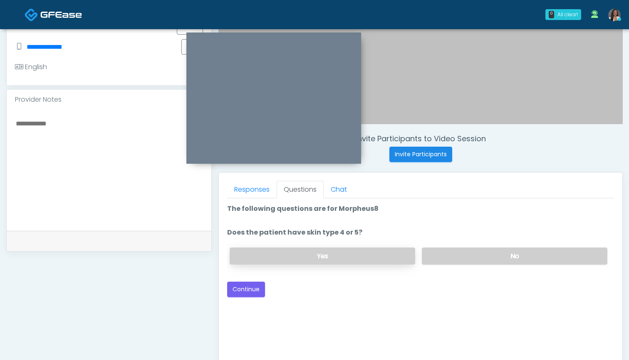
click at [369, 260] on label "Yes" at bounding box center [323, 255] width 186 height 17
click at [242, 289] on button "Continue" at bounding box center [246, 288] width 38 height 15
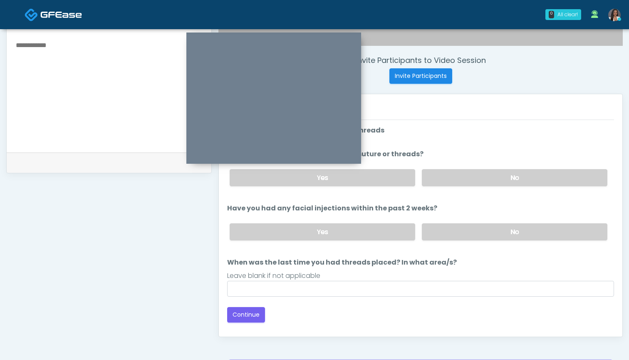
scroll to position [293, 0]
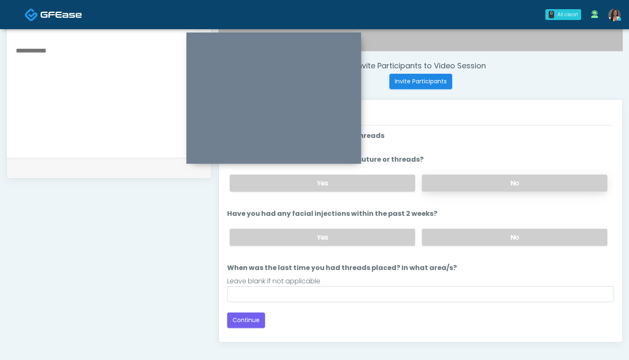
click at [448, 183] on label "No" at bounding box center [515, 182] width 186 height 17
click at [447, 239] on label "No" at bounding box center [515, 237] width 186 height 17
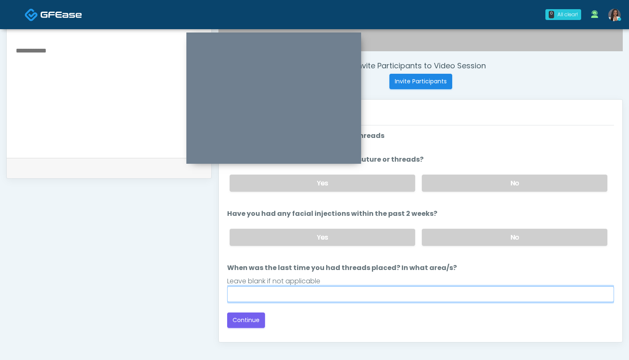
click at [407, 296] on input "When was the last time you had threads placed? In what area/s?" at bounding box center [420, 294] width 387 height 16
type input "***"
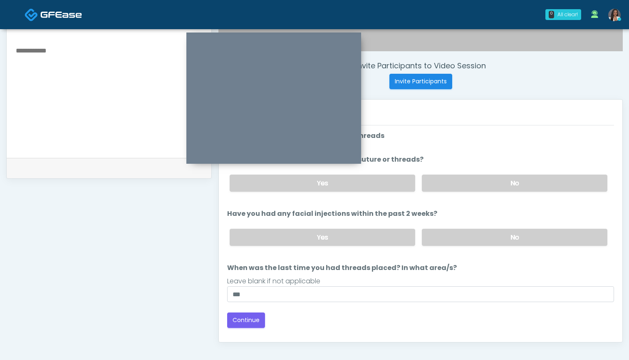
drag, startPoint x: 239, startPoint y: 318, endPoint x: 308, endPoint y: 316, distance: 68.3
click at [308, 317] on div "Back Continue" at bounding box center [420, 319] width 387 height 15
click at [242, 322] on button "Continue" at bounding box center [246, 319] width 38 height 15
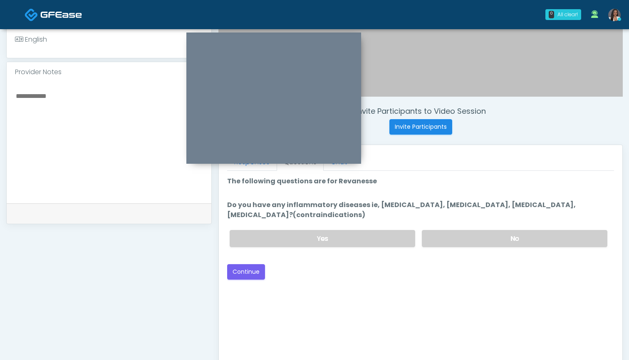
scroll to position [246, 0]
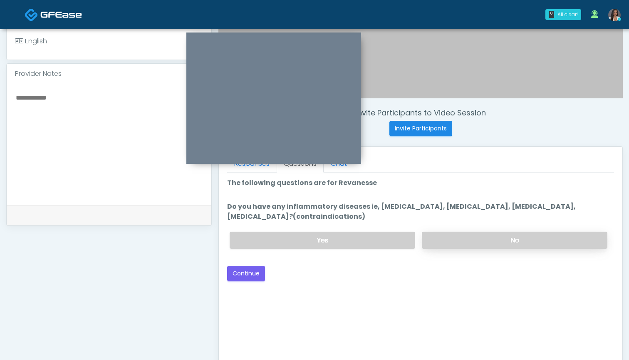
click at [455, 235] on label "No" at bounding box center [515, 239] width 186 height 17
click at [249, 273] on button "Continue" at bounding box center [246, 273] width 38 height 15
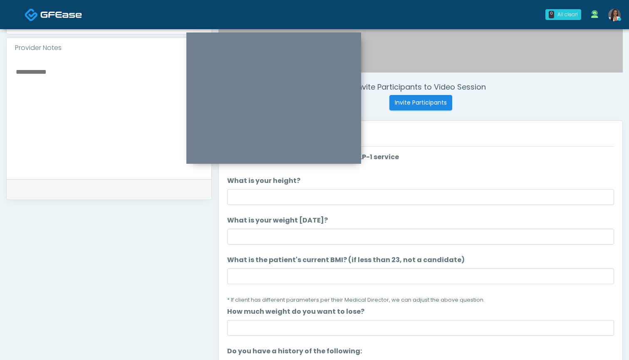
scroll to position [261, 0]
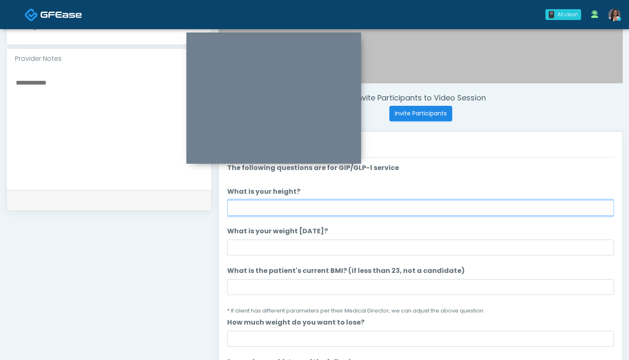
click at [281, 205] on input "What is your height?" at bounding box center [420, 208] width 387 height 16
type input "*****"
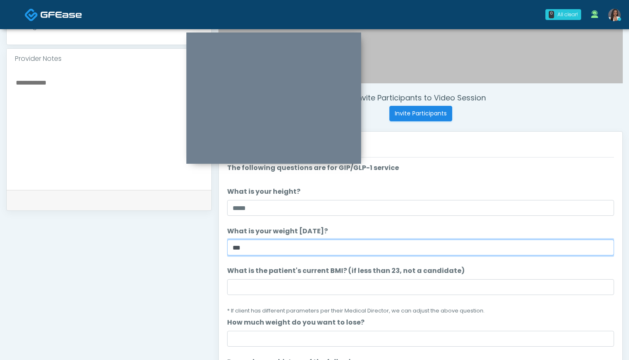
type input "***"
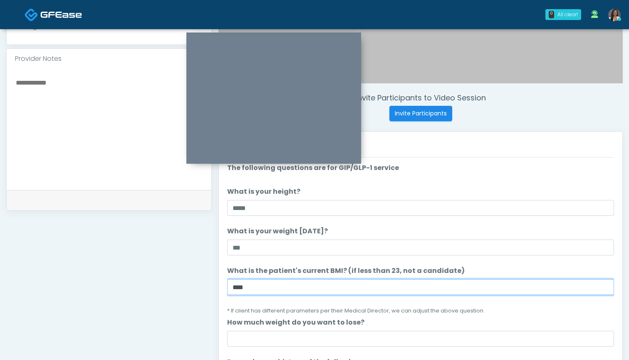
type input "****"
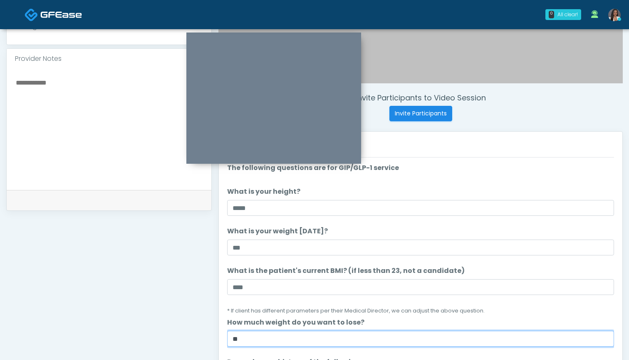
type input "**"
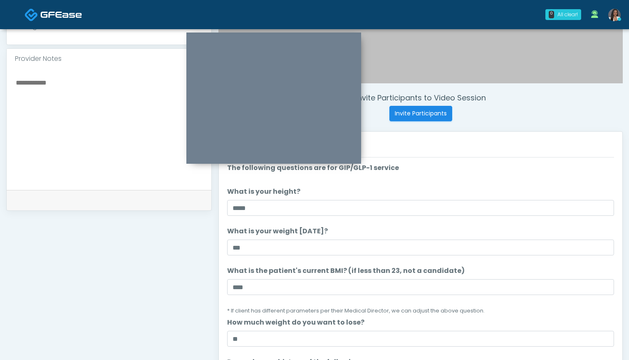
click at [278, 0] on nav "0 All clear! All clear! Anjali Nandakumar In Exam - 2m 55s TX Teresa Smith DC M…" at bounding box center [314, 14] width 629 height 29
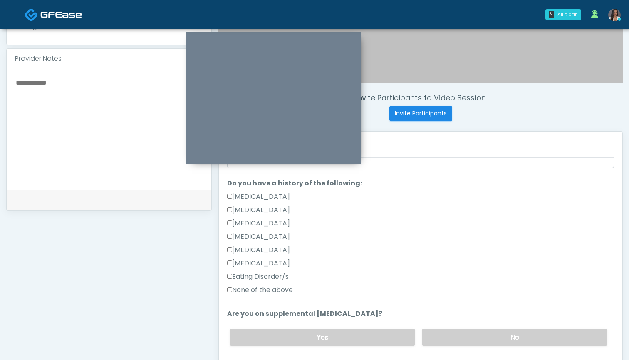
scroll to position [188, 0]
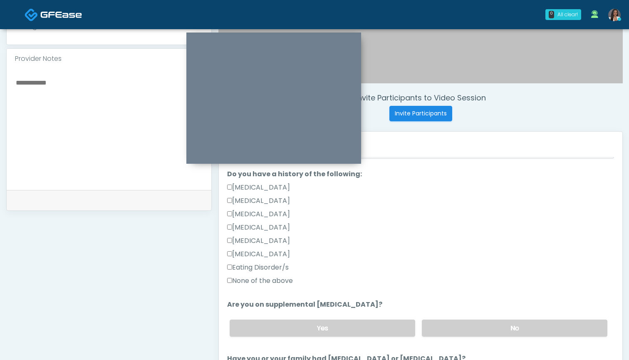
click at [282, 283] on label "None of the above" at bounding box center [260, 281] width 66 height 10
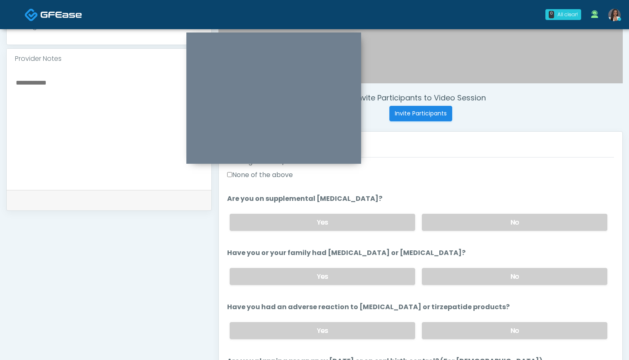
scroll to position [295, 0]
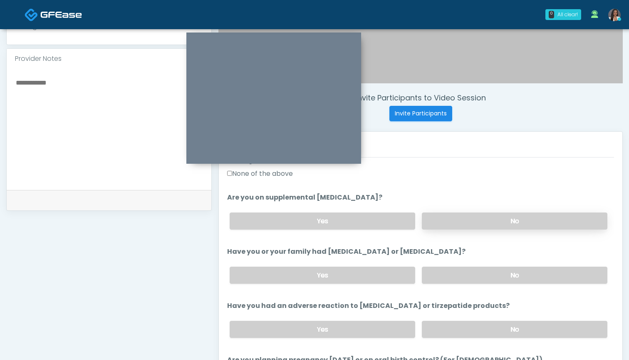
click at [448, 220] on label "No" at bounding box center [515, 220] width 186 height 17
click at [458, 268] on label "No" at bounding box center [515, 274] width 186 height 17
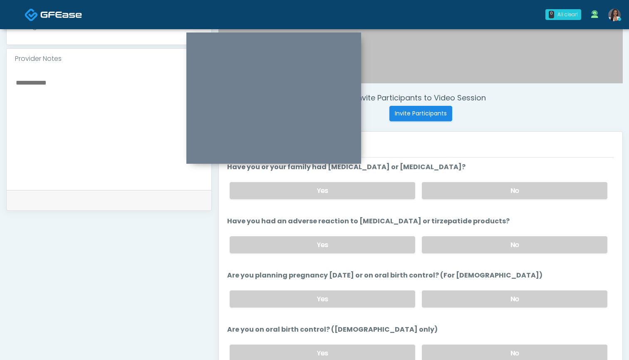
scroll to position [385, 0]
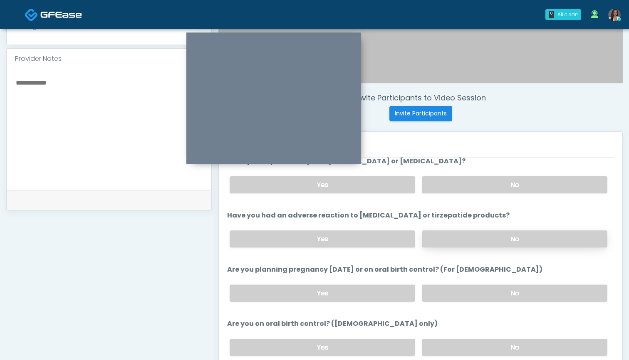
click at [458, 236] on label "No" at bounding box center [515, 238] width 186 height 17
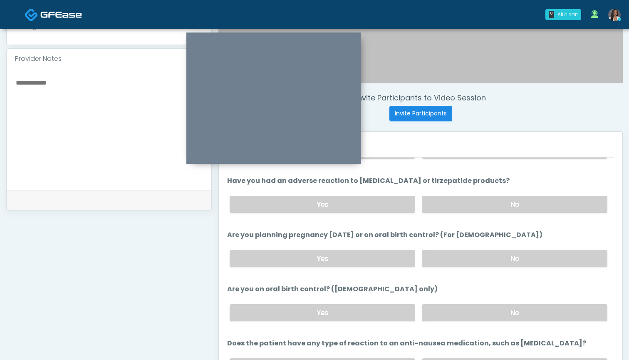
scroll to position [429, 0]
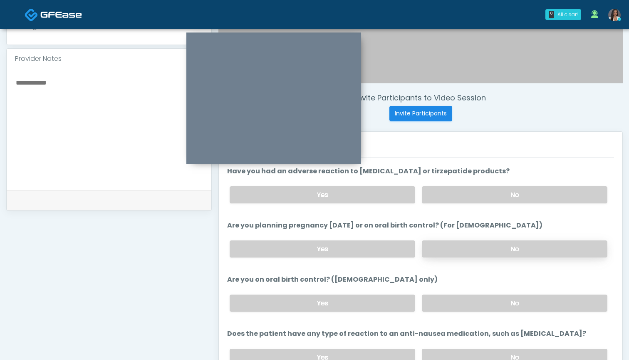
click at [449, 244] on label "No" at bounding box center [515, 248] width 186 height 17
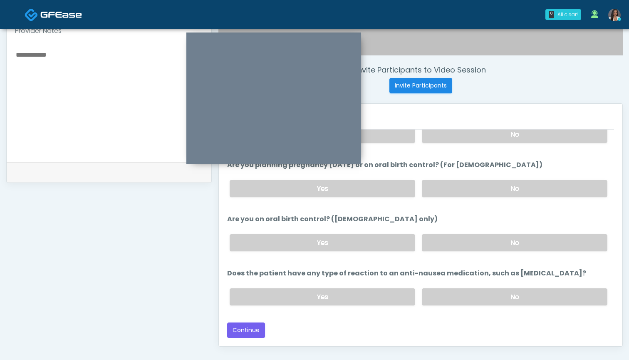
scroll to position [290, 0]
click at [454, 239] on label "No" at bounding box center [515, 242] width 186 height 17
click at [459, 298] on label "No" at bounding box center [515, 296] width 186 height 17
click at [236, 327] on button "Continue" at bounding box center [246, 329] width 38 height 15
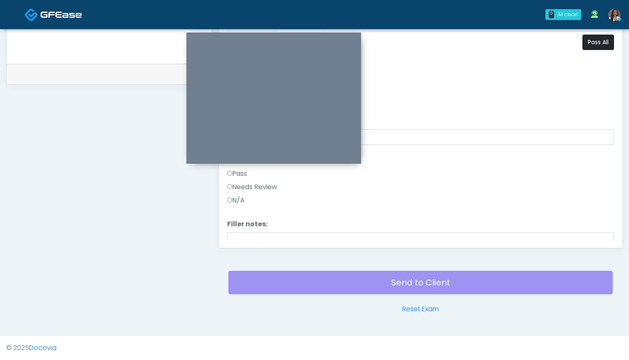
scroll to position [0, 0]
click at [596, 43] on button "Pass All" at bounding box center [599, 42] width 32 height 15
click at [248, 228] on button "Continue" at bounding box center [246, 231] width 38 height 15
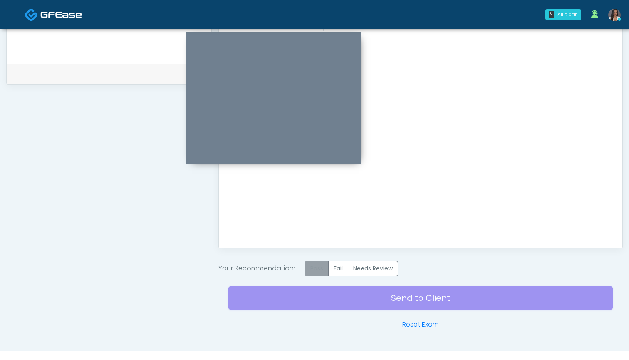
click at [324, 269] on label "Pass" at bounding box center [317, 268] width 24 height 15
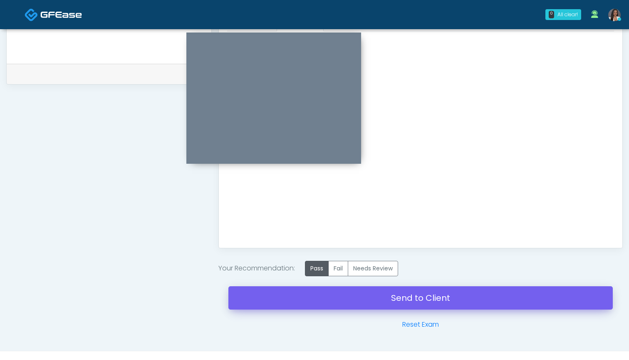
click at [408, 296] on link "Send to Client" at bounding box center [421, 297] width 385 height 23
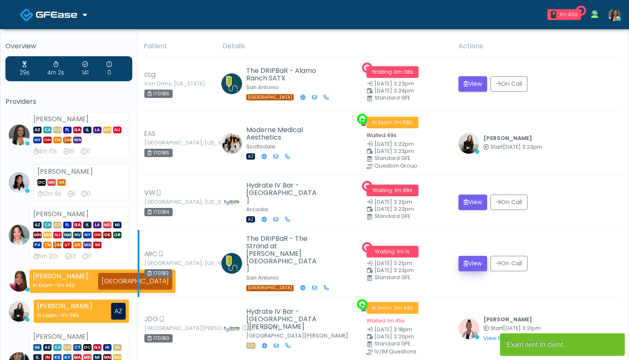
click at [472, 256] on button "View" at bounding box center [473, 263] width 29 height 15
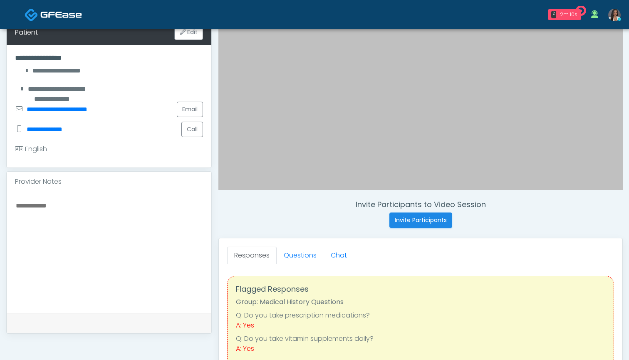
scroll to position [167, 0]
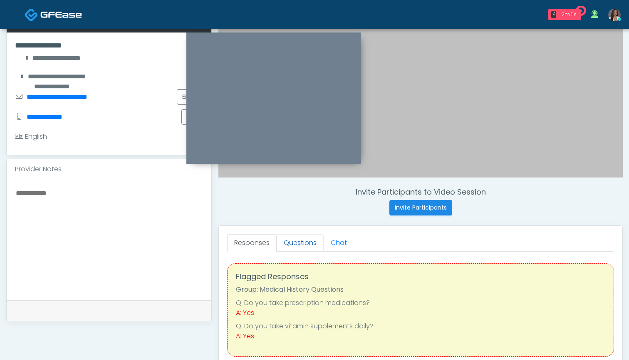
click at [296, 244] on link "Questions" at bounding box center [300, 242] width 47 height 17
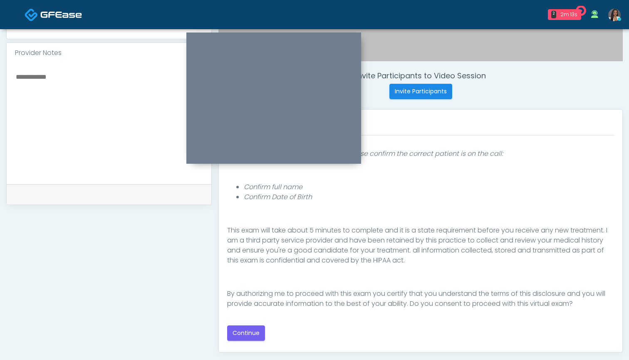
scroll to position [284, 0]
click at [245, 329] on button "Continue" at bounding box center [246, 332] width 38 height 15
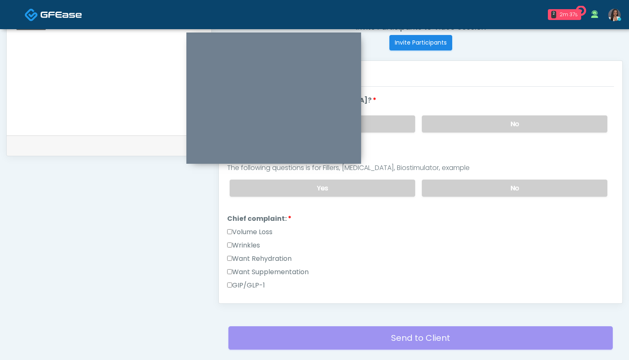
scroll to position [316, 0]
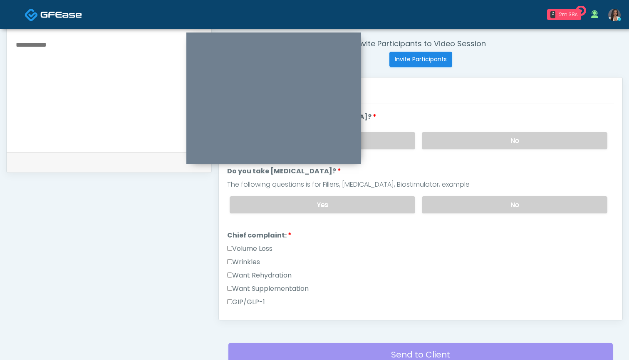
click at [260, 276] on label "Want Rehydration" at bounding box center [259, 275] width 65 height 10
click at [260, 283] on div "Want Rehydration" at bounding box center [420, 276] width 387 height 13
click at [261, 288] on label "Want Supplementation" at bounding box center [268, 288] width 82 height 10
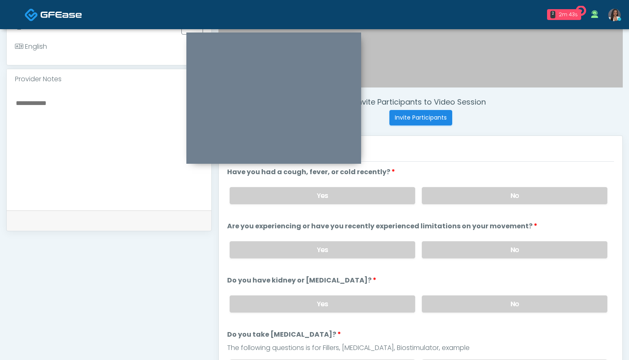
scroll to position [251, 0]
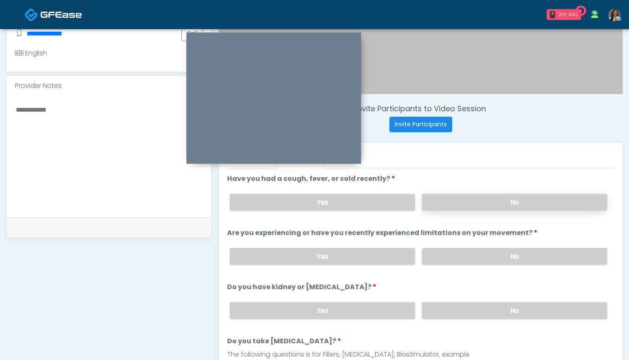
click at [455, 201] on label "No" at bounding box center [515, 202] width 186 height 17
click at [450, 255] on label "No" at bounding box center [515, 256] width 186 height 17
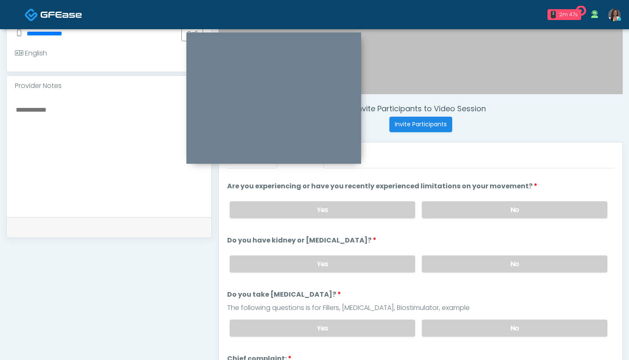
scroll to position [49, 0]
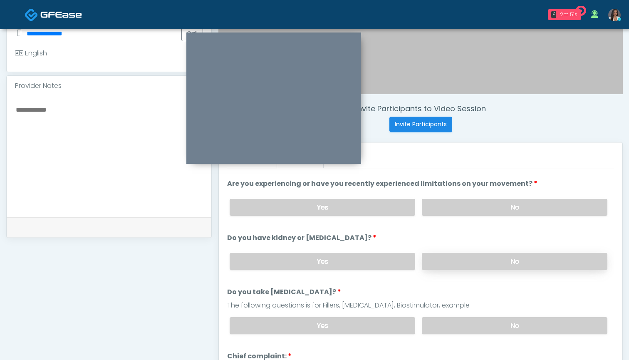
click at [467, 264] on label "No" at bounding box center [515, 261] width 186 height 17
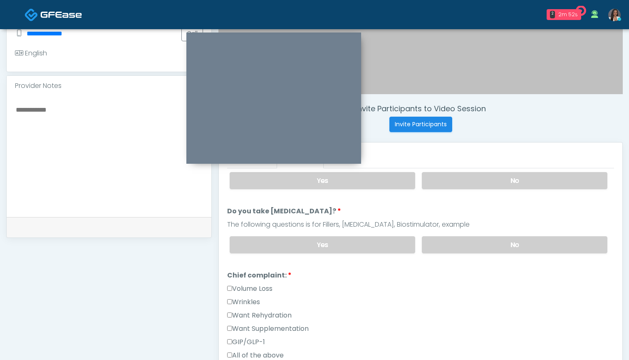
scroll to position [143, 0]
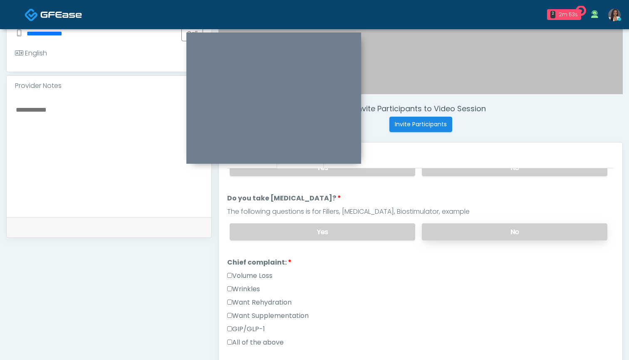
click at [457, 230] on label "No" at bounding box center [515, 231] width 186 height 17
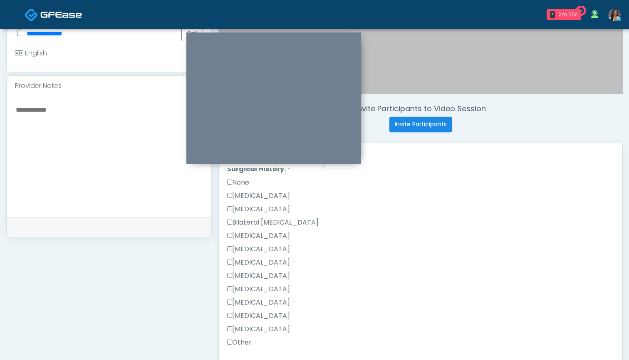
scroll to position [401, 0]
click at [258, 302] on label "[MEDICAL_DATA]" at bounding box center [258, 303] width 63 height 10
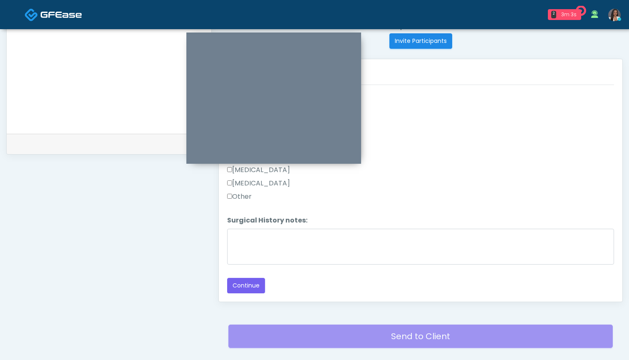
scroll to position [334, 0]
click at [250, 285] on button "Continue" at bounding box center [246, 284] width 38 height 15
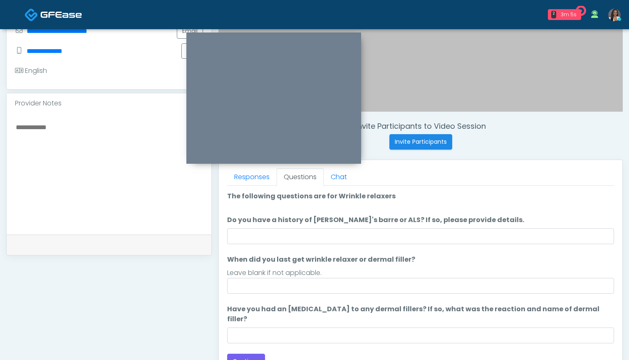
scroll to position [214, 0]
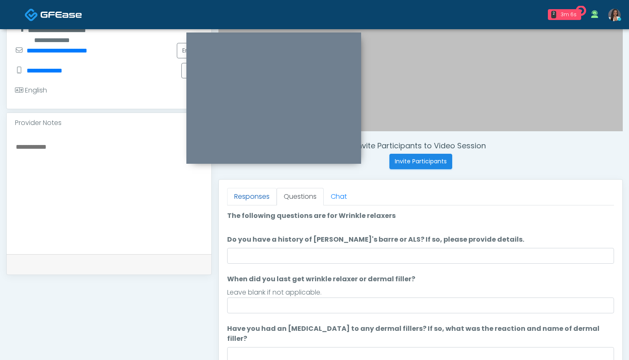
click at [255, 198] on link "Responses" at bounding box center [252, 196] width 50 height 17
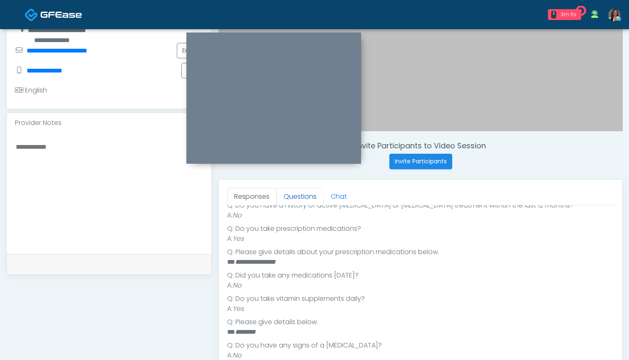
click at [297, 199] on link "Questions" at bounding box center [300, 196] width 47 height 17
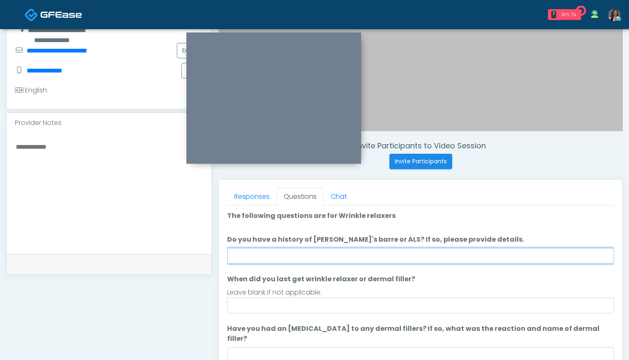
click at [331, 259] on input "Do you have a history of [PERSON_NAME]'s barre or ALS? If so, please provide de…" at bounding box center [420, 256] width 387 height 16
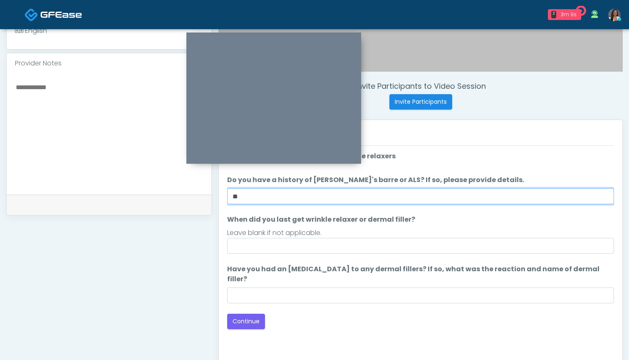
scroll to position [281, 0]
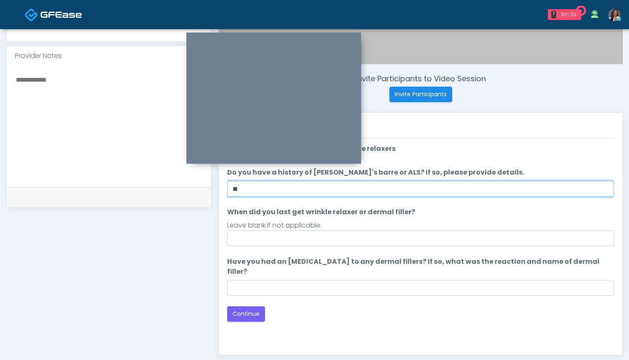
type input "**"
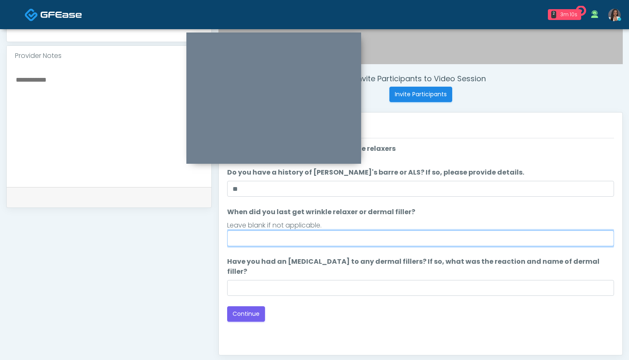
click at [336, 243] on input "When did you last get wrinkle relaxer or dermal filler?" at bounding box center [420, 238] width 387 height 16
type input "******"
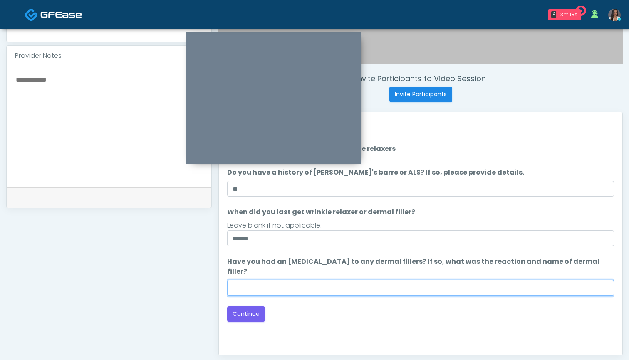
click at [351, 281] on input "Have you had an [MEDICAL_DATA] to any dermal fillers? If so, what was the react…" at bounding box center [420, 288] width 387 height 16
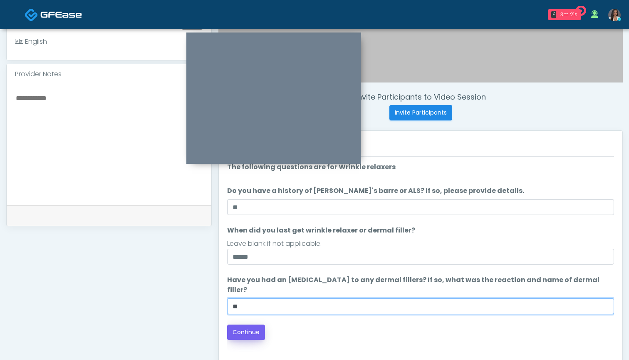
type input "**"
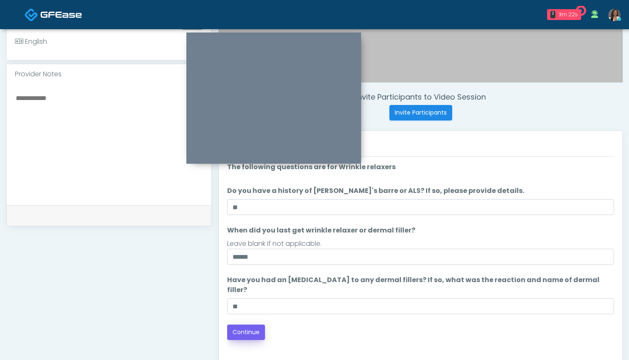
click at [251, 324] on button "Continue" at bounding box center [246, 331] width 38 height 15
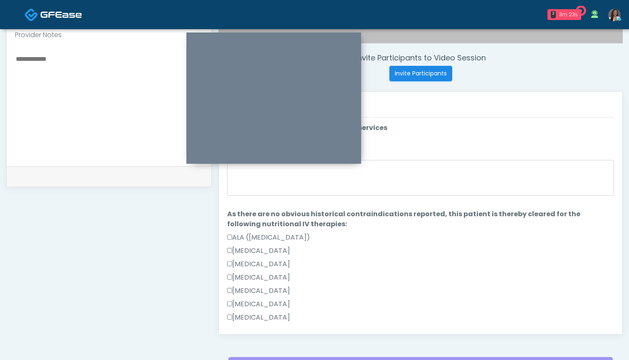
scroll to position [303, 0]
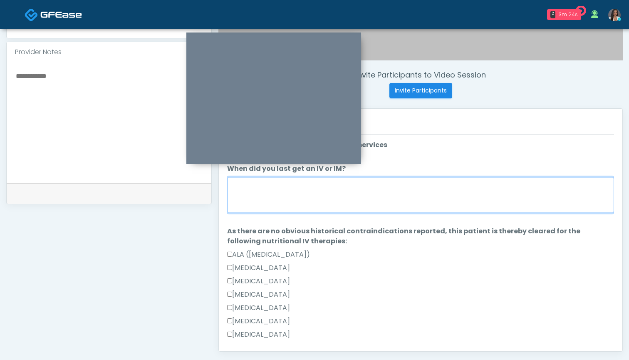
click at [406, 194] on textarea "When did you last get an IV or IM?" at bounding box center [420, 195] width 387 height 36
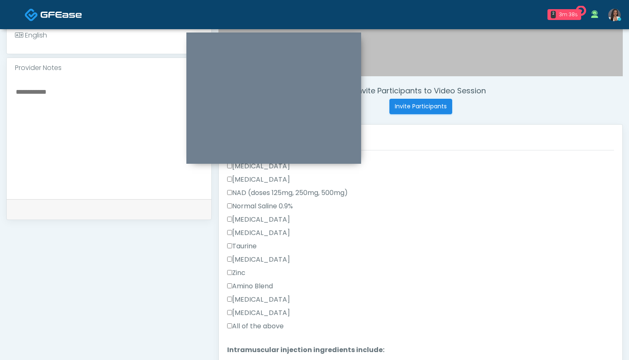
scroll to position [305, 0]
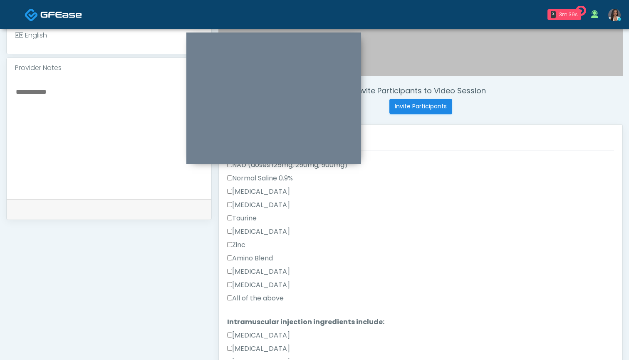
type textarea "***"
click at [266, 299] on label "All of the above" at bounding box center [255, 298] width 57 height 10
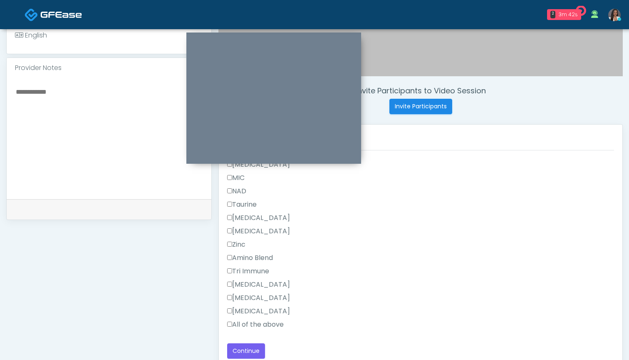
scroll to position [556, 0]
click at [258, 321] on label "All of the above" at bounding box center [255, 324] width 57 height 10
click at [251, 352] on button "Continue" at bounding box center [246, 350] width 38 height 15
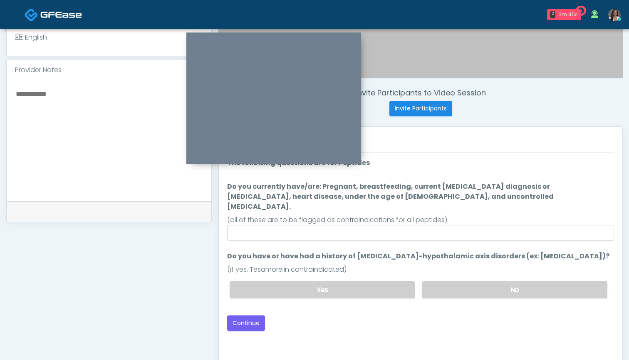
scroll to position [266, 0]
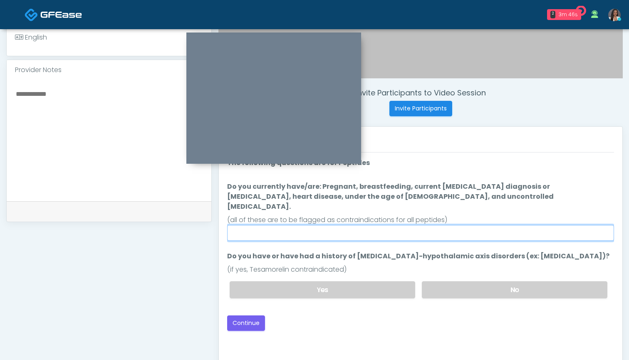
click at [384, 225] on input "Do you currently have/are: Pregnant, breastfeeding, current [MEDICAL_DATA] diag…" at bounding box center [420, 233] width 387 height 16
click at [385, 225] on input "Do you currently have/are: Pregnant, breastfeeding, current [MEDICAL_DATA] diag…" at bounding box center [420, 233] width 387 height 16
type input "**"
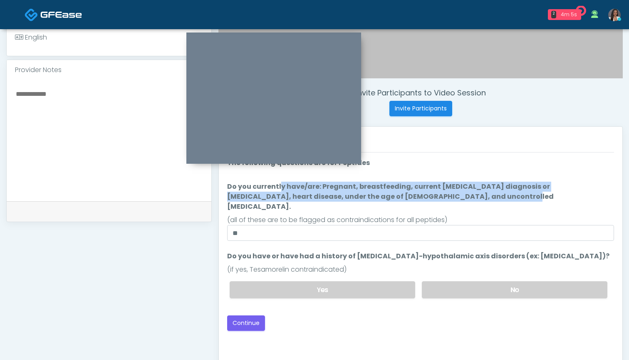
drag, startPoint x: 385, startPoint y: 196, endPoint x: 226, endPoint y: 189, distance: 159.1
click at [226, 189] on div "Responses Questions Chat Good Faith Exam Script Good Faith Exam Script INTRODUC…" at bounding box center [421, 248] width 404 height 242
copy label "Do you currently have/are: Pregnant, breastfeeding, current [MEDICAL_DATA] diag…"
click at [454, 281] on label "No" at bounding box center [515, 289] width 186 height 17
drag, startPoint x: 253, startPoint y: 313, endPoint x: 317, endPoint y: 311, distance: 64.1
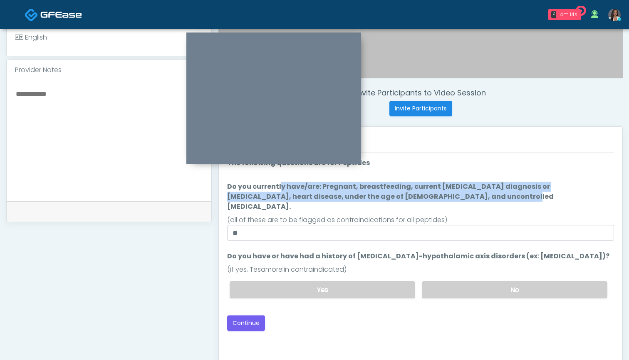
click at [317, 315] on div "Back Continue" at bounding box center [420, 322] width 387 height 15
click at [256, 315] on button "Continue" at bounding box center [246, 322] width 38 height 15
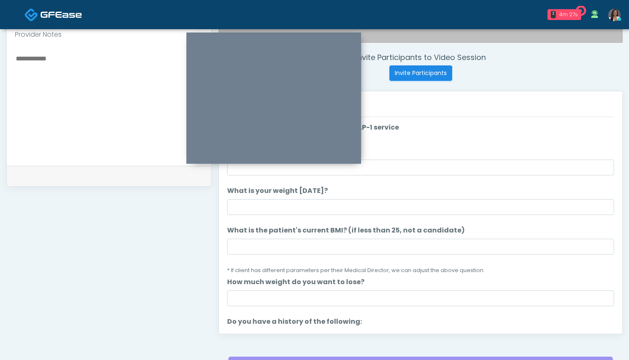
scroll to position [281, 0]
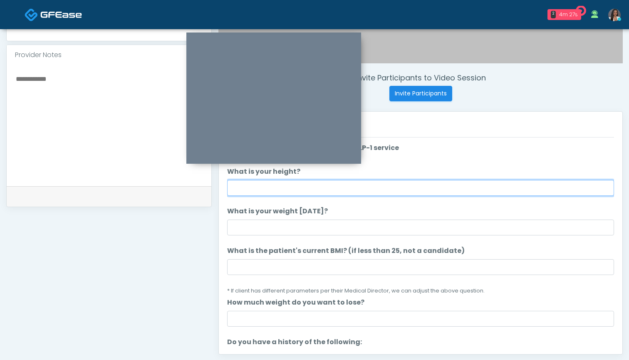
click at [367, 186] on input "What is your height?" at bounding box center [420, 188] width 387 height 16
type input "*****"
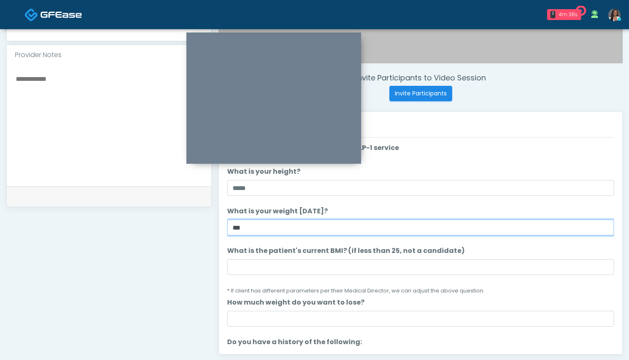
type input "***"
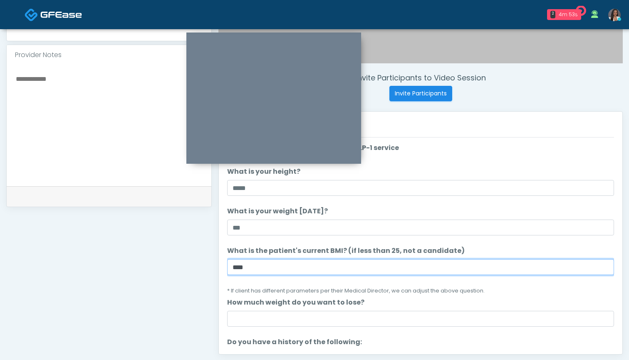
type input "****"
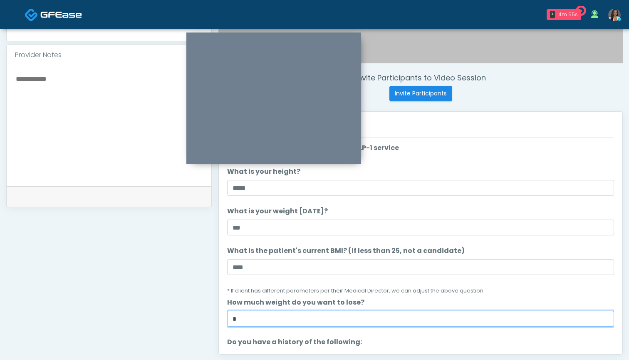
type input "*"
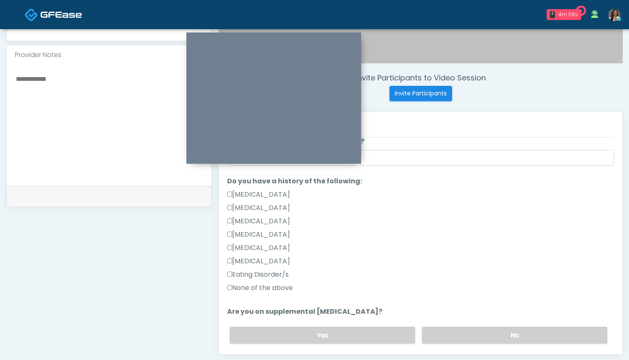
scroll to position [172, 0]
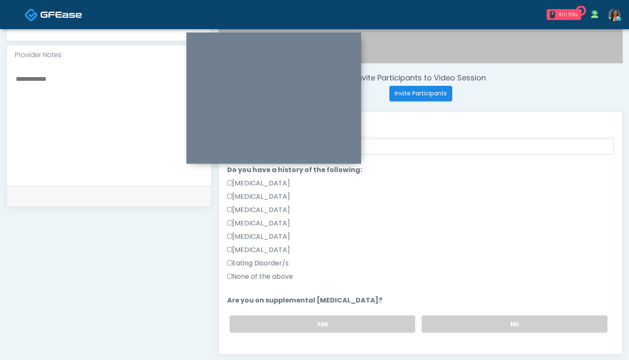
click at [275, 183] on label "[MEDICAL_DATA]" at bounding box center [258, 183] width 63 height 10
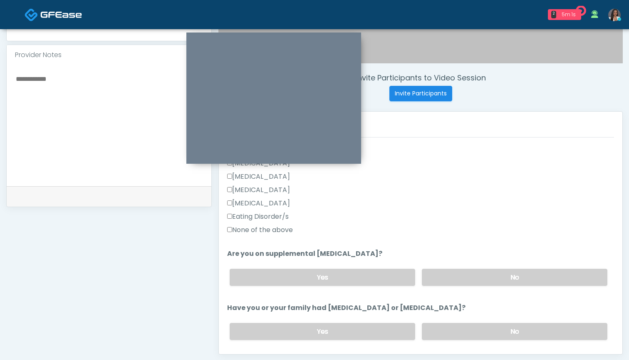
scroll to position [226, 0]
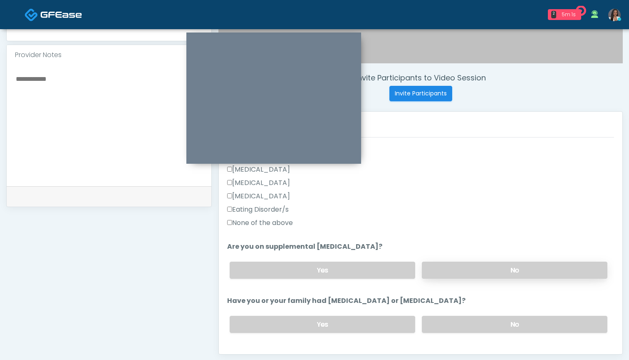
click at [439, 263] on label "No" at bounding box center [515, 269] width 186 height 17
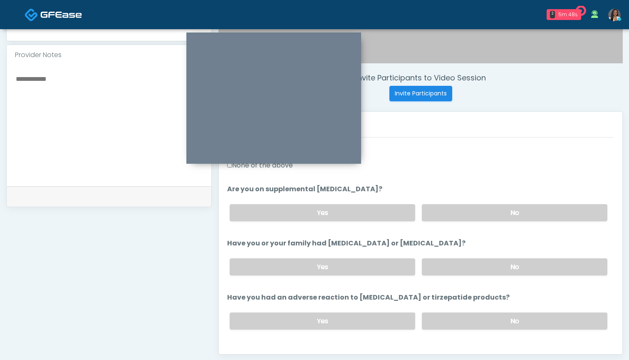
scroll to position [294, 0]
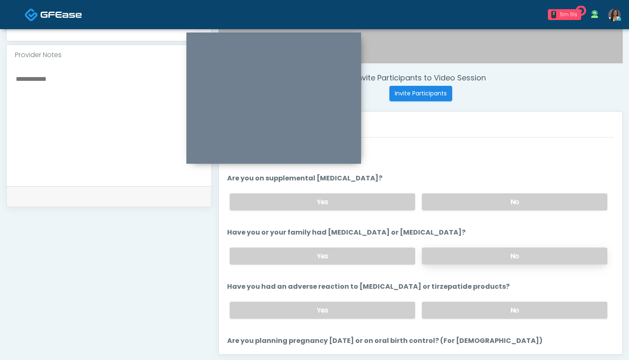
click at [472, 251] on label "No" at bounding box center [515, 255] width 186 height 17
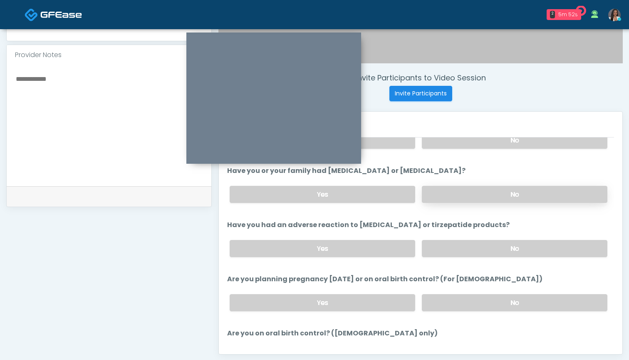
scroll to position [364, 0]
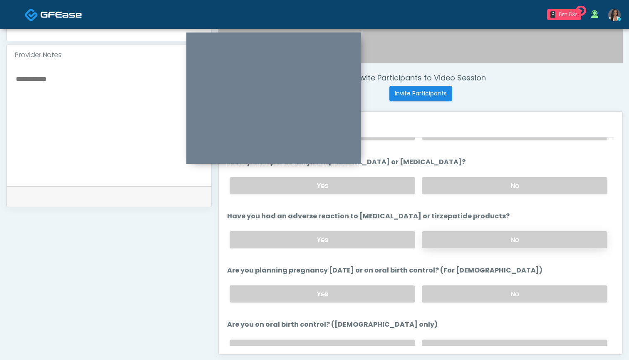
click at [461, 238] on label "No" at bounding box center [515, 239] width 186 height 17
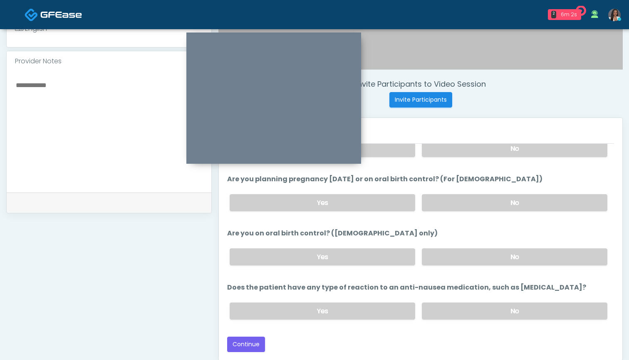
scroll to position [275, 0]
click at [460, 202] on label "No" at bounding box center [515, 202] width 186 height 17
click at [444, 254] on label "No" at bounding box center [515, 256] width 186 height 17
click at [374, 266] on div "Yes No" at bounding box center [418, 256] width 391 height 30
click at [374, 258] on label "Yes" at bounding box center [323, 256] width 186 height 17
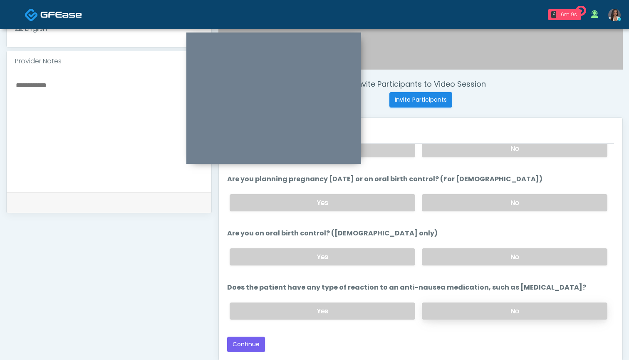
click at [458, 315] on label "No" at bounding box center [515, 310] width 186 height 17
click at [260, 344] on button "Continue" at bounding box center [246, 343] width 38 height 15
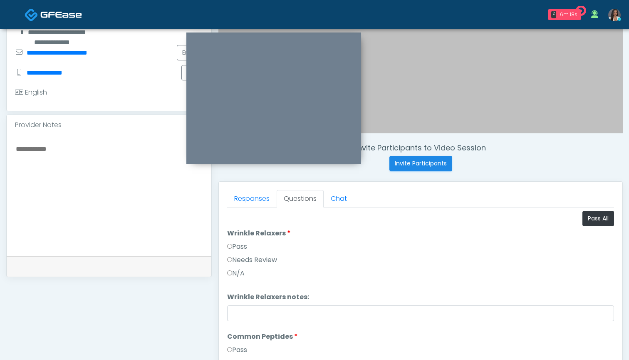
scroll to position [208, 0]
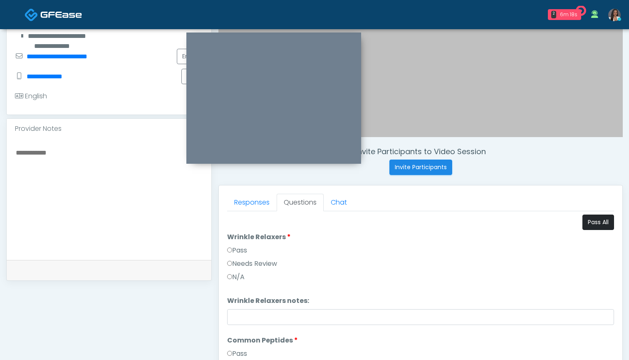
click at [587, 219] on button "Pass All" at bounding box center [599, 221] width 32 height 15
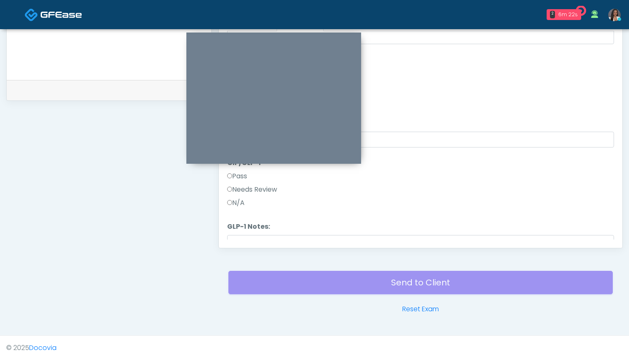
scroll to position [199, 0]
click at [269, 196] on label "Needs Review" at bounding box center [252, 194] width 50 height 10
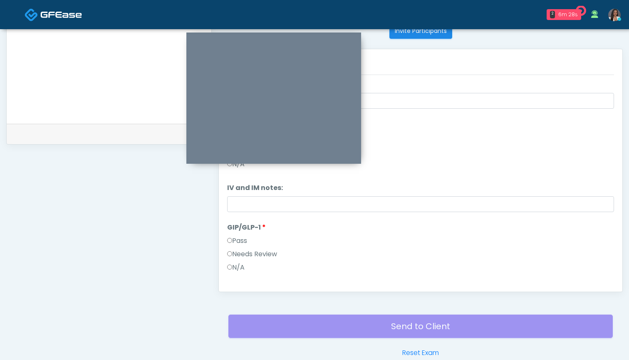
scroll to position [343, 0]
click at [125, 70] on textarea at bounding box center [109, 62] width 188 height 102
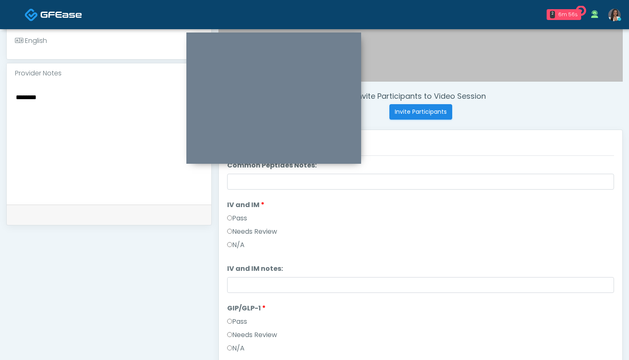
scroll to position [261, 0]
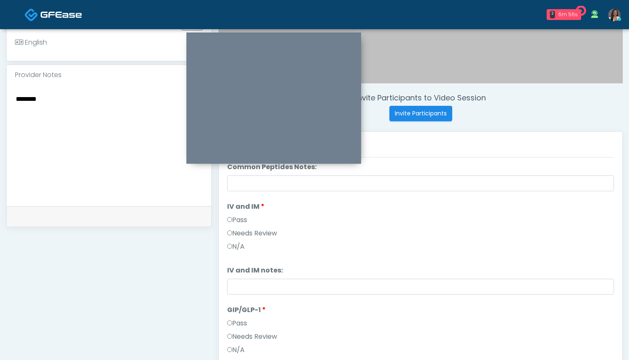
drag, startPoint x: 66, startPoint y: 89, endPoint x: 0, endPoint y: 85, distance: 66.4
click at [0, 85] on div "**********" at bounding box center [314, 114] width 629 height 693
drag, startPoint x: 76, startPoint y: 82, endPoint x: 9, endPoint y: 77, distance: 67.6
click at [9, 85] on div "********" at bounding box center [109, 145] width 205 height 121
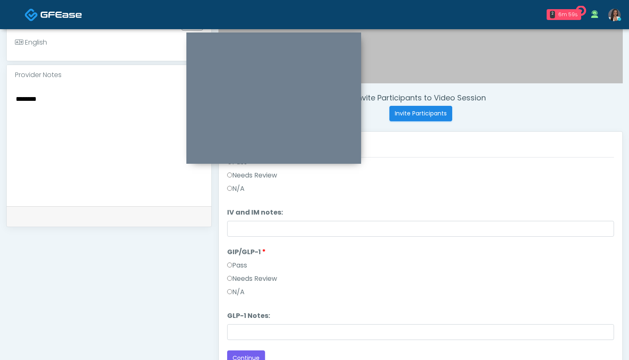
scroll to position [241, 0]
type textarea "********"
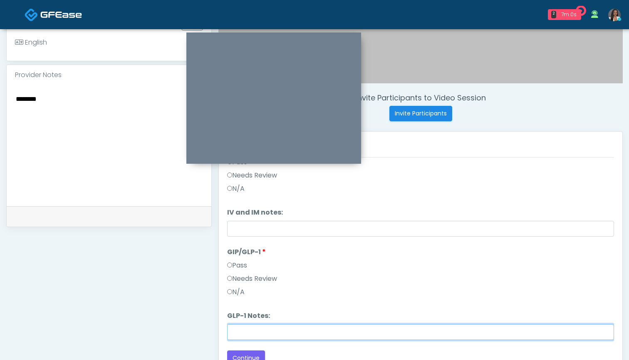
click at [274, 329] on input "GLP-1 Notes:" at bounding box center [420, 332] width 387 height 16
paste input "********"
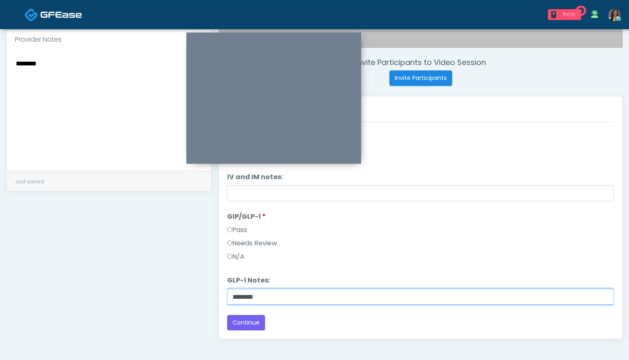
scroll to position [301, 0]
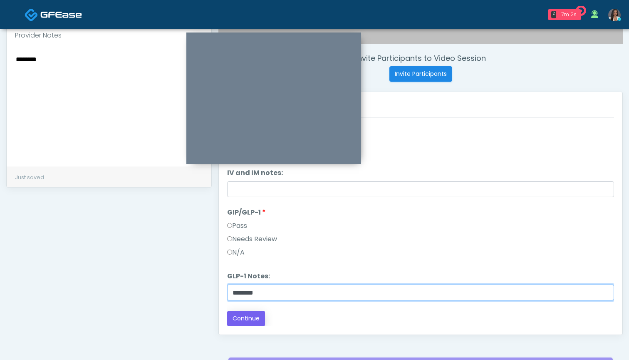
type input "********"
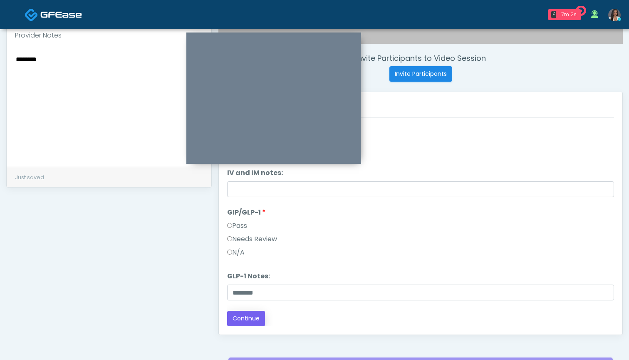
click at [246, 318] on button "Continue" at bounding box center [246, 318] width 38 height 15
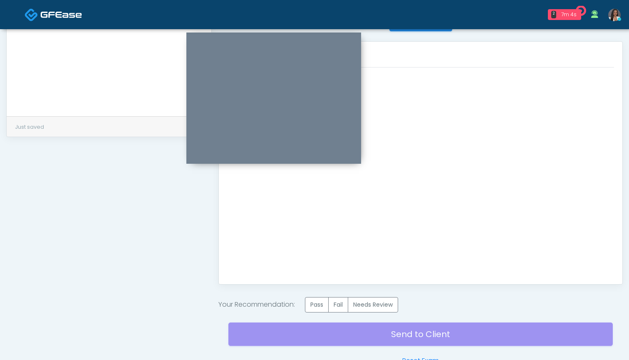
scroll to position [353, 0]
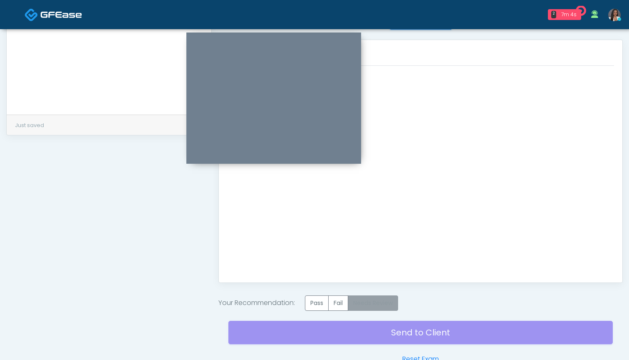
click at [368, 298] on label "Needs Review" at bounding box center [373, 302] width 50 height 15
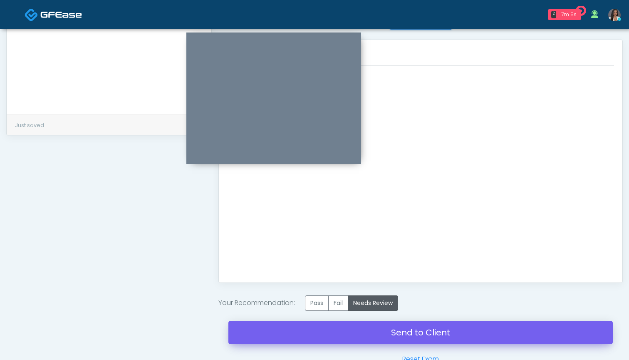
click at [419, 335] on link "Send to Client" at bounding box center [421, 332] width 385 height 23
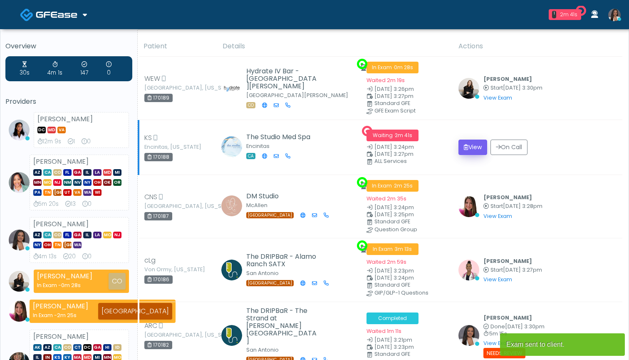
click at [470, 146] on button "View" at bounding box center [473, 146] width 29 height 15
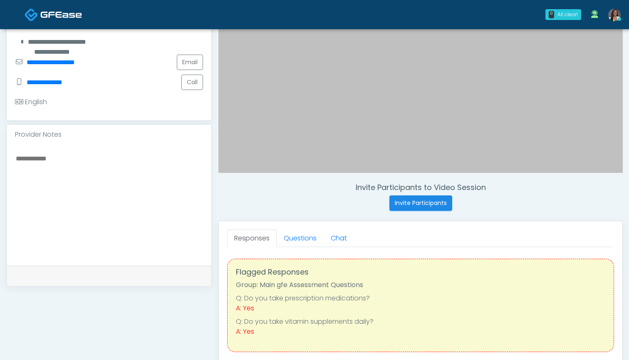
scroll to position [179, 0]
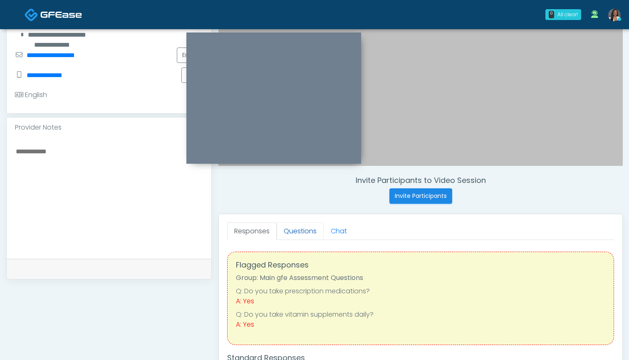
click at [296, 229] on link "Questions" at bounding box center [300, 230] width 47 height 17
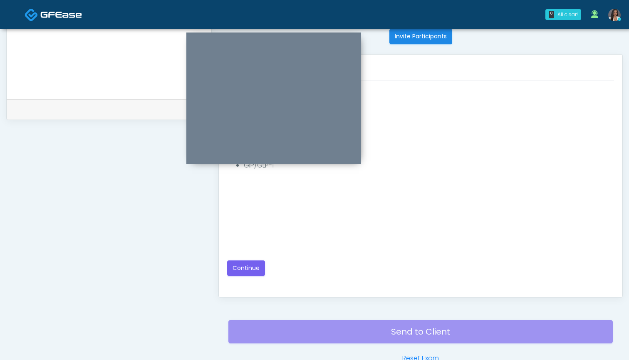
scroll to position [346, 0]
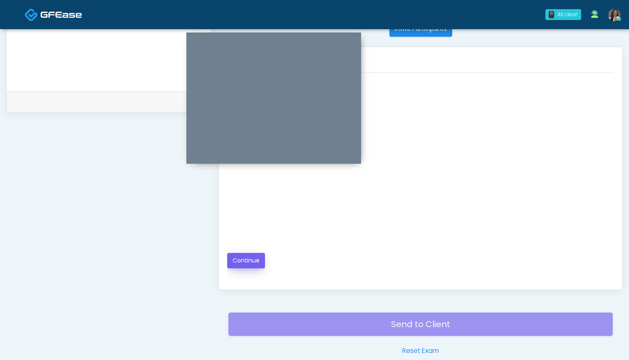
click at [248, 262] on button "Continue" at bounding box center [246, 260] width 38 height 15
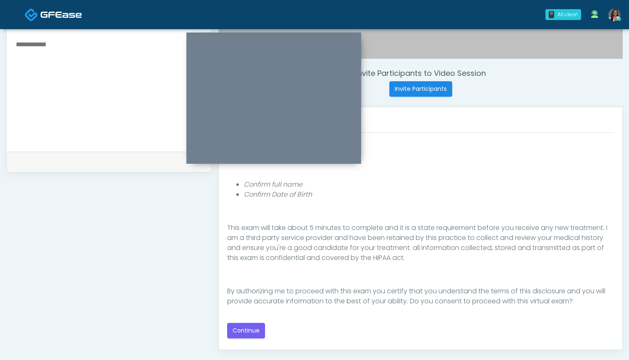
scroll to position [286, 0]
click at [241, 330] on button "Continue" at bounding box center [246, 330] width 38 height 15
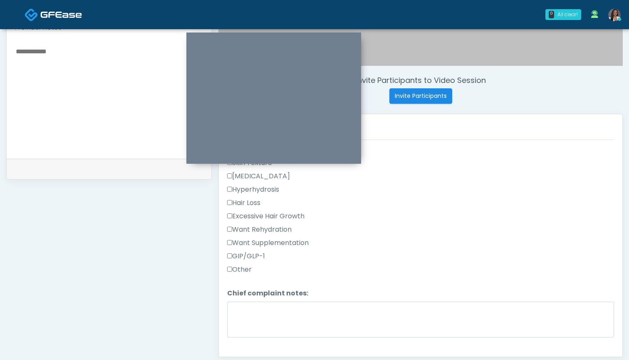
scroll to position [286, 0]
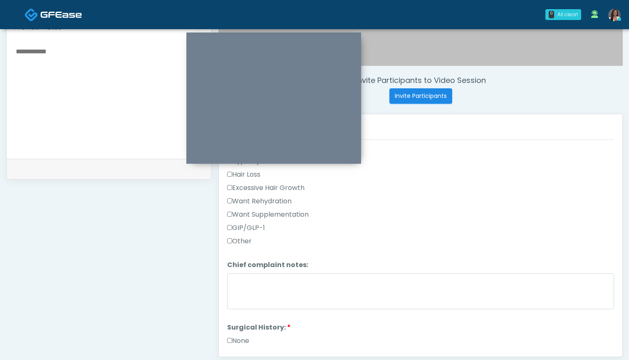
click at [243, 229] on label "GIP/GLP-1" at bounding box center [246, 228] width 38 height 10
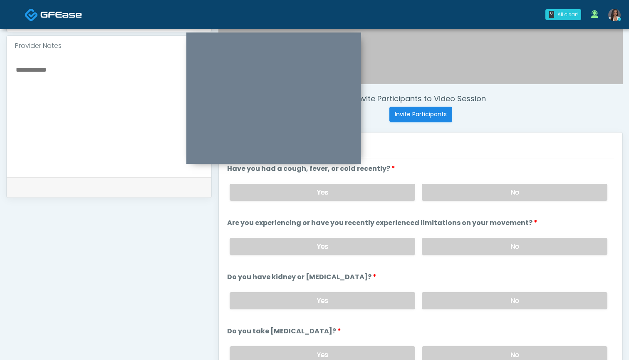
scroll to position [249, 0]
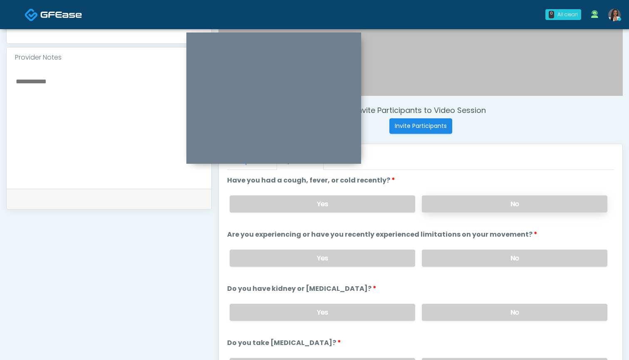
click at [437, 205] on label "No" at bounding box center [515, 203] width 186 height 17
click at [456, 259] on label "No" at bounding box center [515, 257] width 186 height 17
click at [461, 315] on label "No" at bounding box center [515, 311] width 186 height 17
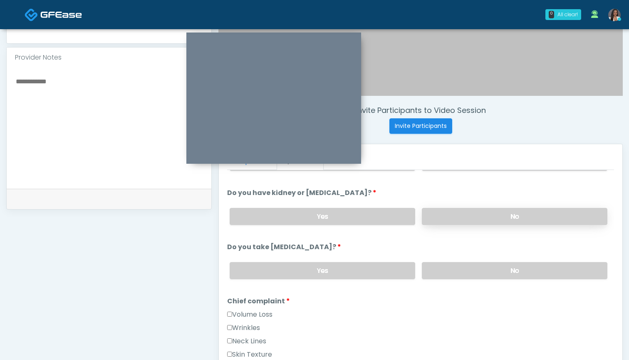
scroll to position [115, 0]
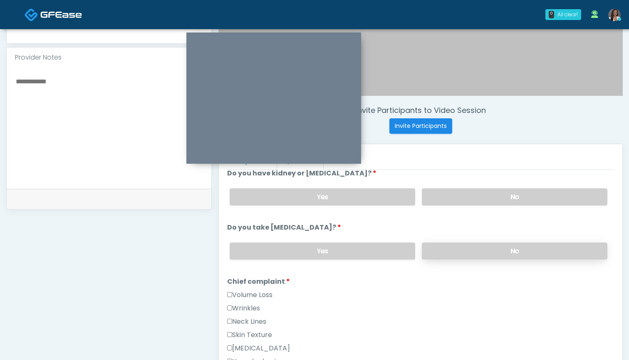
click at [453, 251] on label "No" at bounding box center [515, 250] width 186 height 17
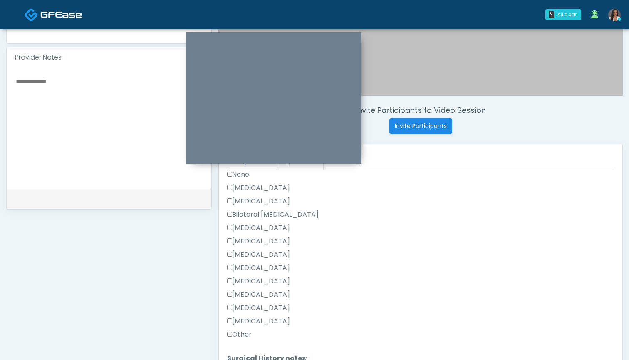
scroll to position [482, 0]
click at [242, 333] on label "Other" at bounding box center [239, 334] width 25 height 10
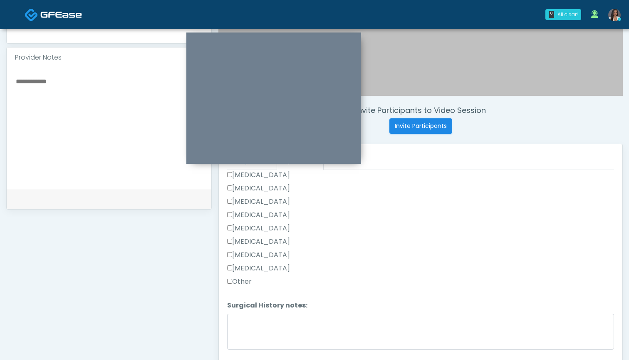
scroll to position [534, 0]
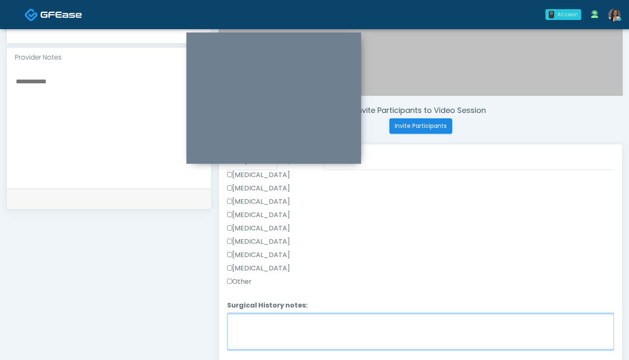
click at [310, 334] on textarea "Surgical History notes:" at bounding box center [420, 331] width 387 height 36
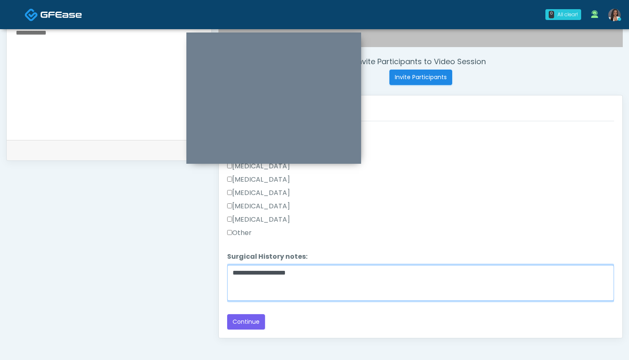
scroll to position [305, 0]
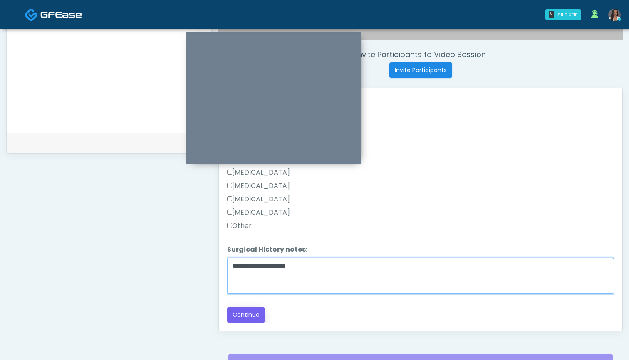
type textarea "**********"
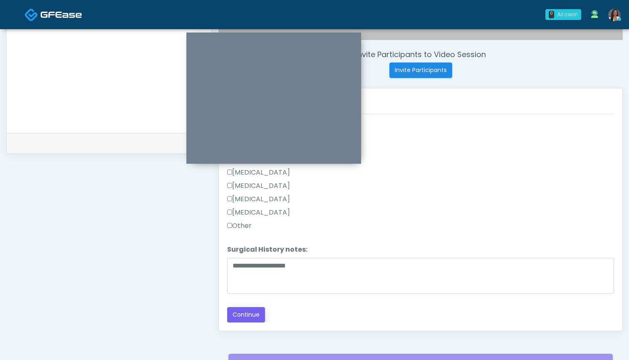
click at [246, 314] on button "Continue" at bounding box center [246, 314] width 38 height 15
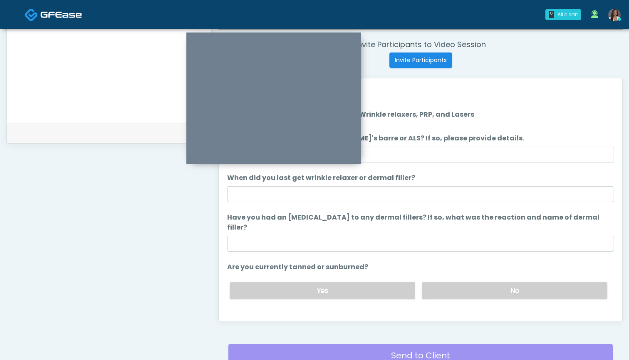
scroll to position [266, 0]
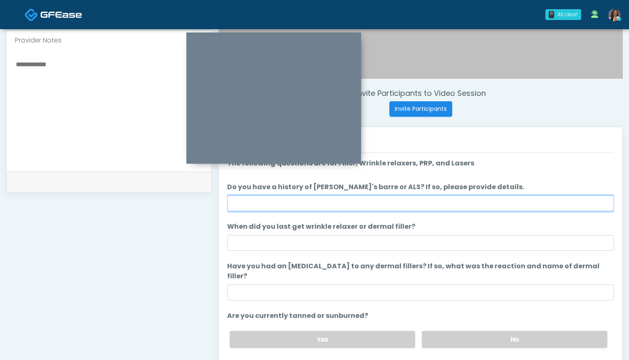
click at [395, 207] on input "Do you have a history of [PERSON_NAME]'s barre or ALS? If so, please provide de…" at bounding box center [420, 203] width 387 height 16
type input "**"
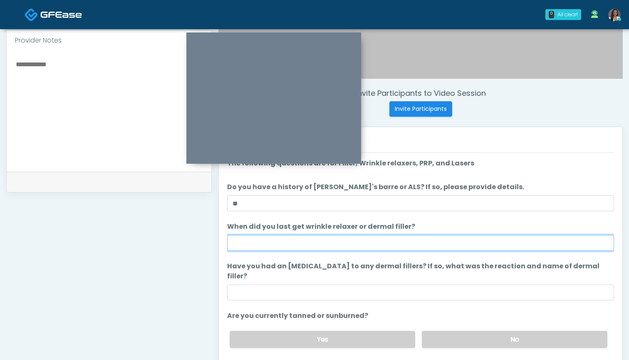
click at [389, 242] on input "When did you last get wrinkle relaxer or dermal filler?" at bounding box center [420, 243] width 387 height 16
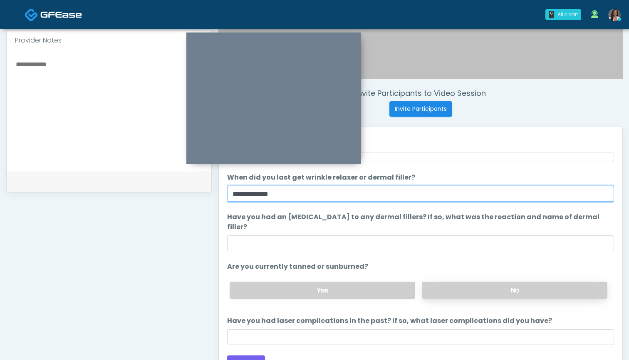
scroll to position [49, 0]
type input "**********"
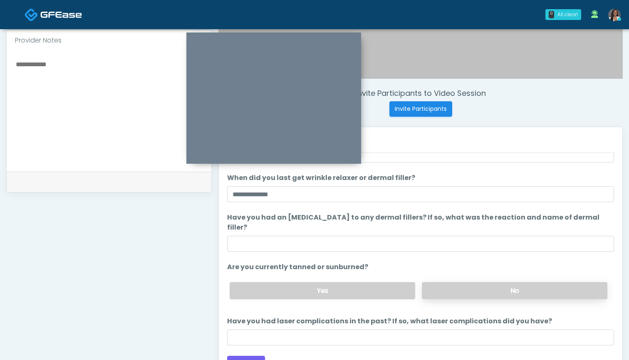
click at [444, 283] on label "No" at bounding box center [515, 290] width 186 height 17
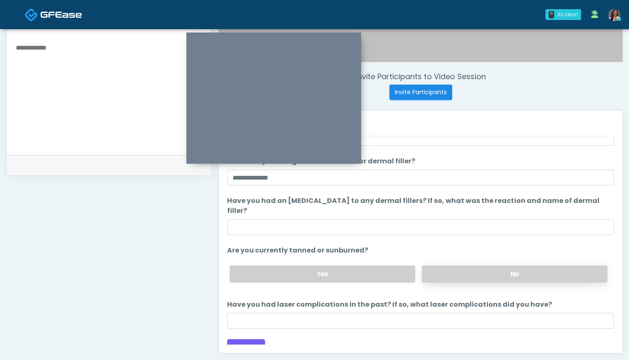
scroll to position [282, 0]
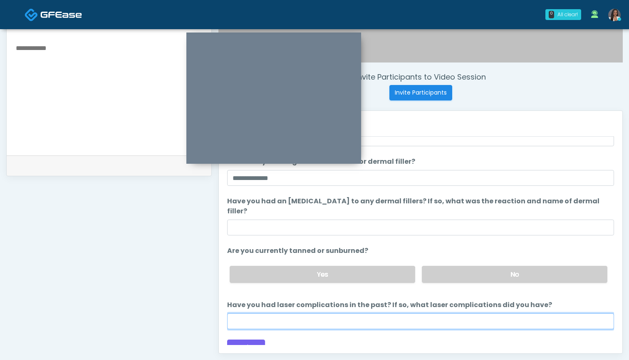
click at [378, 313] on input "Have you had laser complications in the past? If so, what laser complications d…" at bounding box center [420, 321] width 387 height 16
drag, startPoint x: 263, startPoint y: 316, endPoint x: 204, endPoint y: 303, distance: 61.3
click at [204, 303] on div "**********" at bounding box center [314, 101] width 617 height 635
drag, startPoint x: 305, startPoint y: 307, endPoint x: 198, endPoint y: 303, distance: 107.1
click at [198, 303] on div "**********" at bounding box center [314, 101] width 617 height 635
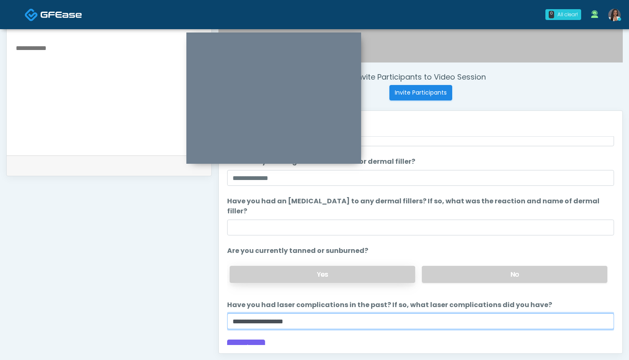
type input "**********"
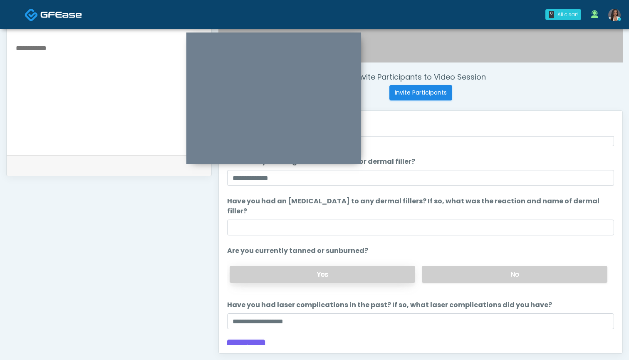
click at [265, 266] on label "Yes" at bounding box center [323, 274] width 186 height 17
click at [242, 339] on button "Continue" at bounding box center [246, 346] width 38 height 15
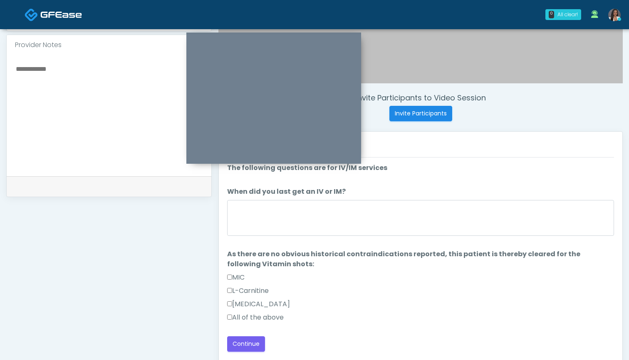
scroll to position [258, 0]
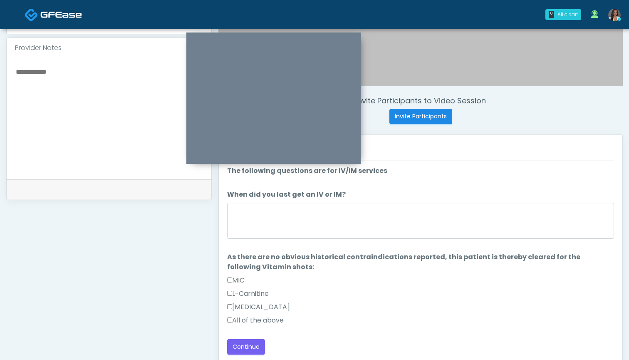
click at [78, 98] on textarea at bounding box center [109, 117] width 188 height 102
paste textarea "**********"
drag, startPoint x: 30, startPoint y: 92, endPoint x: 0, endPoint y: 90, distance: 30.0
click at [0, 90] on div "**********" at bounding box center [314, 117] width 629 height 693
type textarea "**********"
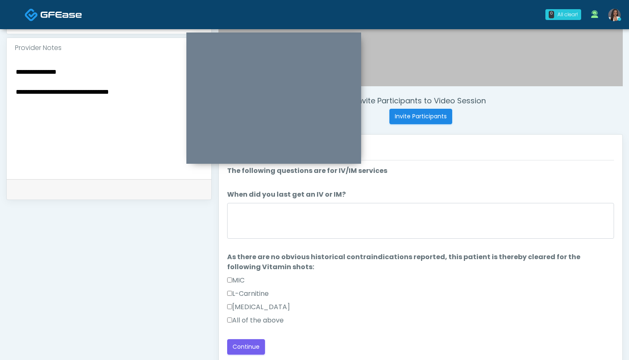
click at [240, 320] on label "All of the above" at bounding box center [255, 320] width 57 height 10
click at [246, 345] on button "Continue" at bounding box center [246, 346] width 38 height 15
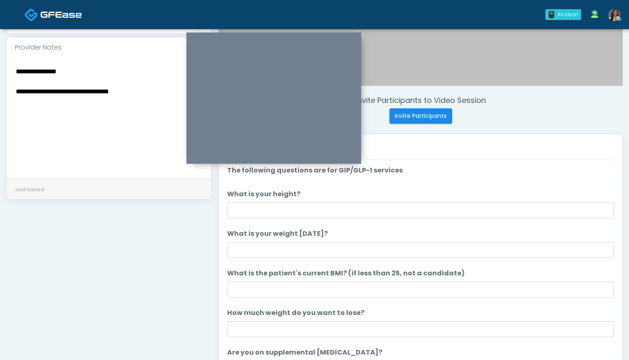
scroll to position [244, 0]
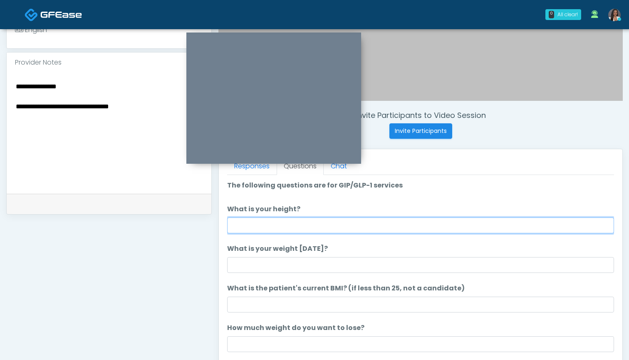
click at [333, 227] on input "What is your height?" at bounding box center [420, 225] width 387 height 16
type input "*****"
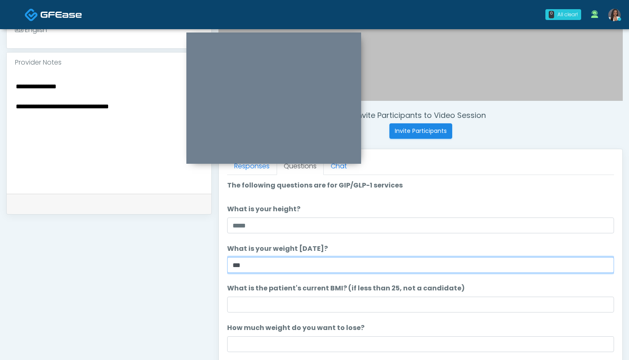
type input "***"
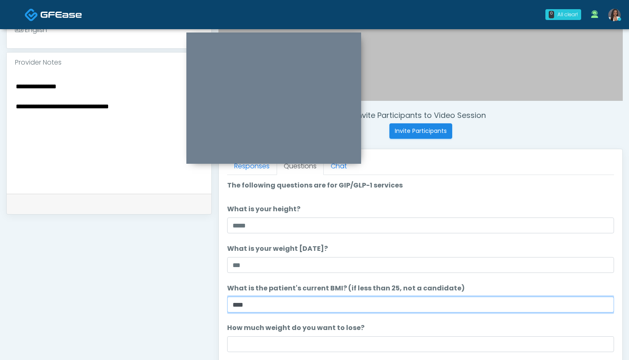
type input "****"
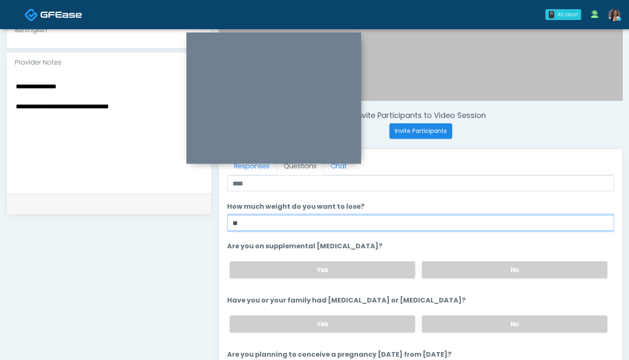
scroll to position [141, 0]
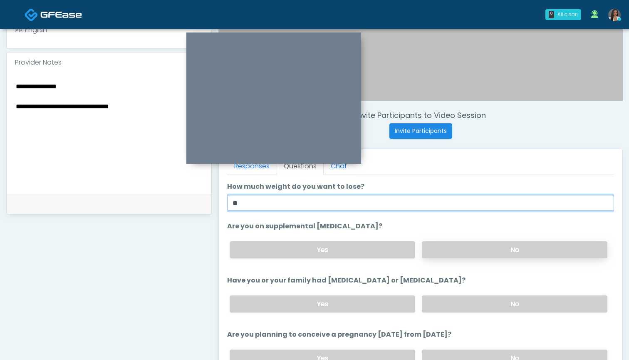
type input "**"
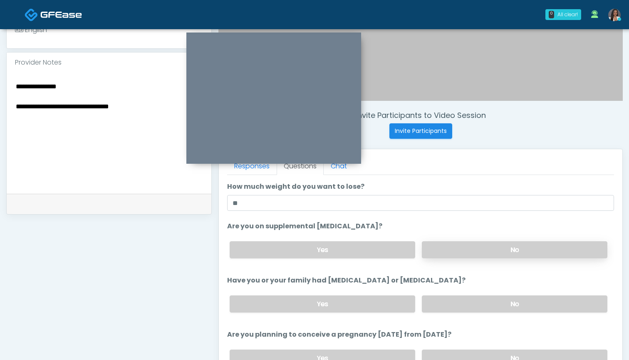
click at [457, 249] on label "No" at bounding box center [515, 249] width 186 height 17
click at [452, 301] on label "No" at bounding box center [515, 303] width 186 height 17
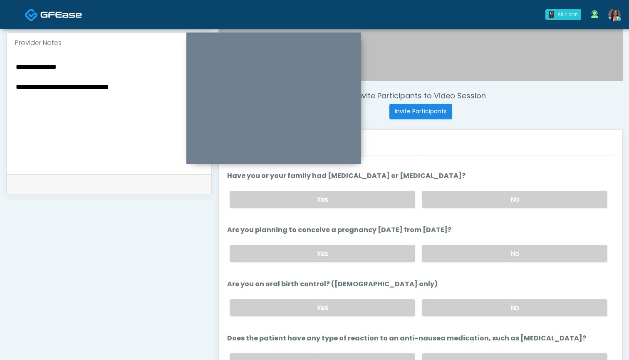
scroll to position [268, 0]
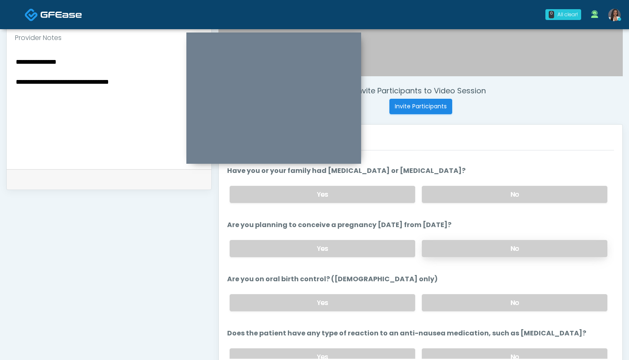
click at [454, 247] on label "No" at bounding box center [515, 248] width 186 height 17
click at [455, 299] on label "No" at bounding box center [515, 302] width 186 height 17
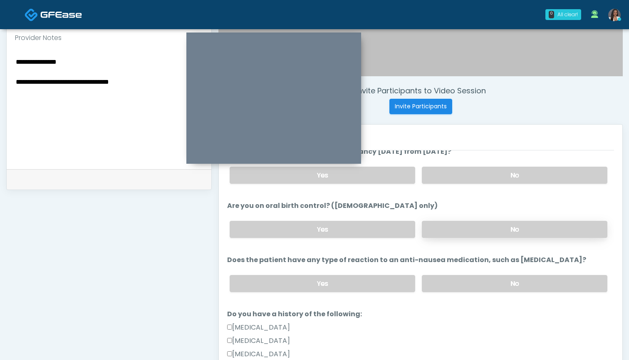
scroll to position [309, 0]
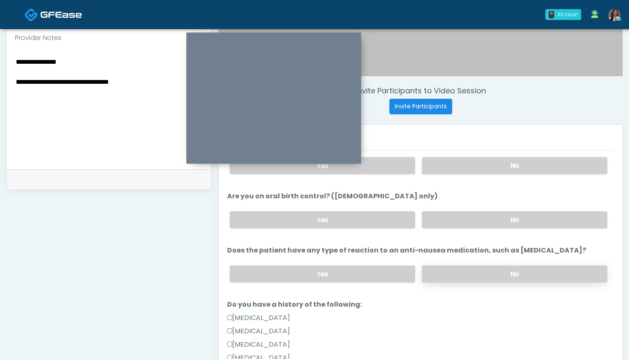
click at [459, 273] on label "No" at bounding box center [515, 273] width 186 height 17
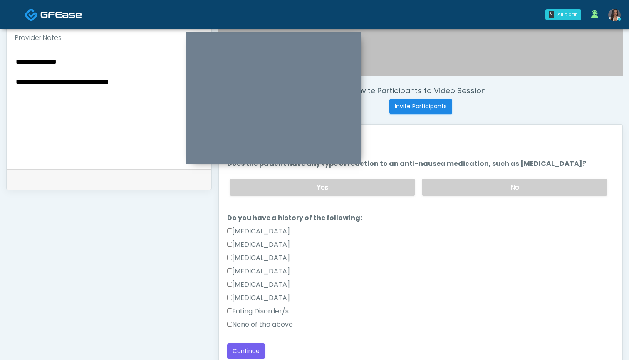
scroll to position [395, 0]
click at [265, 321] on label "None of the above" at bounding box center [260, 324] width 66 height 10
click at [251, 349] on button "Continue" at bounding box center [246, 350] width 38 height 15
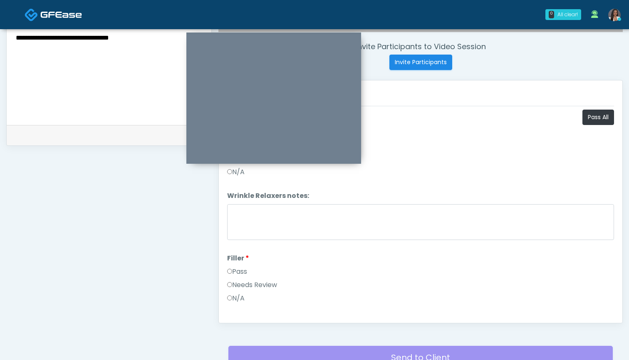
scroll to position [270, 0]
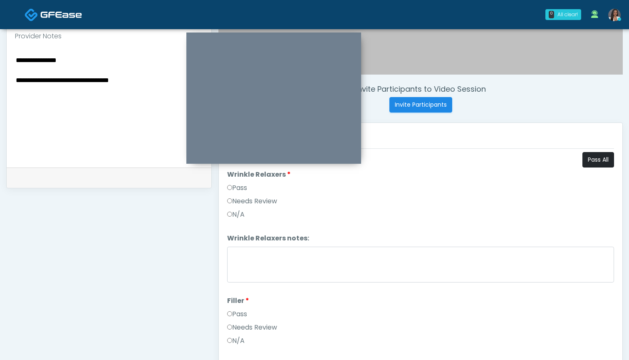
click at [592, 164] on button "Pass All" at bounding box center [599, 159] width 32 height 15
drag, startPoint x: 70, startPoint y: 60, endPoint x: 1, endPoint y: 59, distance: 69.1
click at [1, 59] on div "**********" at bounding box center [314, 105] width 629 height 693
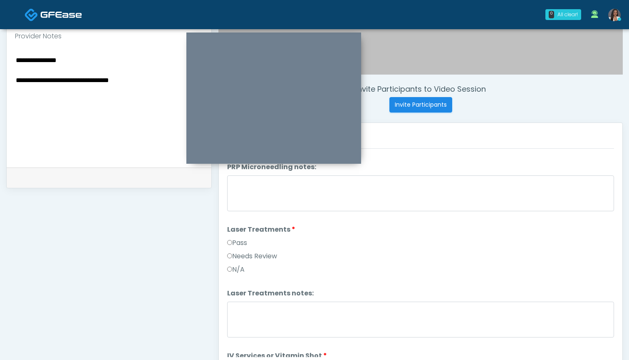
scroll to position [350, 0]
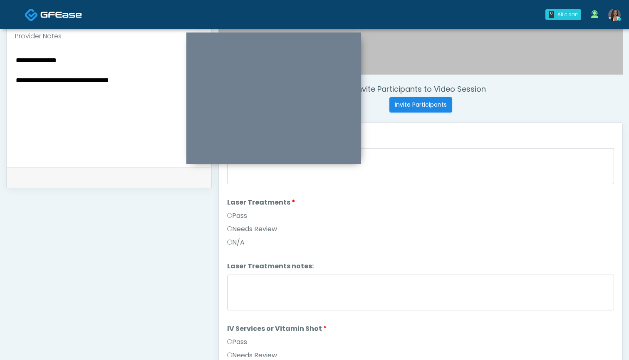
click at [265, 231] on label "Needs Review" at bounding box center [252, 229] width 50 height 10
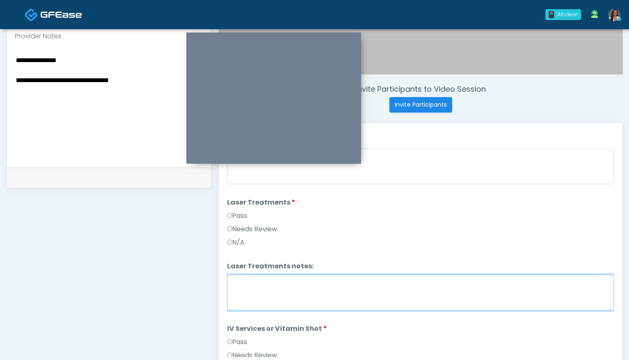
click at [281, 282] on textarea "Laser Treatments notes:" at bounding box center [420, 292] width 387 height 36
paste textarea "**********"
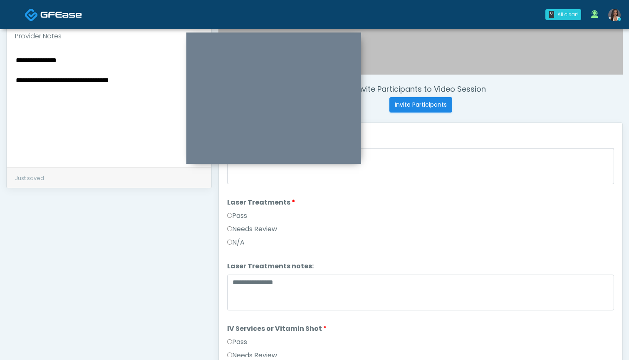
drag, startPoint x: 63, startPoint y: 80, endPoint x: 0, endPoint y: 80, distance: 63.3
click at [0, 80] on div "**********" at bounding box center [314, 105] width 629 height 693
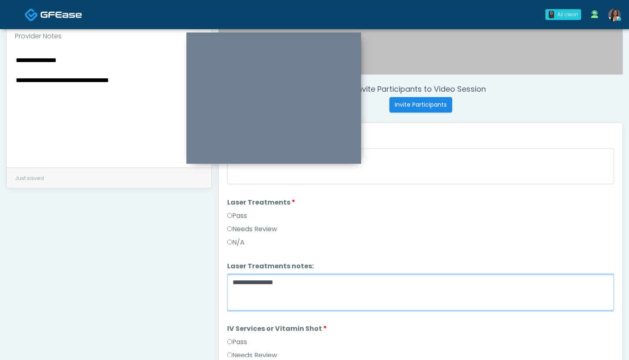
click at [291, 280] on textarea "**********" at bounding box center [420, 292] width 387 height 36
paste textarea "**********"
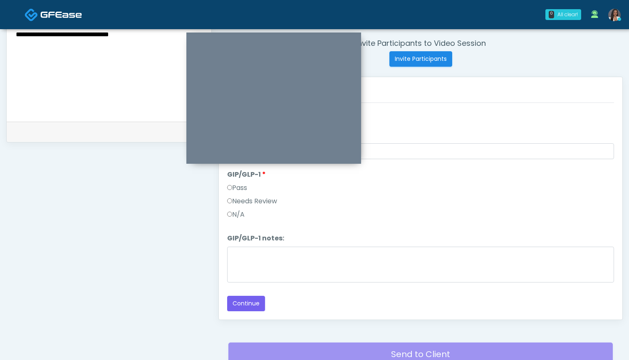
scroll to position [328, 0]
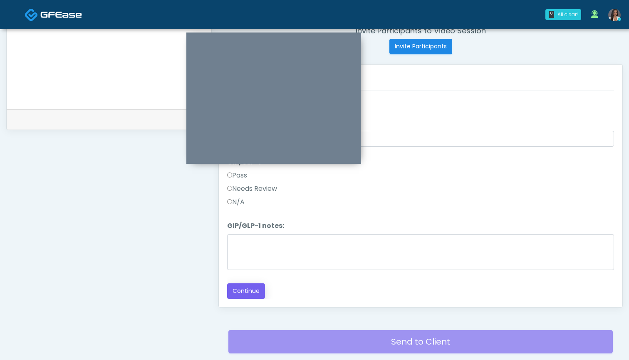
type textarea "**********"
click at [246, 290] on button "Continue" at bounding box center [246, 290] width 38 height 15
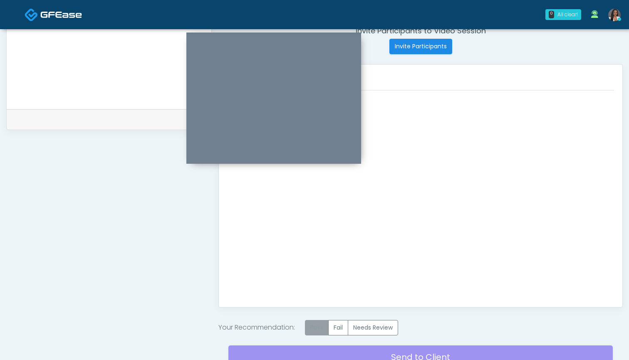
click at [323, 325] on label "Pass" at bounding box center [317, 327] width 24 height 15
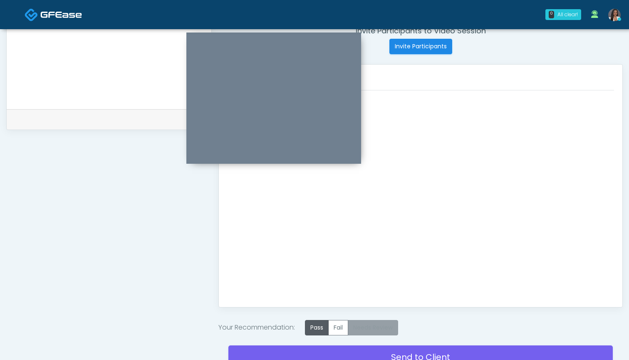
click at [391, 326] on label "Needs Review" at bounding box center [373, 327] width 50 height 15
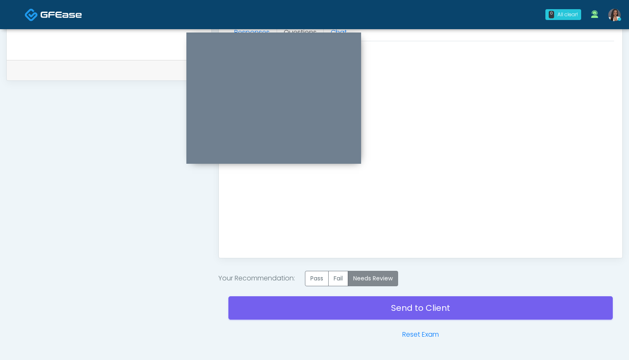
scroll to position [393, 0]
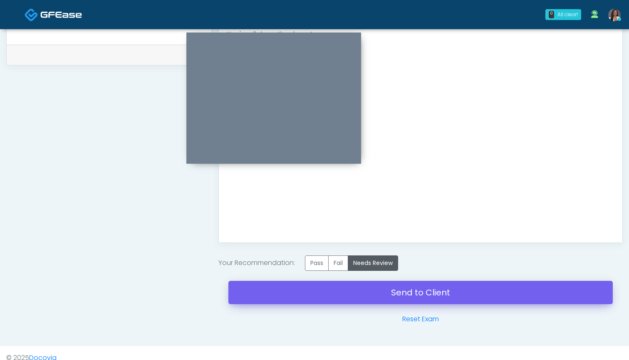
click at [416, 292] on link "Send to Client" at bounding box center [421, 292] width 385 height 23
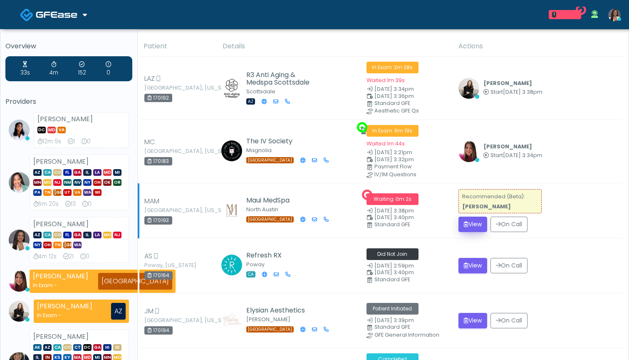
click at [470, 223] on button "View" at bounding box center [473, 223] width 29 height 15
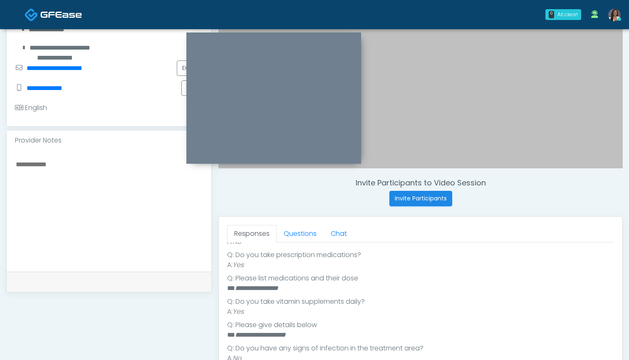
scroll to position [258, 0]
click at [298, 235] on link "Questions" at bounding box center [300, 233] width 47 height 17
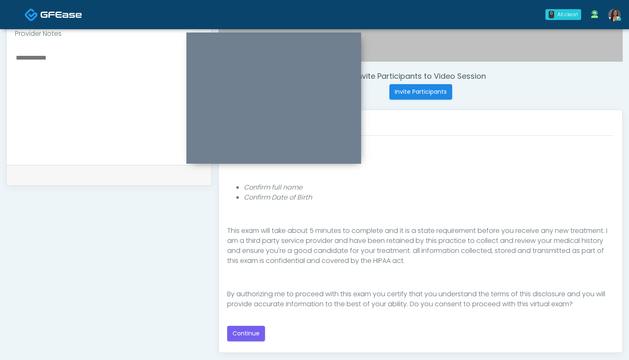
scroll to position [282, 0]
click at [246, 332] on button "Continue" at bounding box center [246, 333] width 38 height 15
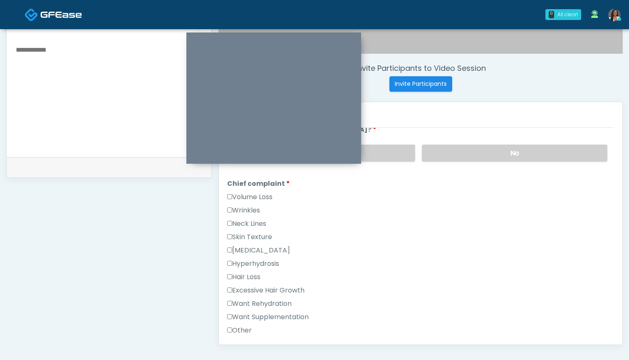
scroll to position [118, 0]
click at [251, 209] on label "Wrinkles" at bounding box center [243, 209] width 33 height 10
click at [257, 196] on label "Volume Loss" at bounding box center [249, 196] width 45 height 10
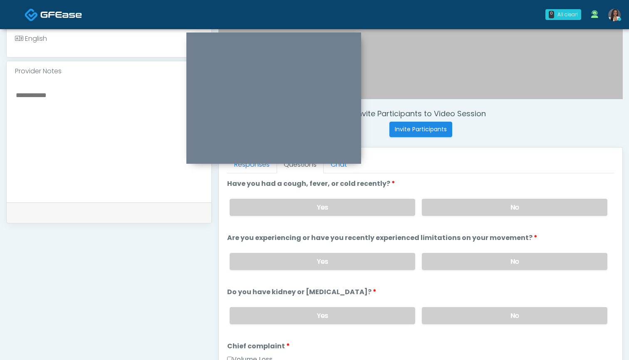
scroll to position [235, 0]
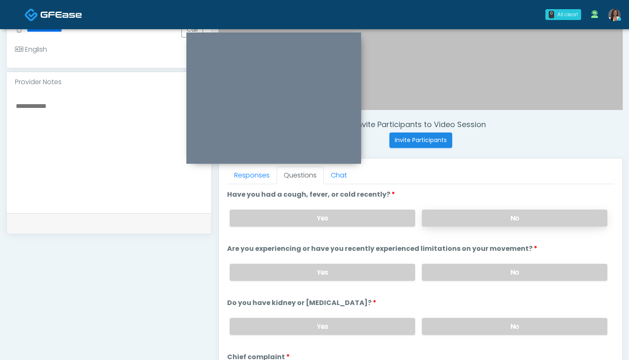
click at [450, 215] on label "No" at bounding box center [515, 217] width 186 height 17
click at [479, 277] on label "No" at bounding box center [515, 271] width 186 height 17
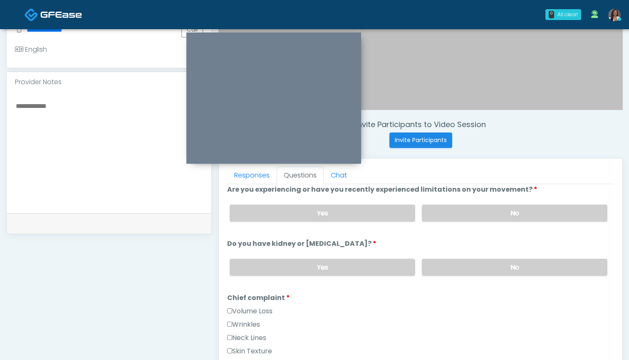
scroll to position [67, 0]
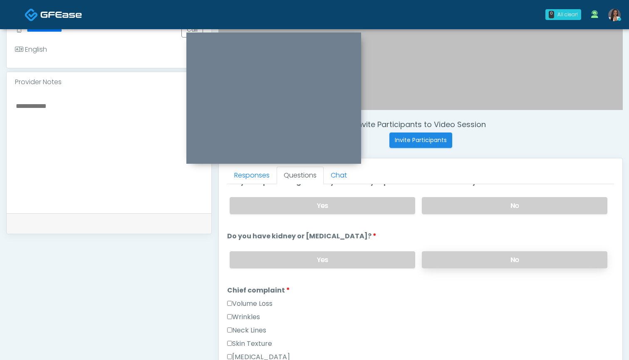
click at [455, 258] on label "No" at bounding box center [515, 259] width 186 height 17
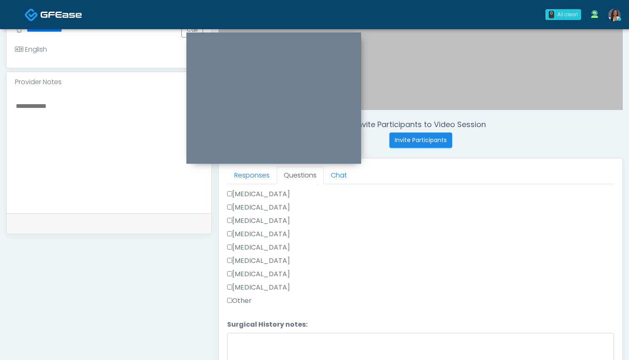
scroll to position [462, 0]
click at [258, 221] on label "[MEDICAL_DATA]" at bounding box center [258, 221] width 63 height 10
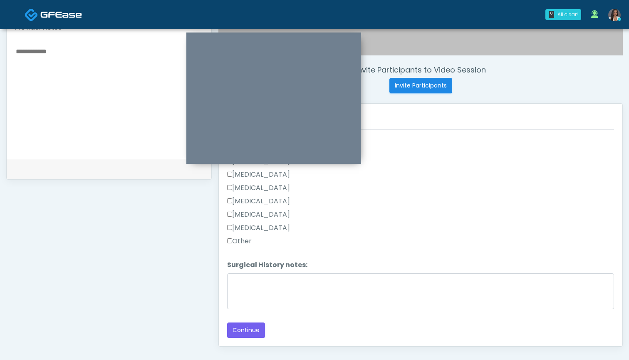
scroll to position [288, 0]
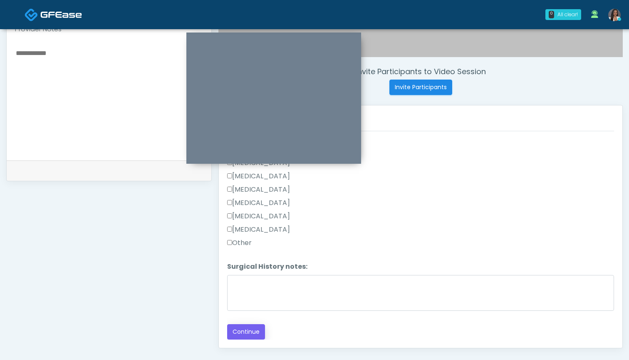
click at [251, 330] on button "Continue" at bounding box center [246, 331] width 38 height 15
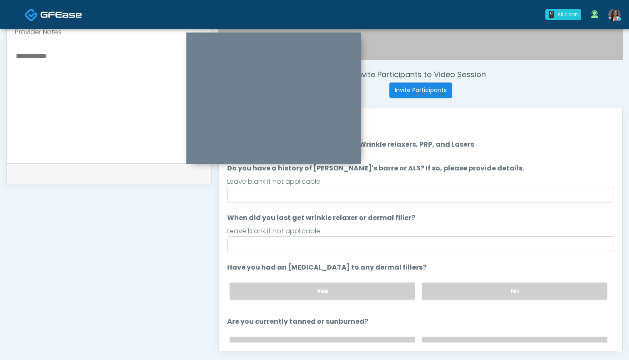
scroll to position [274, 0]
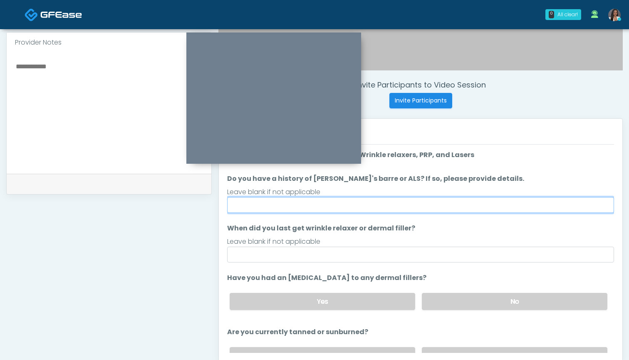
click at [411, 204] on input "Do you have a history of [PERSON_NAME]'s barre or ALS? If so, please provide de…" at bounding box center [420, 205] width 387 height 16
type input "**"
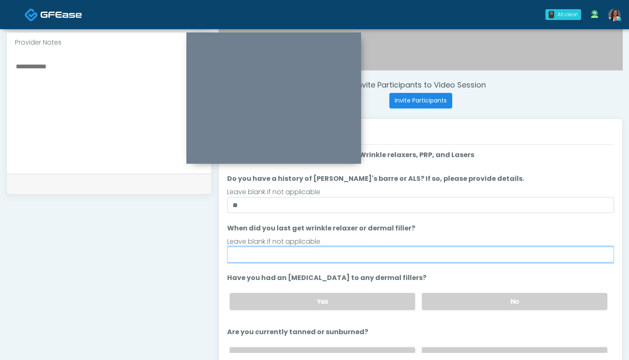
click at [420, 259] on input "When did you last get wrinkle relaxer or dermal filler?" at bounding box center [420, 254] width 387 height 16
drag, startPoint x: 254, startPoint y: 255, endPoint x: 197, endPoint y: 250, distance: 57.2
click at [197, 250] on div "**********" at bounding box center [314, 109] width 617 height 635
type input "*******"
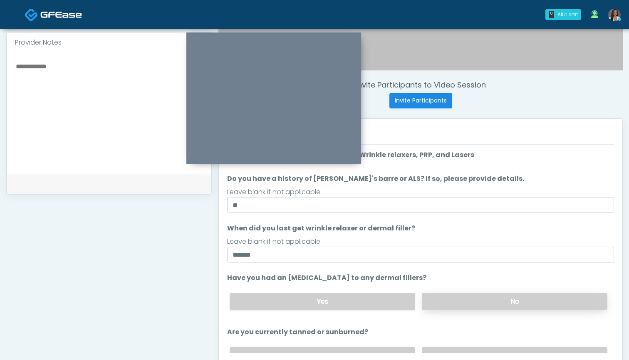
click at [472, 303] on label "No" at bounding box center [515, 301] width 186 height 17
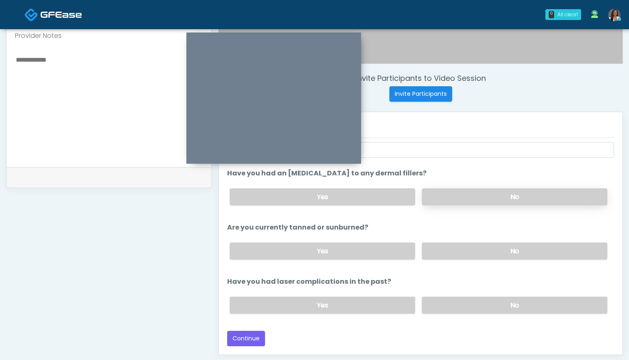
scroll to position [285, 0]
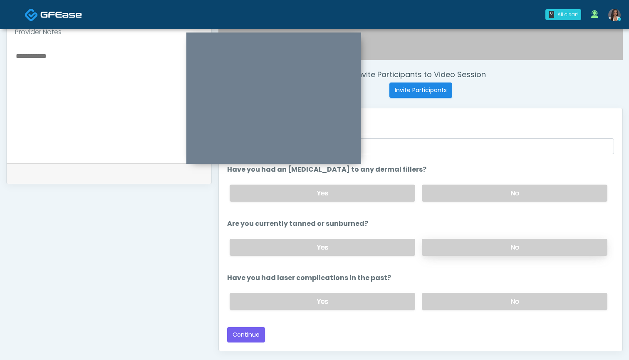
click at [461, 250] on label "No" at bounding box center [515, 247] width 186 height 17
click at [466, 297] on label "No" at bounding box center [515, 301] width 186 height 17
click at [243, 336] on button "Continue" at bounding box center [246, 334] width 38 height 15
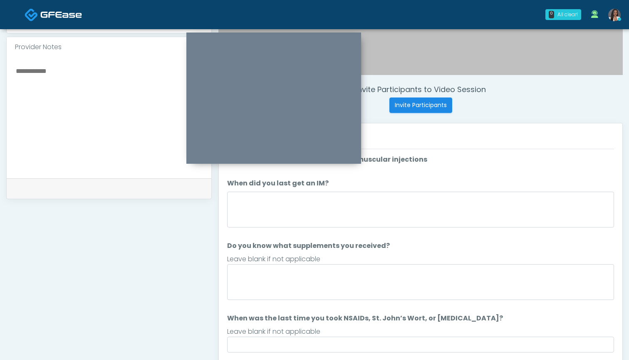
scroll to position [268, 0]
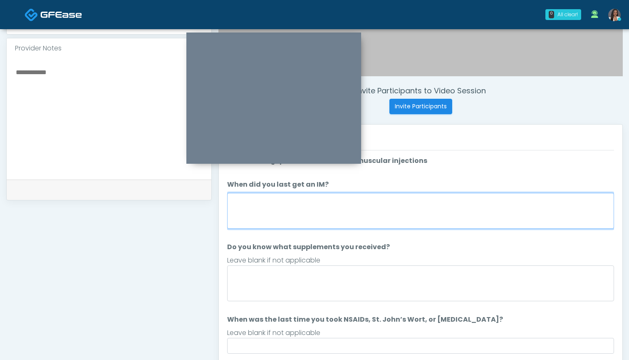
click at [430, 212] on textarea "When did you last get an IM?" at bounding box center [420, 211] width 387 height 36
type textarea "***"
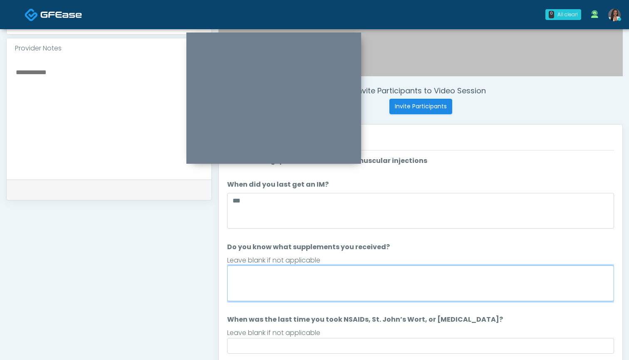
click at [366, 286] on textarea "Do you know what supplements you received?" at bounding box center [420, 283] width 387 height 36
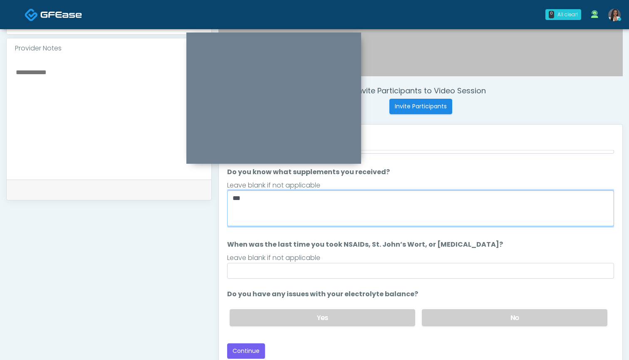
scroll to position [75, 0]
type textarea "***"
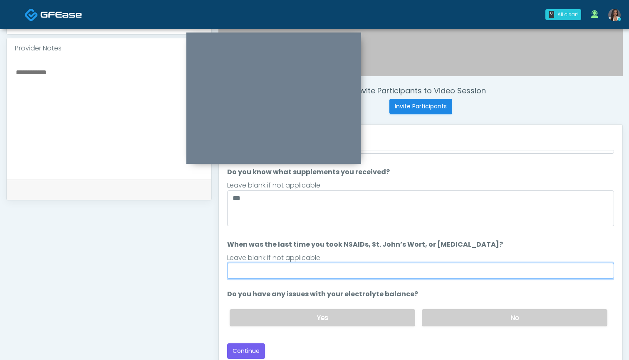
click at [343, 273] on input "When was the last time you took NSAIDs, St. John’s Wort, or [MEDICAL_DATA]?" at bounding box center [420, 271] width 387 height 16
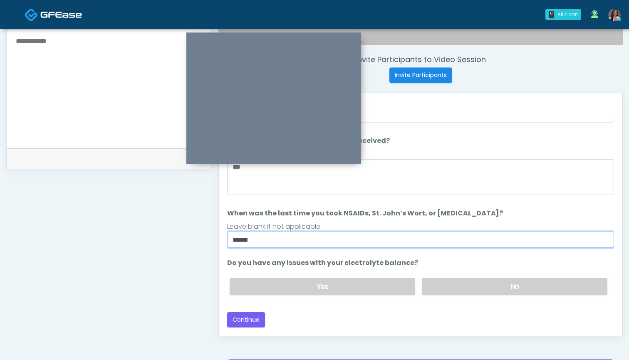
scroll to position [307, 0]
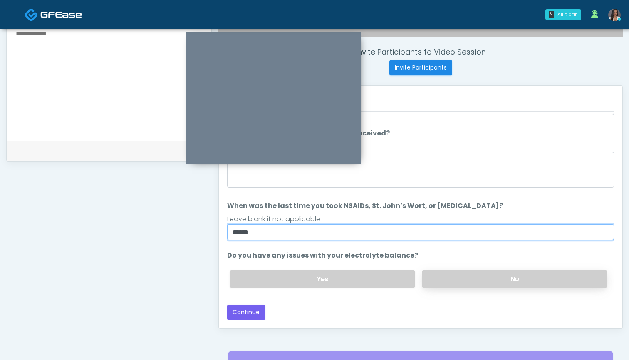
type input "******"
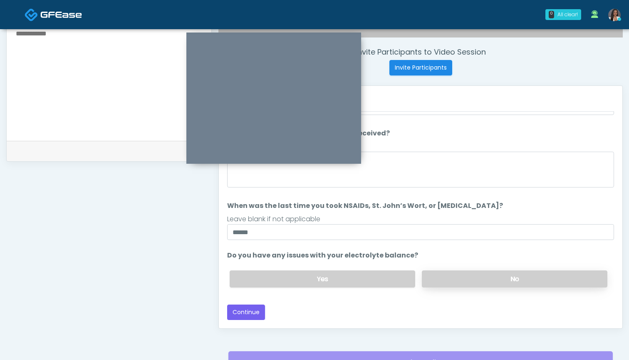
click at [461, 276] on label "No" at bounding box center [515, 278] width 186 height 17
click at [244, 309] on button "Continue" at bounding box center [246, 311] width 38 height 15
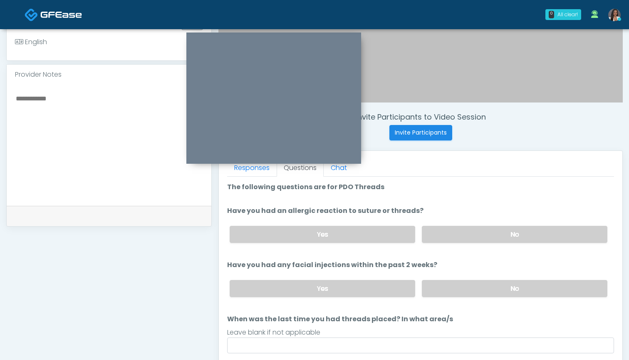
scroll to position [0, 0]
click at [465, 237] on label "No" at bounding box center [515, 234] width 186 height 17
click at [465, 292] on label "No" at bounding box center [515, 288] width 186 height 17
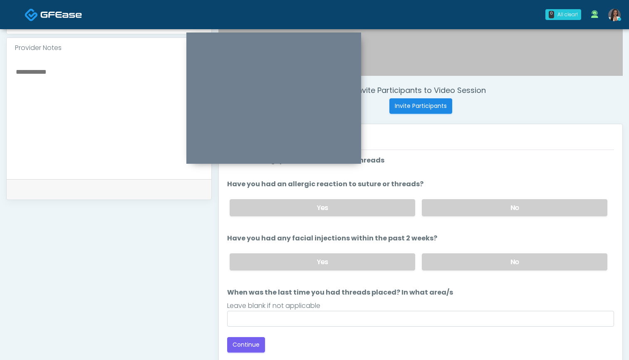
scroll to position [277, 0]
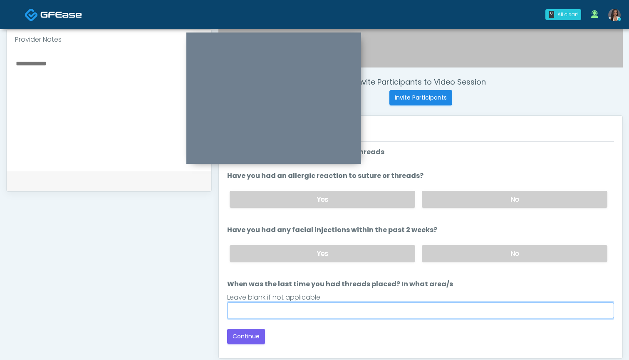
click at [440, 312] on input "When was the last time you had threads placed? In what area/s" at bounding box center [420, 310] width 387 height 16
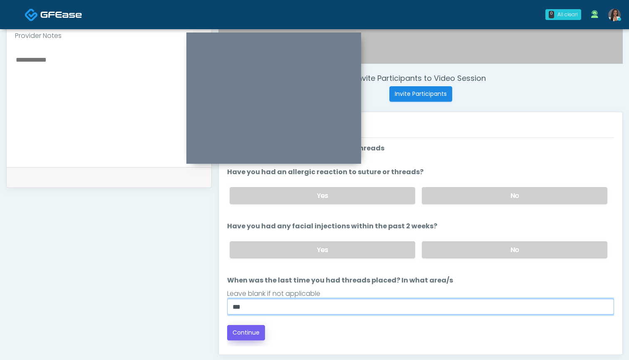
type input "***"
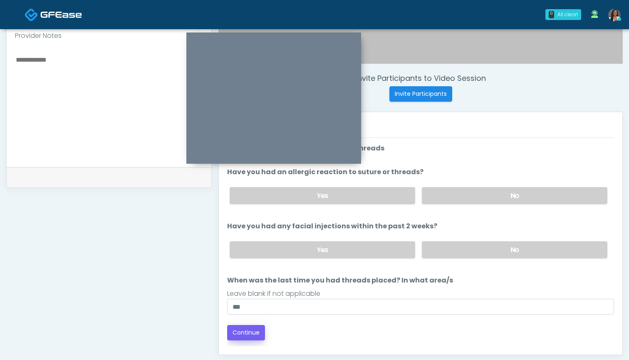
click at [256, 332] on button "Continue" at bounding box center [246, 332] width 38 height 15
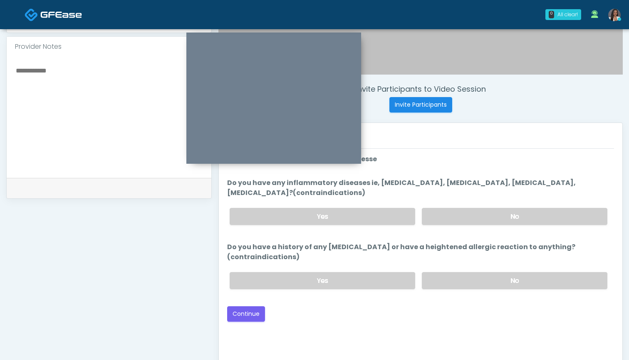
scroll to position [264, 0]
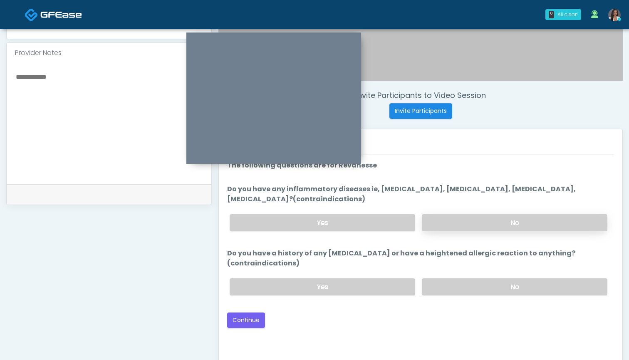
click at [438, 218] on label "No" at bounding box center [515, 222] width 186 height 17
click at [470, 284] on label "No" at bounding box center [515, 286] width 186 height 17
click at [251, 312] on button "Continue" at bounding box center [246, 319] width 38 height 15
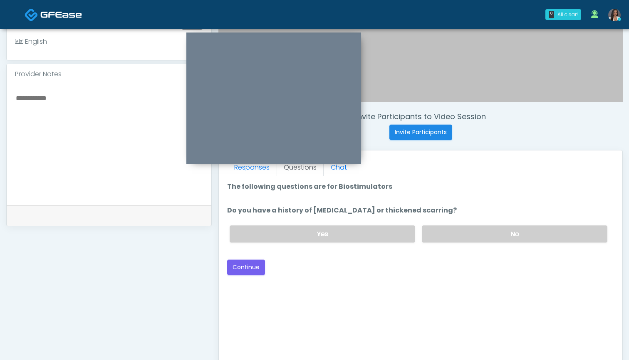
scroll to position [226, 0]
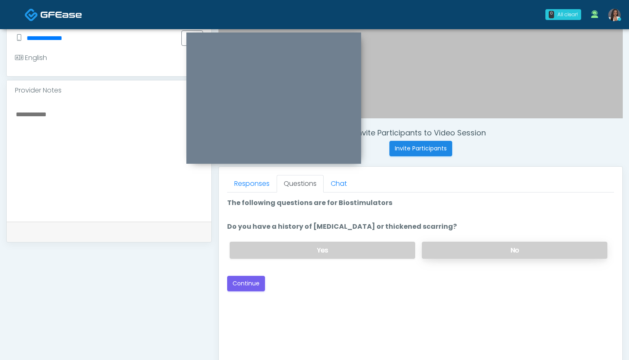
click at [451, 254] on label "No" at bounding box center [515, 249] width 186 height 17
click at [251, 289] on button "Continue" at bounding box center [246, 283] width 38 height 15
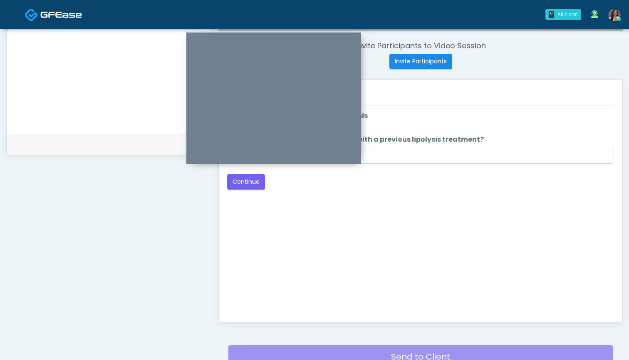
scroll to position [281, 0]
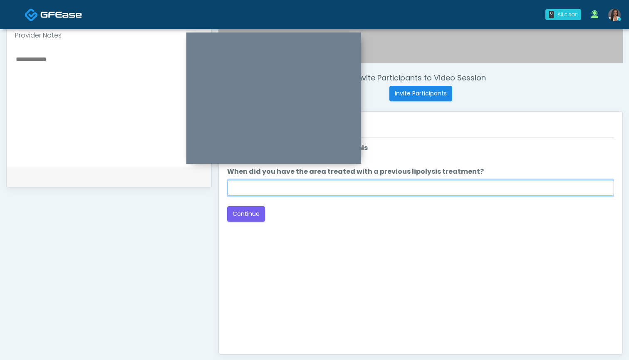
click at [382, 186] on input "When did you have the area treated with a previous lipolysis treatment?" at bounding box center [420, 188] width 387 height 16
type input "***"
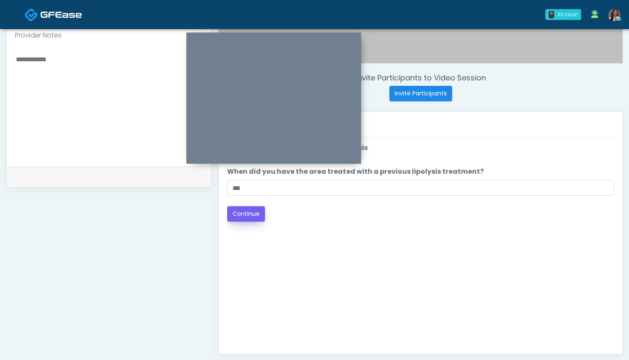
click at [245, 216] on button "Continue" at bounding box center [246, 213] width 38 height 15
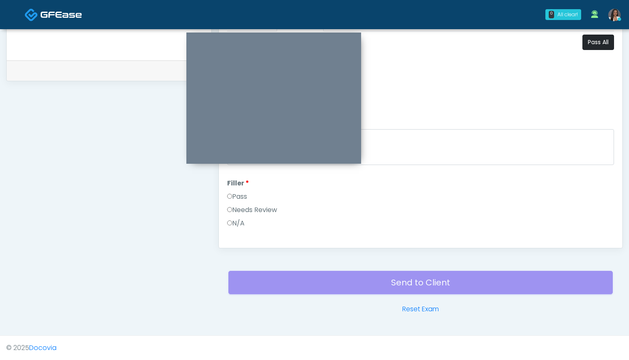
click at [597, 47] on button "Pass All" at bounding box center [599, 42] width 32 height 15
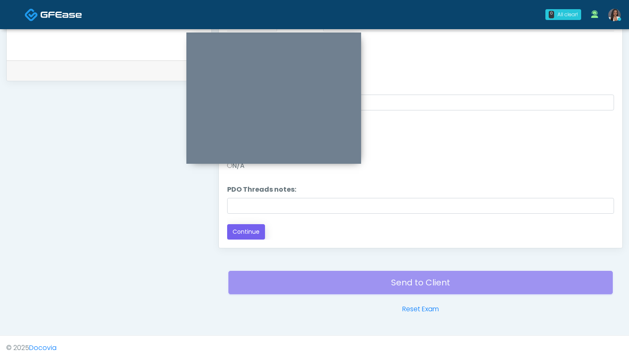
scroll to position [895, 0]
click at [243, 231] on button "Continue" at bounding box center [246, 231] width 38 height 15
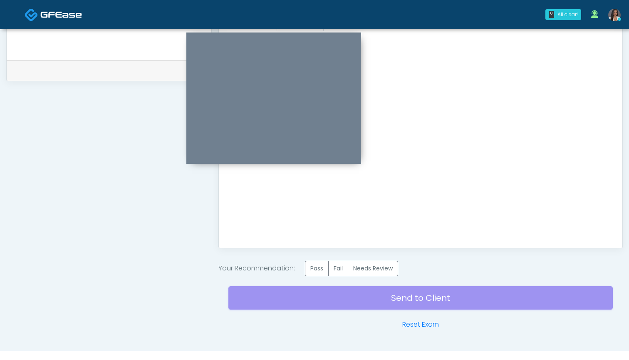
scroll to position [0, 0]
click at [319, 270] on label "Pass" at bounding box center [317, 268] width 24 height 15
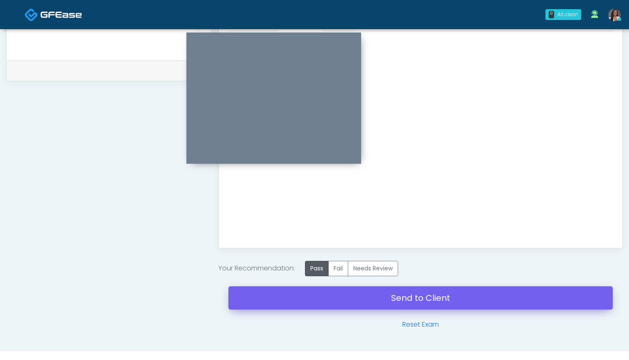
click at [430, 297] on link "Send to Client" at bounding box center [421, 297] width 385 height 23
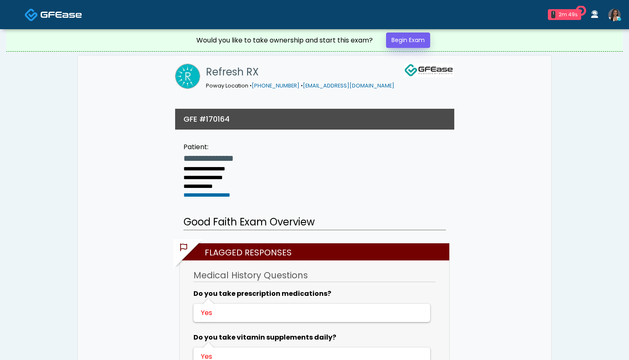
click at [404, 41] on link "Begin Exam" at bounding box center [408, 39] width 44 height 15
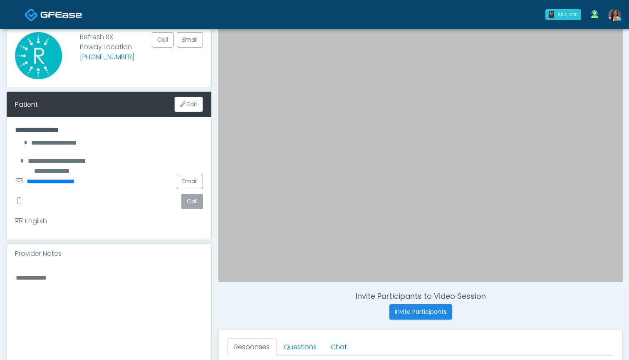
scroll to position [49, 0]
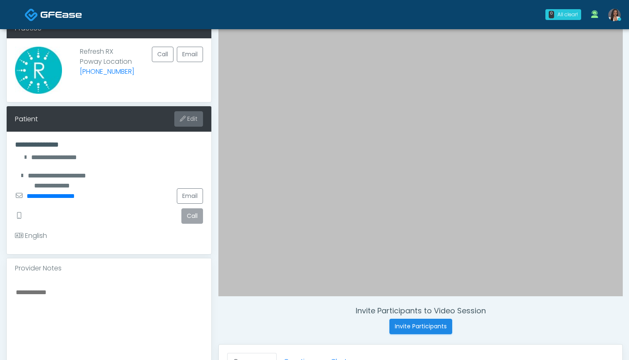
click at [189, 116] on button "Edit" at bounding box center [188, 118] width 29 height 15
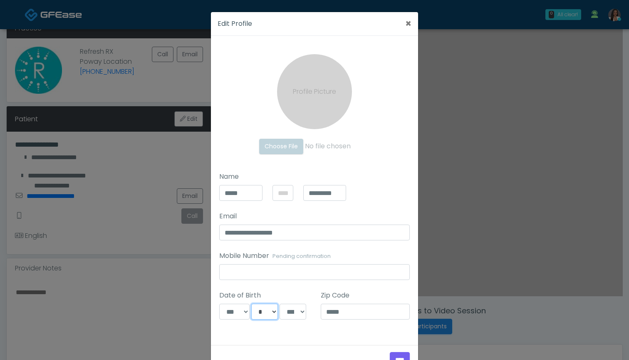
select select "**"
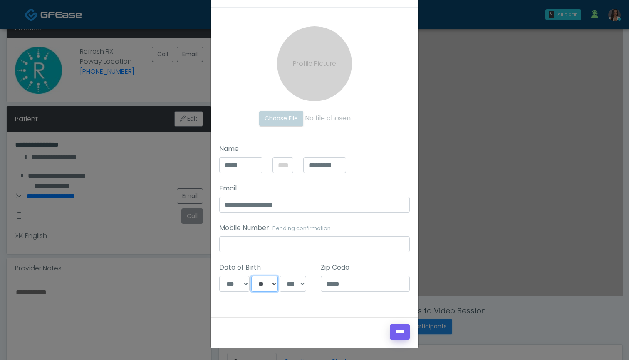
scroll to position [28, 0]
click at [394, 332] on input "****" at bounding box center [400, 331] width 20 height 15
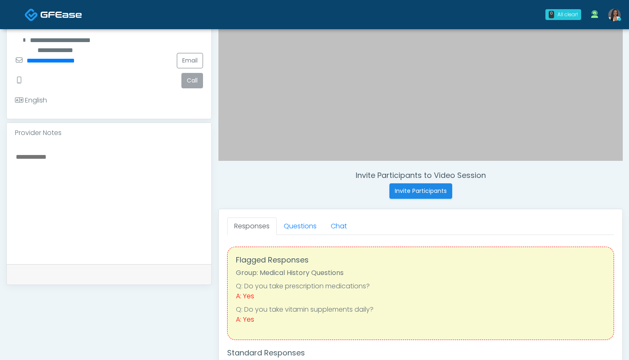
scroll to position [196, 0]
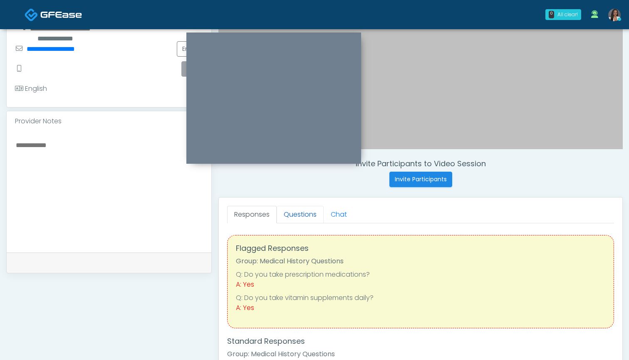
click at [294, 211] on link "Questions" at bounding box center [300, 214] width 47 height 17
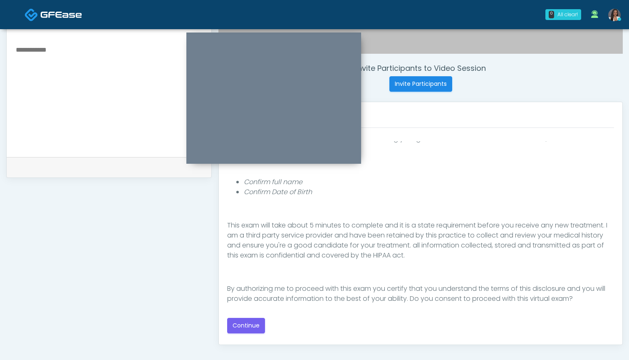
scroll to position [293, 0]
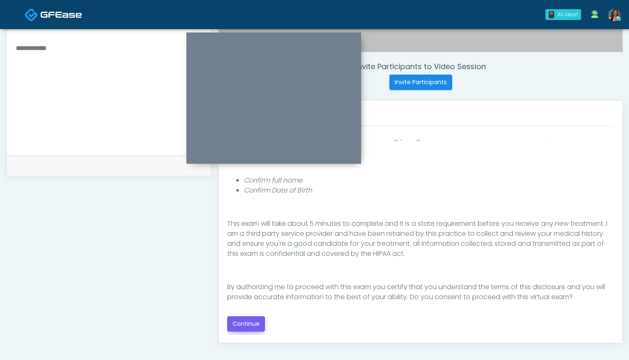
click at [246, 323] on button "Continue" at bounding box center [246, 323] width 38 height 15
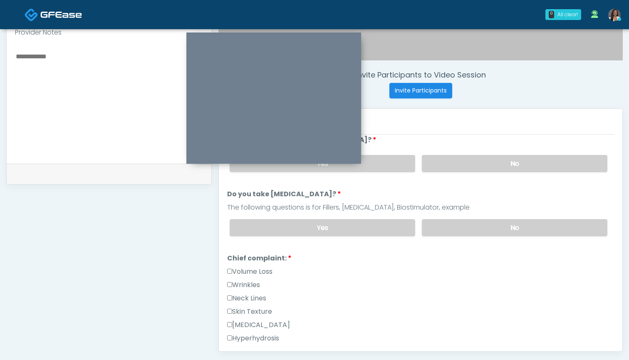
scroll to position [114, 0]
click at [252, 281] on label "Wrinkles" at bounding box center [243, 284] width 33 height 10
click at [262, 266] on label "Volume Loss" at bounding box center [249, 271] width 45 height 10
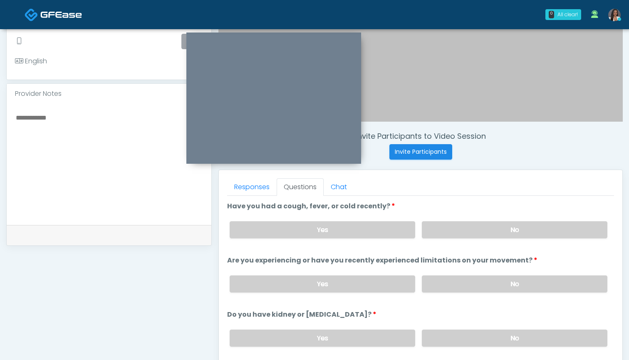
scroll to position [222, 0]
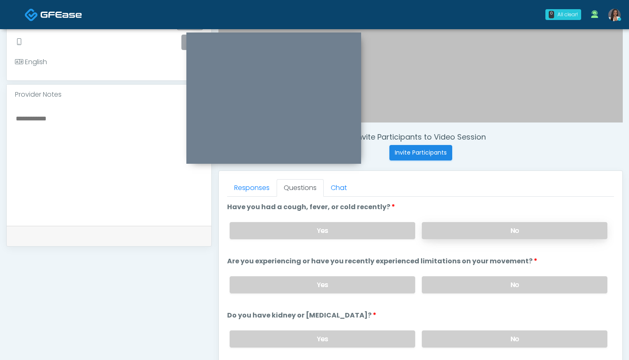
click at [451, 235] on label "No" at bounding box center [515, 230] width 186 height 17
click at [445, 284] on label "No" at bounding box center [515, 284] width 186 height 17
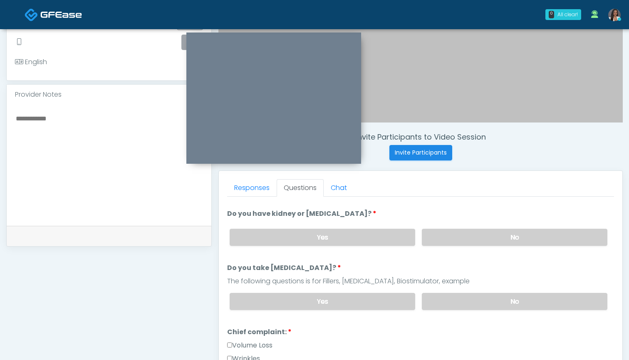
scroll to position [103, 0]
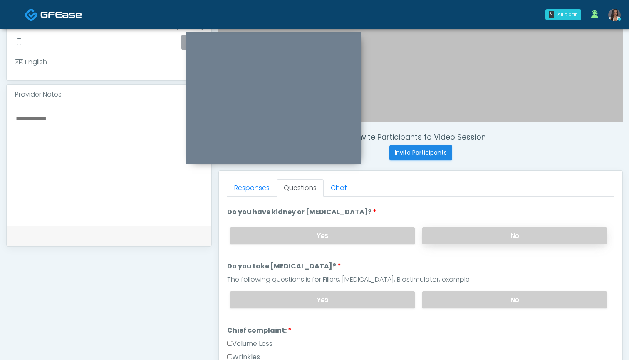
click at [463, 231] on label "No" at bounding box center [515, 235] width 186 height 17
click at [460, 299] on label "No" at bounding box center [515, 299] width 186 height 17
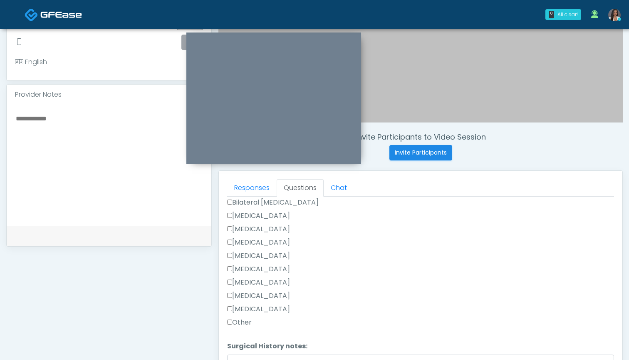
scroll to position [535, 0]
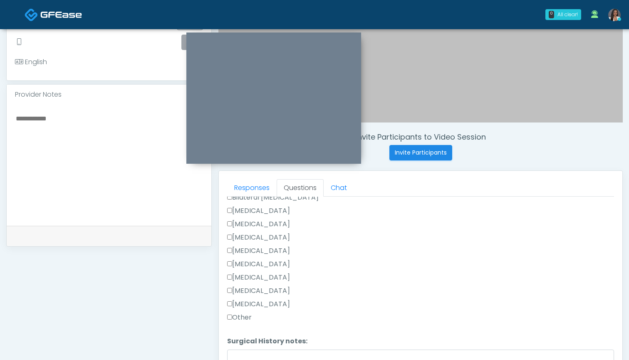
click at [246, 320] on label "Other" at bounding box center [239, 317] width 25 height 10
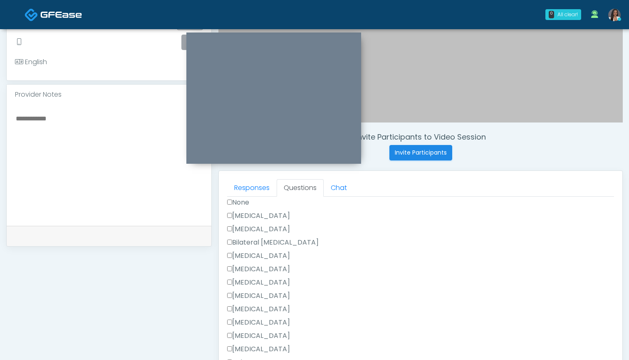
scroll to position [477, 0]
click at [266, 247] on div "[MEDICAL_DATA]" at bounding box center [420, 243] width 387 height 13
click at [268, 242] on label "[MEDICAL_DATA]" at bounding box center [258, 242] width 63 height 10
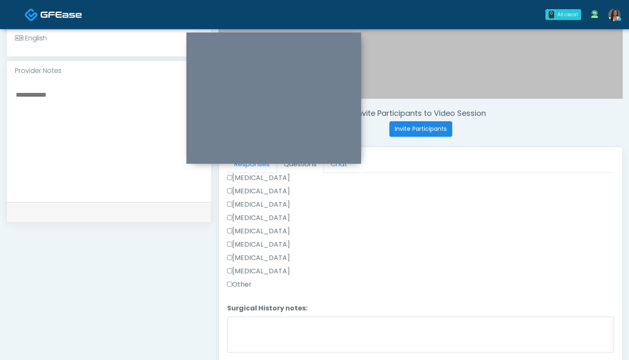
scroll to position [253, 0]
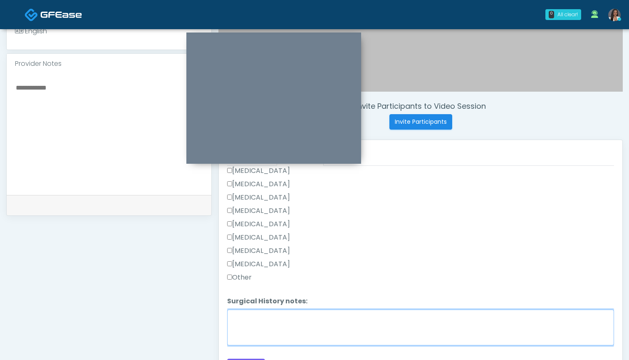
click at [270, 330] on textarea "Surgical History notes:" at bounding box center [420, 327] width 387 height 36
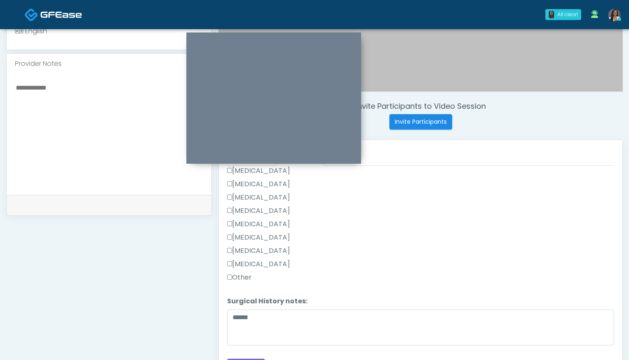
click at [263, 250] on label "[MEDICAL_DATA]" at bounding box center [258, 251] width 63 height 10
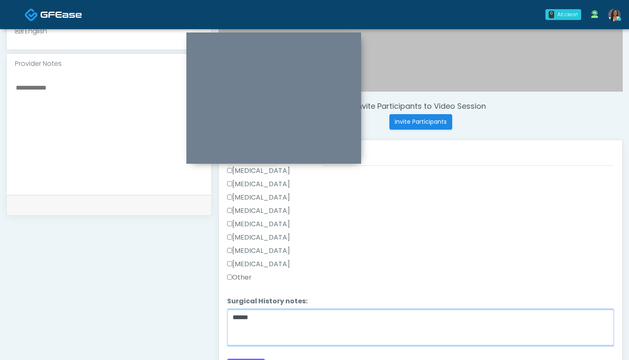
click at [287, 322] on textarea "******" at bounding box center [420, 327] width 387 height 36
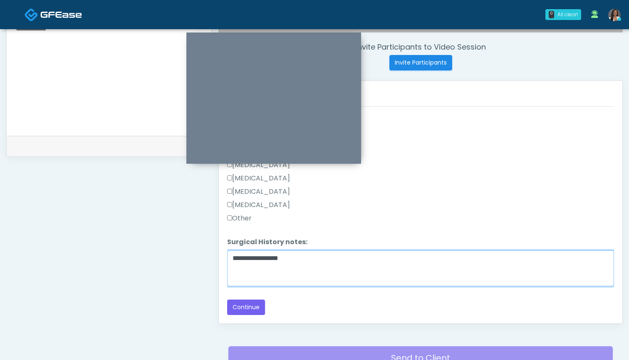
scroll to position [313, 0]
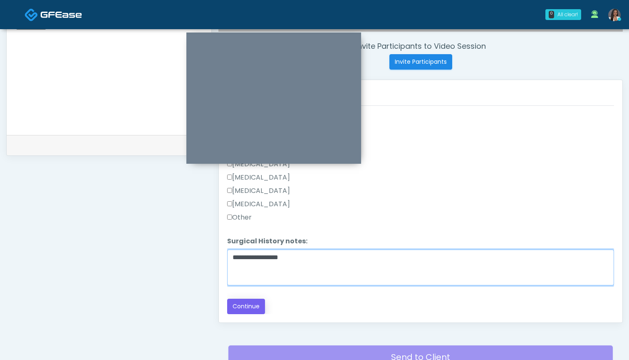
type textarea "**********"
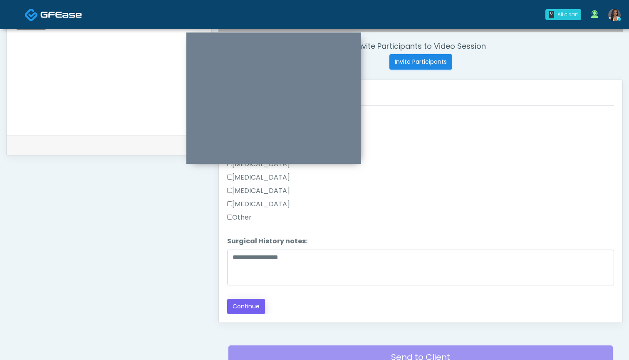
click at [243, 306] on button "Continue" at bounding box center [246, 305] width 38 height 15
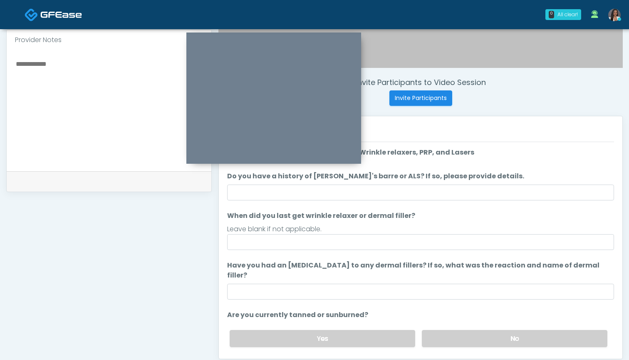
scroll to position [273, 0]
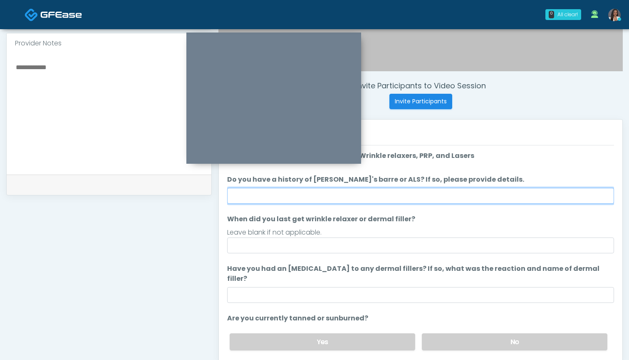
click at [418, 196] on input "Do you have a history of [PERSON_NAME]'s barre or ALS? If so, please provide de…" at bounding box center [420, 196] width 387 height 16
type input "**"
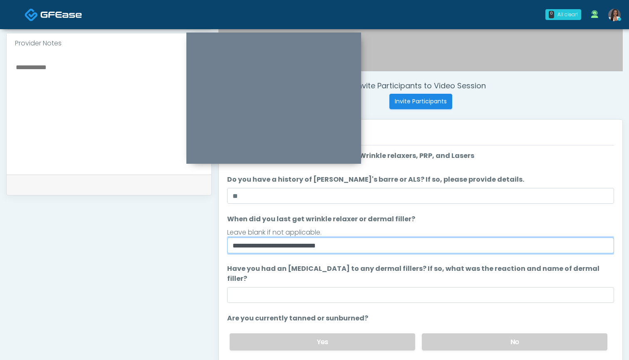
type input "**********"
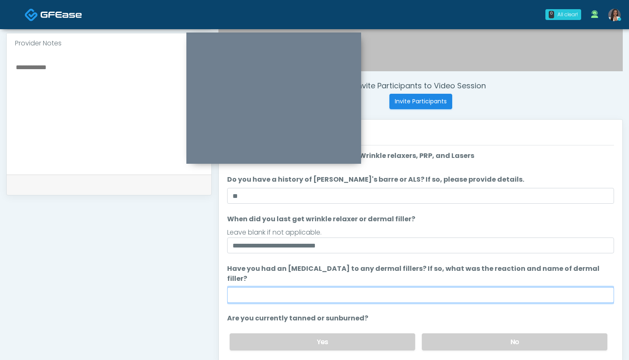
click at [427, 287] on input "Have you had an [MEDICAL_DATA] to any dermal fillers? If so, what was the react…" at bounding box center [420, 295] width 387 height 16
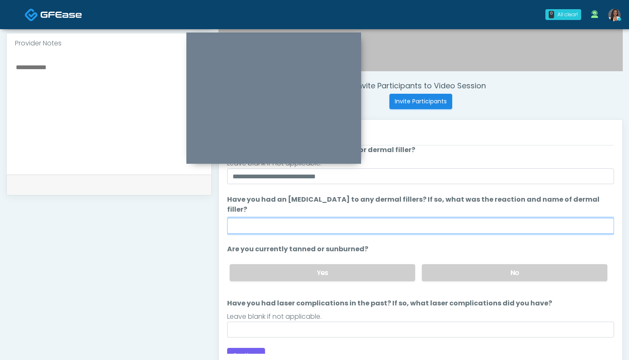
scroll to position [69, 0]
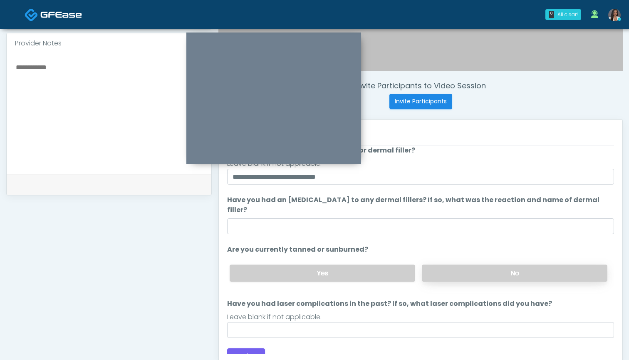
click at [452, 264] on label "No" at bounding box center [515, 272] width 186 height 17
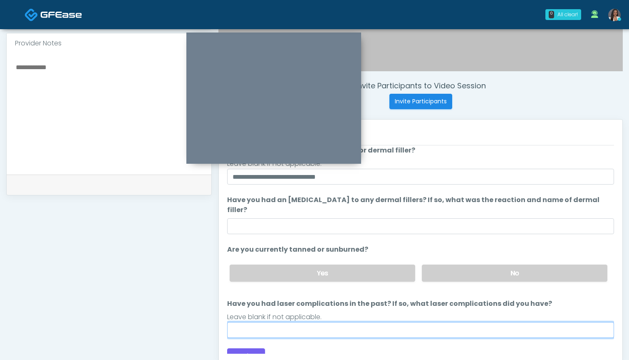
click at [362, 326] on input "Have you had laser complications in the past? If so, what laser complications d…" at bounding box center [420, 330] width 387 height 16
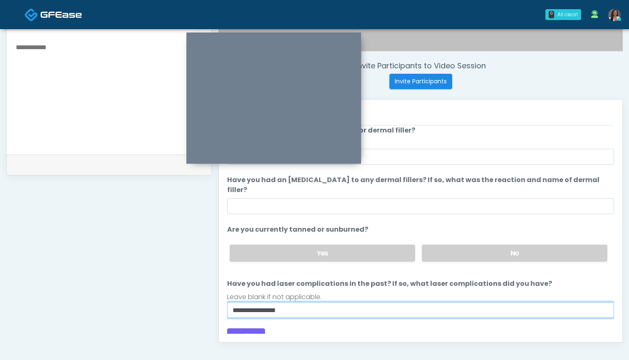
type input "**********"
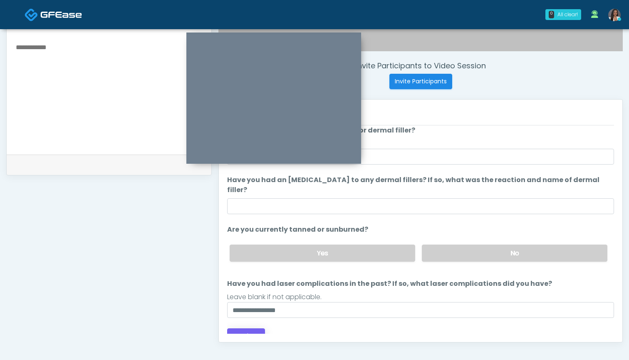
drag, startPoint x: 370, startPoint y: 301, endPoint x: 241, endPoint y: 328, distance: 132.7
click at [241, 328] on button "Continue" at bounding box center [246, 335] width 38 height 15
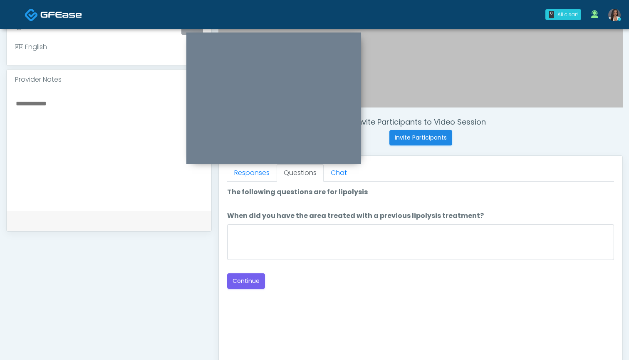
scroll to position [234, 0]
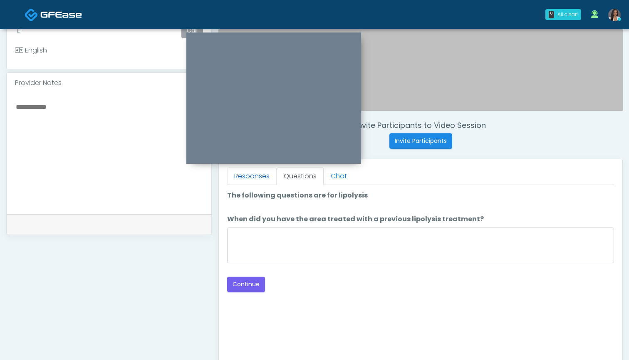
click at [255, 179] on link "Responses" at bounding box center [252, 175] width 50 height 17
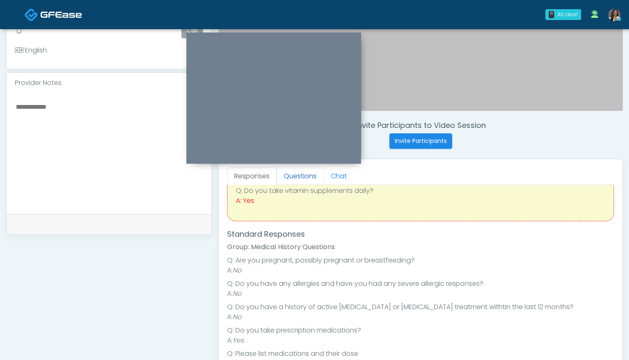
click at [301, 177] on link "Questions" at bounding box center [300, 175] width 47 height 17
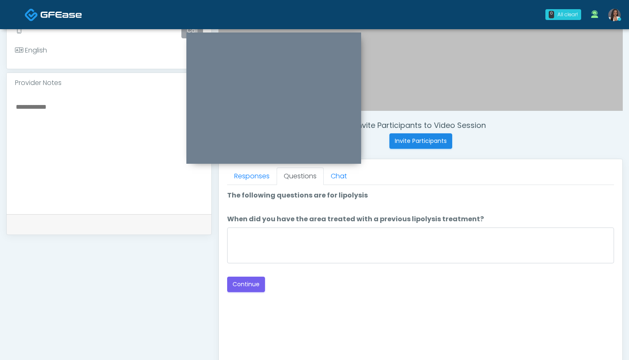
scroll to position [0, 0]
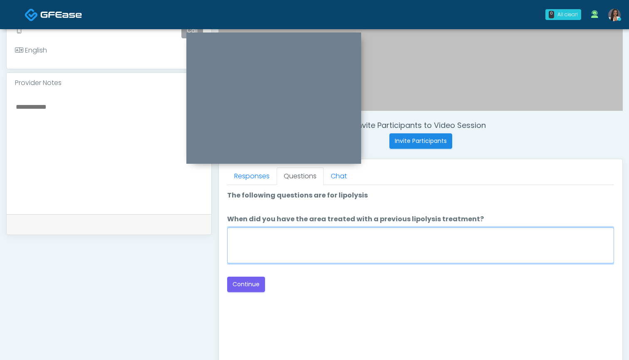
click at [331, 244] on textarea "When did you have the area treated with a previous lipolysis treatment?" at bounding box center [420, 245] width 387 height 36
type textarea "***"
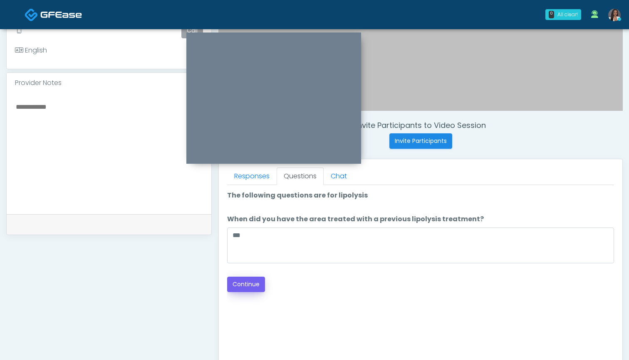
click at [249, 283] on button "Continue" at bounding box center [246, 283] width 38 height 15
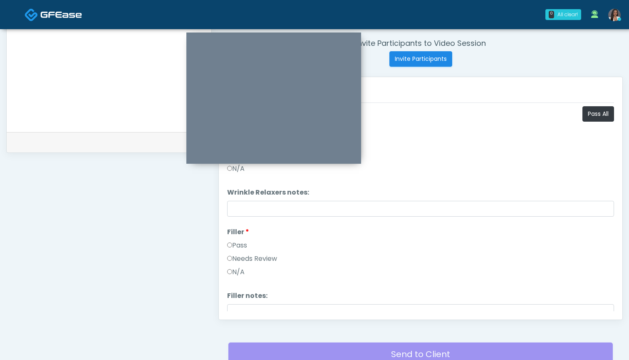
scroll to position [288, 0]
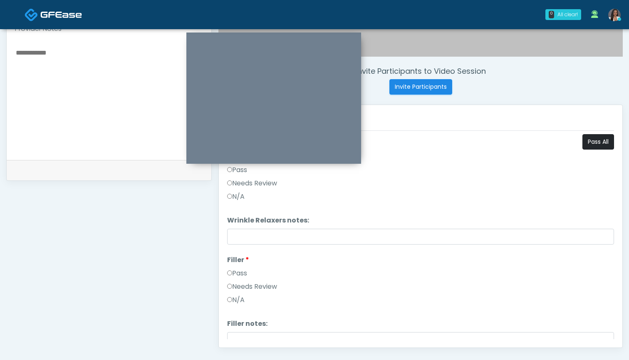
click at [587, 142] on button "Pass All" at bounding box center [599, 141] width 32 height 15
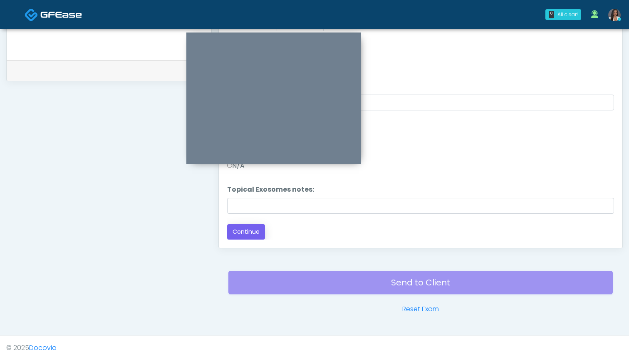
scroll to position [388, 0]
click at [248, 233] on button "Continue" at bounding box center [246, 231] width 38 height 15
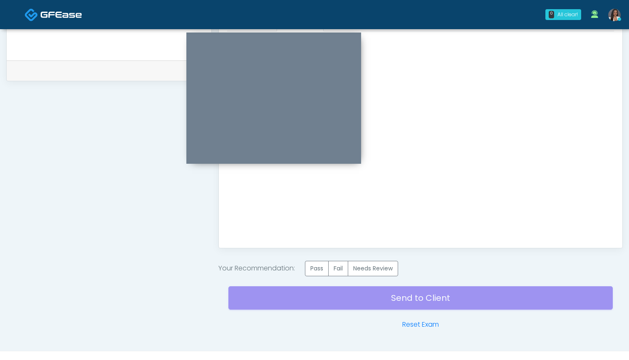
scroll to position [0, 0]
click at [319, 272] on label "Pass" at bounding box center [317, 268] width 24 height 15
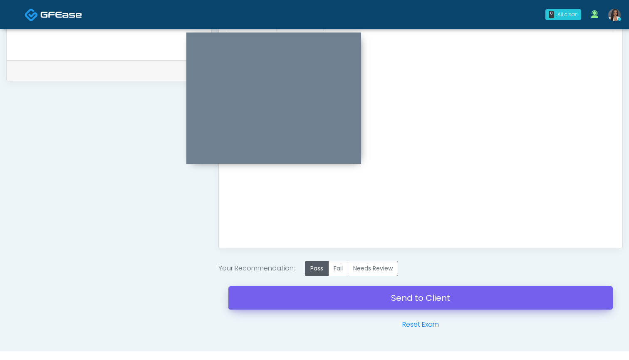
click at [421, 296] on link "Send to Client" at bounding box center [421, 297] width 385 height 23
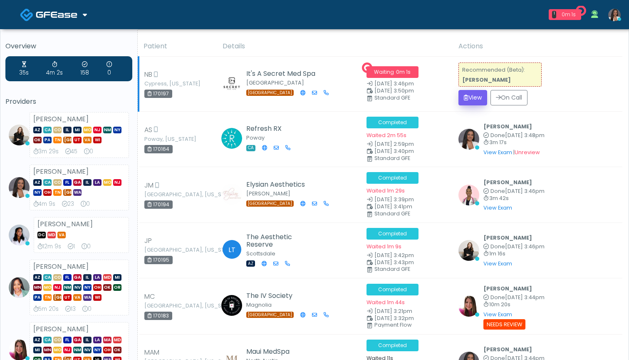
click at [469, 98] on button "View" at bounding box center [473, 97] width 29 height 15
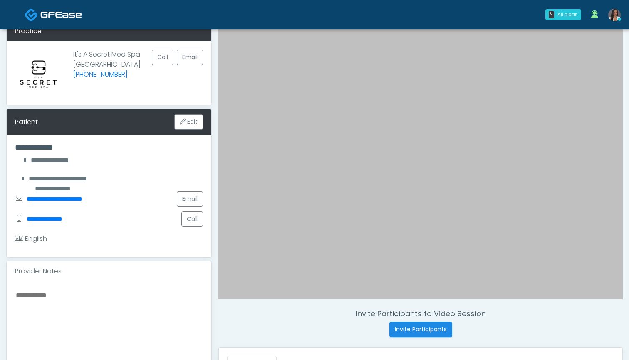
scroll to position [43, 0]
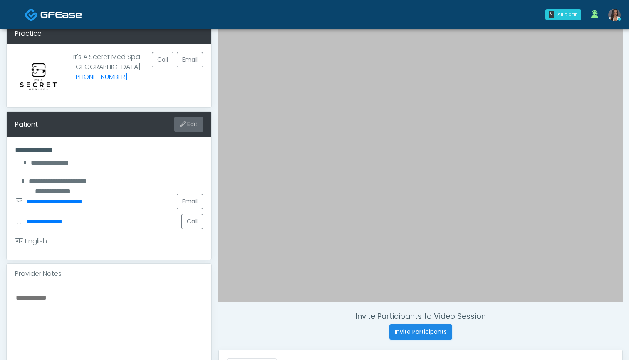
click at [192, 124] on button "Edit" at bounding box center [188, 124] width 29 height 15
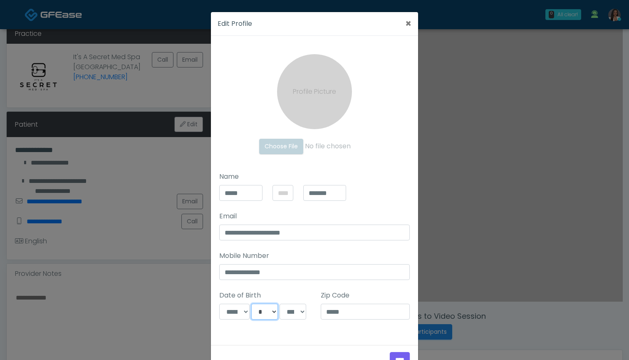
select select "*"
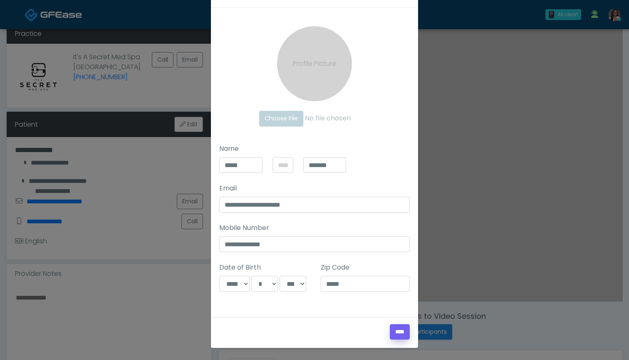
click at [398, 331] on input "****" at bounding box center [400, 331] width 20 height 15
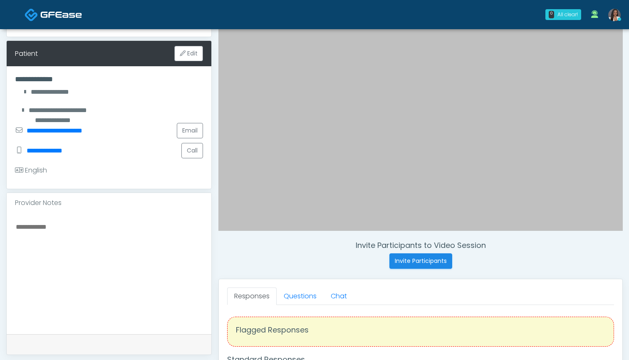
scroll to position [139, 0]
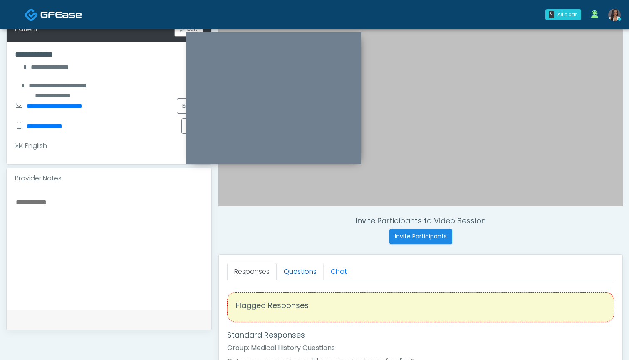
click at [293, 268] on link "Questions" at bounding box center [300, 271] width 47 height 17
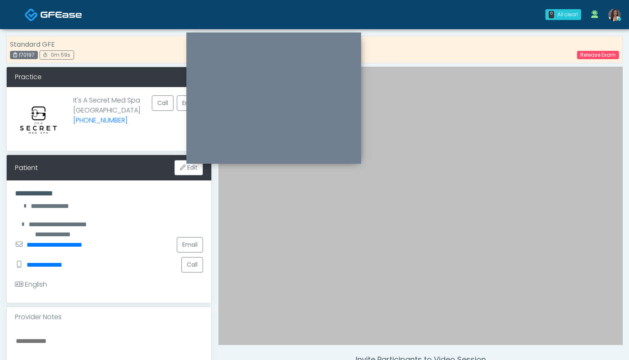
scroll to position [0, 0]
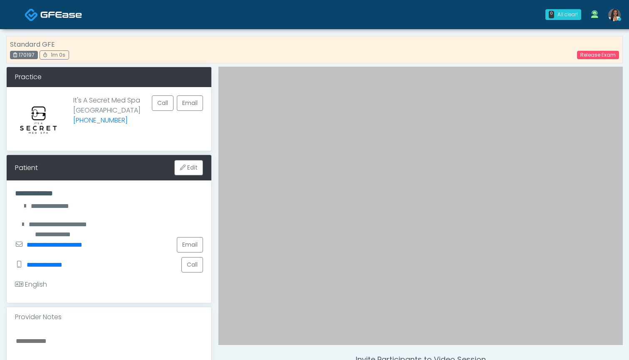
drag, startPoint x: 35, startPoint y: 56, endPoint x: 21, endPoint y: 56, distance: 13.7
click at [20, 56] on div "170197" at bounding box center [24, 55] width 28 height 8
copy div "170197"
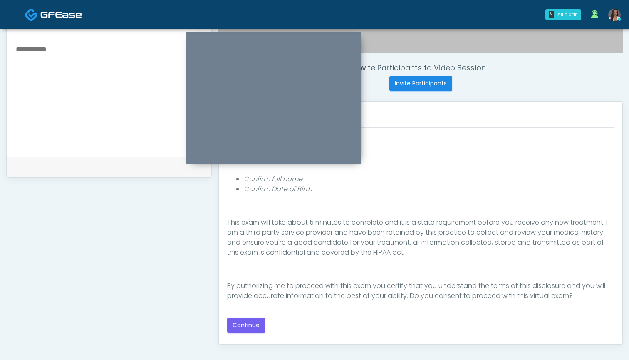
scroll to position [293, 0]
click at [241, 320] on button "Continue" at bounding box center [246, 323] width 38 height 15
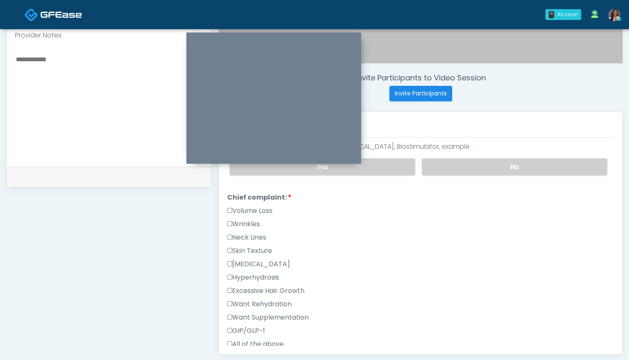
scroll to position [186, 0]
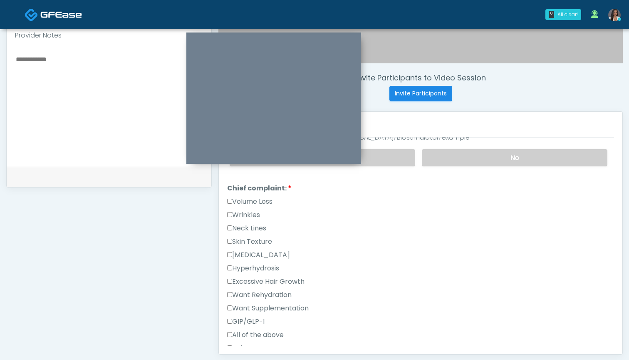
click at [259, 295] on label "Want Rehydration" at bounding box center [259, 295] width 65 height 10
click at [260, 310] on label "Want Supplementation" at bounding box center [268, 308] width 82 height 10
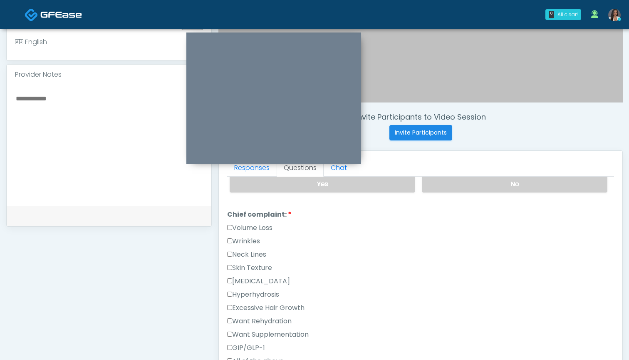
scroll to position [206, 0]
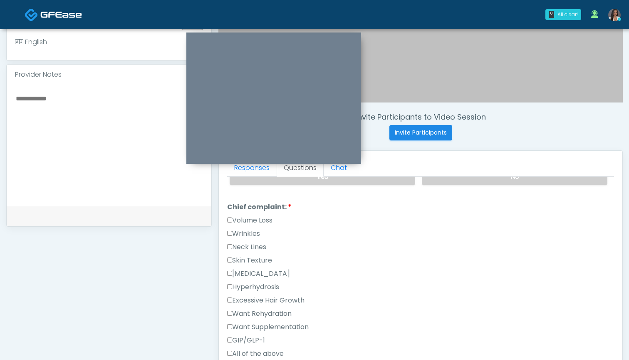
click at [241, 234] on label "Wrinkles" at bounding box center [243, 234] width 33 height 10
click at [249, 225] on label "Volume Loss" at bounding box center [249, 220] width 45 height 10
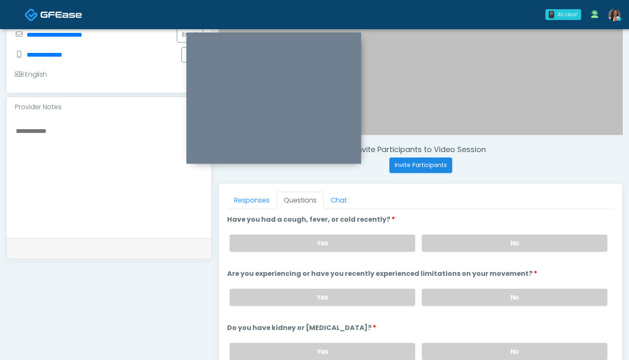
scroll to position [202, 0]
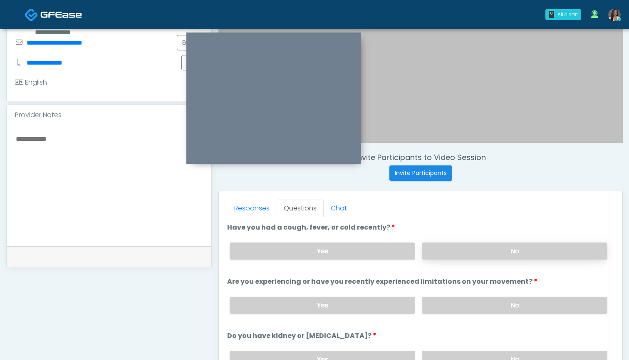
click at [473, 252] on label "No" at bounding box center [515, 250] width 186 height 17
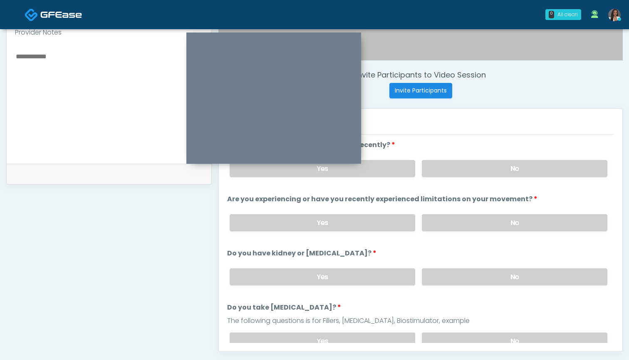
scroll to position [283, 0]
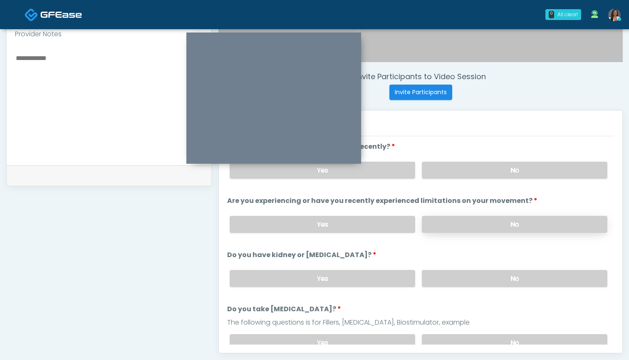
click at [458, 225] on label "No" at bounding box center [515, 224] width 186 height 17
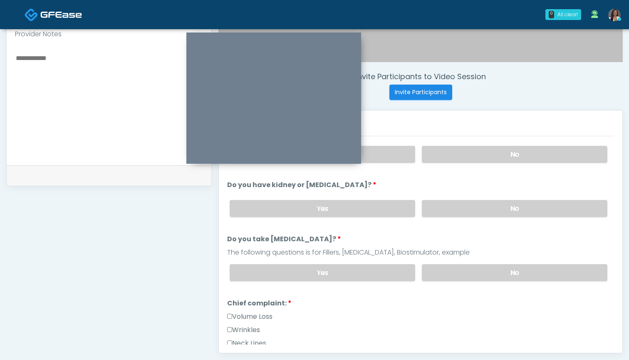
scroll to position [70, 0]
click at [453, 211] on label "No" at bounding box center [515, 207] width 186 height 17
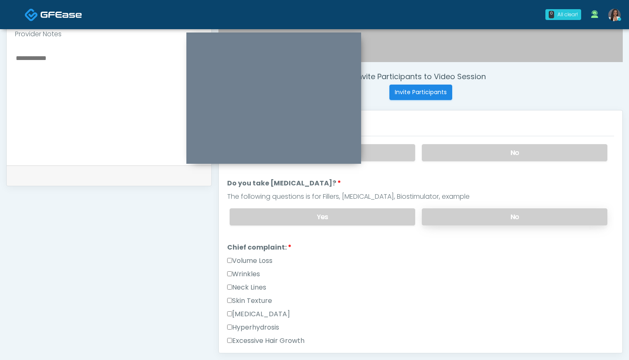
scroll to position [130, 0]
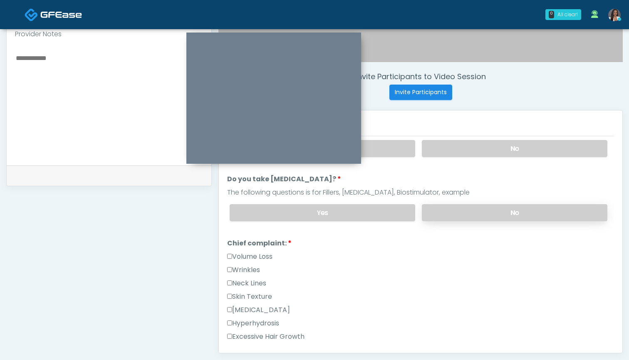
click at [455, 211] on label "No" at bounding box center [515, 212] width 186 height 17
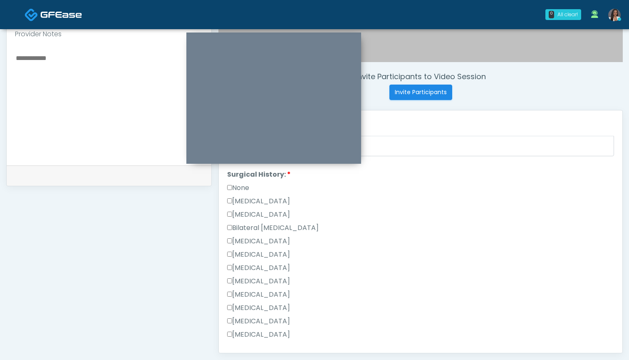
scroll to position [459, 0]
click at [237, 175] on label "None" at bounding box center [238, 173] width 22 height 10
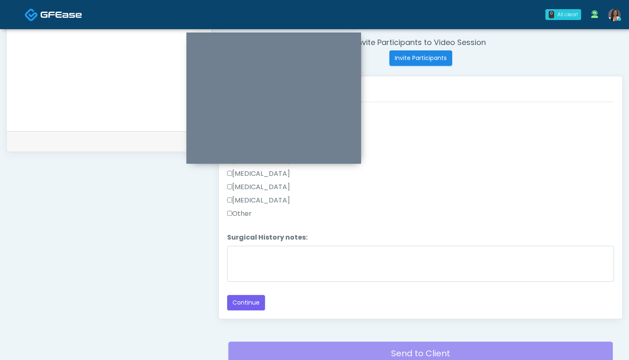
scroll to position [320, 0]
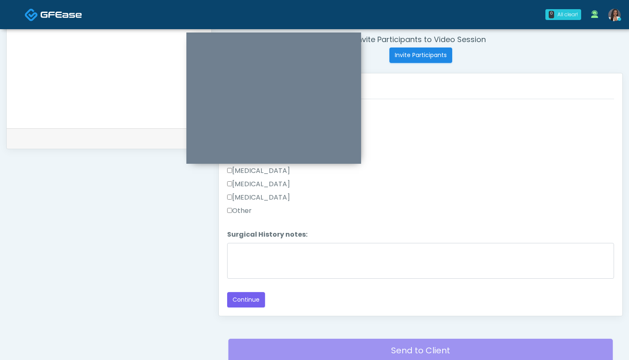
click at [253, 310] on div "Responses Questions Chat Good Faith Exam Script Good Faith Exam Script INTRODUC…" at bounding box center [421, 194] width 404 height 242
click at [255, 301] on button "Continue" at bounding box center [246, 299] width 38 height 15
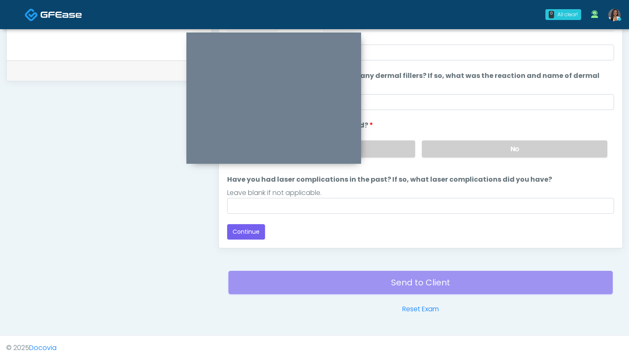
scroll to position [0, 0]
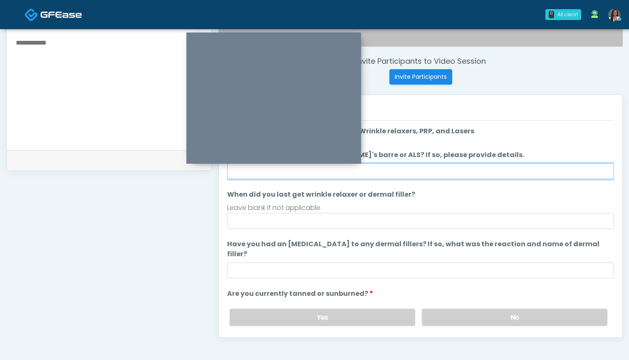
click at [449, 171] on input "Do you have a history of [PERSON_NAME]'s barre or ALS? If so, please provide de…" at bounding box center [420, 171] width 387 height 16
type input "**"
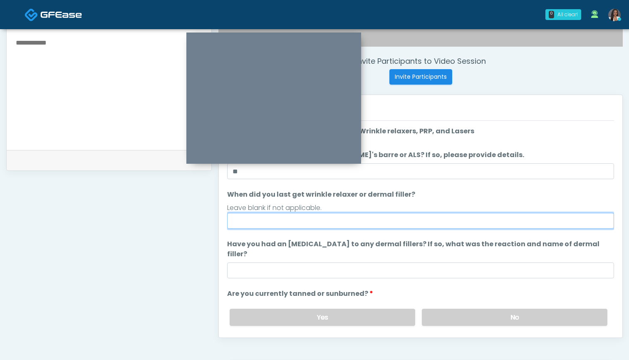
click at [427, 224] on input "When did you last get wrinkle relaxer or dermal filler?" at bounding box center [420, 221] width 387 height 16
drag, startPoint x: 254, startPoint y: 219, endPoint x: 189, endPoint y: 219, distance: 64.5
click at [189, 219] on div "**********" at bounding box center [314, 86] width 617 height 635
type input "********"
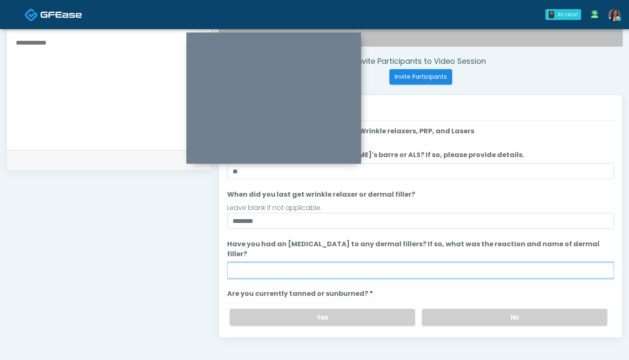
click at [283, 262] on input "Have you had an [MEDICAL_DATA] to any dermal fillers? If so, what was the react…" at bounding box center [420, 270] width 387 height 16
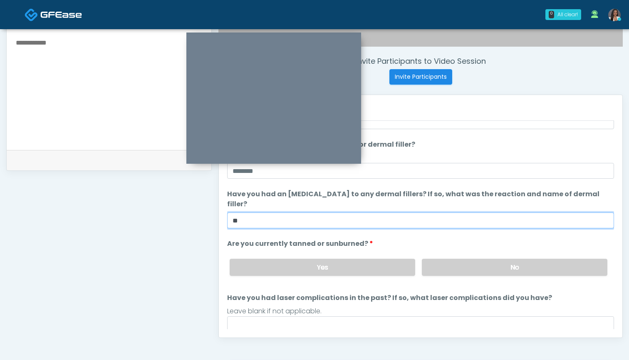
scroll to position [52, 0]
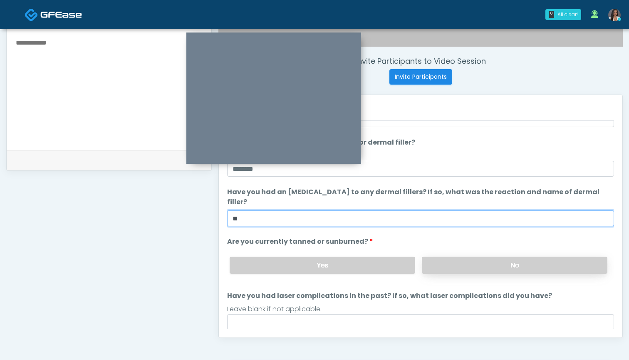
type input "**"
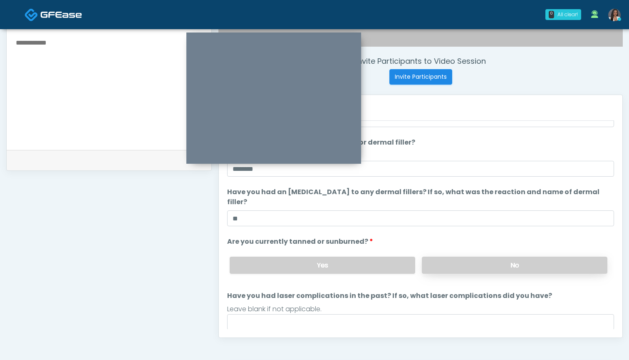
click at [443, 256] on label "No" at bounding box center [515, 264] width 186 height 17
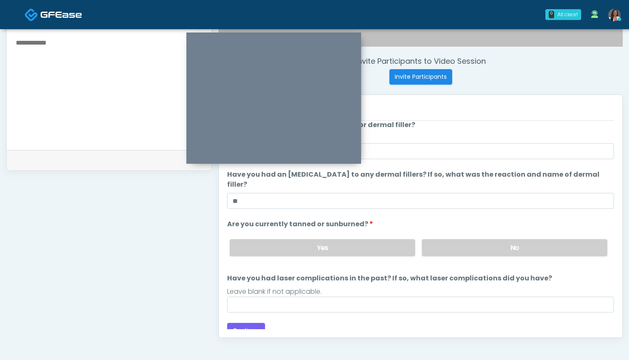
scroll to position [69, 0]
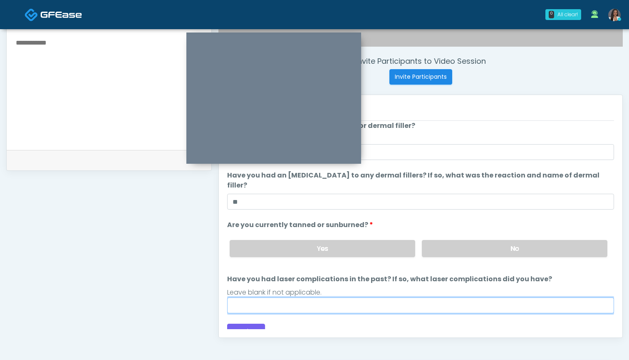
click at [373, 298] on input "Have you had laser complications in the past? If so, what laser complications d…" at bounding box center [420, 305] width 387 height 16
type input "**********"
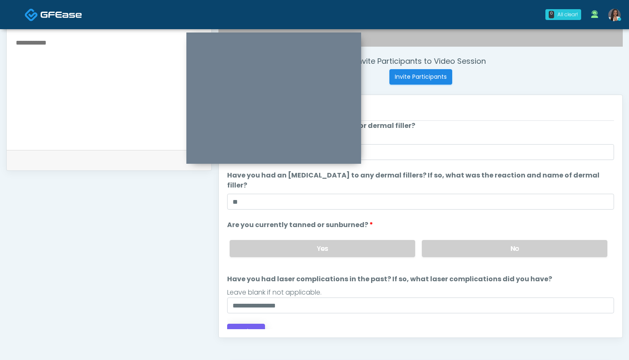
drag, startPoint x: 373, startPoint y: 295, endPoint x: 249, endPoint y: 322, distance: 127.3
click at [249, 323] on button "Continue" at bounding box center [246, 330] width 38 height 15
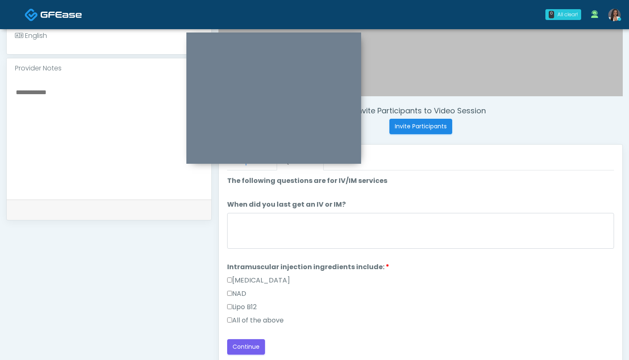
scroll to position [254, 0]
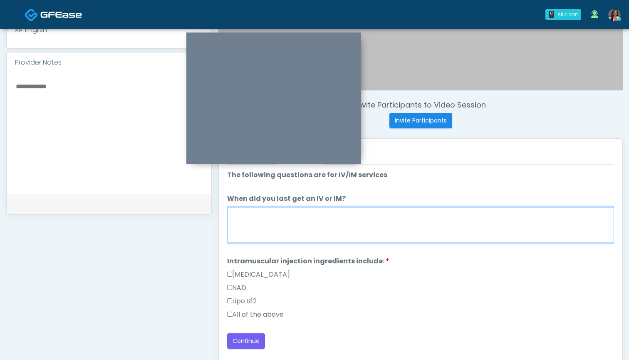
click at [413, 224] on textarea "When did you last get an IV or IM?" at bounding box center [420, 225] width 387 height 36
type textarea "***"
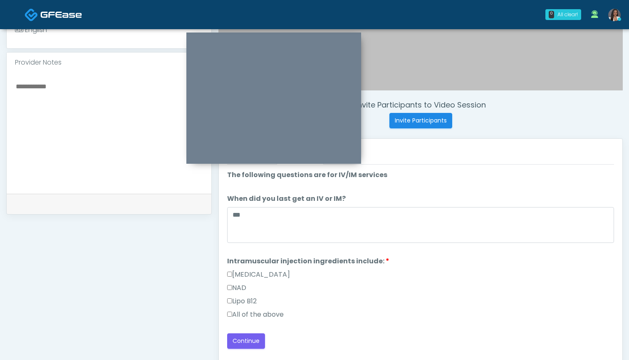
click at [275, 316] on label "All of the above" at bounding box center [255, 314] width 57 height 10
click at [244, 338] on button "Continue" at bounding box center [246, 340] width 38 height 15
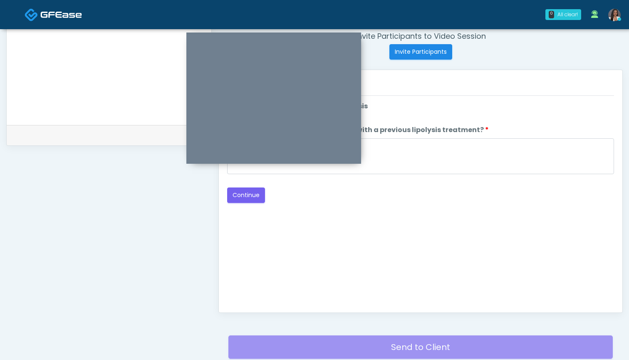
scroll to position [279, 0]
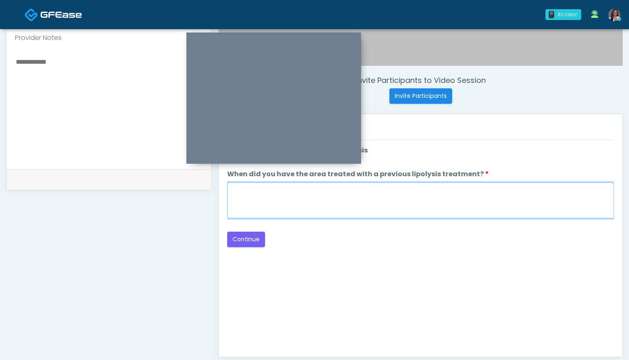
click at [401, 198] on textarea "When did you have the area treated with a previous lipolysis treatment?" at bounding box center [420, 200] width 387 height 36
type textarea "***"
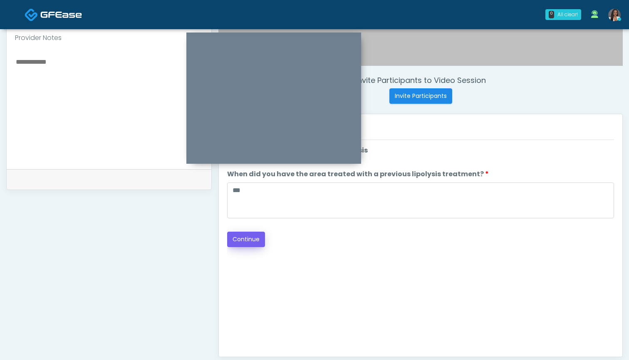
click at [248, 242] on button "Continue" at bounding box center [246, 238] width 38 height 15
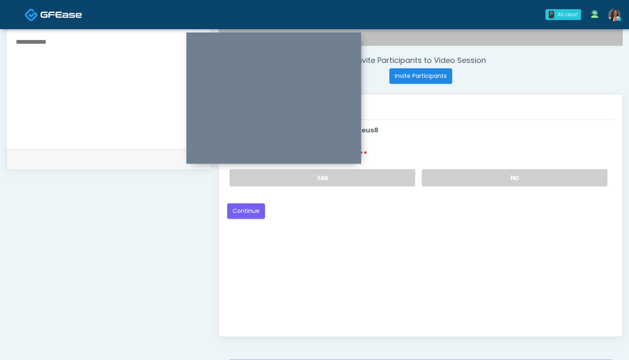
scroll to position [296, 0]
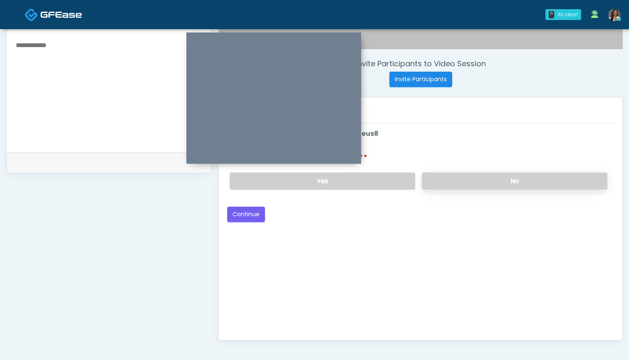
click at [462, 179] on label "No" at bounding box center [515, 180] width 186 height 17
click at [244, 214] on button "Continue" at bounding box center [246, 213] width 38 height 15
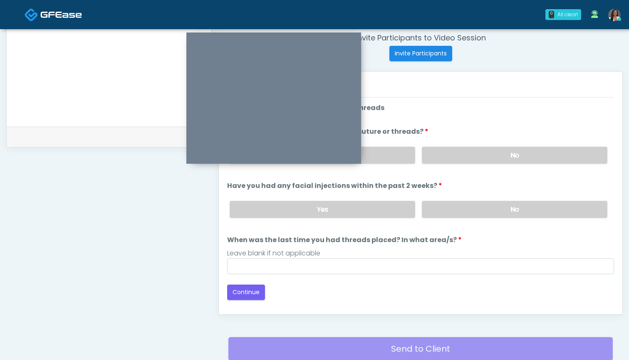
scroll to position [298, 0]
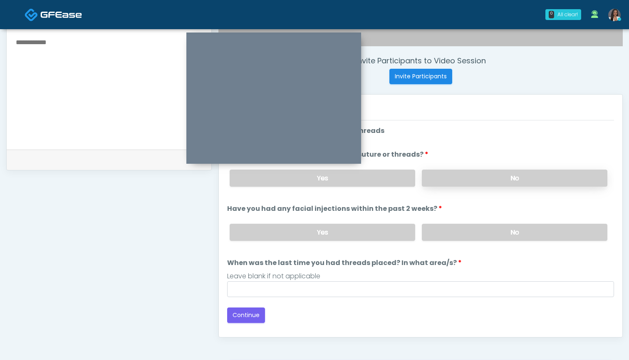
click at [450, 181] on label "No" at bounding box center [515, 177] width 186 height 17
click at [438, 232] on label "No" at bounding box center [515, 232] width 186 height 17
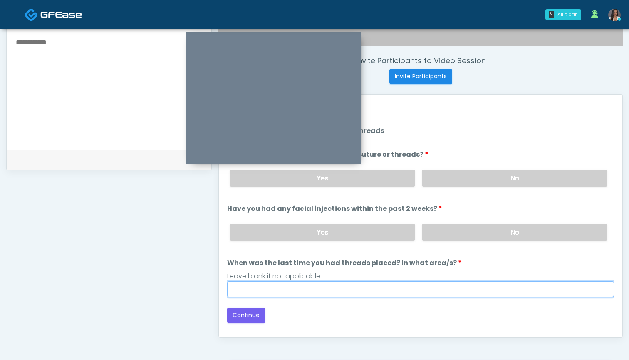
click at [418, 287] on input "When was the last time you had threads placed? In what area/s?" at bounding box center [420, 289] width 387 height 16
type input "***"
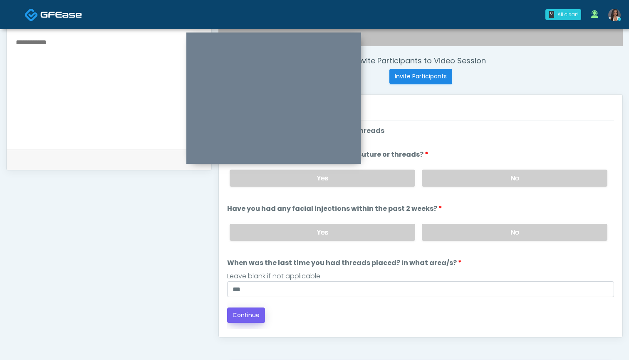
click at [253, 315] on button "Continue" at bounding box center [246, 314] width 38 height 15
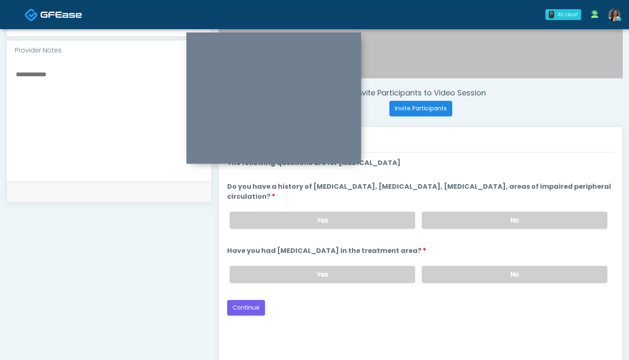
scroll to position [266, 0]
click at [459, 226] on label "No" at bounding box center [515, 220] width 186 height 17
click at [448, 275] on label "No" at bounding box center [515, 274] width 186 height 17
click at [250, 306] on button "Continue" at bounding box center [246, 307] width 38 height 15
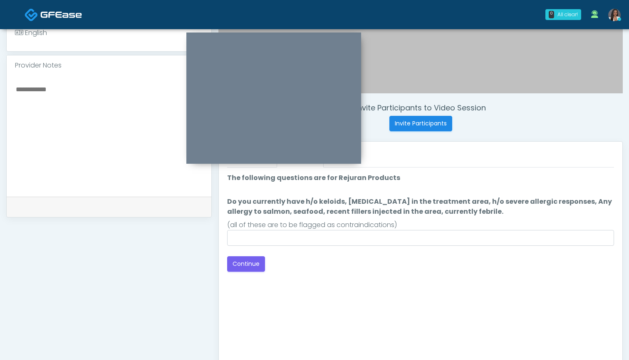
scroll to position [252, 0]
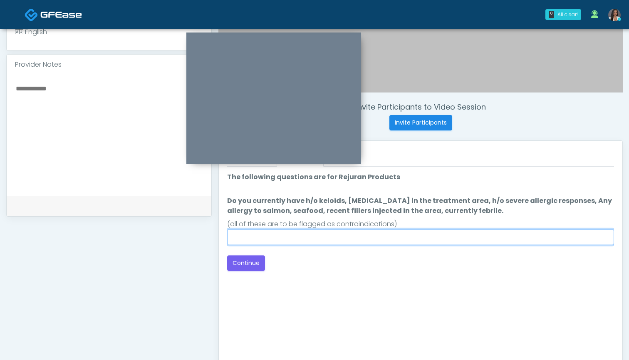
click at [365, 239] on input "Do you currently have h/o keloids, [MEDICAL_DATA] in the treatment area, h/o se…" at bounding box center [420, 237] width 387 height 16
type input "**"
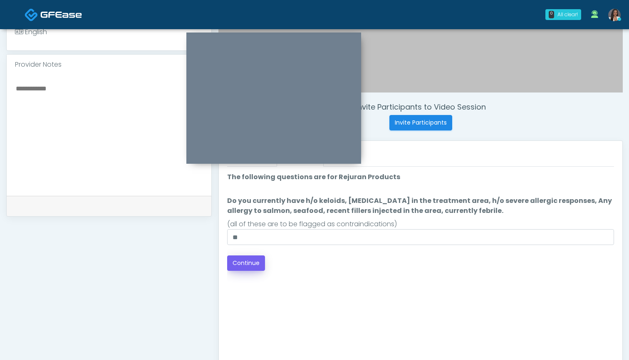
click at [246, 261] on button "Continue" at bounding box center [246, 262] width 38 height 15
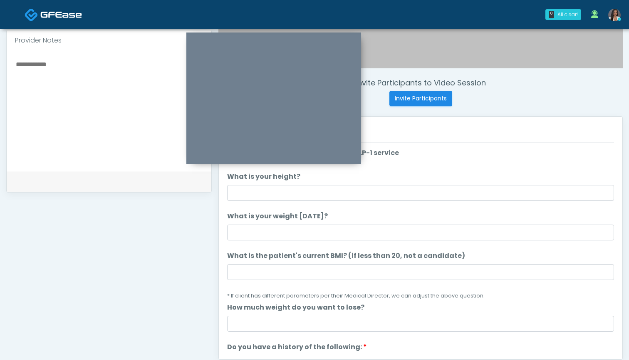
scroll to position [261, 0]
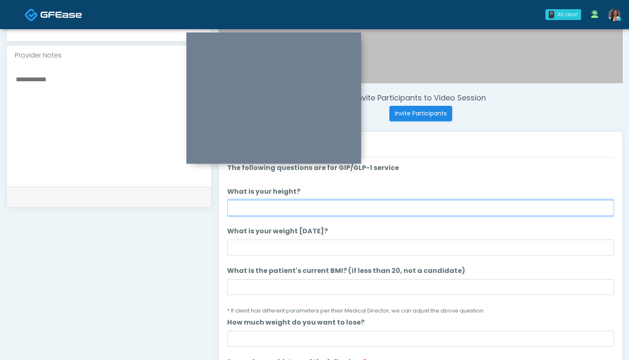
click at [315, 206] on input "What is your height?" at bounding box center [420, 208] width 387 height 16
type input "******"
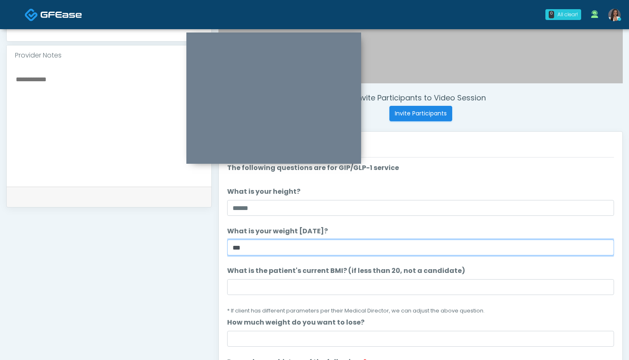
type input "***"
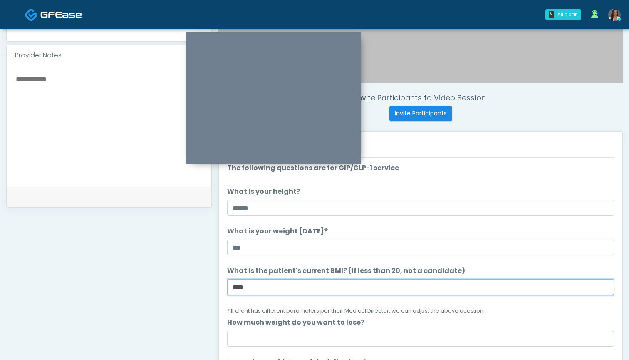
type input "****"
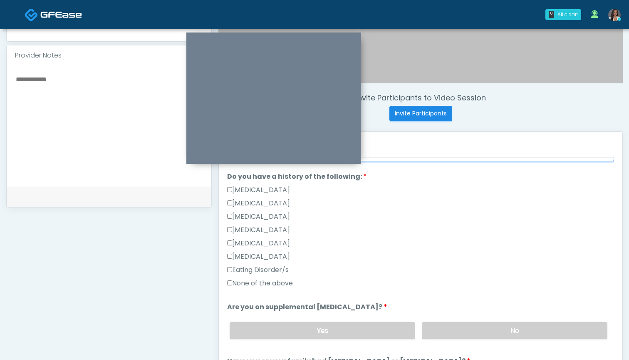
scroll to position [197, 0]
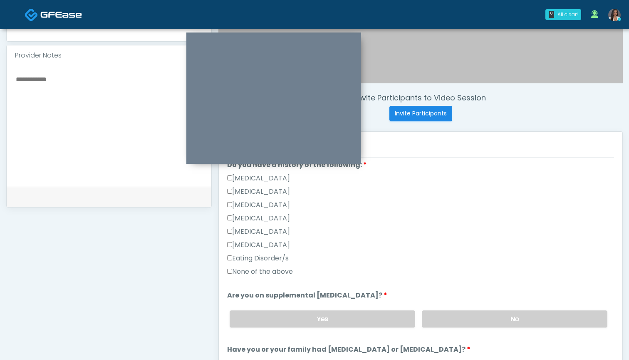
type input "*"
click at [275, 272] on label "None of the above" at bounding box center [260, 271] width 66 height 10
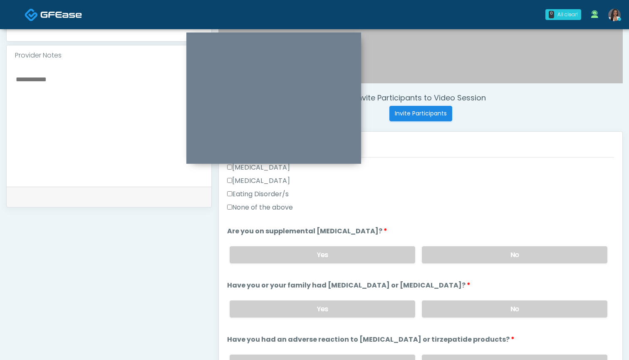
scroll to position [266, 0]
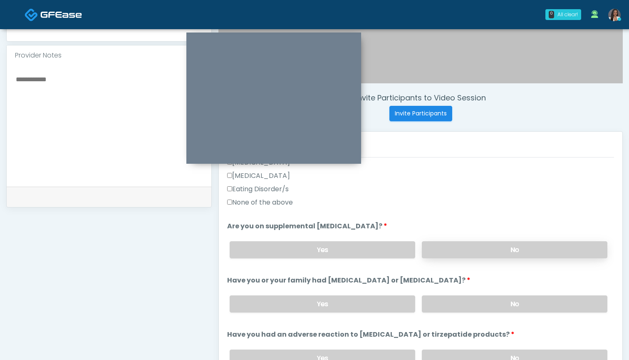
click at [459, 252] on label "No" at bounding box center [515, 249] width 186 height 17
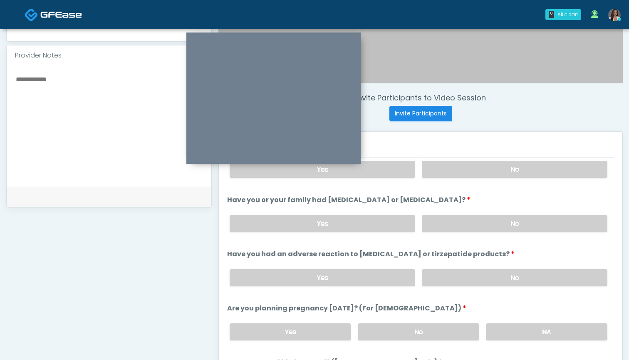
scroll to position [355, 0]
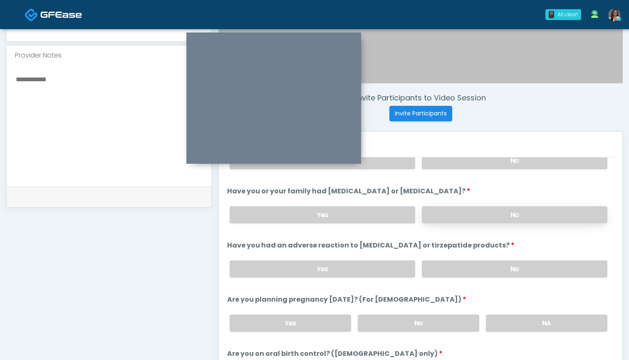
click at [452, 214] on label "No" at bounding box center [515, 214] width 186 height 17
click at [457, 265] on label "No" at bounding box center [515, 268] width 186 height 17
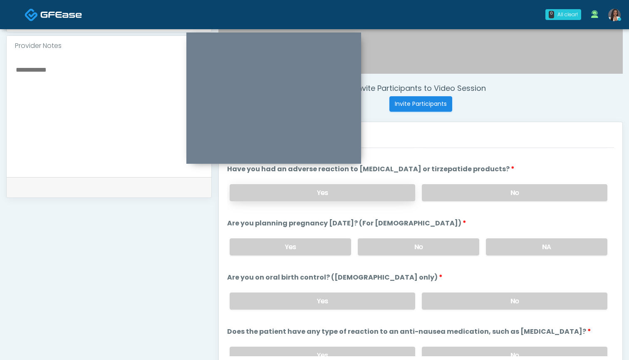
scroll to position [427, 0]
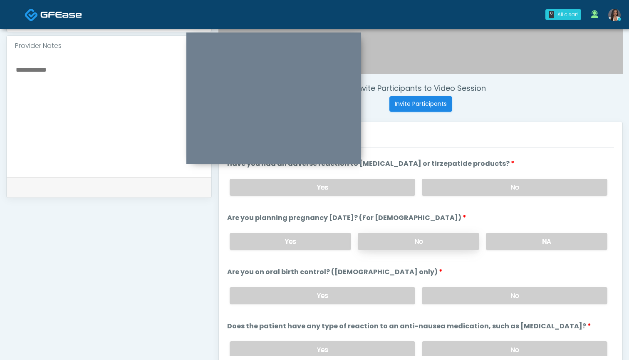
click at [390, 241] on label "No" at bounding box center [419, 241] width 122 height 17
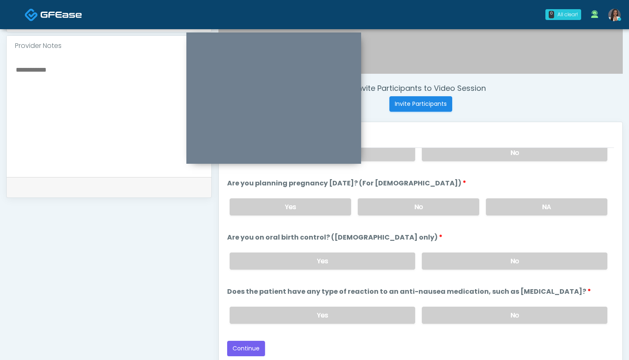
scroll to position [462, 0]
click at [439, 266] on label "No" at bounding box center [515, 260] width 186 height 17
click at [302, 208] on label "Yes" at bounding box center [291, 206] width 122 height 17
click at [387, 204] on label "No" at bounding box center [419, 206] width 122 height 17
click at [453, 315] on label "No" at bounding box center [515, 314] width 186 height 17
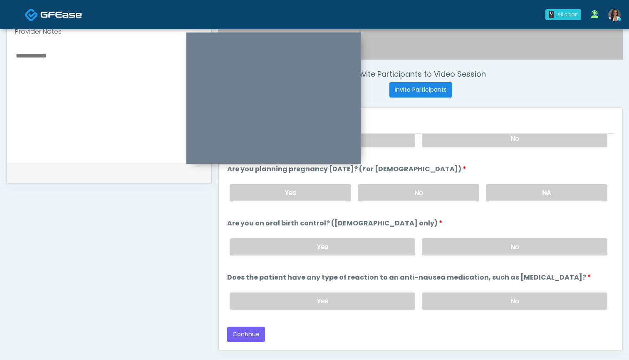
scroll to position [288, 0]
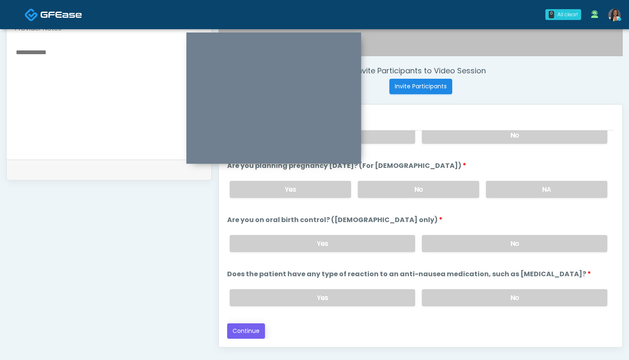
click at [254, 331] on button "Continue" at bounding box center [246, 330] width 38 height 15
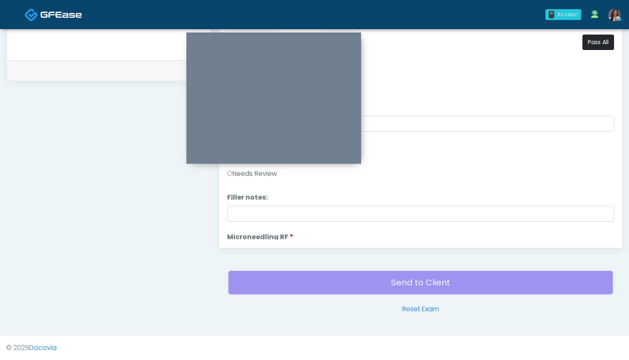
scroll to position [0, 0]
click at [592, 41] on button "Pass All" at bounding box center [599, 42] width 32 height 15
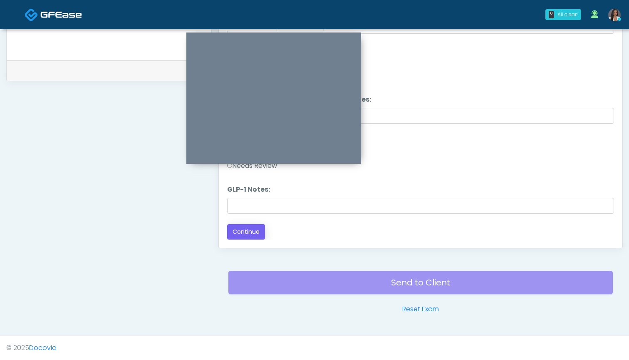
scroll to position [1640, 0]
click at [249, 231] on button "Continue" at bounding box center [246, 231] width 38 height 15
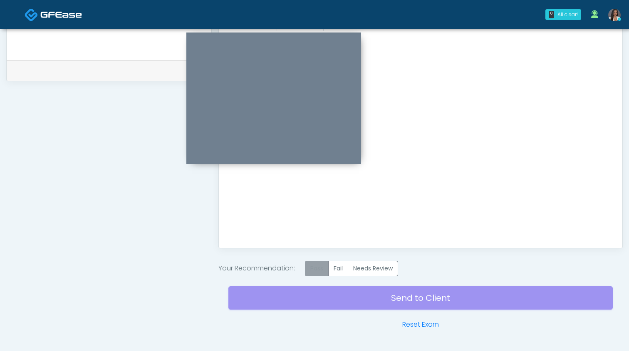
click at [320, 270] on label "Pass" at bounding box center [317, 268] width 24 height 15
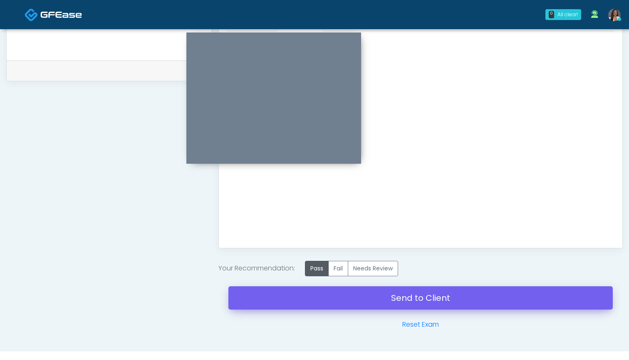
click at [407, 296] on link "Send to Client" at bounding box center [421, 297] width 385 height 23
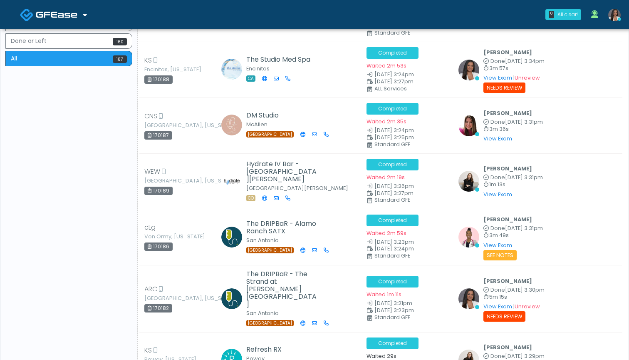
scroll to position [579, 0]
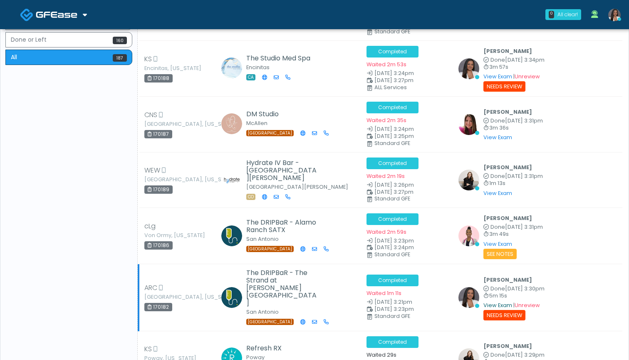
click at [502, 301] on link "View Exam" at bounding box center [498, 304] width 29 height 7
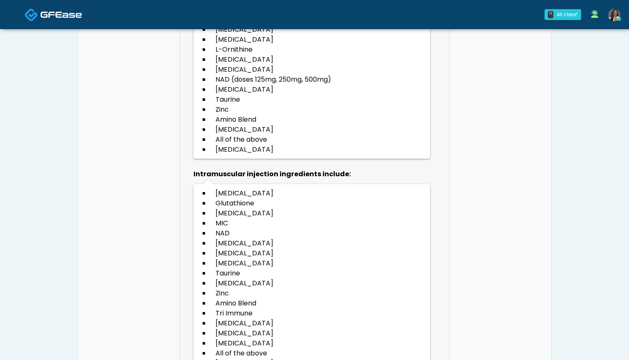
scroll to position [1505, 0]
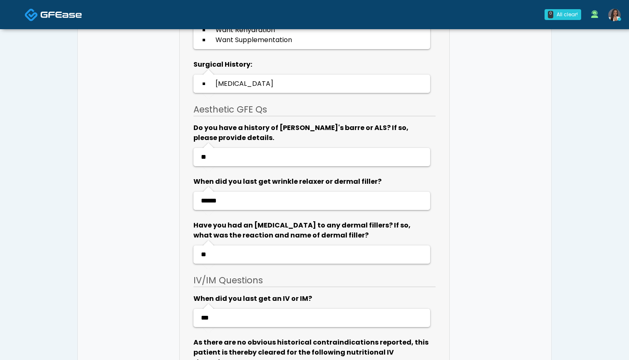
click at [70, 18] on img at bounding box center [61, 14] width 42 height 8
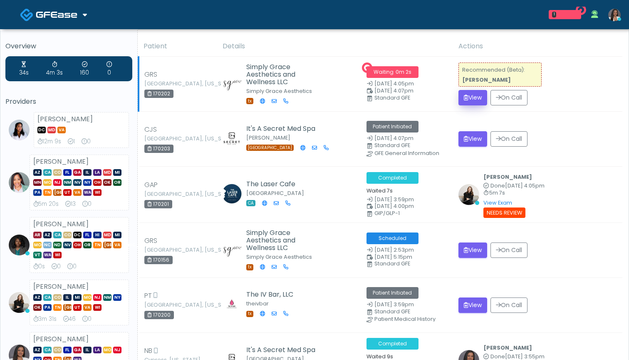
click at [470, 97] on button "View" at bounding box center [473, 97] width 29 height 15
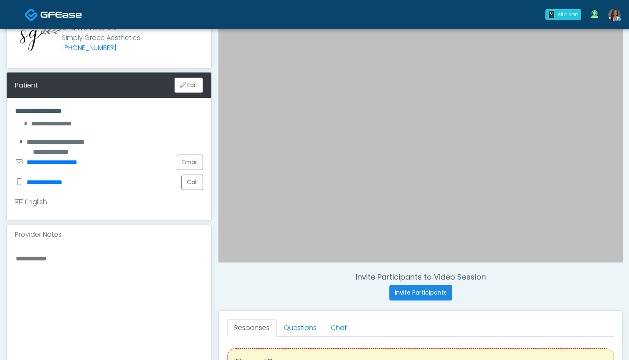
scroll to position [119, 0]
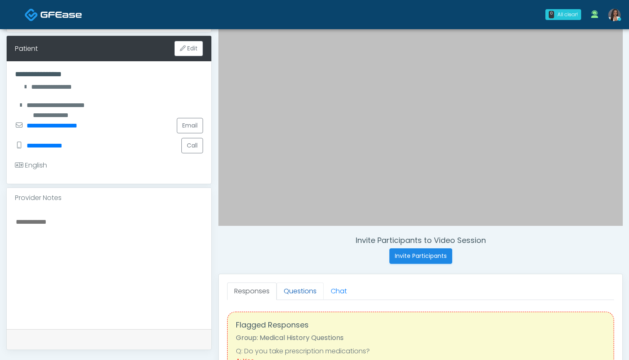
click at [296, 291] on link "Questions" at bounding box center [300, 290] width 47 height 17
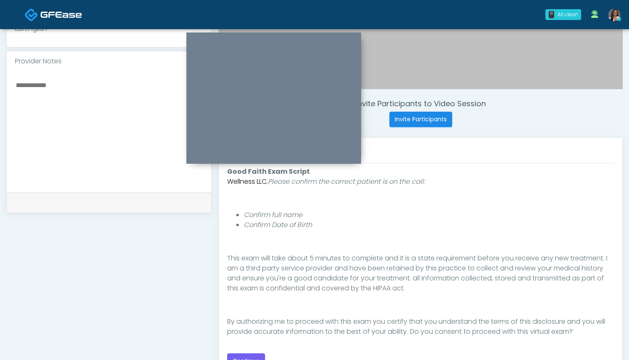
scroll to position [77, 0]
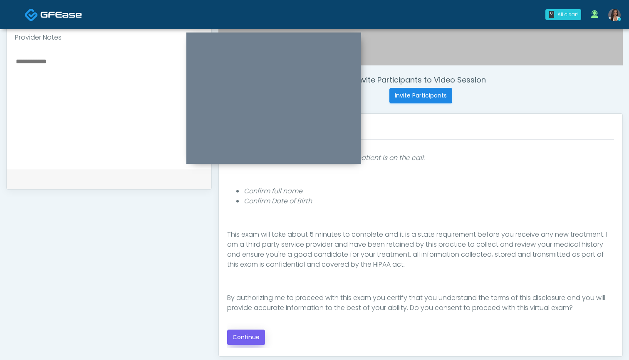
click at [249, 335] on button "Continue" at bounding box center [246, 336] width 38 height 15
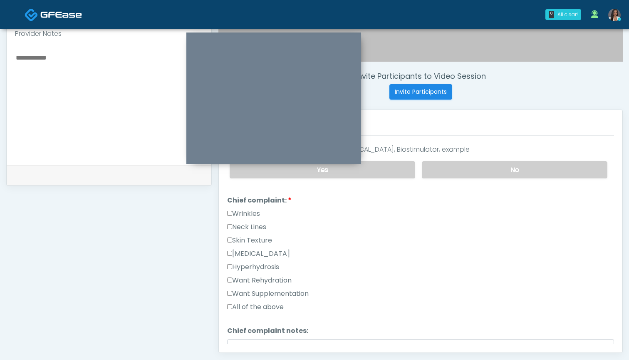
scroll to position [191, 0]
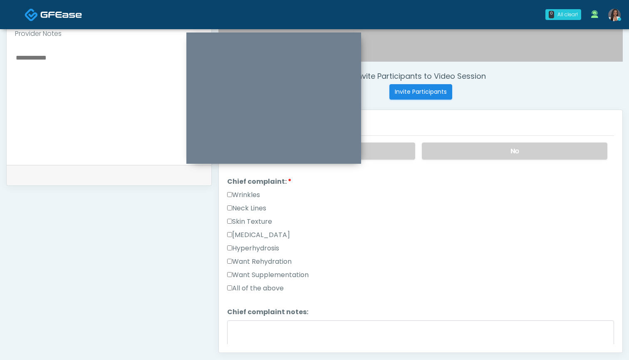
click at [284, 264] on label "Want Rehydration" at bounding box center [259, 261] width 65 height 10
click at [284, 273] on label "Want Supplementation" at bounding box center [268, 275] width 82 height 10
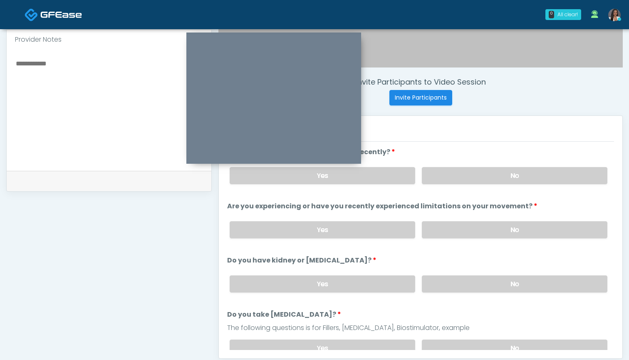
scroll to position [251, 0]
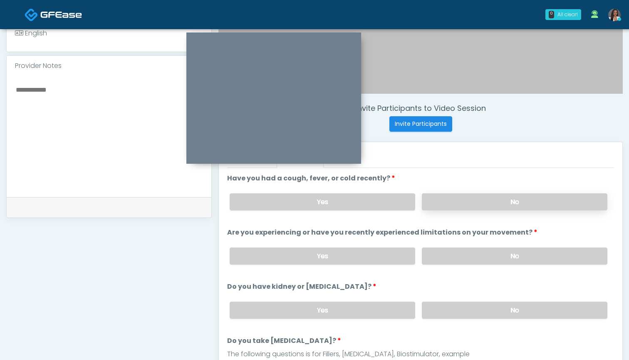
click at [442, 200] on label "No" at bounding box center [515, 201] width 186 height 17
click at [445, 254] on label "No" at bounding box center [515, 255] width 186 height 17
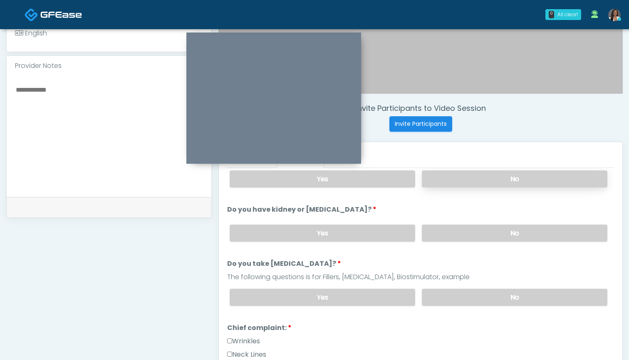
scroll to position [77, 0]
click at [453, 232] on label "No" at bounding box center [515, 232] width 186 height 17
click at [450, 293] on label "No" at bounding box center [515, 296] width 186 height 17
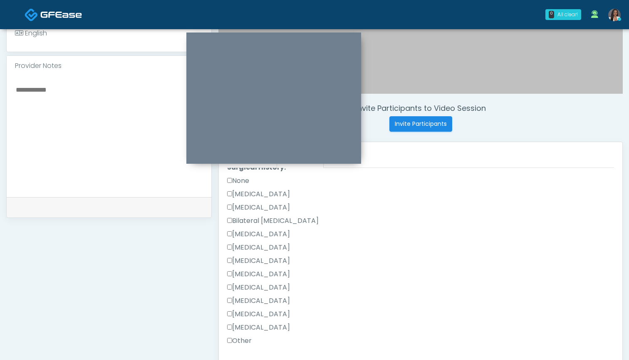
scroll to position [430, 0]
click at [266, 206] on label "[MEDICAL_DATA]" at bounding box center [258, 207] width 63 height 10
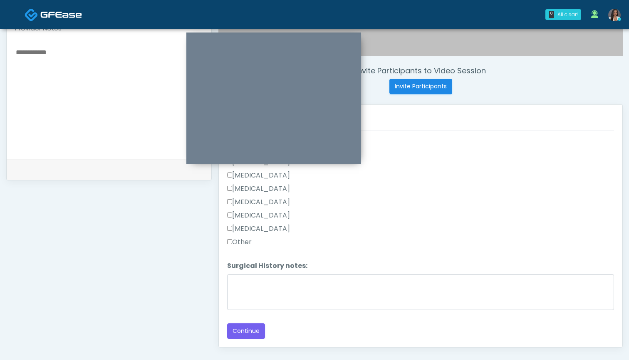
scroll to position [301, 0]
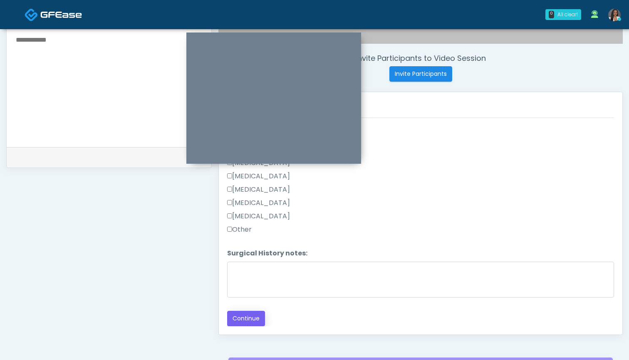
click at [244, 324] on button "Continue" at bounding box center [246, 318] width 38 height 15
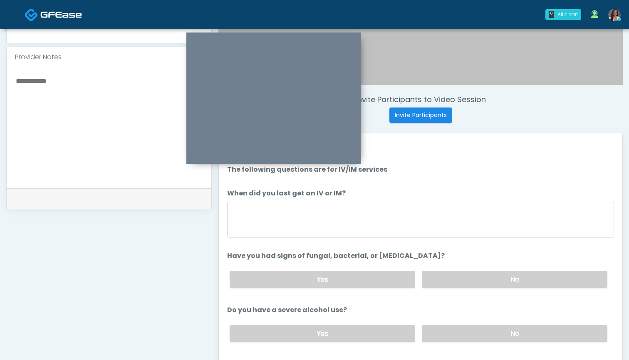
scroll to position [245, 0]
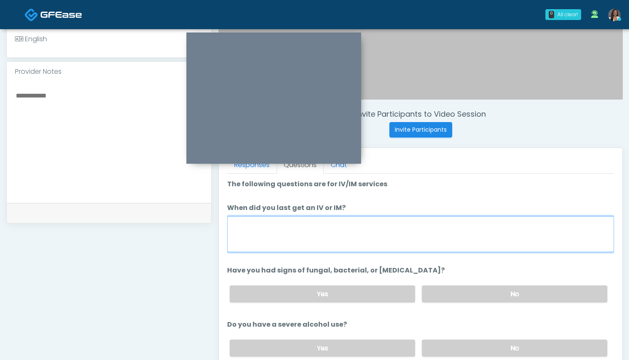
click at [400, 251] on textarea "When did you last get an IV or IM?" at bounding box center [420, 234] width 387 height 36
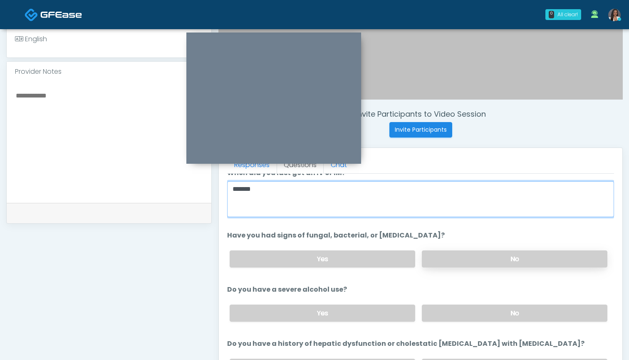
type textarea "*******"
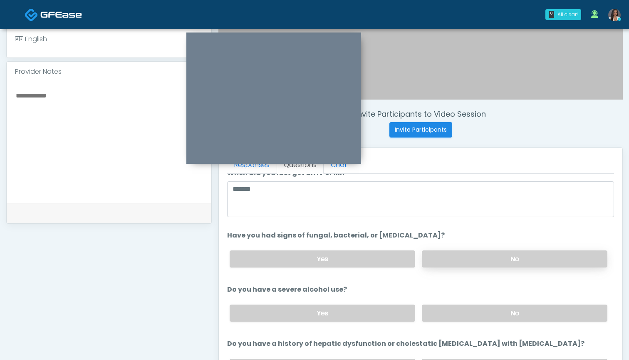
click at [454, 258] on label "No" at bounding box center [515, 258] width 186 height 17
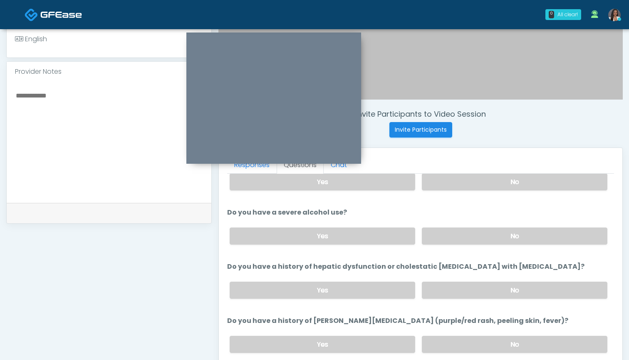
scroll to position [113, 0]
click at [455, 237] on label "No" at bounding box center [515, 234] width 186 height 17
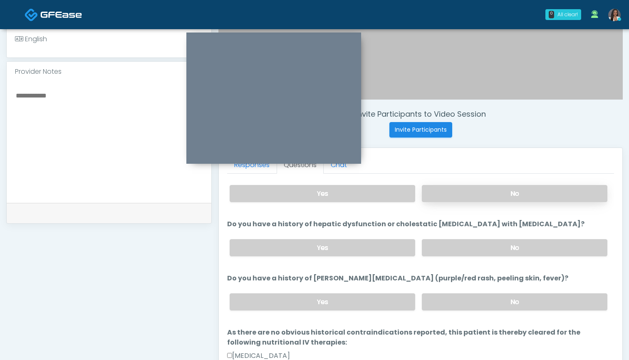
scroll to position [157, 0]
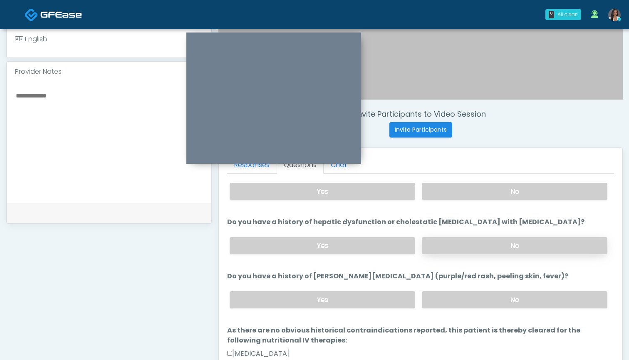
click at [462, 241] on label "No" at bounding box center [515, 245] width 186 height 17
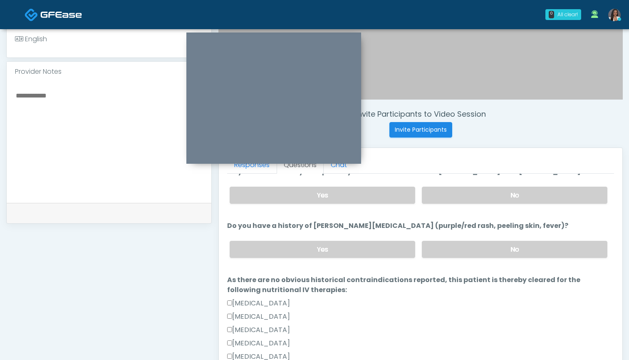
scroll to position [211, 0]
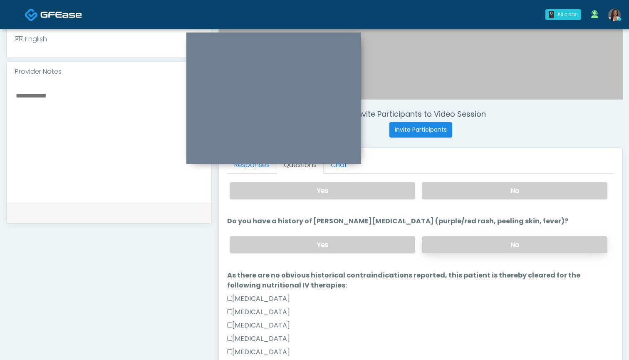
click at [472, 245] on label "No" at bounding box center [515, 244] width 186 height 17
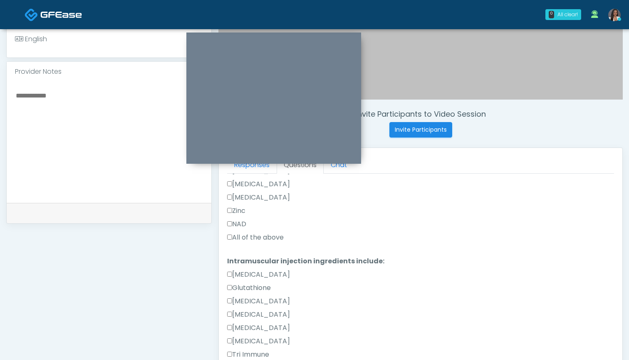
scroll to position [497, 0]
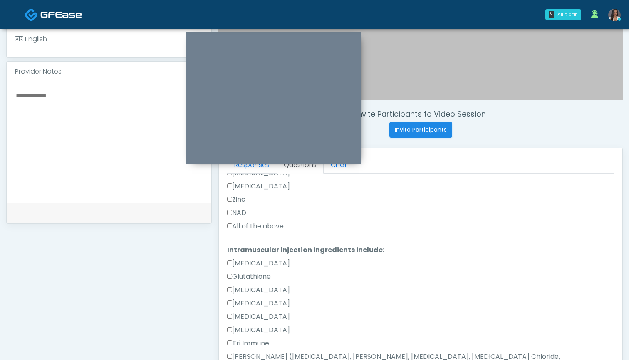
click at [246, 226] on label "All of the above" at bounding box center [255, 226] width 57 height 10
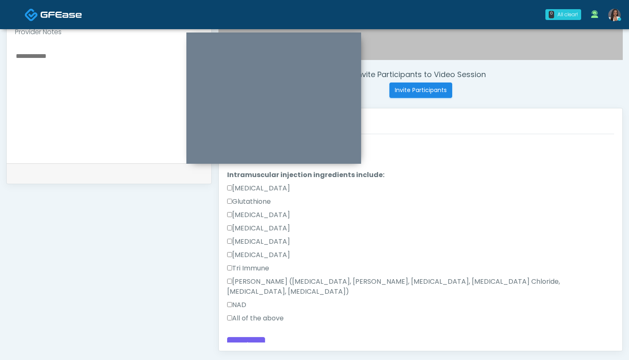
scroll to position [285, 0]
click at [268, 313] on label "All of the above" at bounding box center [255, 318] width 57 height 10
click at [247, 337] on button "Continue" at bounding box center [246, 344] width 38 height 15
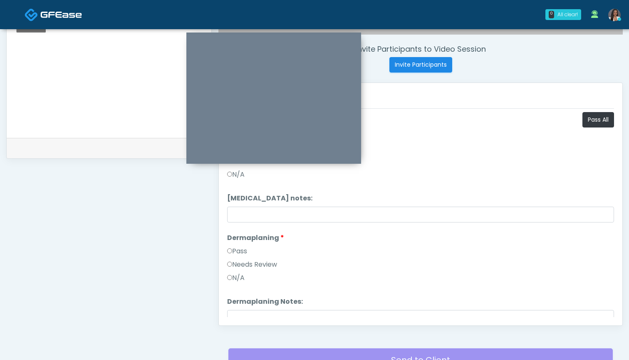
scroll to position [296, 0]
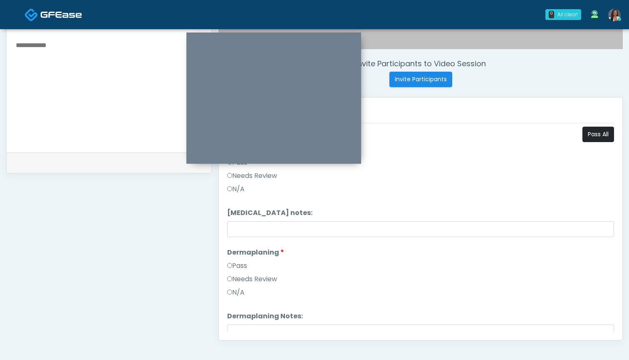
click at [593, 133] on button "Pass All" at bounding box center [599, 134] width 32 height 15
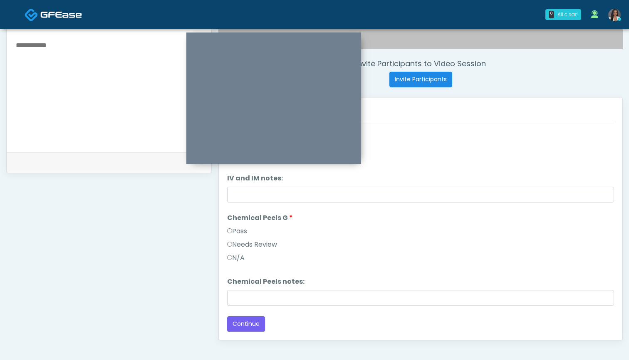
scroll to position [241, 0]
click at [249, 323] on button "Continue" at bounding box center [246, 323] width 38 height 15
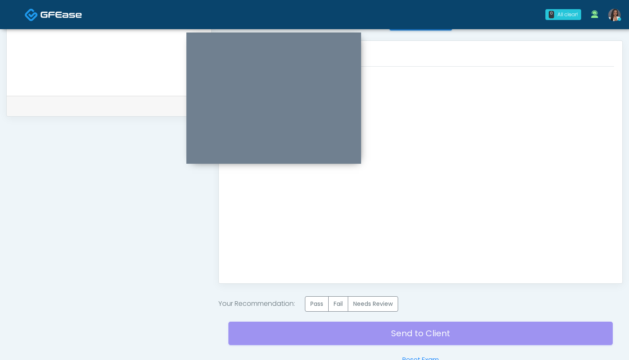
scroll to position [357, 0]
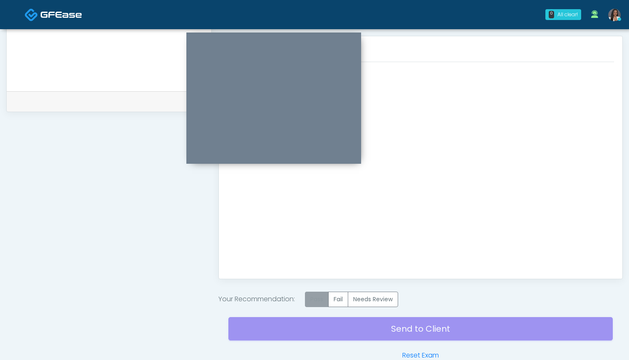
click at [322, 298] on label "Pass" at bounding box center [317, 298] width 24 height 15
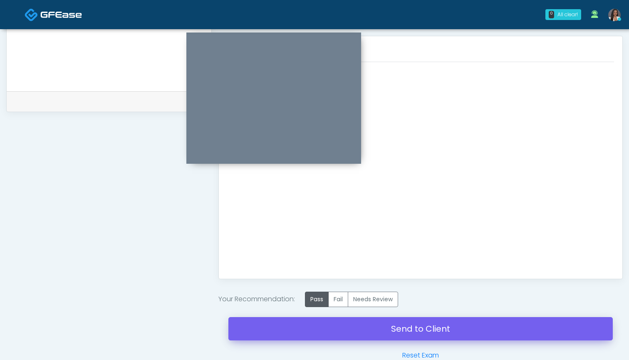
click at [428, 330] on link "Send to Client" at bounding box center [421, 328] width 385 height 23
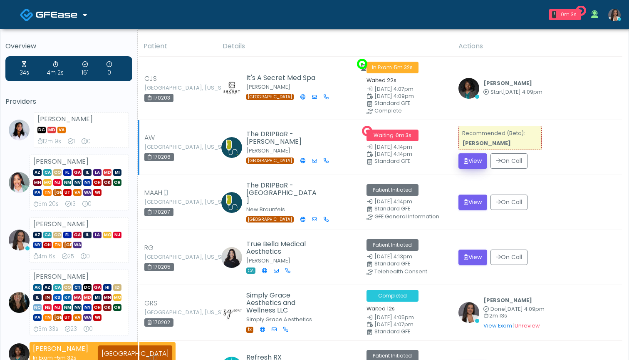
click at [465, 159] on icon "submit" at bounding box center [466, 161] width 5 height 6
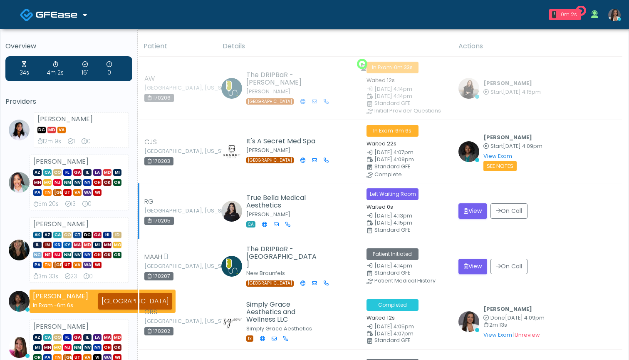
drag, startPoint x: 484, startPoint y: 219, endPoint x: 476, endPoint y: 224, distance: 9.7
click at [476, 224] on td "View On Call" at bounding box center [538, 210] width 169 height 55
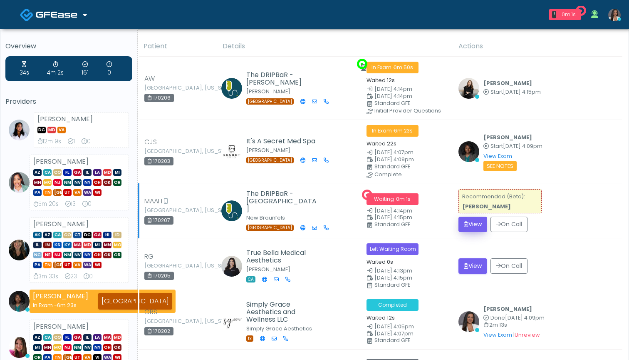
click at [471, 217] on button "View" at bounding box center [473, 223] width 29 height 15
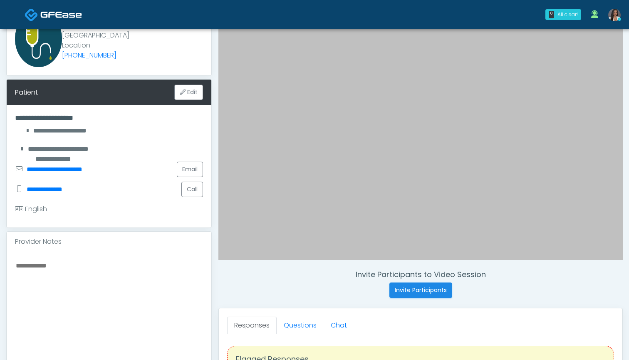
scroll to position [104, 0]
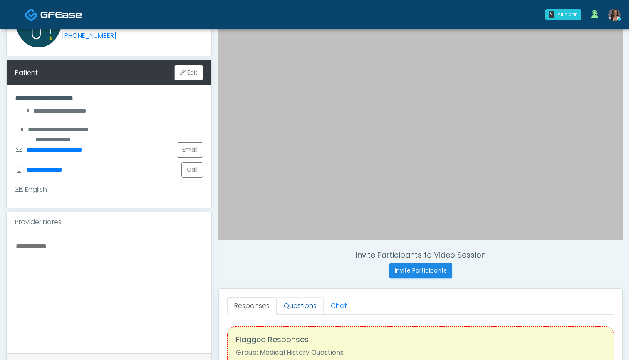
click at [303, 304] on link "Questions" at bounding box center [300, 305] width 47 height 17
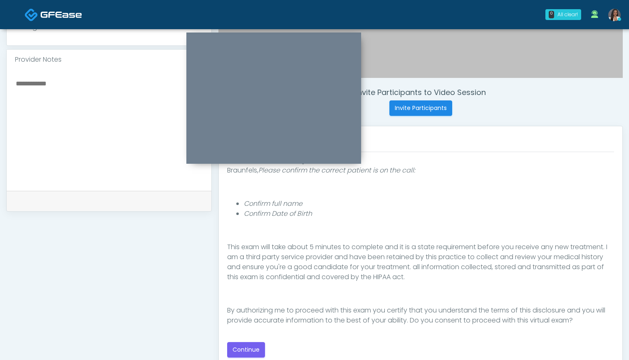
scroll to position [267, 0]
click at [245, 347] on button "Continue" at bounding box center [246, 349] width 38 height 15
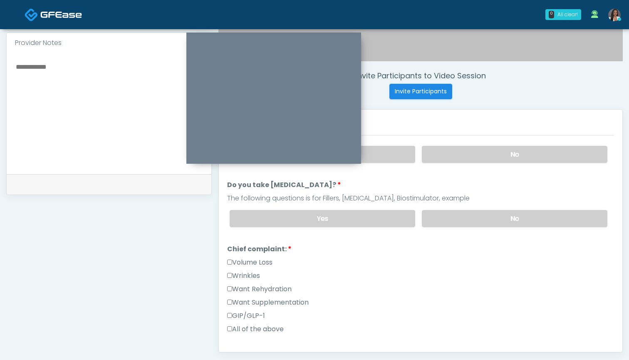
scroll to position [285, 0]
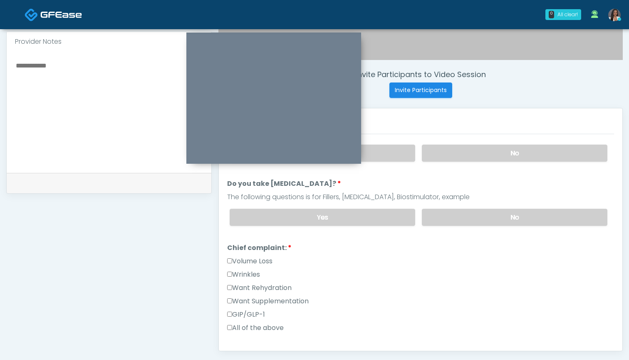
click at [283, 289] on label "Want Rehydration" at bounding box center [259, 288] width 65 height 10
click at [284, 303] on label "Want Supplementation" at bounding box center [268, 301] width 82 height 10
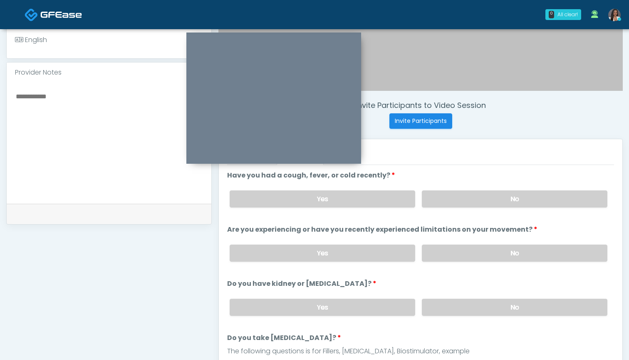
scroll to position [241, 0]
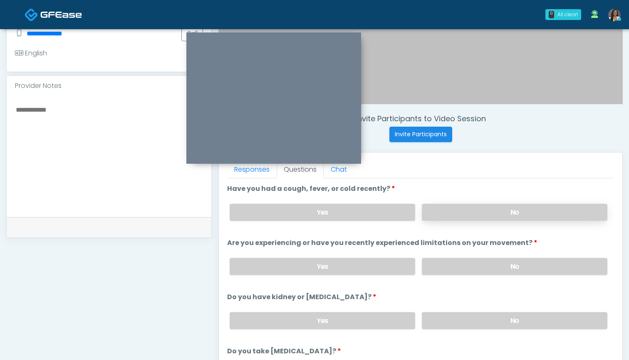
click at [462, 215] on label "No" at bounding box center [515, 212] width 186 height 17
click at [471, 269] on label "No" at bounding box center [515, 266] width 186 height 17
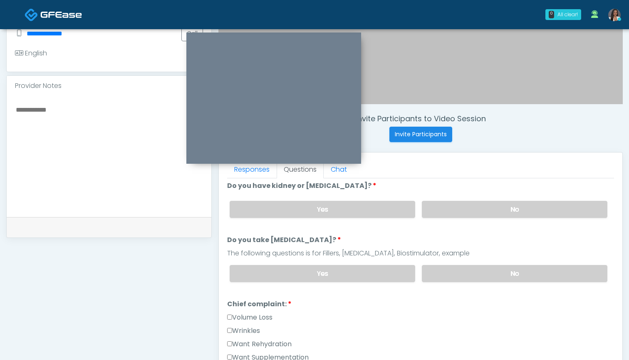
scroll to position [117, 0]
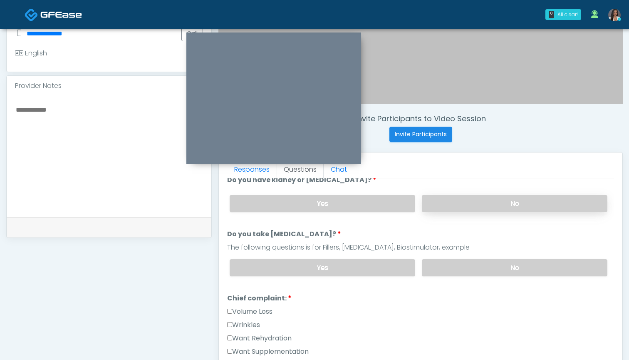
click at [447, 206] on label "No" at bounding box center [515, 203] width 186 height 17
click at [446, 271] on label "No" at bounding box center [515, 267] width 186 height 17
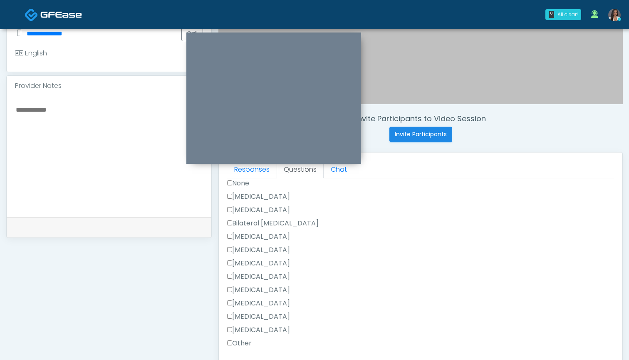
scroll to position [410, 0]
click at [241, 186] on label "None" at bounding box center [238, 184] width 22 height 10
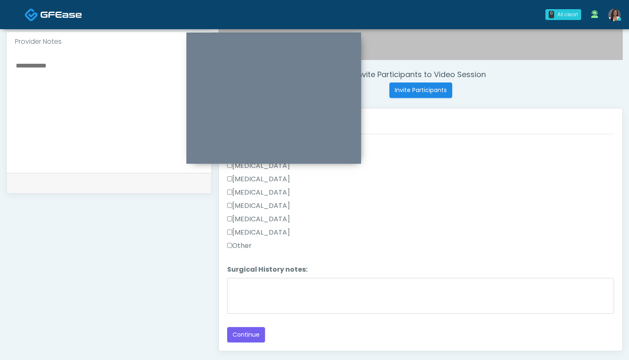
scroll to position [288, 0]
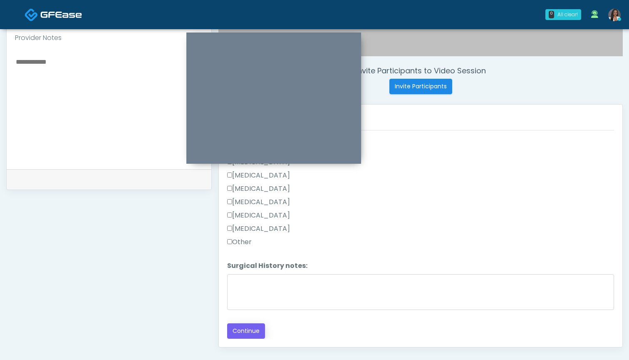
click at [242, 326] on button "Continue" at bounding box center [246, 330] width 38 height 15
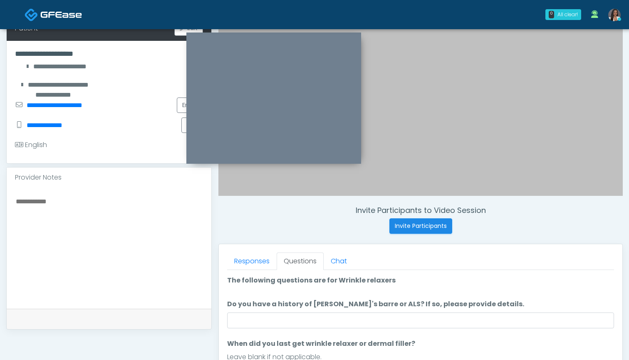
scroll to position [162, 0]
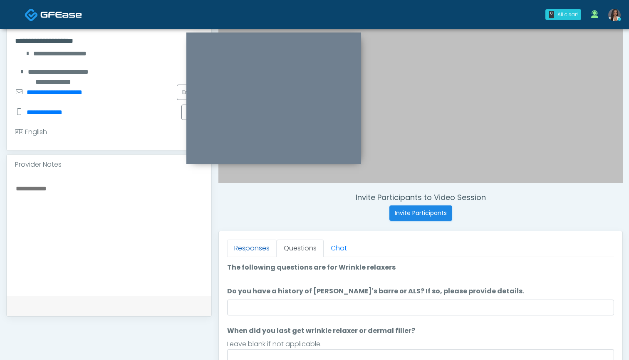
drag, startPoint x: 266, startPoint y: 248, endPoint x: 273, endPoint y: 248, distance: 7.5
click at [266, 248] on link "Responses" at bounding box center [252, 247] width 50 height 17
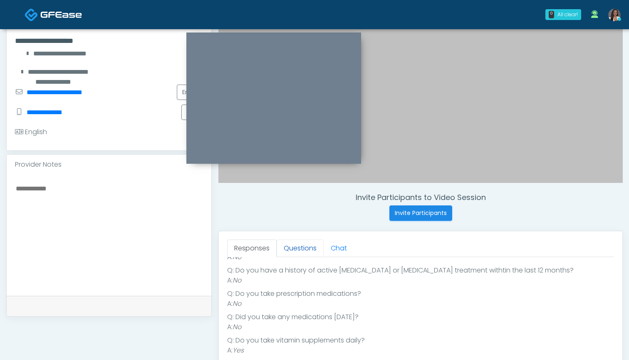
scroll to position [167, 0]
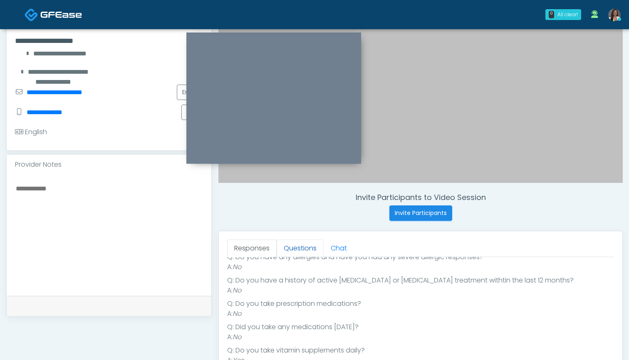
click at [299, 248] on link "Questions" at bounding box center [300, 247] width 47 height 17
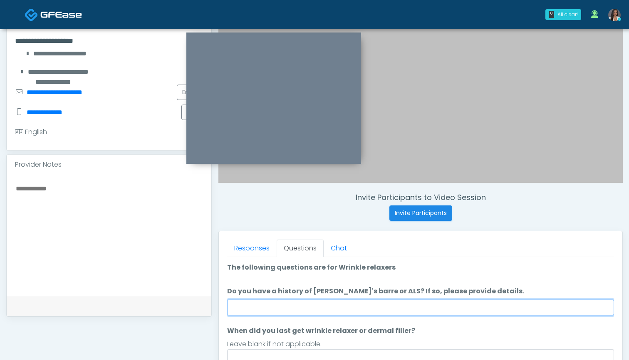
click at [325, 306] on input "Do you have a history of Guillain's barre or ALS? If so, please provide details." at bounding box center [420, 307] width 387 height 16
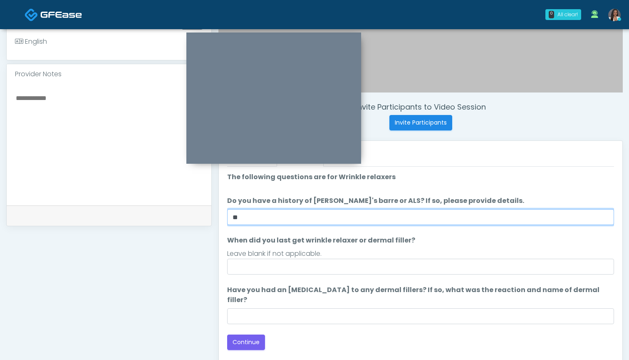
scroll to position [254, 0]
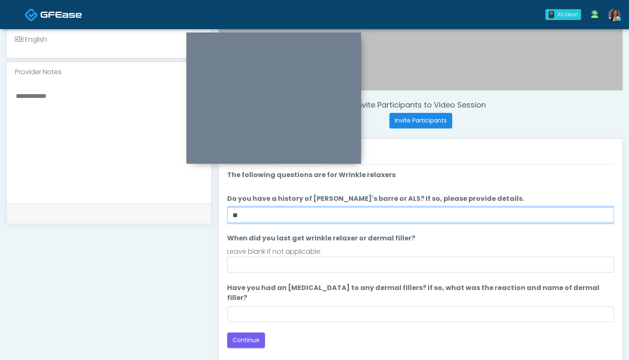
type input "**"
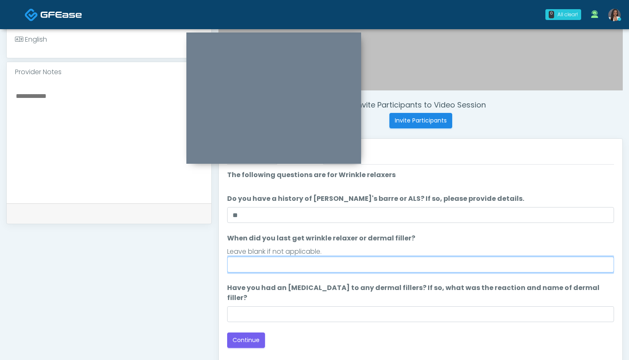
click at [331, 263] on input "When did you last get wrinkle relaxer or dermal filler?" at bounding box center [420, 264] width 387 height 16
type input "***"
drag, startPoint x: 256, startPoint y: 265, endPoint x: 198, endPoint y: 259, distance: 57.8
click at [197, 259] on div "**********" at bounding box center [314, 129] width 617 height 635
type input "**********"
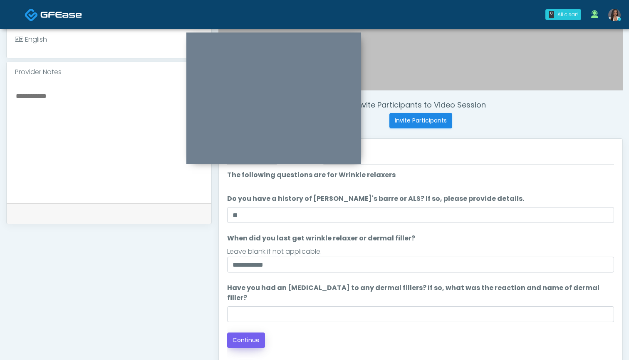
click at [258, 332] on button "Continue" at bounding box center [246, 339] width 38 height 15
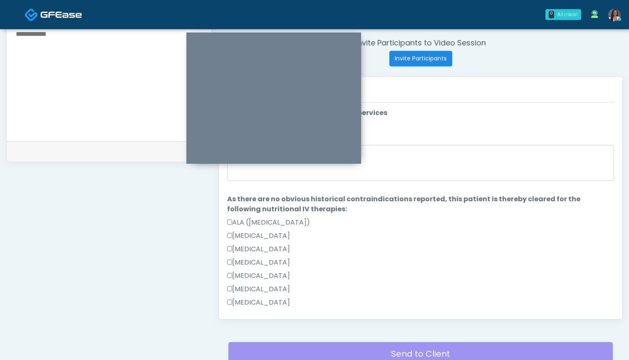
scroll to position [279, 0]
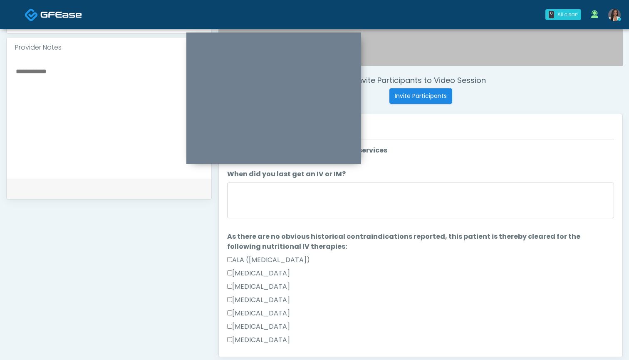
click at [408, 219] on div at bounding box center [420, 201] width 387 height 39
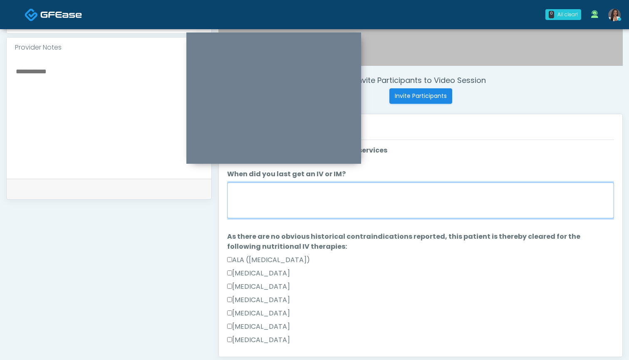
click at [409, 197] on textarea "When did you last get an IV or IM?" at bounding box center [420, 200] width 387 height 36
type textarea "***"
click at [268, 206] on textarea "***" at bounding box center [420, 200] width 387 height 36
drag, startPoint x: 267, startPoint y: 188, endPoint x: 220, endPoint y: 188, distance: 47.5
click at [220, 188] on div "Responses Questions Chat Good Faith Exam Script Good Faith Exam Script INTRODUC…" at bounding box center [421, 235] width 404 height 242
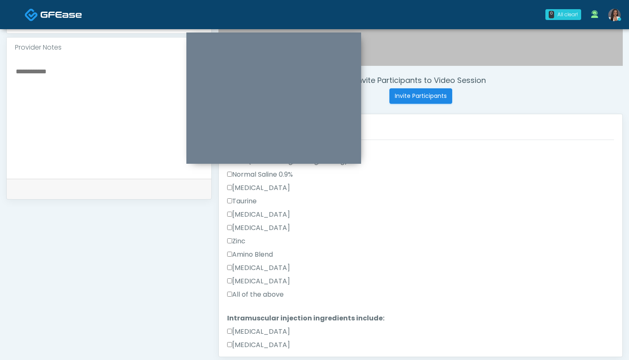
type textarea "******"
click at [248, 291] on label "All of the above" at bounding box center [255, 294] width 57 height 10
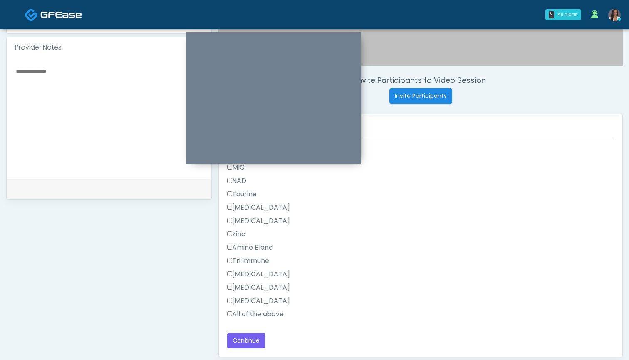
scroll to position [556, 0]
click at [244, 313] on label "All of the above" at bounding box center [255, 314] width 57 height 10
click at [244, 341] on button "Continue" at bounding box center [246, 340] width 38 height 15
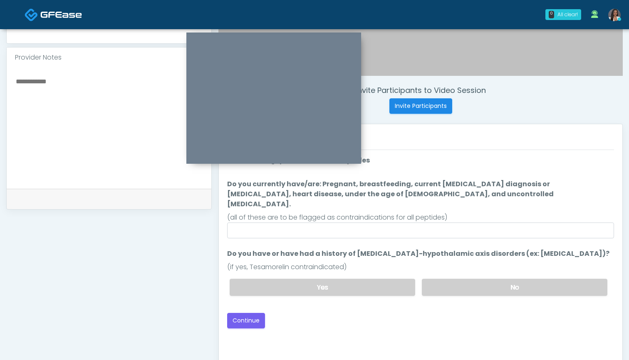
scroll to position [260, 0]
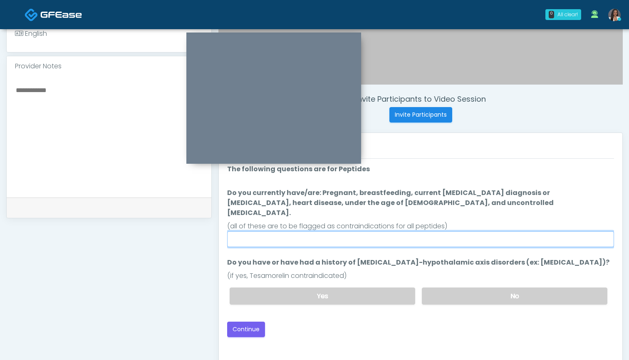
click at [428, 231] on input "Do you currently have/are: Pregnant, breastfeeding, current cancer diagnosis or…" at bounding box center [420, 239] width 387 height 16
type input "**"
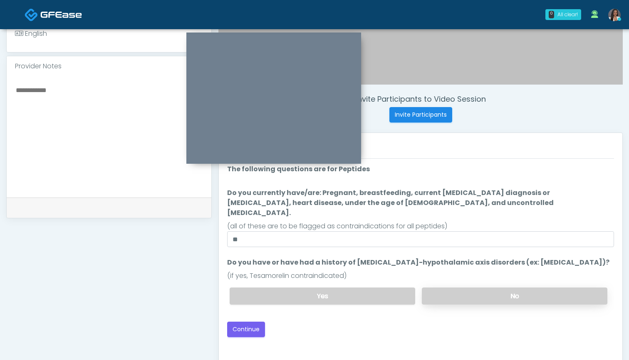
click at [453, 287] on label "No" at bounding box center [515, 295] width 186 height 17
click at [247, 323] on button "Continue" at bounding box center [246, 328] width 38 height 15
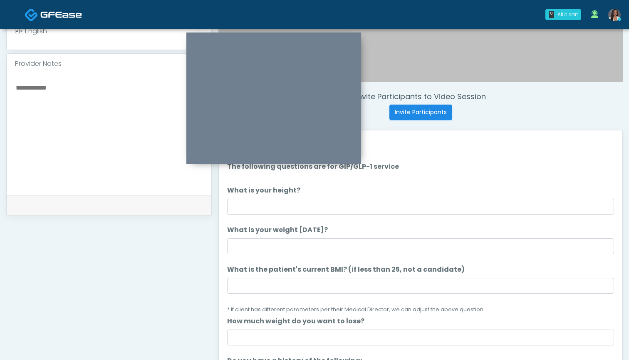
scroll to position [253, 0]
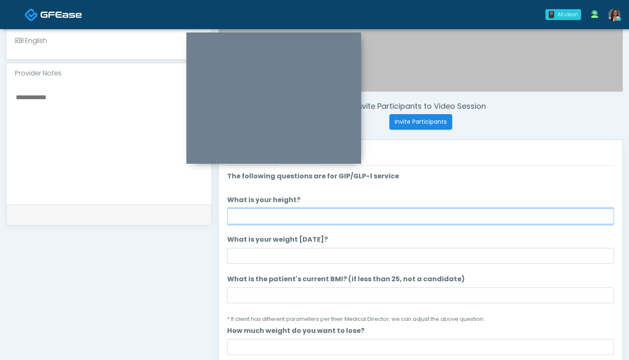
click at [375, 219] on input "What is your height?" at bounding box center [420, 216] width 387 height 16
type input "*****"
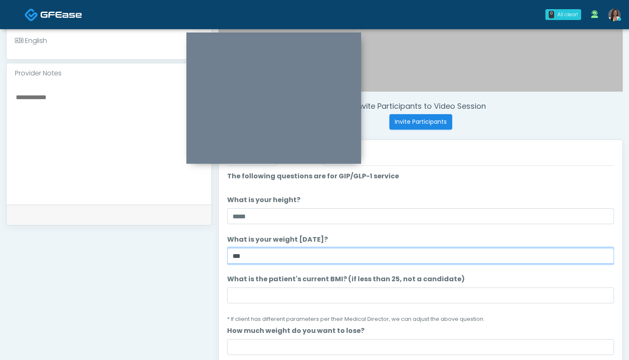
type input "***"
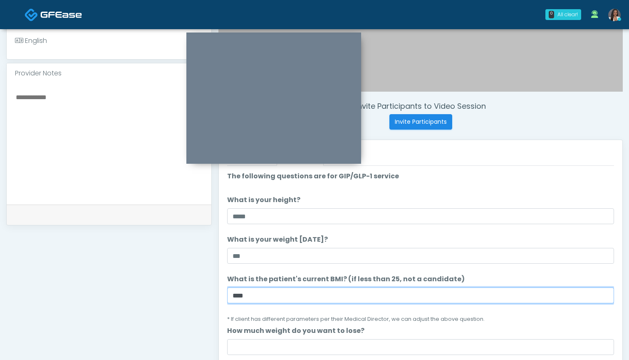
drag, startPoint x: 246, startPoint y: 292, endPoint x: 190, endPoint y: 286, distance: 55.7
click at [190, 286] on div "**********" at bounding box center [314, 131] width 617 height 635
type input "****"
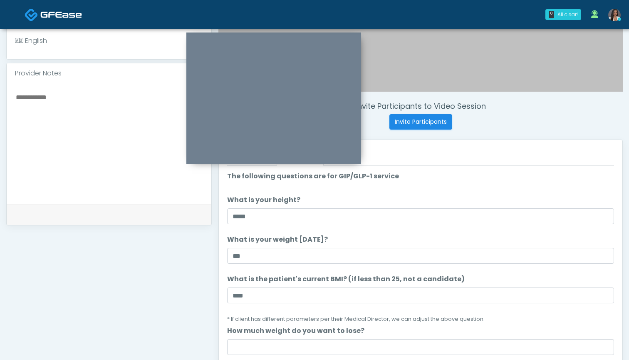
click at [101, 144] on textarea at bounding box center [109, 143] width 188 height 102
paste textarea "*****"
type textarea "********"
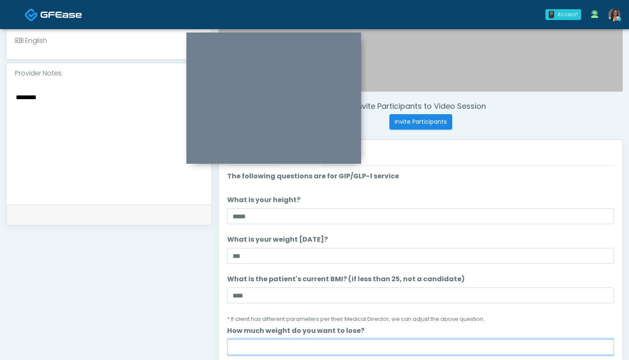
click at [264, 343] on input "How much weight do you want to lose?" at bounding box center [420, 347] width 387 height 16
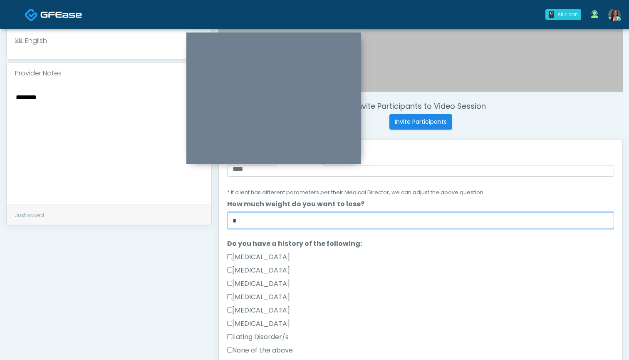
scroll to position [150, 0]
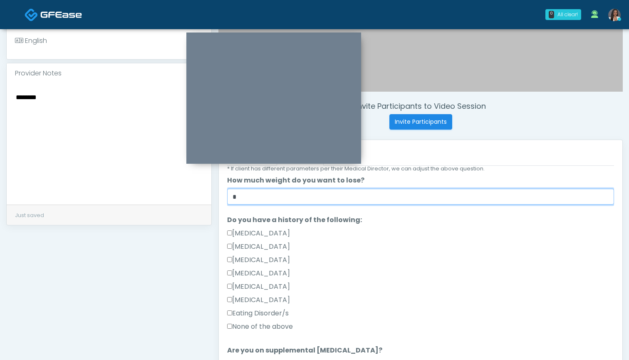
type input "*"
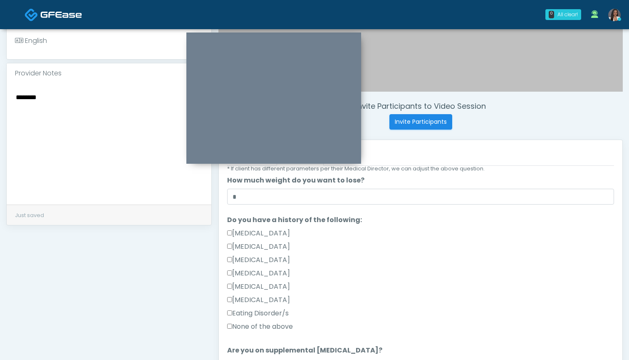
click at [269, 325] on label "None of the above" at bounding box center [260, 326] width 66 height 10
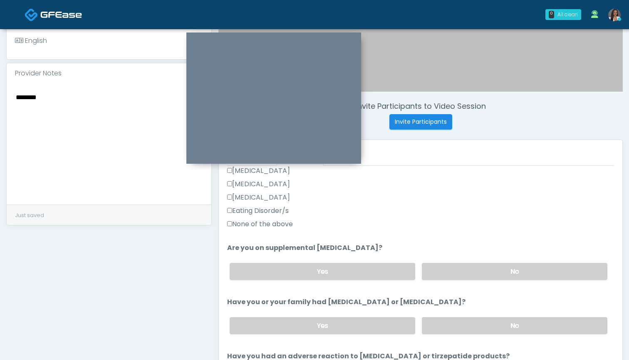
scroll to position [265, 0]
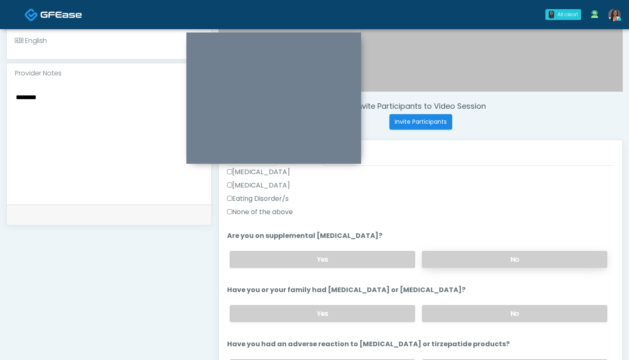
click at [460, 258] on label "No" at bounding box center [515, 259] width 186 height 17
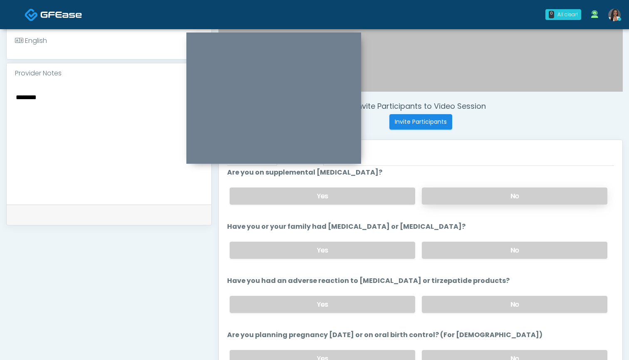
scroll to position [342, 0]
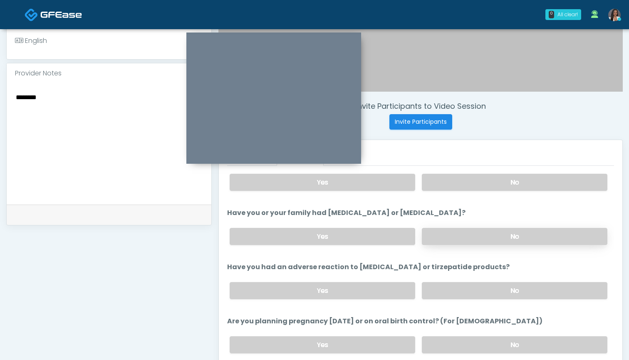
click at [468, 239] on label "No" at bounding box center [515, 236] width 186 height 17
click at [470, 293] on label "No" at bounding box center [515, 290] width 186 height 17
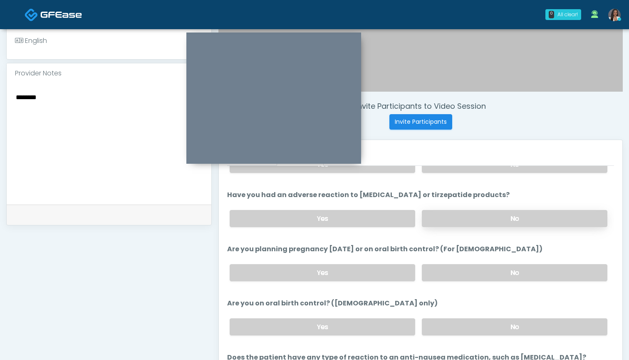
scroll to position [418, 0]
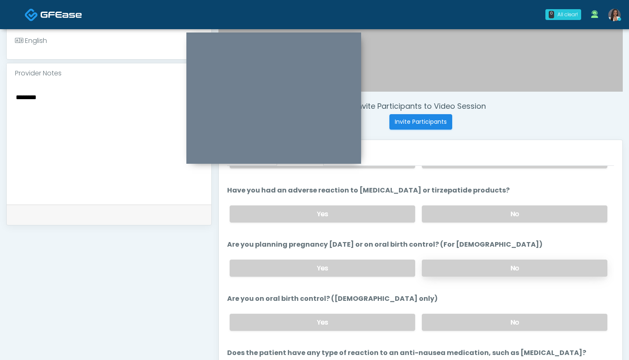
click at [443, 268] on label "No" at bounding box center [515, 267] width 186 height 17
click at [453, 331] on div "Yes No" at bounding box center [418, 322] width 391 height 30
click at [456, 314] on label "No" at bounding box center [515, 321] width 186 height 17
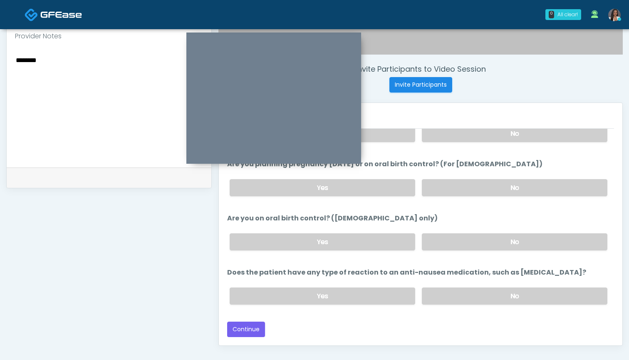
scroll to position [293, 0]
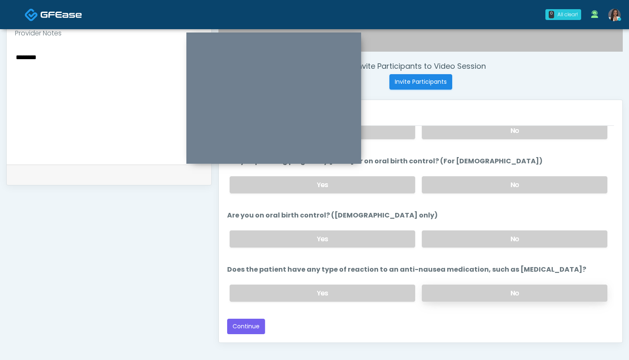
click at [447, 294] on label "No" at bounding box center [515, 292] width 186 height 17
click at [253, 322] on button "Continue" at bounding box center [246, 325] width 38 height 15
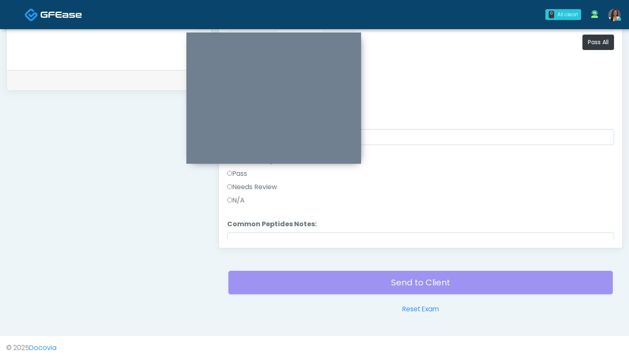
scroll to position [0, 0]
click at [592, 42] on button "Pass All" at bounding box center [599, 42] width 32 height 15
click at [264, 176] on label "Needs Review" at bounding box center [252, 178] width 50 height 10
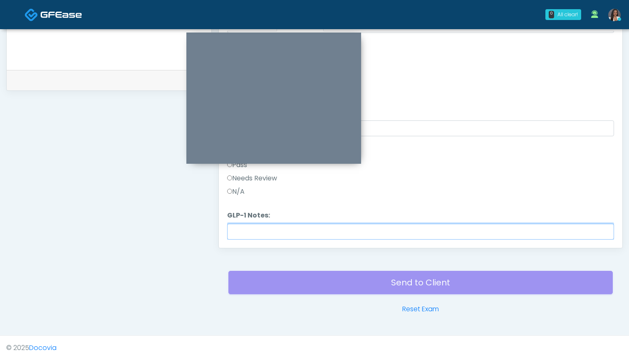
click at [323, 233] on input "GLP-1 Notes:" at bounding box center [420, 232] width 387 height 16
paste input "****"
click at [233, 231] on input "****" at bounding box center [420, 232] width 387 height 16
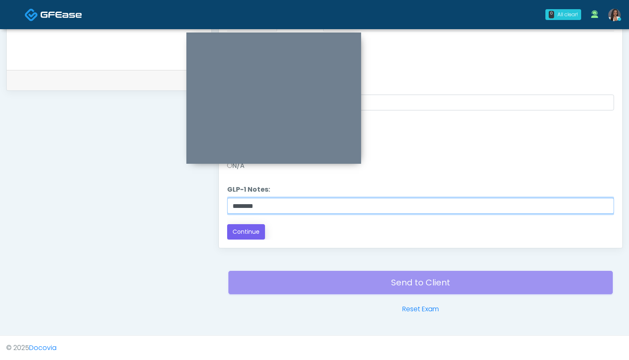
type input "********"
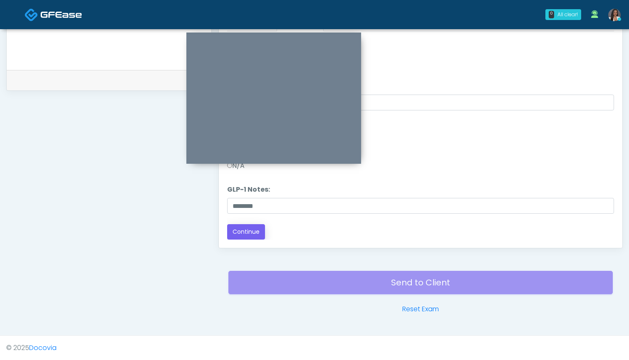
click at [239, 231] on button "Continue" at bounding box center [246, 231] width 38 height 15
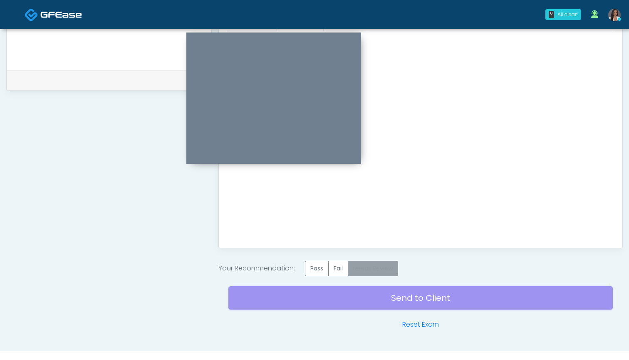
click at [365, 266] on label "Needs Review" at bounding box center [373, 268] width 50 height 15
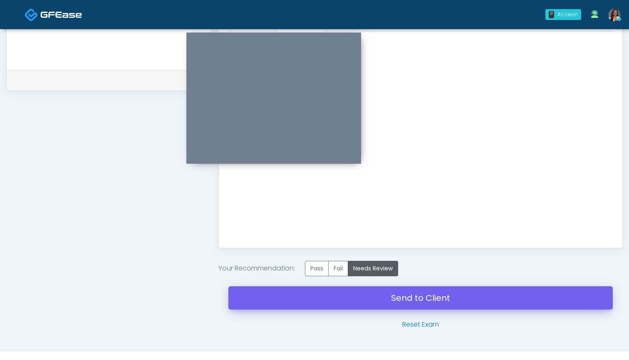
click at [406, 292] on link "Send to Client" at bounding box center [421, 297] width 385 height 23
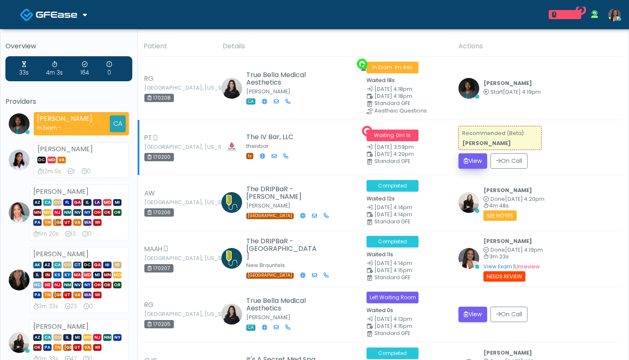
click at [470, 162] on button "View" at bounding box center [473, 160] width 29 height 15
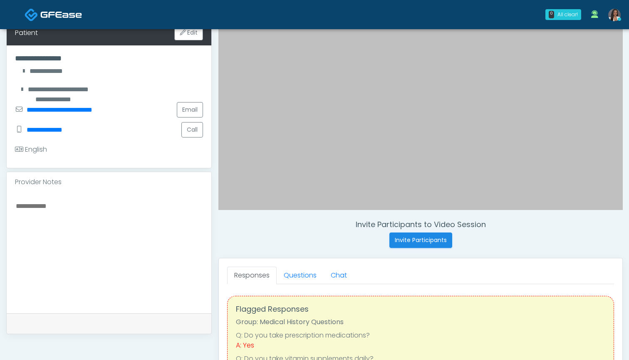
scroll to position [144, 0]
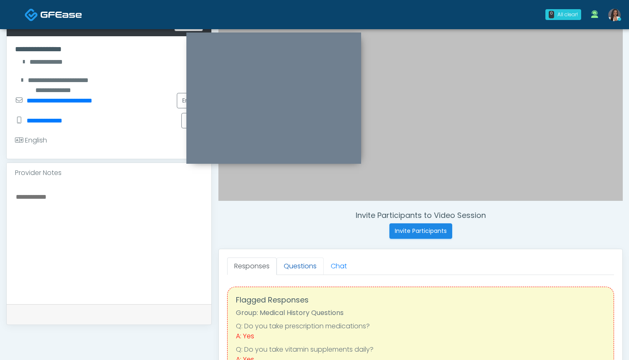
click at [303, 265] on link "Questions" at bounding box center [300, 265] width 47 height 17
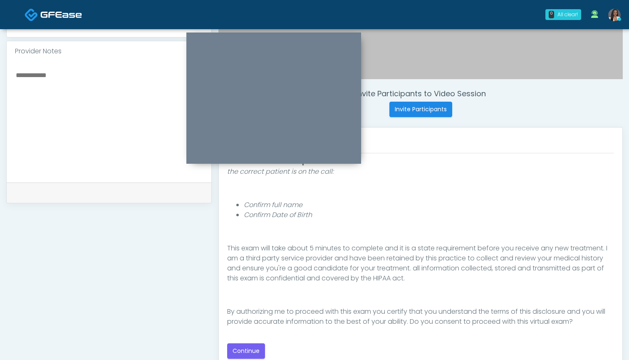
scroll to position [267, 0]
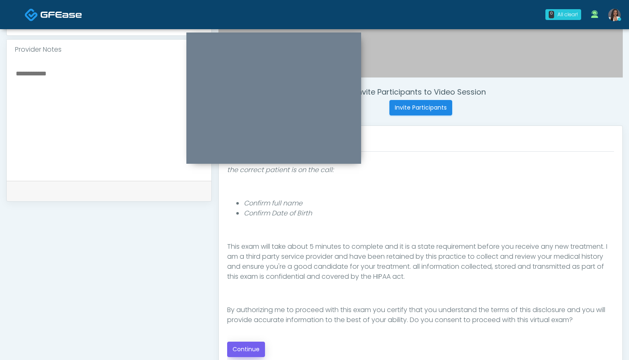
click at [250, 350] on button "Continue" at bounding box center [246, 348] width 38 height 15
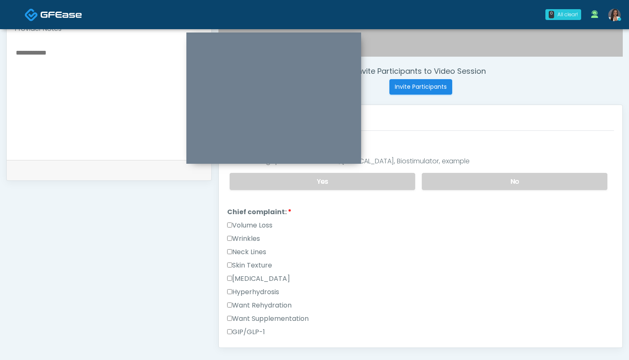
scroll to position [288, 0]
click at [266, 303] on label "Want Rehydration" at bounding box center [259, 305] width 65 height 10
click at [282, 317] on label "Want Supplementation" at bounding box center [268, 318] width 82 height 10
click at [258, 326] on label "GIP/GLP-1" at bounding box center [246, 331] width 38 height 10
click at [265, 316] on label "Want Supplementation" at bounding box center [268, 318] width 82 height 10
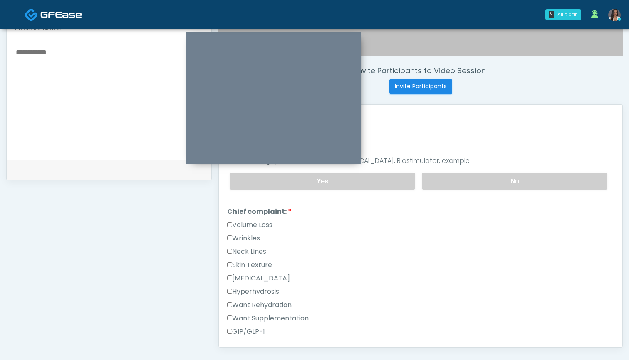
click at [270, 303] on label "Want Rehydration" at bounding box center [259, 305] width 65 height 10
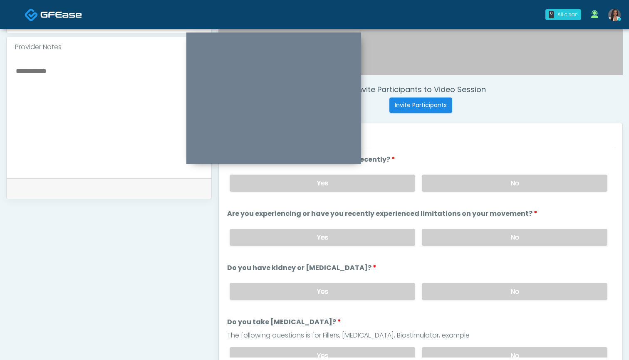
scroll to position [254, 0]
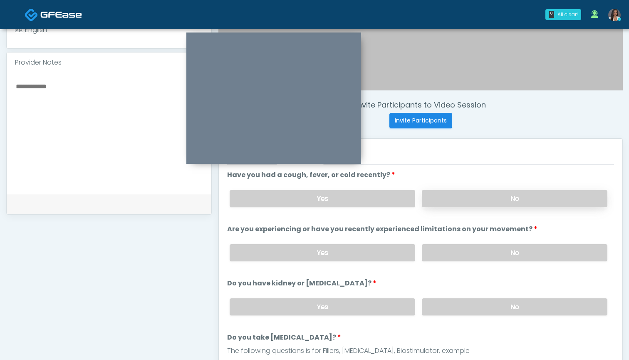
click at [462, 195] on label "No" at bounding box center [515, 198] width 186 height 17
click at [479, 249] on label "No" at bounding box center [515, 252] width 186 height 17
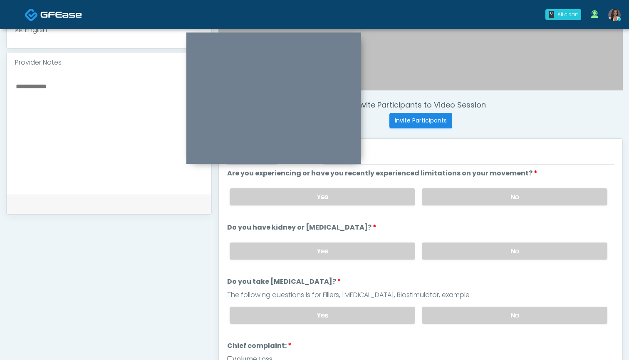
scroll to position [55, 0]
click at [445, 252] on label "No" at bounding box center [515, 251] width 186 height 17
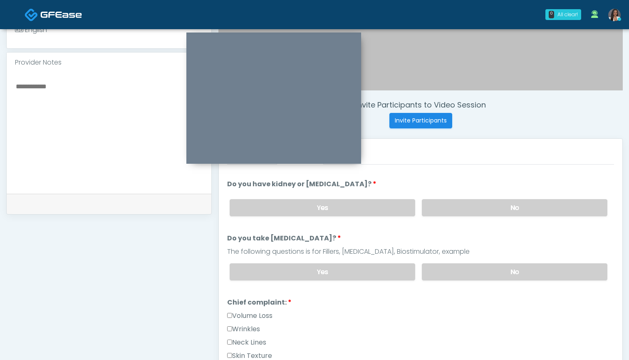
scroll to position [105, 0]
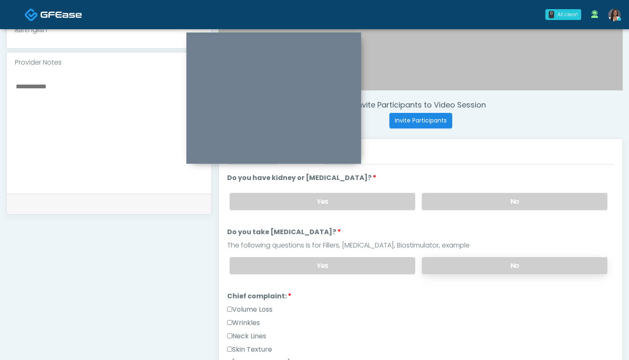
click at [457, 264] on label "No" at bounding box center [515, 265] width 186 height 17
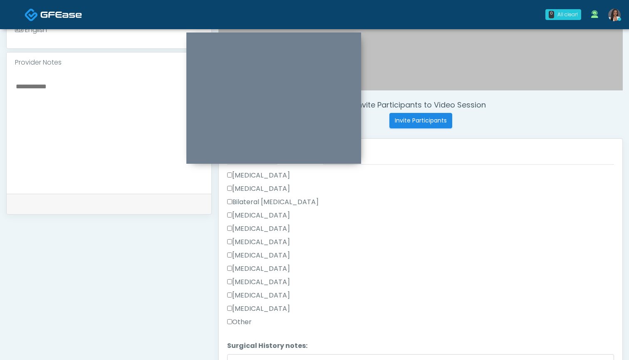
scroll to position [475, 0]
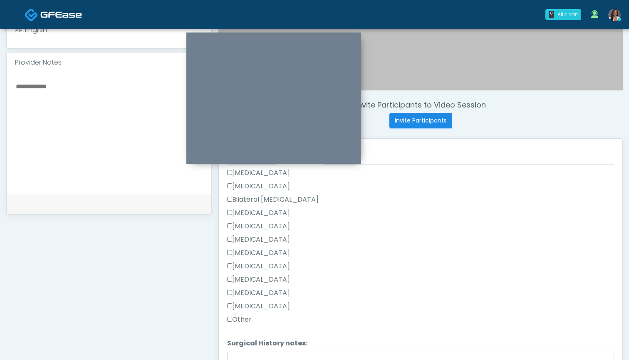
click at [242, 320] on label "Other" at bounding box center [239, 319] width 25 height 10
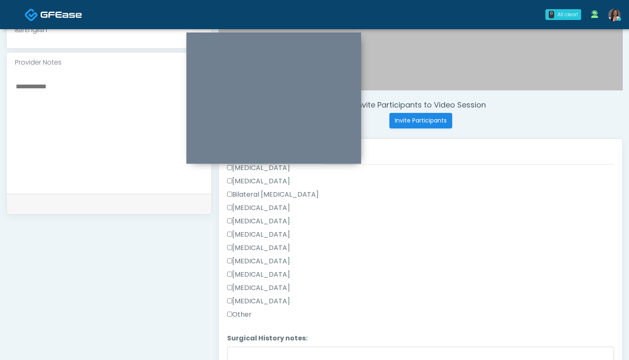
scroll to position [465, 0]
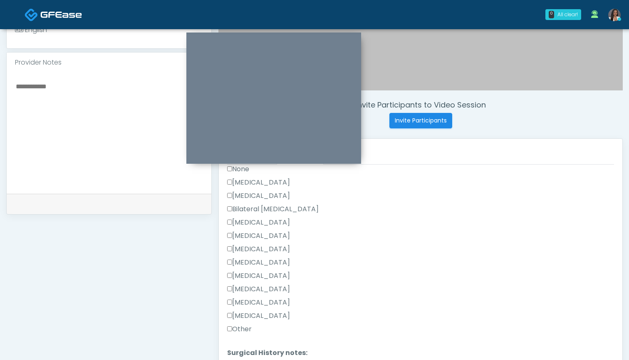
click at [283, 183] on label "Cesarean Section" at bounding box center [258, 182] width 63 height 10
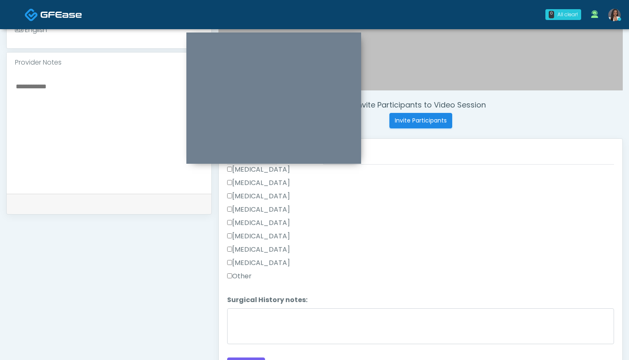
scroll to position [518, 0]
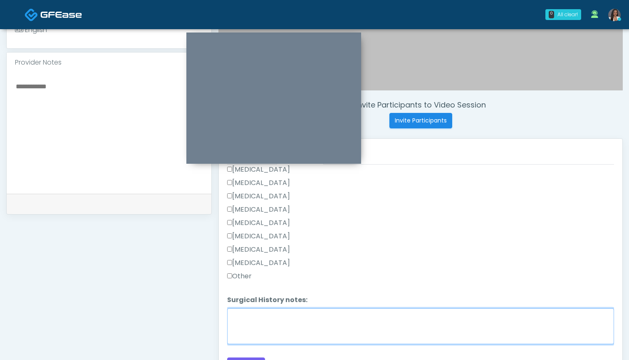
click at [322, 321] on textarea "Surgical History notes:" at bounding box center [420, 326] width 387 height 36
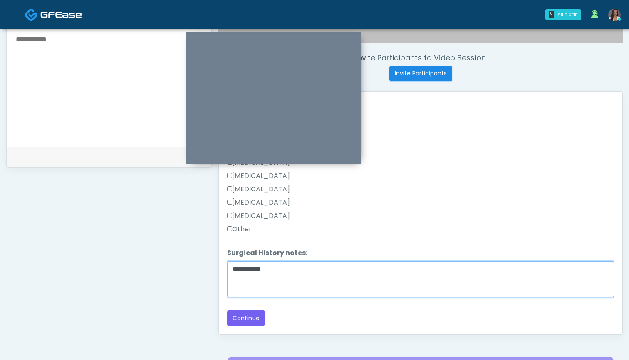
scroll to position [313, 0]
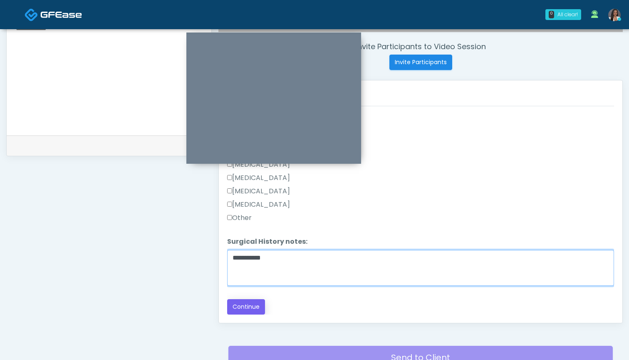
type textarea "**********"
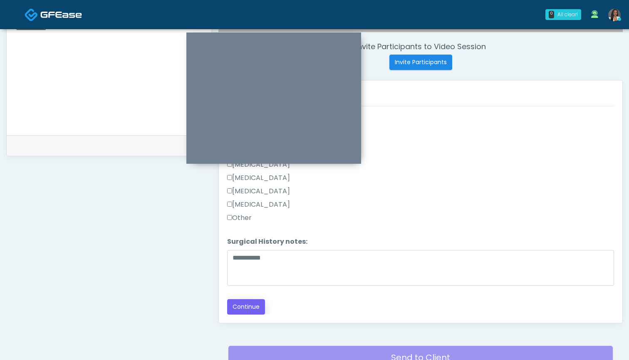
click at [246, 308] on button "Continue" at bounding box center [246, 306] width 38 height 15
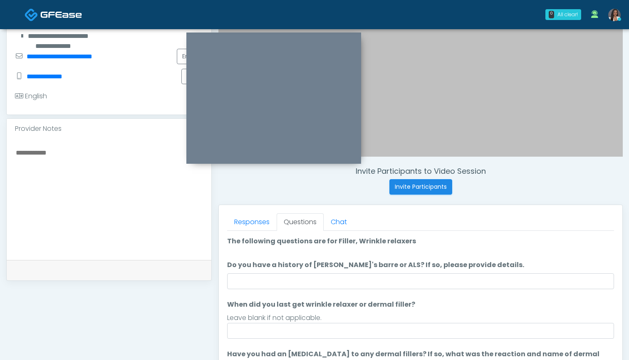
scroll to position [179, 0]
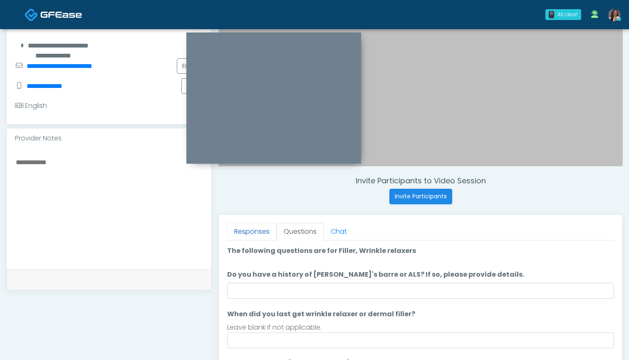
click at [249, 227] on link "Responses" at bounding box center [252, 231] width 50 height 17
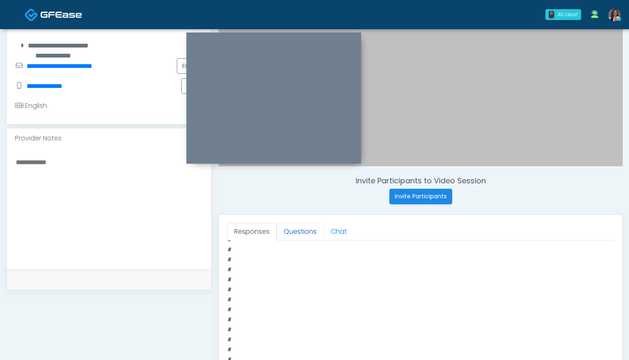
scroll to position [244, 0]
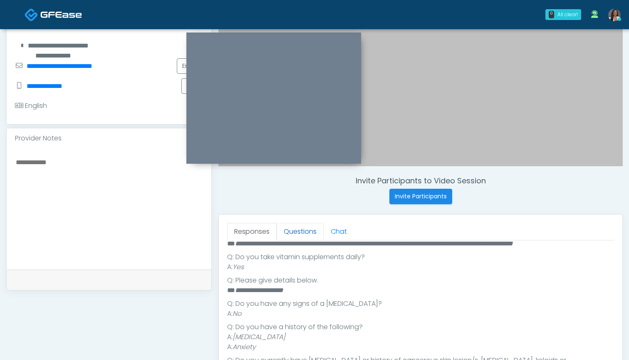
click at [307, 229] on link "Questions" at bounding box center [300, 231] width 47 height 17
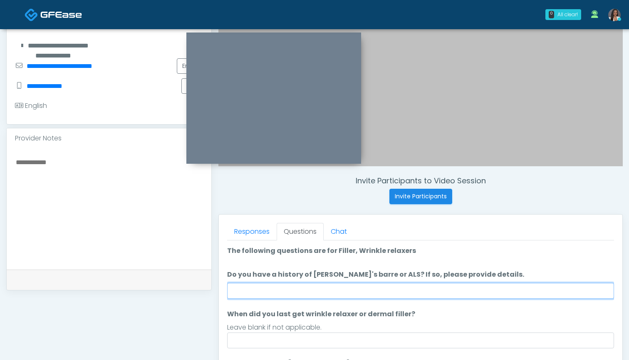
click at [347, 290] on input "Do you have a history of Guillain's barre or ALS? If so, please provide details." at bounding box center [420, 291] width 387 height 16
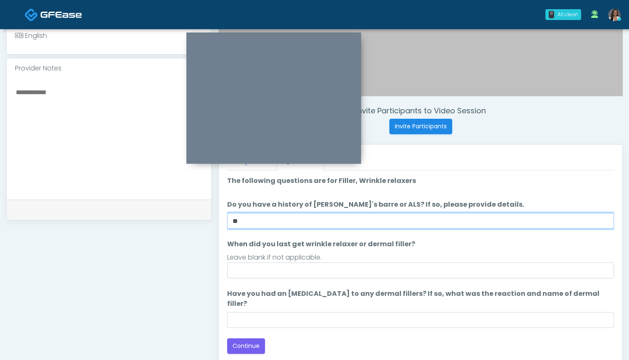
scroll to position [260, 0]
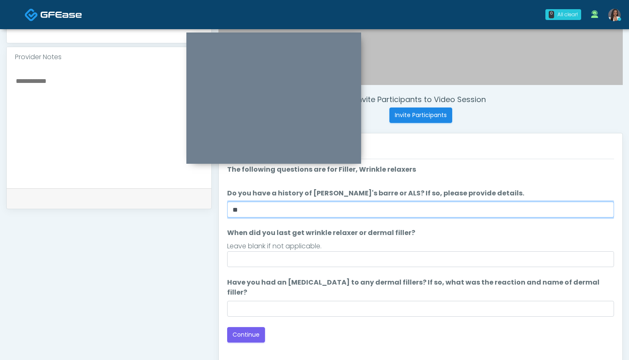
type input "**"
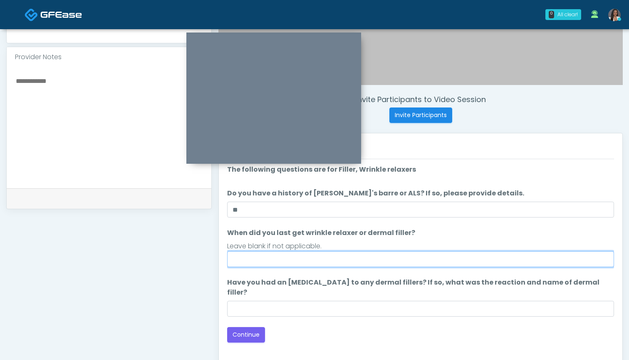
click at [345, 259] on input "When did you last get wrinkle relaxer or dermal filler?" at bounding box center [420, 259] width 387 height 16
type input "***"
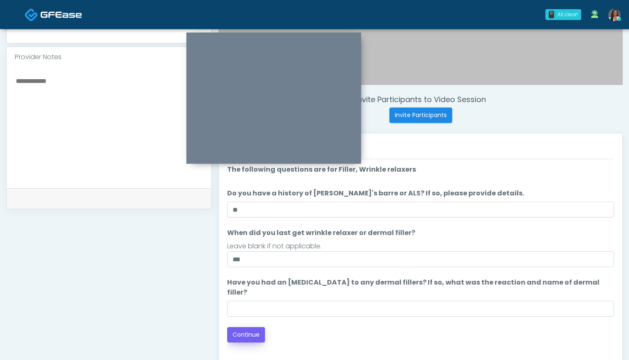
click at [252, 327] on button "Continue" at bounding box center [246, 334] width 38 height 15
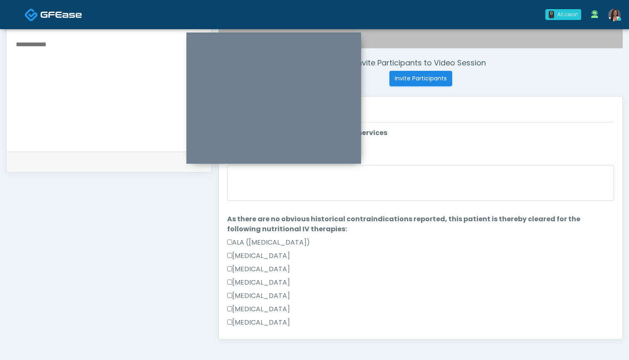
scroll to position [264, 0]
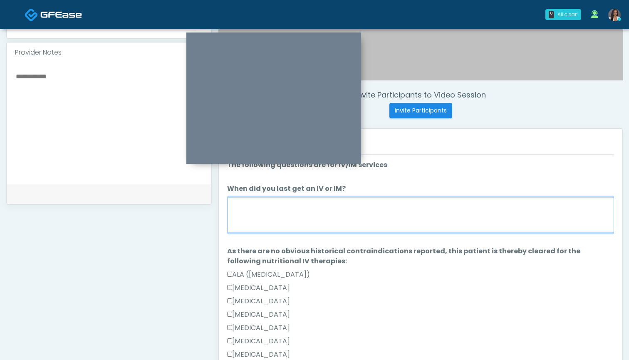
click at [407, 217] on textarea "When did you last get an IV or IM?" at bounding box center [420, 215] width 387 height 36
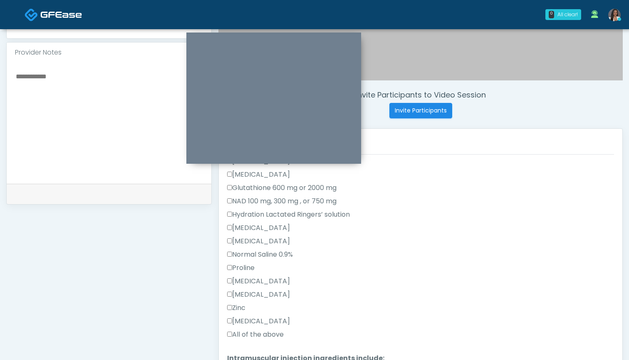
scroll to position [189, 0]
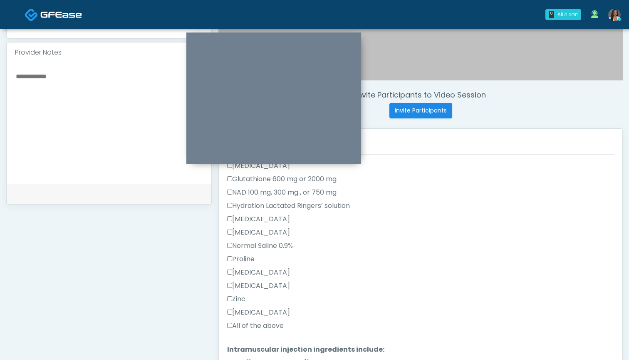
type textarea "***"
click at [265, 322] on label "All of the above" at bounding box center [255, 326] width 57 height 10
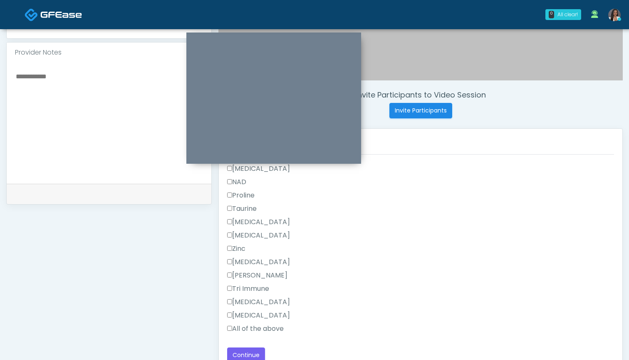
scroll to position [529, 0]
click at [265, 326] on label "All of the above" at bounding box center [255, 328] width 57 height 10
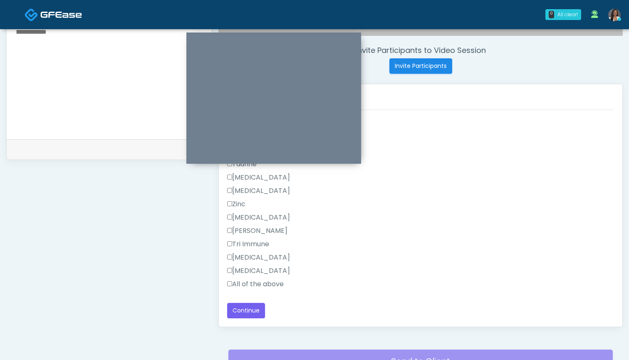
scroll to position [314, 0]
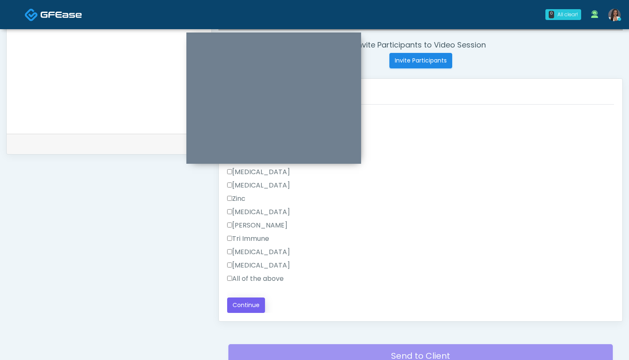
click at [253, 304] on button "Continue" at bounding box center [246, 304] width 38 height 15
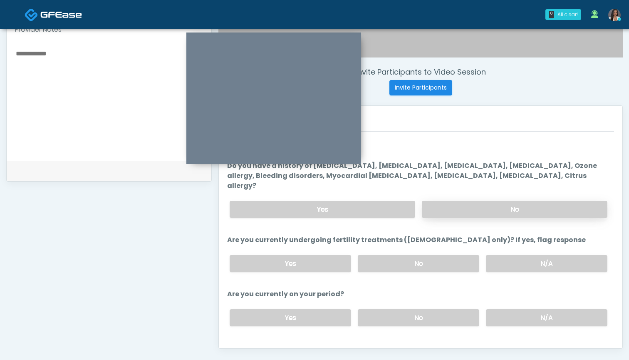
scroll to position [266, 0]
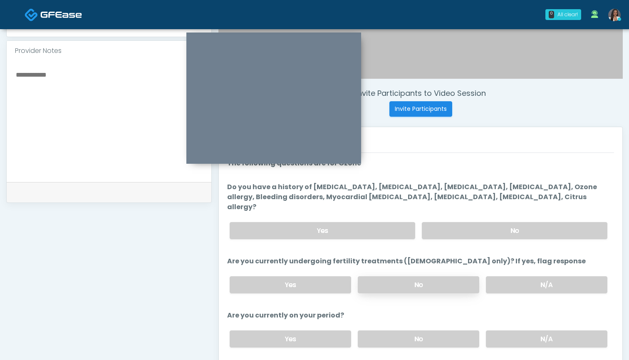
click at [437, 276] on label "No" at bounding box center [419, 284] width 122 height 17
click at [433, 331] on label "No" at bounding box center [419, 338] width 122 height 17
click at [445, 222] on label "No" at bounding box center [515, 230] width 186 height 17
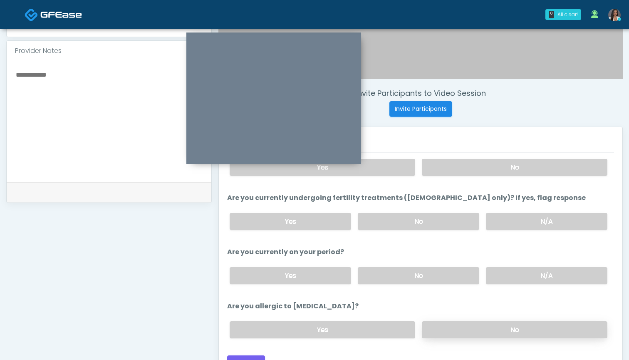
scroll to position [63, 0]
click at [457, 321] on label "No" at bounding box center [515, 329] width 186 height 17
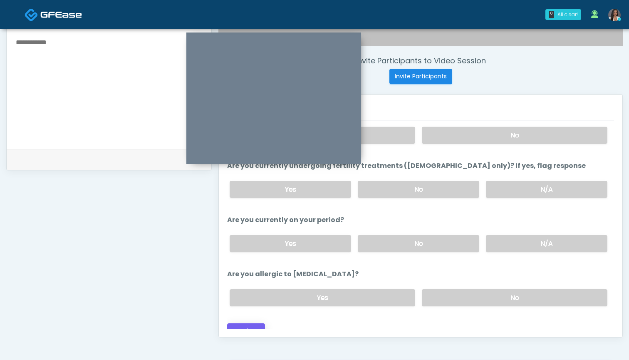
click at [258, 323] on button "Continue" at bounding box center [246, 330] width 38 height 15
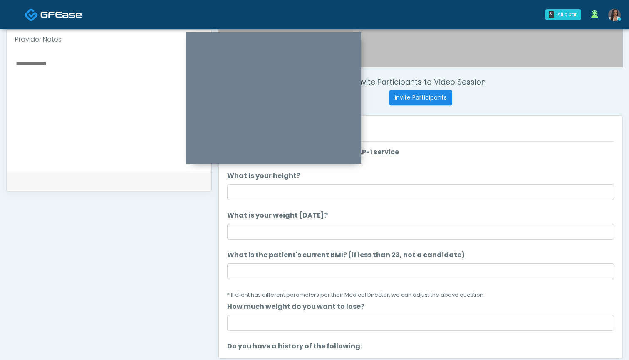
scroll to position [277, 0]
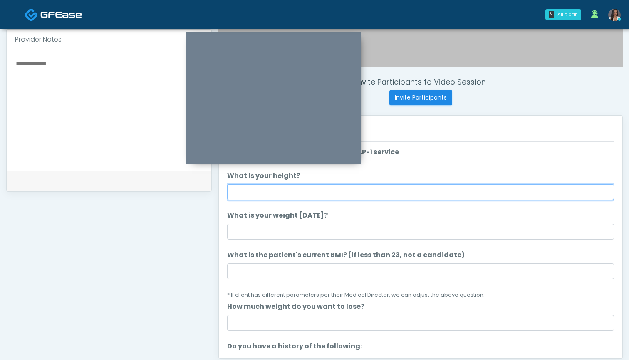
click at [268, 190] on input "What is your height?" at bounding box center [420, 192] width 387 height 16
type input "*****"
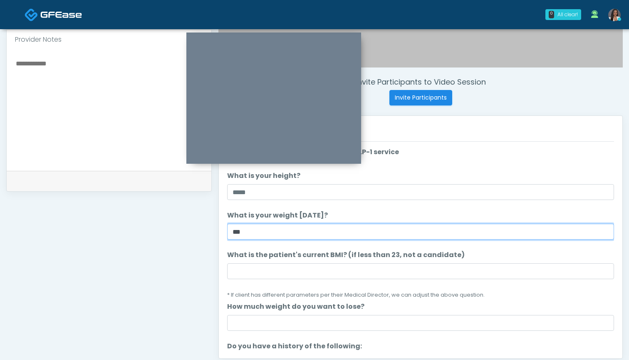
type input "***"
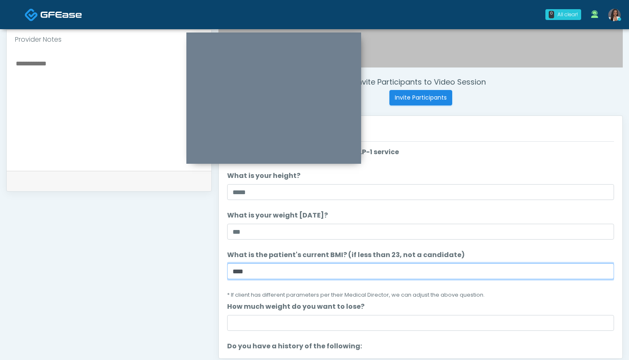
type input "****"
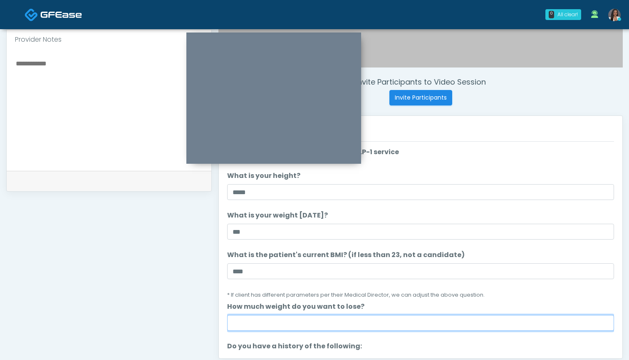
click at [380, 321] on input "How much weight do you want to lose?" at bounding box center [420, 323] width 387 height 16
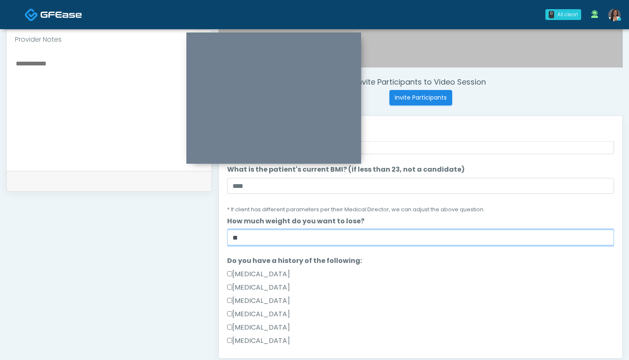
scroll to position [94, 0]
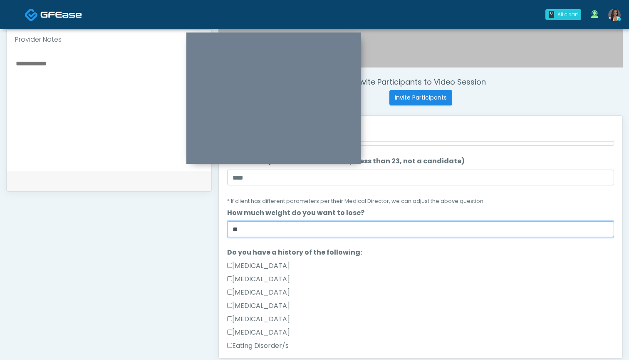
type input "**"
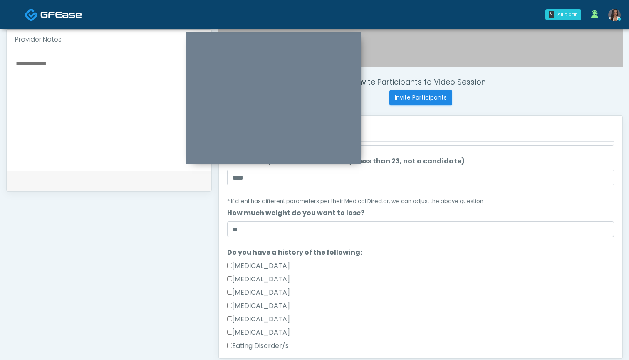
click at [282, 264] on label "Gallbladder Disease" at bounding box center [258, 266] width 63 height 10
click at [258, 332] on label "Retinopathy" at bounding box center [258, 332] width 63 height 10
click at [114, 142] on textarea at bounding box center [109, 109] width 188 height 102
type textarea "**********"
drag, startPoint x: 74, startPoint y: 65, endPoint x: 0, endPoint y: 62, distance: 74.2
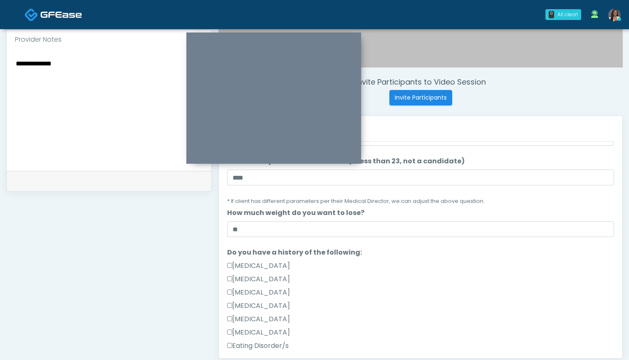
click at [0, 62] on div "**********" at bounding box center [314, 98] width 629 height 693
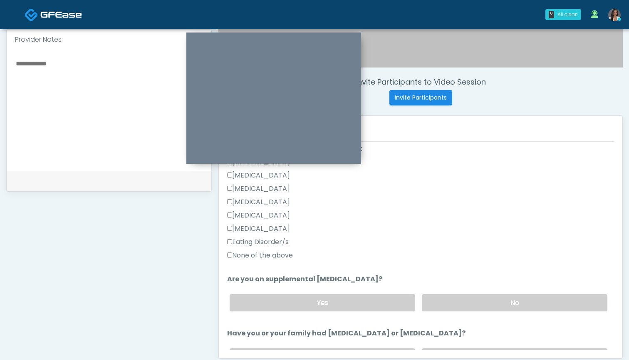
scroll to position [207, 0]
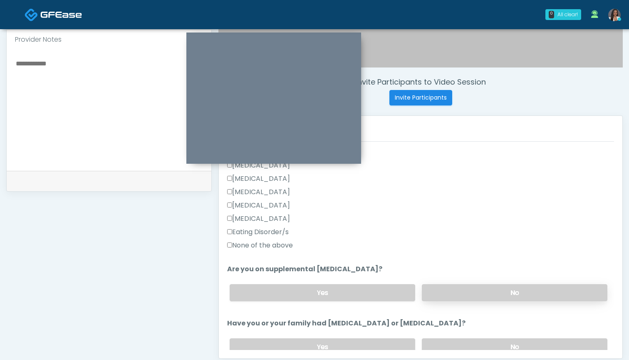
click at [476, 290] on label "No" at bounding box center [515, 292] width 186 height 17
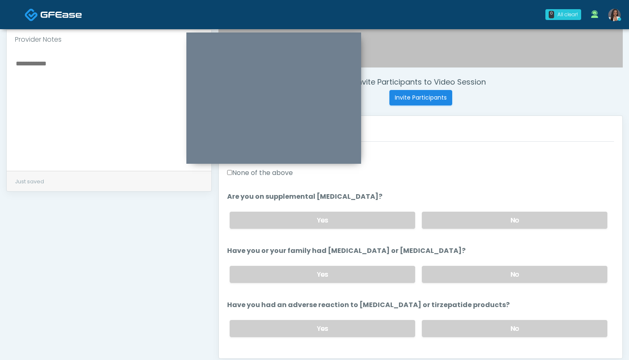
scroll to position [327, 0]
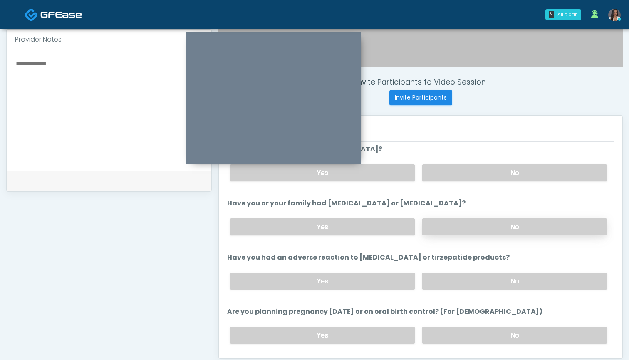
click at [461, 229] on label "No" at bounding box center [515, 226] width 186 height 17
click at [461, 283] on label "No" at bounding box center [515, 280] width 186 height 17
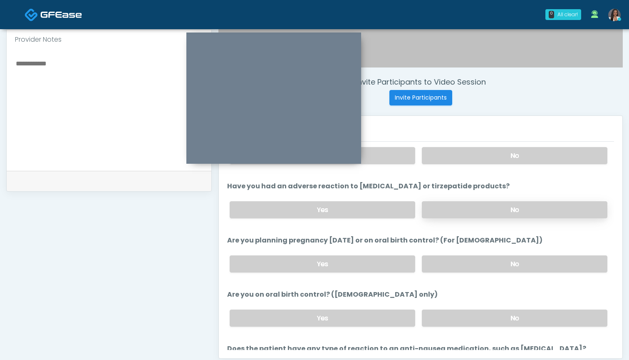
scroll to position [450, 0]
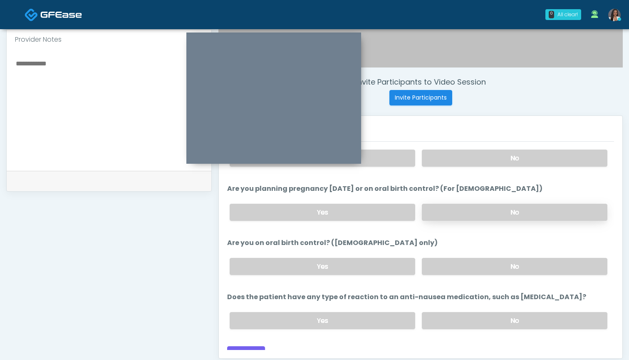
click at [460, 210] on label "No" at bounding box center [515, 212] width 186 height 17
click at [460, 265] on label "No" at bounding box center [515, 266] width 186 height 17
click at [454, 318] on label "No" at bounding box center [515, 320] width 186 height 17
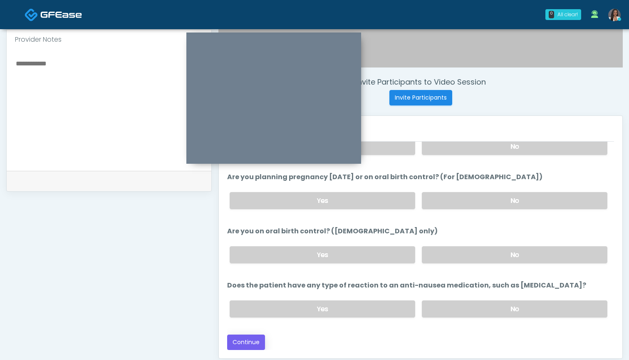
scroll to position [462, 0]
click at [254, 343] on button "Continue" at bounding box center [246, 341] width 38 height 15
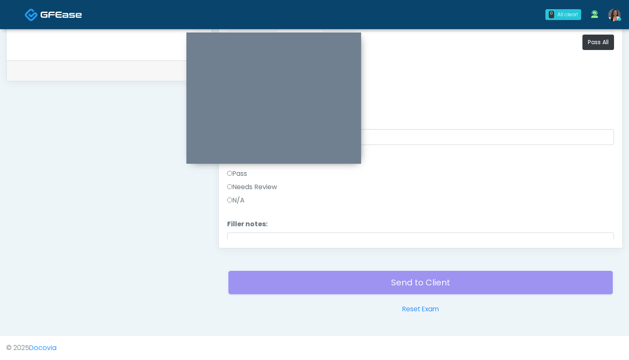
scroll to position [0, 0]
click at [597, 40] on button "Pass All" at bounding box center [599, 42] width 32 height 15
click at [250, 231] on button "Continue" at bounding box center [246, 231] width 38 height 15
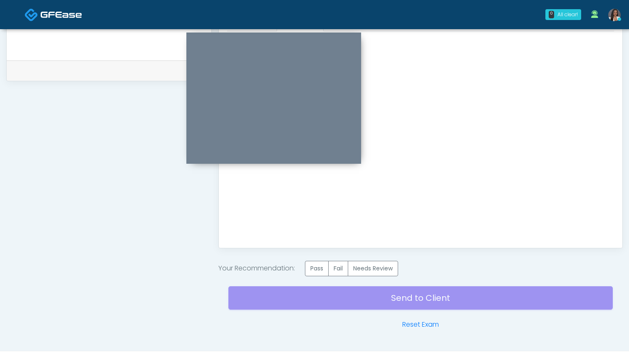
scroll to position [0, 0]
click at [314, 267] on label "Pass" at bounding box center [317, 268] width 24 height 15
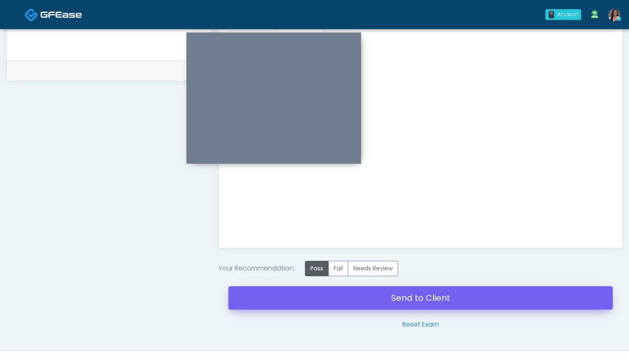
click at [418, 301] on link "Send to Client" at bounding box center [421, 297] width 385 height 23
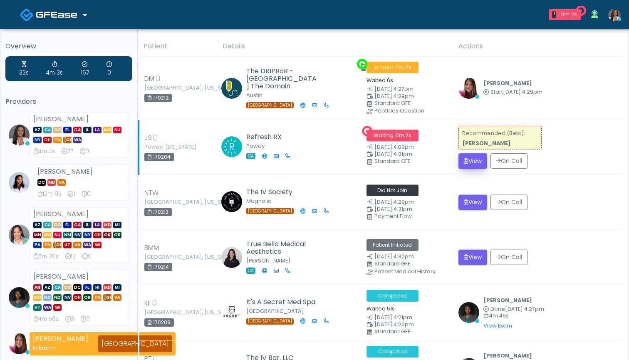
click at [470, 162] on button "View" at bounding box center [473, 160] width 29 height 15
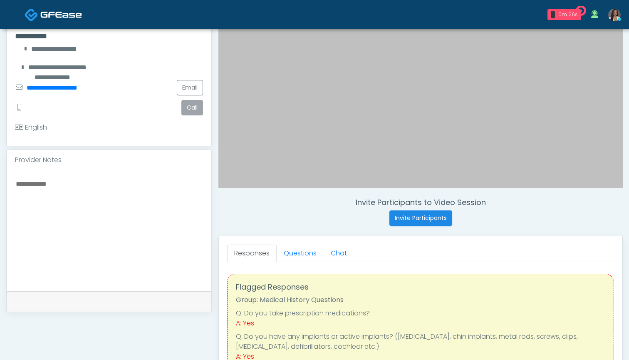
scroll to position [167, 0]
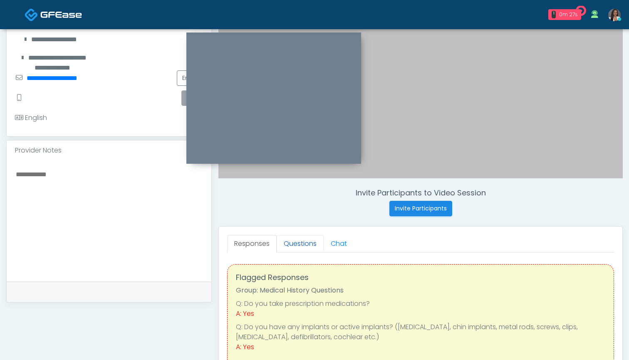
click at [298, 243] on link "Questions" at bounding box center [300, 243] width 47 height 17
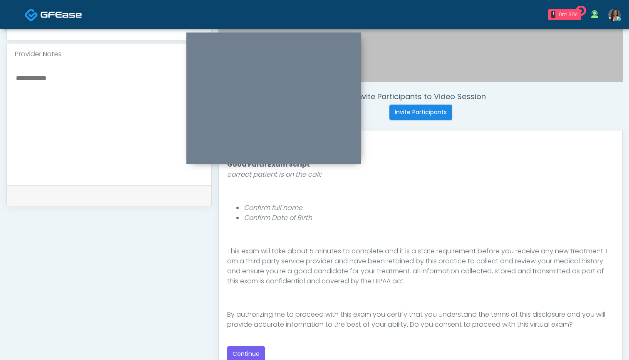
scroll to position [273, 0]
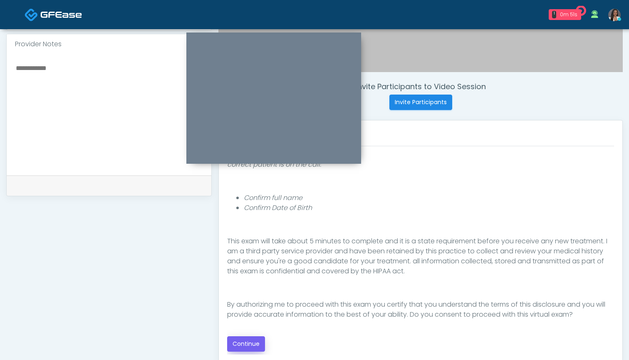
click at [251, 342] on button "Continue" at bounding box center [246, 343] width 38 height 15
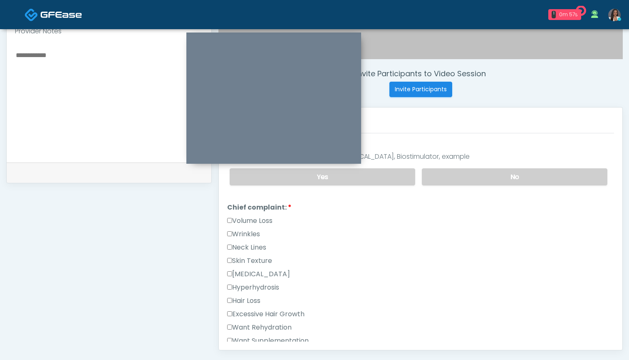
scroll to position [164, 0]
click at [255, 234] on label "Wrinkles" at bounding box center [243, 233] width 33 height 10
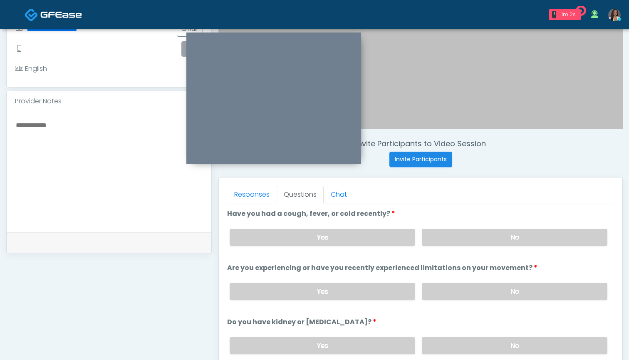
scroll to position [210, 0]
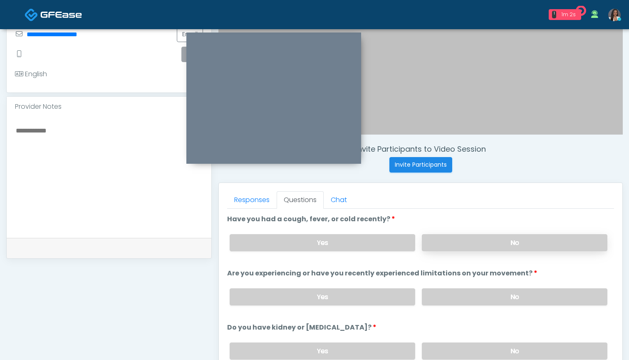
click at [441, 240] on label "No" at bounding box center [515, 242] width 186 height 17
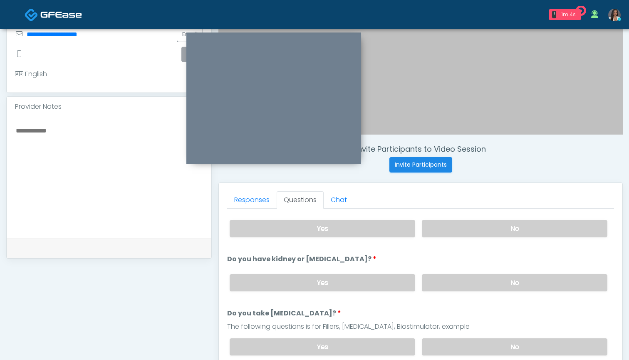
scroll to position [67, 0]
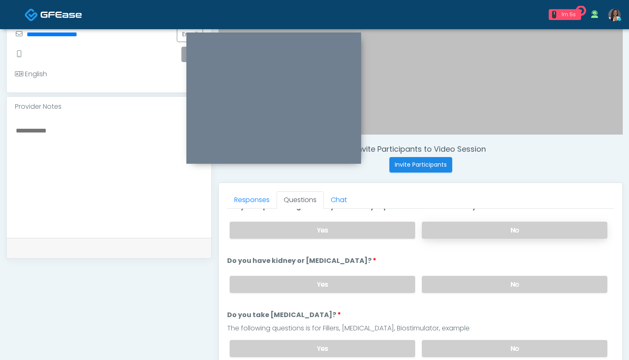
click at [446, 234] on label "No" at bounding box center [515, 229] width 186 height 17
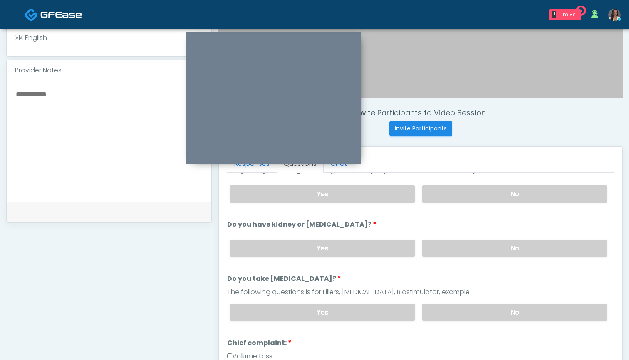
scroll to position [252, 0]
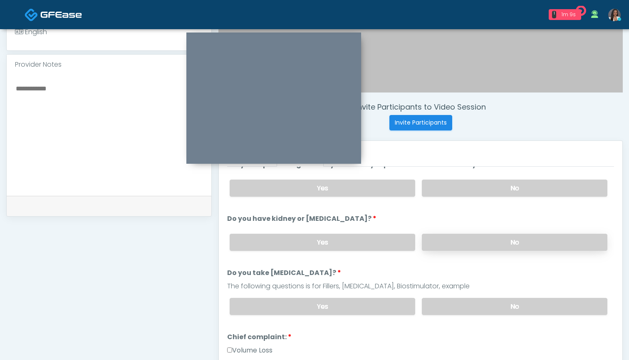
click at [460, 247] on label "No" at bounding box center [515, 242] width 186 height 17
click at [445, 306] on label "No" at bounding box center [515, 306] width 186 height 17
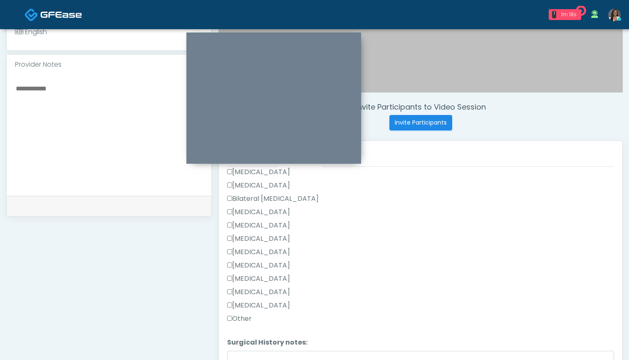
scroll to position [513, 0]
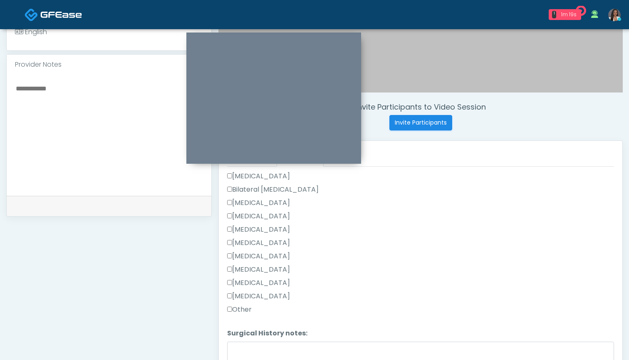
click at [239, 308] on label "Other" at bounding box center [239, 309] width 25 height 10
click at [280, 204] on label "Breast Augmentation" at bounding box center [258, 203] width 63 height 10
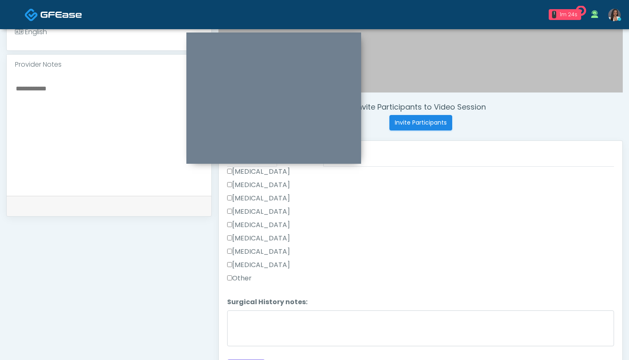
scroll to position [544, 0]
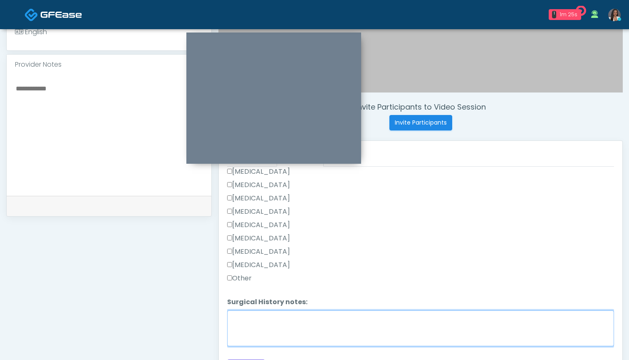
click at [294, 326] on textarea "Surgical History notes:" at bounding box center [420, 328] width 387 height 36
type textarea "*"
drag, startPoint x: 279, startPoint y: 317, endPoint x: 212, endPoint y: 317, distance: 67.0
click at [212, 317] on div "Invite Participants to Video Session Invite Participants Responses Questions Ch…" at bounding box center [417, 131] width 411 height 635
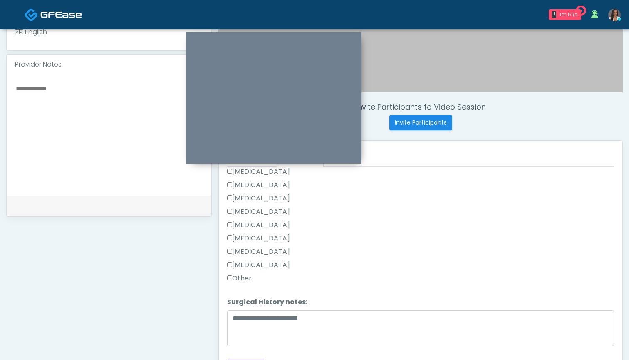
click at [265, 194] on label "Rhinoplasty" at bounding box center [258, 198] width 63 height 10
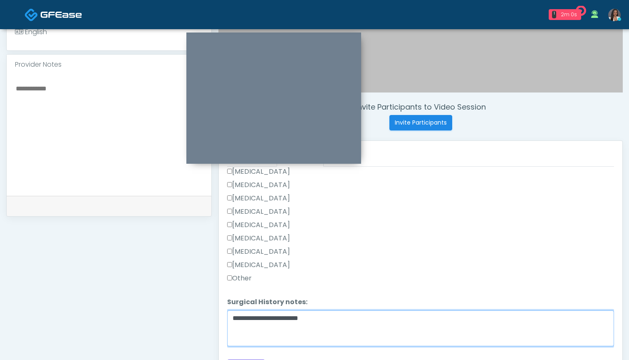
click at [353, 323] on textarea "**********" at bounding box center [420, 328] width 387 height 36
type textarea "**********"
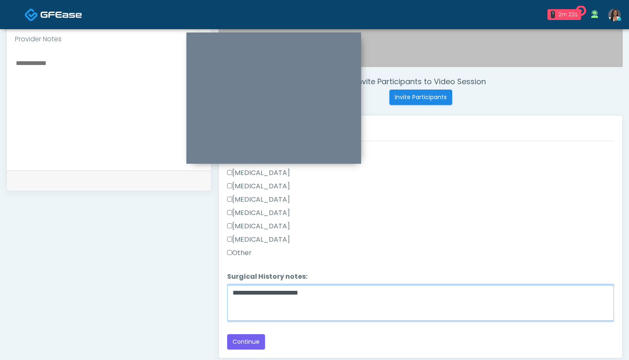
scroll to position [277, 0]
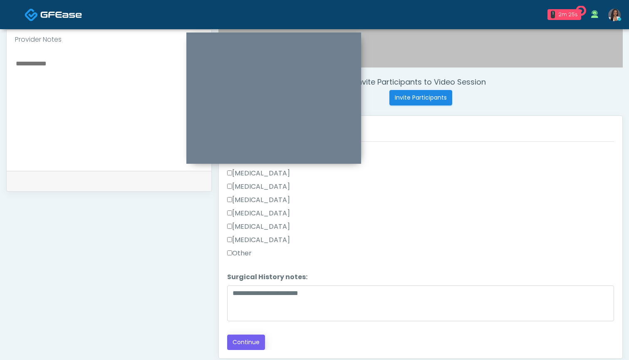
click at [254, 340] on button "Continue" at bounding box center [246, 341] width 38 height 15
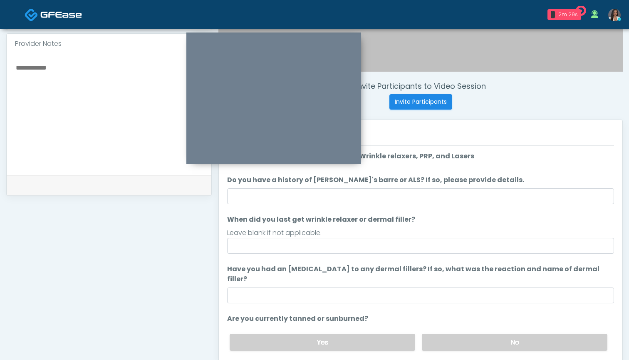
scroll to position [276, 0]
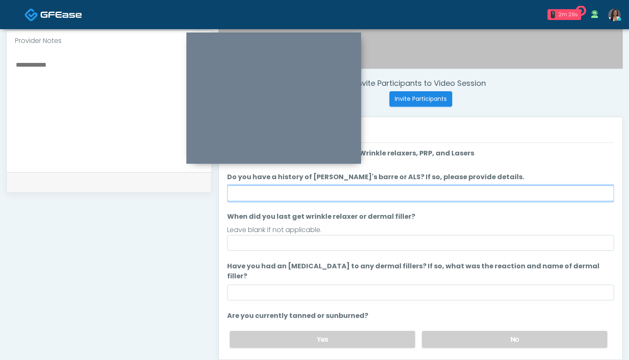
click at [361, 195] on input "Do you have a history of Guillain's barre or ALS? If so, please provide details." at bounding box center [420, 193] width 387 height 16
type input "**"
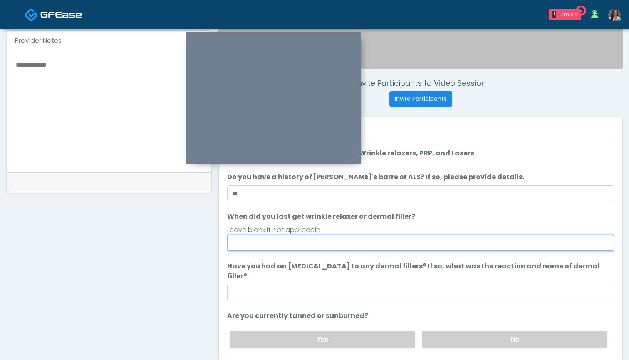
click at [352, 241] on input "When did you last get wrinkle relaxer or dermal filler?" at bounding box center [420, 243] width 387 height 16
type input "*"
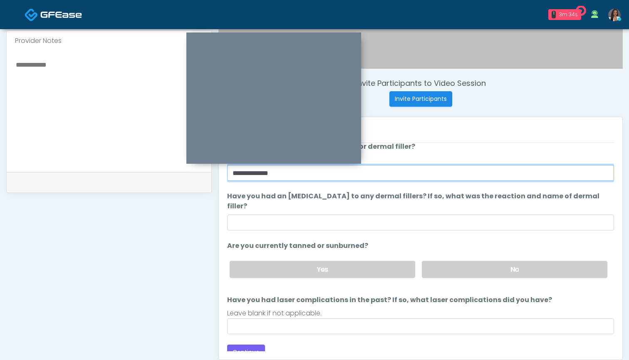
scroll to position [69, 0]
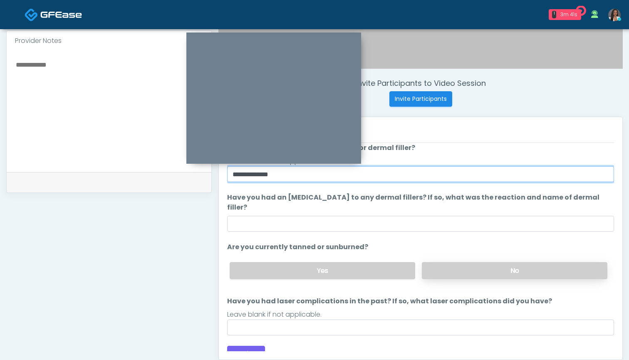
type input "**********"
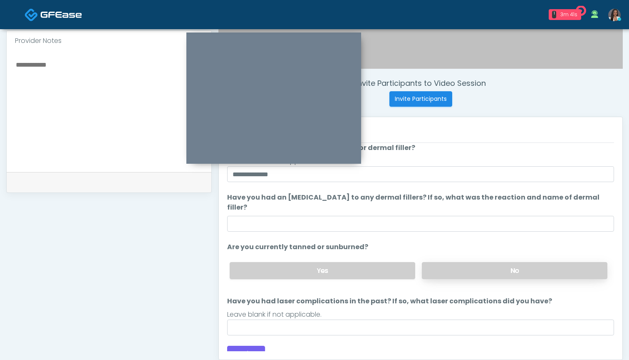
click at [447, 262] on label "No" at bounding box center [515, 270] width 186 height 17
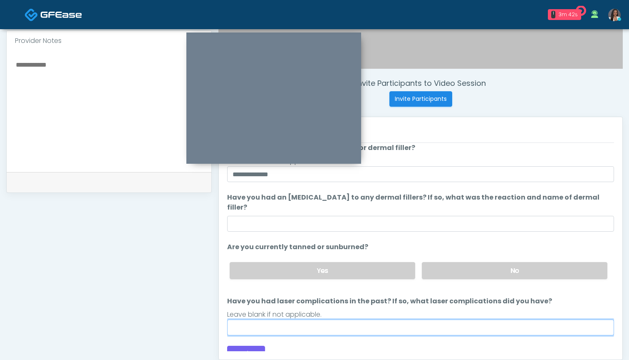
click at [405, 319] on input "Have you had laser complications in the past? If so, what laser complications d…" at bounding box center [420, 327] width 387 height 16
type input "*"
type input "**********"
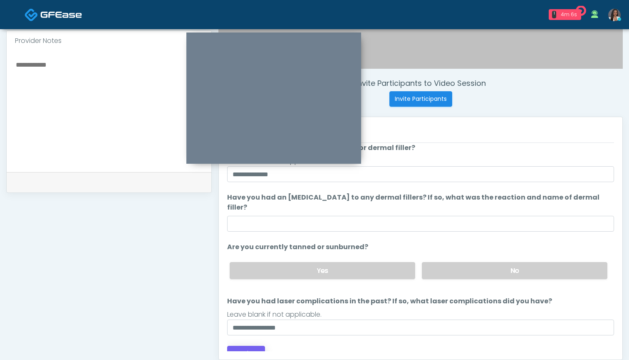
drag, startPoint x: 405, startPoint y: 318, endPoint x: 244, endPoint y: 340, distance: 162.2
click at [244, 345] on button "Continue" at bounding box center [246, 352] width 38 height 15
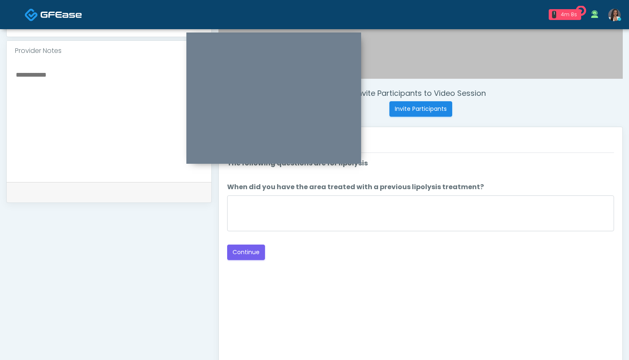
scroll to position [240, 0]
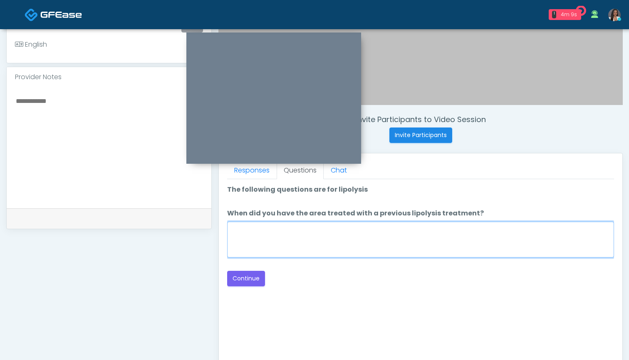
click at [414, 234] on textarea "When did you have the area treated with a previous lipolysis treatment?" at bounding box center [420, 239] width 387 height 36
type textarea "***"
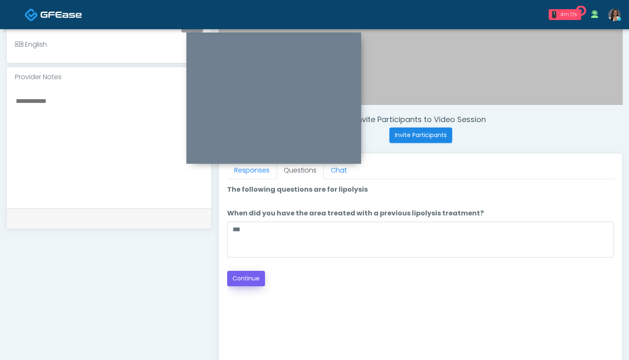
click at [247, 277] on button "Continue" at bounding box center [246, 278] width 38 height 15
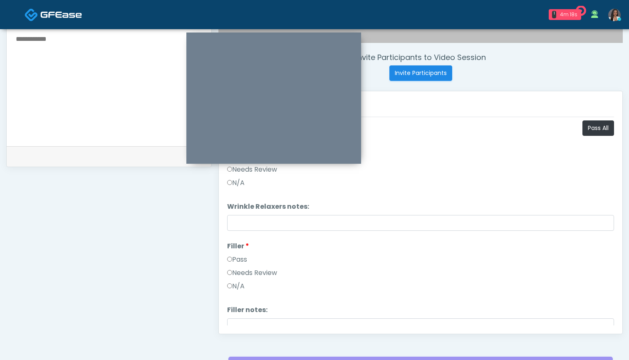
scroll to position [272, 0]
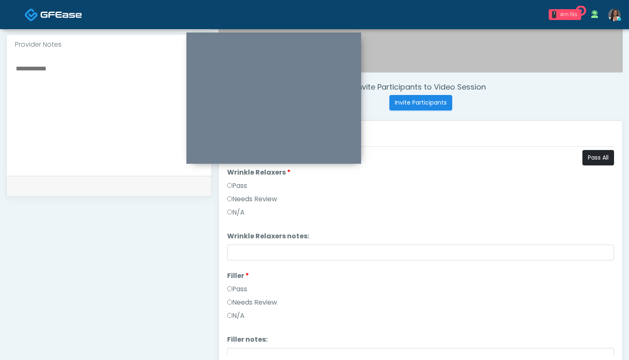
click at [594, 159] on button "Pass All" at bounding box center [599, 157] width 32 height 15
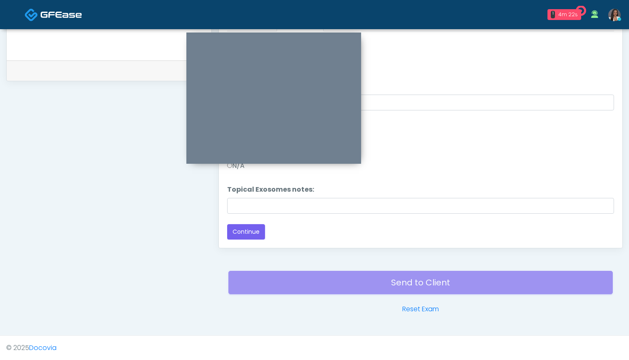
scroll to position [388, 0]
click at [249, 235] on button "Continue" at bounding box center [246, 231] width 38 height 15
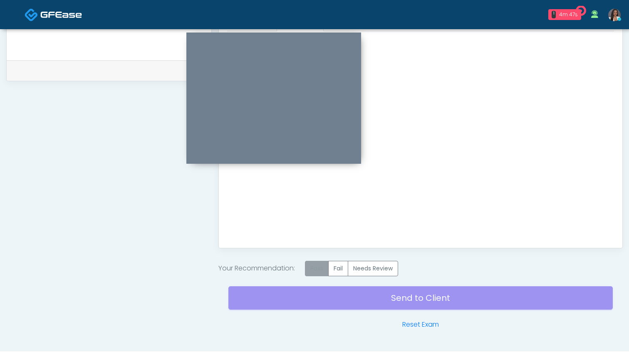
click at [316, 270] on label "Pass" at bounding box center [317, 268] width 24 height 15
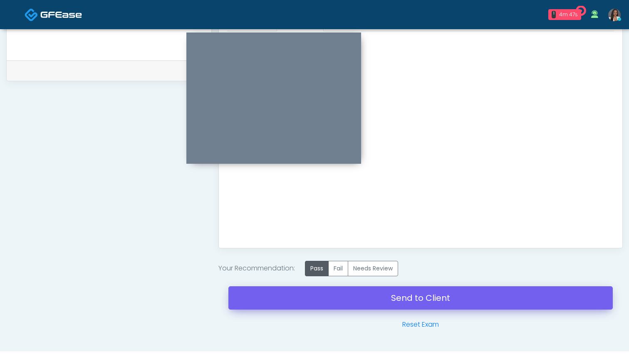
click at [420, 300] on link "Send to Client" at bounding box center [421, 297] width 385 height 23
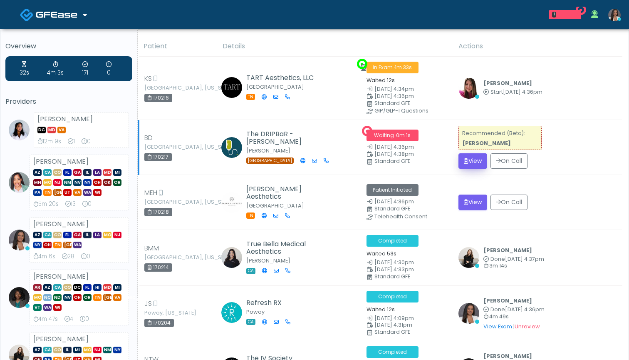
click at [466, 158] on icon "submit" at bounding box center [466, 161] width 5 height 6
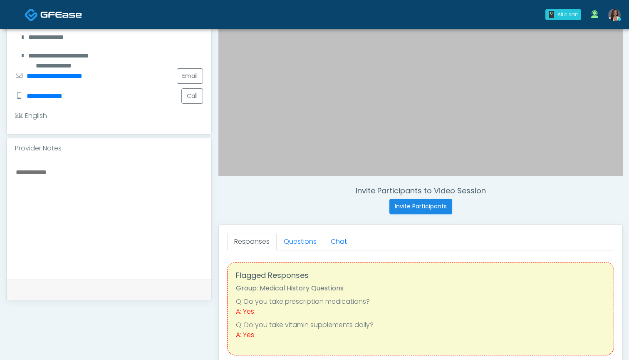
scroll to position [174, 0]
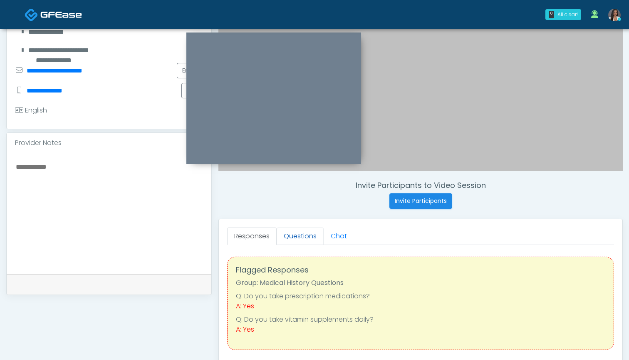
click at [303, 239] on link "Questions" at bounding box center [300, 235] width 47 height 17
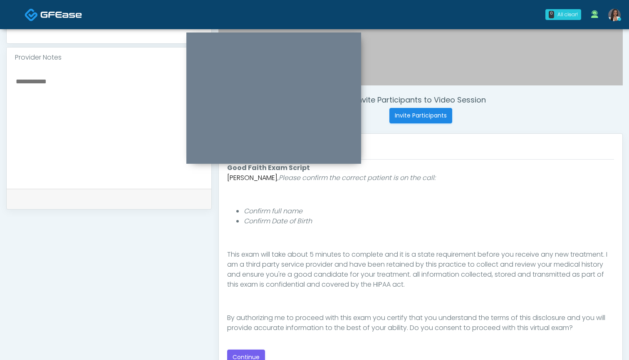
scroll to position [265, 0]
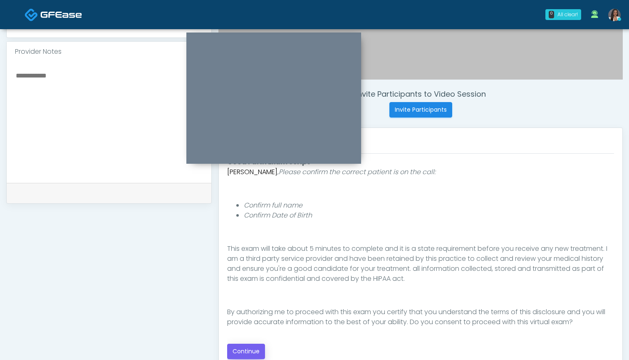
click at [243, 351] on button "Continue" at bounding box center [246, 350] width 38 height 15
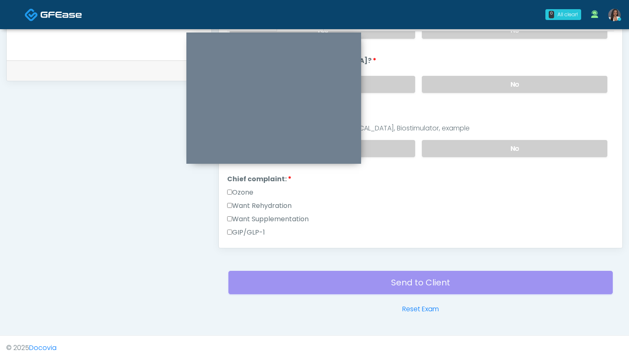
scroll to position [104, 0]
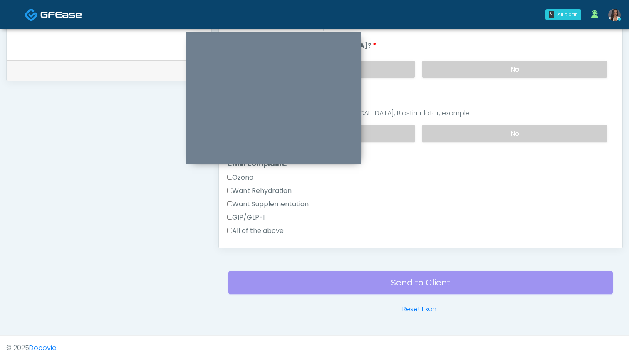
click at [281, 193] on label "Want Rehydration" at bounding box center [259, 191] width 65 height 10
click at [284, 205] on label "Want Supplementation" at bounding box center [268, 204] width 82 height 10
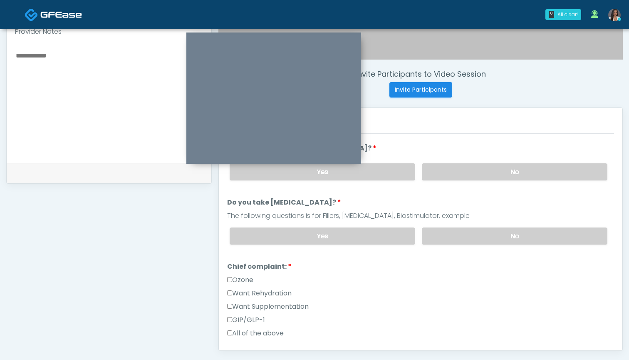
scroll to position [280, 0]
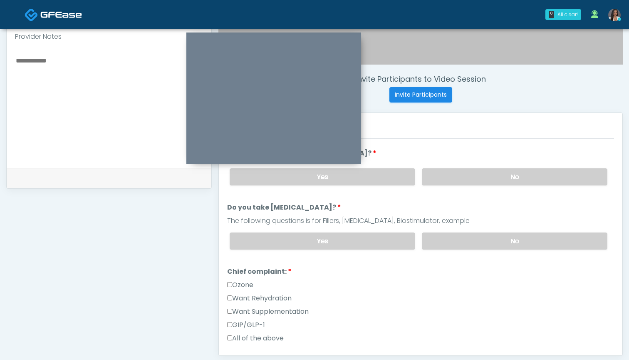
click at [252, 321] on label "GIP/GLP-1" at bounding box center [246, 325] width 38 height 10
click at [256, 314] on label "Want Supplementation" at bounding box center [268, 311] width 82 height 10
click at [261, 299] on label "Want Rehydration" at bounding box center [259, 298] width 65 height 10
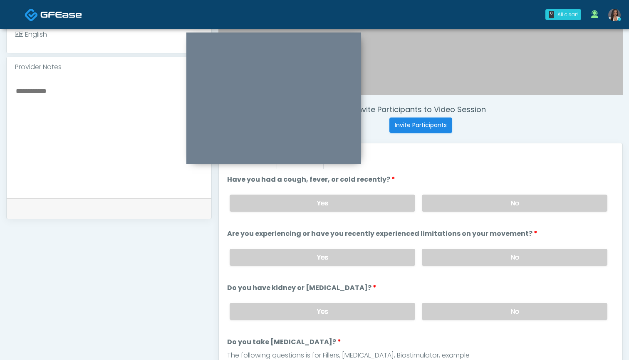
scroll to position [247, 0]
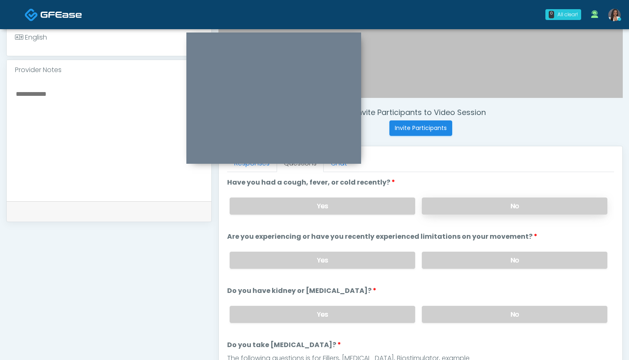
click at [447, 211] on label "No" at bounding box center [515, 205] width 186 height 17
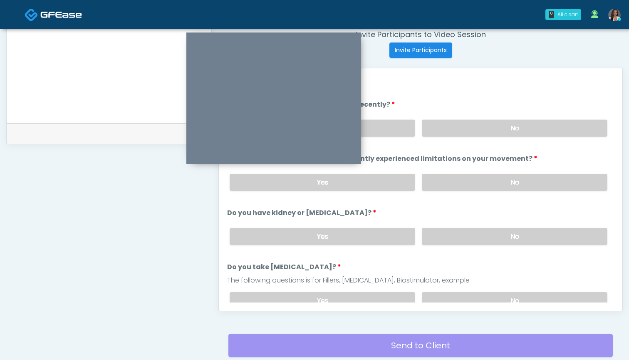
scroll to position [327, 0]
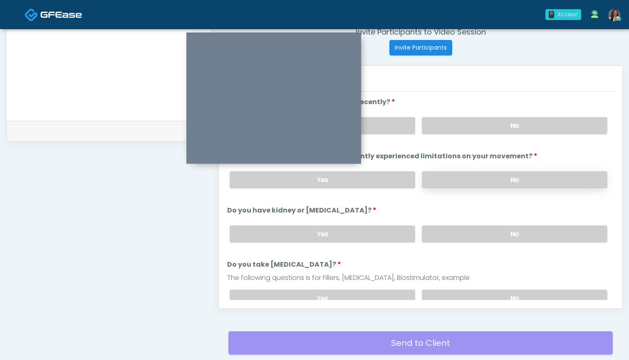
click at [433, 180] on label "No" at bounding box center [515, 179] width 186 height 17
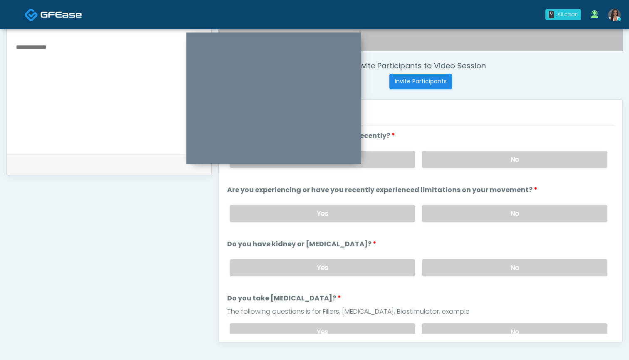
scroll to position [283, 0]
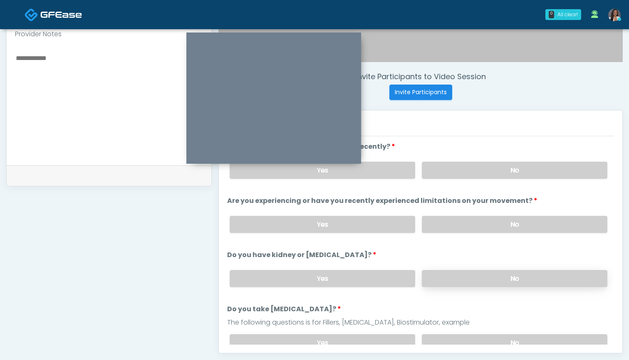
click at [480, 278] on label "No" at bounding box center [515, 278] width 186 height 17
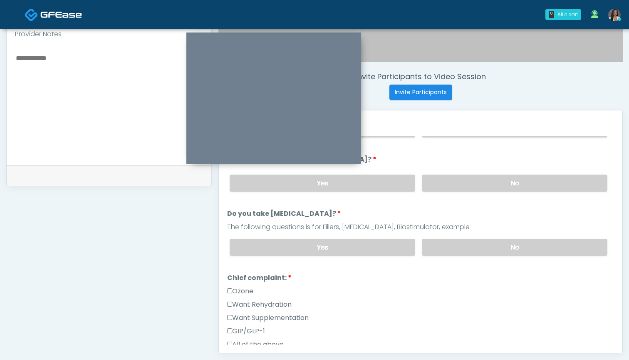
scroll to position [96, 0]
click at [460, 248] on label "No" at bounding box center [515, 246] width 186 height 17
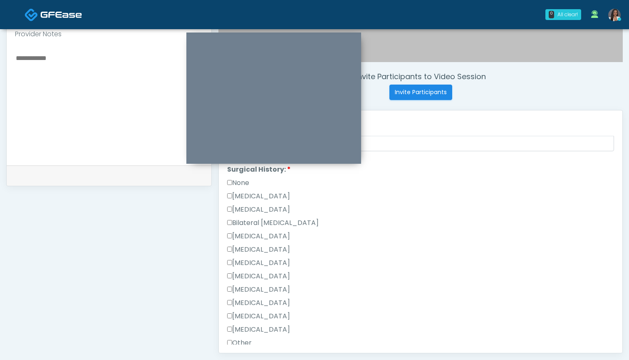
scroll to position [360, 0]
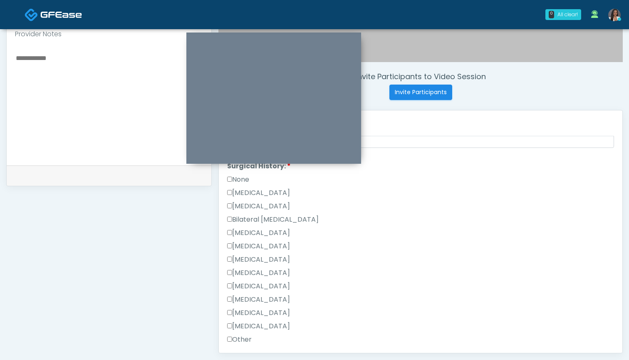
click at [243, 180] on label "None" at bounding box center [238, 179] width 22 height 10
click at [284, 192] on label "[MEDICAL_DATA]" at bounding box center [258, 193] width 63 height 10
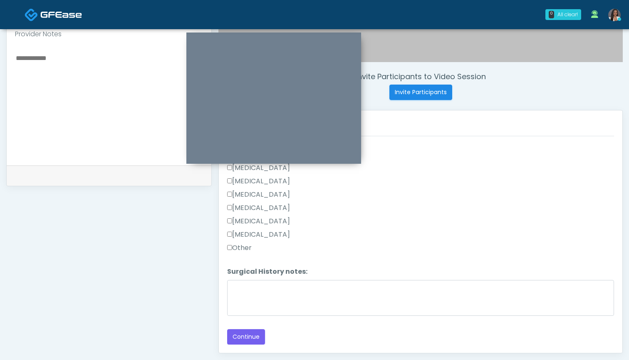
scroll to position [451, 0]
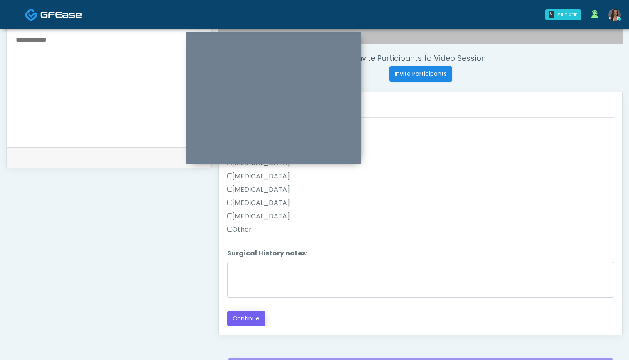
click at [249, 316] on button "Continue" at bounding box center [246, 318] width 38 height 15
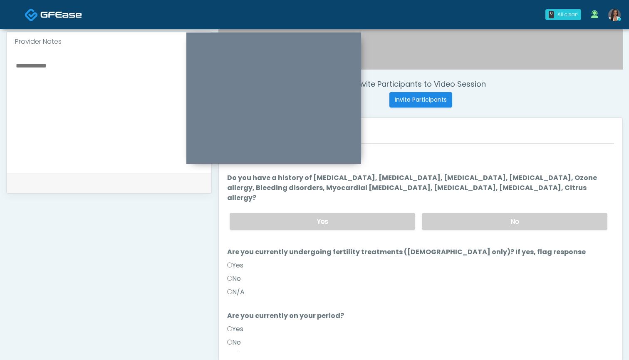
scroll to position [269, 0]
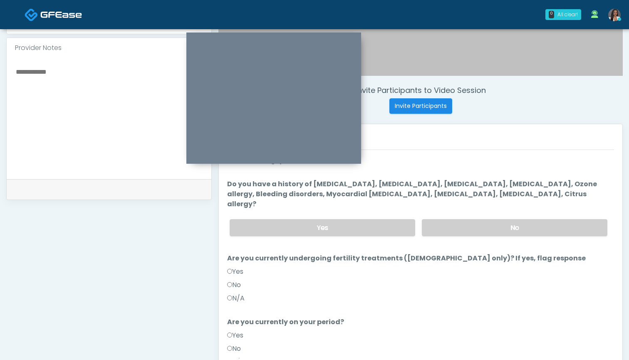
click at [234, 280] on label "No" at bounding box center [234, 285] width 14 height 10
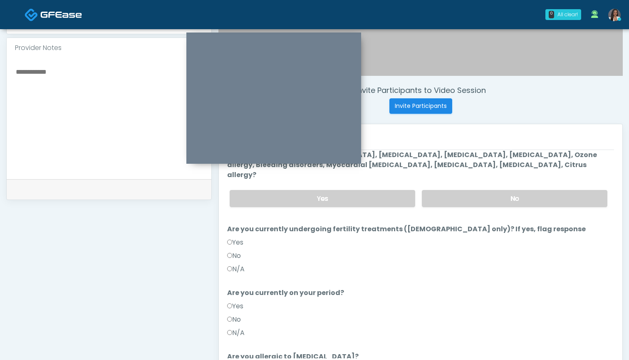
scroll to position [30, 0]
click at [235, 314] on label "No" at bounding box center [234, 319] width 14 height 10
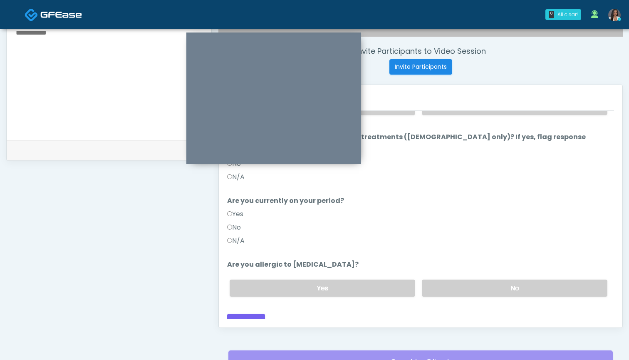
scroll to position [308, 0]
click at [435, 279] on label "No" at bounding box center [515, 287] width 186 height 17
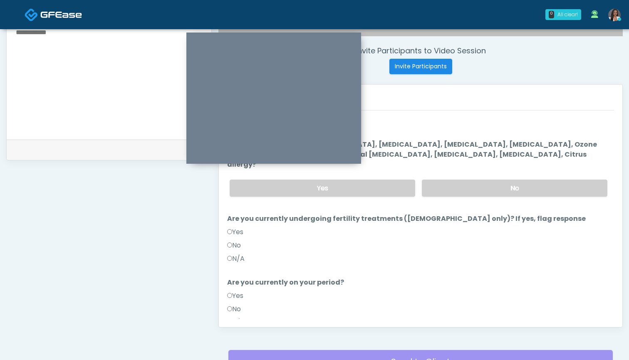
scroll to position [0, 0]
click at [440, 183] on label "No" at bounding box center [515, 187] width 186 height 17
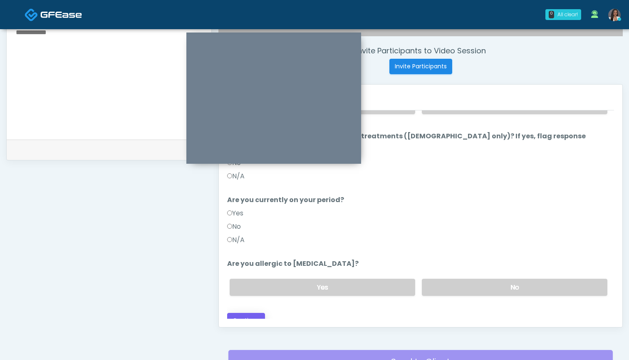
scroll to position [82, 0]
click at [243, 313] on button "Continue" at bounding box center [246, 320] width 38 height 15
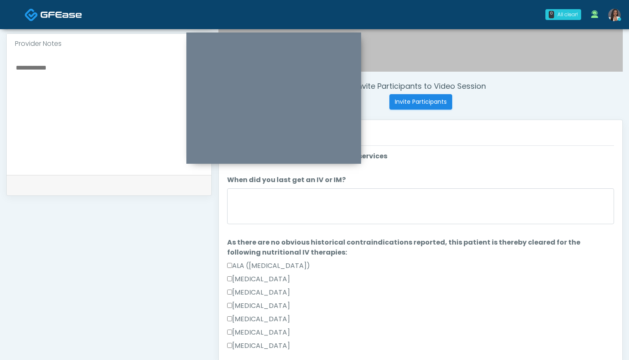
scroll to position [0, 0]
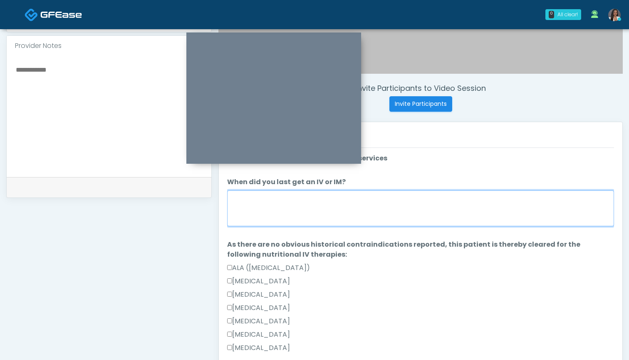
click at [399, 208] on textarea "When did you last get an IV or IM?" at bounding box center [420, 208] width 387 height 36
type textarea "*"
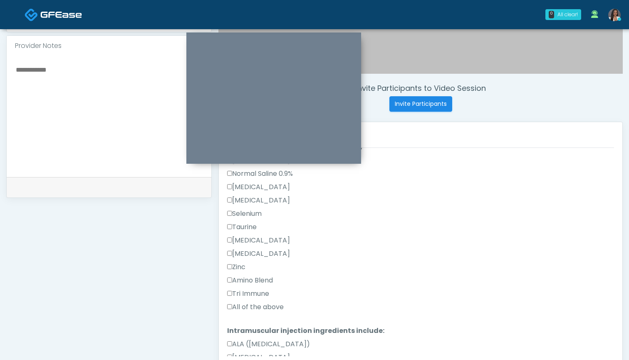
scroll to position [366, 0]
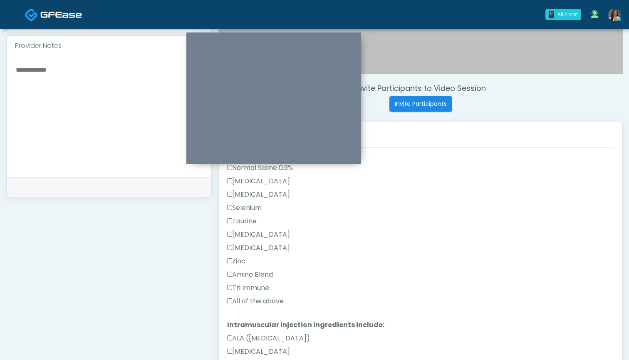
type textarea "********"
click at [273, 298] on label "All of the above" at bounding box center [255, 301] width 57 height 10
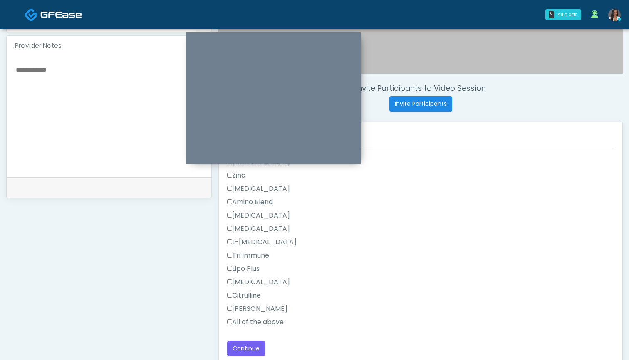
scroll to position [742, 0]
click at [263, 320] on label "All of the above" at bounding box center [255, 322] width 57 height 10
click at [248, 343] on button "Continue" at bounding box center [246, 347] width 38 height 15
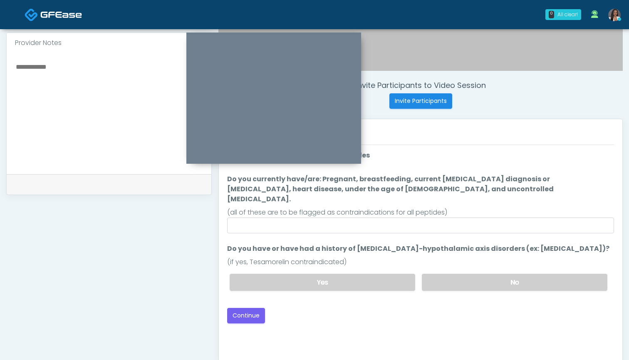
scroll to position [269, 0]
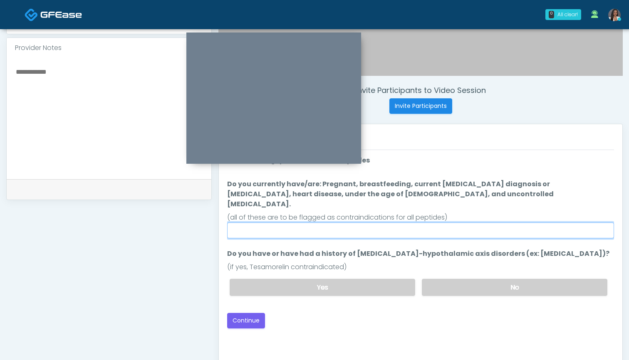
click at [409, 222] on input "Do you currently have/are: Pregnant, breastfeeding, current [MEDICAL_DATA] diag…" at bounding box center [420, 230] width 387 height 16
type input "**"
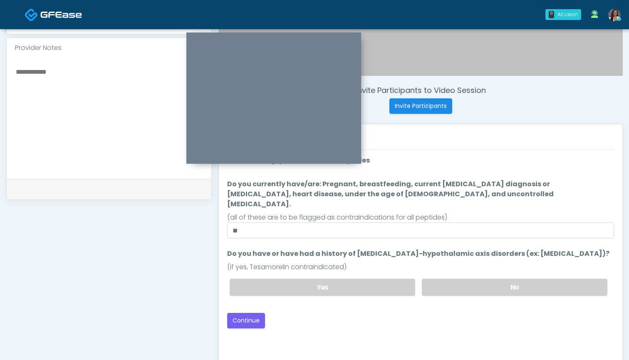
click at [448, 291] on div "Yes No" at bounding box center [418, 287] width 391 height 30
click at [452, 278] on label "No" at bounding box center [515, 286] width 186 height 17
click at [241, 313] on button "Continue" at bounding box center [246, 320] width 38 height 15
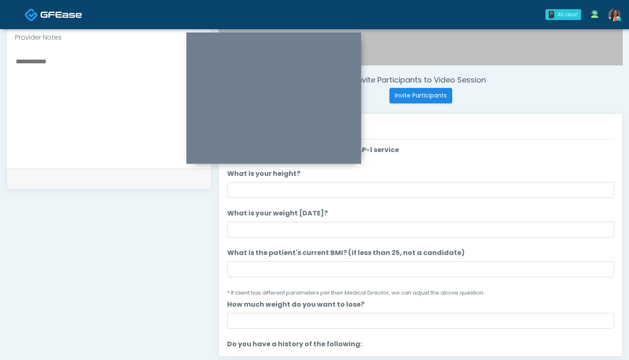
scroll to position [269, 0]
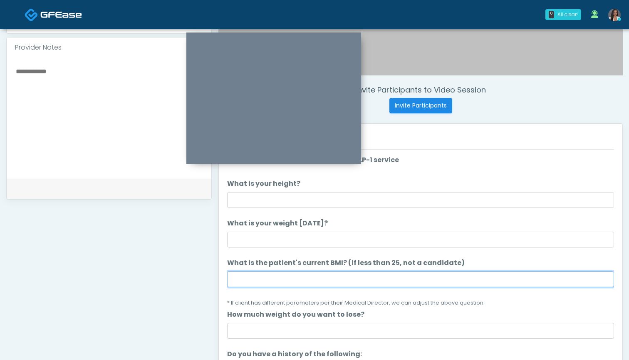
click at [327, 275] on input "What is the patient's current BMI? (if less than 25, not a candidate)" at bounding box center [420, 279] width 387 height 16
type input "****"
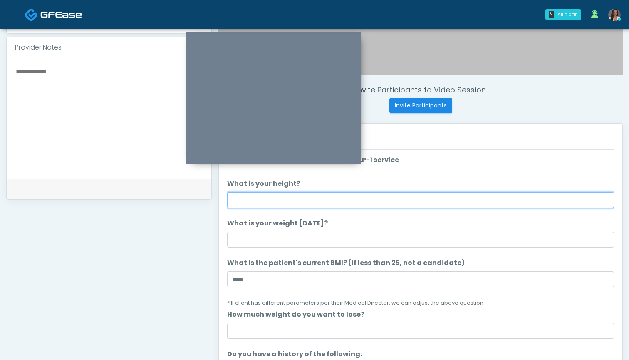
click at [343, 206] on input "What is your height?" at bounding box center [420, 200] width 387 height 16
type input "*****"
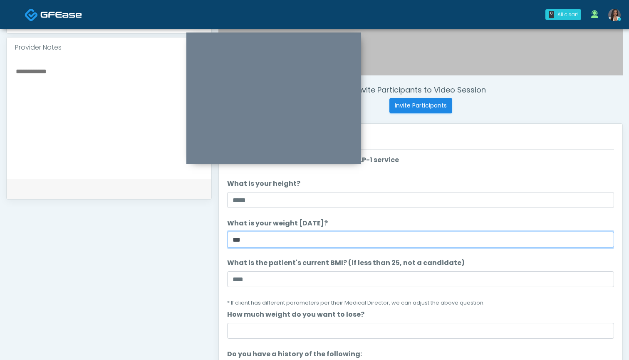
type input "***"
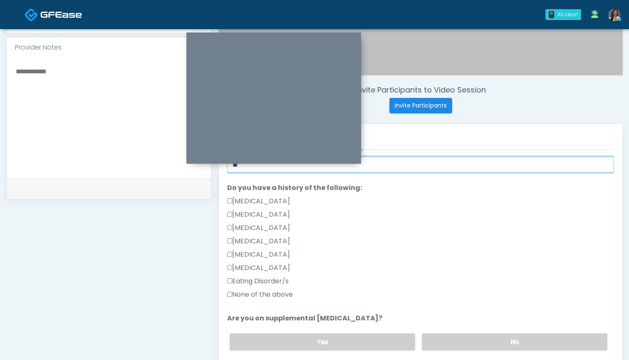
scroll to position [165, 0]
type input "**"
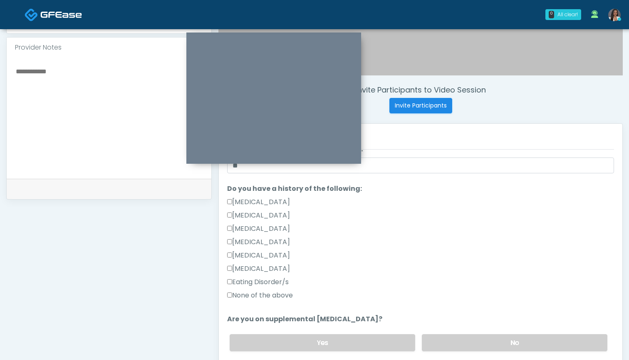
click at [283, 296] on label "None of the above" at bounding box center [260, 295] width 66 height 10
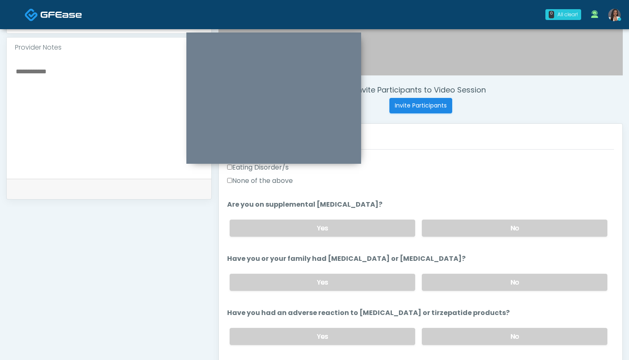
scroll to position [283, 0]
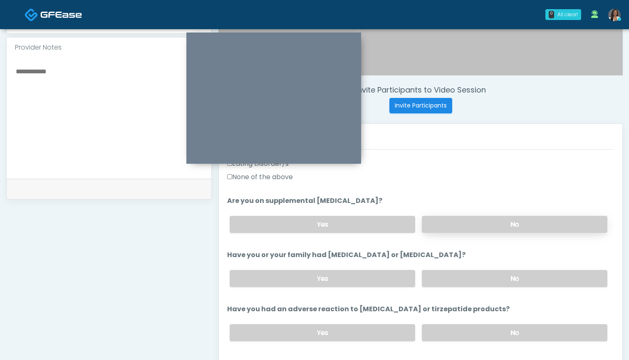
click at [468, 218] on label "No" at bounding box center [515, 224] width 186 height 17
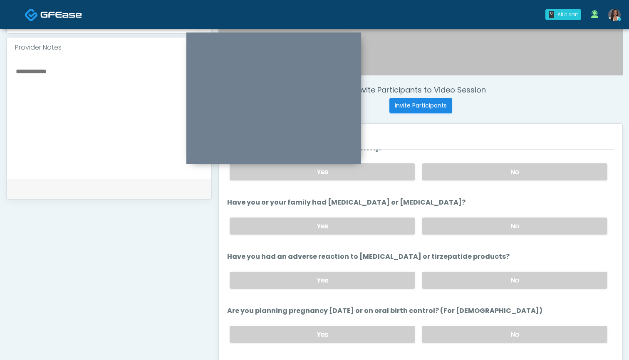
scroll to position [337, 0]
click at [444, 224] on label "No" at bounding box center [515, 224] width 186 height 17
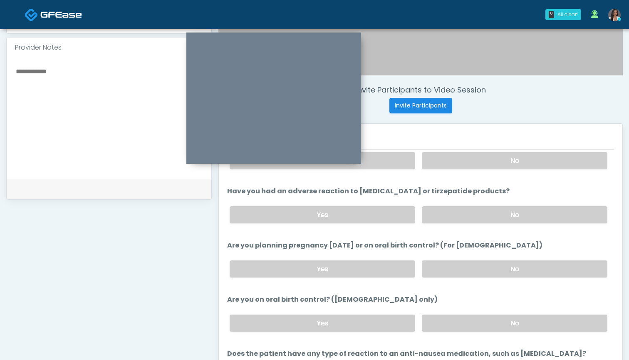
scroll to position [412, 0]
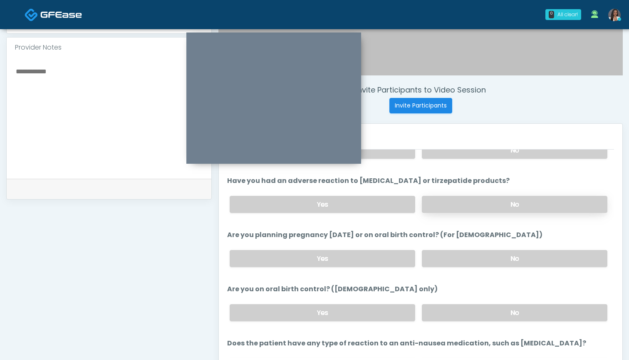
click at [453, 203] on label "No" at bounding box center [515, 204] width 186 height 17
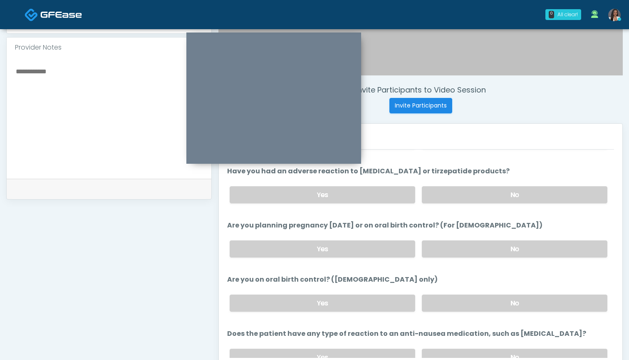
scroll to position [429, 0]
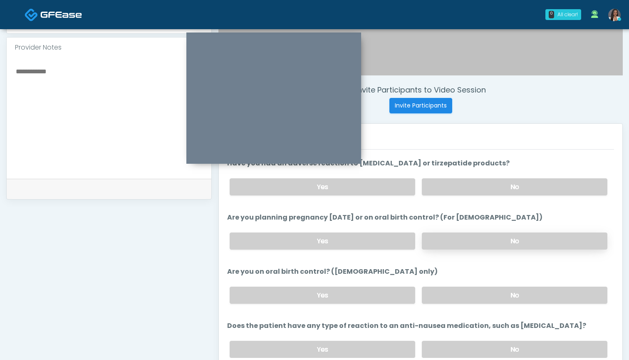
click at [444, 236] on label "No" at bounding box center [515, 240] width 186 height 17
click at [444, 300] on label "No" at bounding box center [515, 294] width 186 height 17
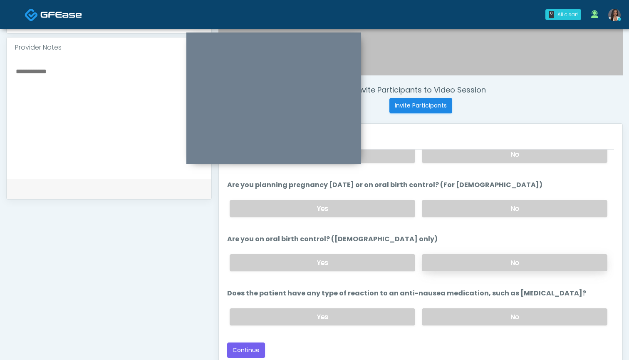
scroll to position [462, 0]
click at [450, 318] on label "No" at bounding box center [515, 316] width 186 height 17
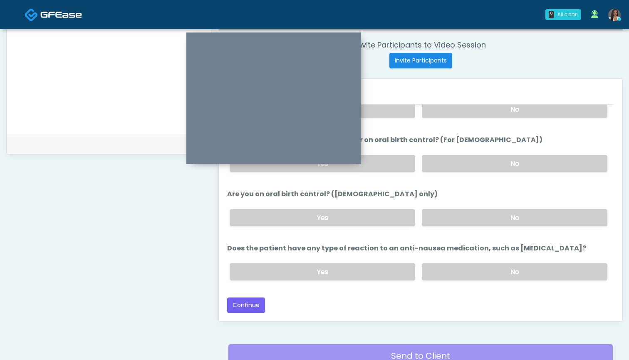
scroll to position [316, 0]
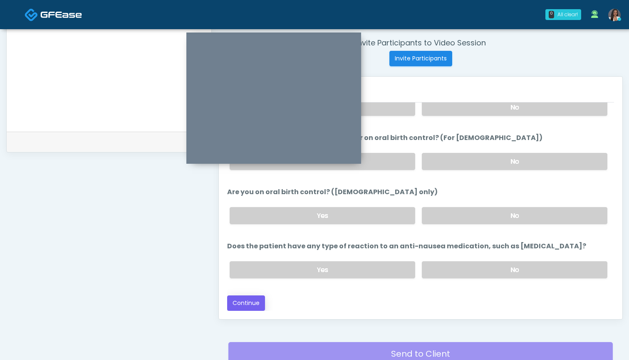
click at [244, 306] on button "Continue" at bounding box center [246, 302] width 38 height 15
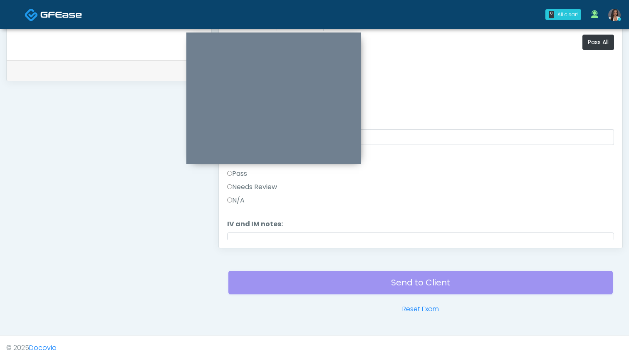
scroll to position [0, 0]
click at [590, 42] on button "Pass All" at bounding box center [599, 42] width 32 height 15
click at [243, 230] on button "Continue" at bounding box center [246, 231] width 38 height 15
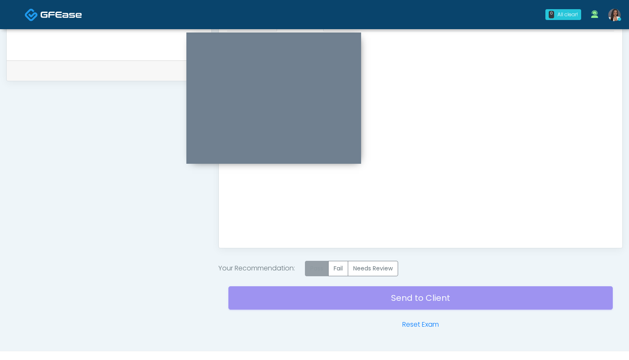
click at [316, 266] on label "Pass" at bounding box center [317, 268] width 24 height 15
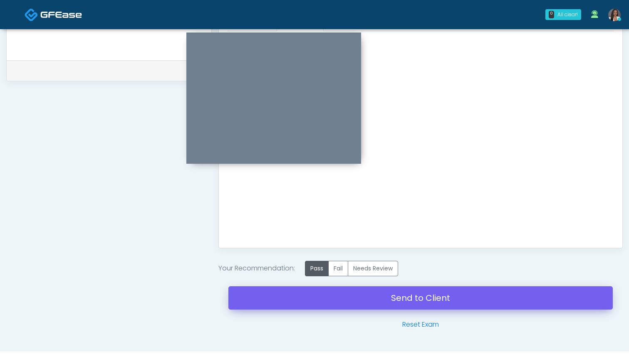
click at [415, 295] on link "Send to Client" at bounding box center [421, 297] width 385 height 23
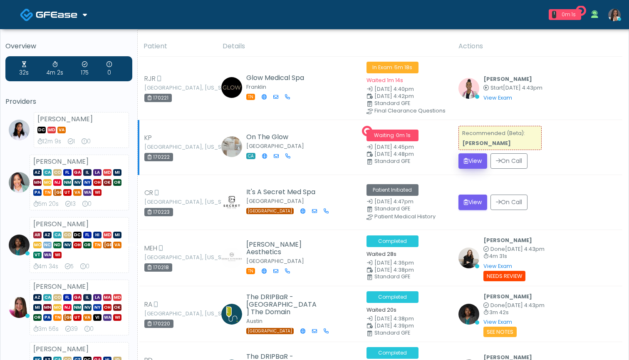
click at [467, 159] on button "View" at bounding box center [473, 160] width 29 height 15
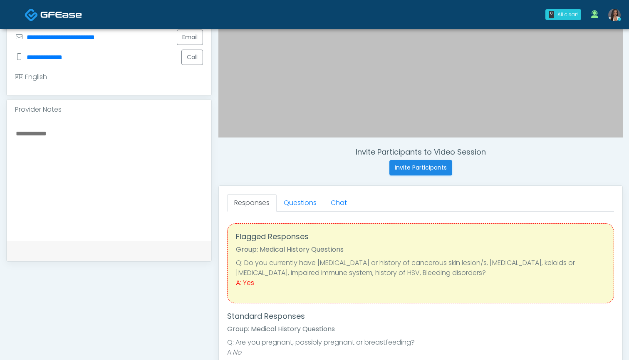
scroll to position [220, 0]
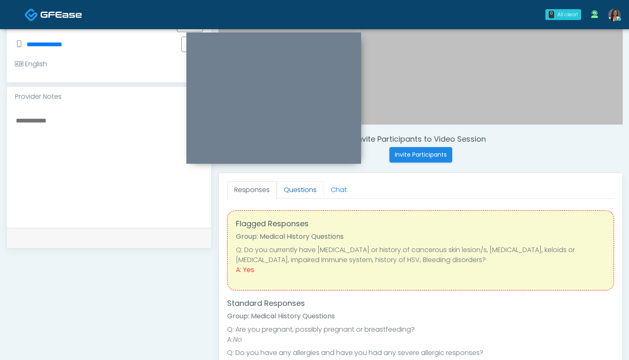
click at [305, 190] on link "Questions" at bounding box center [300, 189] width 47 height 17
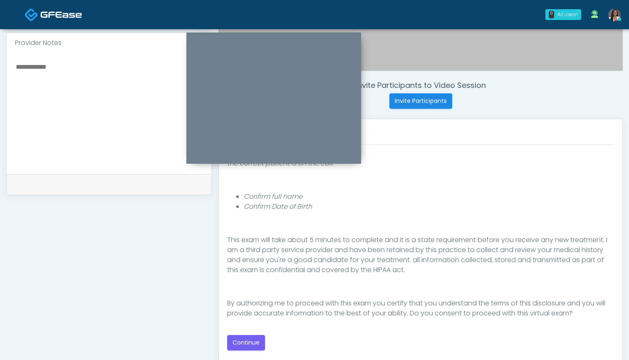
scroll to position [272, 0]
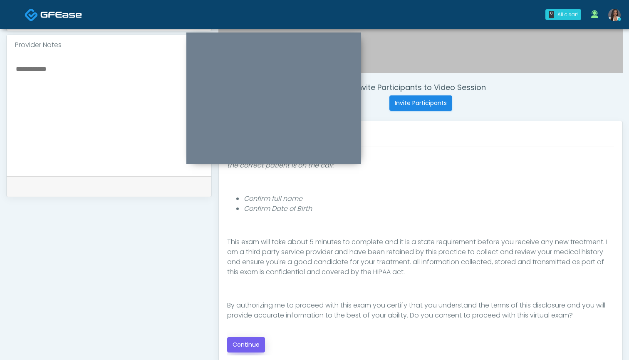
click at [243, 341] on button "Continue" at bounding box center [246, 344] width 38 height 15
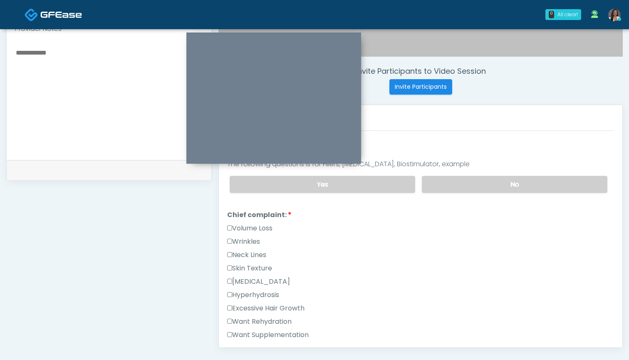
scroll to position [286, 0]
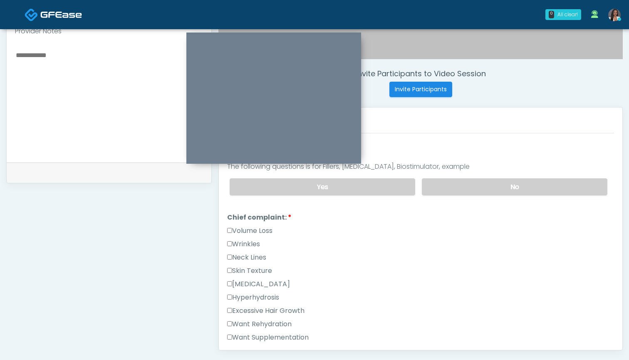
click at [247, 241] on label "Wrinkles" at bounding box center [243, 244] width 33 height 10
click at [265, 310] on label "Excessive Hair Growth" at bounding box center [265, 311] width 77 height 10
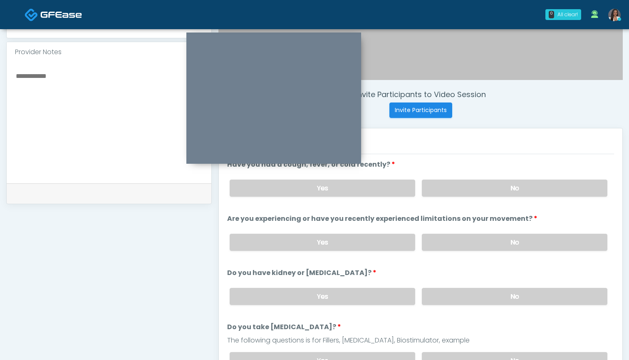
scroll to position [254, 0]
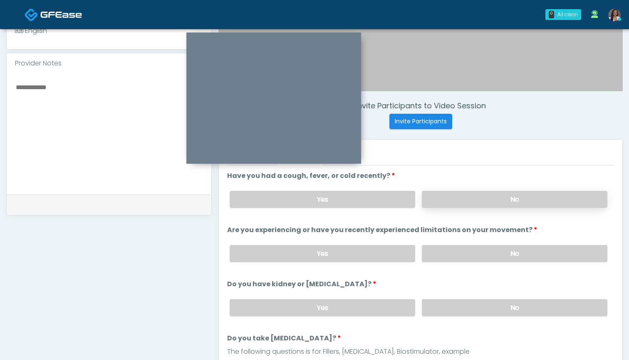
click at [451, 199] on label "No" at bounding box center [515, 199] width 186 height 17
click at [452, 251] on label "No" at bounding box center [515, 253] width 186 height 17
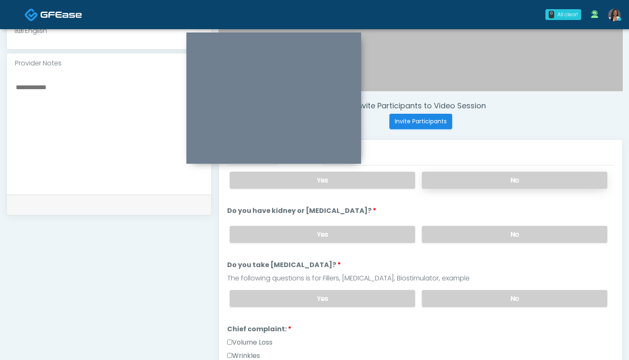
scroll to position [83, 0]
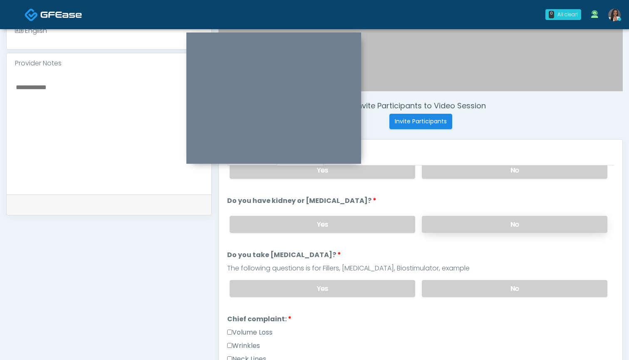
click at [460, 226] on label "No" at bounding box center [515, 224] width 186 height 17
click at [469, 288] on label "No" at bounding box center [515, 288] width 186 height 17
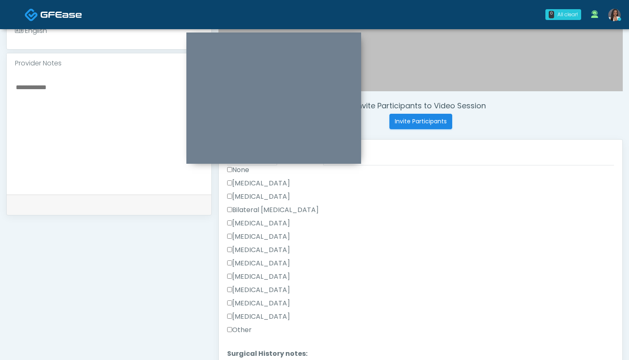
scroll to position [487, 0]
click at [244, 175] on label "None" at bounding box center [238, 174] width 22 height 10
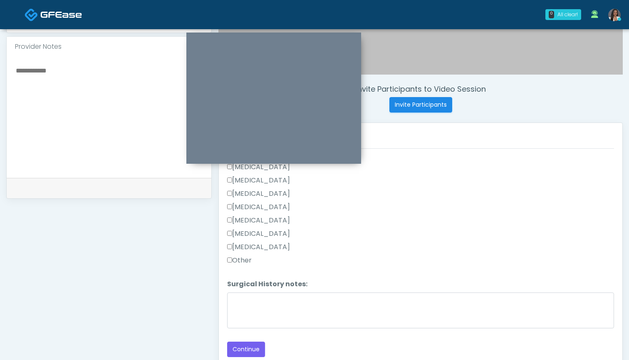
scroll to position [284, 0]
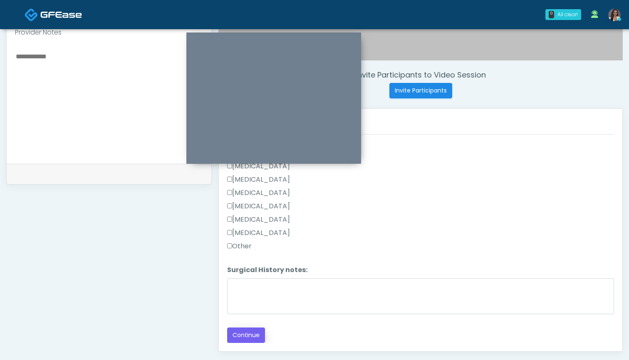
click at [252, 335] on button "Continue" at bounding box center [246, 334] width 38 height 15
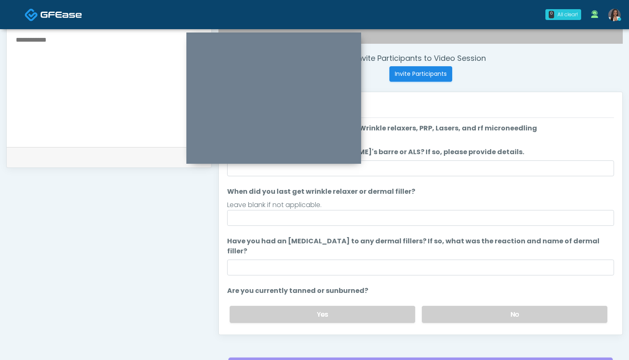
scroll to position [240, 0]
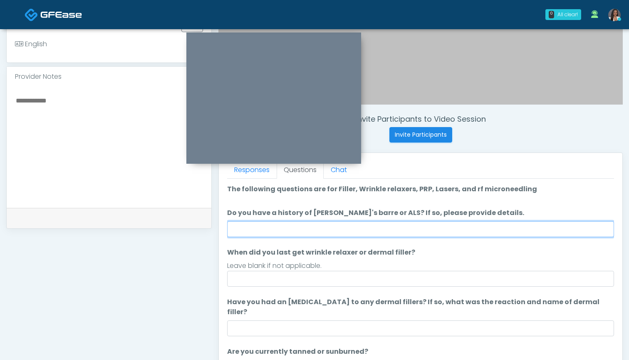
click at [429, 229] on input "Do you have a history of Guillain's barre or ALS? If so, please provide details." at bounding box center [420, 229] width 387 height 16
type input "**"
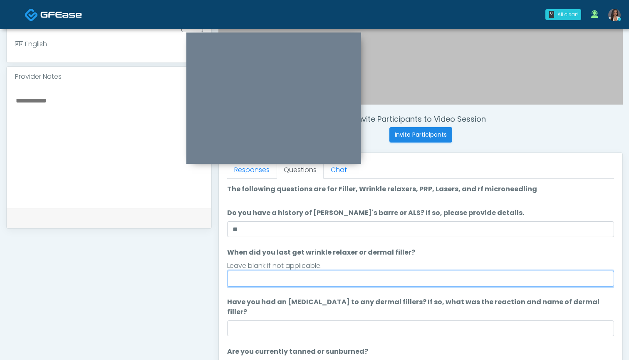
click at [420, 282] on input "When did you last get wrinkle relaxer or dermal filler?" at bounding box center [420, 279] width 387 height 16
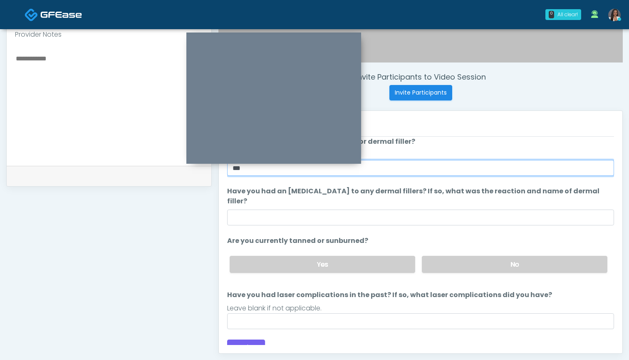
scroll to position [284, 0]
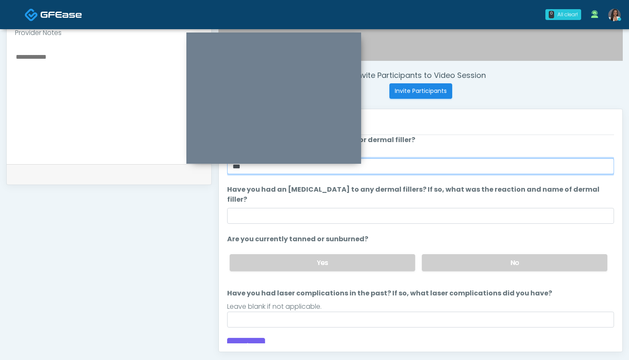
type input "***"
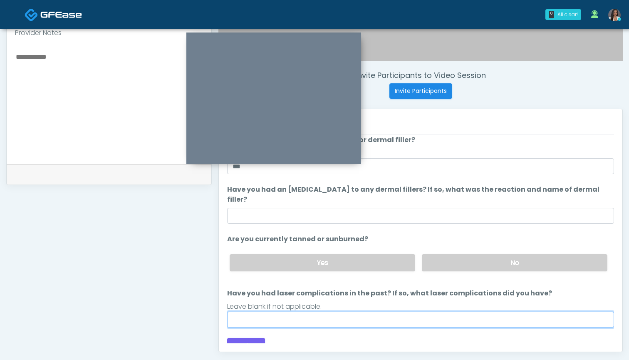
click at [409, 311] on input "Have you had laser complications in the past? If so, what laser complications d…" at bounding box center [420, 319] width 387 height 16
type input "**********"
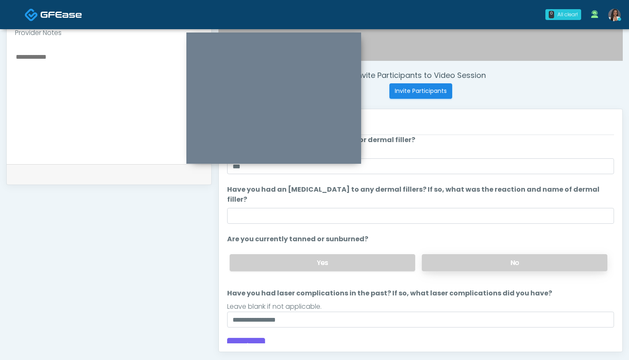
drag, startPoint x: 409, startPoint y: 308, endPoint x: 469, endPoint y: 253, distance: 81.3
click at [469, 254] on label "No" at bounding box center [515, 262] width 186 height 17
click at [256, 338] on button "Continue" at bounding box center [246, 345] width 38 height 15
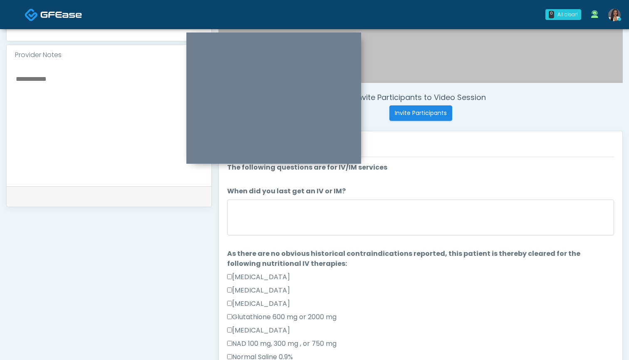
scroll to position [256, 0]
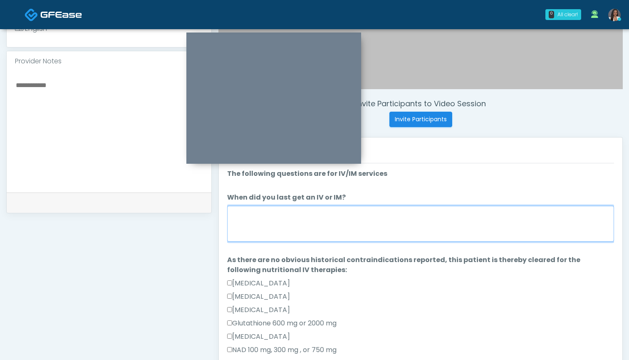
click at [434, 224] on textarea "When did you last get an IV or IM?" at bounding box center [420, 224] width 387 height 36
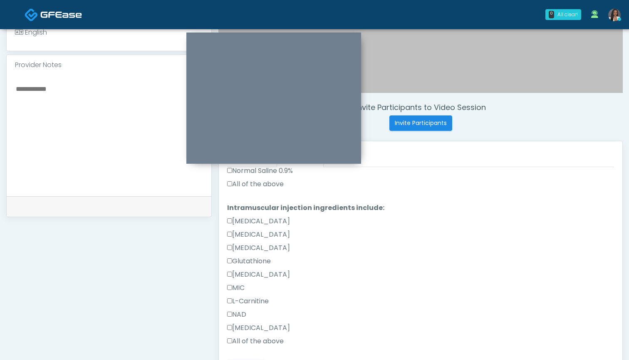
scroll to position [196, 0]
type textarea "***"
click at [268, 186] on label "All of the above" at bounding box center [255, 184] width 57 height 10
click at [266, 339] on label "All of the above" at bounding box center [255, 341] width 57 height 10
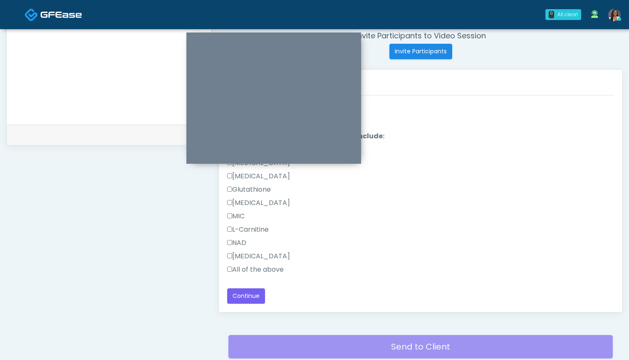
scroll to position [329, 0]
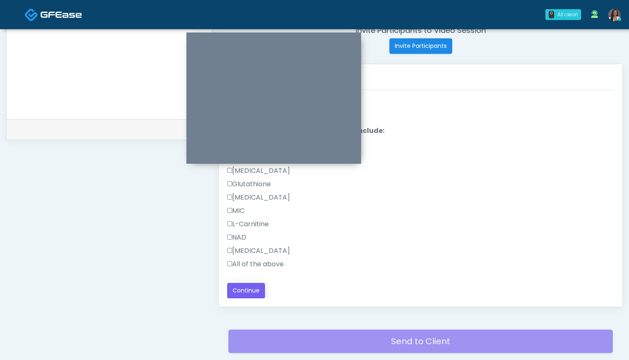
click at [244, 289] on button "Continue" at bounding box center [246, 290] width 38 height 15
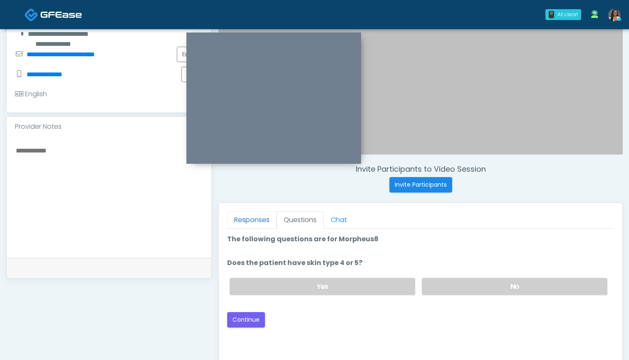
scroll to position [189, 0]
click at [264, 221] on link "Responses" at bounding box center [252, 220] width 50 height 17
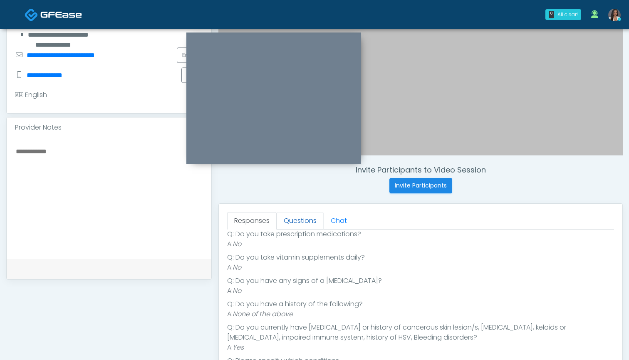
click at [306, 221] on link "Questions" at bounding box center [300, 220] width 47 height 17
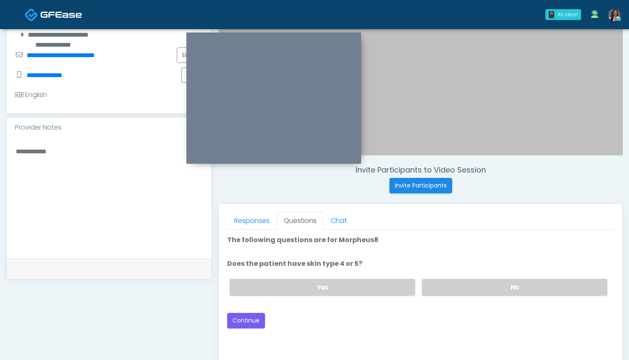
scroll to position [0, 0]
click at [381, 285] on label "Yes" at bounding box center [323, 286] width 186 height 17
click at [239, 322] on button "Continue" at bounding box center [246, 320] width 38 height 15
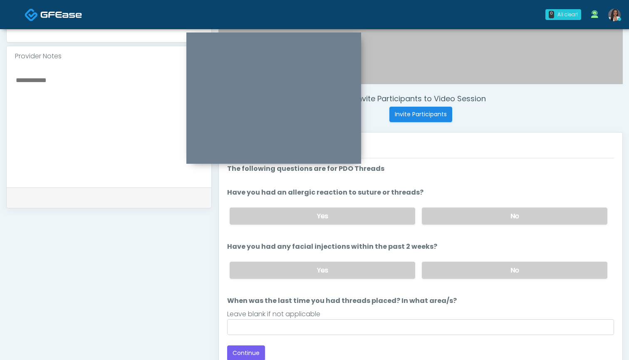
scroll to position [258, 0]
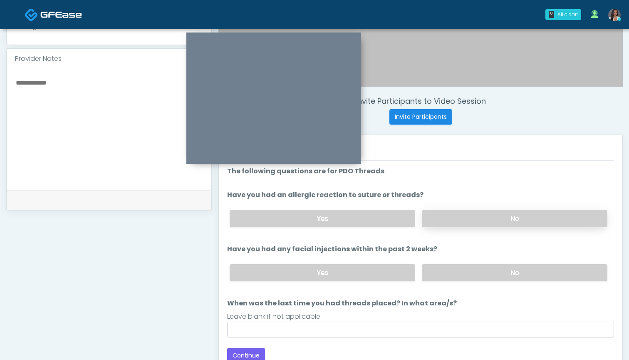
click at [453, 216] on label "No" at bounding box center [515, 218] width 186 height 17
click at [444, 273] on label "No" at bounding box center [515, 272] width 186 height 17
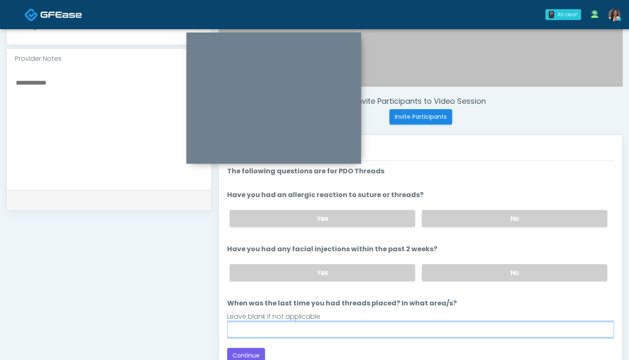
click at [419, 333] on input "When was the last time you had threads placed? In what area/s?" at bounding box center [420, 329] width 387 height 16
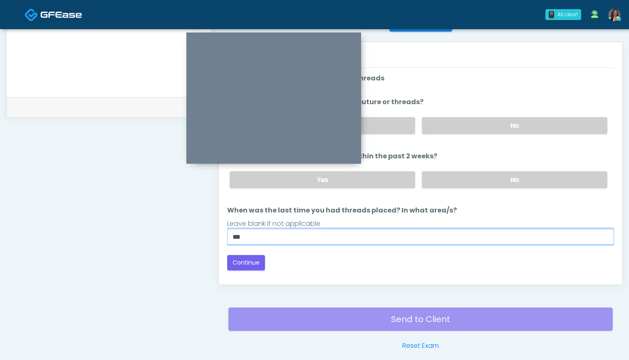
scroll to position [352, 0]
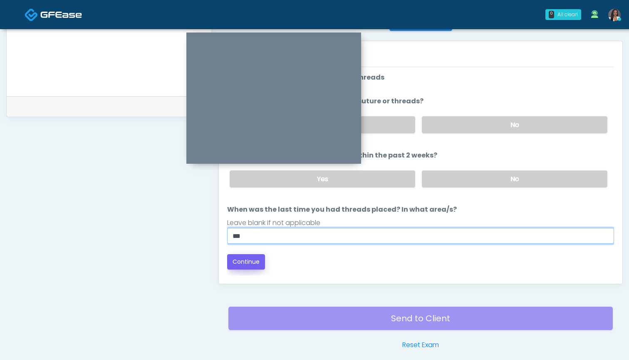
type input "***"
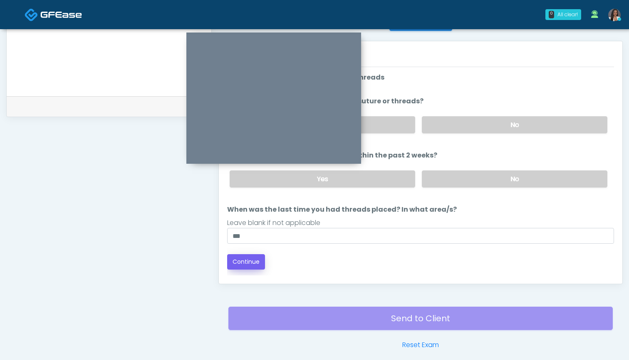
click at [246, 263] on button "Continue" at bounding box center [246, 261] width 38 height 15
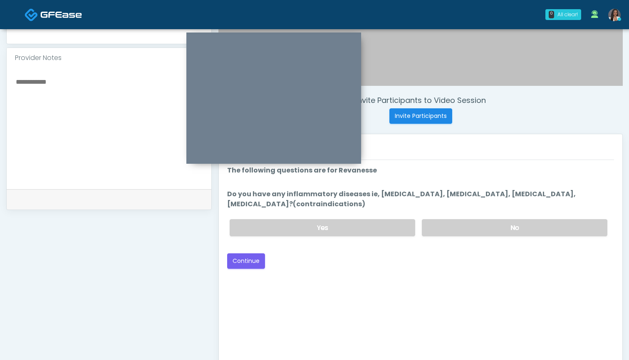
scroll to position [254, 0]
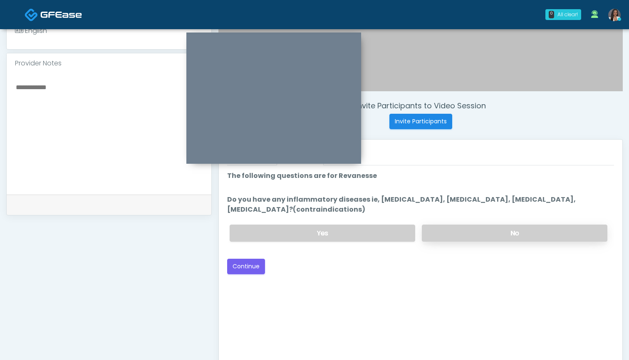
click at [451, 234] on label "No" at bounding box center [515, 232] width 186 height 17
click at [253, 267] on button "Continue" at bounding box center [246, 265] width 38 height 15
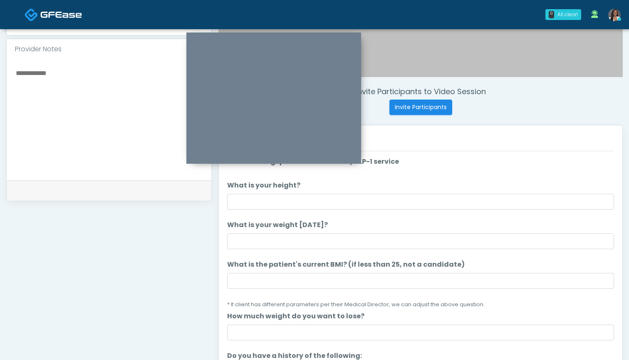
scroll to position [266, 0]
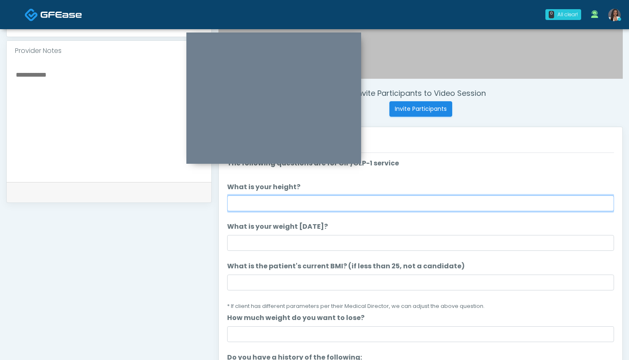
click at [296, 204] on input "What is your height?" at bounding box center [420, 203] width 387 height 16
type input "*****"
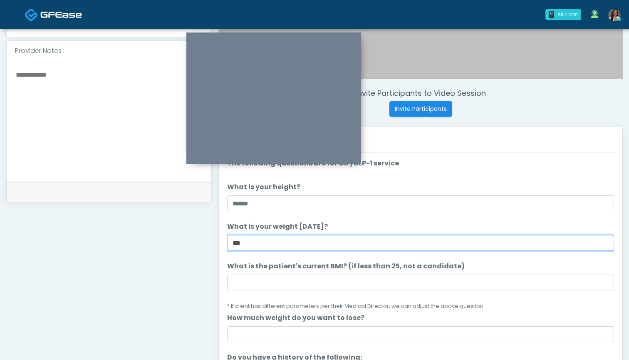
type input "***"
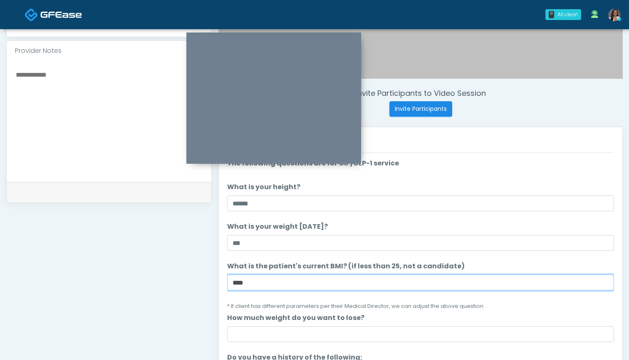
type input "****"
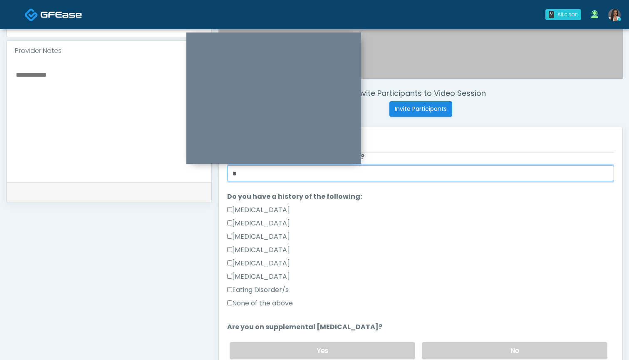
scroll to position [168, 0]
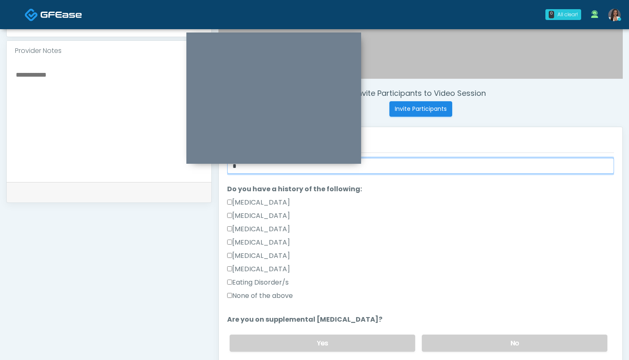
type input "*"
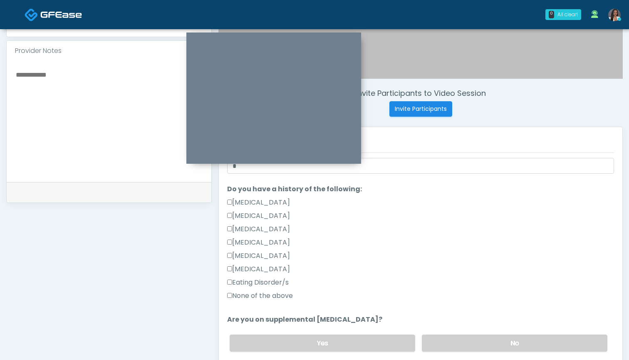
click at [256, 291] on label "None of the above" at bounding box center [260, 296] width 66 height 10
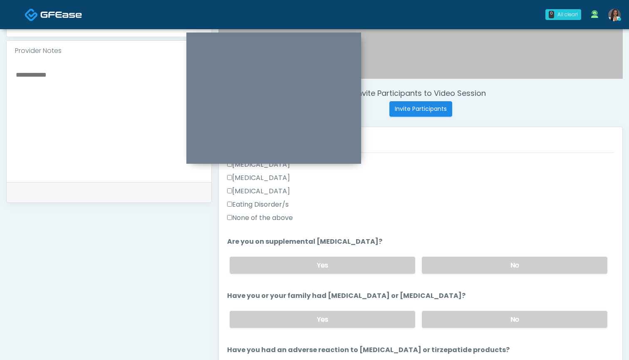
scroll to position [251, 0]
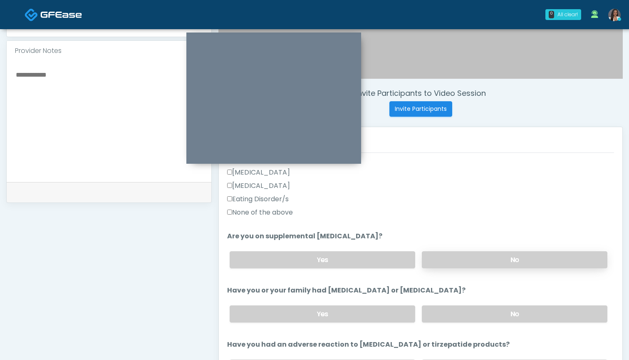
click at [468, 262] on label "No" at bounding box center [515, 259] width 186 height 17
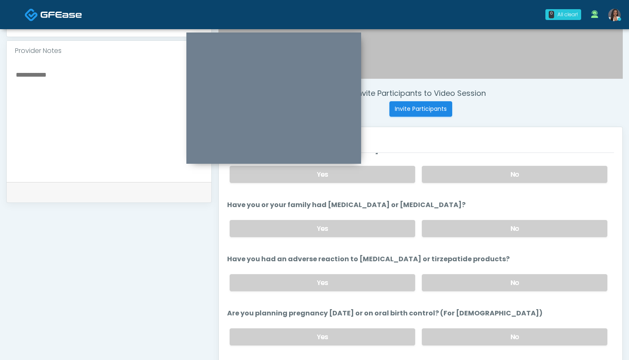
scroll to position [336, 0]
click at [459, 229] on label "No" at bounding box center [515, 229] width 186 height 17
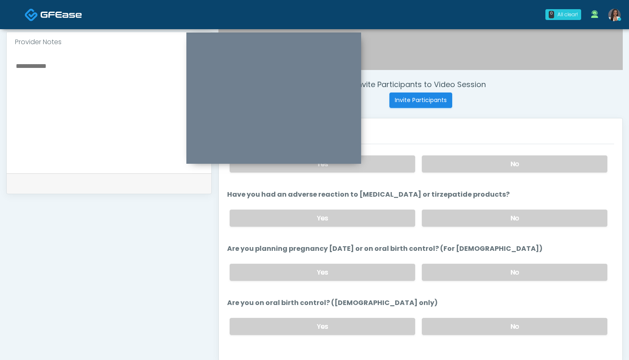
scroll to position [400, 0]
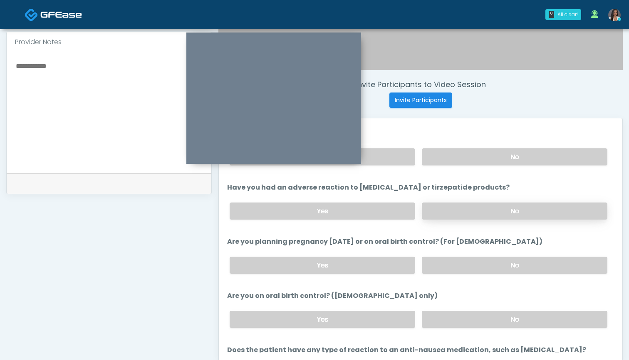
click at [457, 215] on label "No" at bounding box center [515, 210] width 186 height 17
click at [461, 267] on label "No" at bounding box center [515, 264] width 186 height 17
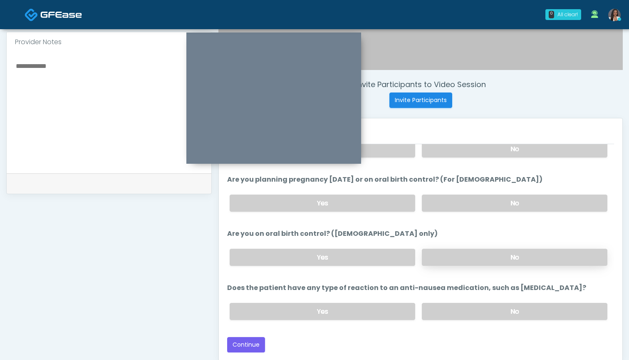
scroll to position [462, 0]
click at [449, 261] on label "No" at bounding box center [515, 257] width 186 height 17
click at [456, 309] on label "No" at bounding box center [515, 311] width 186 height 17
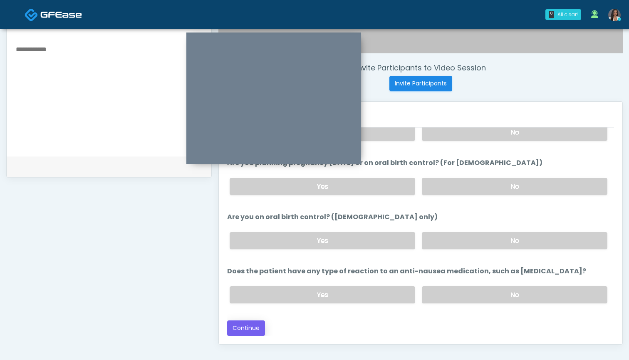
click at [249, 323] on button "Continue" at bounding box center [246, 327] width 38 height 15
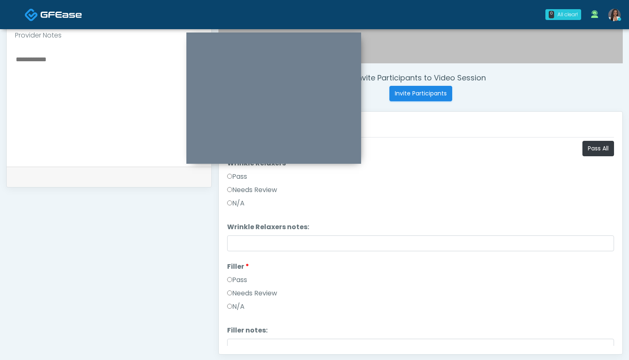
scroll to position [279, 0]
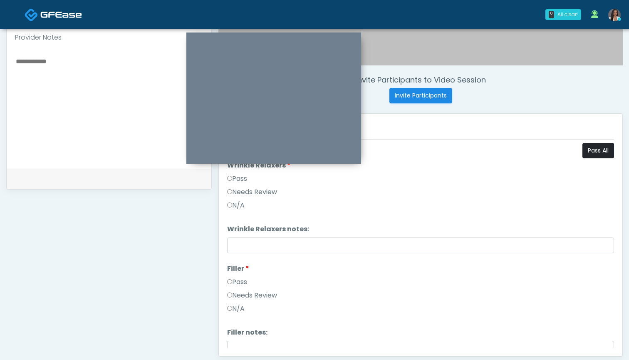
click at [593, 149] on button "Pass All" at bounding box center [599, 150] width 32 height 15
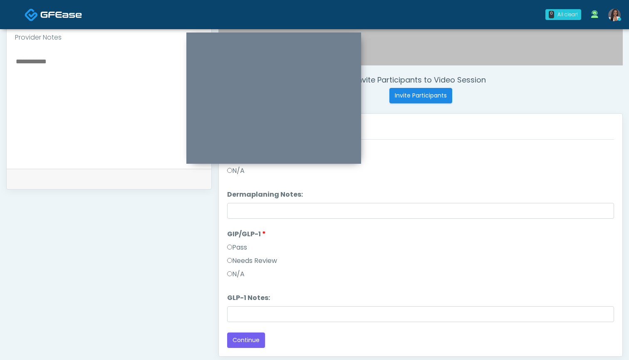
scroll to position [1480, 0]
click at [251, 341] on button "Continue" at bounding box center [246, 339] width 38 height 15
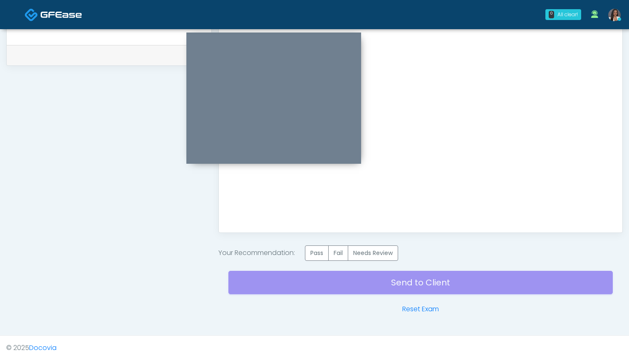
scroll to position [403, 0]
click at [322, 258] on label "Pass" at bounding box center [317, 252] width 24 height 15
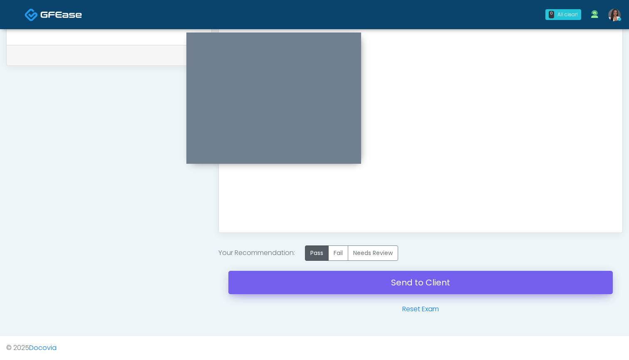
click at [419, 280] on link "Send to Client" at bounding box center [421, 282] width 385 height 23
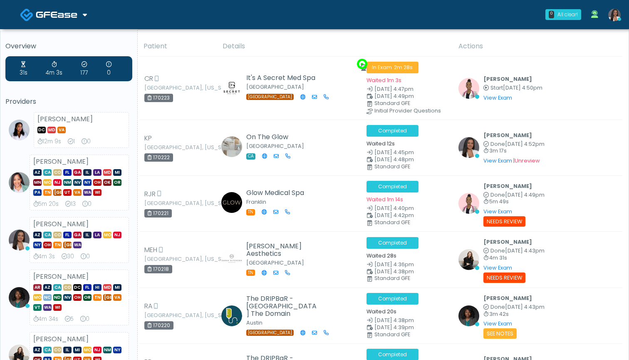
click at [388, 41] on th "Details" at bounding box center [336, 46] width 236 height 20
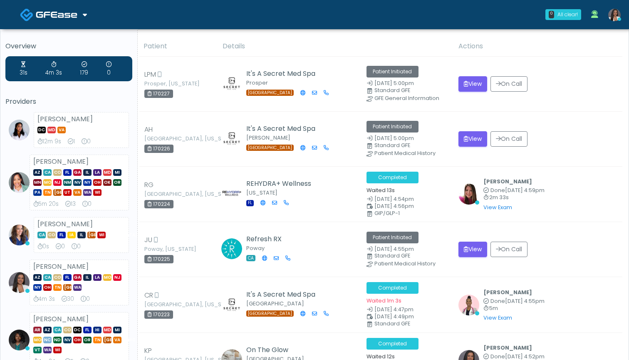
click at [618, 15] on img at bounding box center [615, 15] width 12 height 12
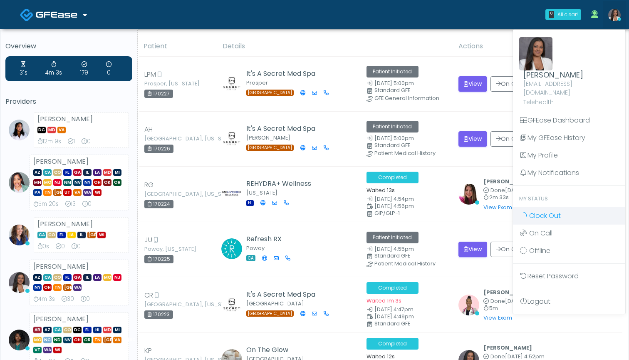
click at [564, 207] on link "Clock Out" at bounding box center [569, 215] width 112 height 17
